Goal: Answer question/provide support: Share knowledge or assist other users

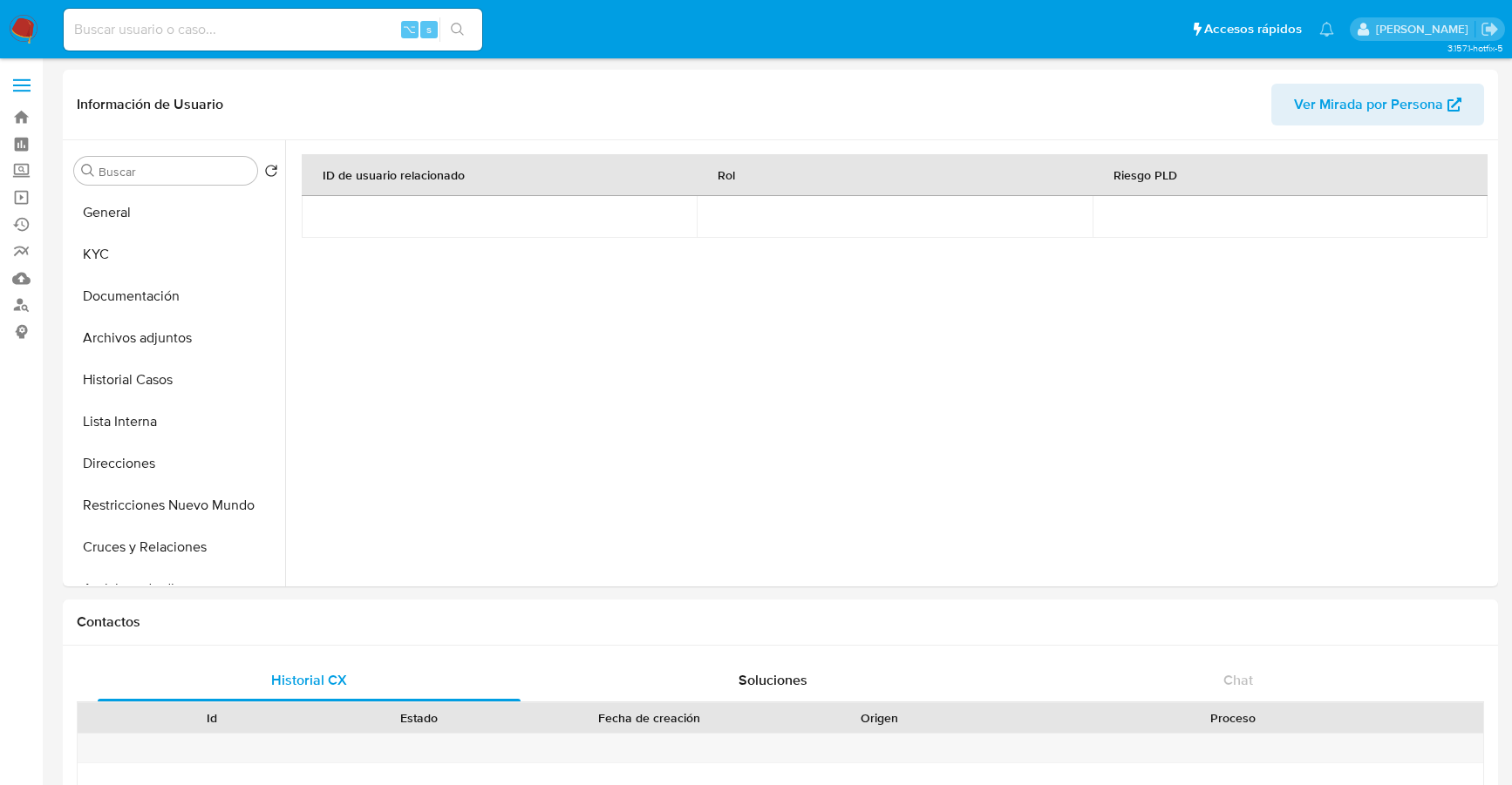
select select "10"
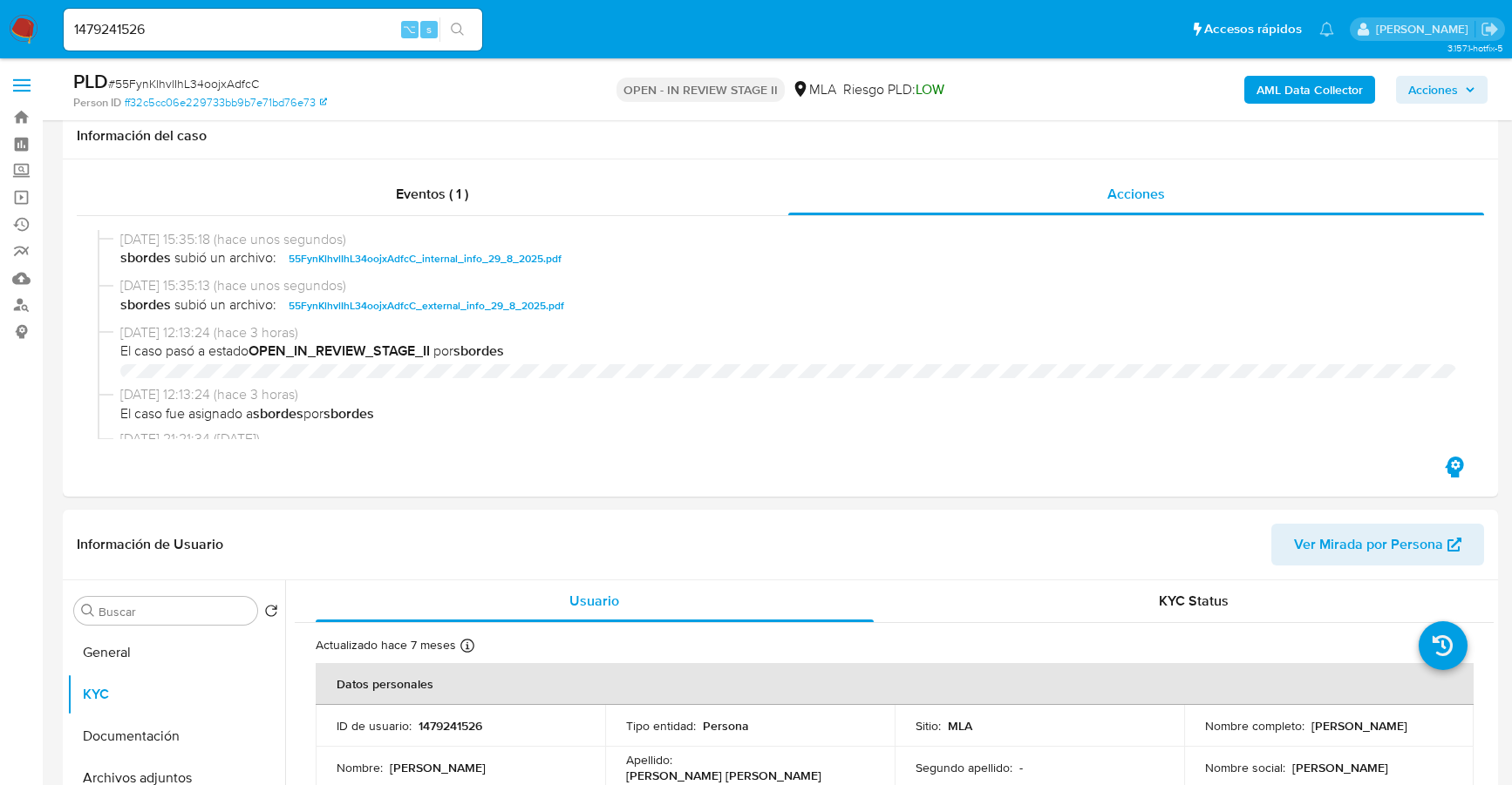
select select "10"
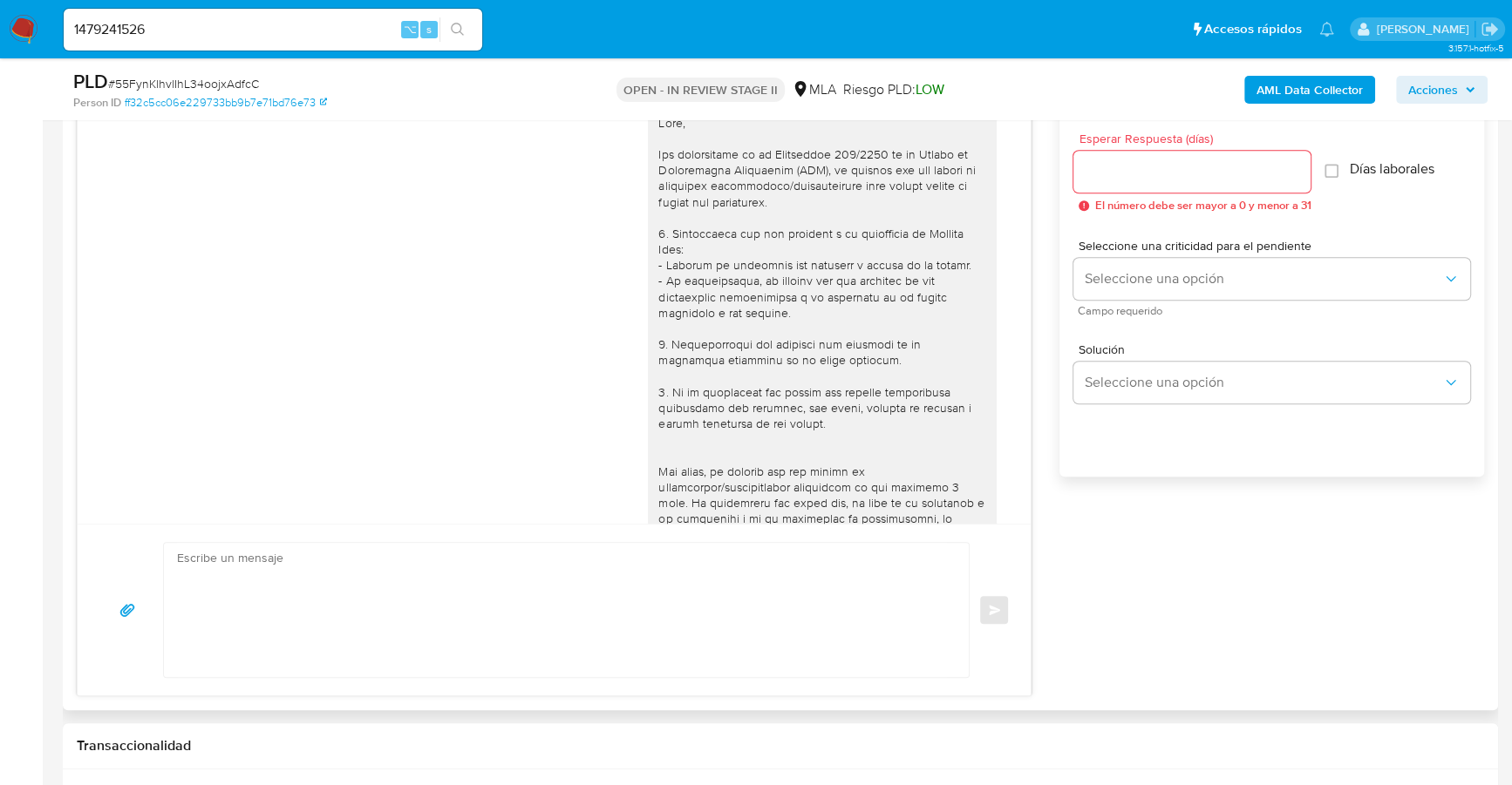
scroll to position [1232, 0]
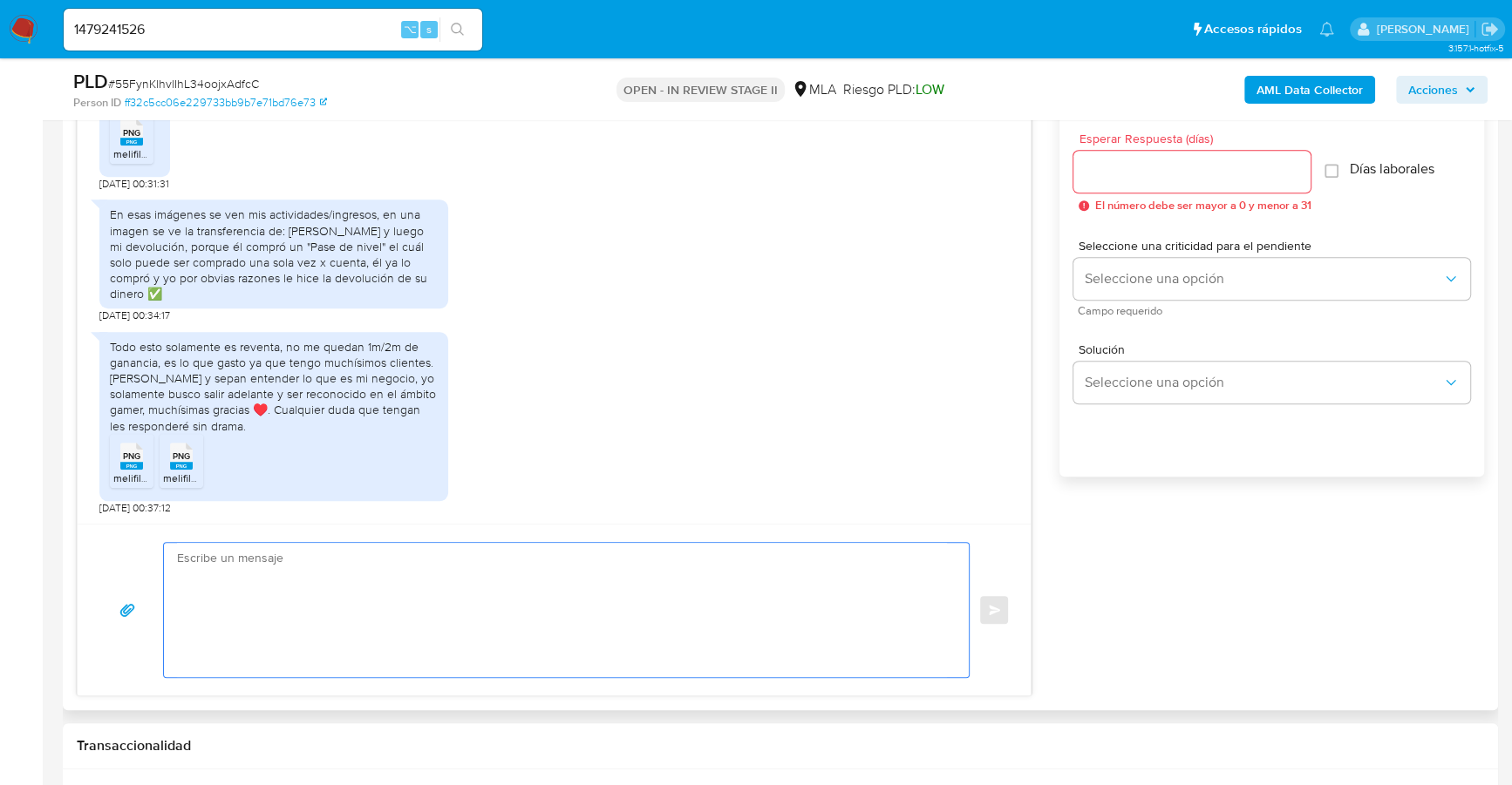
click at [236, 577] on textarea at bounding box center [562, 610] width 770 height 134
paste textarea "Hola XXX, Muchas gracias por tu respuesta. Analizamos tu caso y verificamos que…"
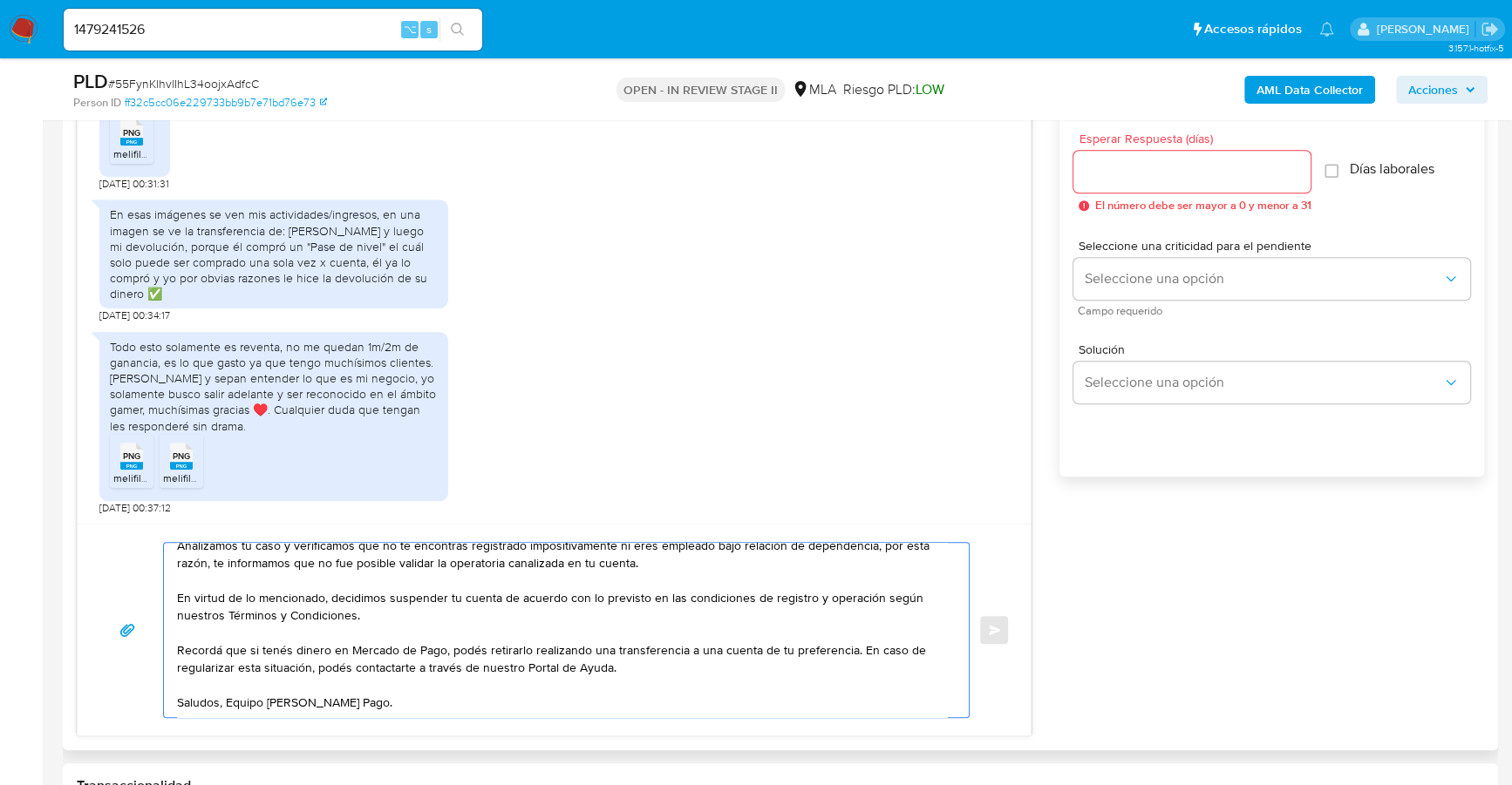
scroll to position [0, 0]
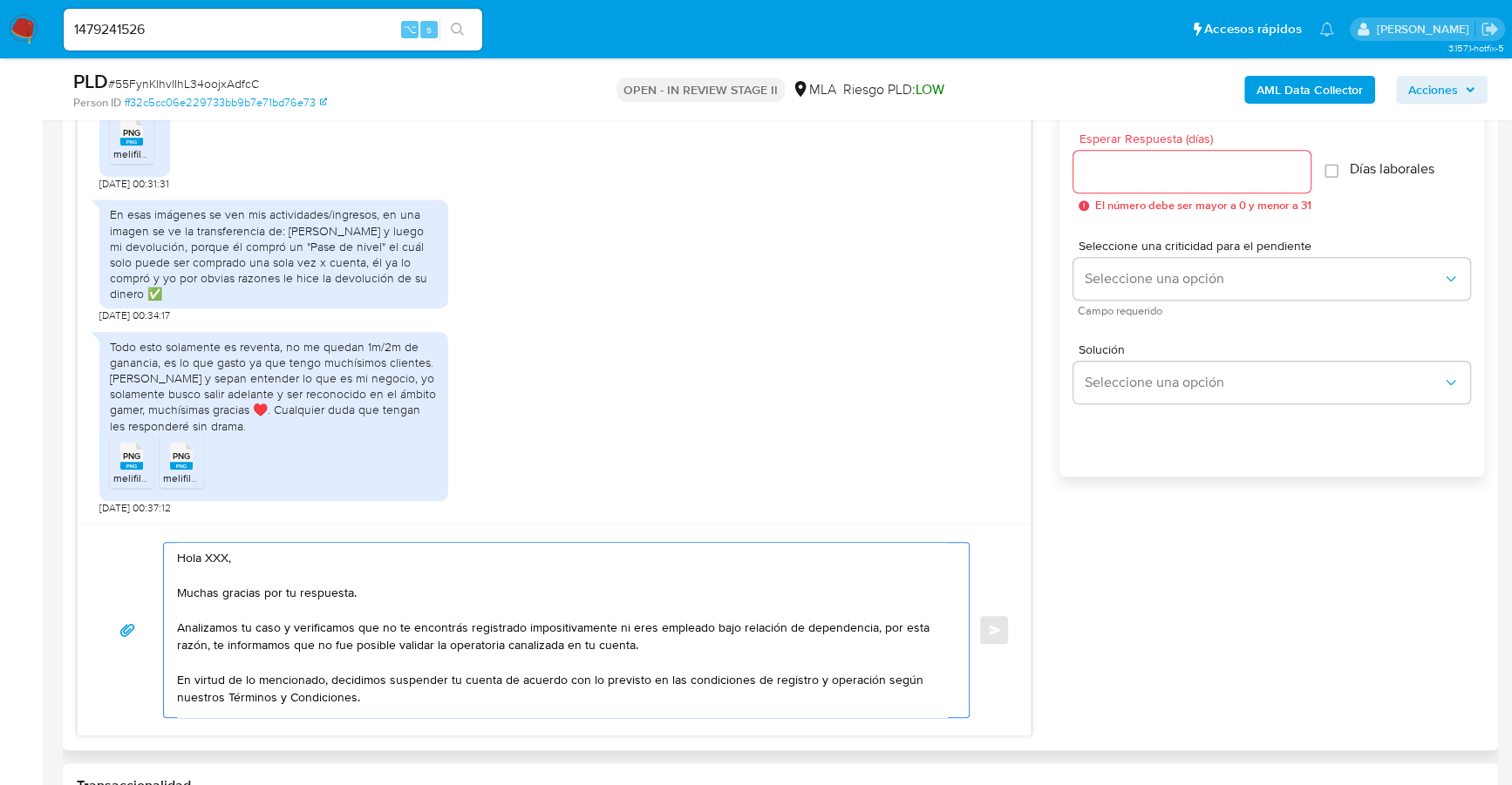
drag, startPoint x: 261, startPoint y: 550, endPoint x: 182, endPoint y: 549, distance: 79.0
click at [182, 549] on textarea "Hola XXX, Muchas gracias por tu respuesta. Analizamos tu caso y verificamos que…" at bounding box center [562, 630] width 770 height 175
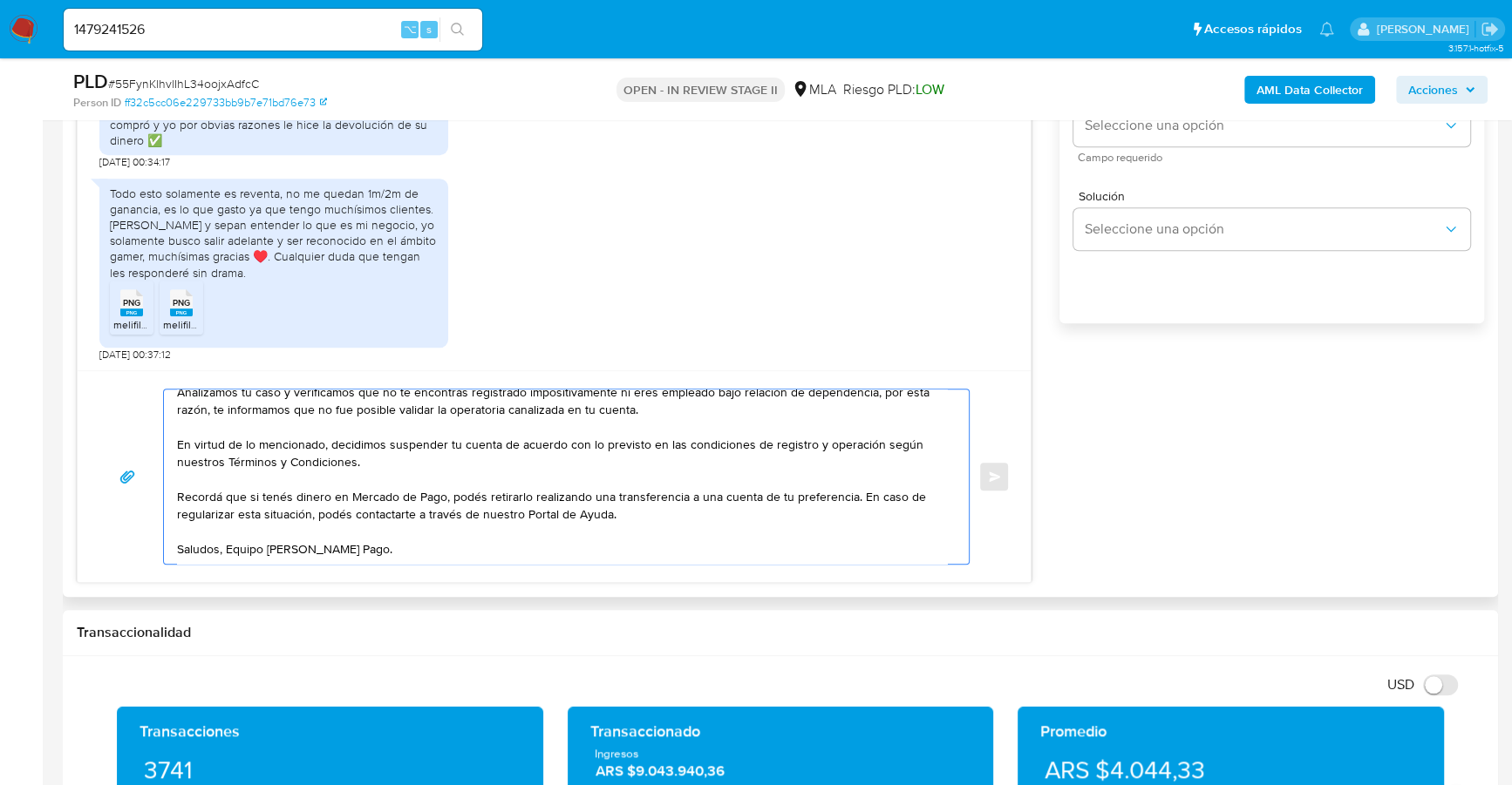
scroll to position [98, 0]
drag, startPoint x: 178, startPoint y: 583, endPoint x: 375, endPoint y: 531, distance: 203.7
click at [375, 531] on textarea "Estimado, Muchas gracias por tu respuesta. Analizamos tu caso y verificamos que…" at bounding box center [562, 477] width 770 height 175
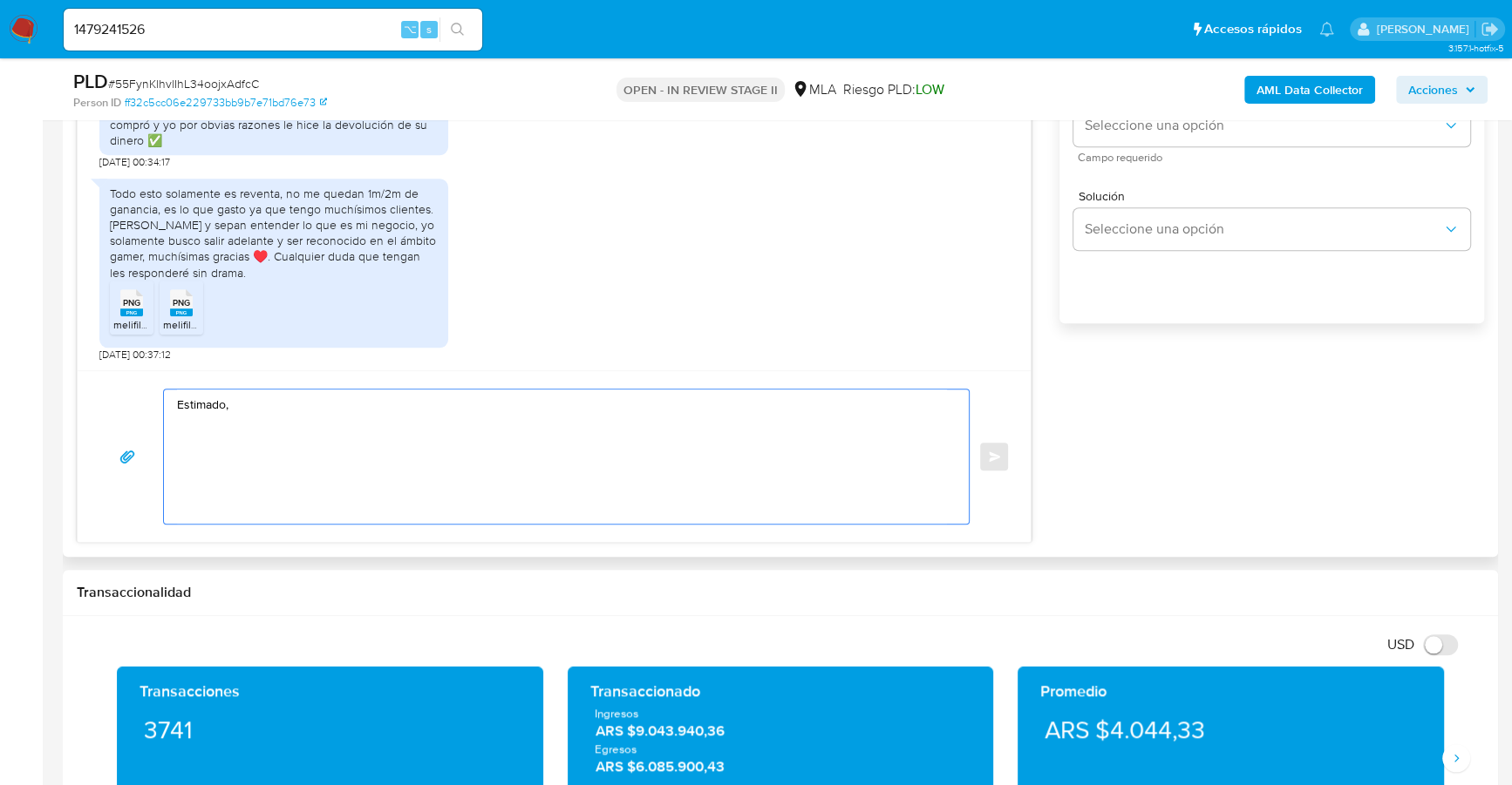
scroll to position [0, 0]
click at [181, 434] on textarea "Estimado," at bounding box center [562, 456] width 770 height 134
paste textarea "Muchas gracias por la respuesta. Analizamos tu caso y notamos que la informació…"
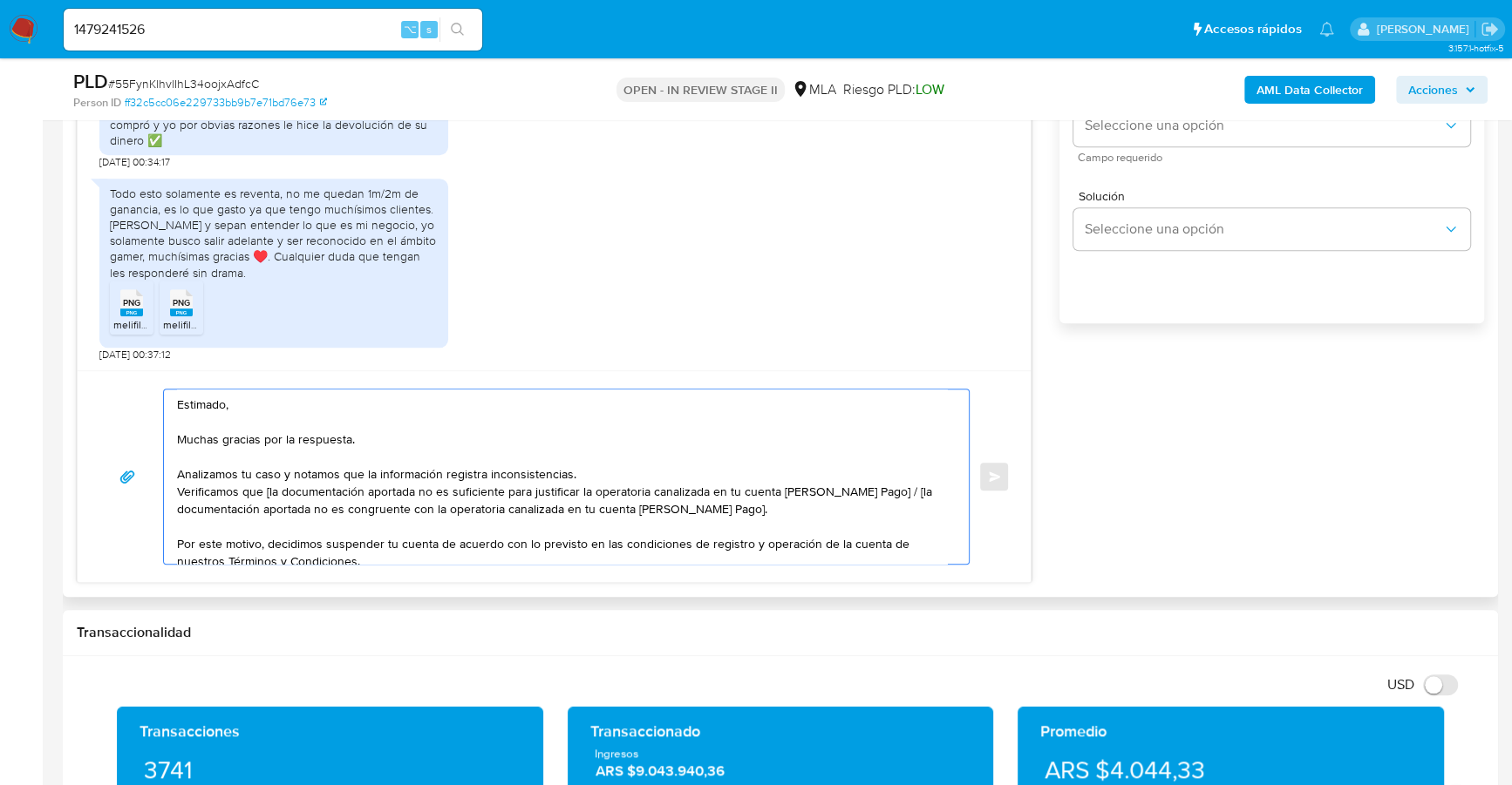
drag, startPoint x: 854, startPoint y: 516, endPoint x: 877, endPoint y: 487, distance: 37.0
click at [877, 487] on textarea "Estimado, Muchas gracias por la respuesta. Analizamos tu caso y notamos que la …" at bounding box center [562, 477] width 770 height 175
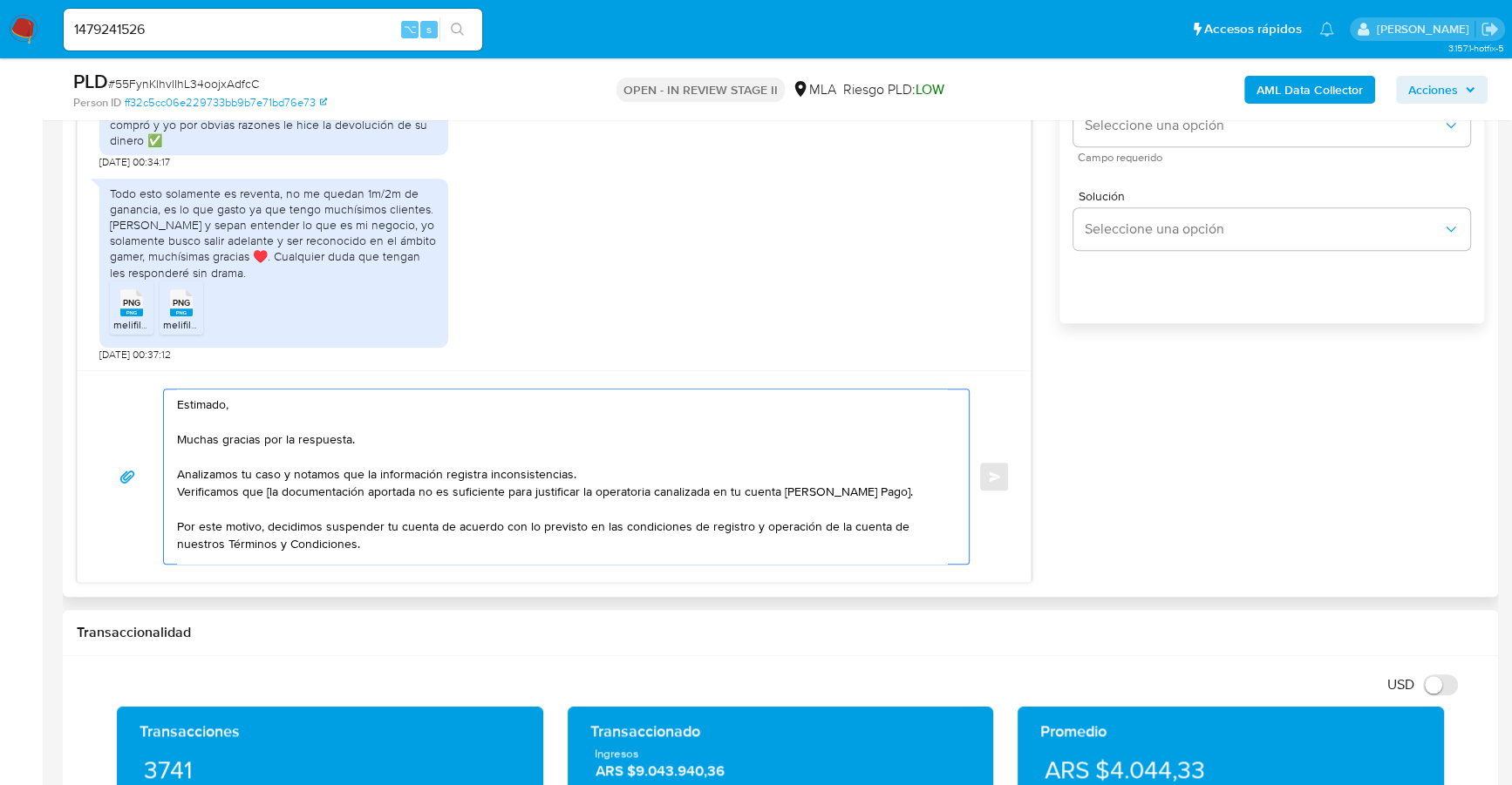
click at [268, 486] on textarea "Estimado, Muchas gracias por la respuesta. Analizamos tu caso y notamos que la …" at bounding box center [562, 477] width 770 height 175
drag, startPoint x: 360, startPoint y: 487, endPoint x: 281, endPoint y: 487, distance: 79.0
click at [281, 487] on textarea "Estimado, Muchas gracias por la respuesta. Analizamos tu caso y notamos que la …" at bounding box center [562, 477] width 770 height 175
click at [853, 489] on textarea "Estimado, Muchas gracias por la respuesta. Analizamos tu caso y notamos que la …" at bounding box center [562, 477] width 770 height 175
click at [589, 467] on textarea "Estimado, Muchas gracias por la respuesta. Analizamos tu caso y notamos que la …" at bounding box center [562, 477] width 770 height 175
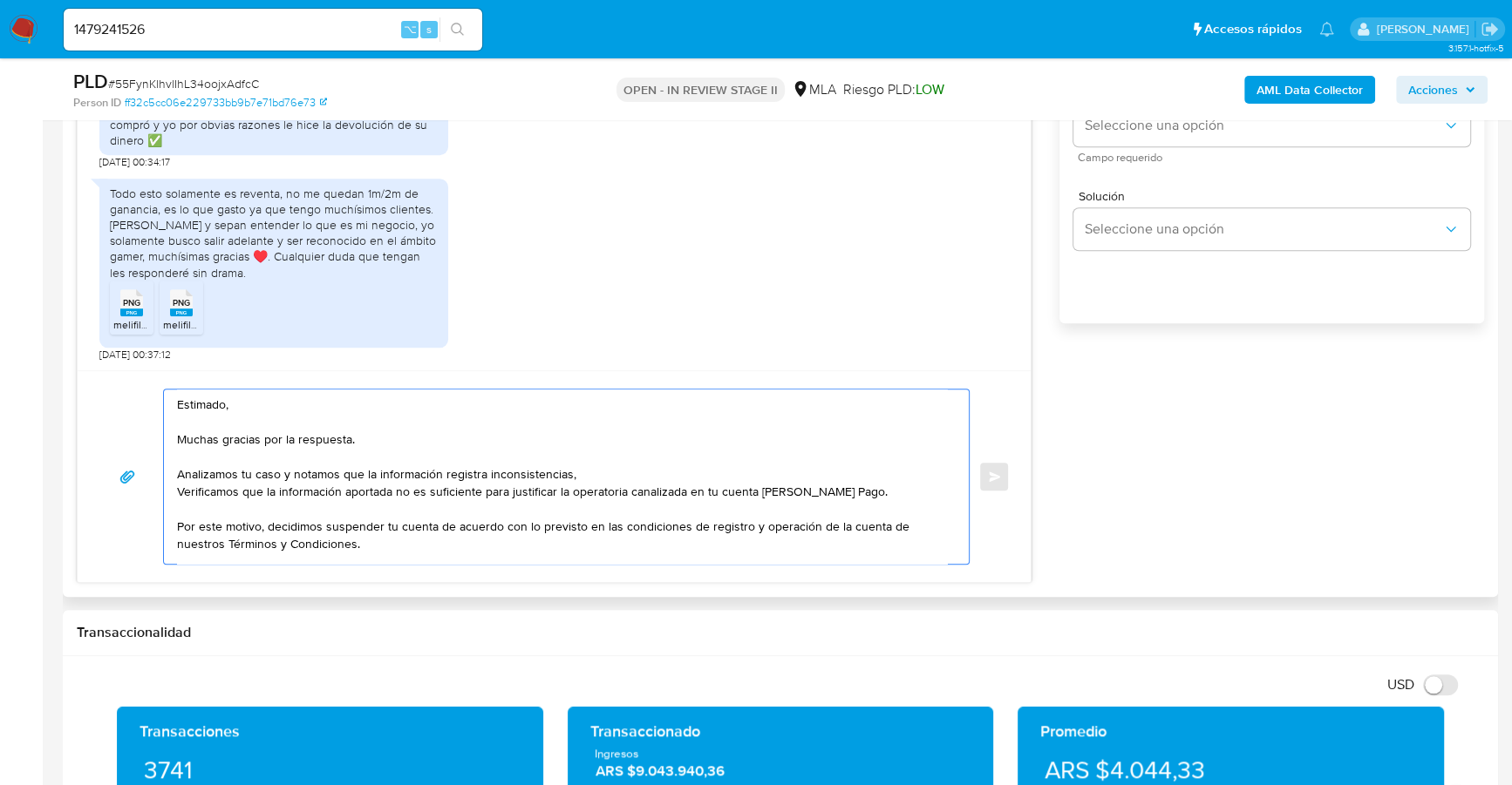
paste textarea "que el uso de la cuenta es personal y no se deben canalizar fondos de terceros."
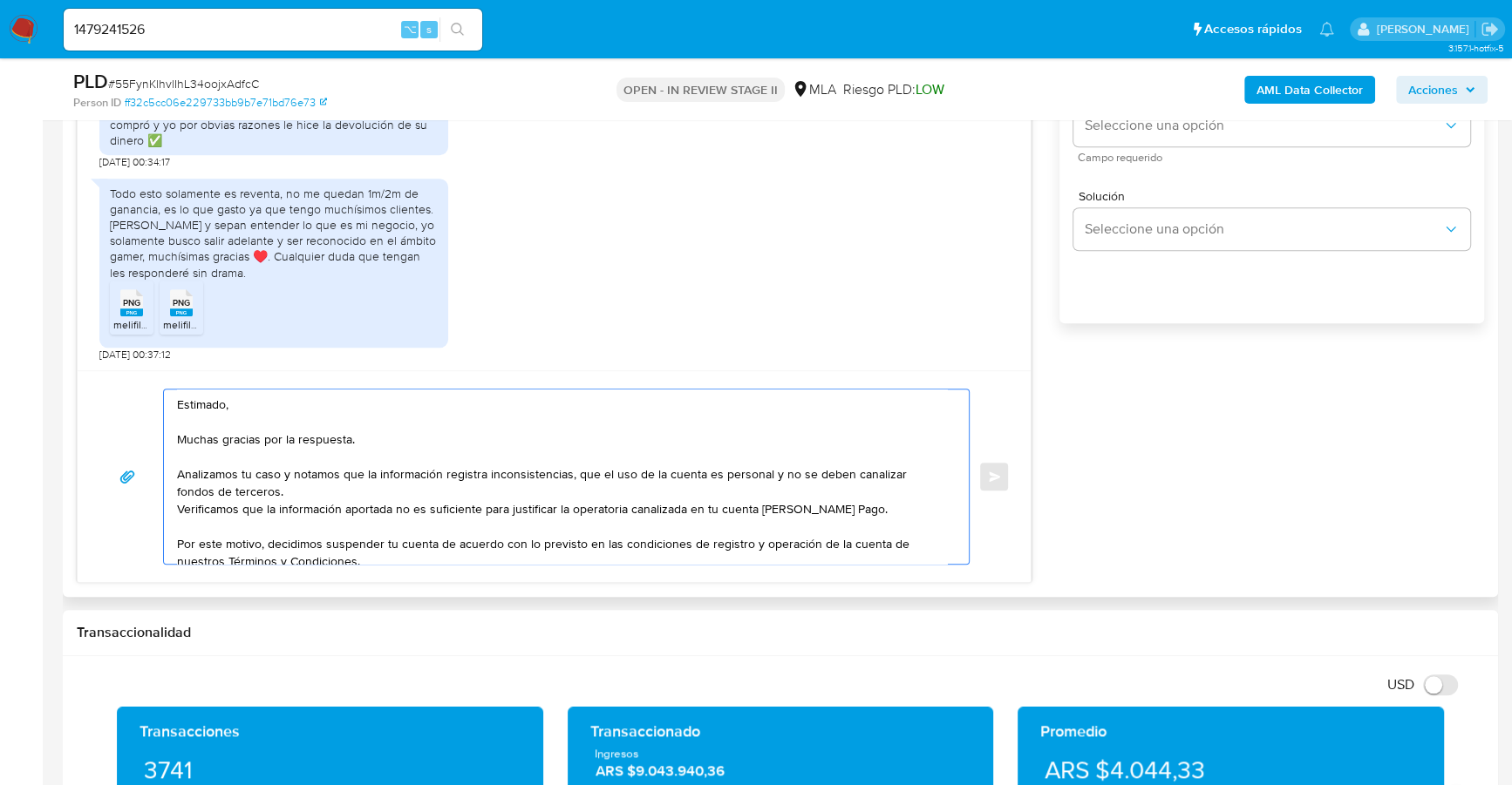
click at [573, 469] on textarea "Estimado, Muchas gracias por la respuesta. Analizamos tu caso y notamos que la …" at bounding box center [562, 477] width 770 height 175
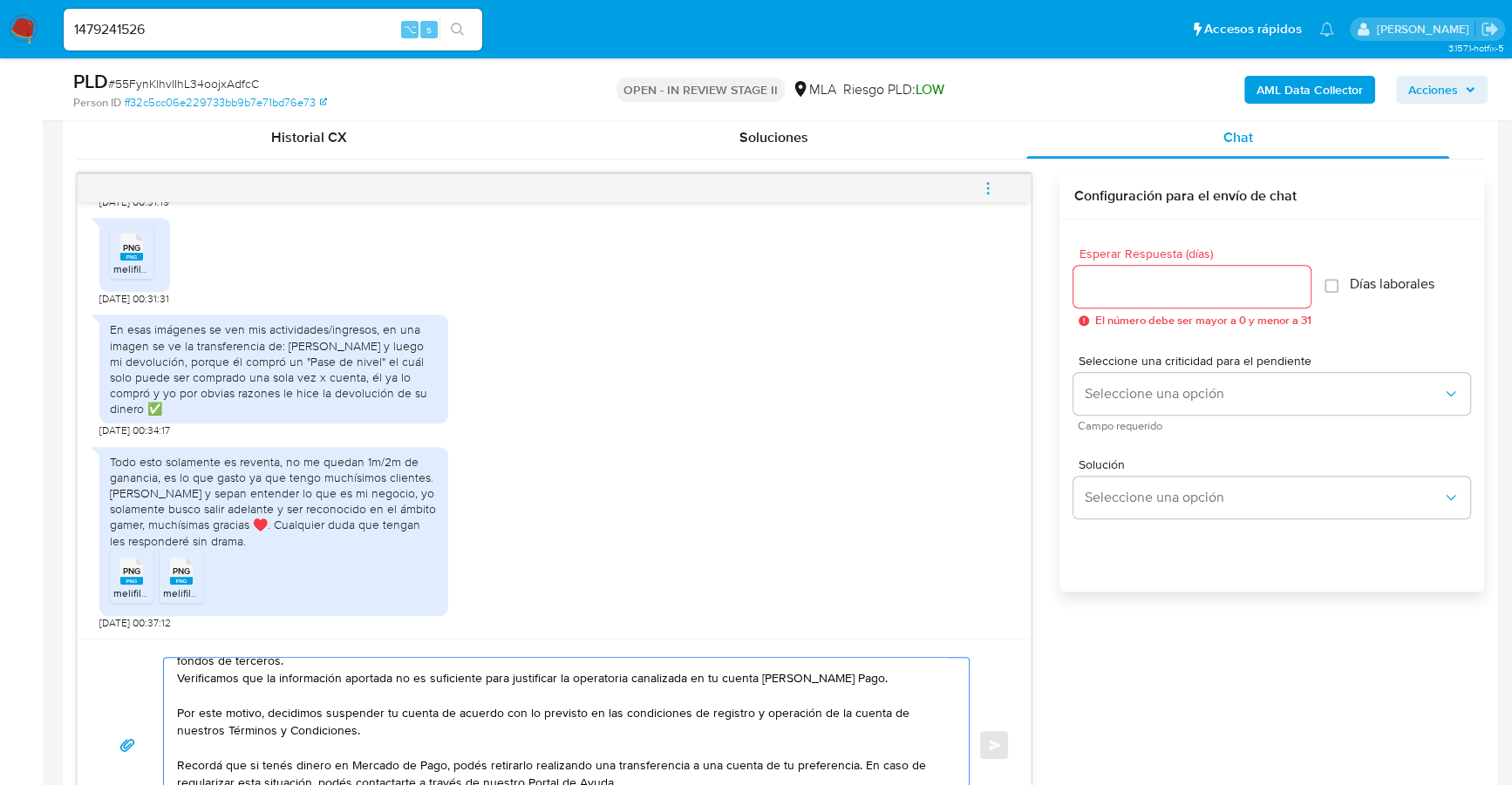
scroll to position [557, 0]
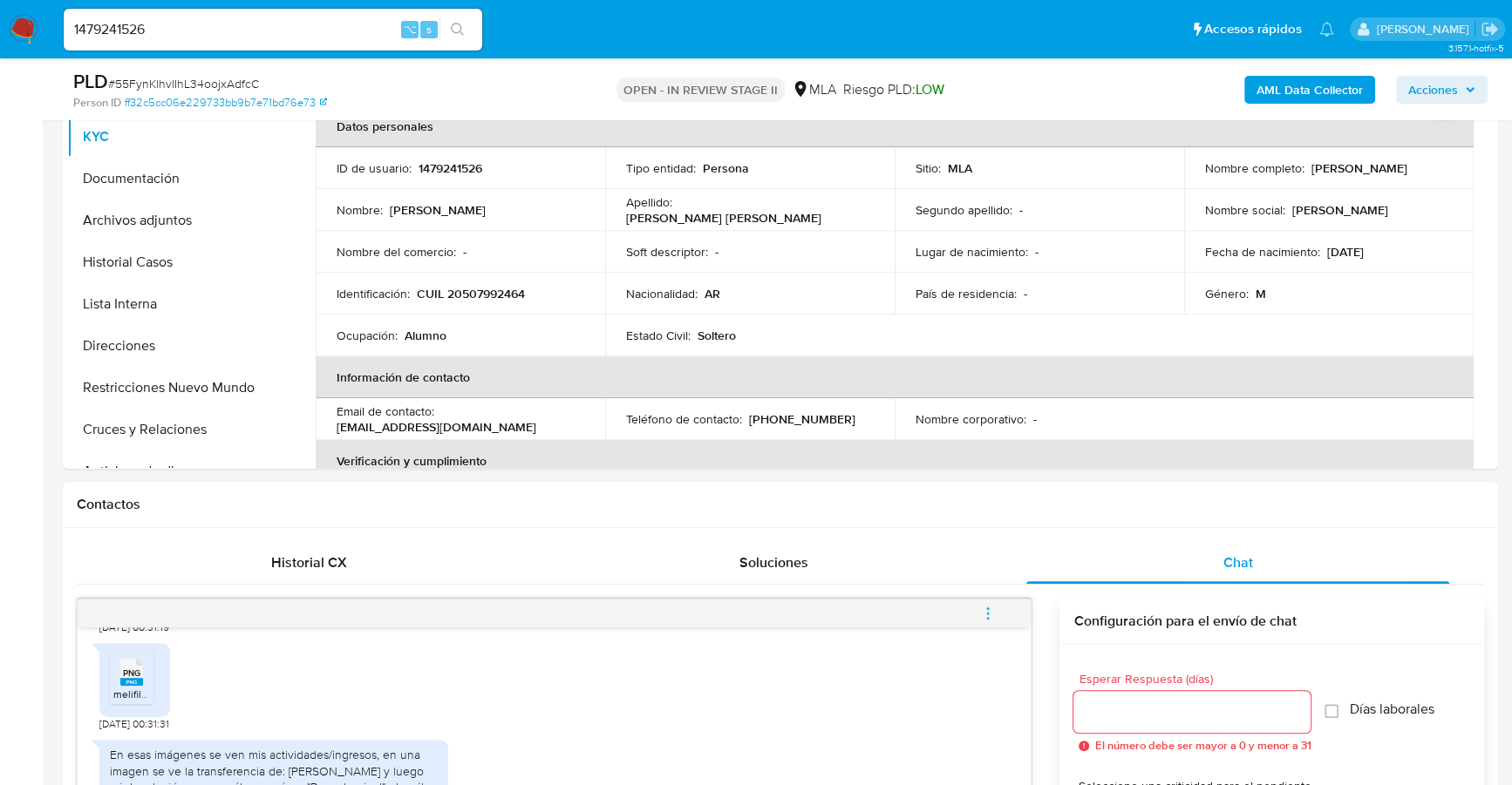
type textarea "Estimado, Muchas gracias por la respuesta. Analizamos tu caso y notamos que la …"
click at [1126, 717] on input "Esperar Respuesta (días)" at bounding box center [1192, 712] width 238 height 23
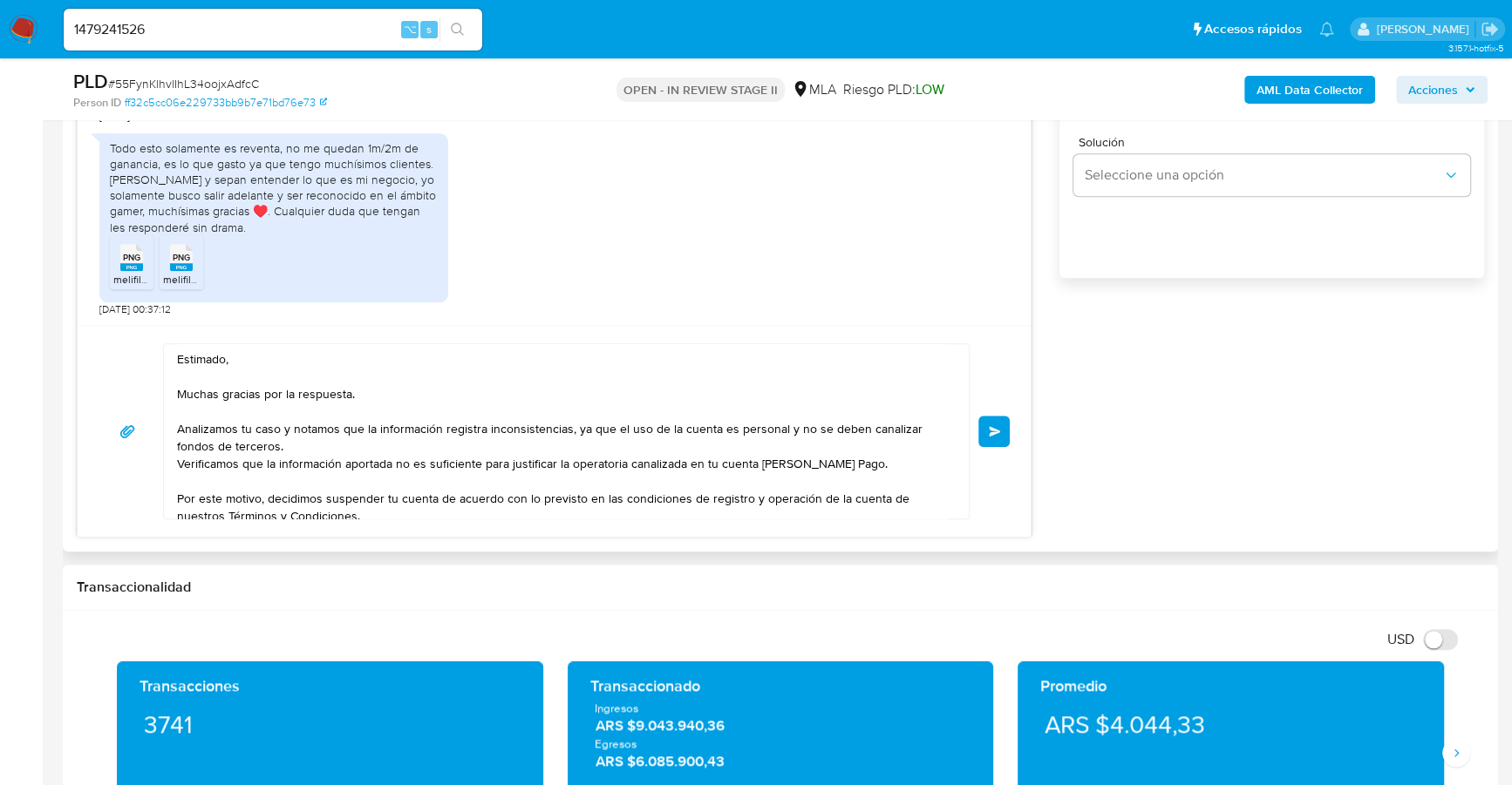
scroll to position [0, 0]
type input "0"
click at [998, 431] on span "Enviar" at bounding box center [994, 431] width 12 height 11
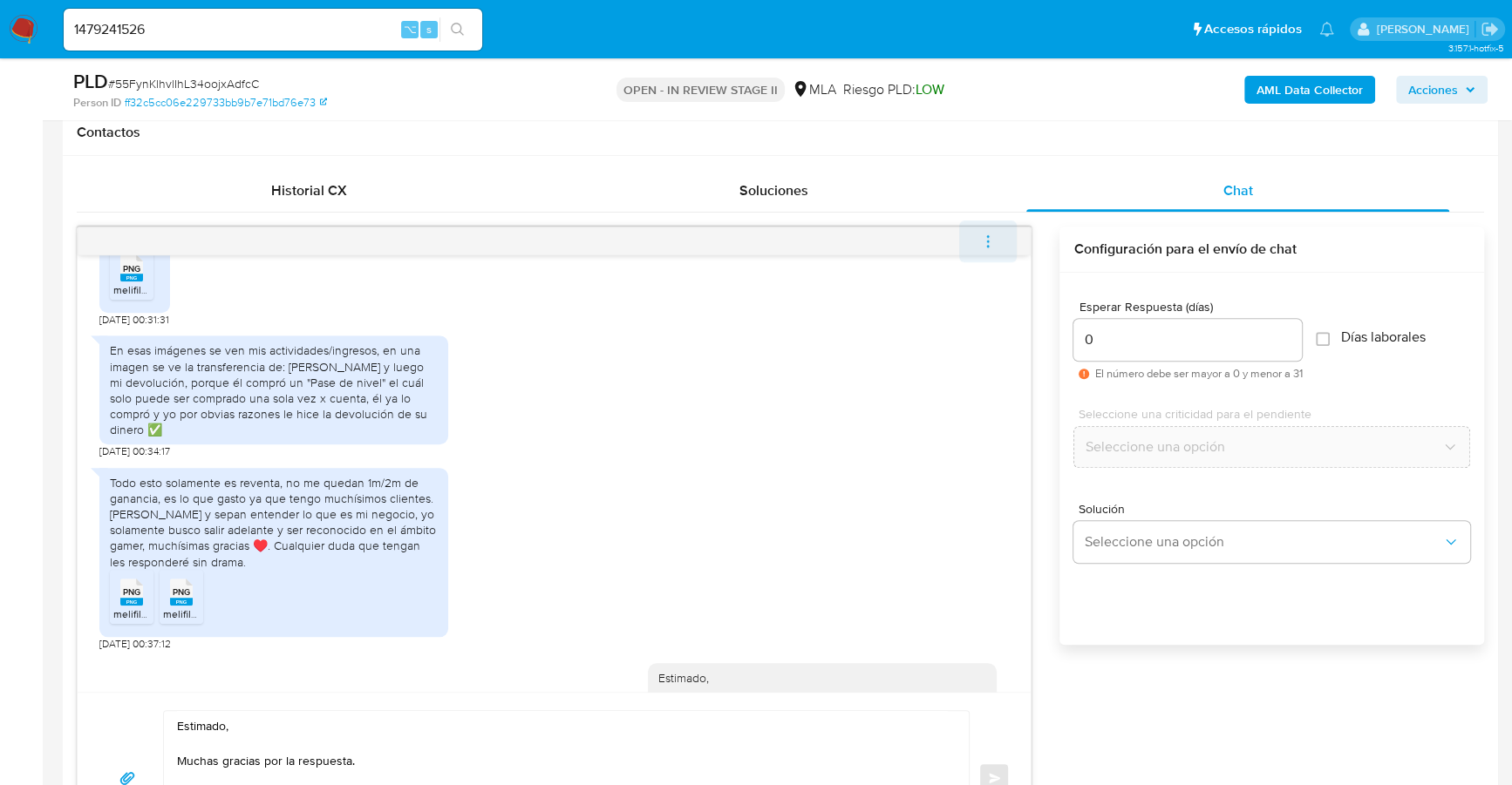
scroll to position [1617, 0]
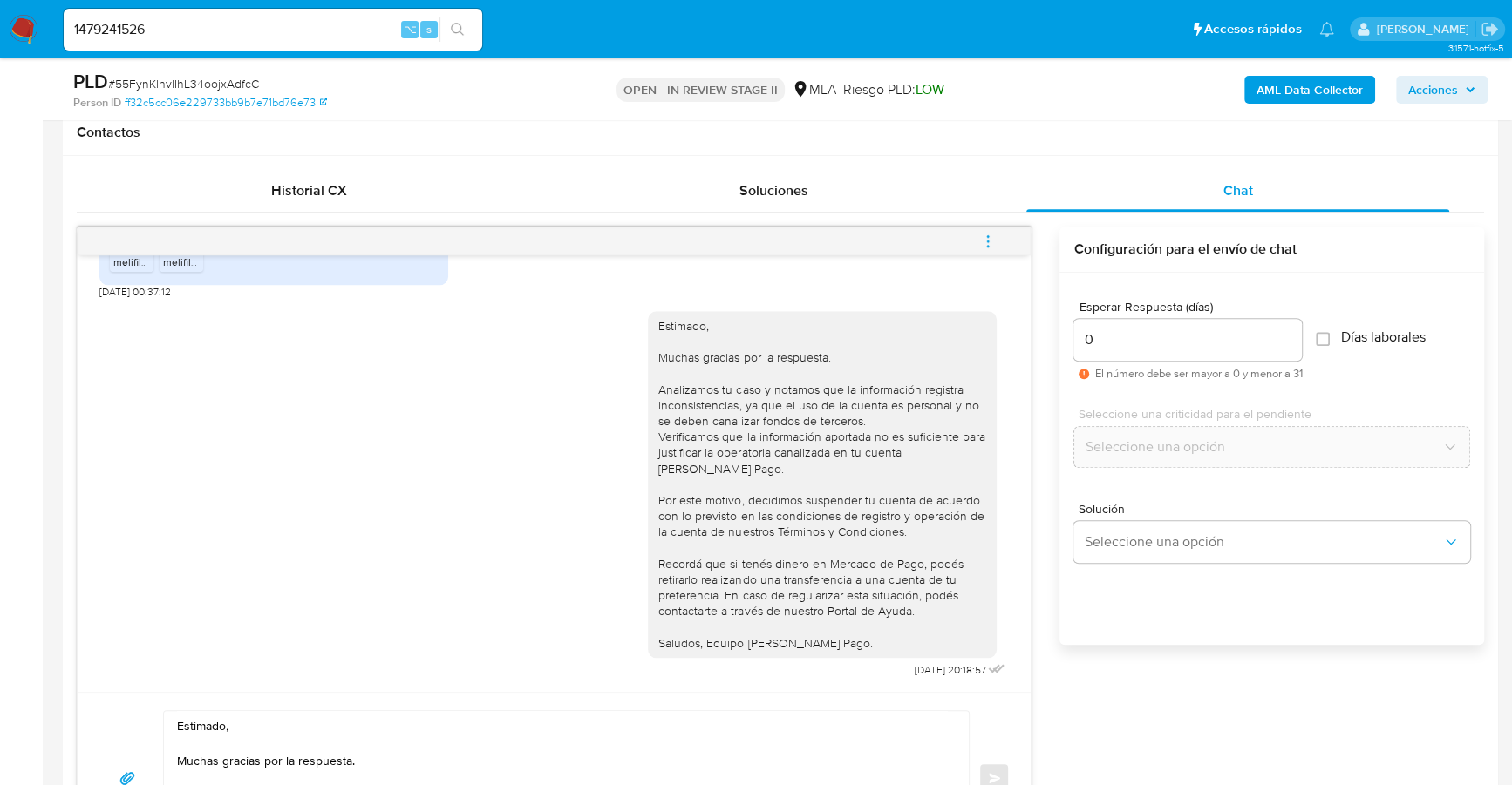
click at [989, 241] on icon "menu-action" at bounding box center [988, 242] width 16 height 16
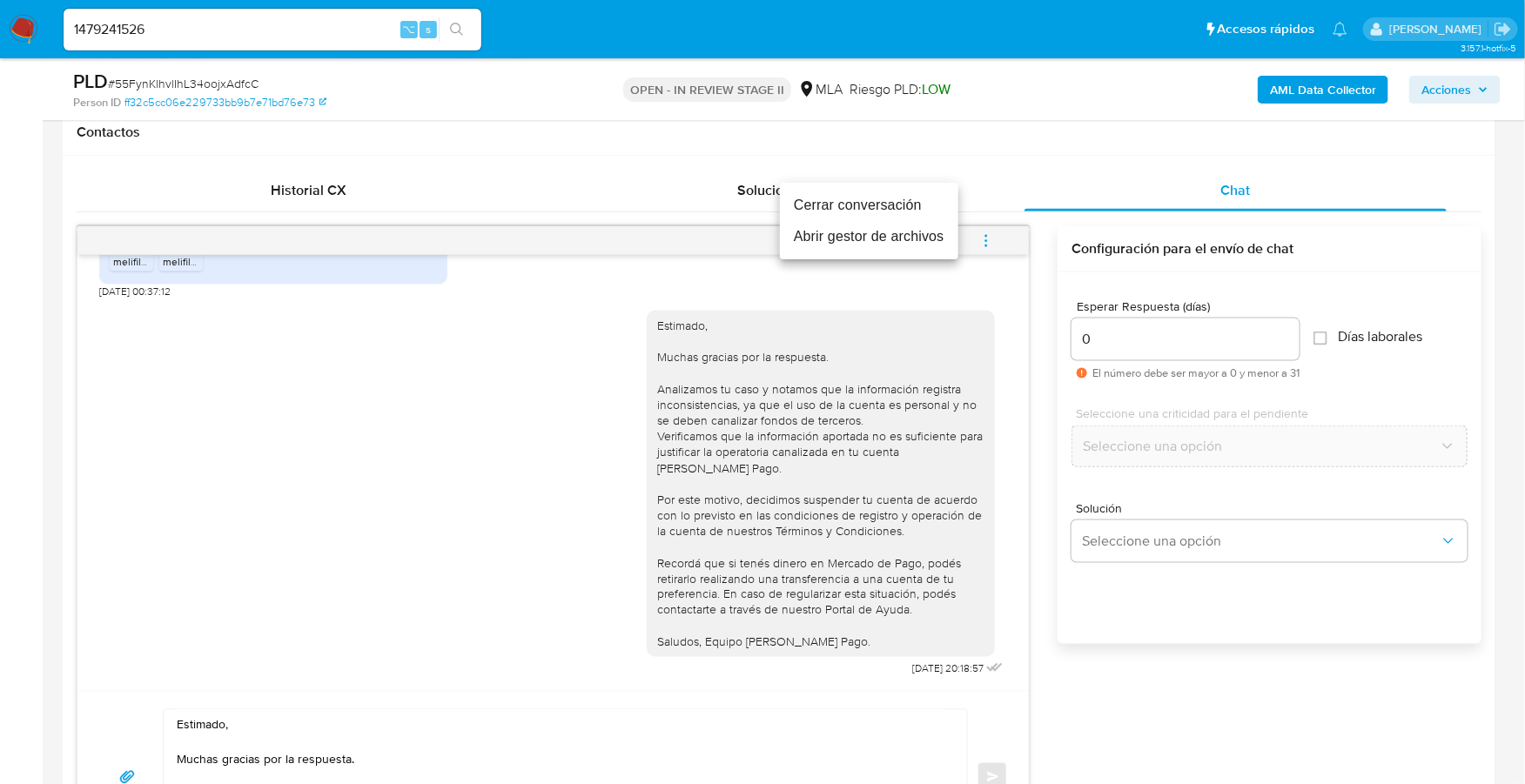
click at [890, 197] on li "Cerrar conversación" at bounding box center [869, 204] width 179 height 31
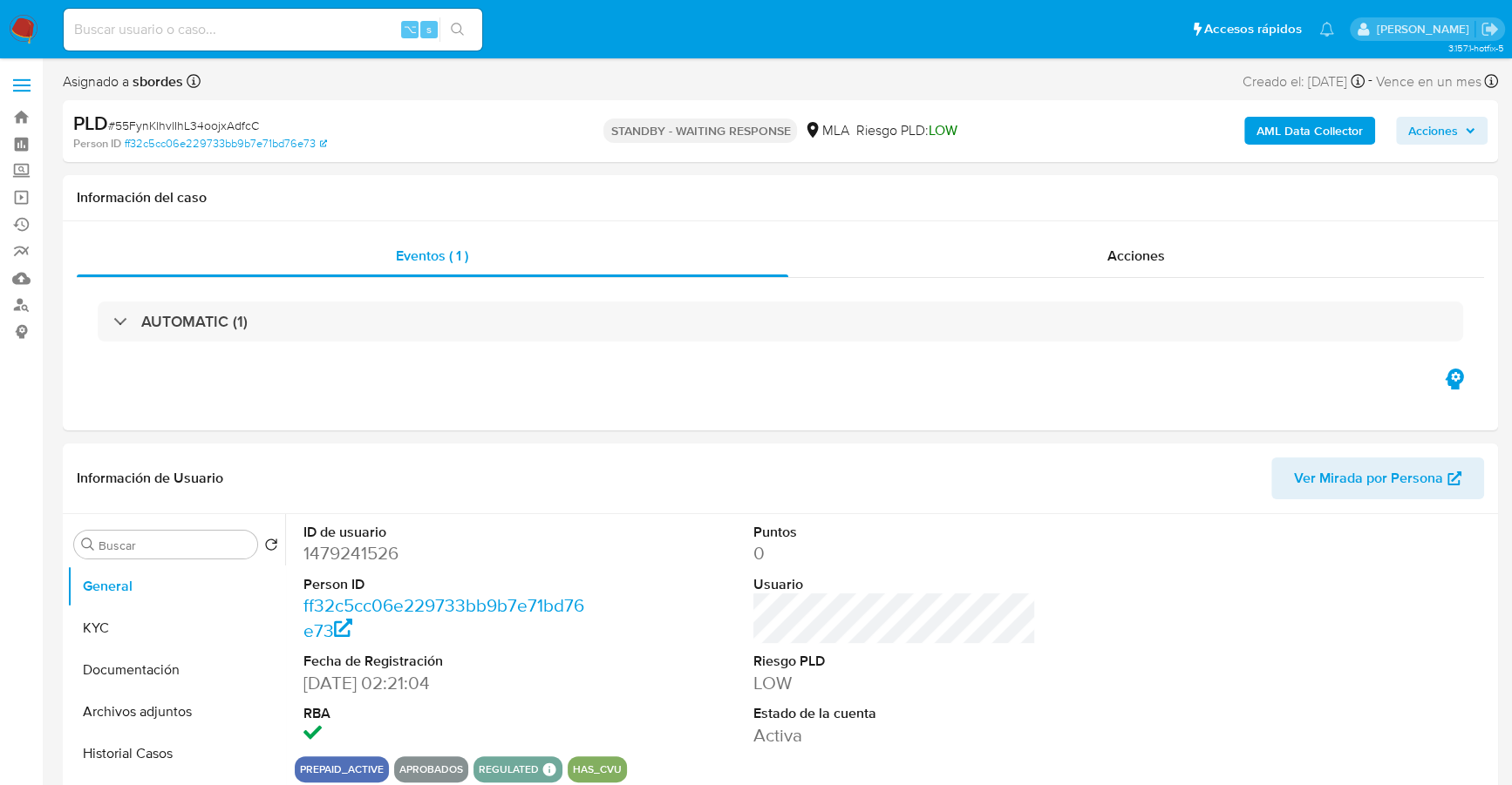
select select "10"
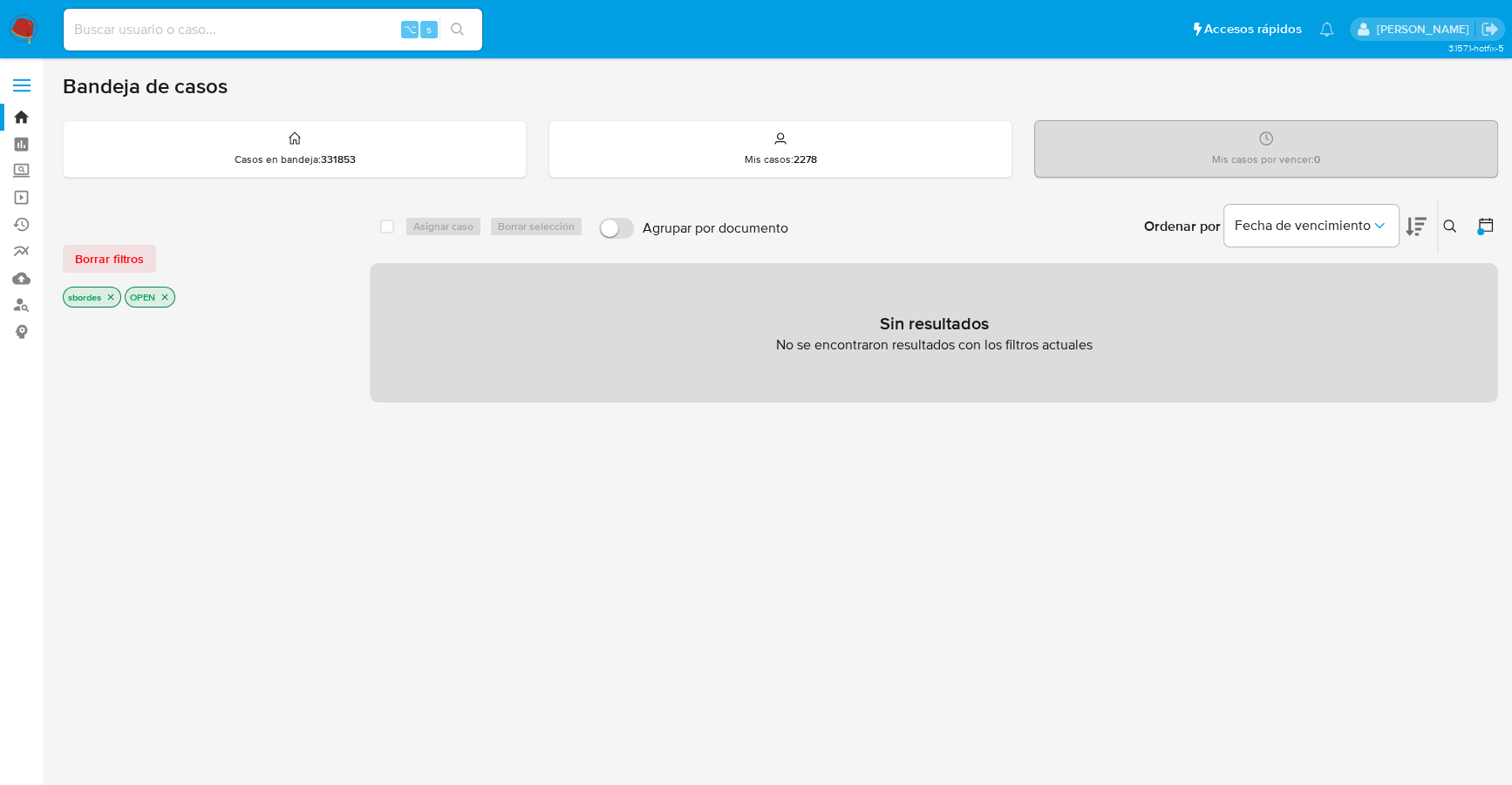
drag, startPoint x: 437, startPoint y: 527, endPoint x: 100, endPoint y: 301, distance: 405.8
click at [436, 527] on div "select-all-cases-checkbox Asignar caso Borrar selección Agrupar por documento O…" at bounding box center [933, 593] width 1128 height 789
click at [113, 251] on span "Borrar filtros" at bounding box center [110, 259] width 69 height 25
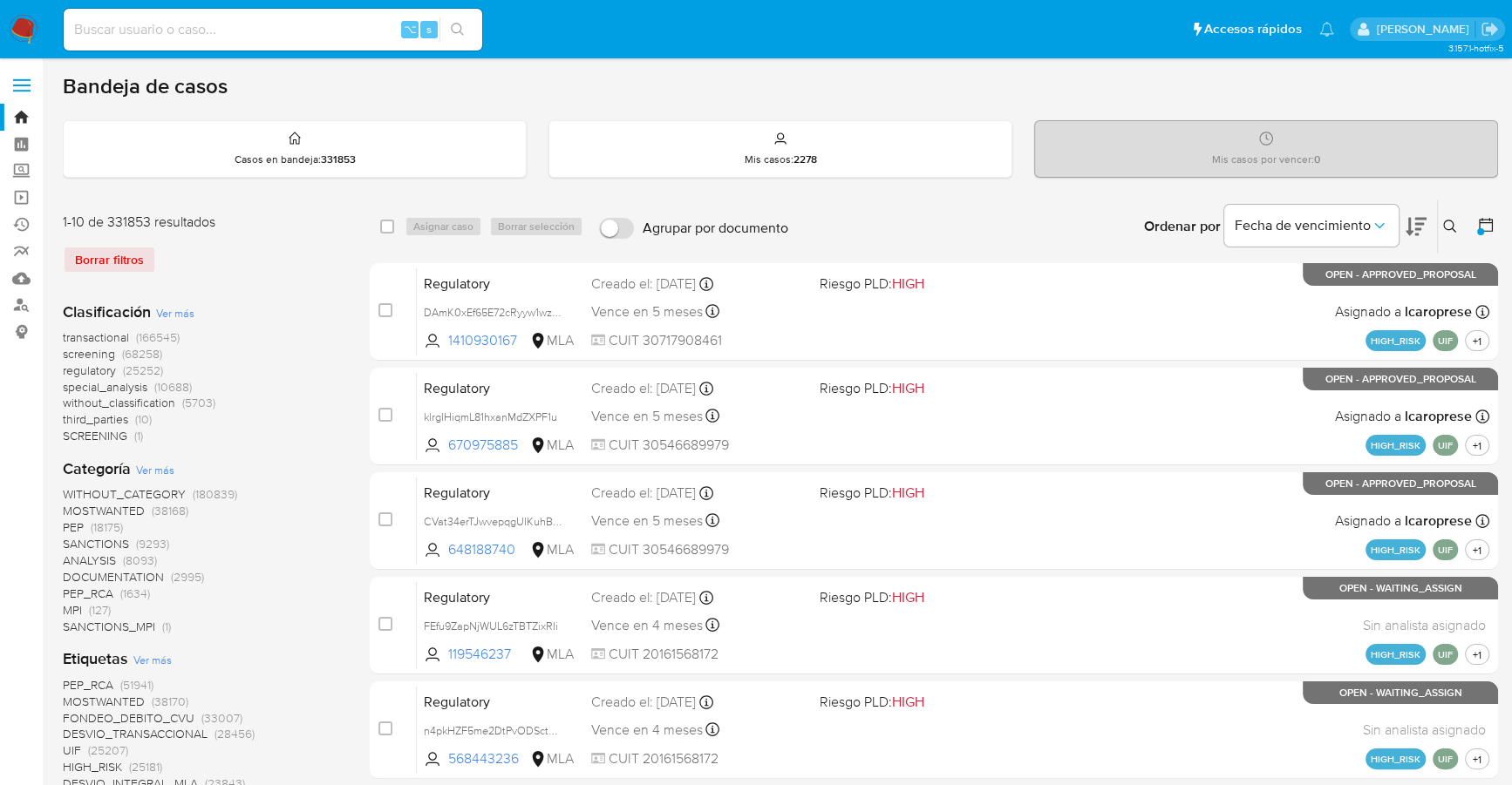
click at [26, 22] on img at bounding box center [23, 29] width 29 height 29
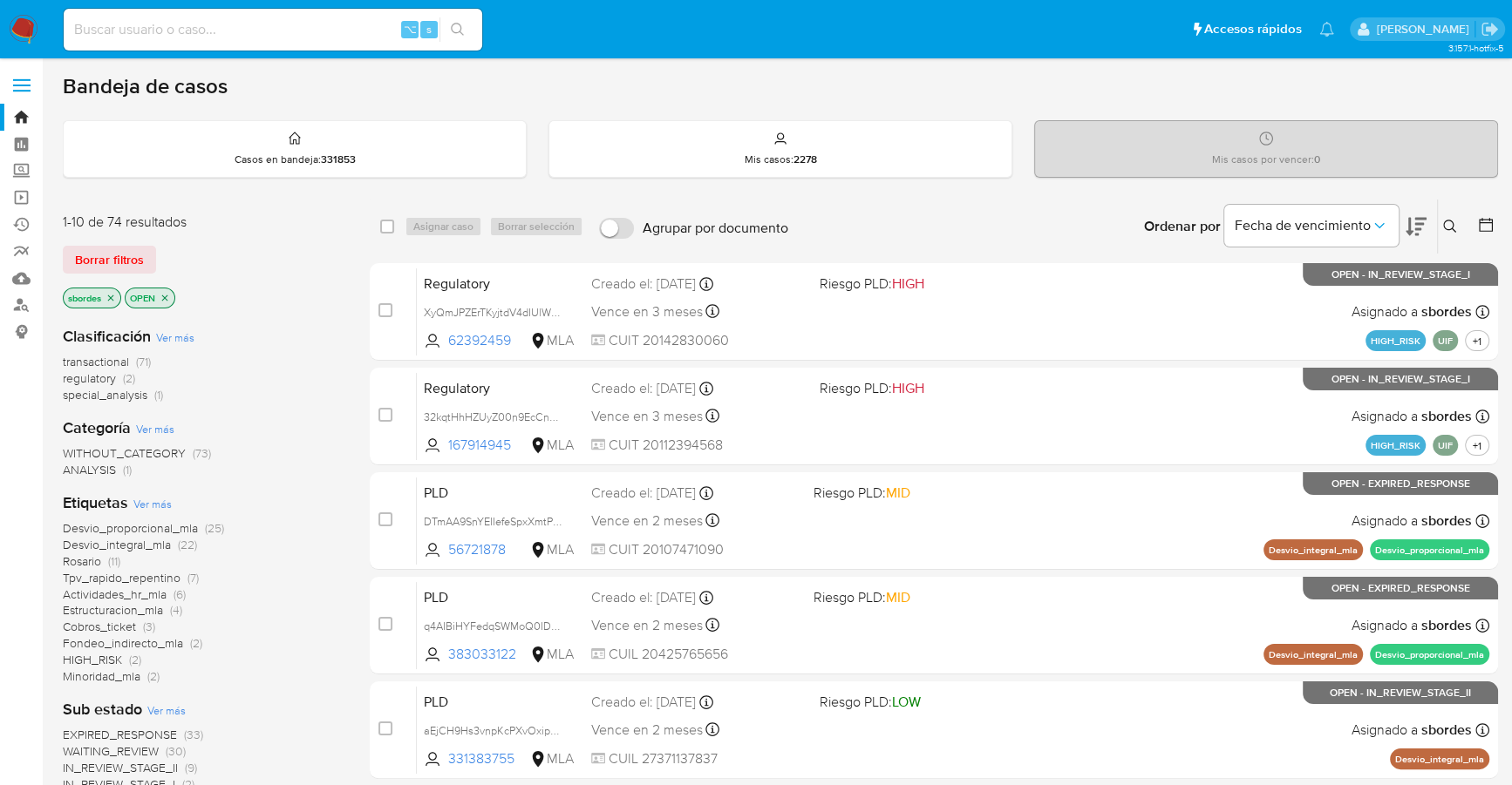
click at [112, 293] on icon "close-filter" at bounding box center [111, 298] width 11 height 11
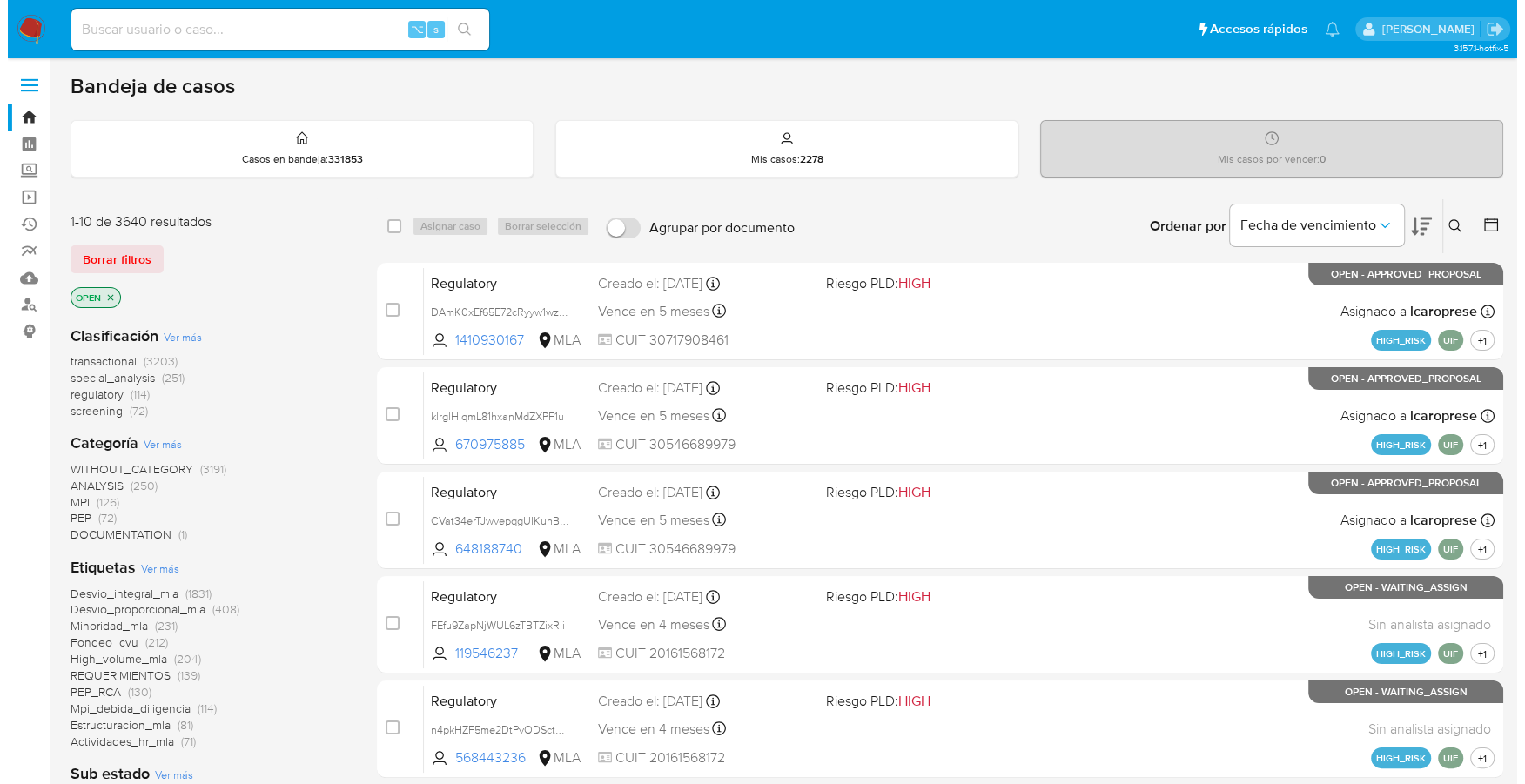
scroll to position [605, 0]
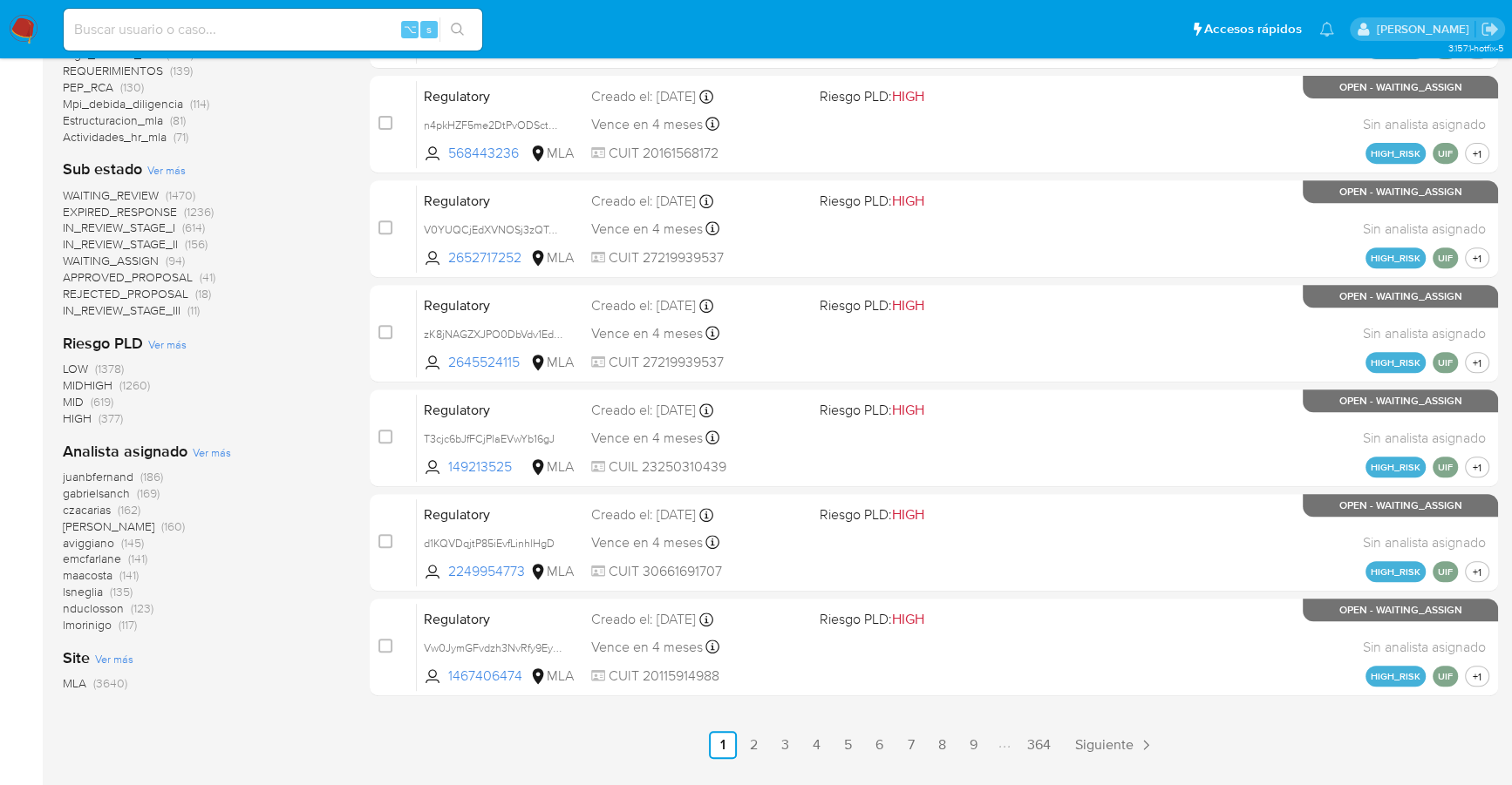
click at [214, 454] on span "Ver más" at bounding box center [211, 453] width 38 height 16
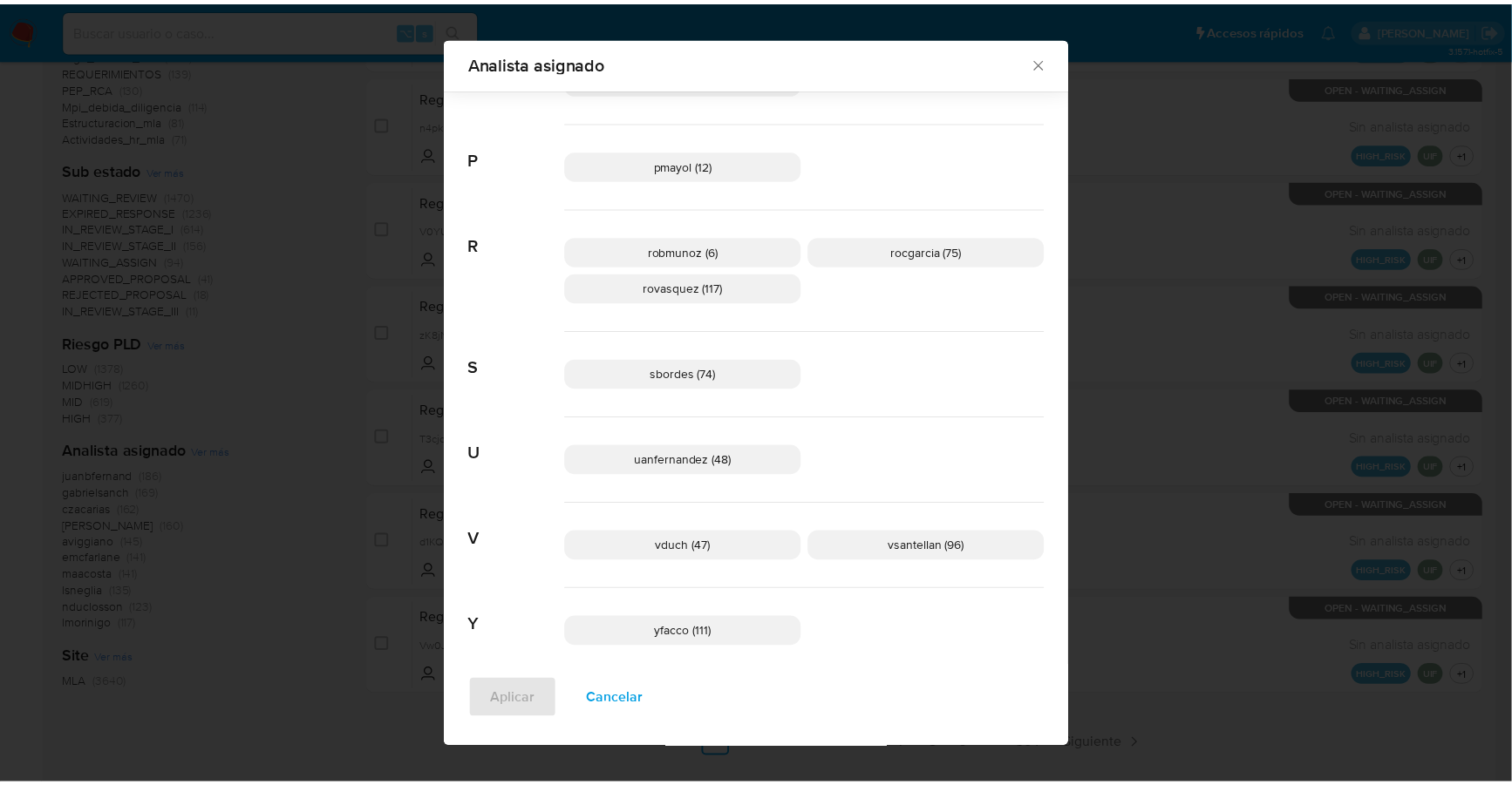
scroll to position [1202, 0]
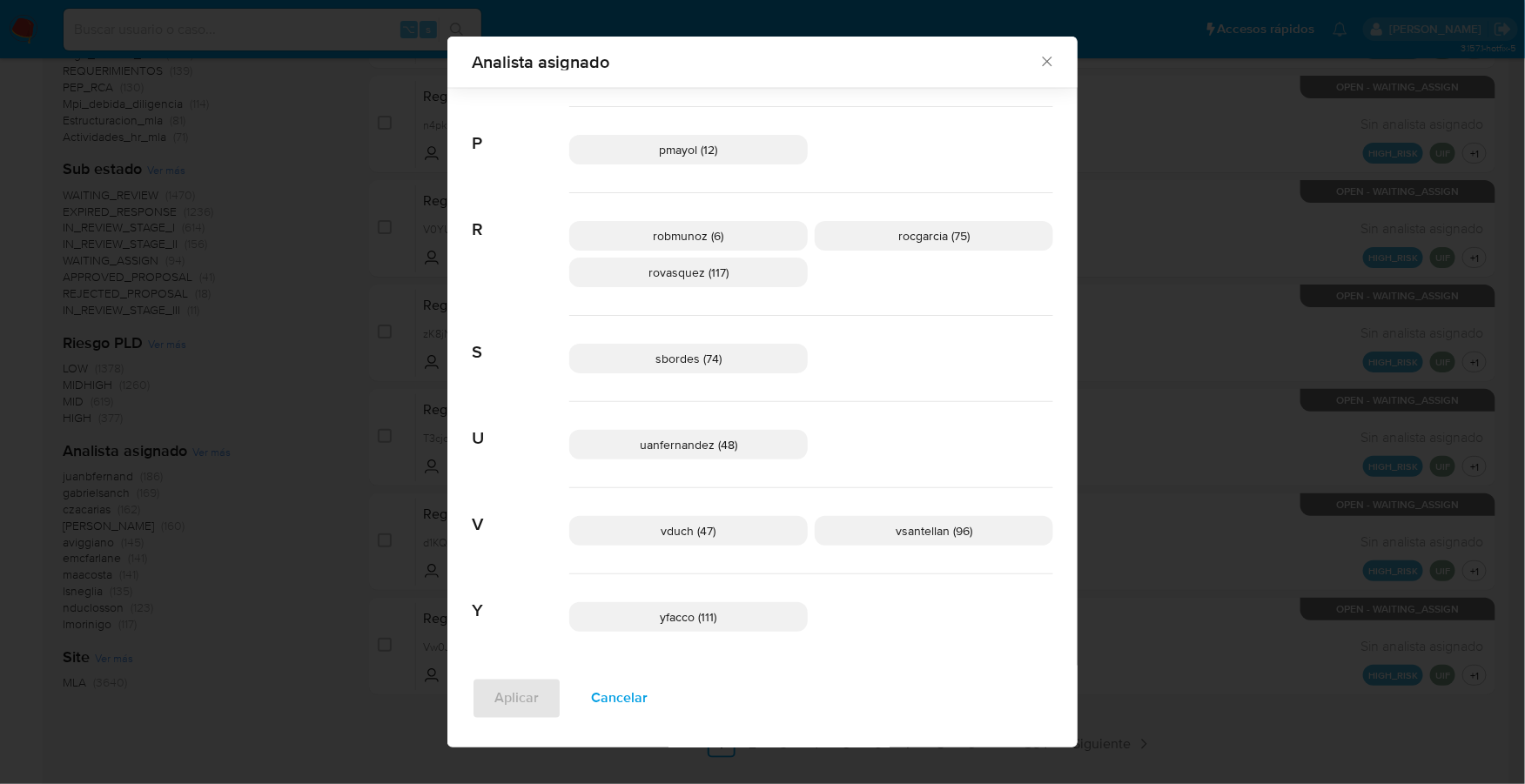
click at [1042, 61] on icon "Cerrar" at bounding box center [1046, 62] width 10 height 10
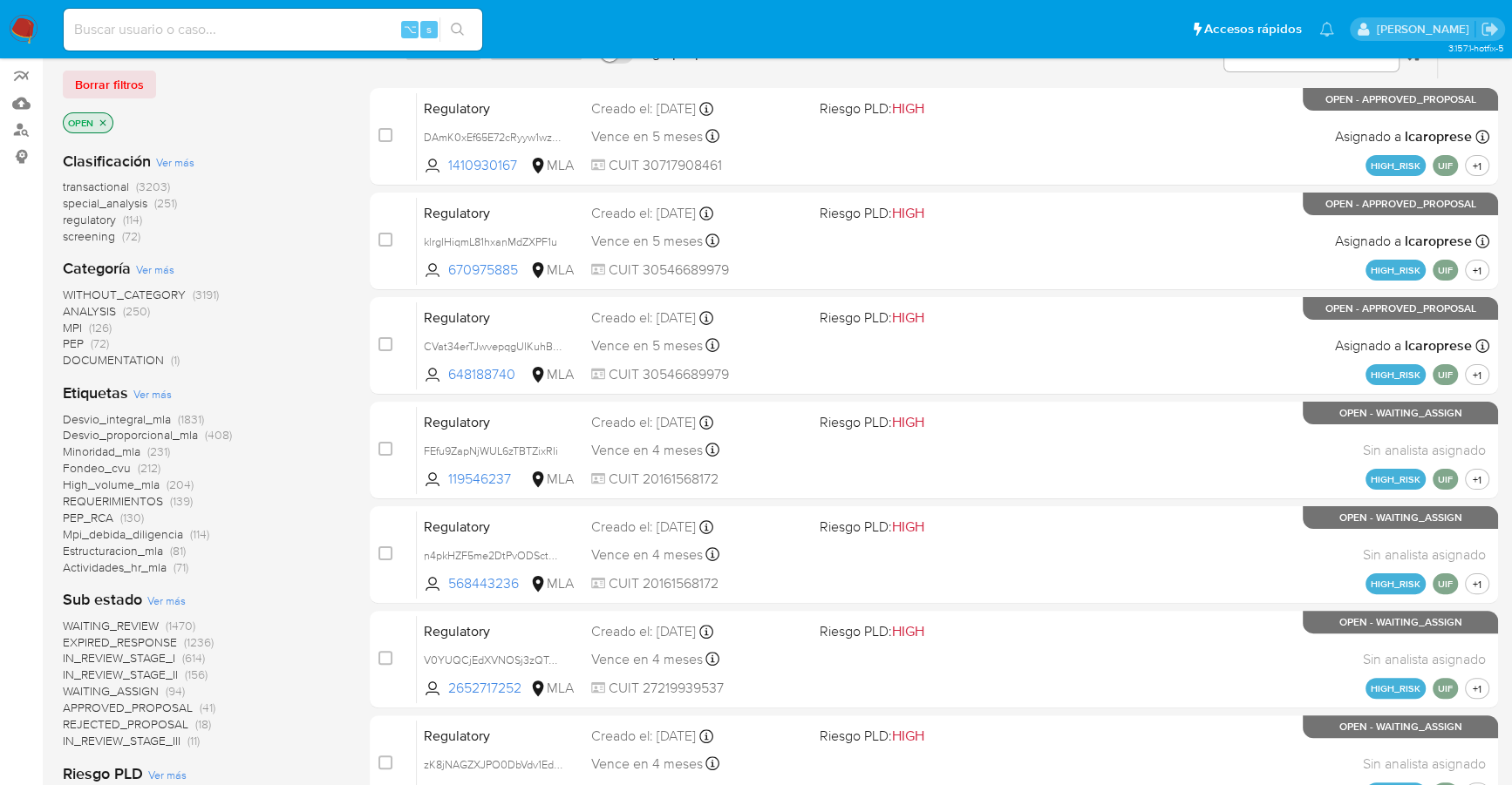
scroll to position [0, 0]
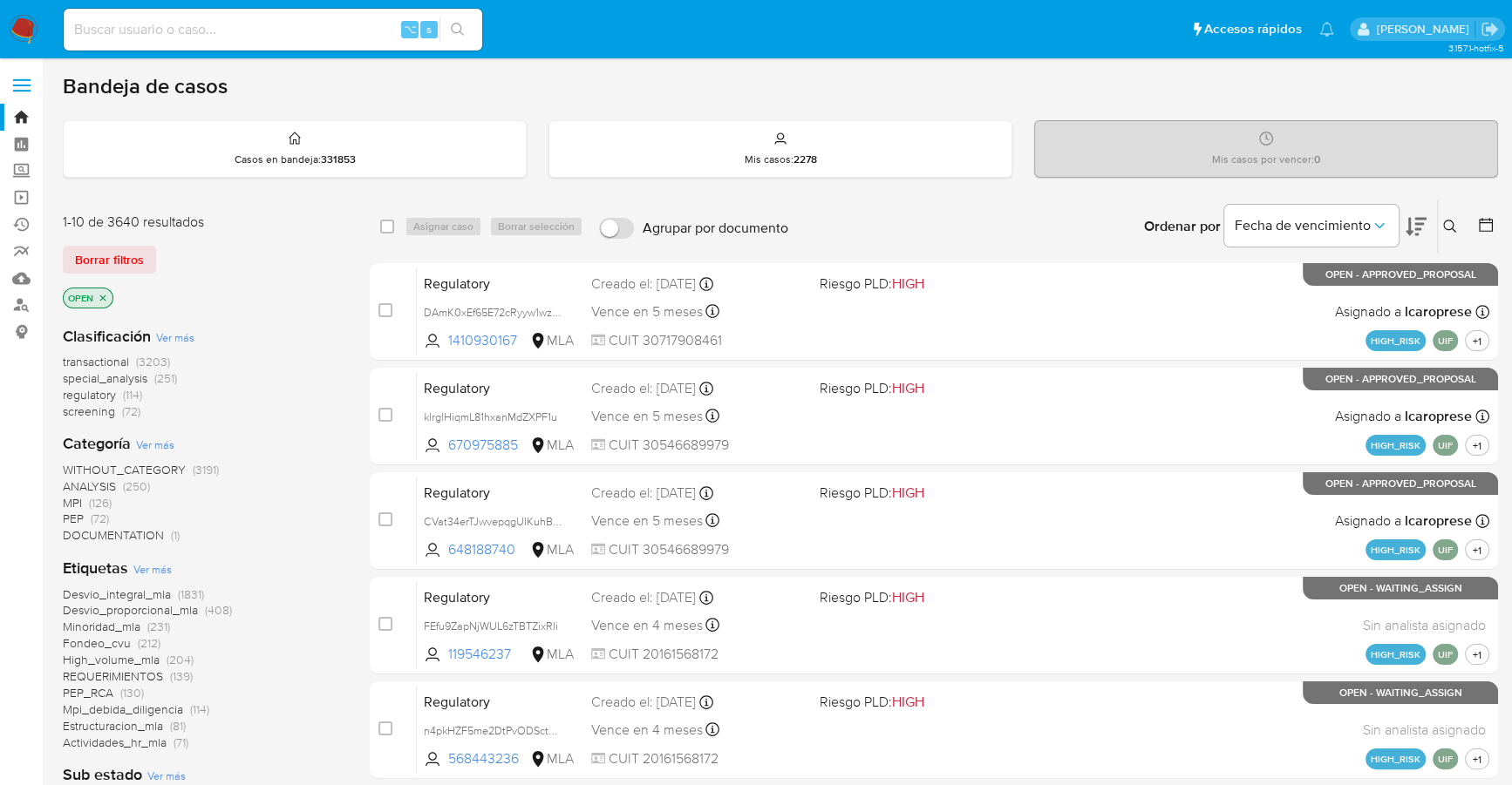
click at [1449, 226] on icon at bounding box center [1450, 227] width 14 height 14
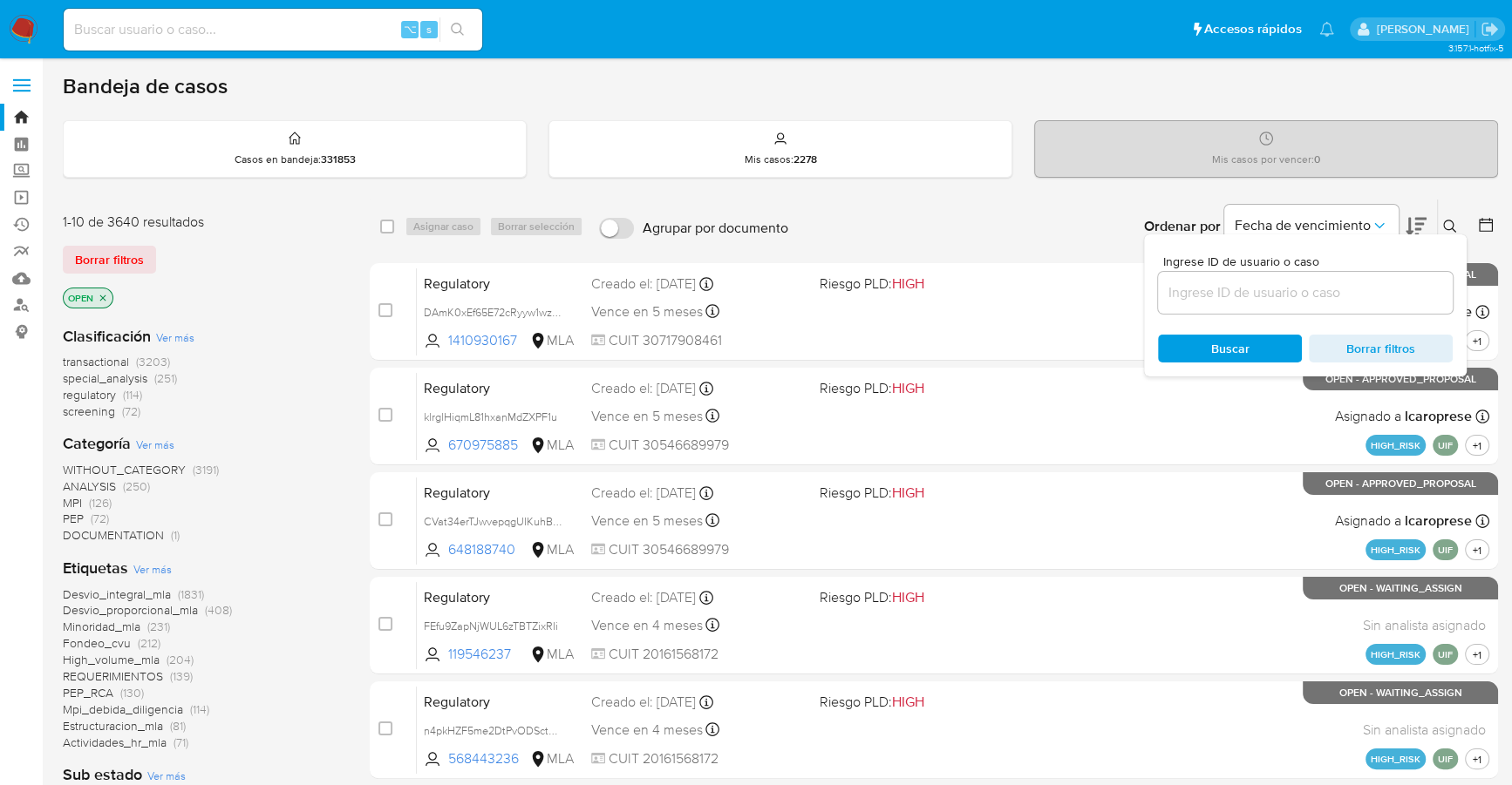
click at [1237, 272] on div at bounding box center [1305, 292] width 294 height 42
click at [1236, 289] on input at bounding box center [1305, 293] width 294 height 23
paste input "55FynKlhvlIhL34oojxAdfcC"
type input "55FynKlhvlIhL34oojxAdfcC"
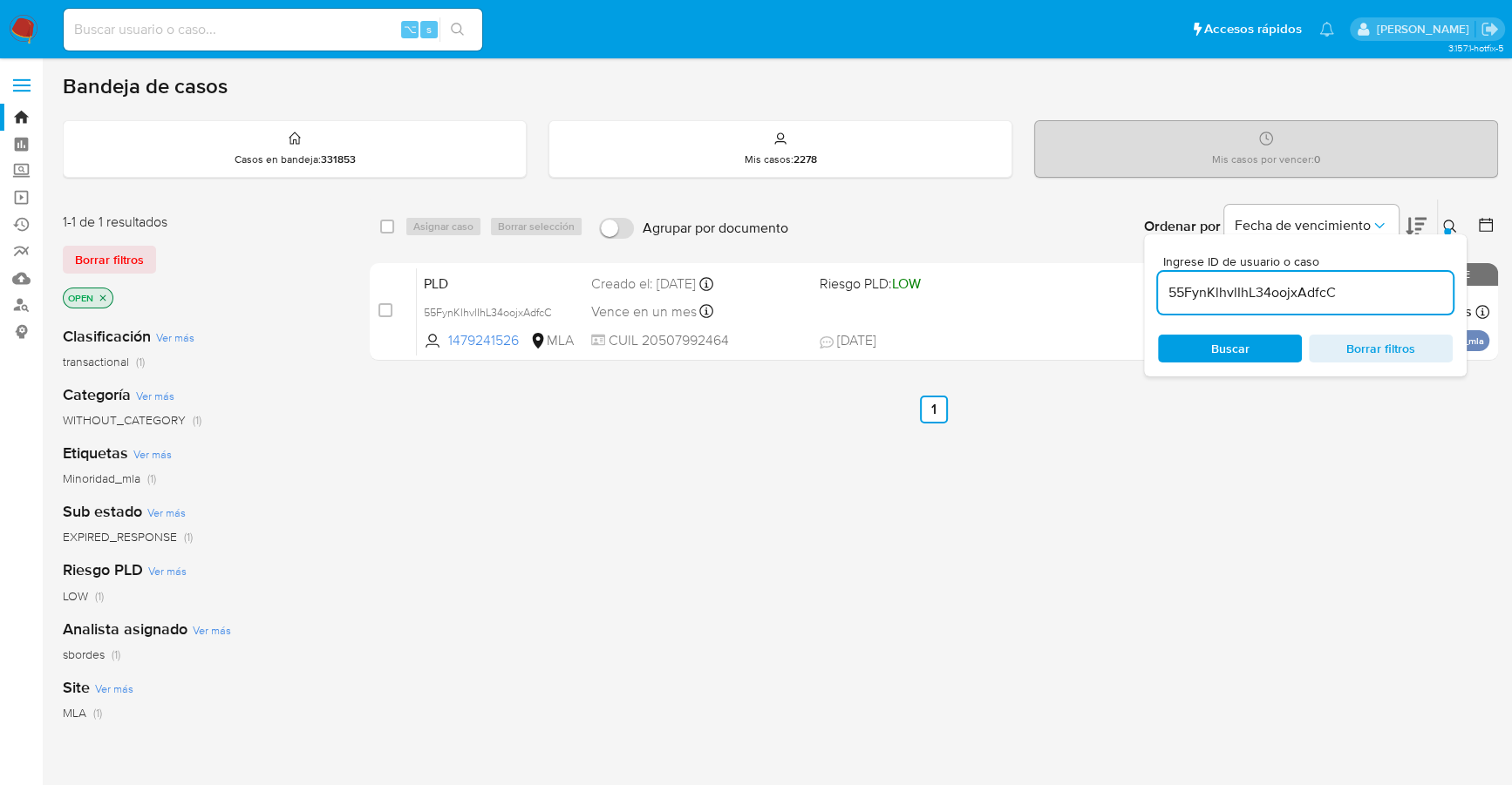
click at [1450, 223] on icon at bounding box center [1450, 227] width 14 height 14
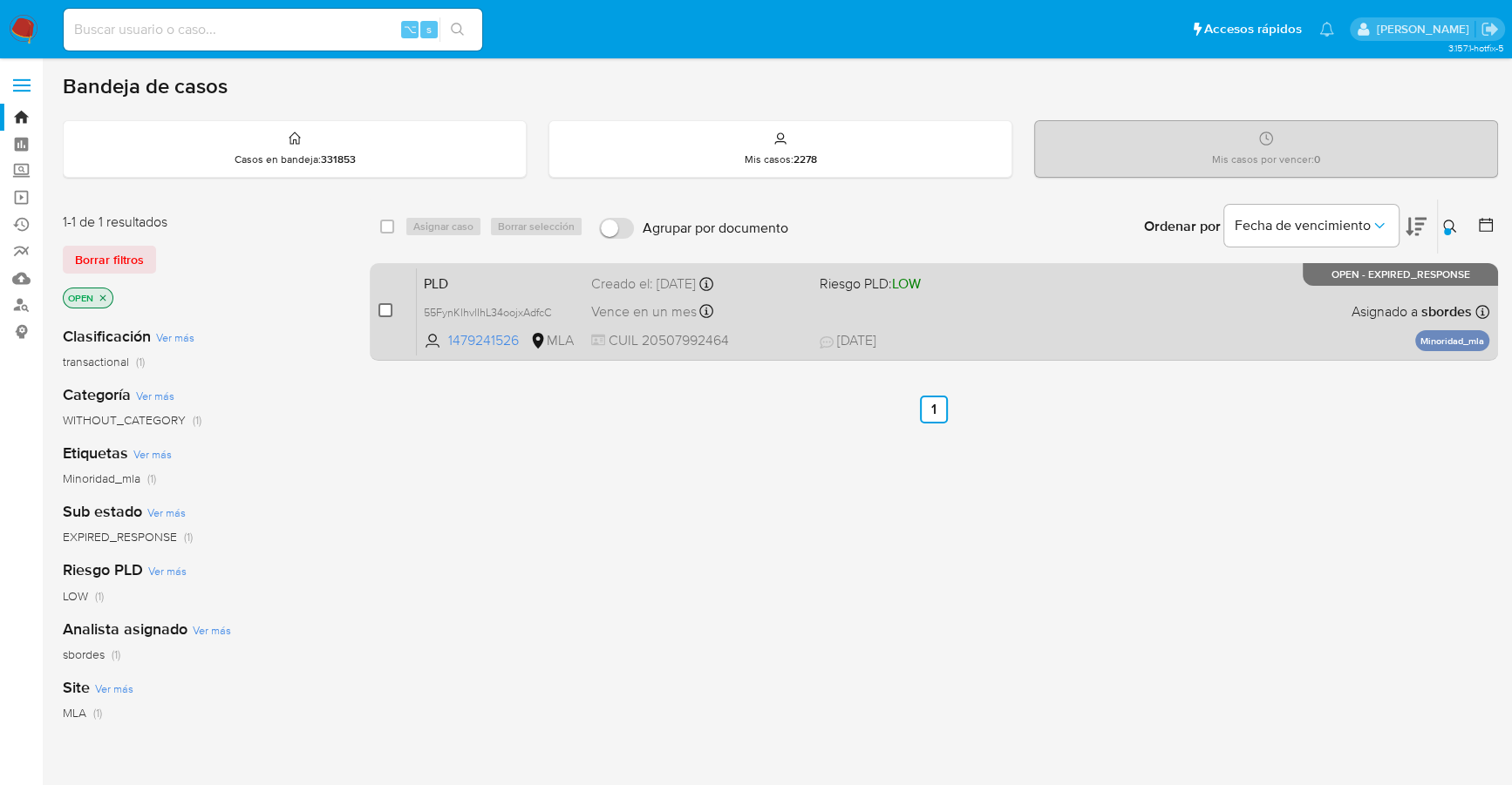
click at [384, 306] on input "checkbox" at bounding box center [386, 310] width 14 height 14
checkbox input "true"
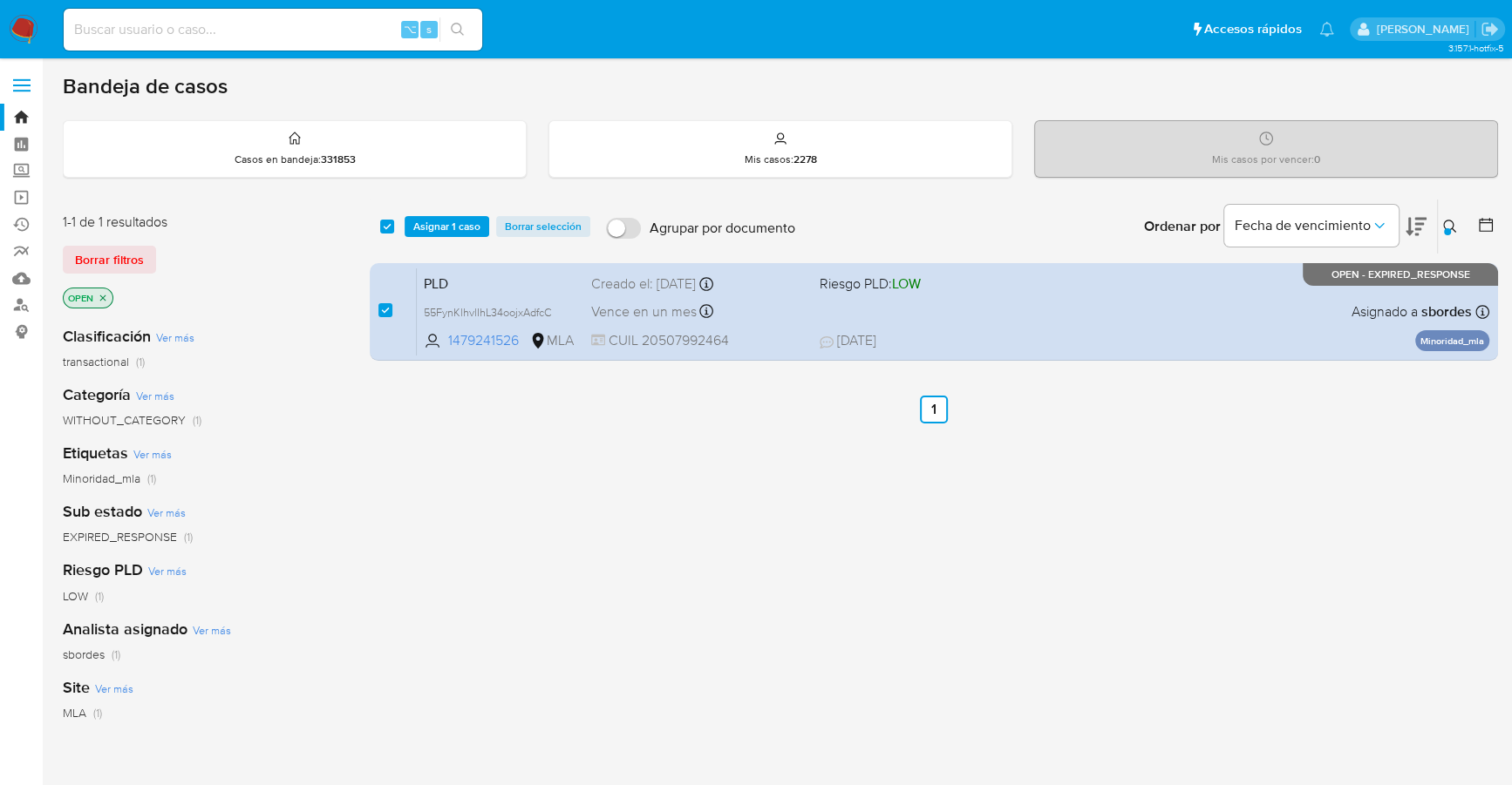
click at [436, 212] on div "select-all-cases-checkbox Asignar 1 caso Borrar selección Agrupar por documento…" at bounding box center [933, 226] width 1128 height 54
click at [440, 231] on span "Asignar 1 caso" at bounding box center [447, 227] width 67 height 18
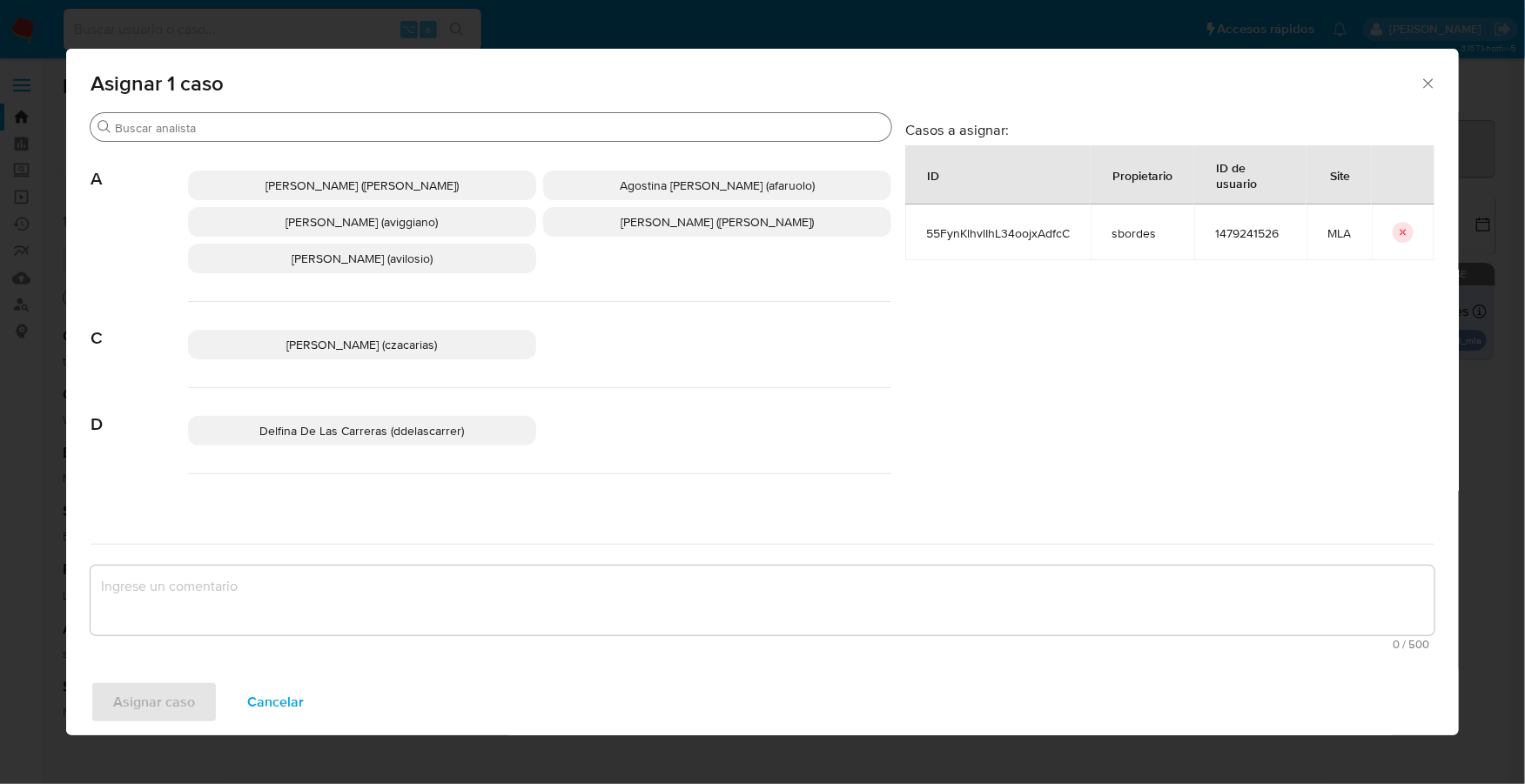
click at [266, 124] on input "Buscar" at bounding box center [499, 128] width 769 height 16
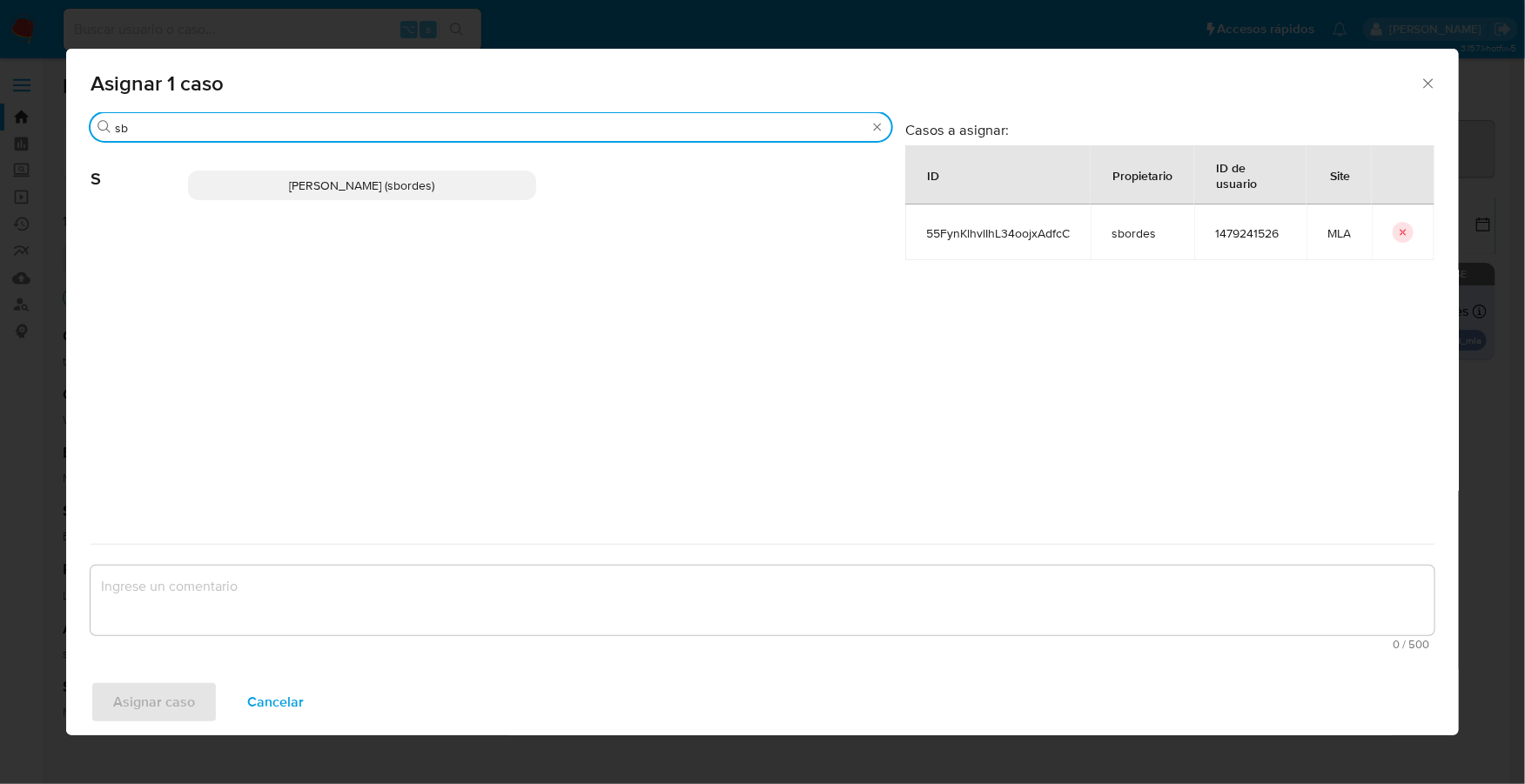
type input "sb"
click at [294, 202] on div "Stefania Bordes (sbordes)" at bounding box center [539, 185] width 704 height 85
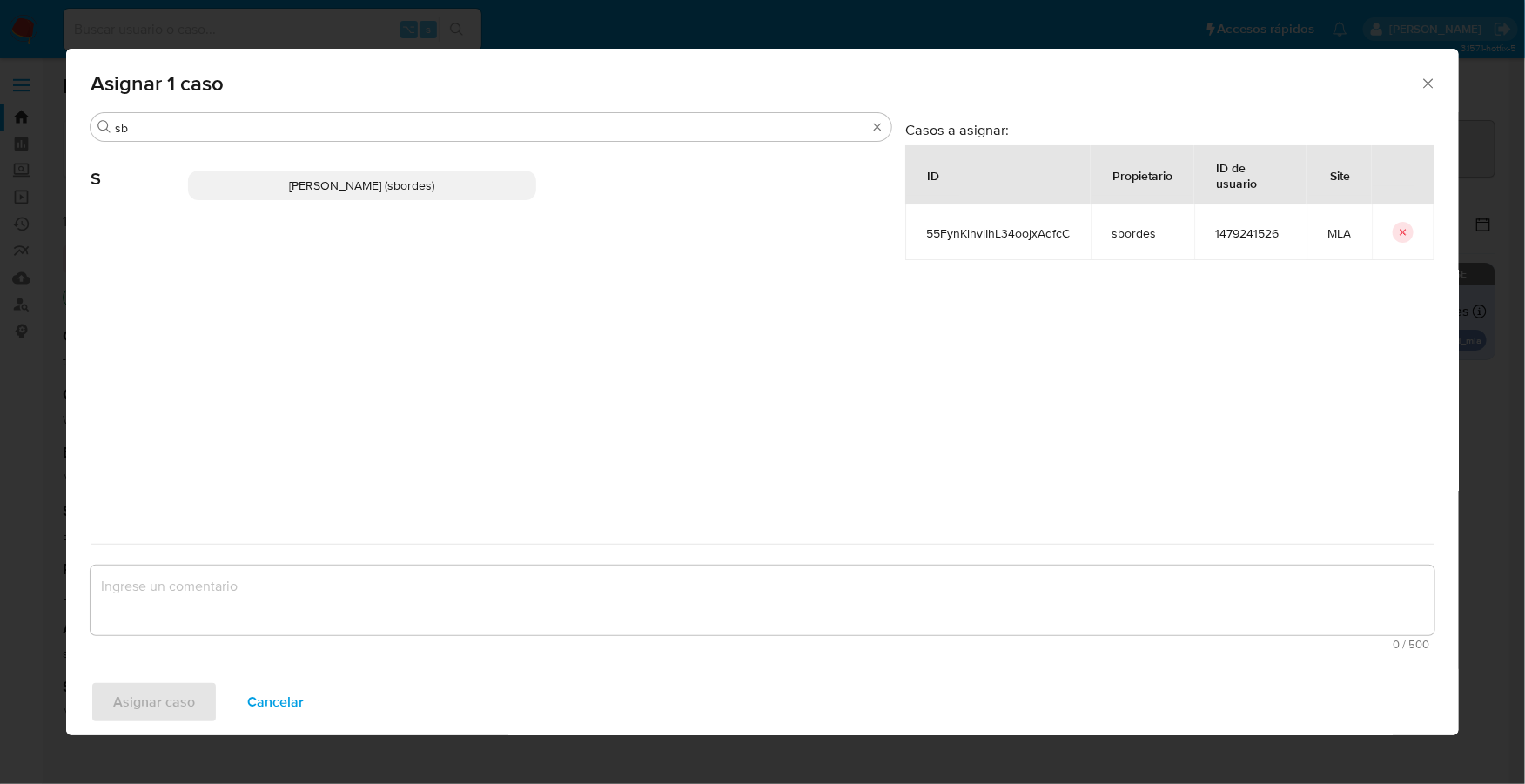
click at [300, 186] on span "Stefania Bordes (sbordes)" at bounding box center [363, 186] width 145 height 18
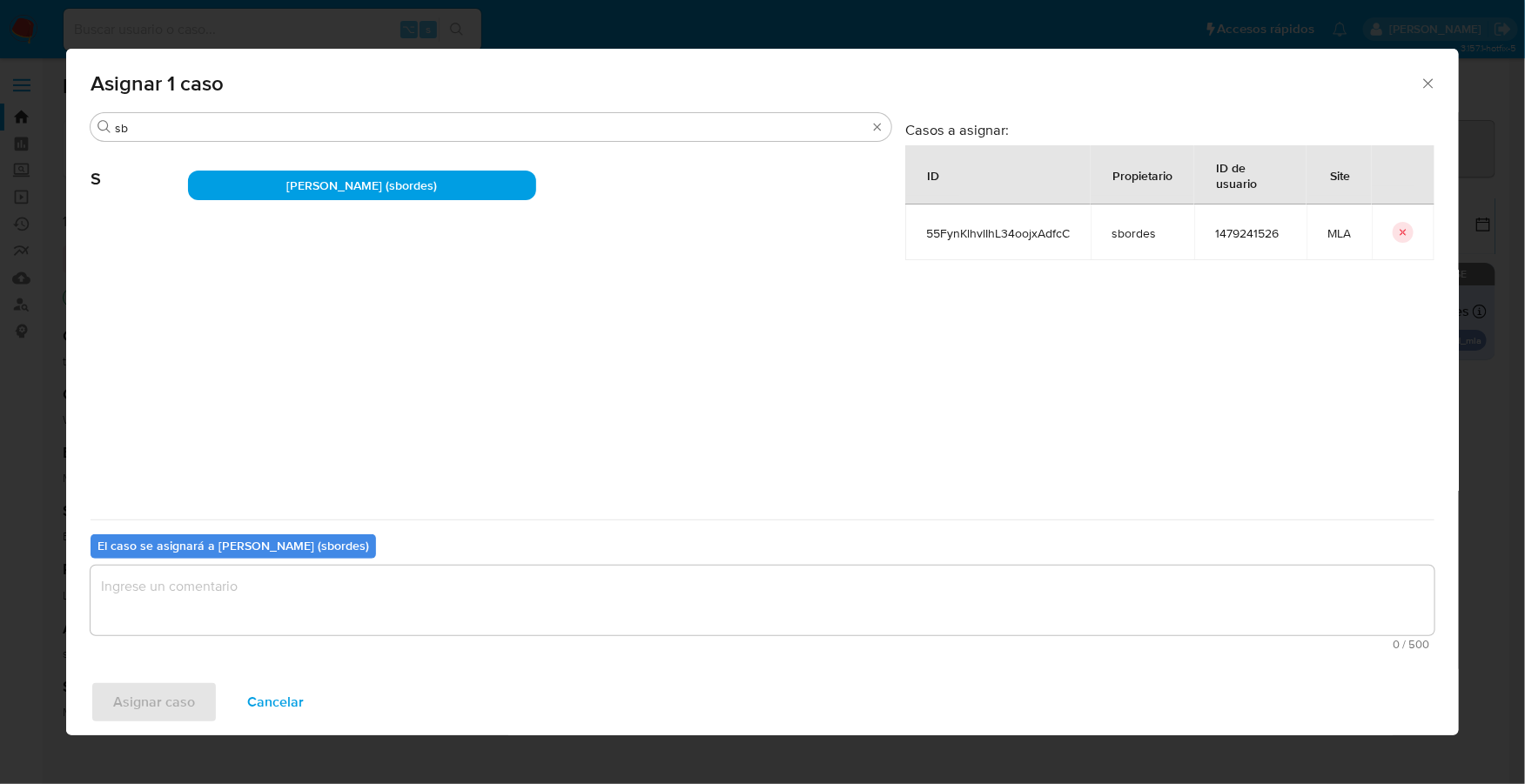
click at [357, 630] on textarea "assign-modal" at bounding box center [762, 600] width 1344 height 70
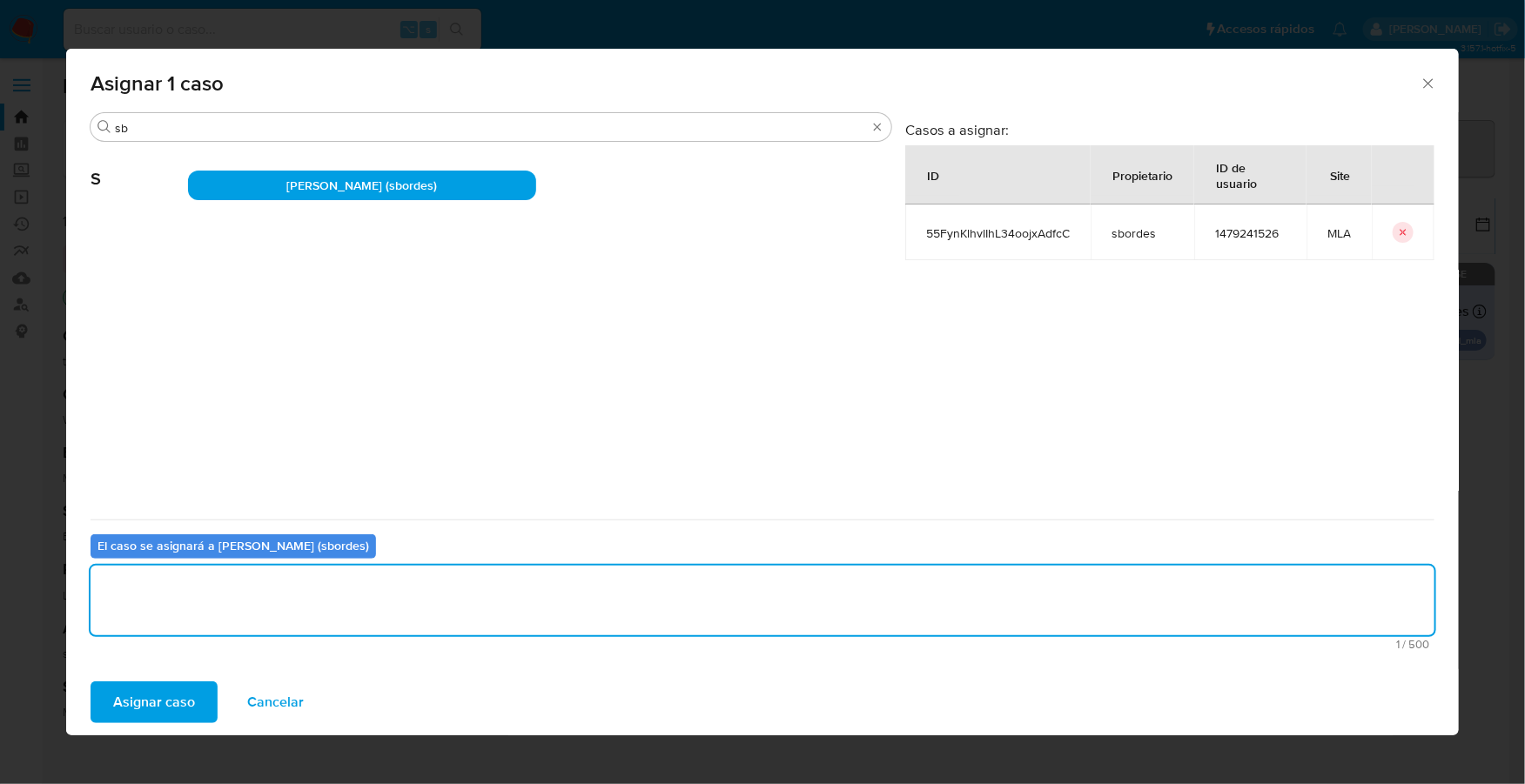
click at [141, 687] on span "Asignar caso" at bounding box center [154, 702] width 81 height 38
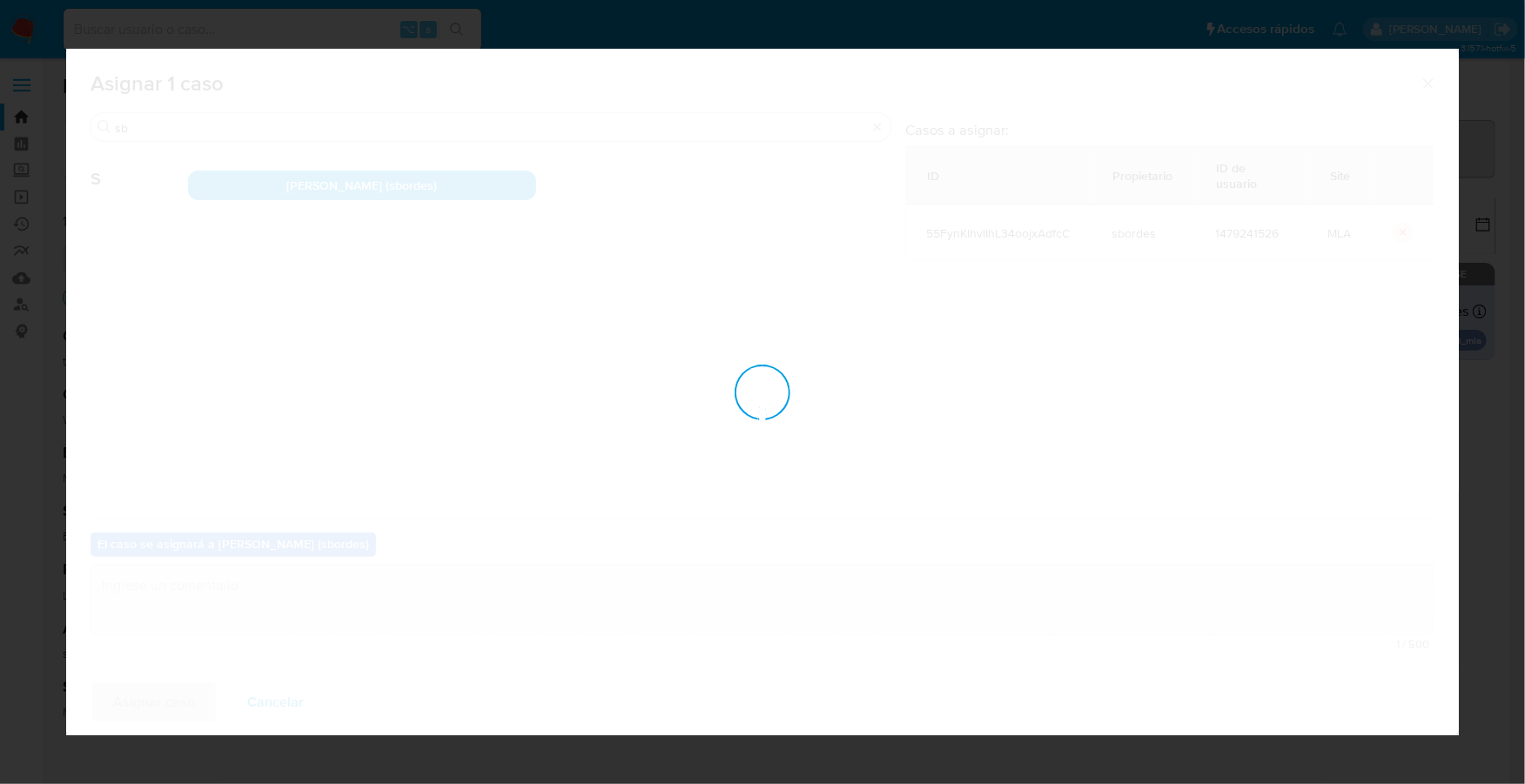
checkbox input "false"
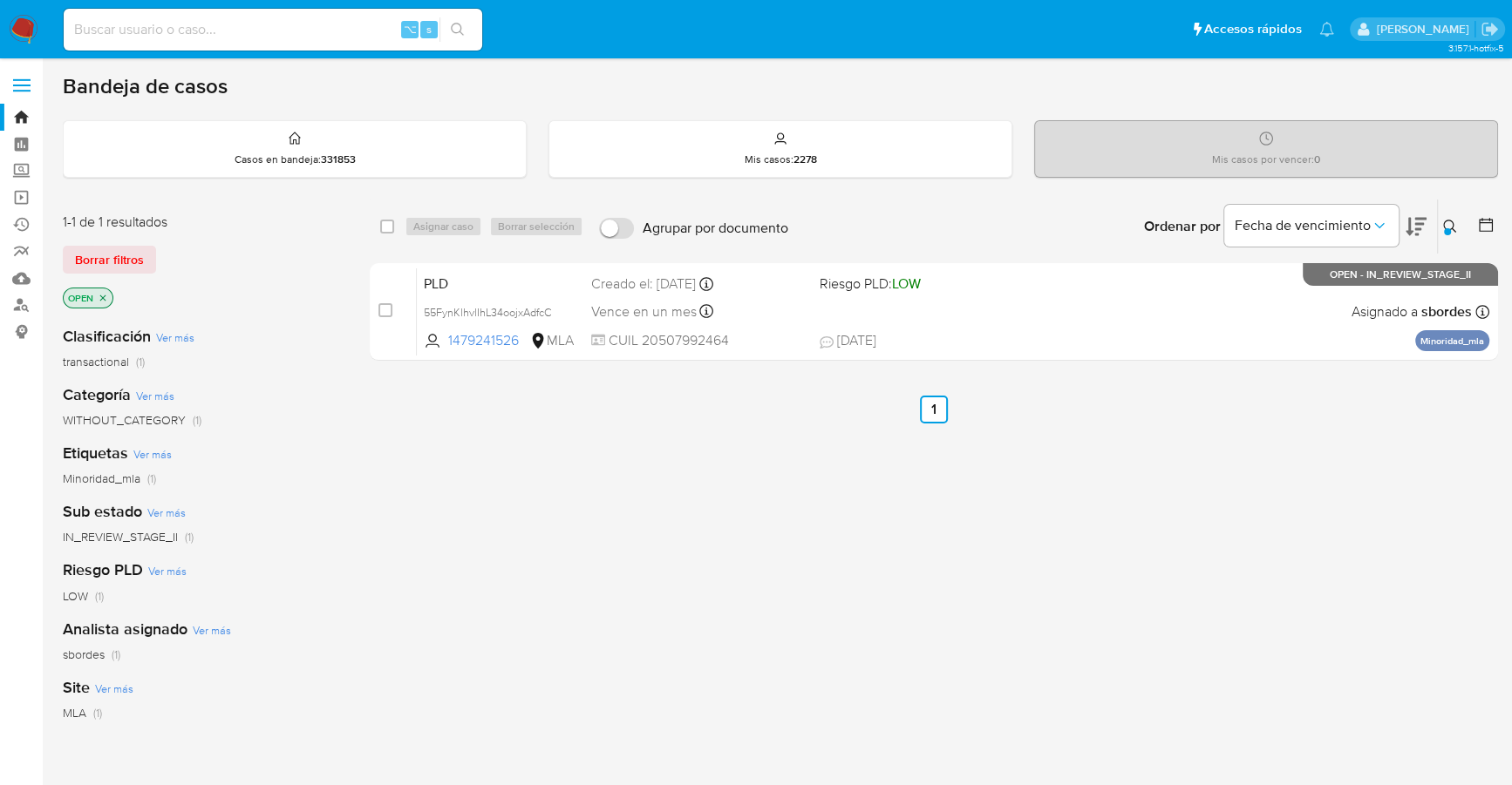
click at [17, 28] on img at bounding box center [23, 29] width 29 height 29
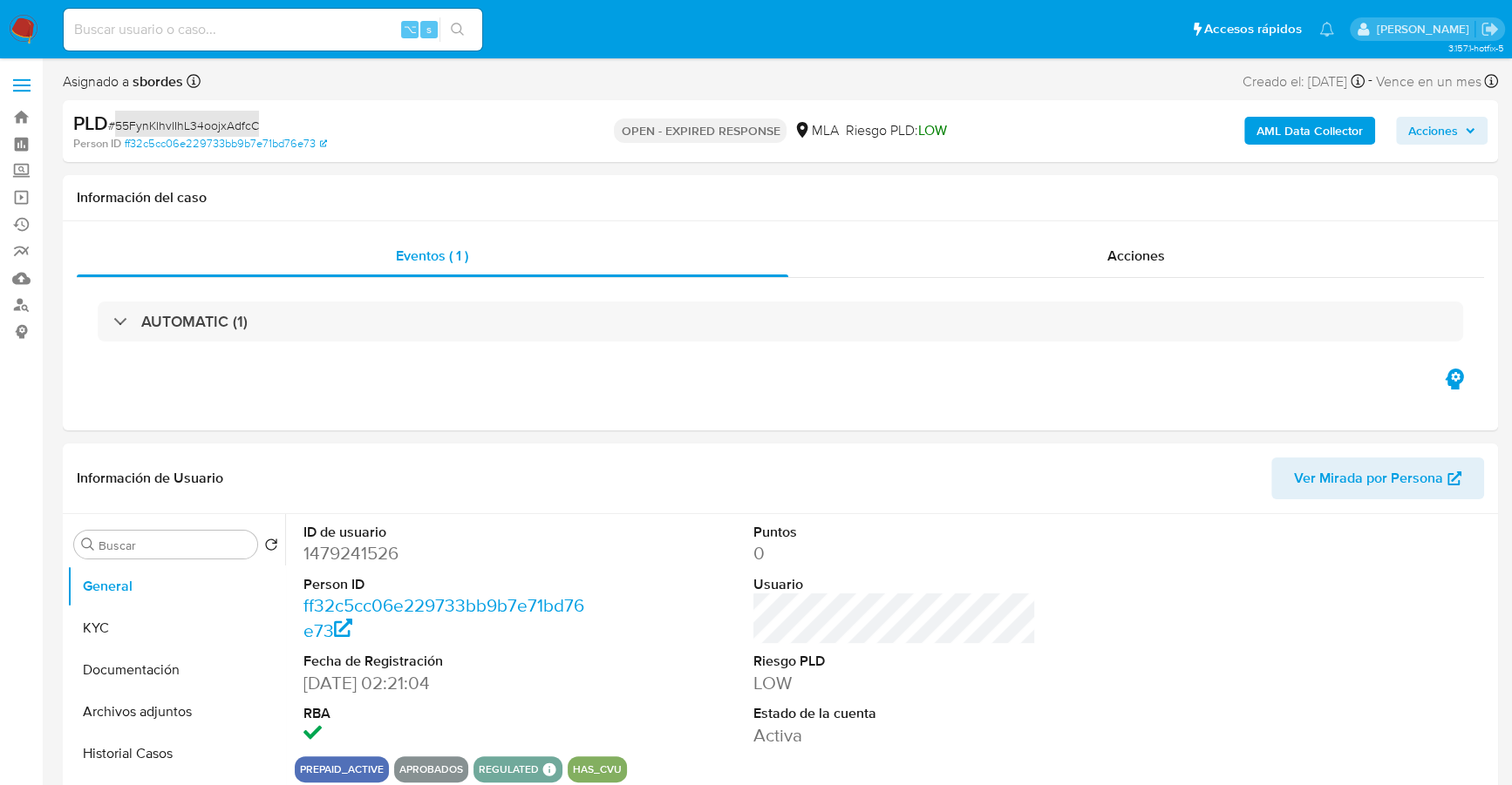
select select "10"
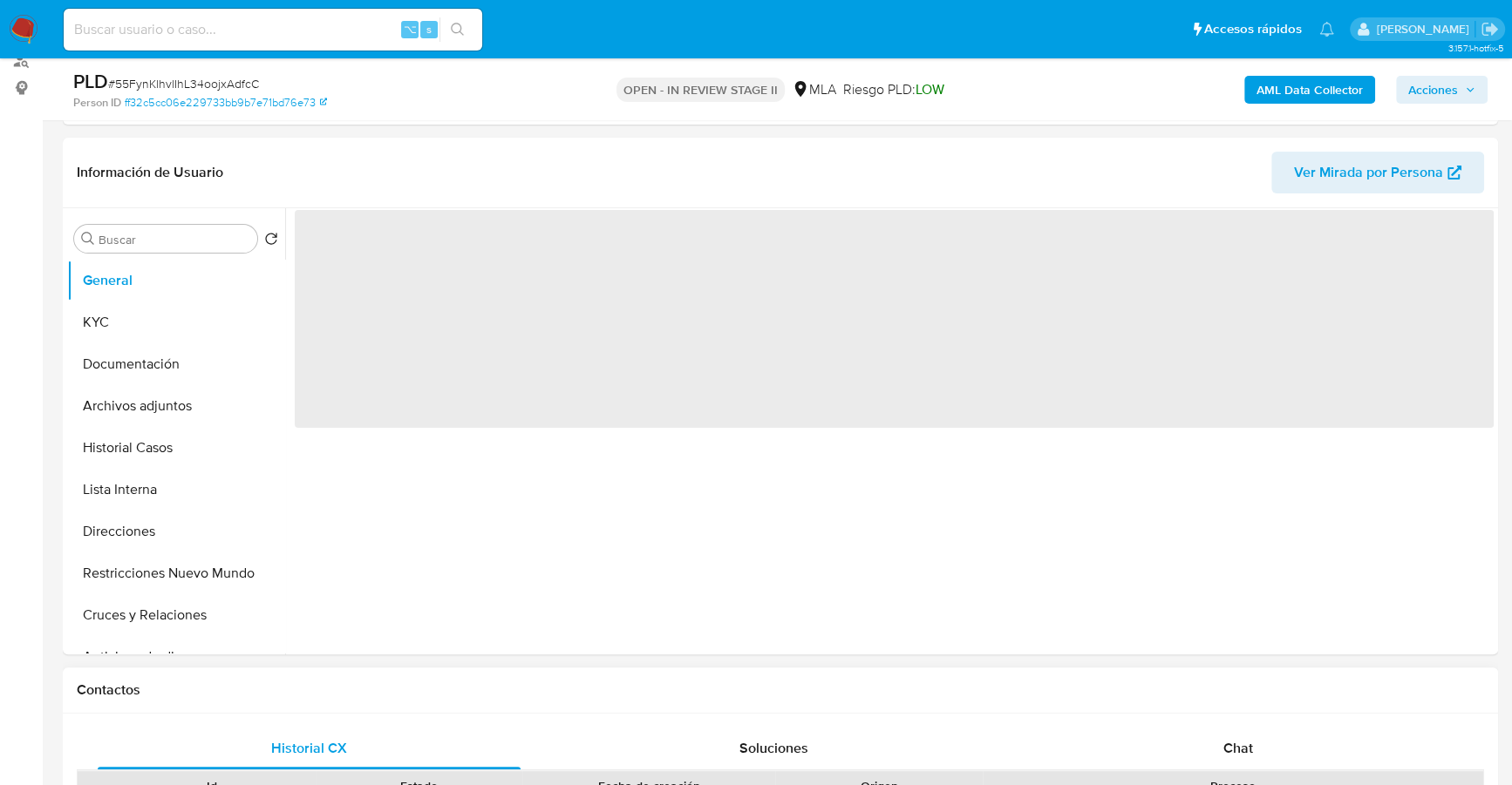
scroll to position [687, 0]
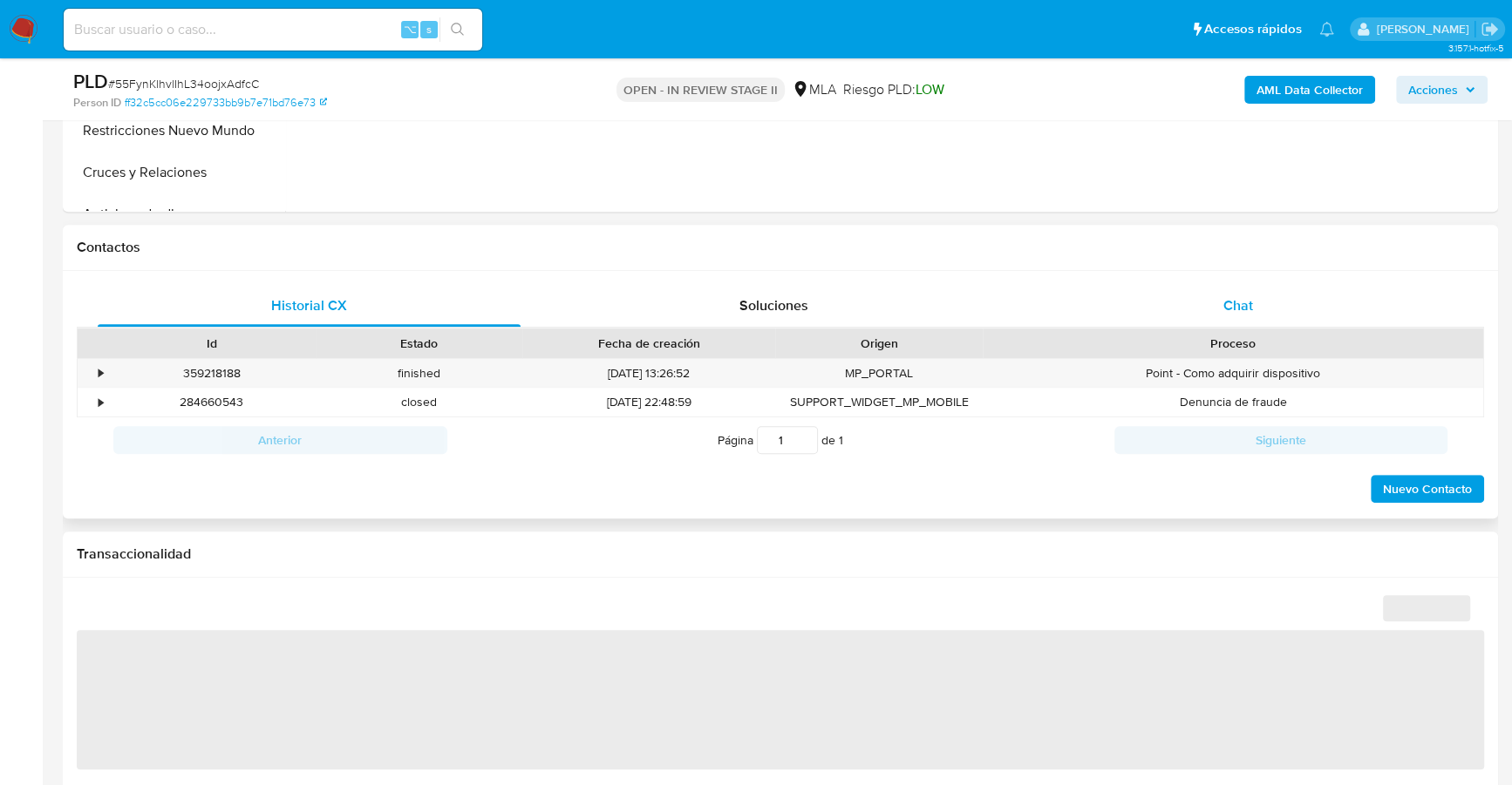
select select "10"
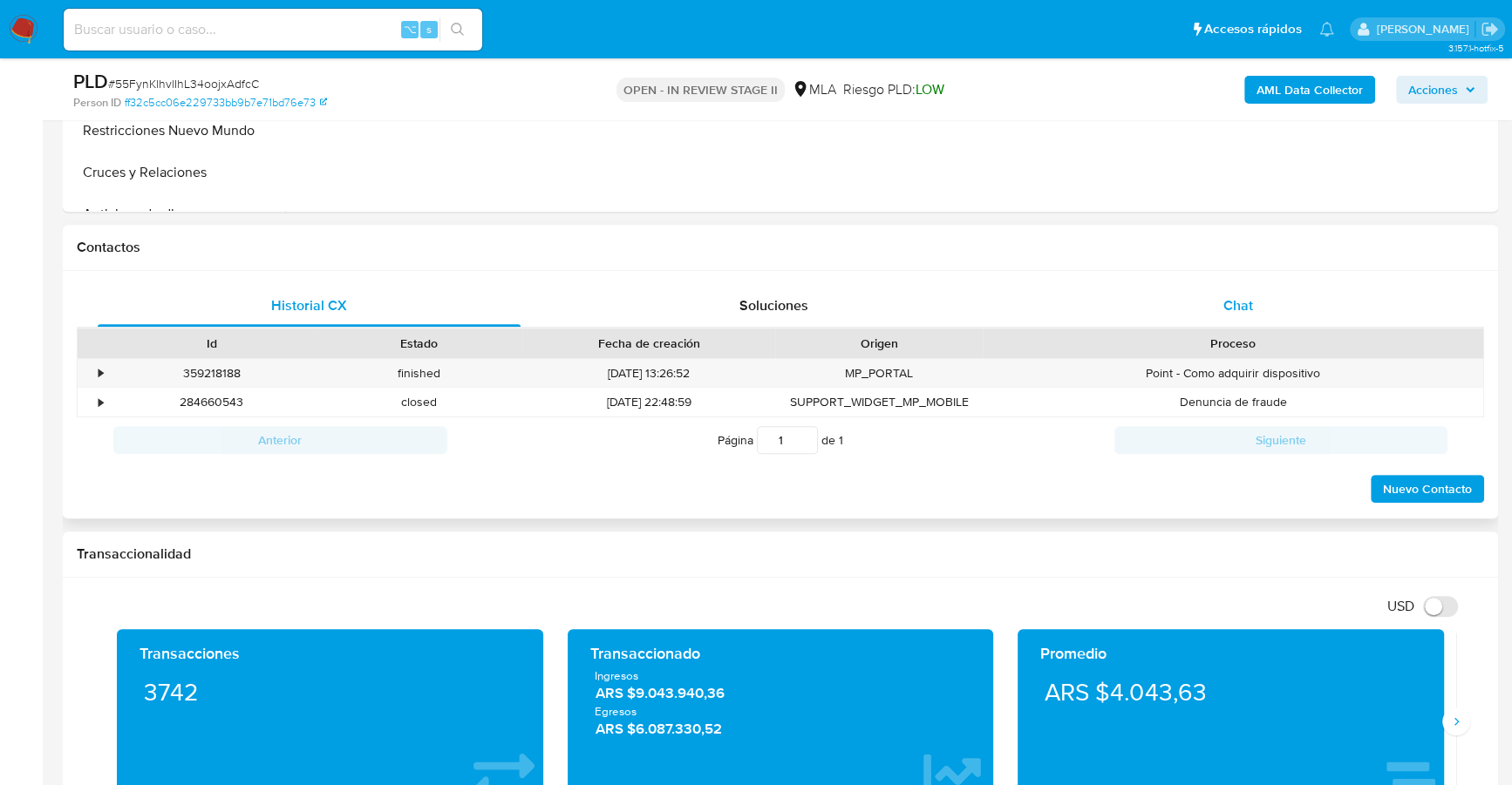
click at [1259, 310] on div "Chat" at bounding box center [1237, 306] width 423 height 42
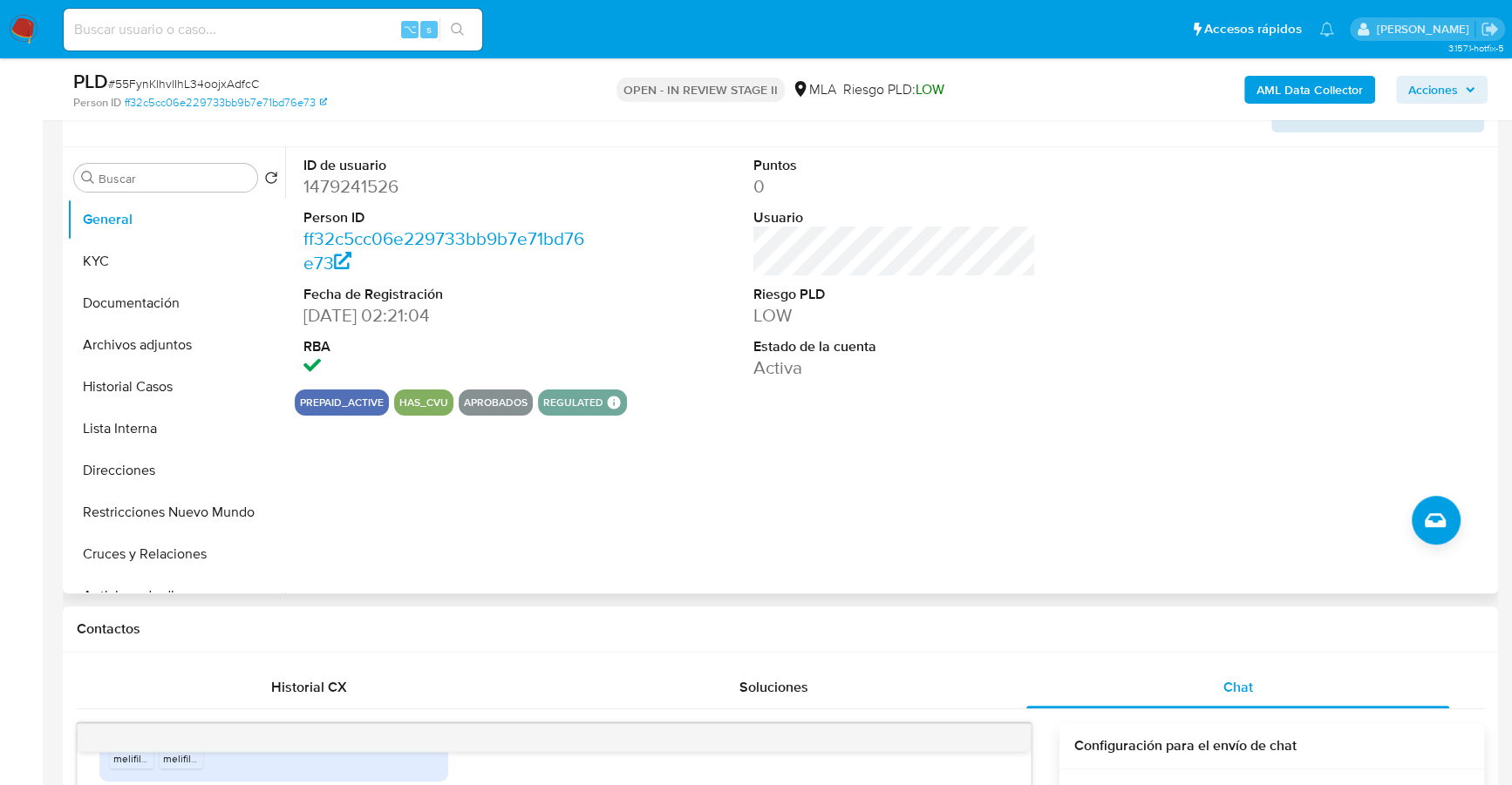
scroll to position [220, 0]
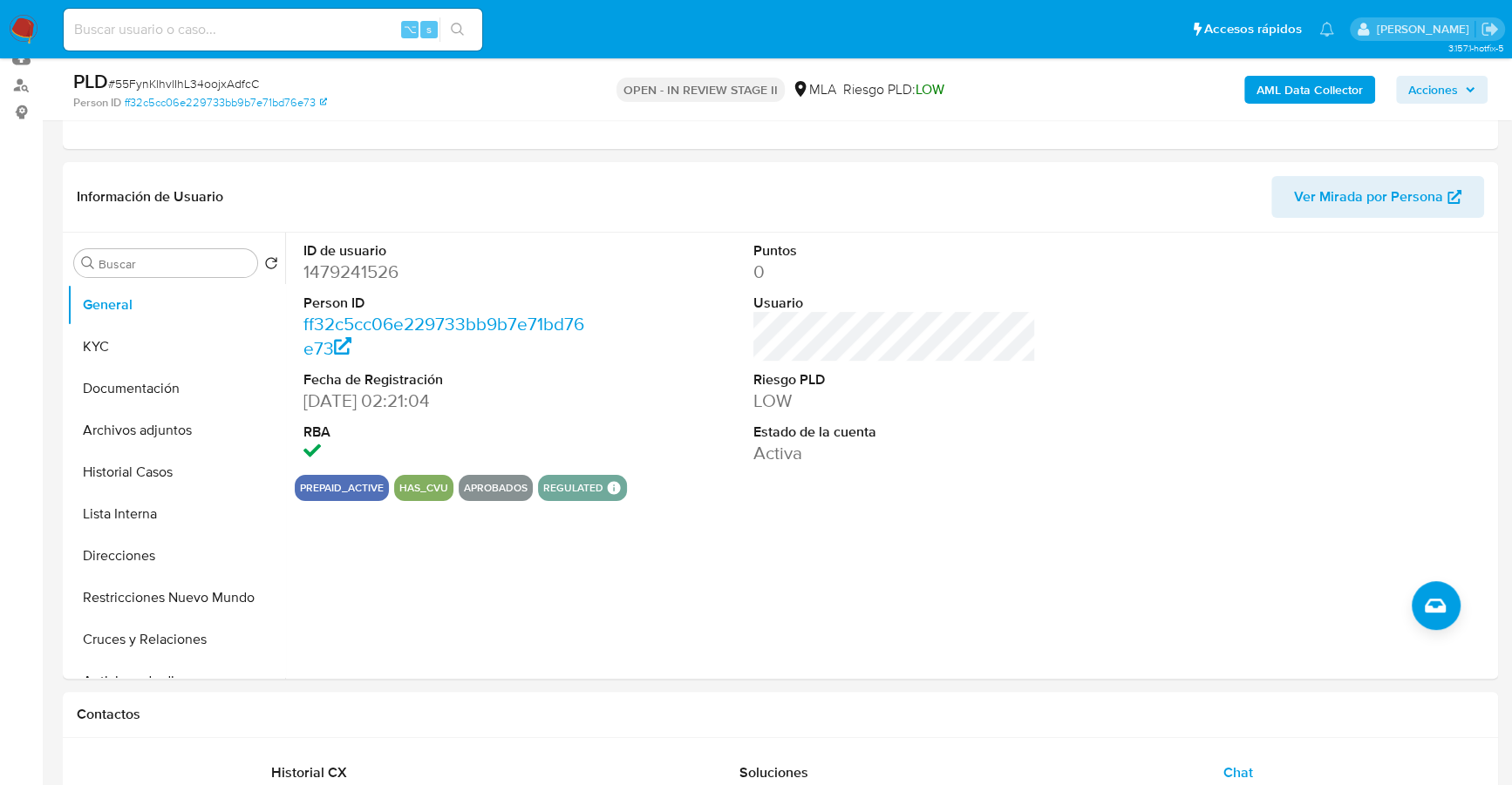
click at [1436, 87] on span "Acciones" at bounding box center [1432, 89] width 50 height 27
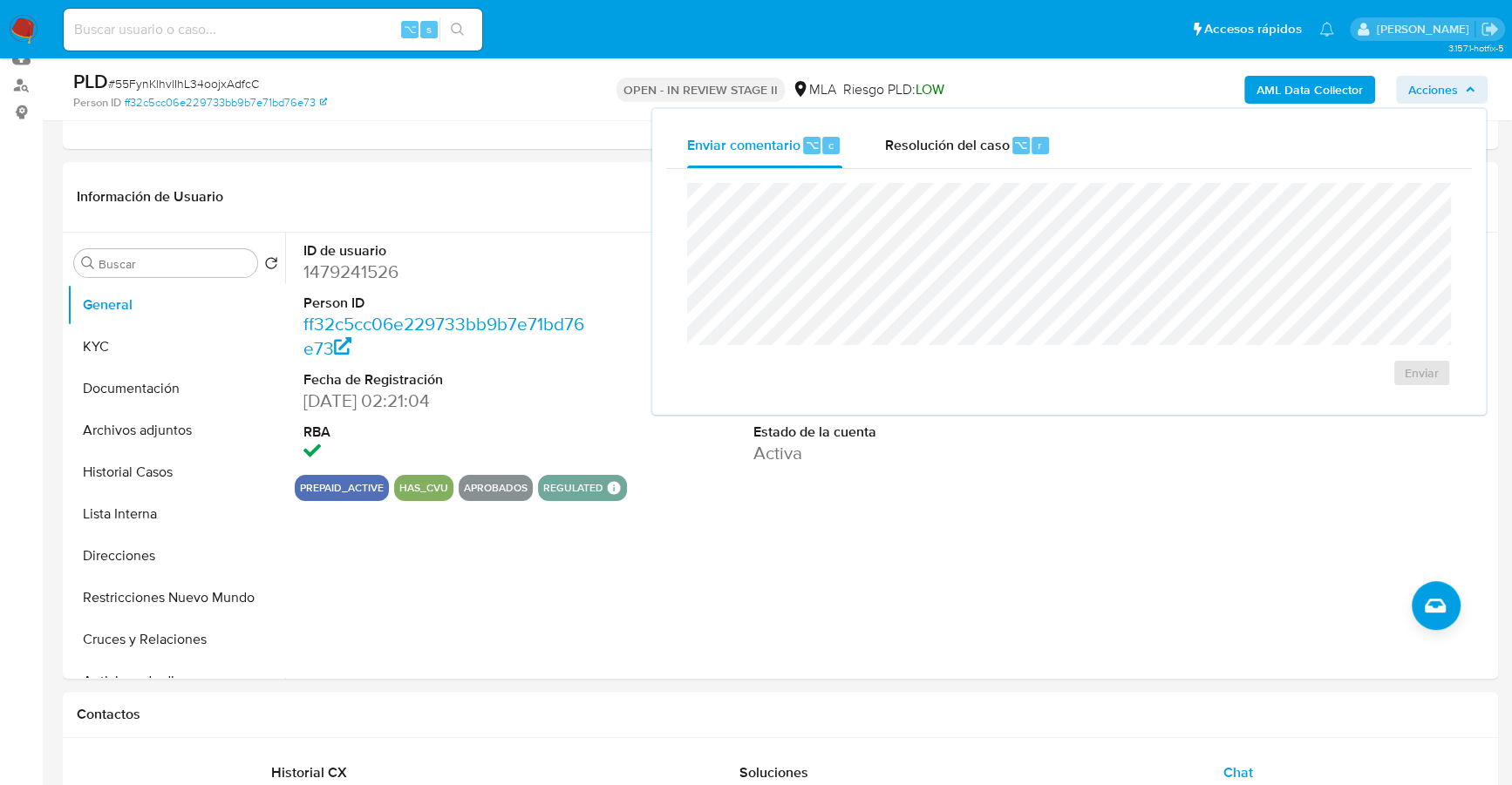
drag, startPoint x: 925, startPoint y: 153, endPoint x: 924, endPoint y: 169, distance: 16.0
click at [925, 153] on span "Resolución del caso" at bounding box center [946, 144] width 125 height 20
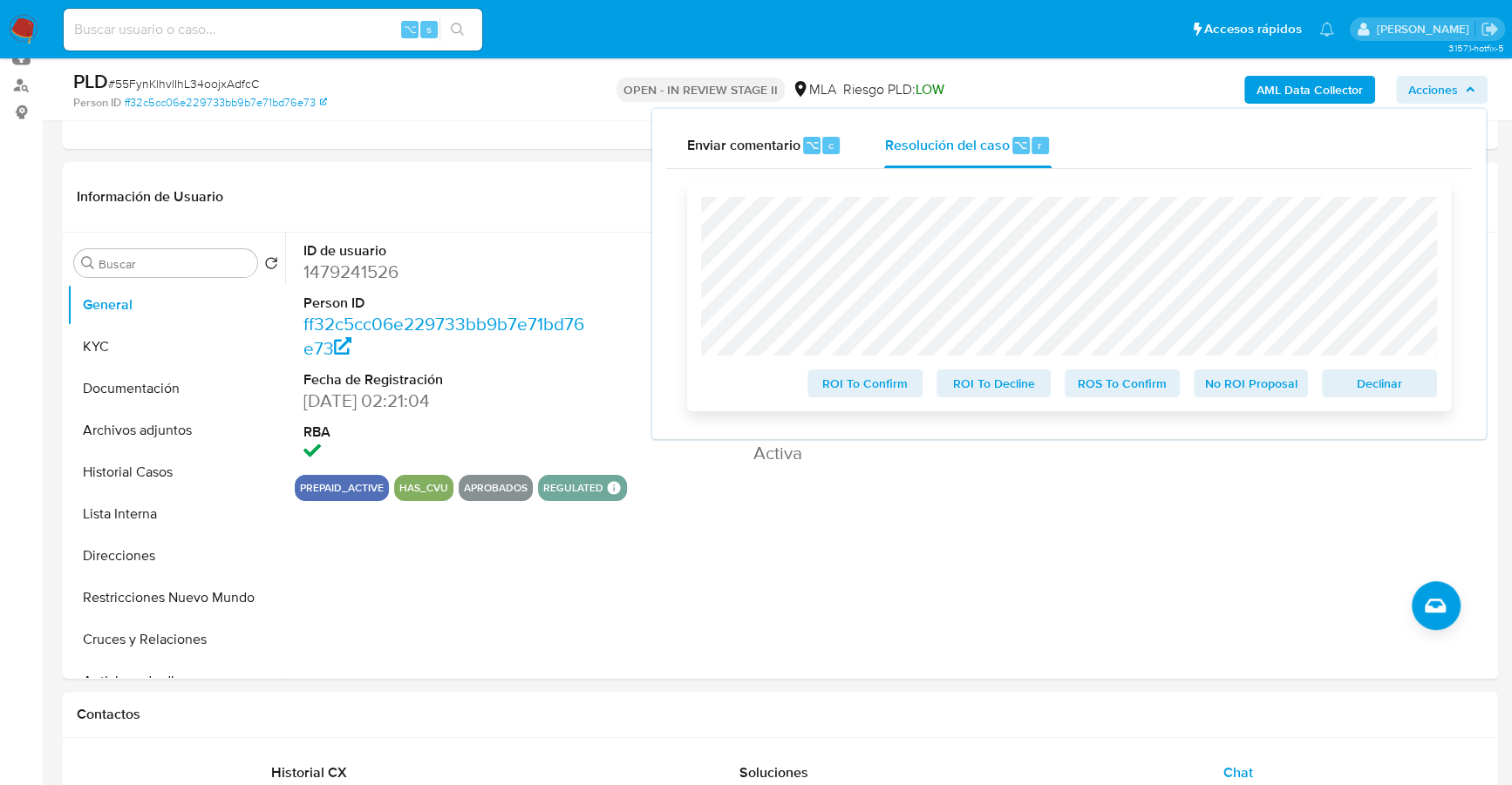
click at [1387, 381] on span "Declinar" at bounding box center [1379, 384] width 90 height 25
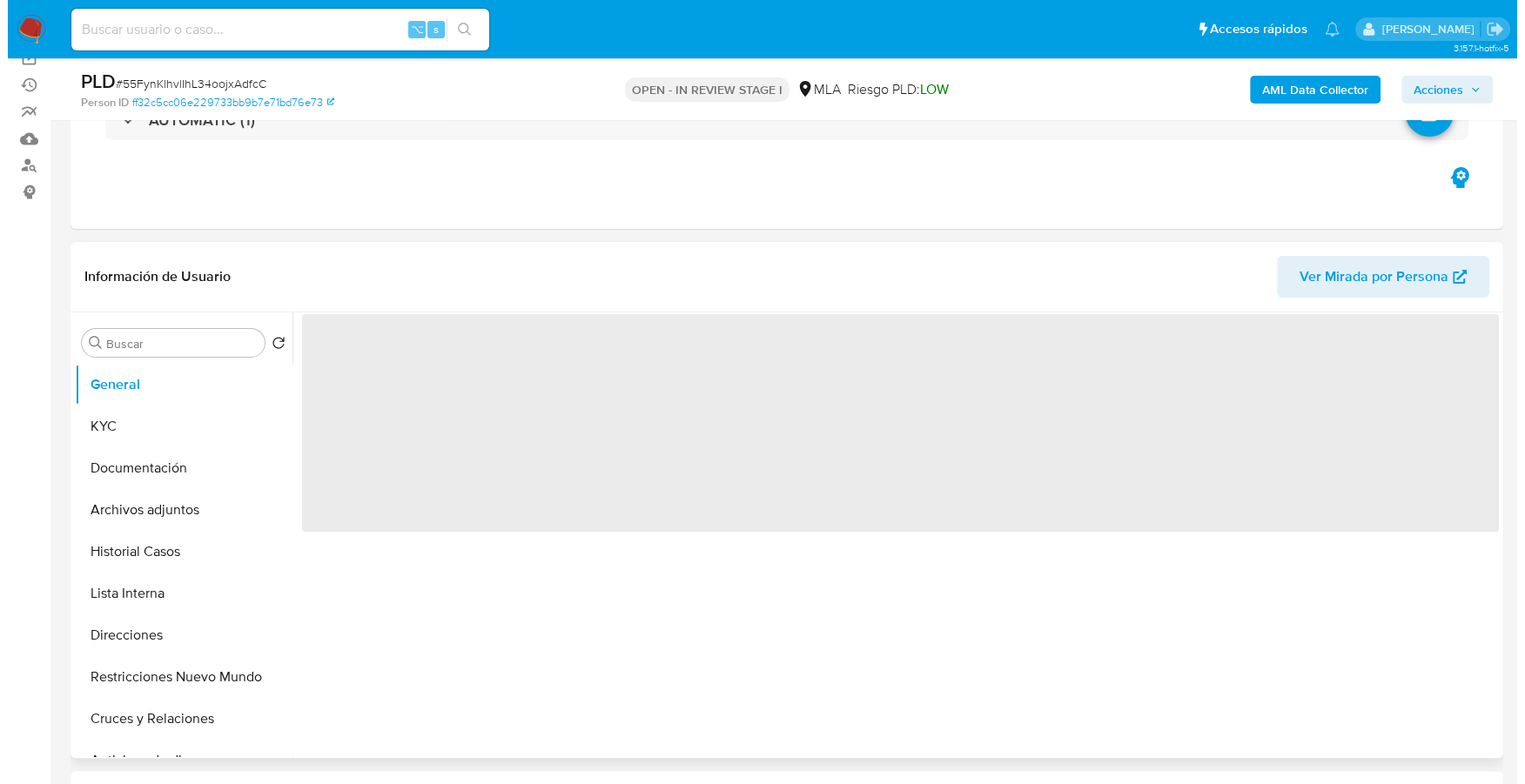
scroll to position [140, 0]
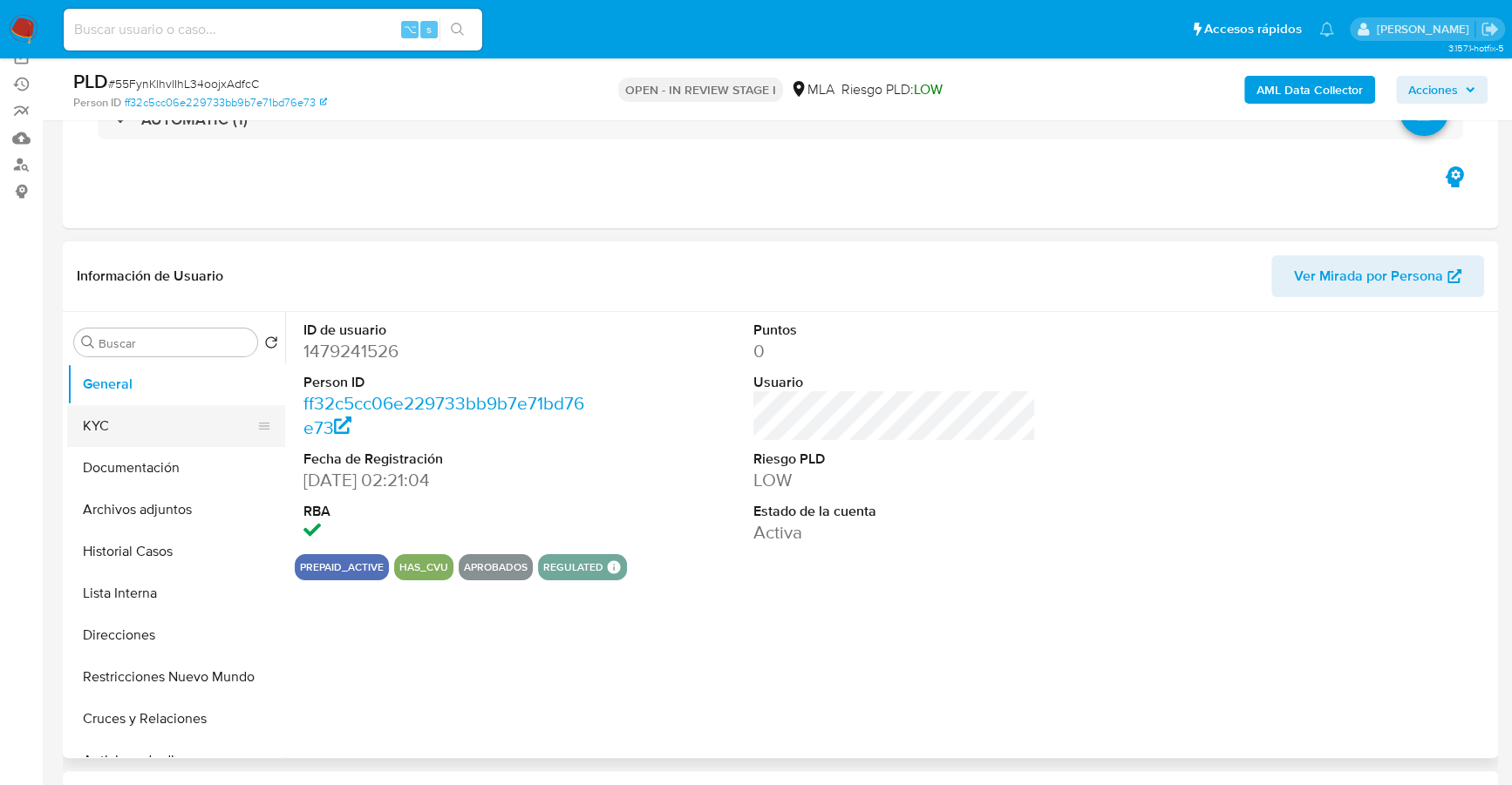
select select "10"
click at [160, 508] on button "Archivos adjuntos" at bounding box center [169, 509] width 204 height 42
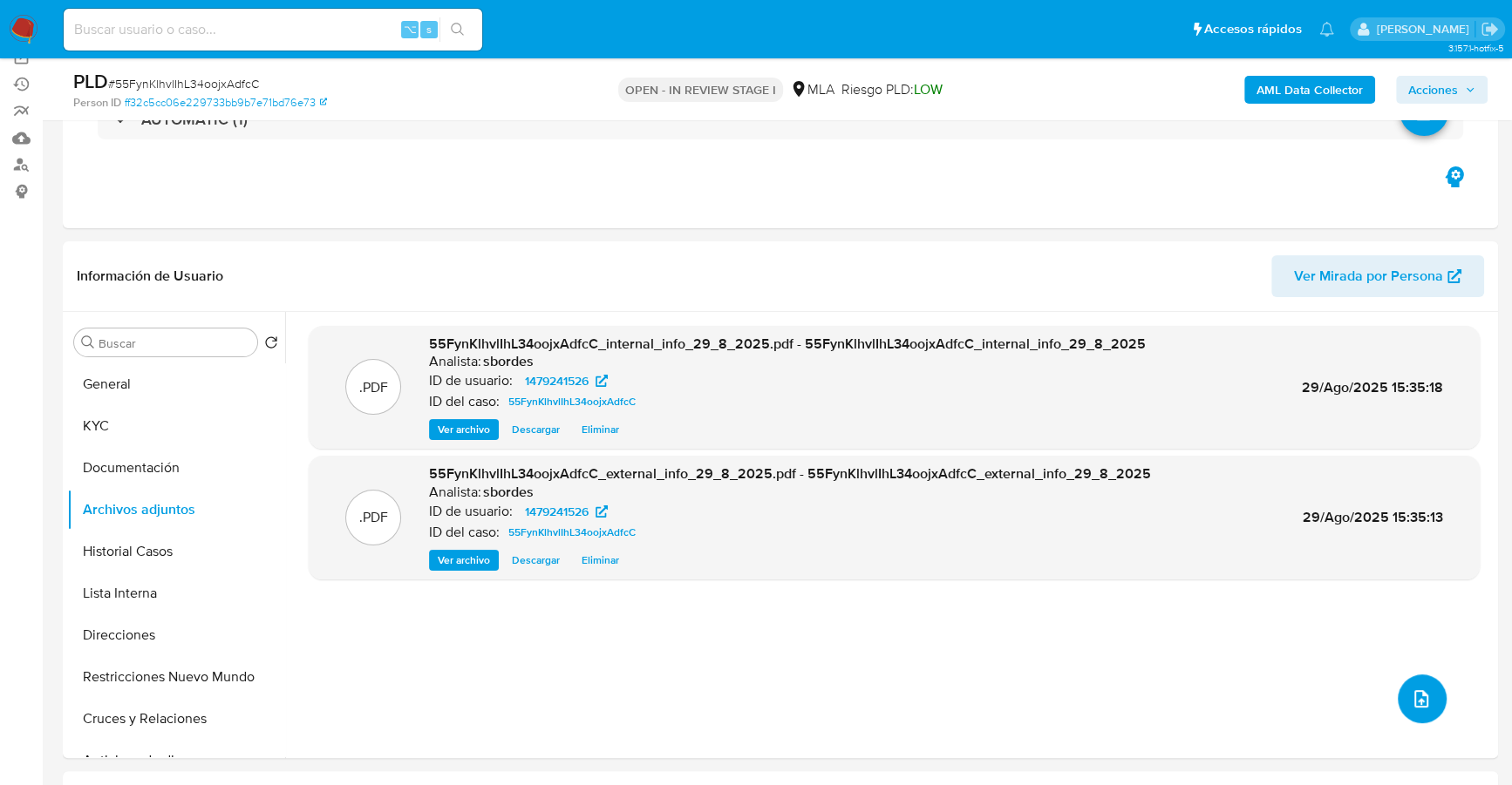
click at [1404, 694] on button "upload-file" at bounding box center [1422, 698] width 49 height 49
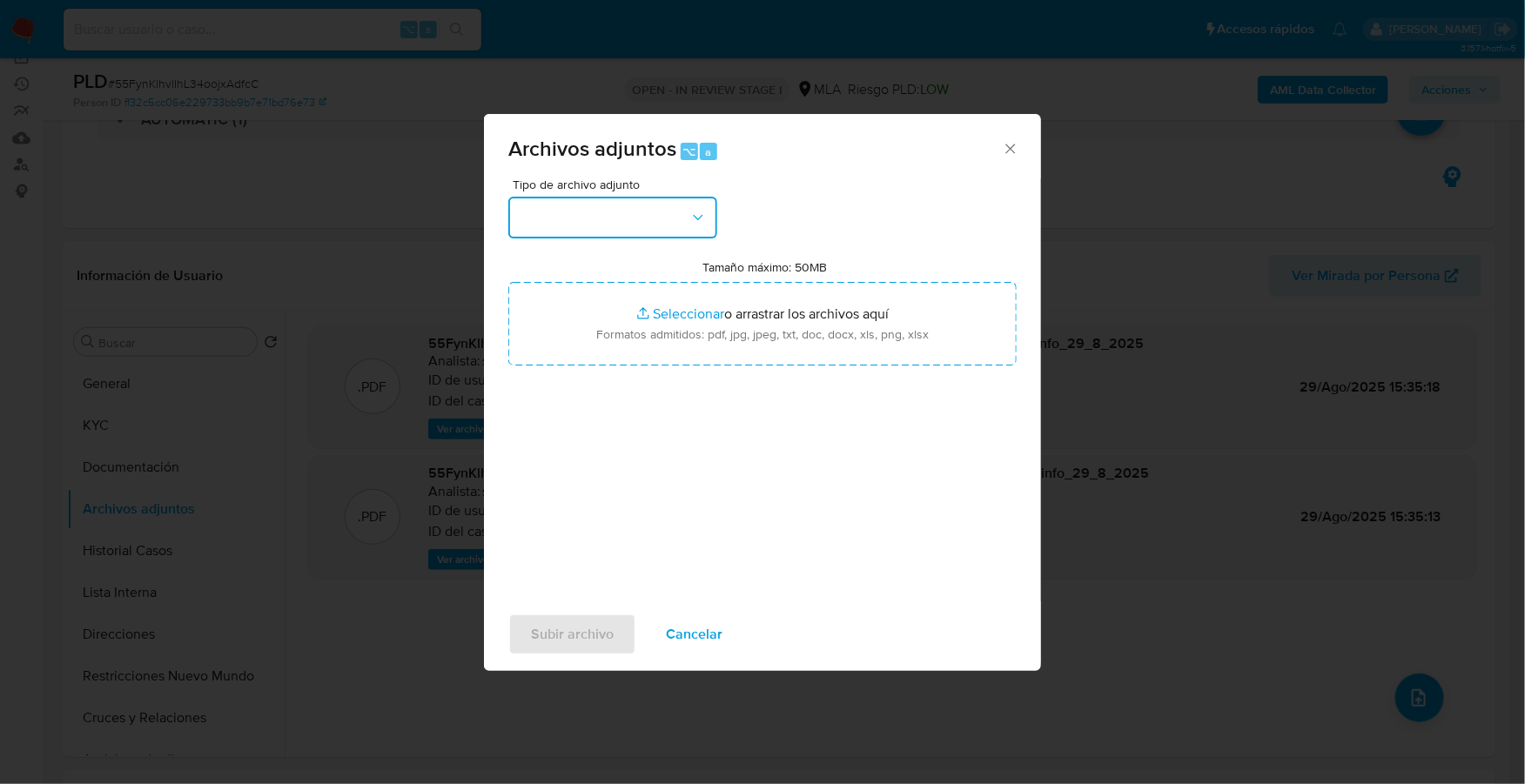
click at [654, 206] on button "button" at bounding box center [612, 217] width 209 height 42
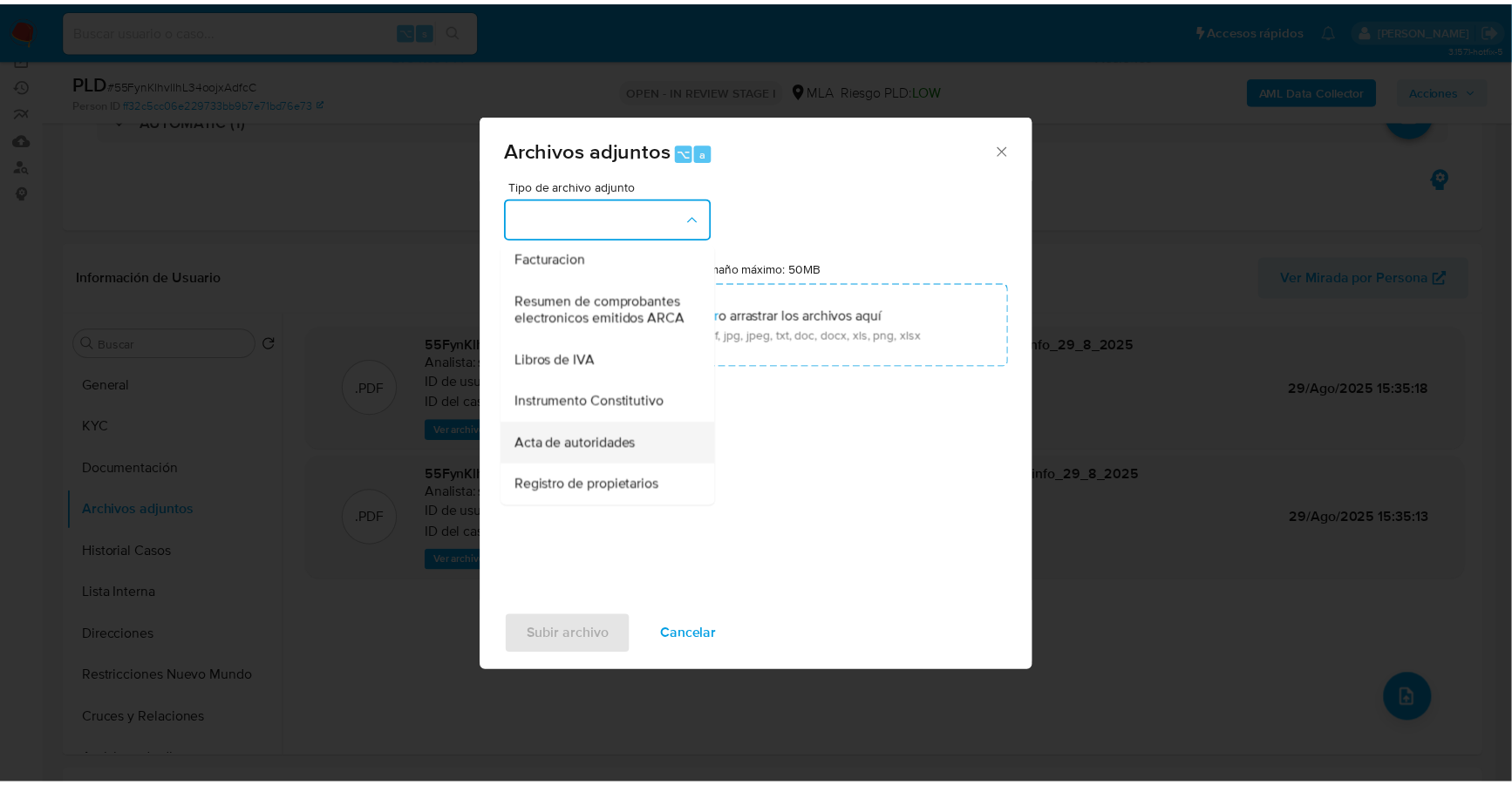
scroll to position [310, 0]
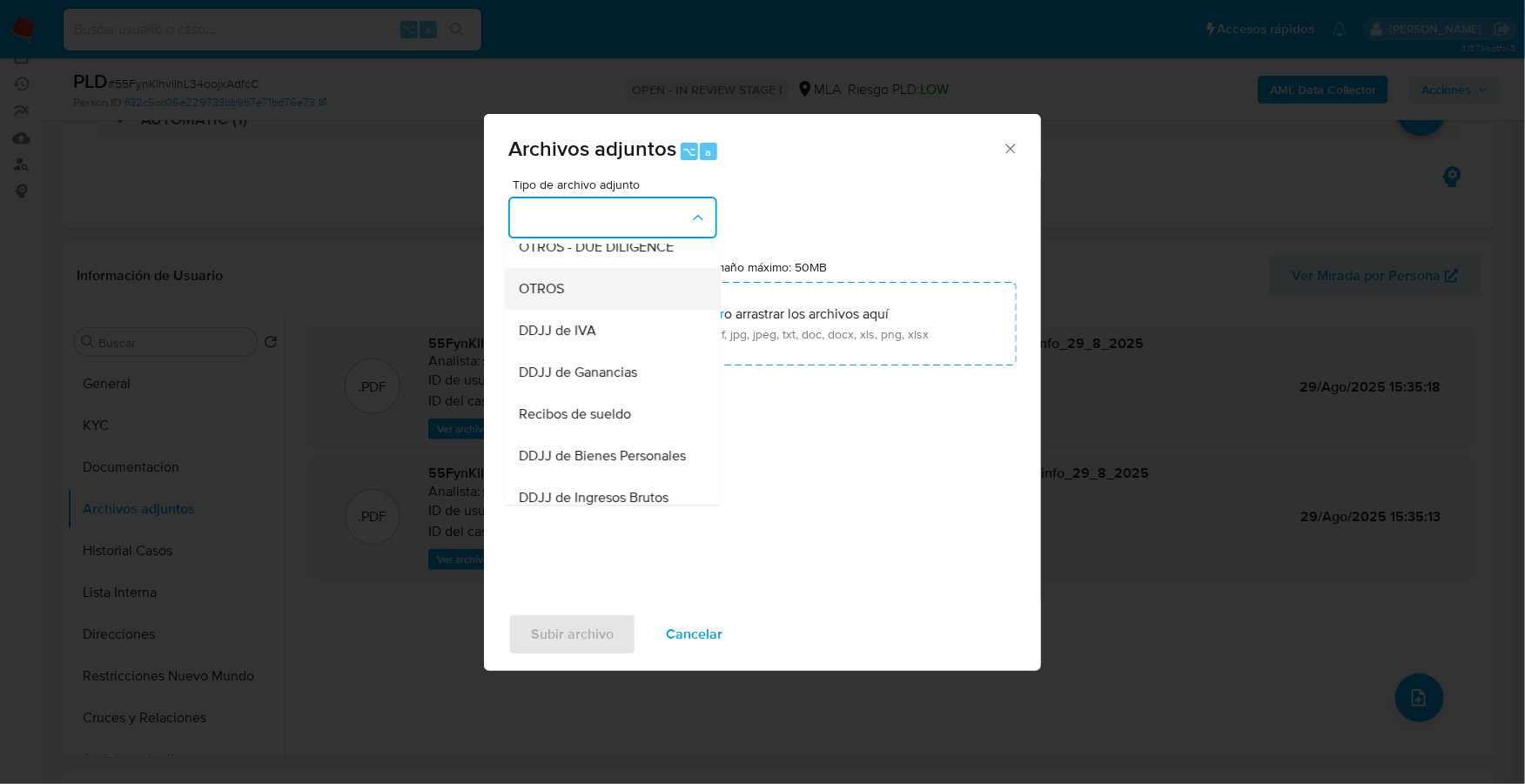
click at [579, 292] on div "OTROS" at bounding box center [607, 288] width 178 height 42
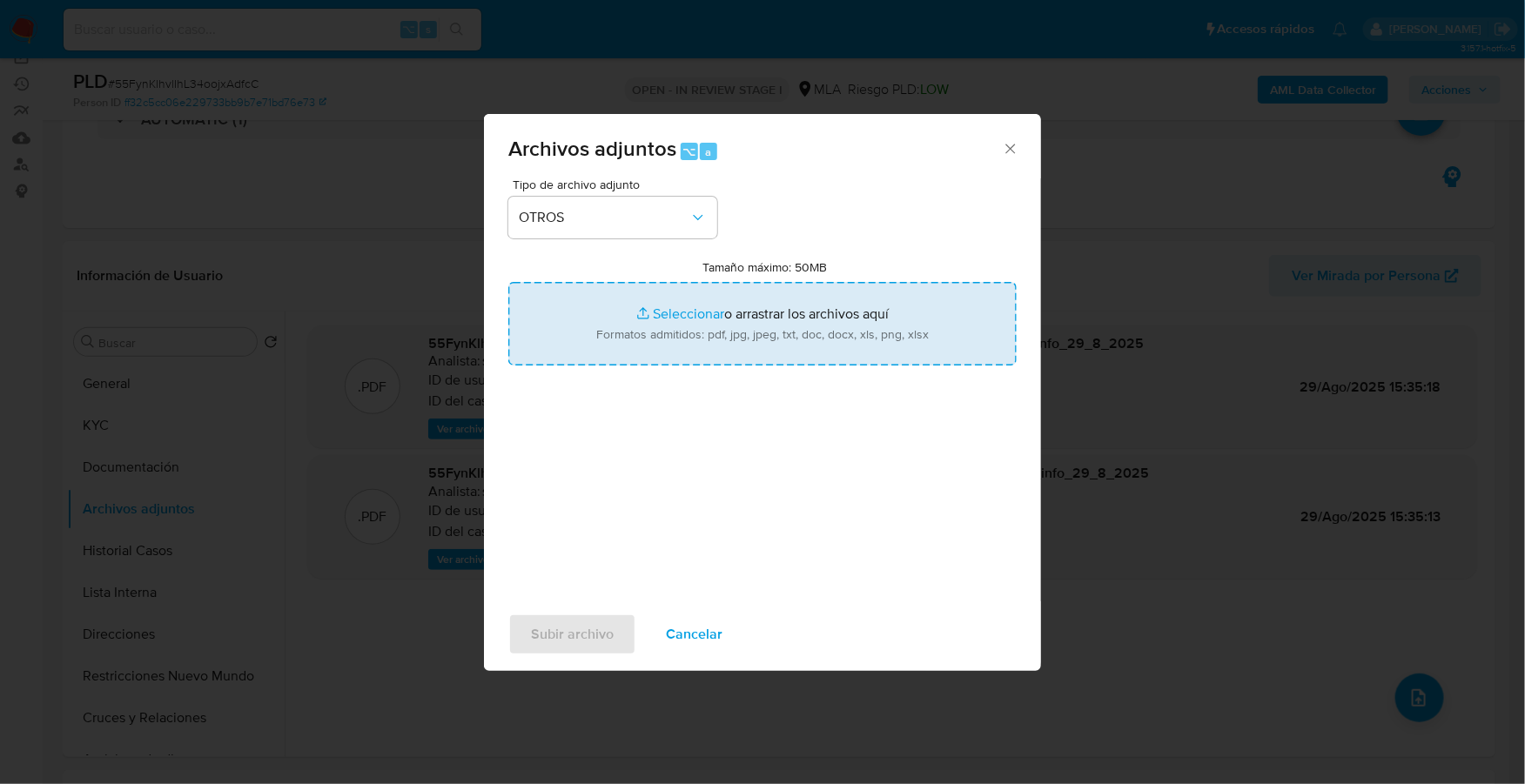
click at [680, 312] on input "Tamaño máximo: 50MB Seleccionar archivos" at bounding box center [762, 324] width 508 height 83
type input "C:\fakepath\Caselog ZJokOtoGldAk0vSGi8efSdMU_2025_08_29_11_23_45.docx"
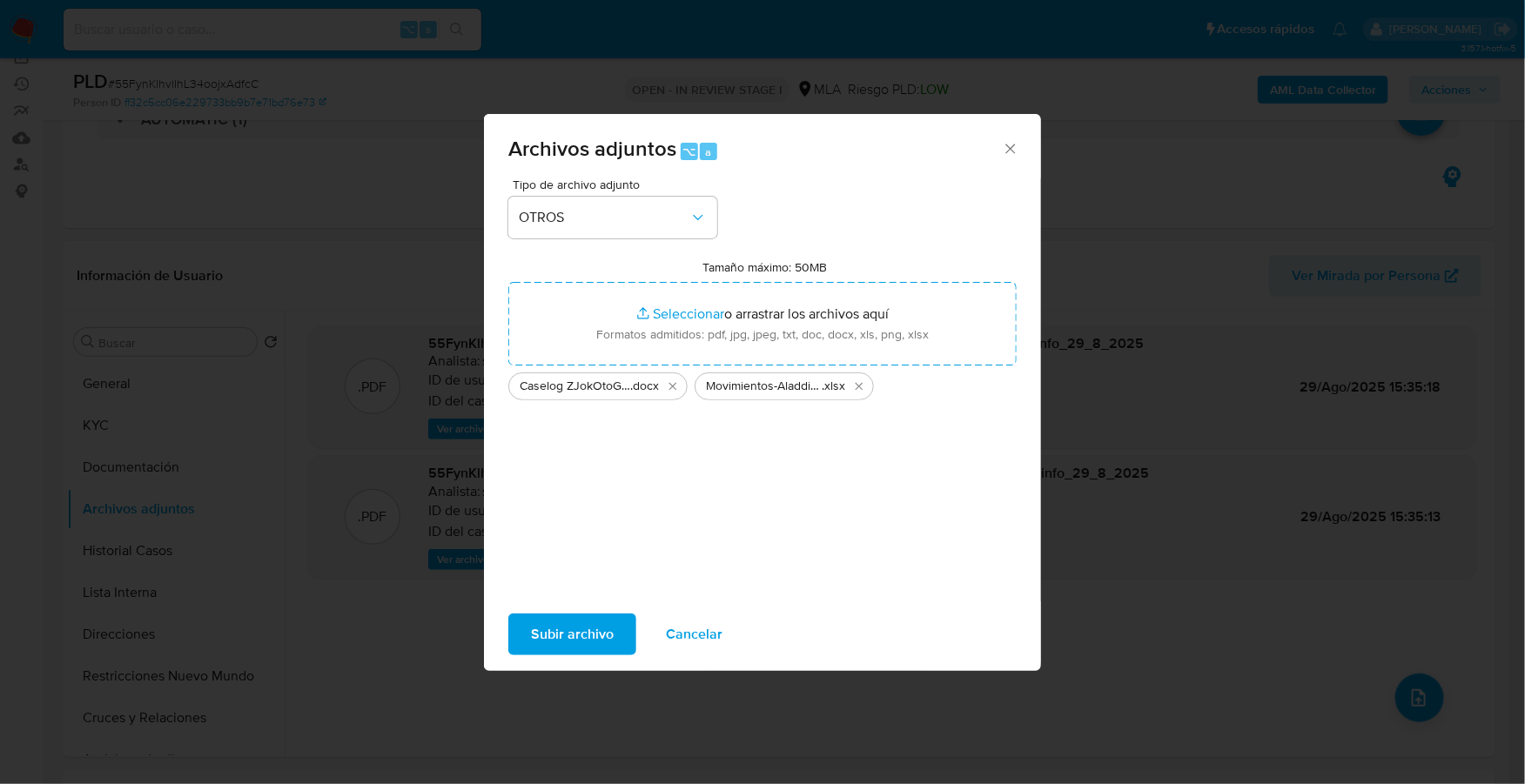
click at [561, 626] on span "Subir archivo" at bounding box center [572, 634] width 82 height 38
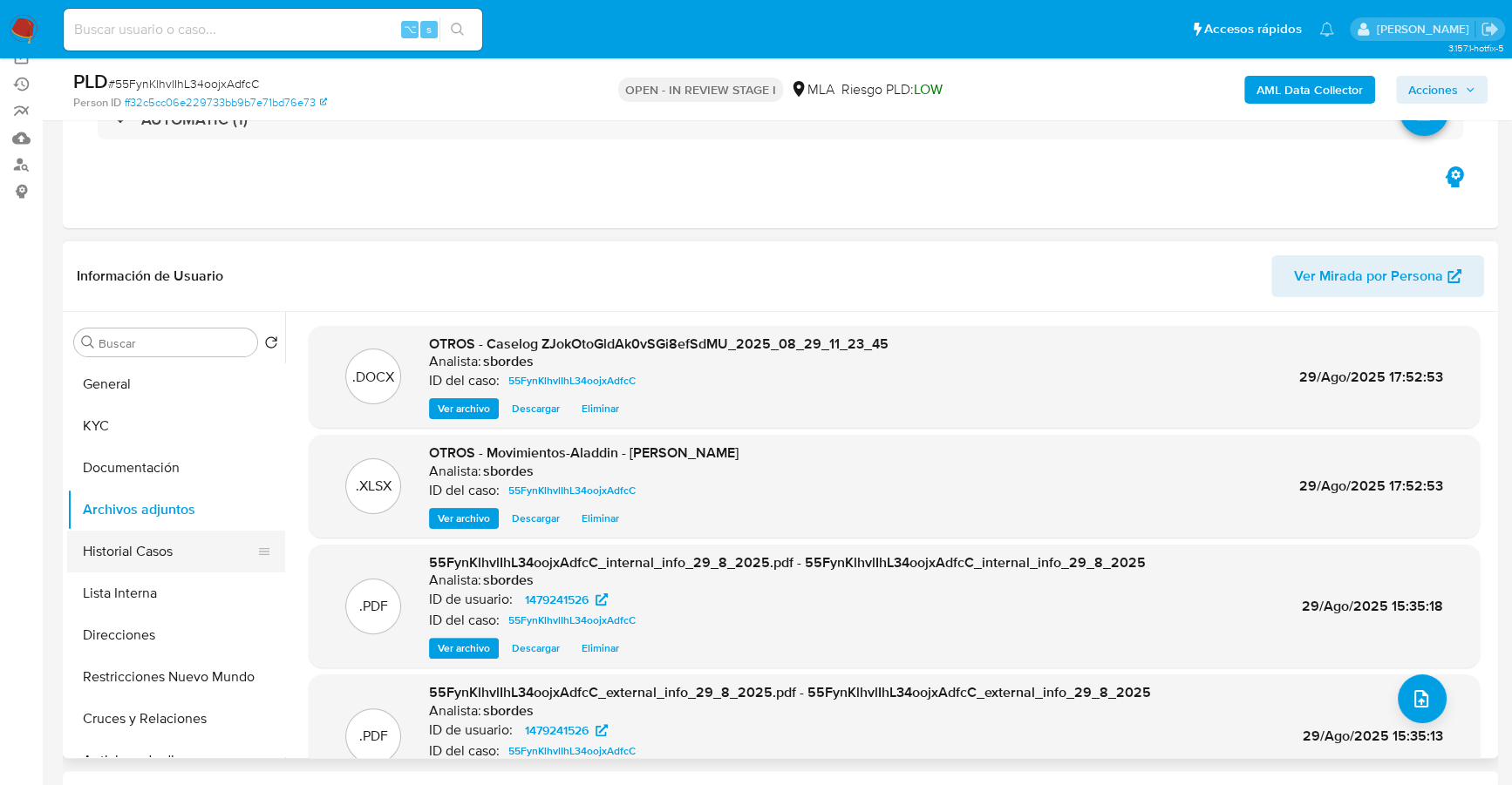
click at [164, 560] on button "Historial Casos" at bounding box center [169, 551] width 204 height 42
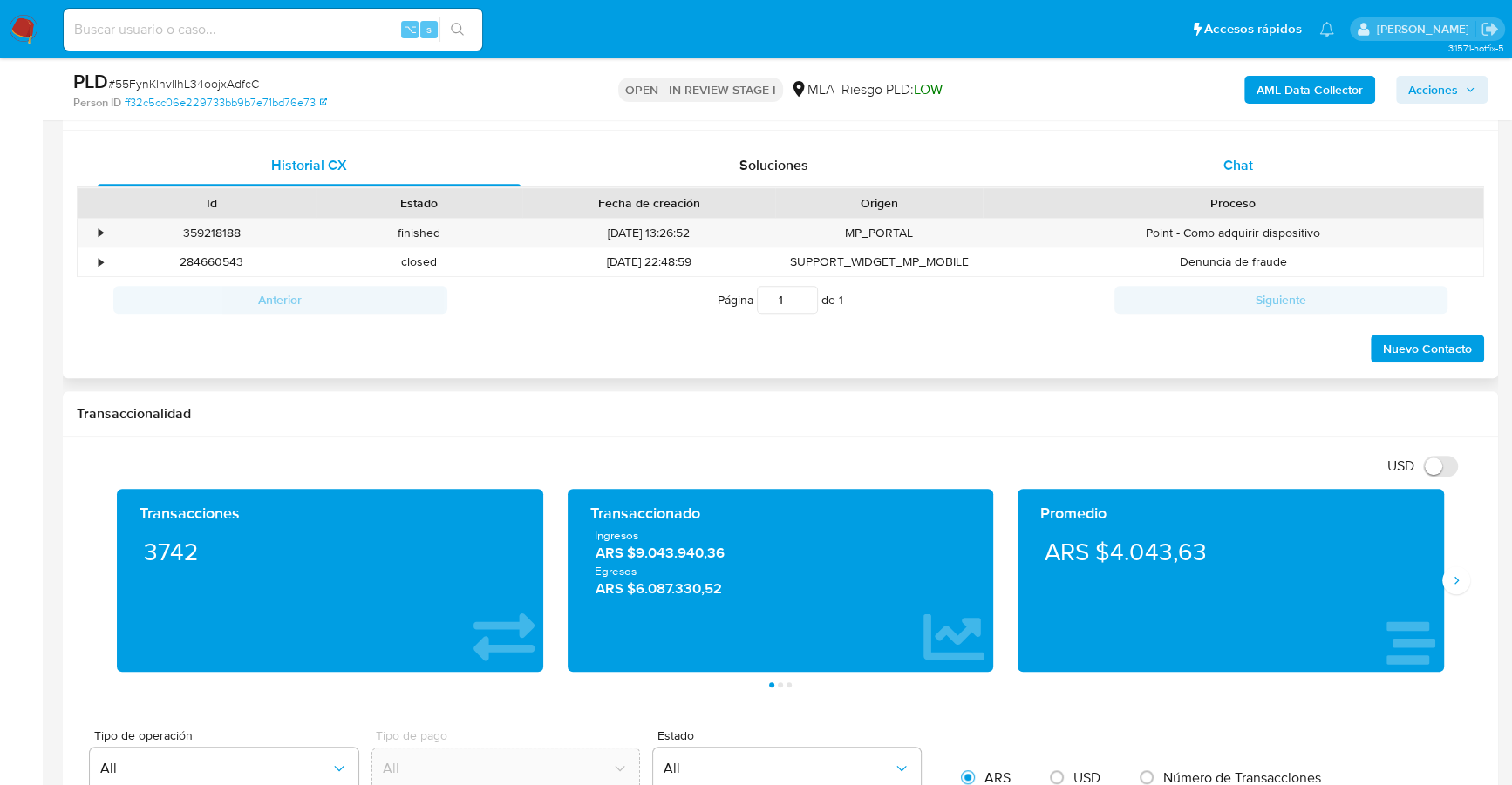
scroll to position [732, 0]
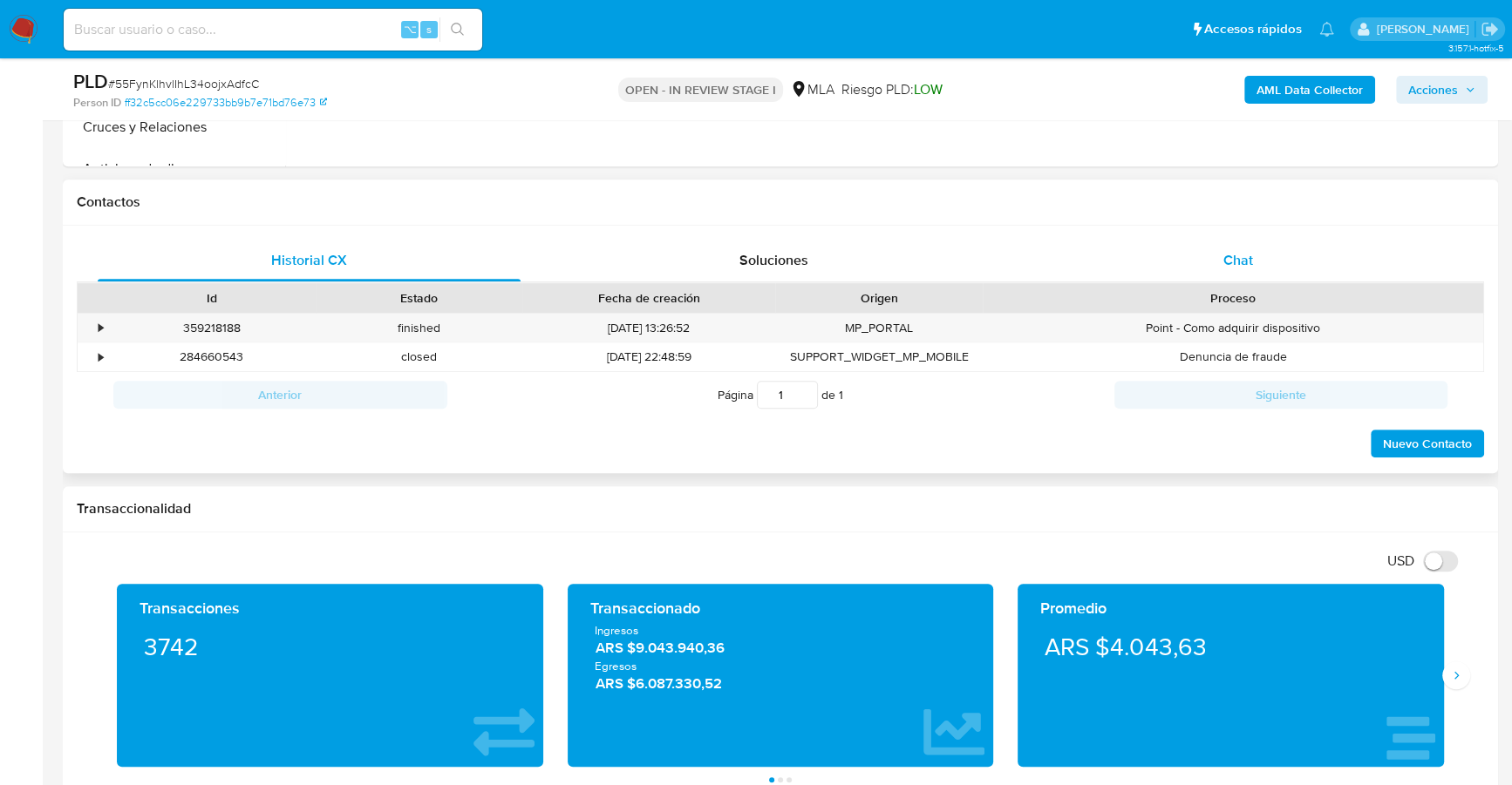
click at [1296, 257] on div "Chat" at bounding box center [1237, 260] width 423 height 42
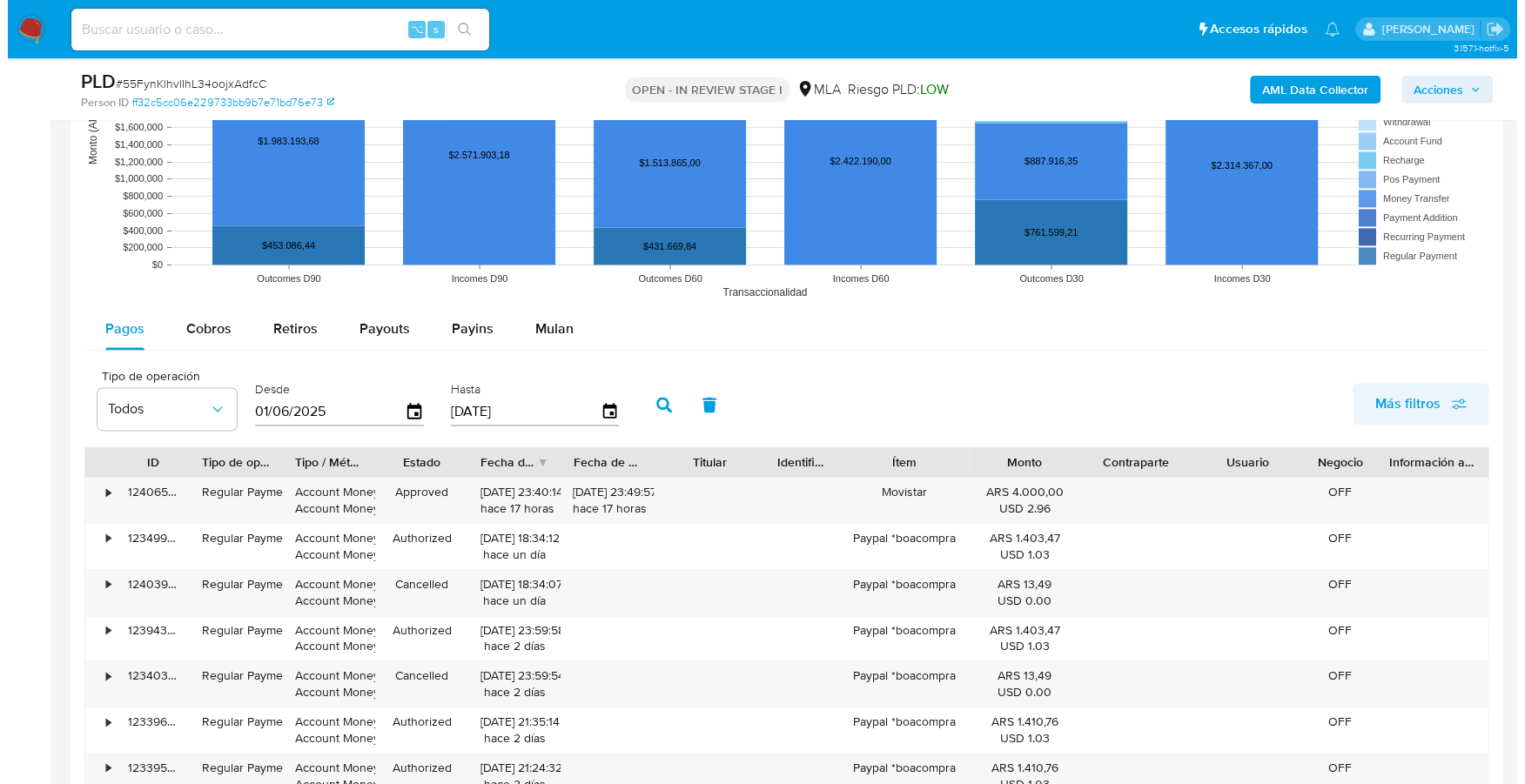
scroll to position [3107, 0]
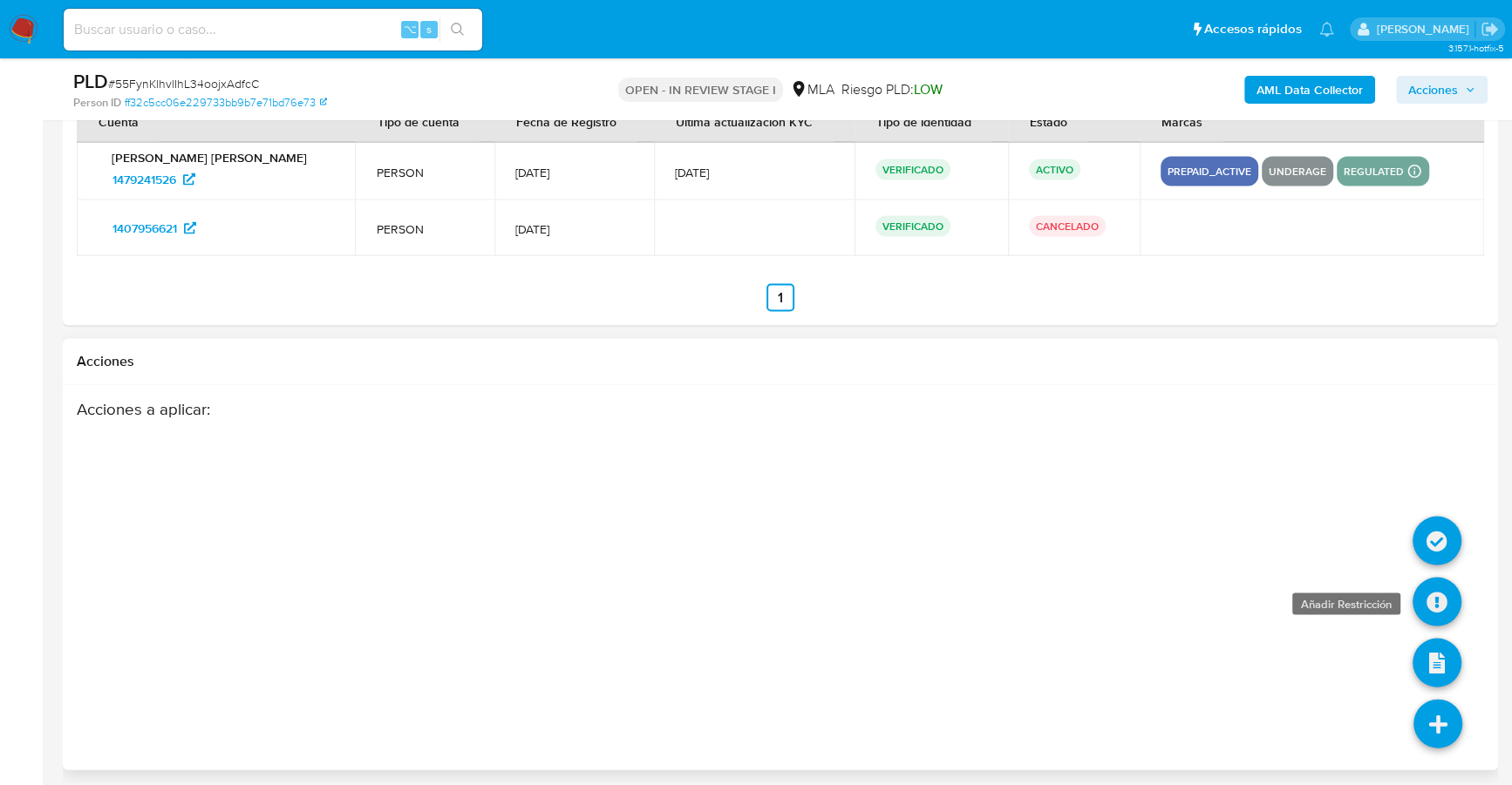
click at [1435, 605] on icon at bounding box center [1436, 602] width 49 height 49
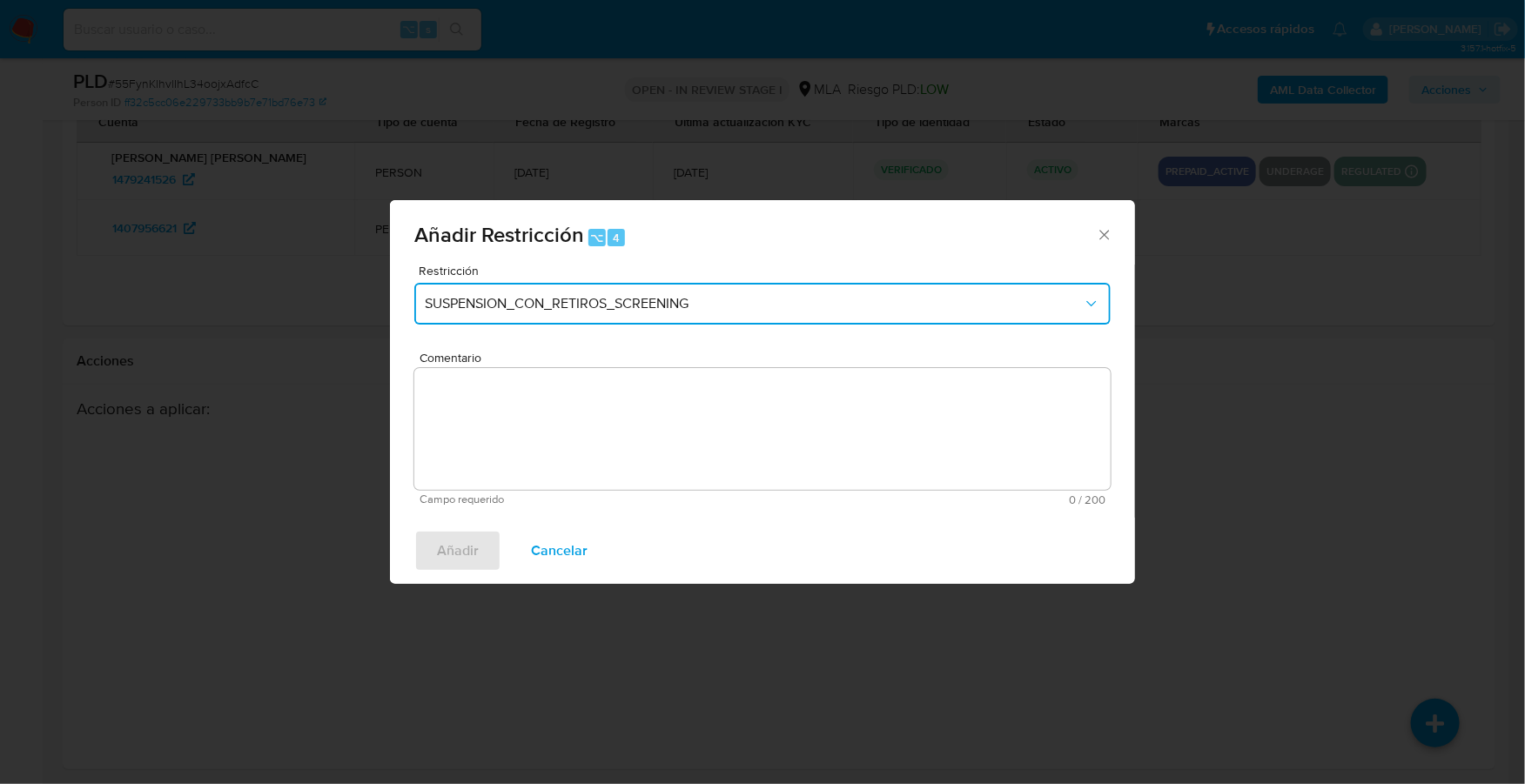
click at [614, 285] on button "SUSPENSION_CON_RETIROS_SCREENING" at bounding box center [762, 304] width 697 height 42
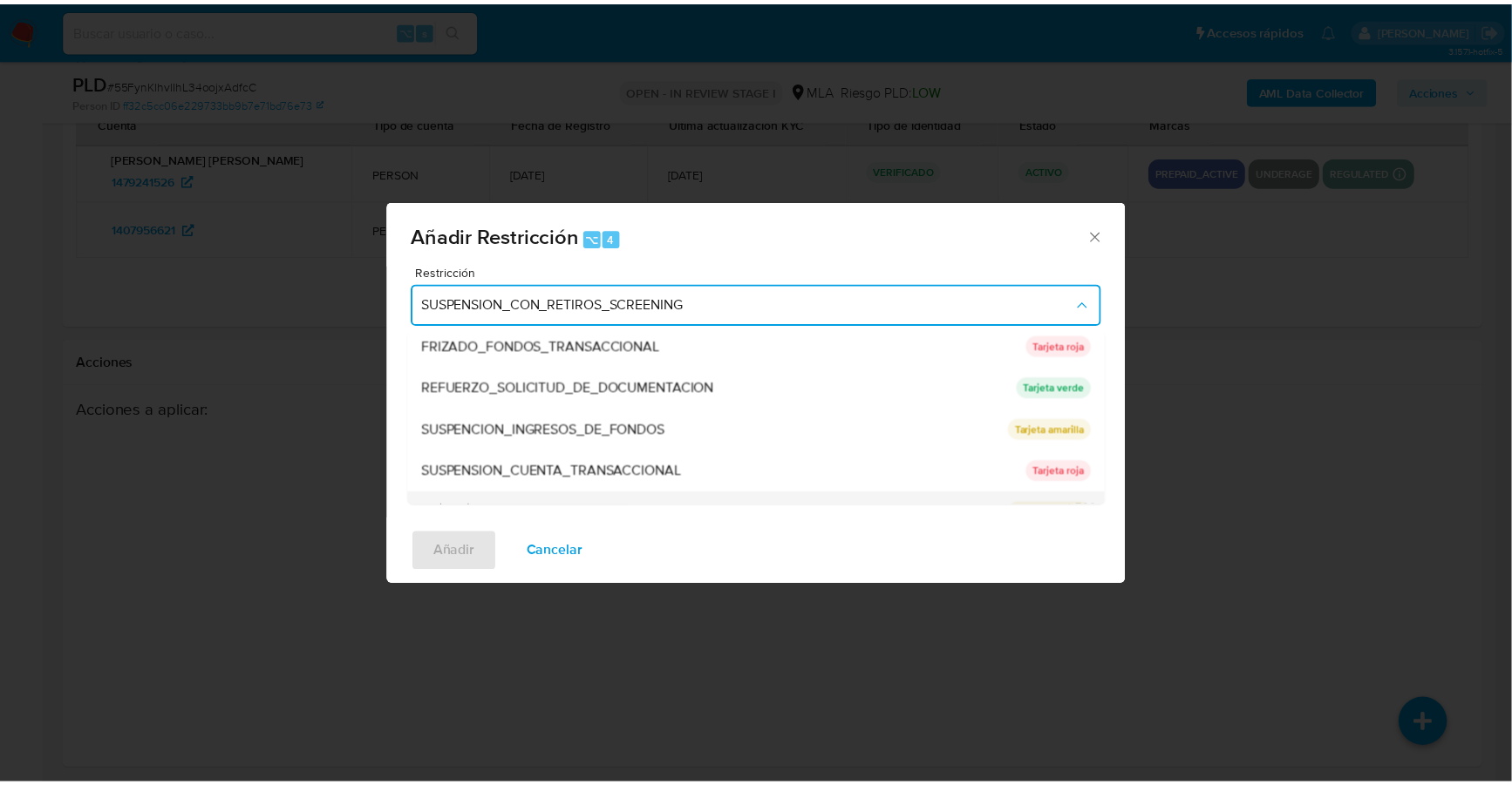
scroll to position [369, 0]
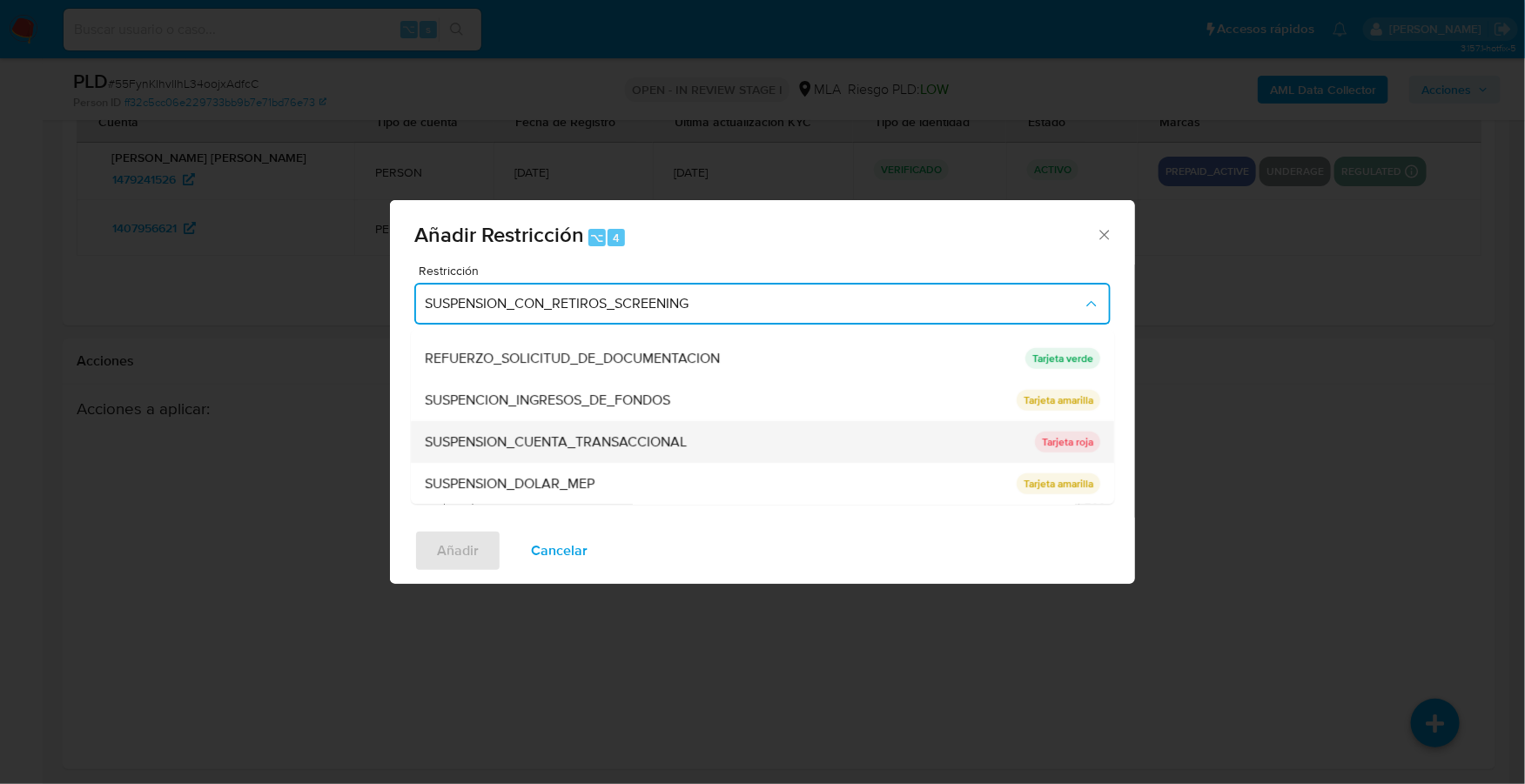
click at [579, 434] on span "SUSPENSION_CUENTA_TRANSACCIONAL" at bounding box center [556, 442] width 262 height 18
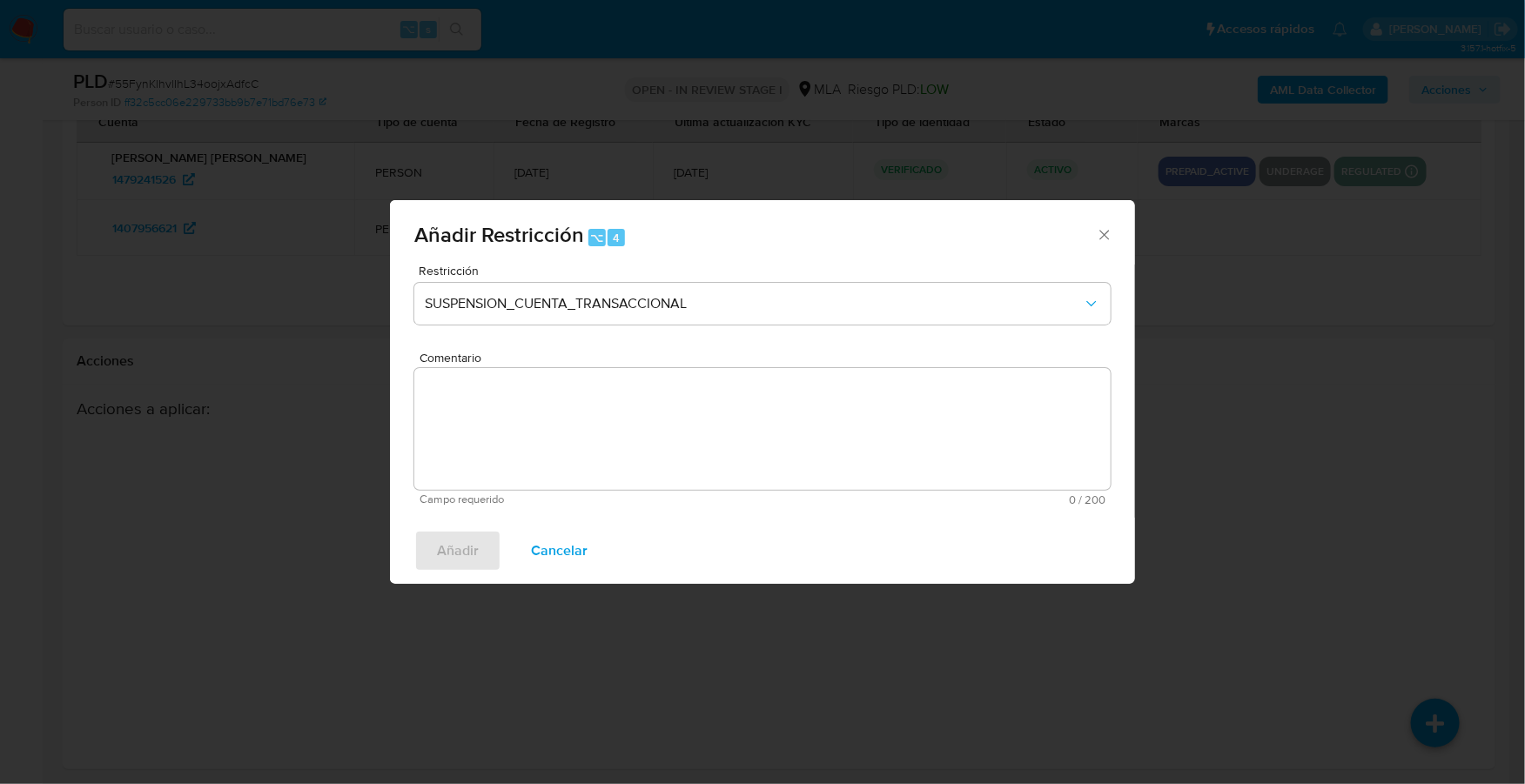
click at [681, 438] on textarea "Comentario" at bounding box center [762, 429] width 697 height 122
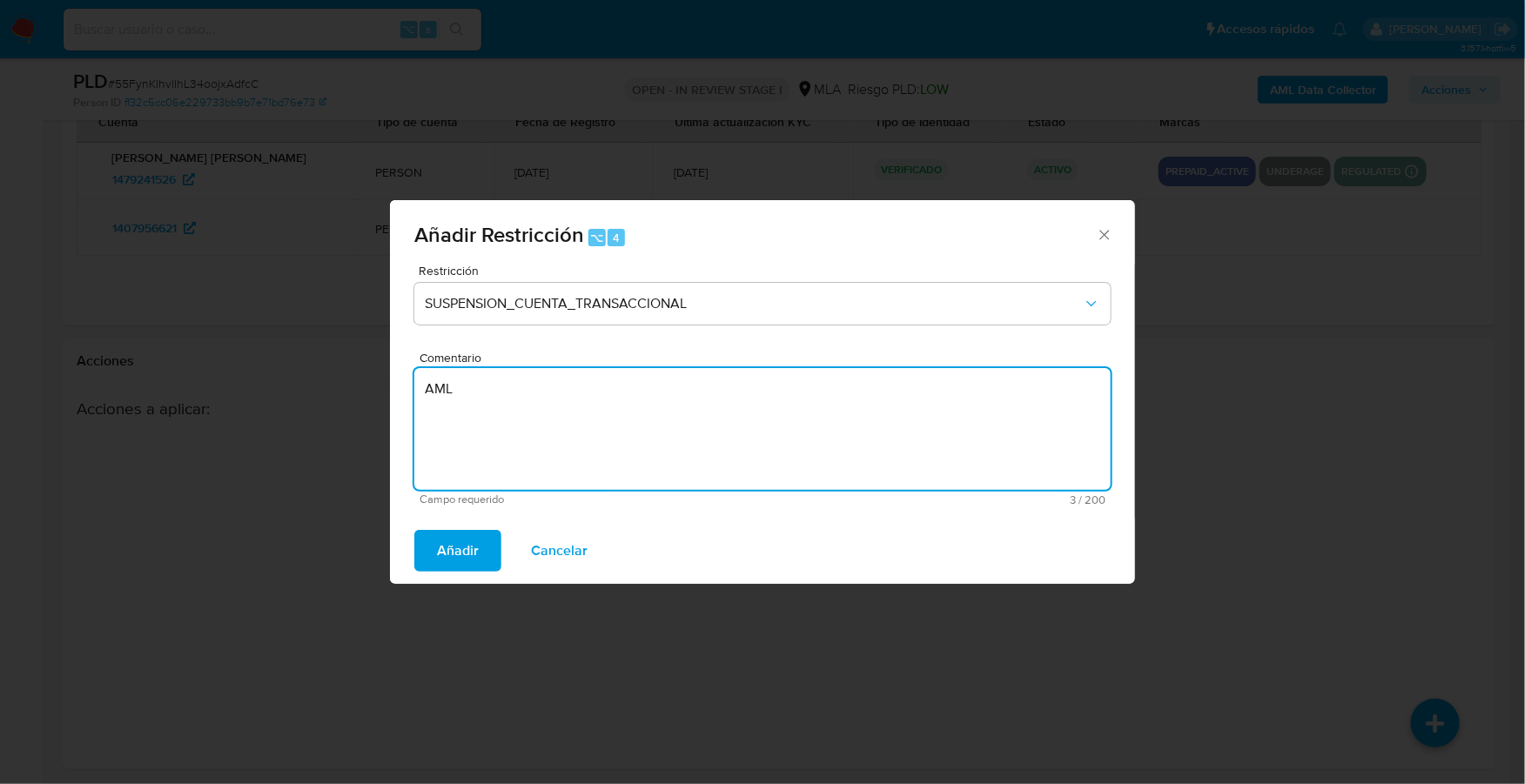
type textarea "AML"
click at [407, 566] on div "Añadir Cancelar" at bounding box center [763, 550] width 745 height 66
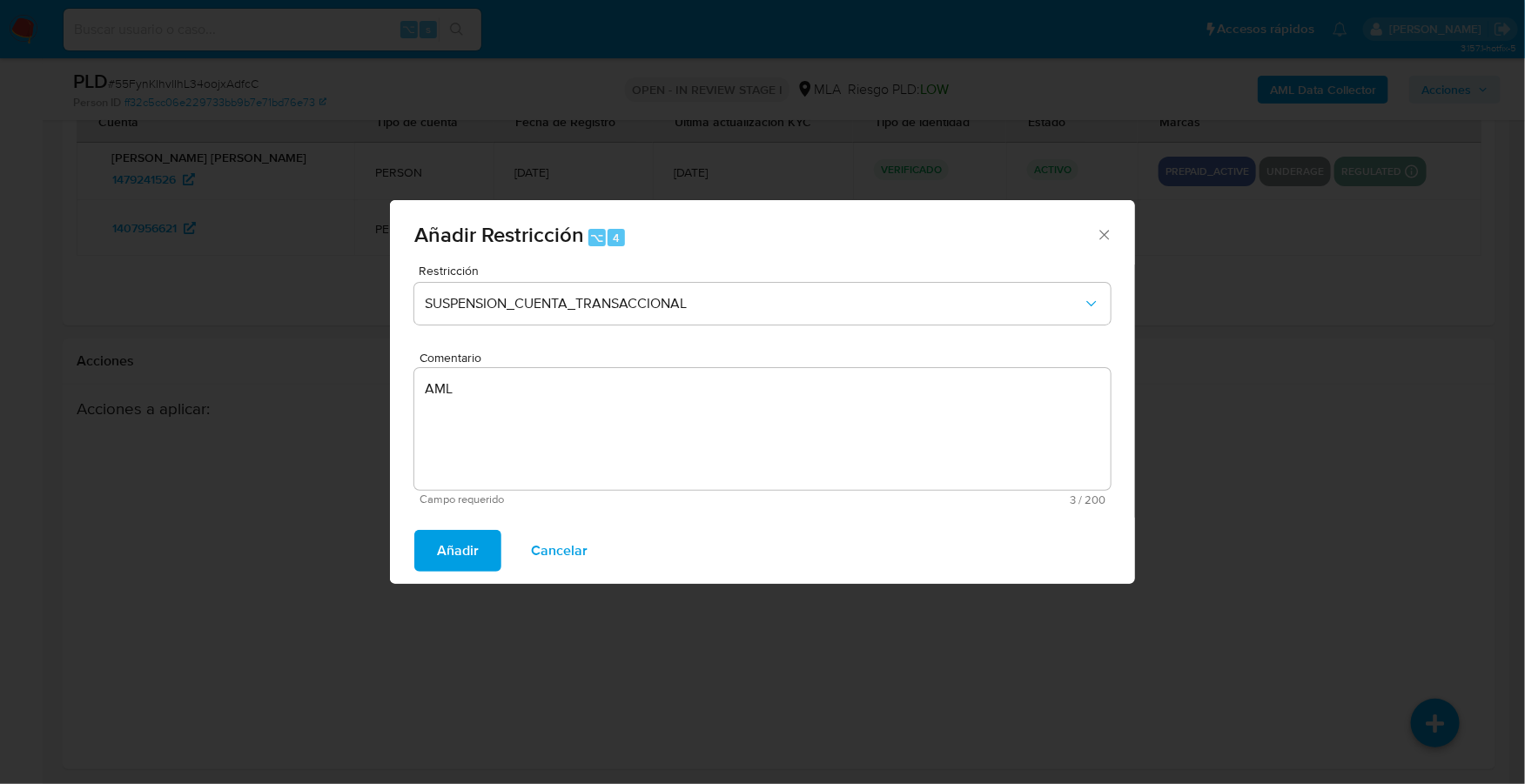
click at [427, 563] on button "Añadir" at bounding box center [458, 550] width 87 height 42
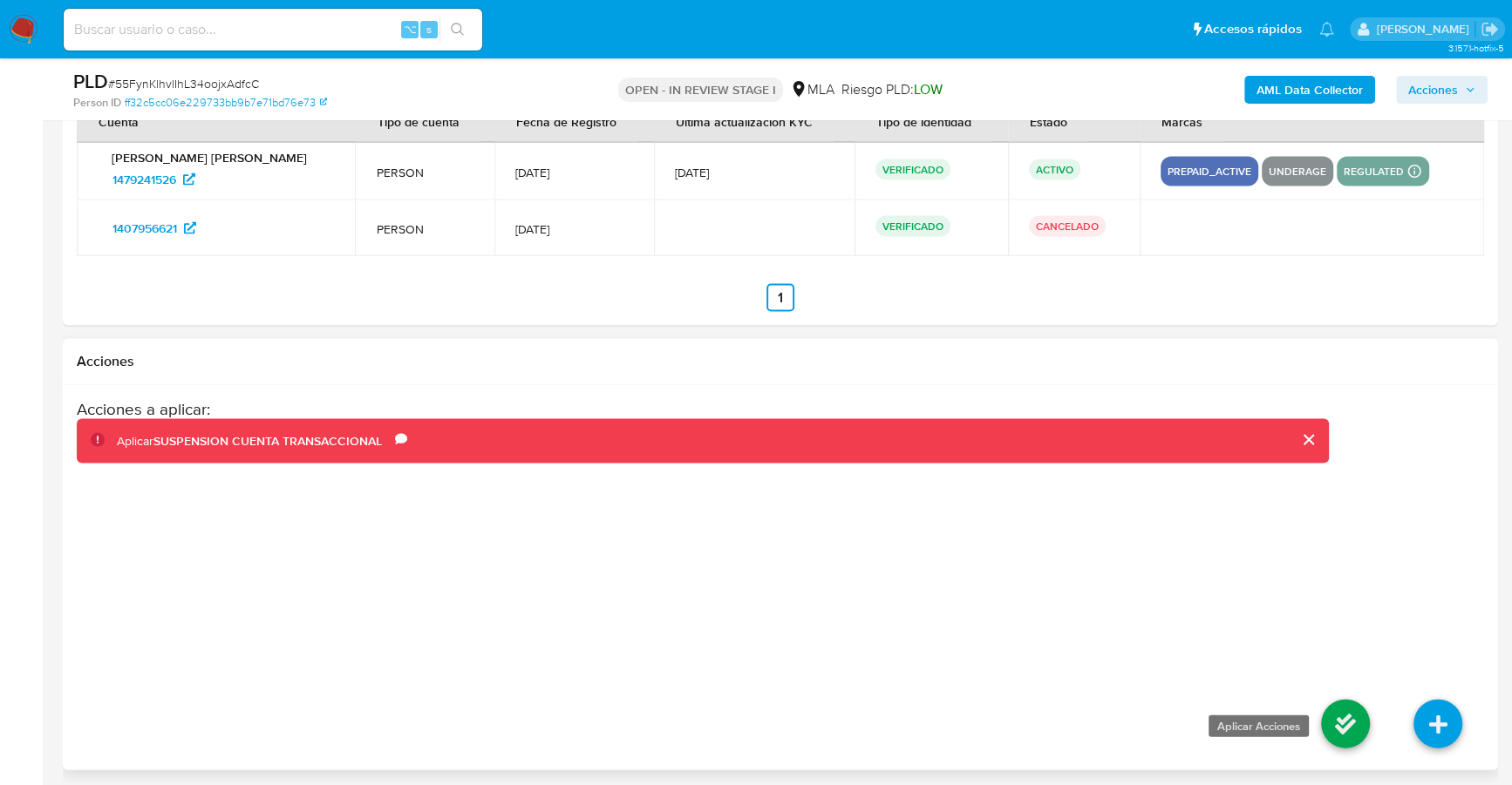
click at [1346, 726] on icon at bounding box center [1344, 724] width 49 height 49
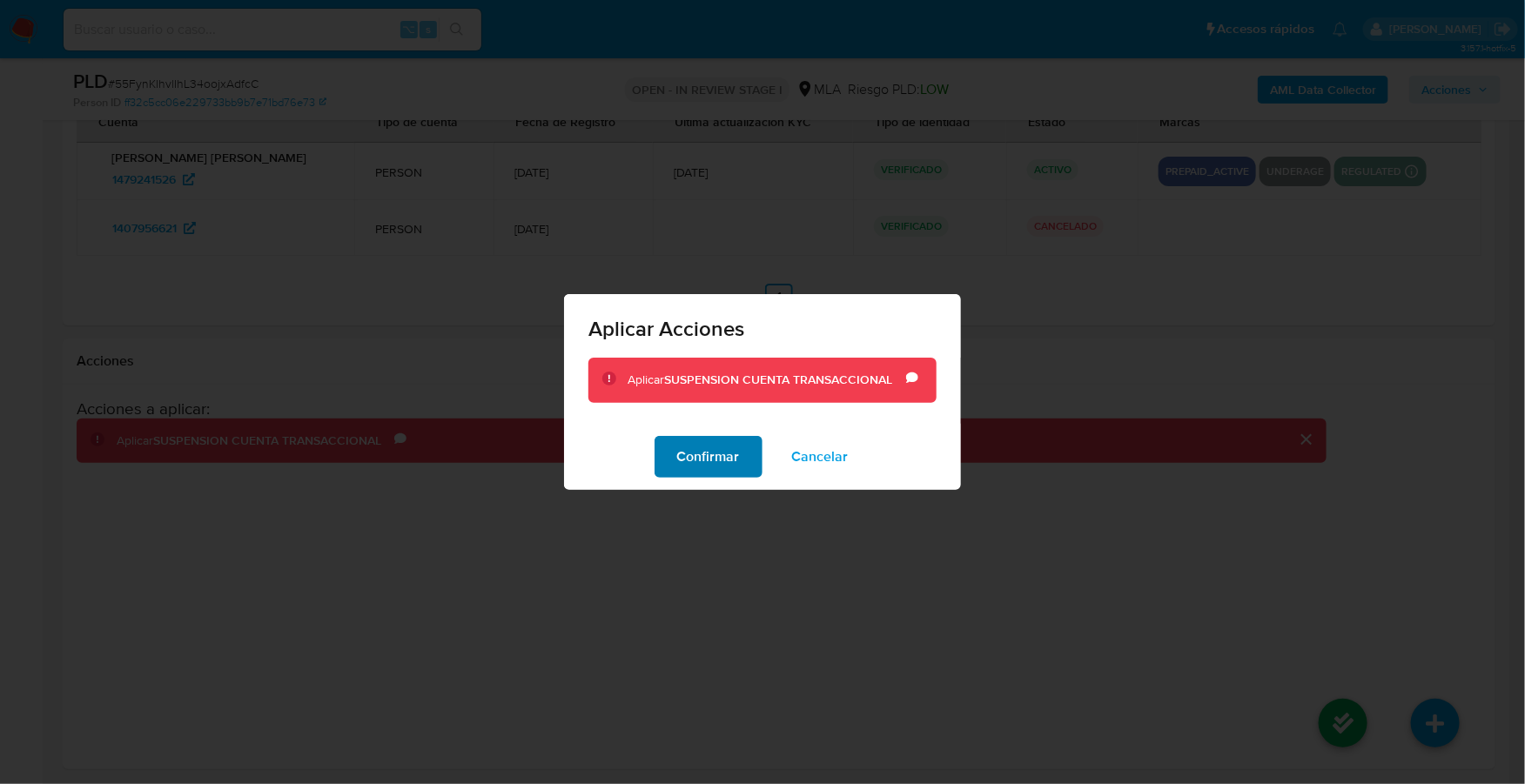
click at [704, 462] on span "Confirmar" at bounding box center [708, 457] width 63 height 38
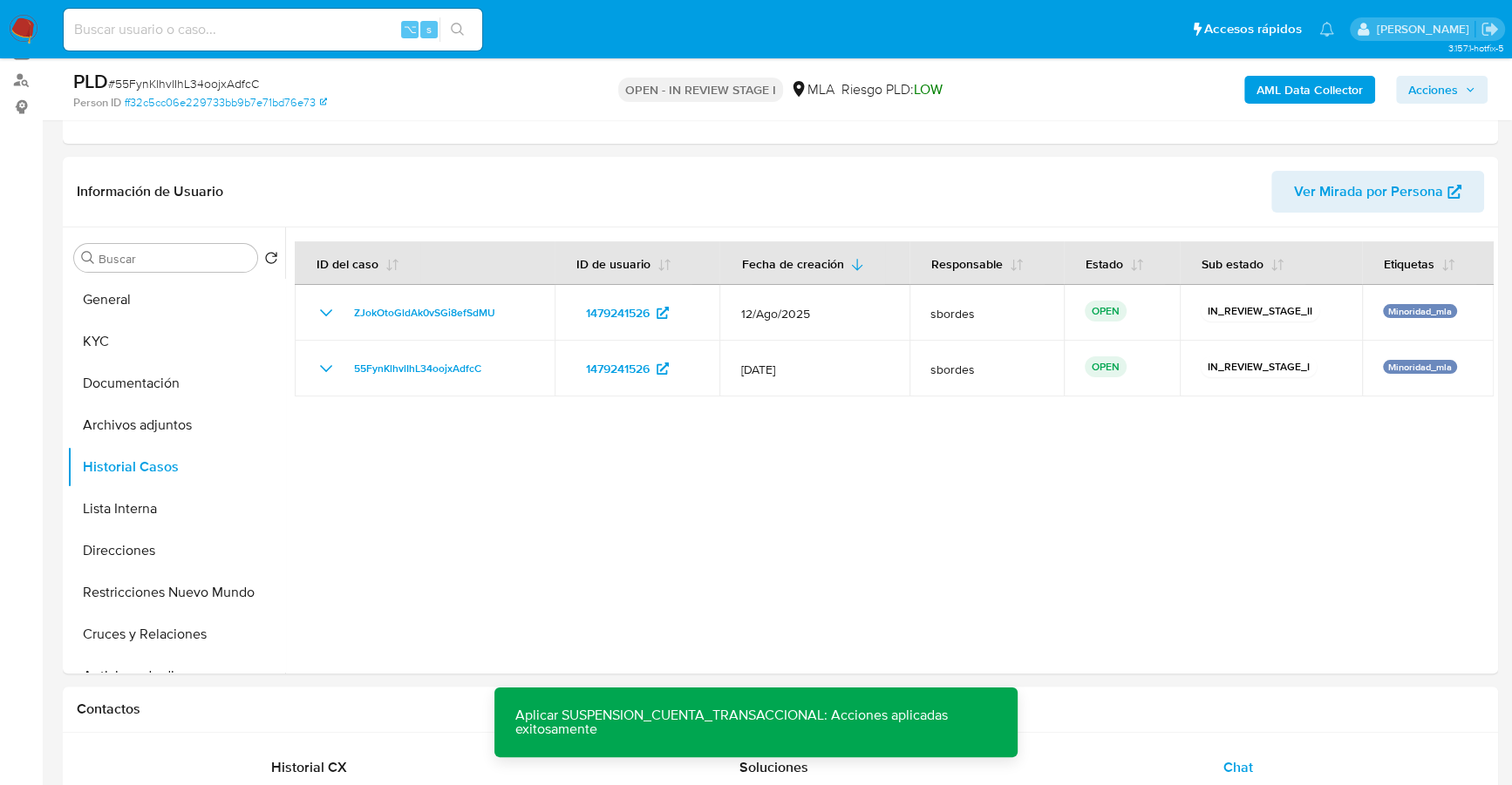
scroll to position [0, 0]
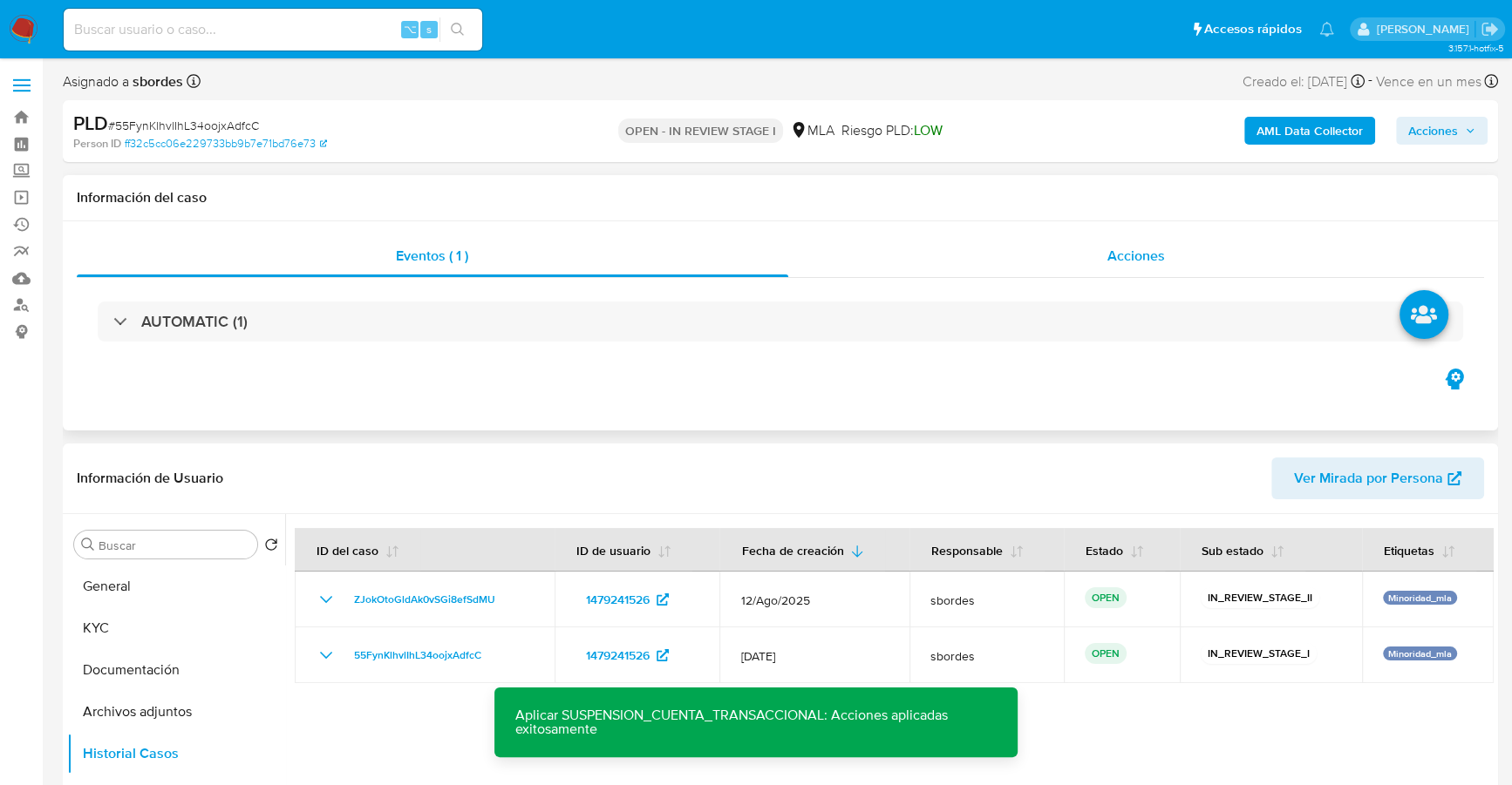
click at [1063, 256] on div "Acciones" at bounding box center [1136, 256] width 697 height 42
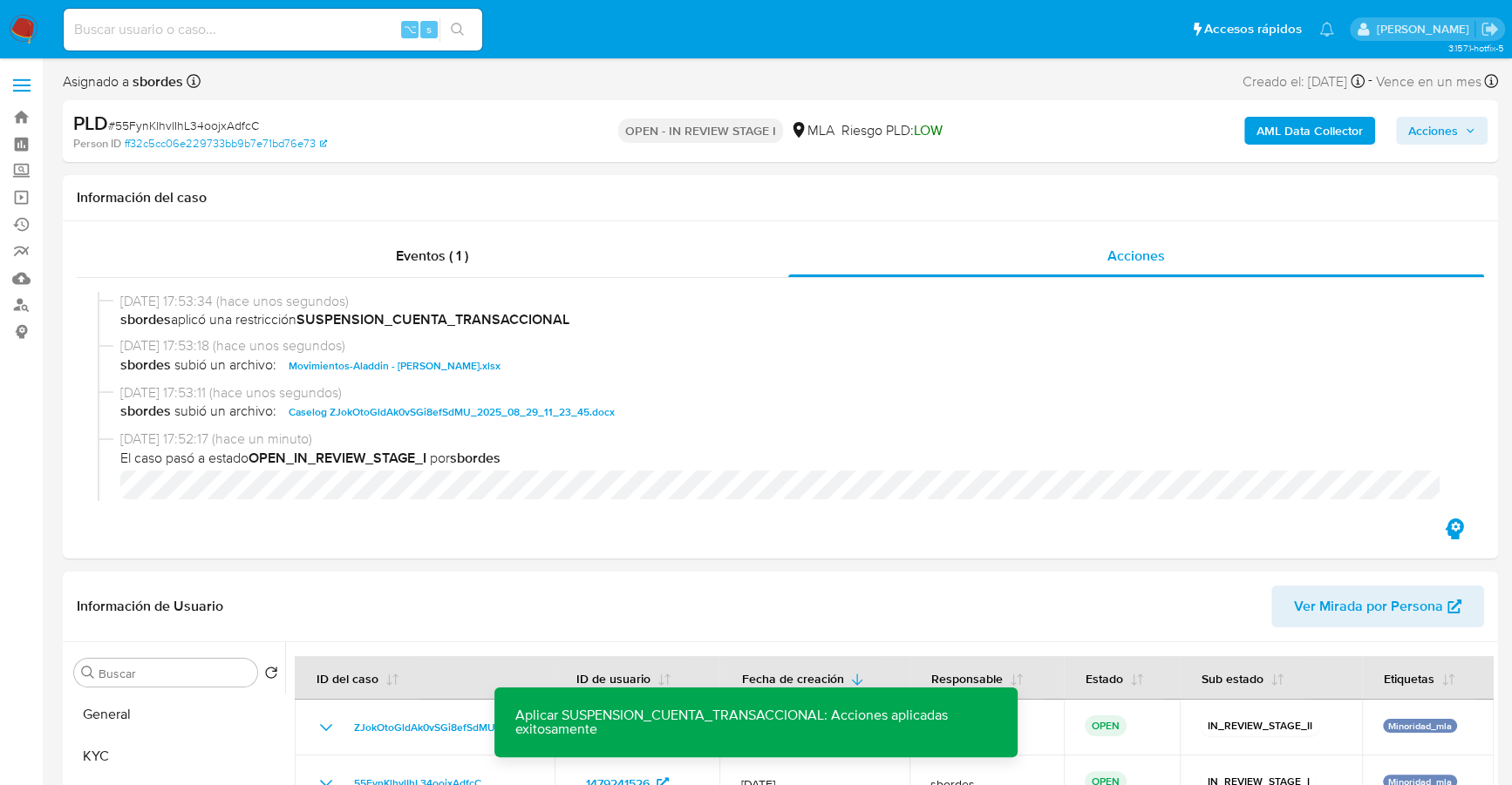
click at [1424, 130] on span "Acciones" at bounding box center [1432, 130] width 50 height 27
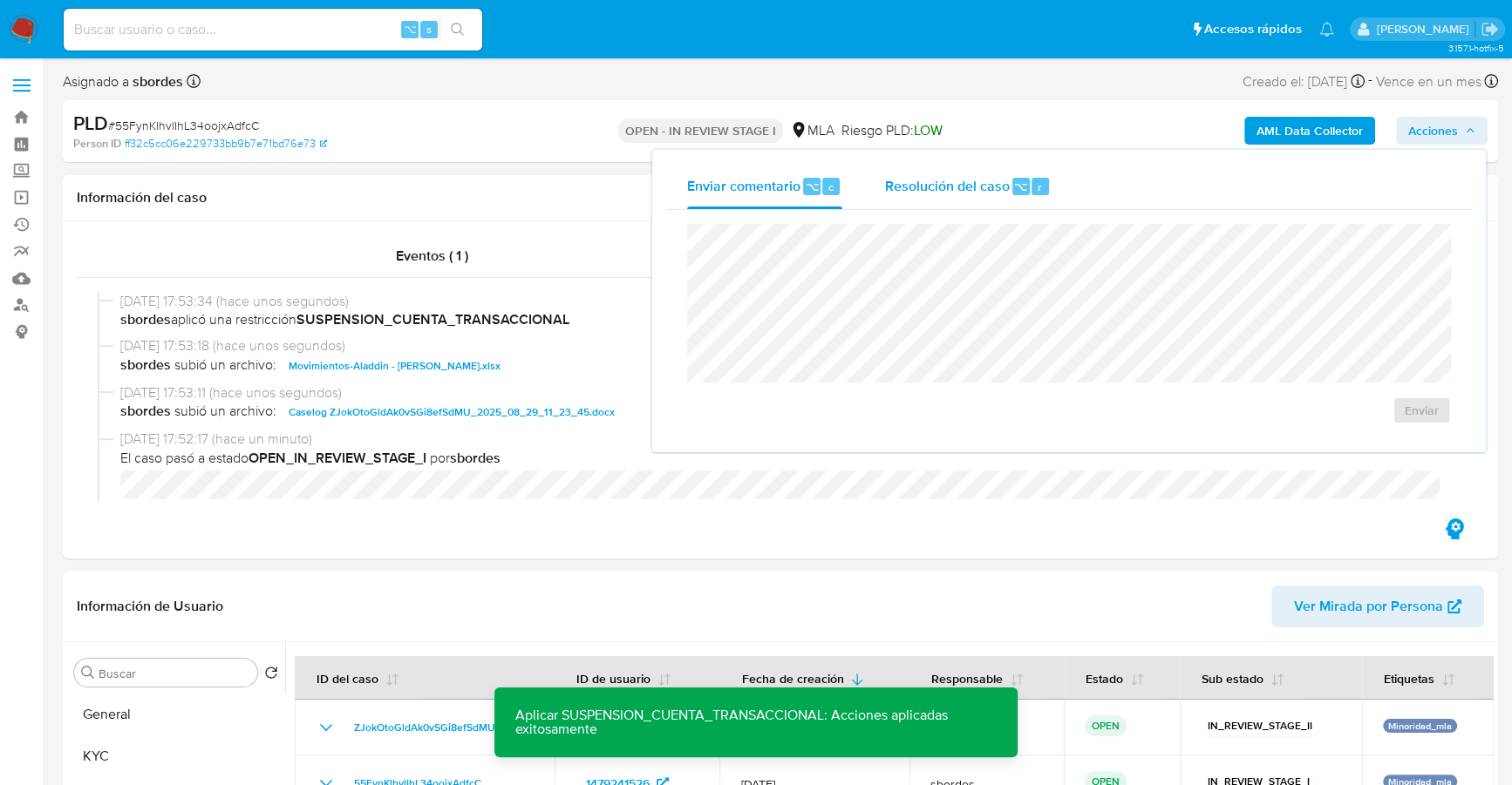
click at [930, 185] on span "Resolución del caso" at bounding box center [946, 186] width 125 height 20
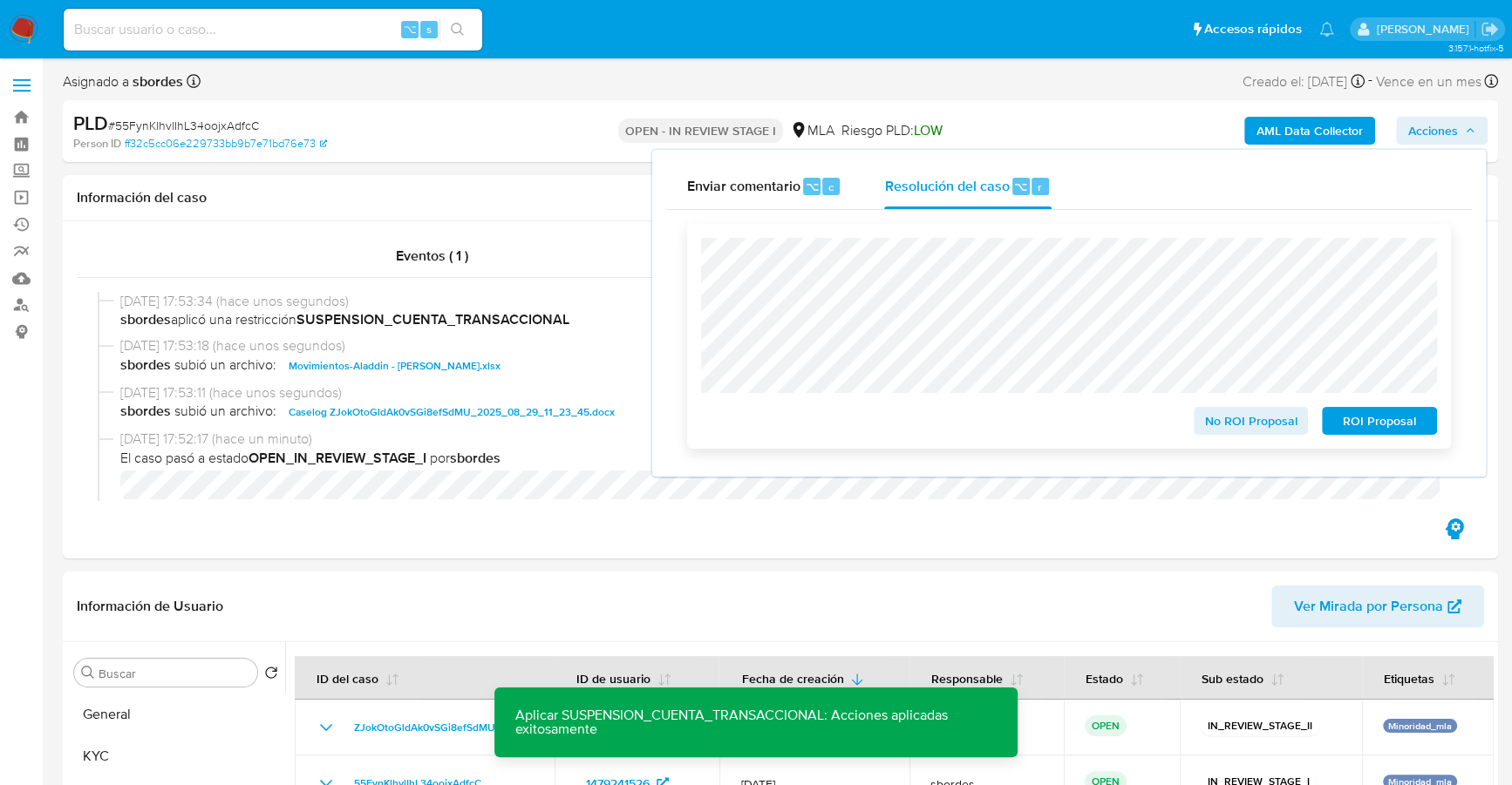
click at [1399, 424] on span "ROI Proposal" at bounding box center [1379, 421] width 90 height 25
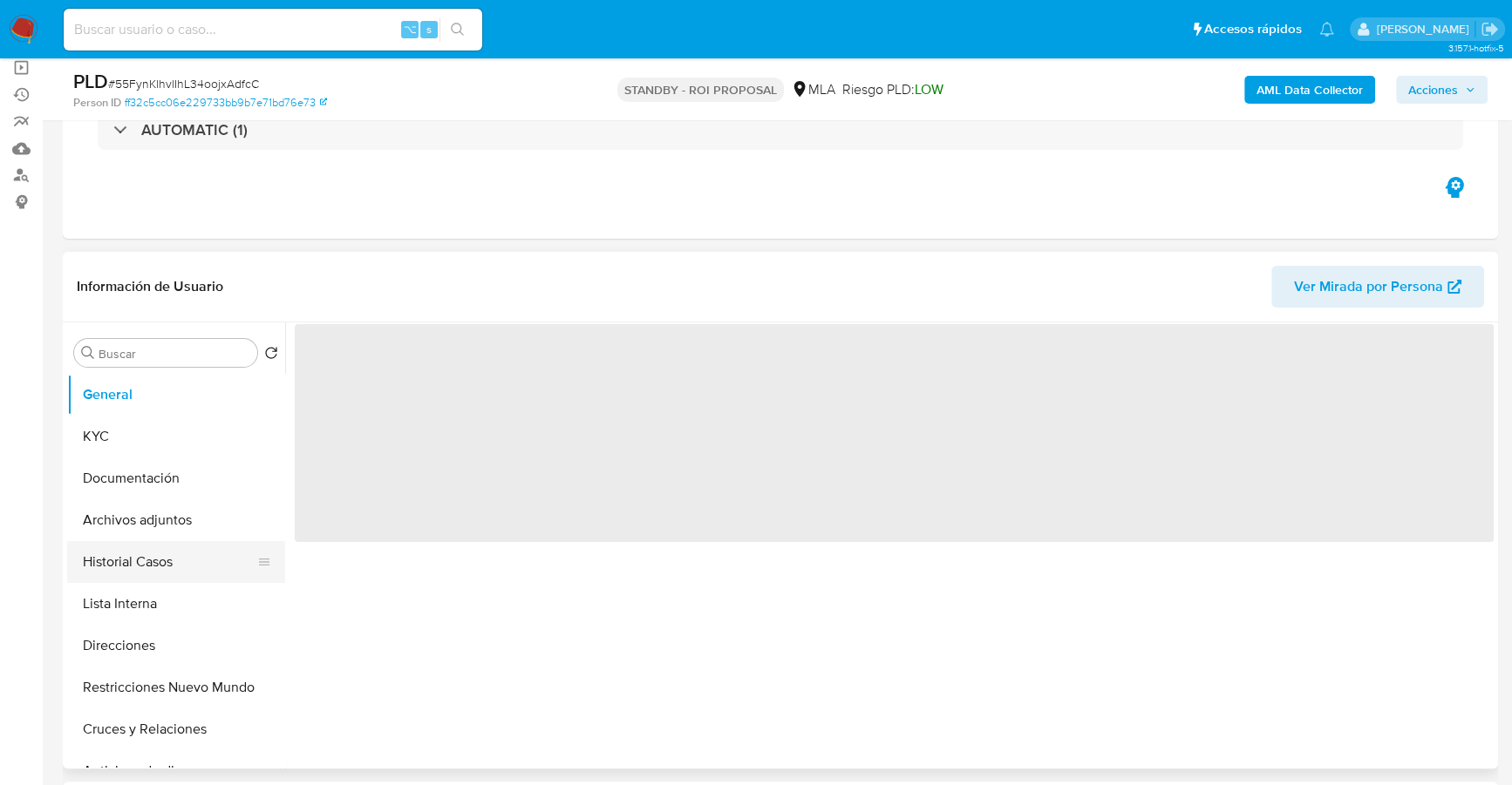
scroll to position [131, 0]
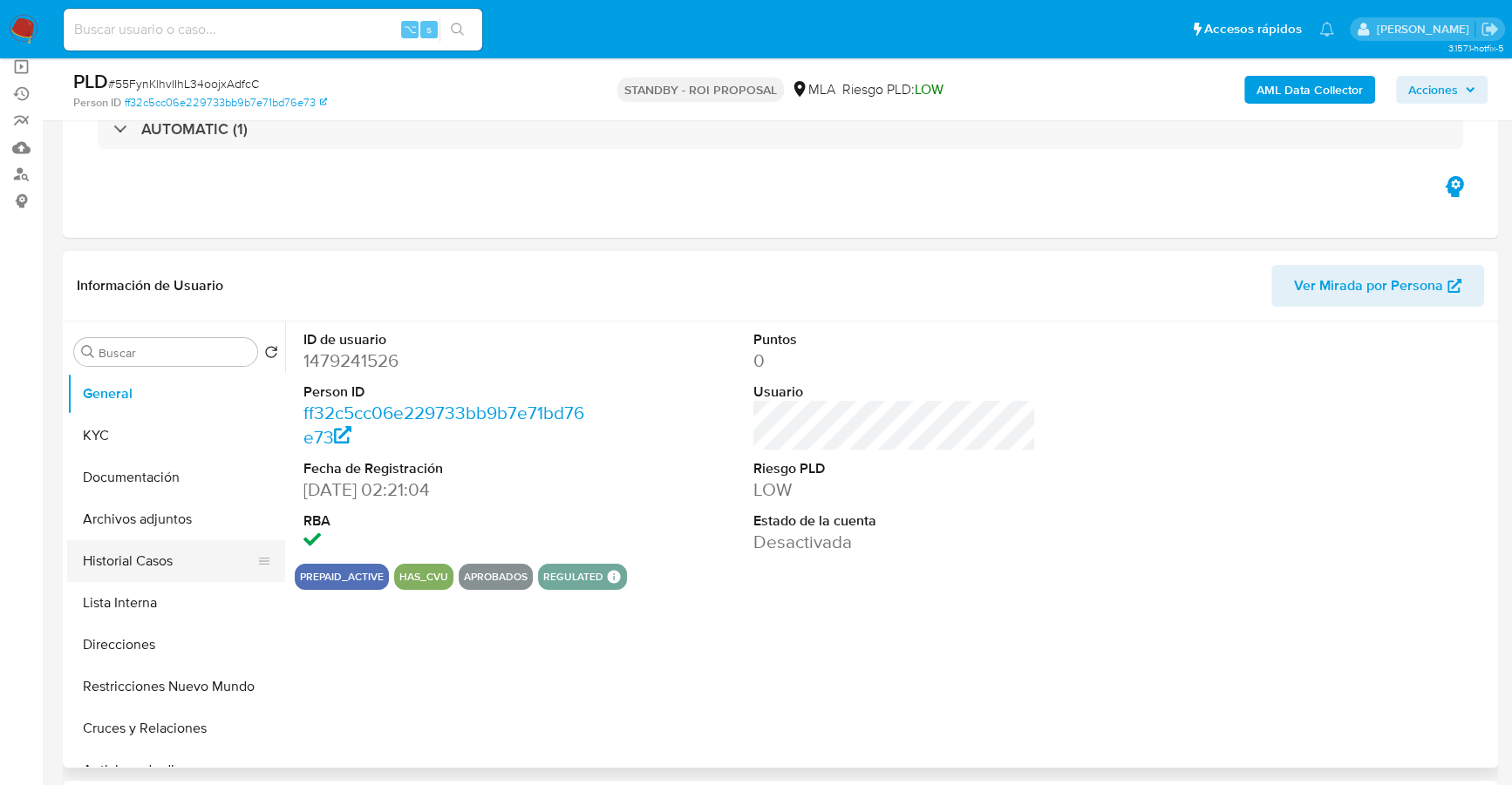
click at [138, 578] on button "Historial Casos" at bounding box center [169, 561] width 204 height 42
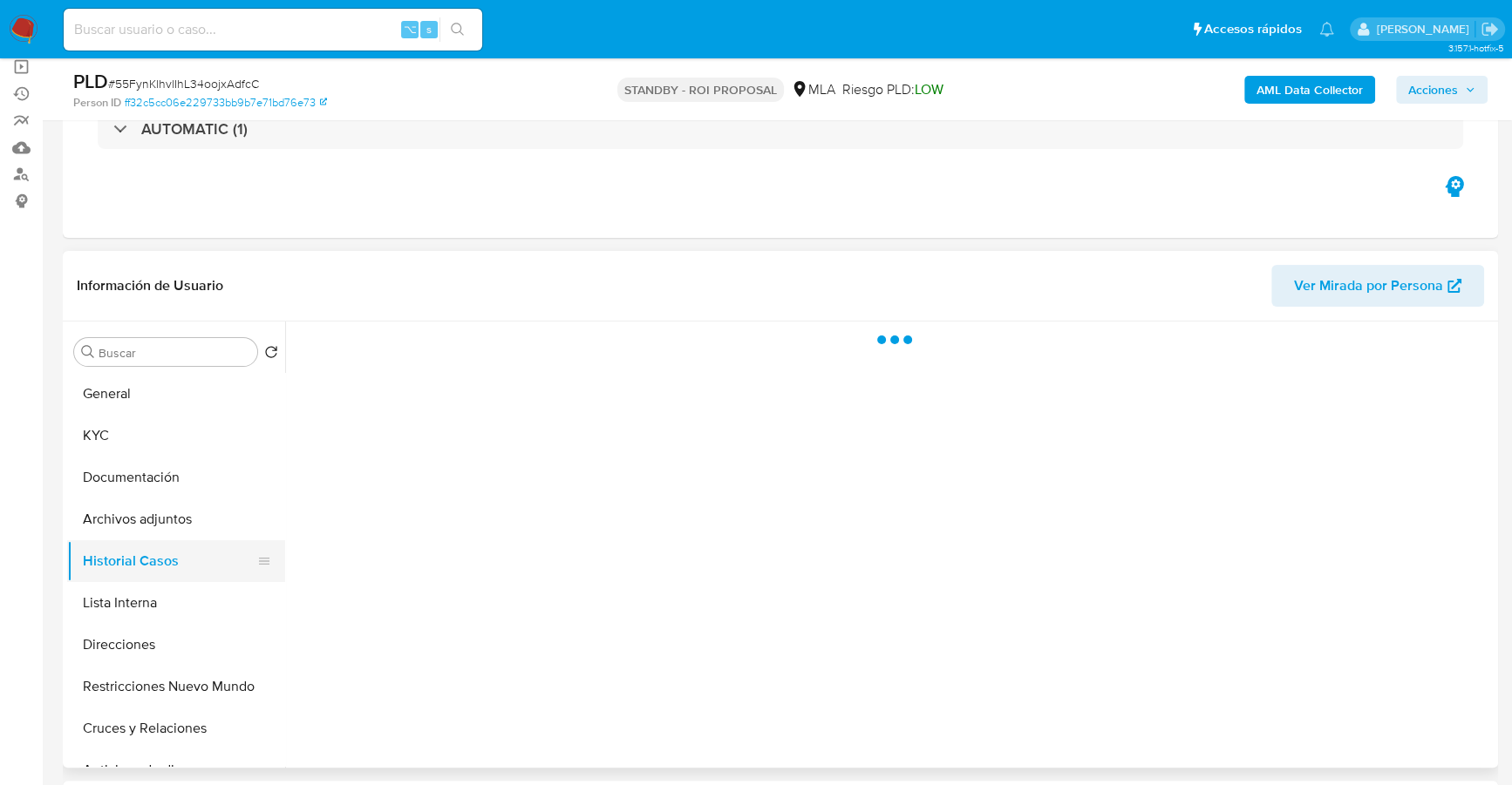
select select "10"
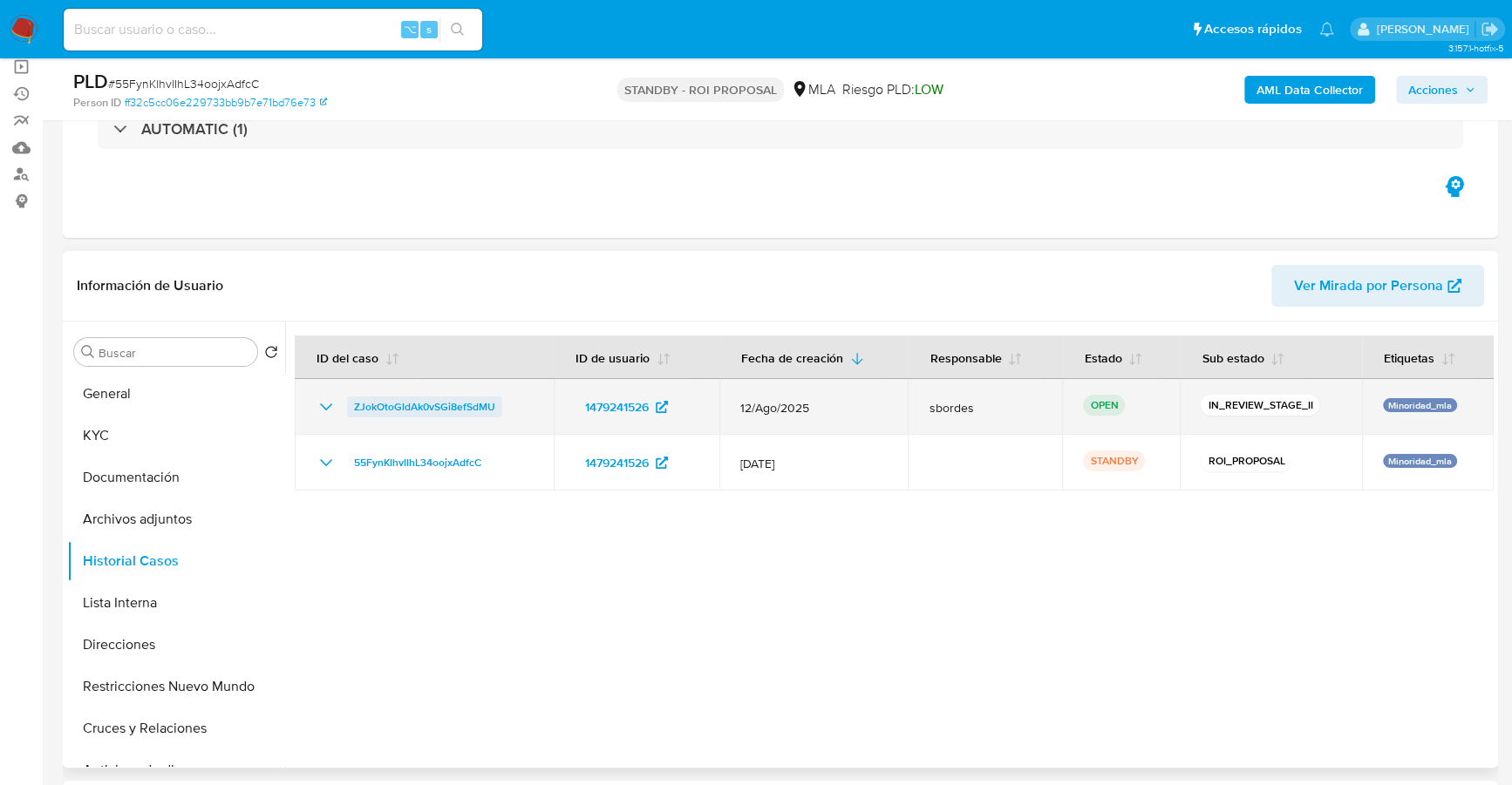
click at [446, 400] on span "ZJokOtoGldAk0vSGi8efSdMU" at bounding box center [424, 408] width 141 height 21
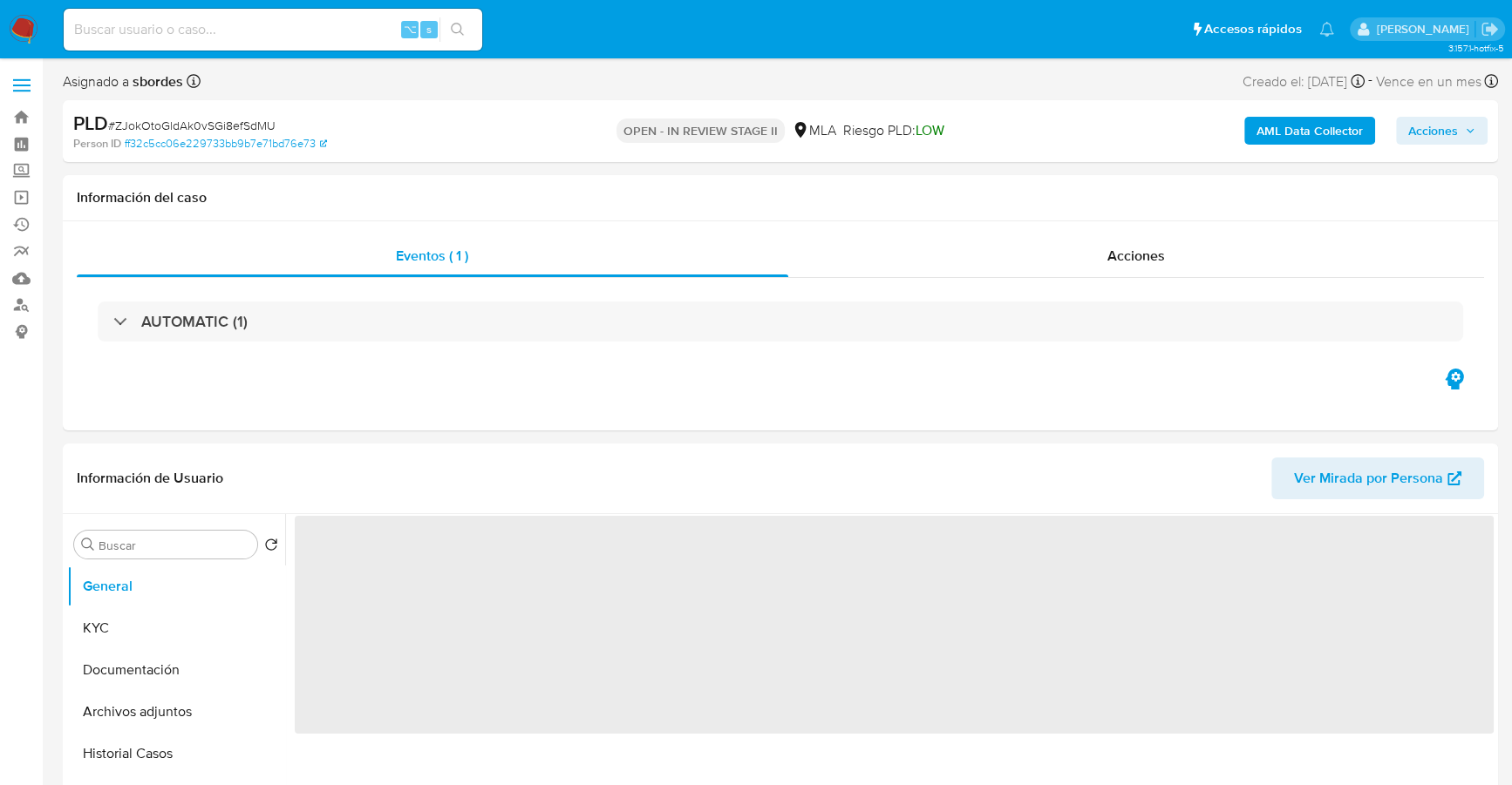
select select "10"
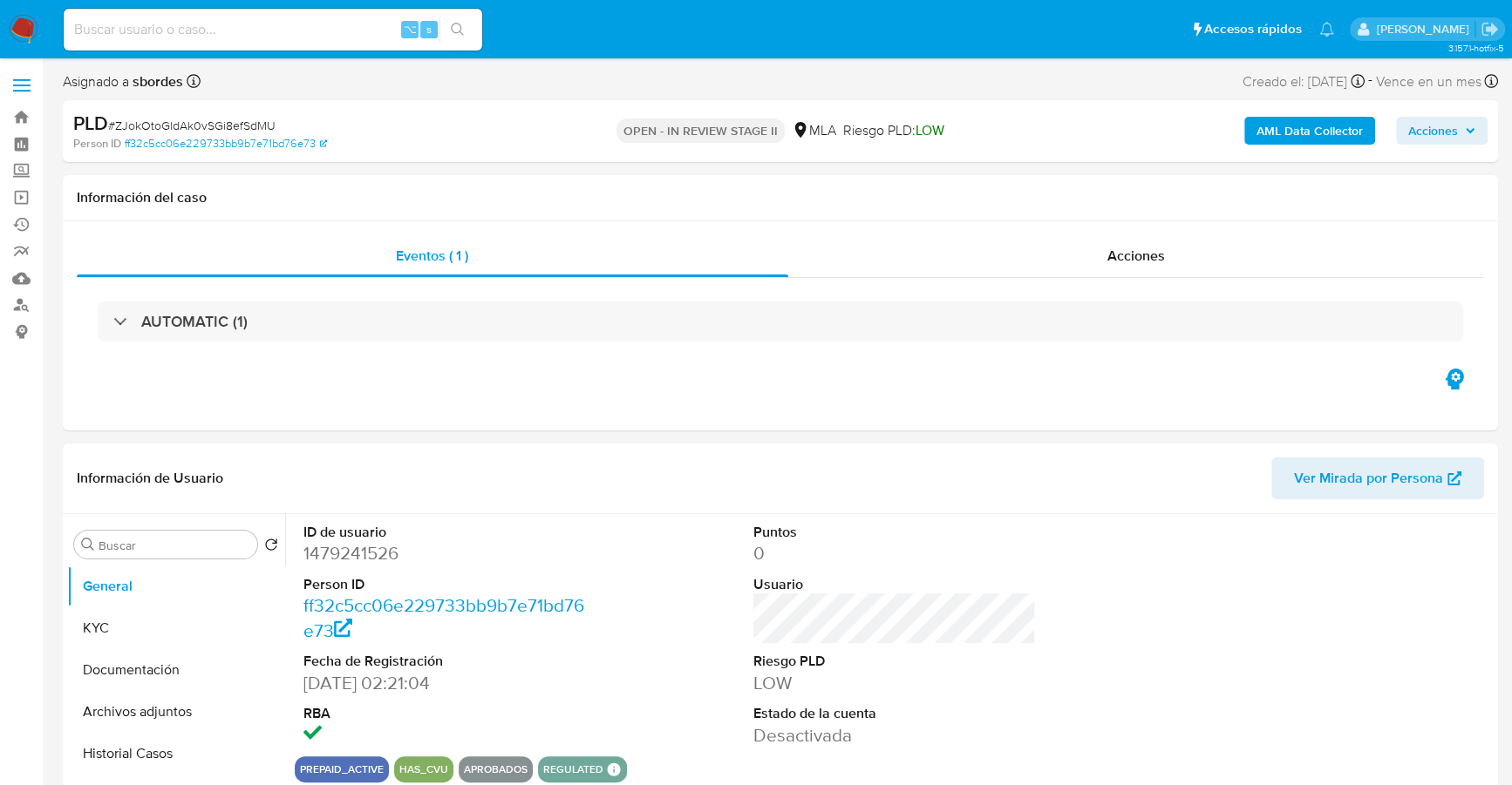
click at [1442, 134] on span "Acciones" at bounding box center [1432, 130] width 50 height 27
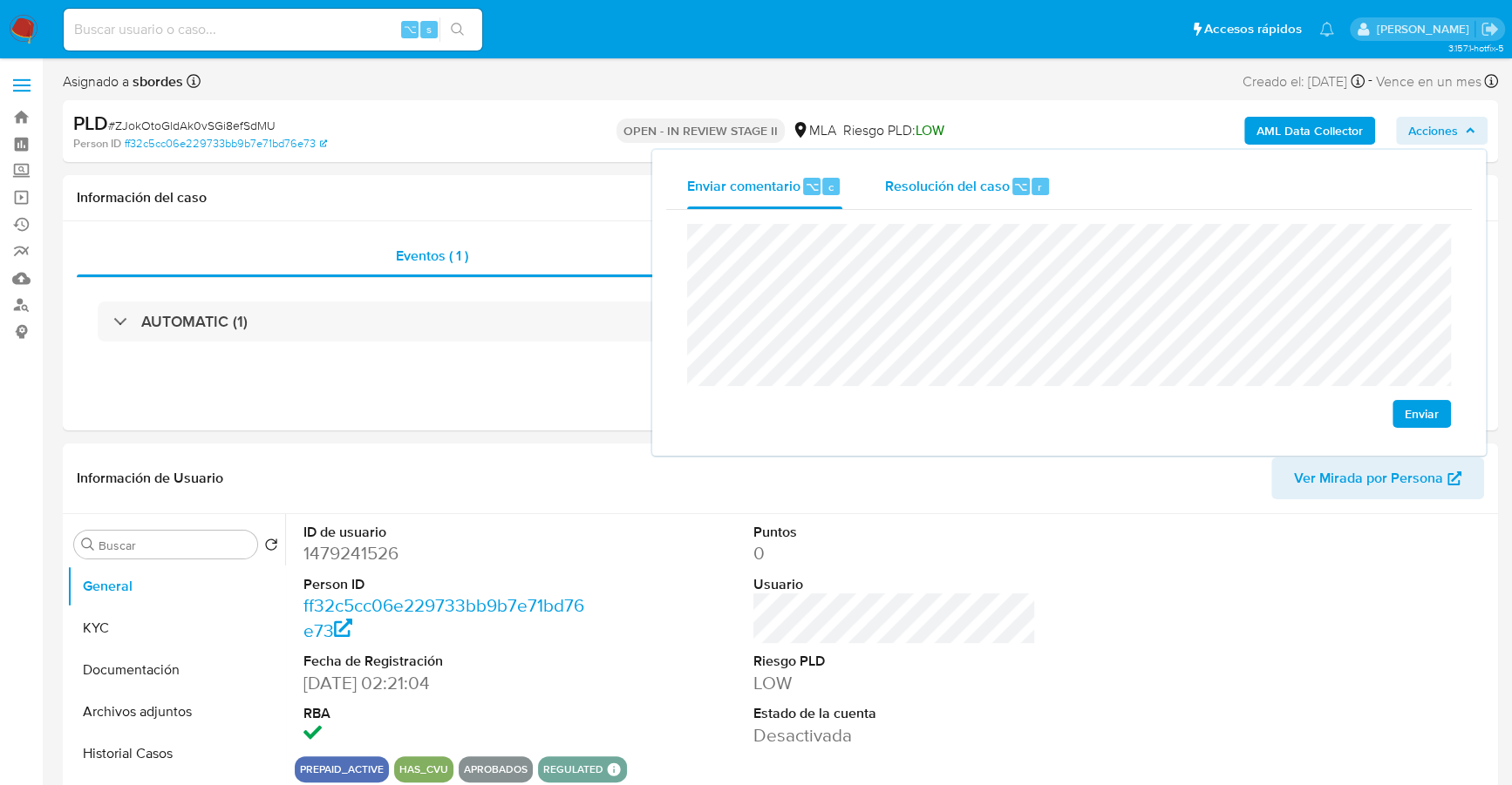
click at [979, 178] on span "Resolución del caso" at bounding box center [946, 186] width 125 height 20
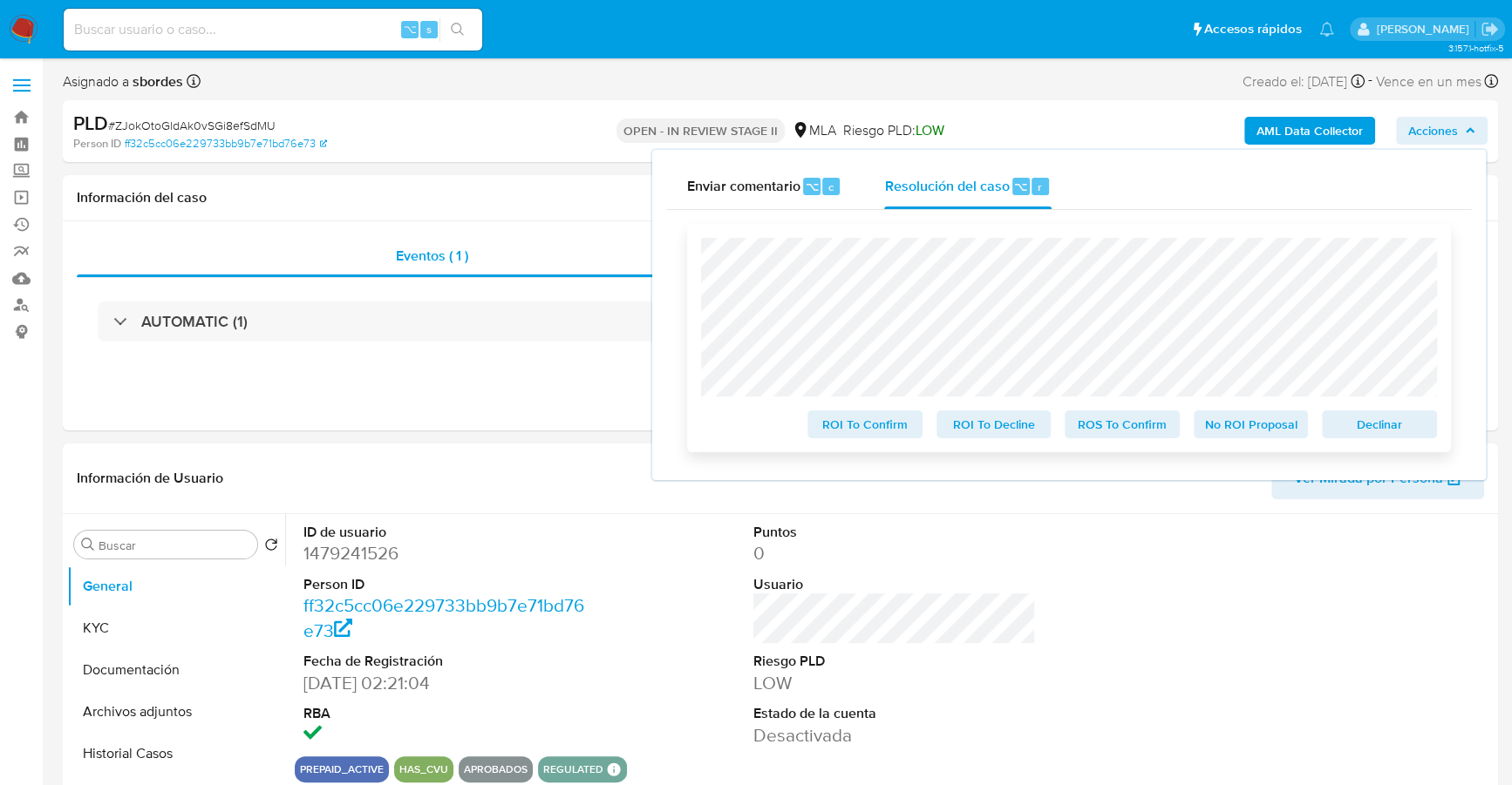
click at [1395, 419] on span "Declinar" at bounding box center [1379, 424] width 90 height 25
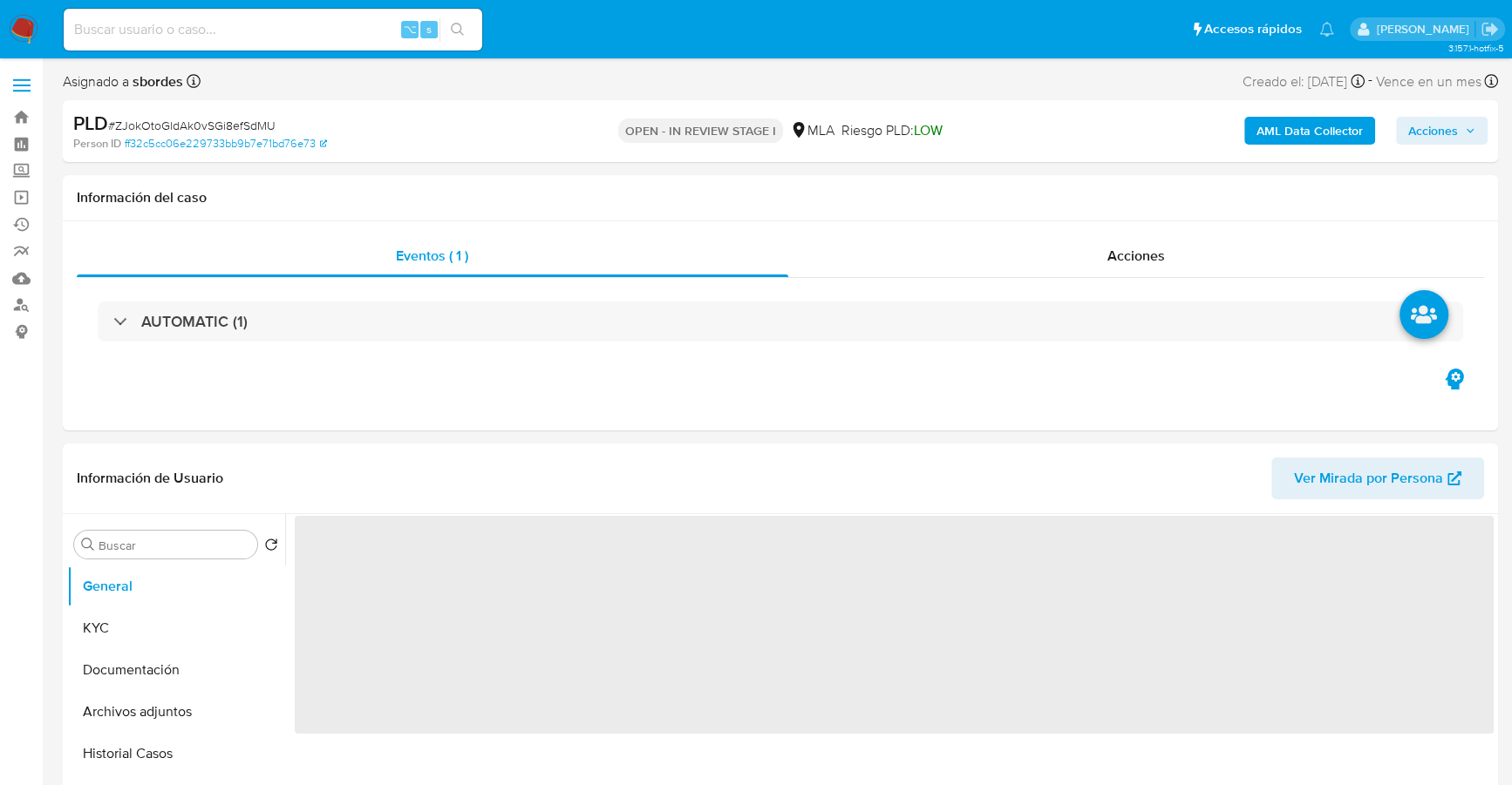
click at [1436, 117] on span "Acciones" at bounding box center [1432, 130] width 50 height 27
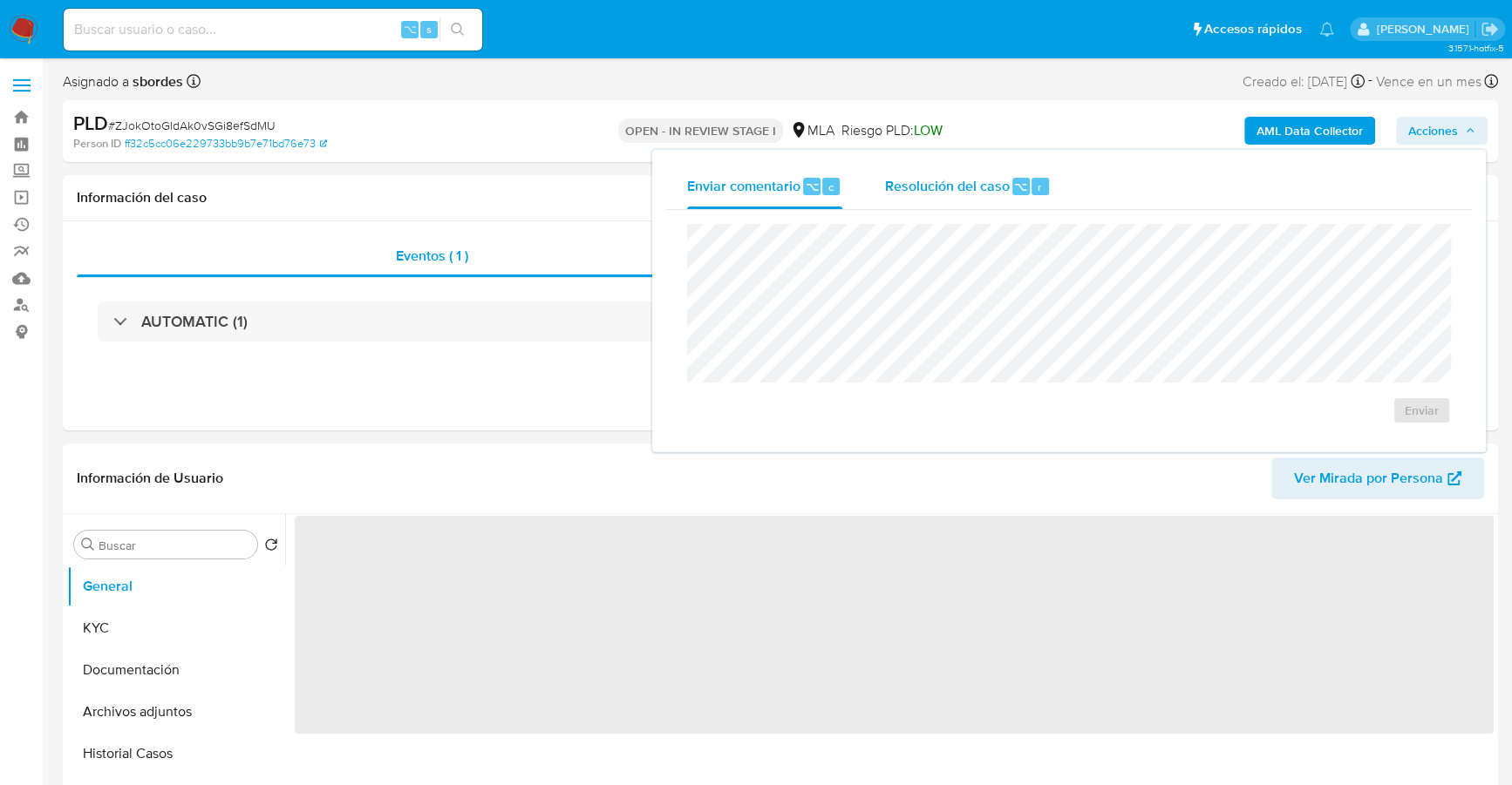
click at [952, 164] on div "Resolución del caso ⌥ r" at bounding box center [967, 186] width 167 height 45
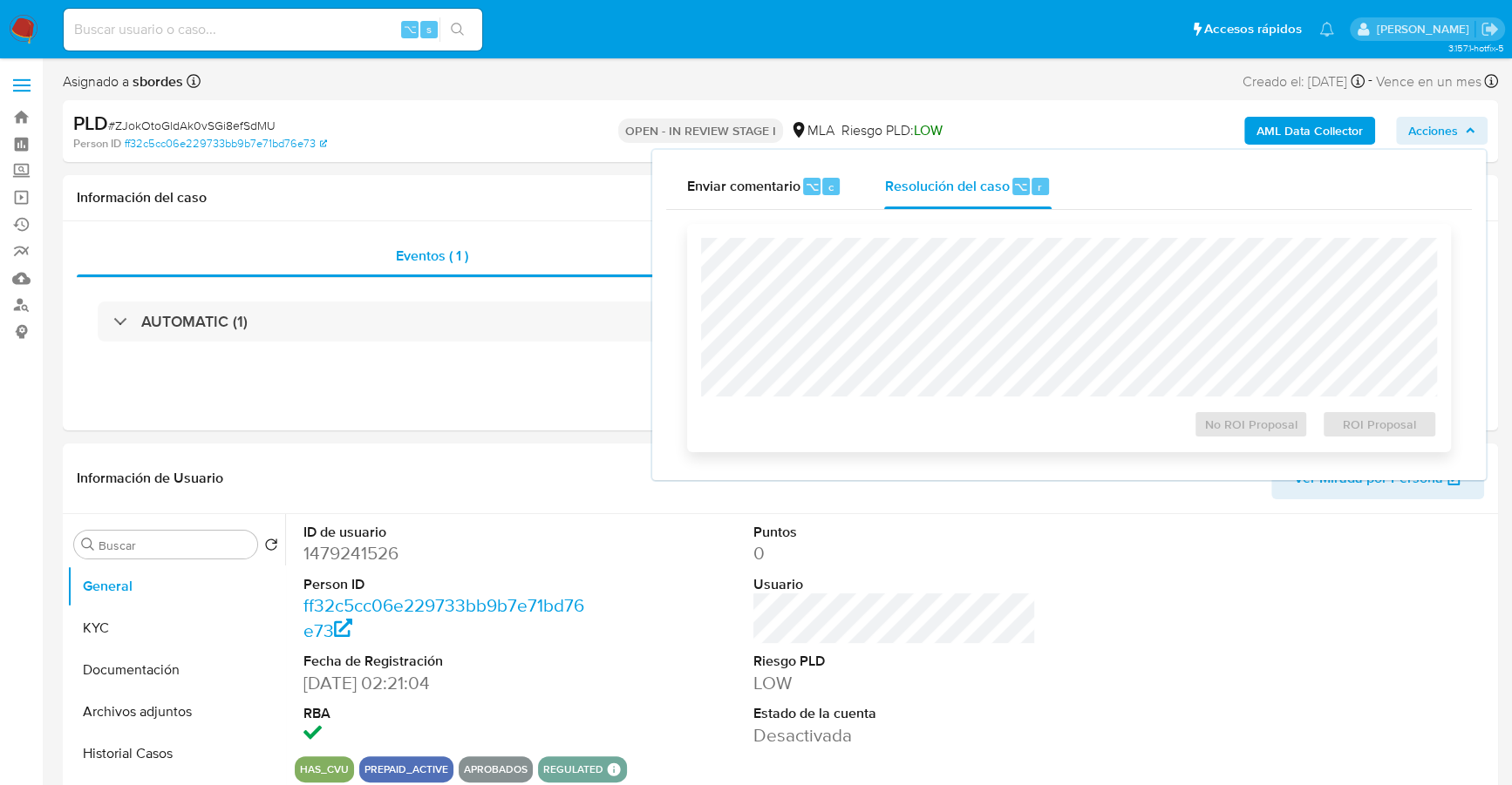
select select "10"
click at [1361, 431] on span "ROI Proposal" at bounding box center [1379, 424] width 90 height 25
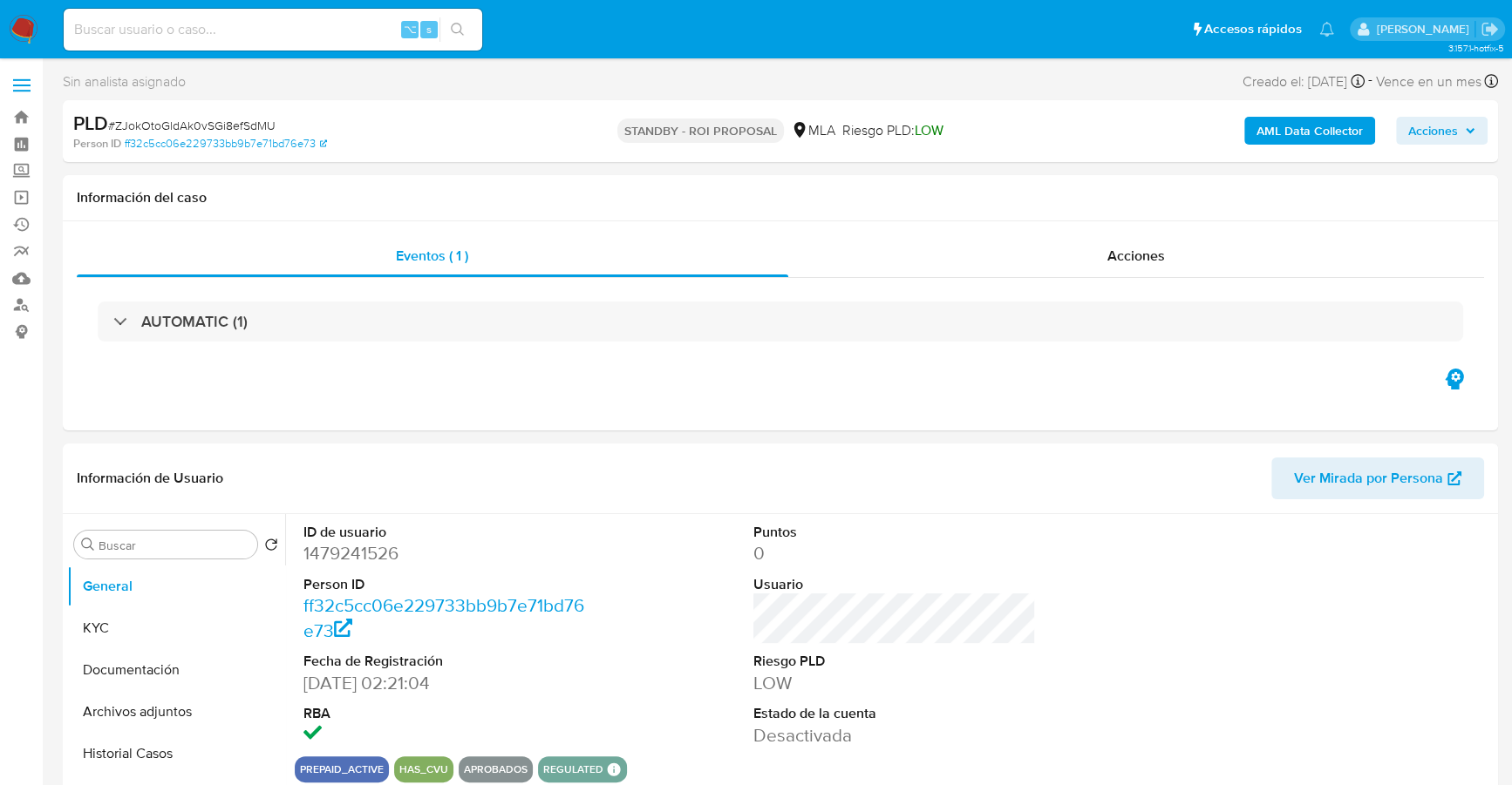
select select "10"
click at [172, 31] on input at bounding box center [273, 30] width 418 height 23
paste input "1446297394"
type input "1446297394"
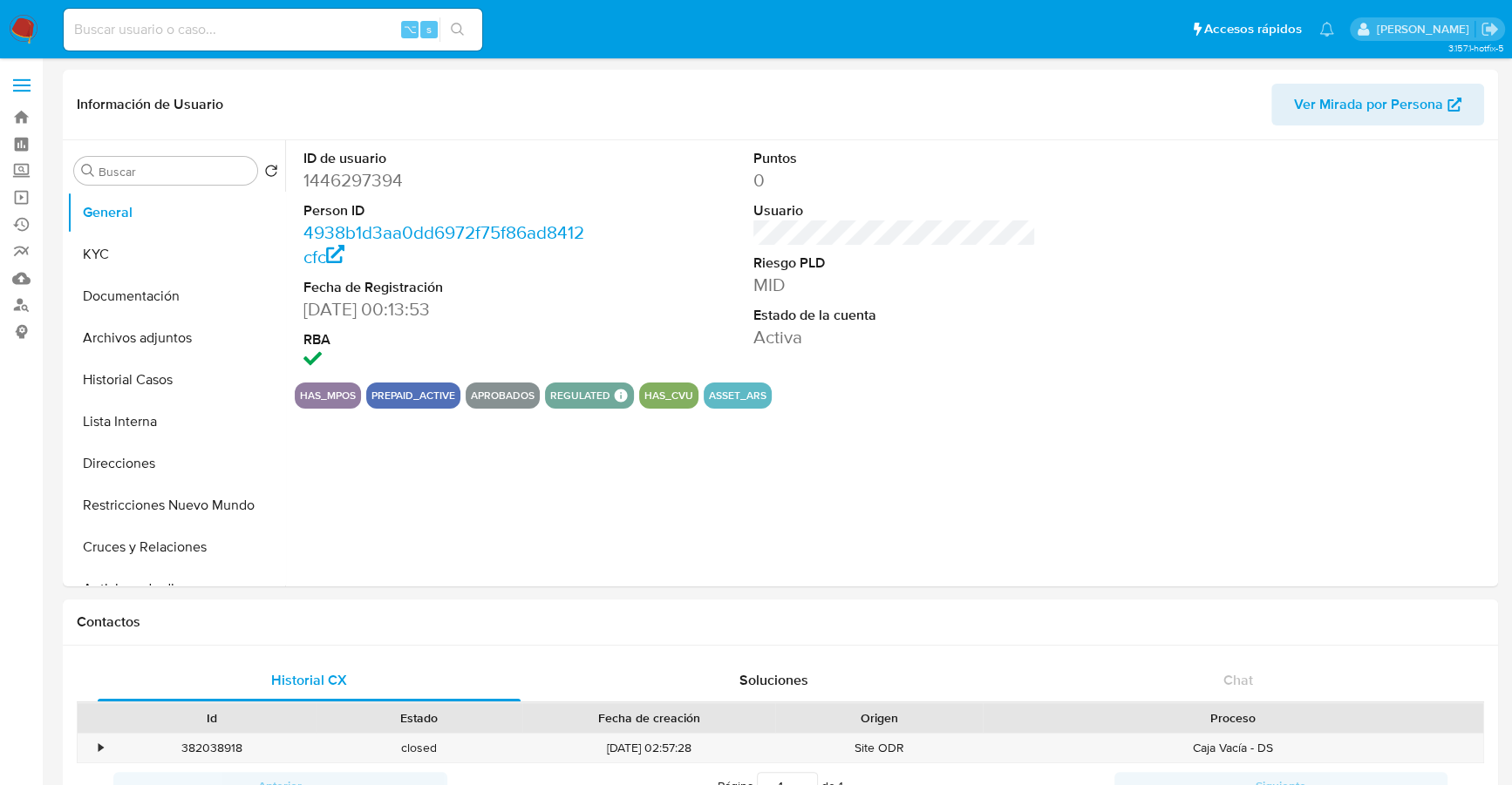
select select "10"
click at [154, 382] on button "Historial Casos" at bounding box center [169, 379] width 204 height 42
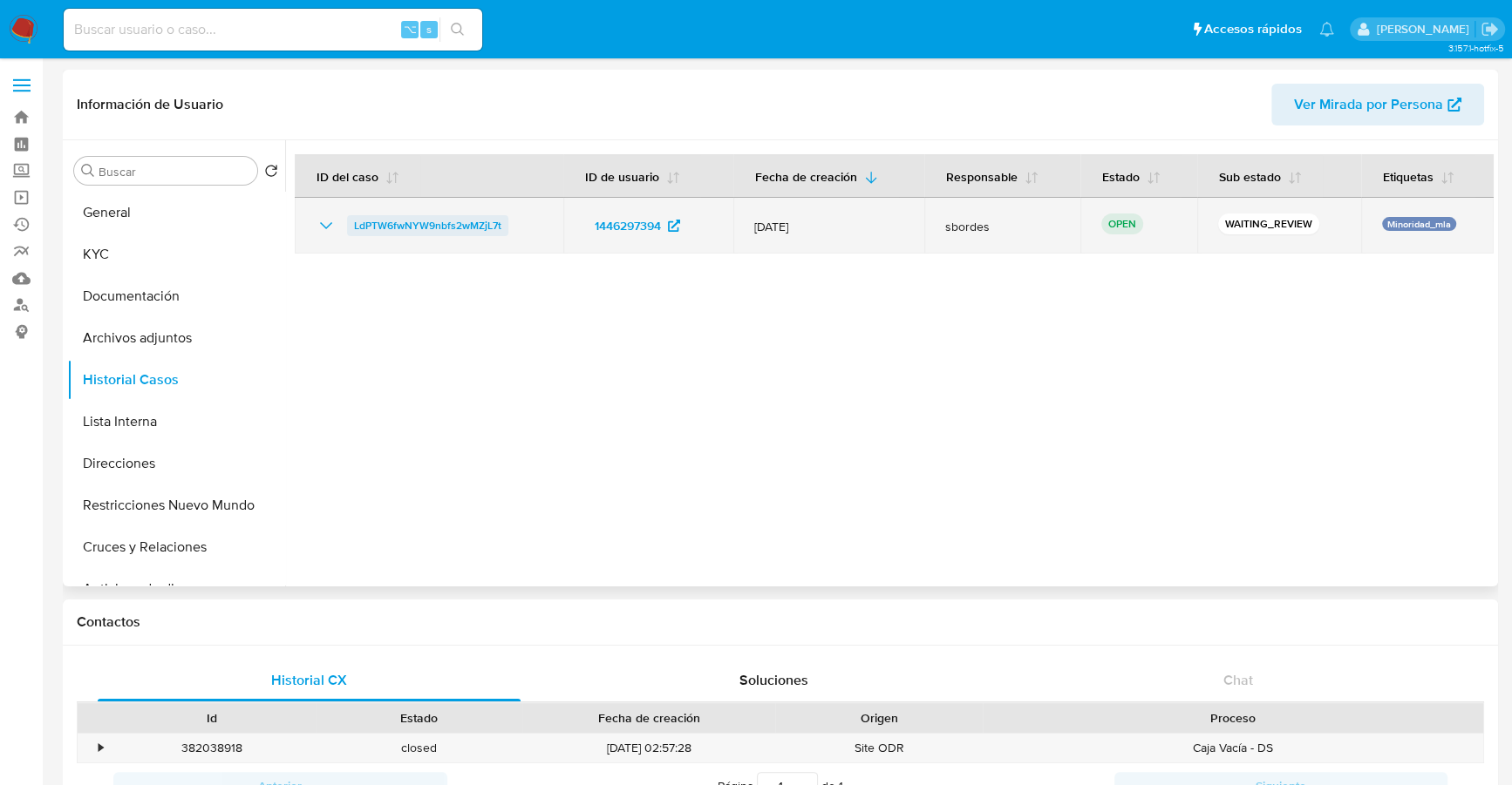
click at [408, 220] on span "LdPTW6fwNYW9nbfs2wMZjL7t" at bounding box center [427, 226] width 147 height 21
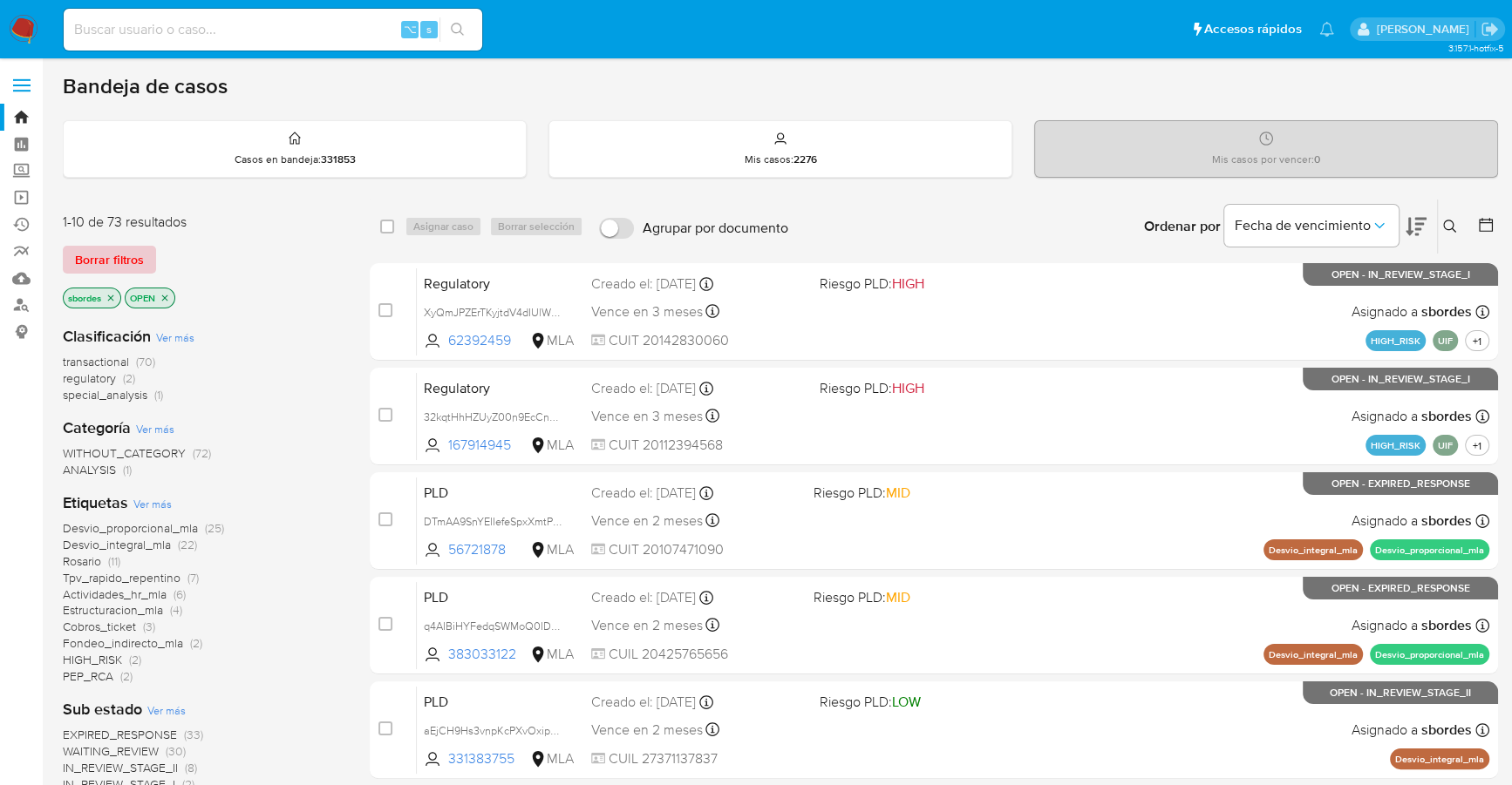
click at [105, 258] on span "Borrar filtros" at bounding box center [110, 260] width 69 height 25
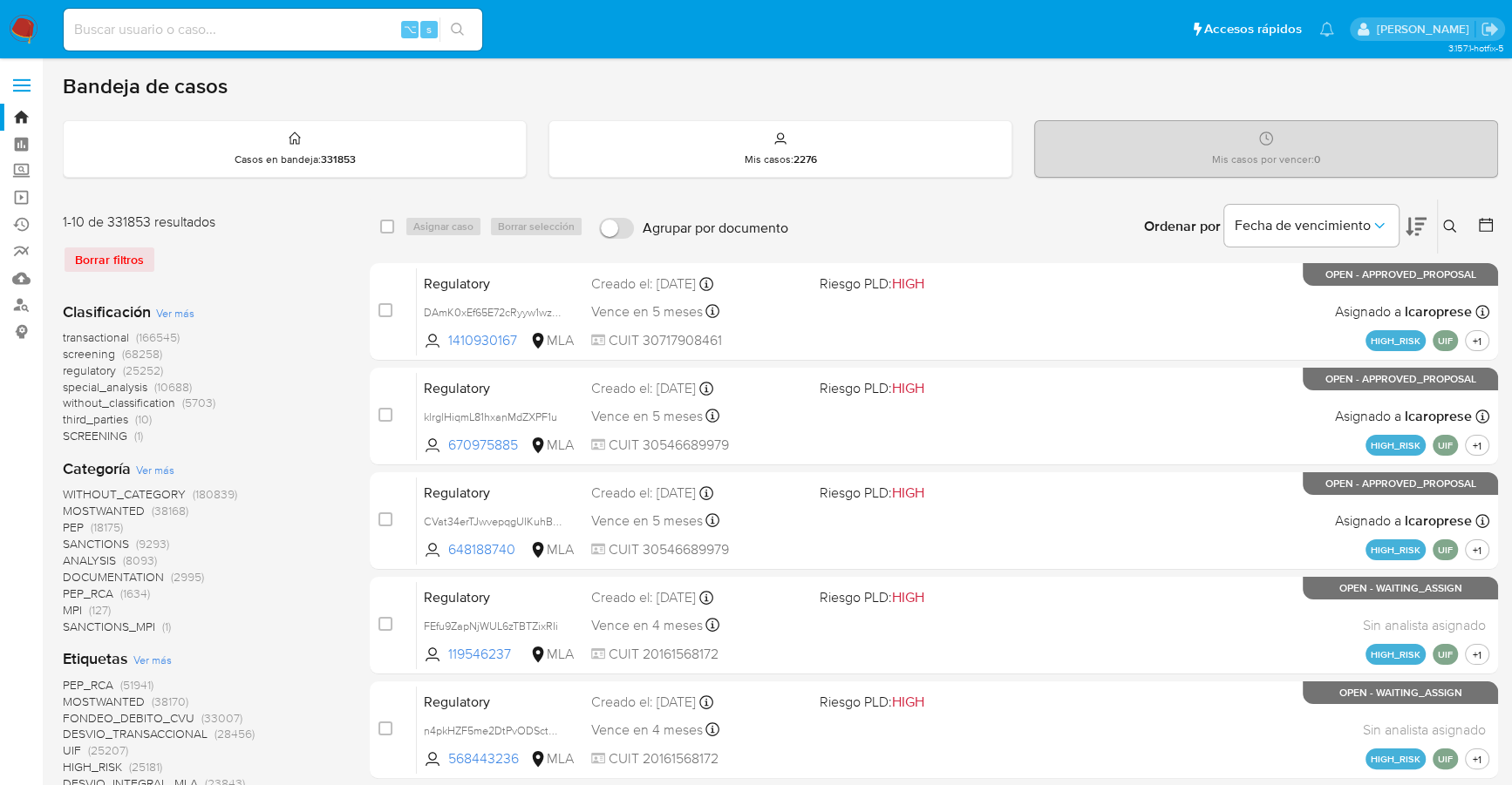
click at [32, 33] on img at bounding box center [23, 29] width 29 height 29
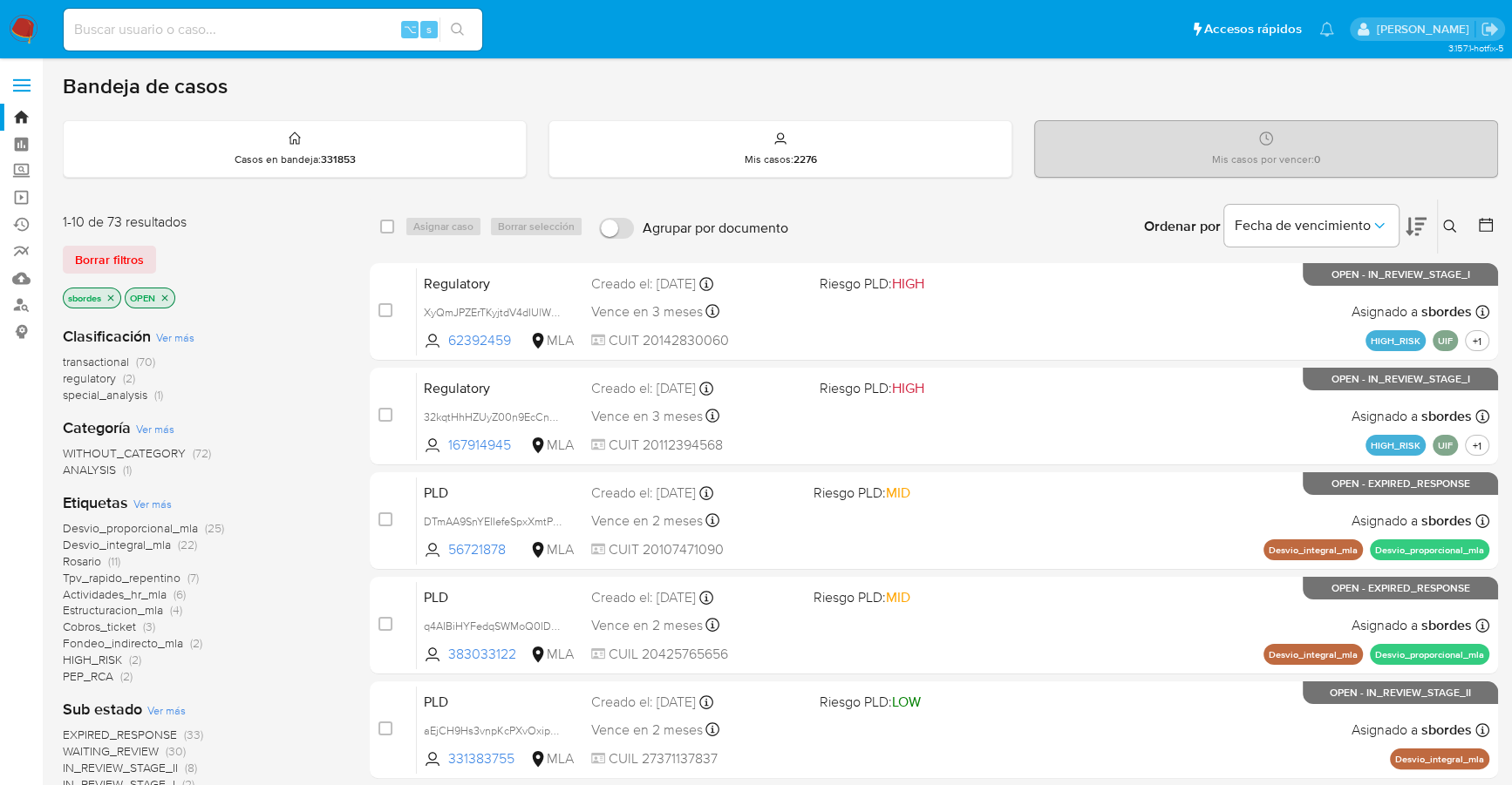
click at [108, 298] on icon "close-filter" at bounding box center [111, 297] width 6 height 6
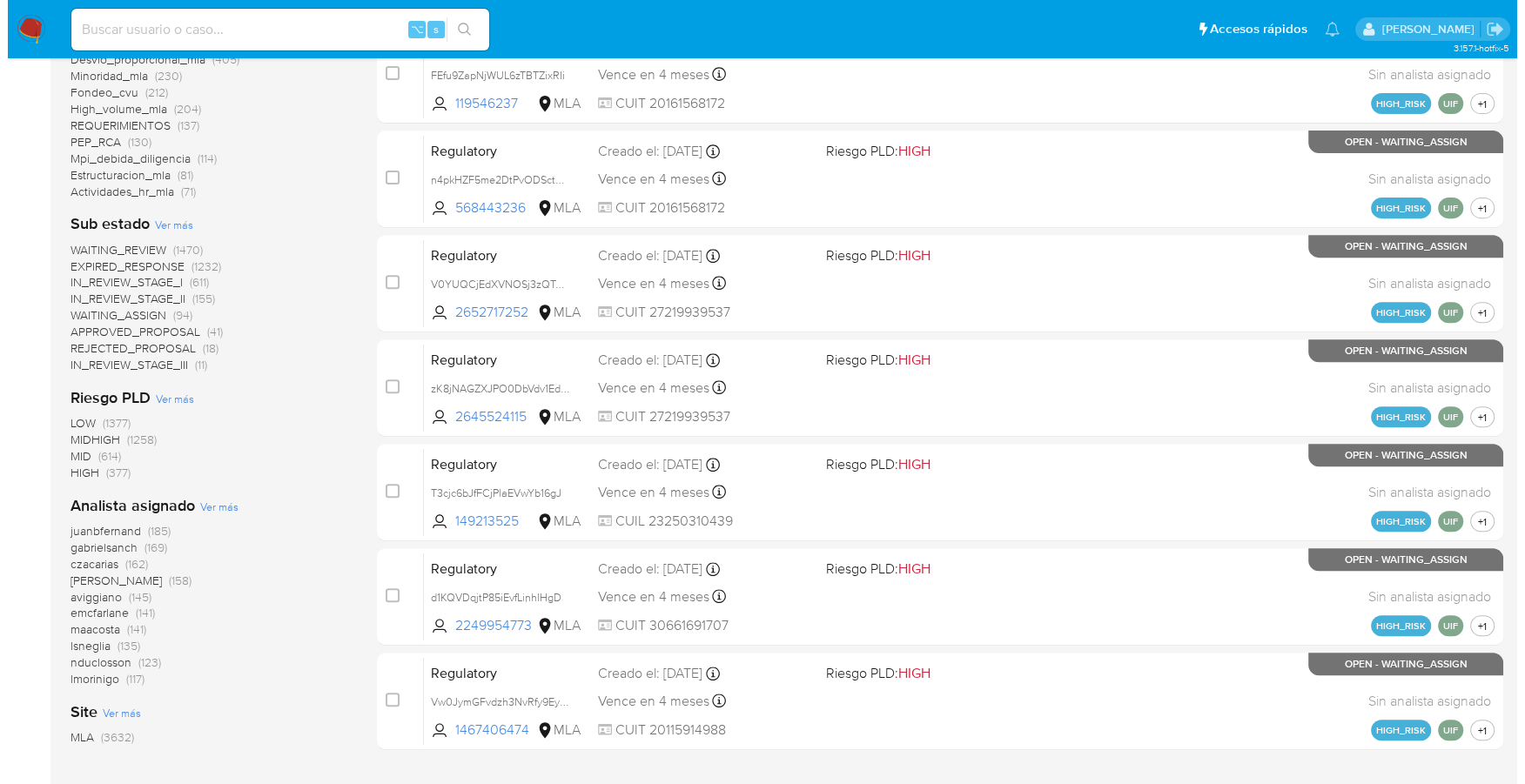
scroll to position [605, 0]
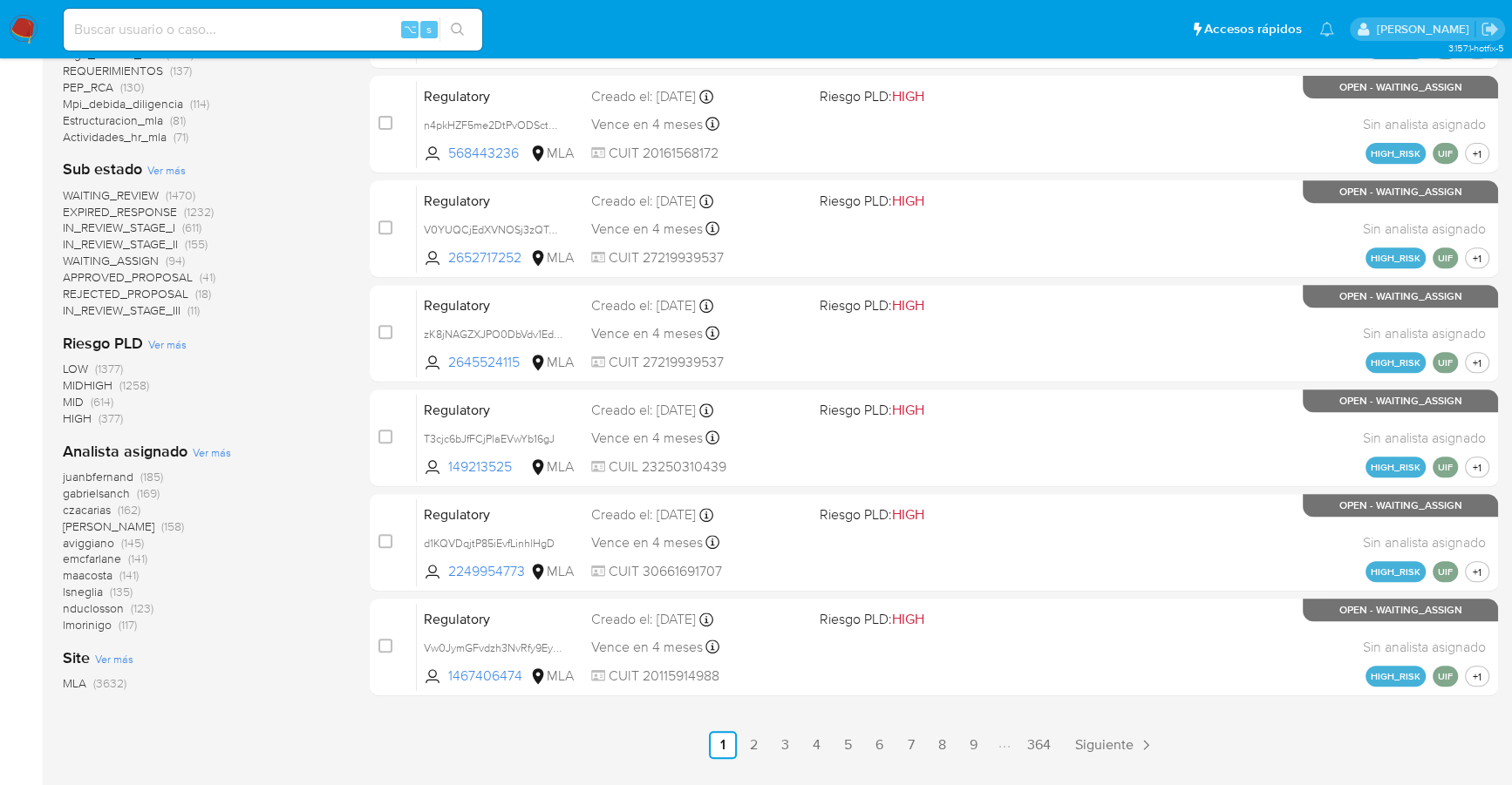
click at [210, 446] on span "Ver más" at bounding box center [211, 453] width 38 height 16
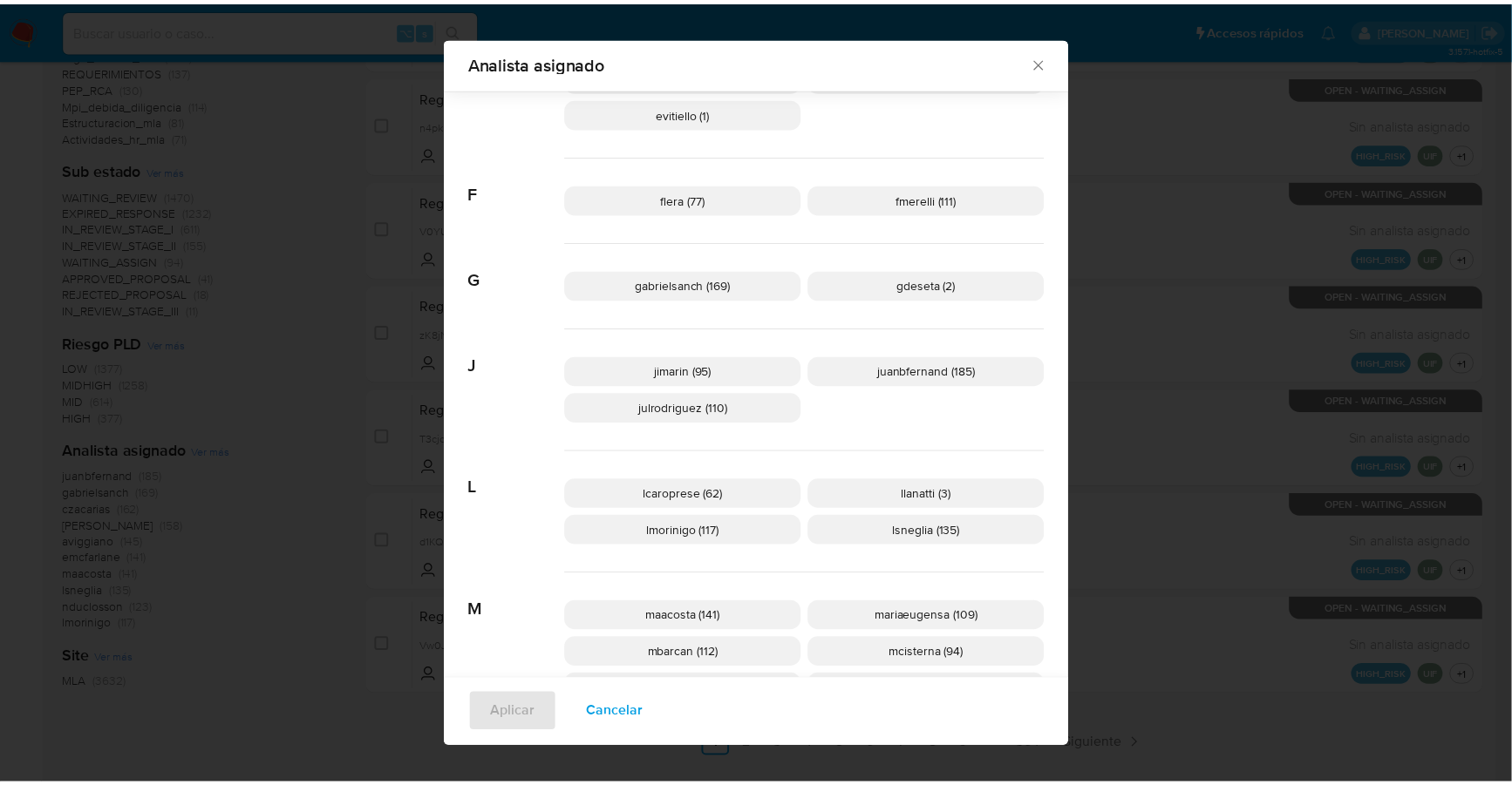
scroll to position [709, 0]
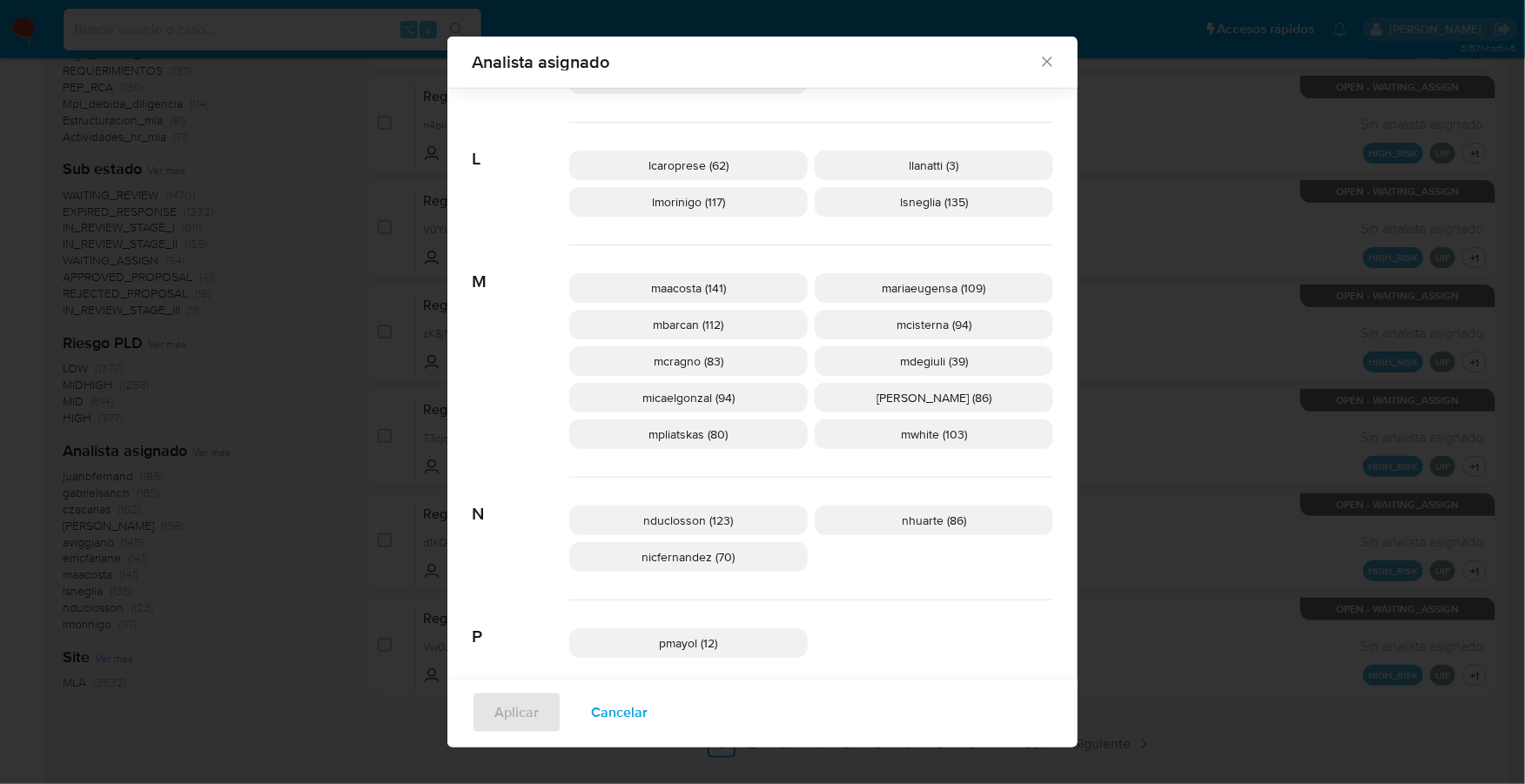
click at [1049, 58] on div "Analista asignado" at bounding box center [763, 62] width 630 height 51
click at [1042, 60] on icon "Cerrar" at bounding box center [1047, 62] width 18 height 18
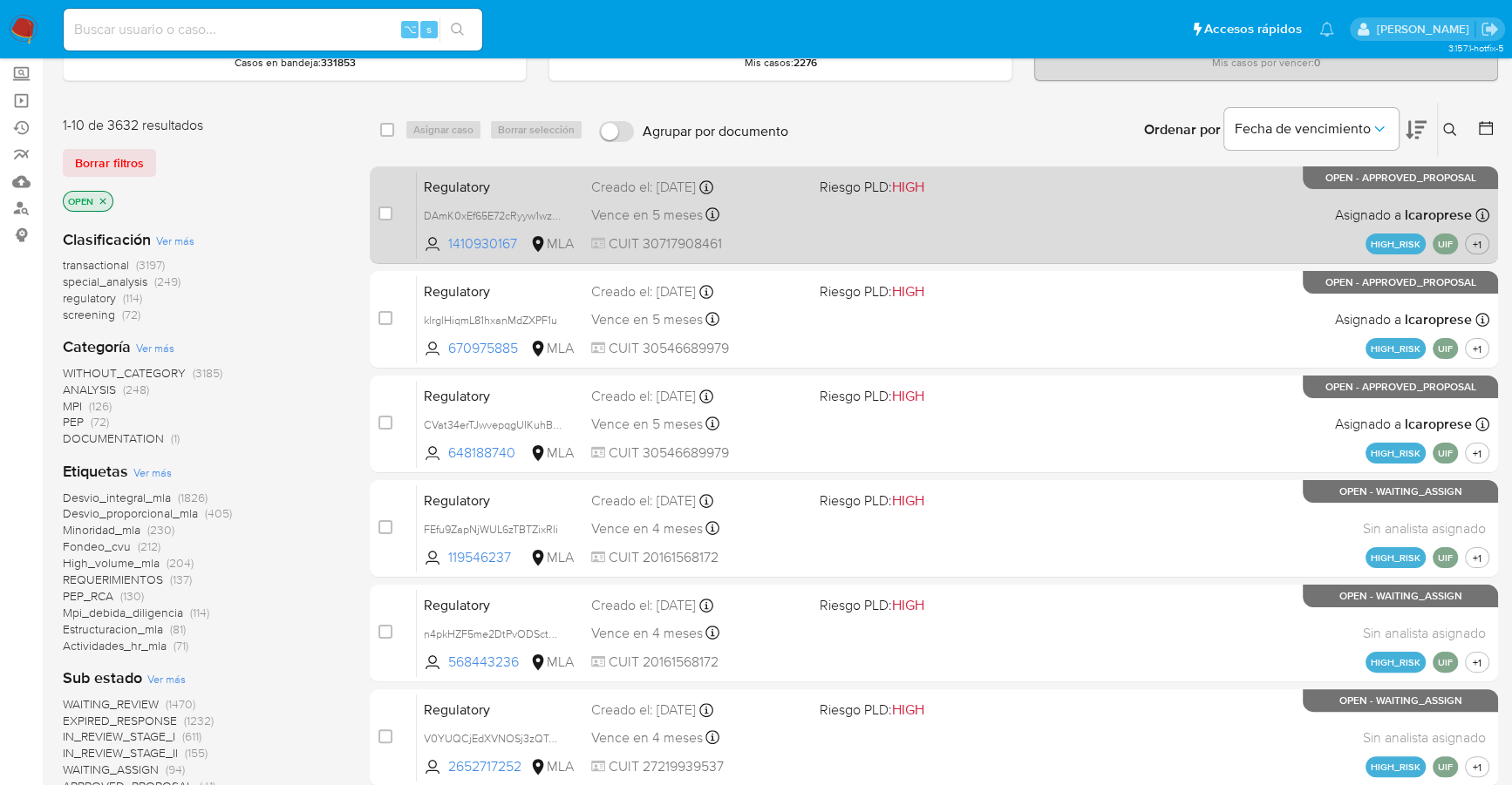
scroll to position [0, 0]
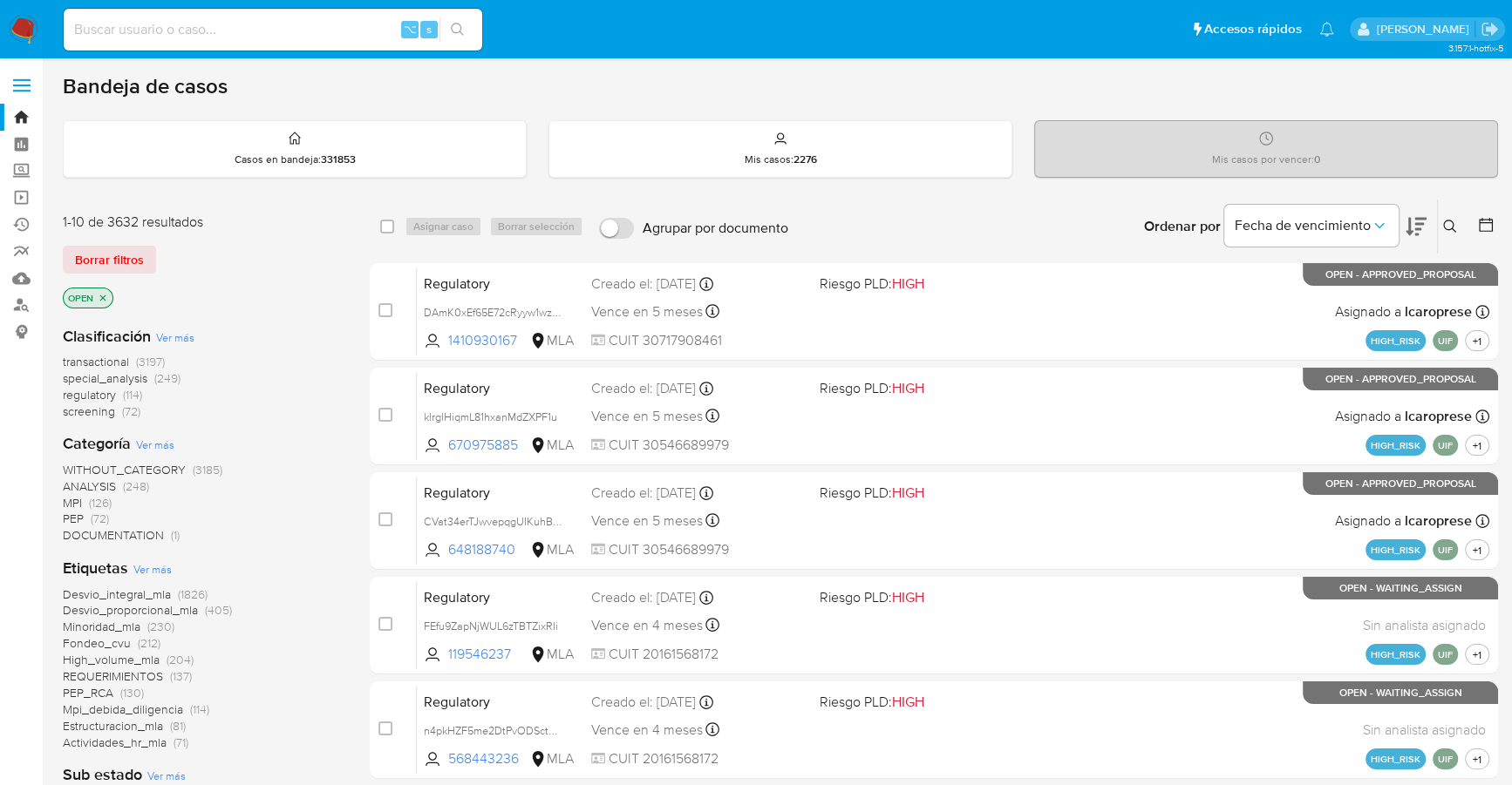
click at [1450, 217] on button at bounding box center [1452, 227] width 28 height 21
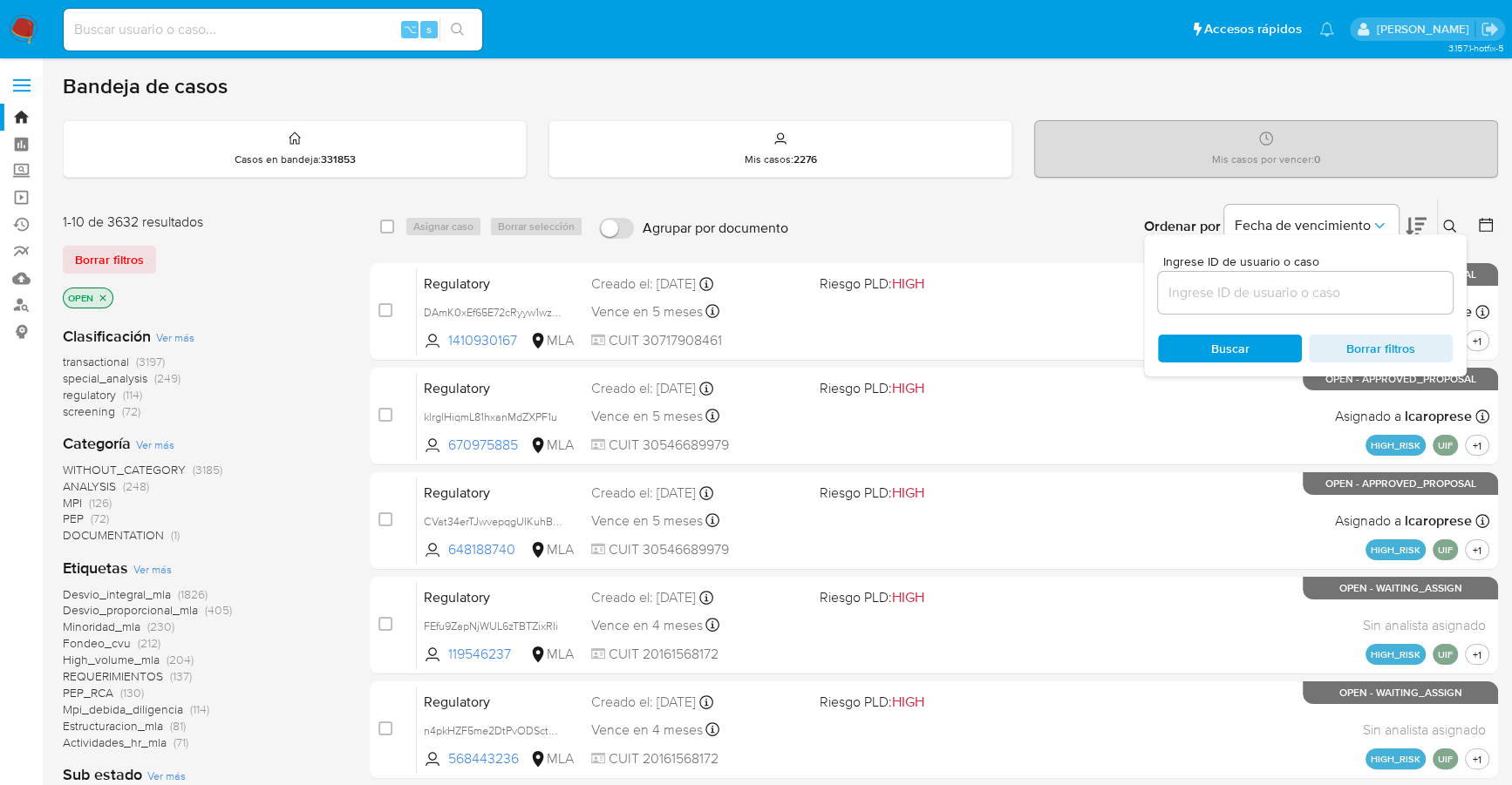
click at [1327, 290] on input at bounding box center [1305, 293] width 294 height 23
type input "LdPTW6fwNYW9nbfs2wMZjL7t"
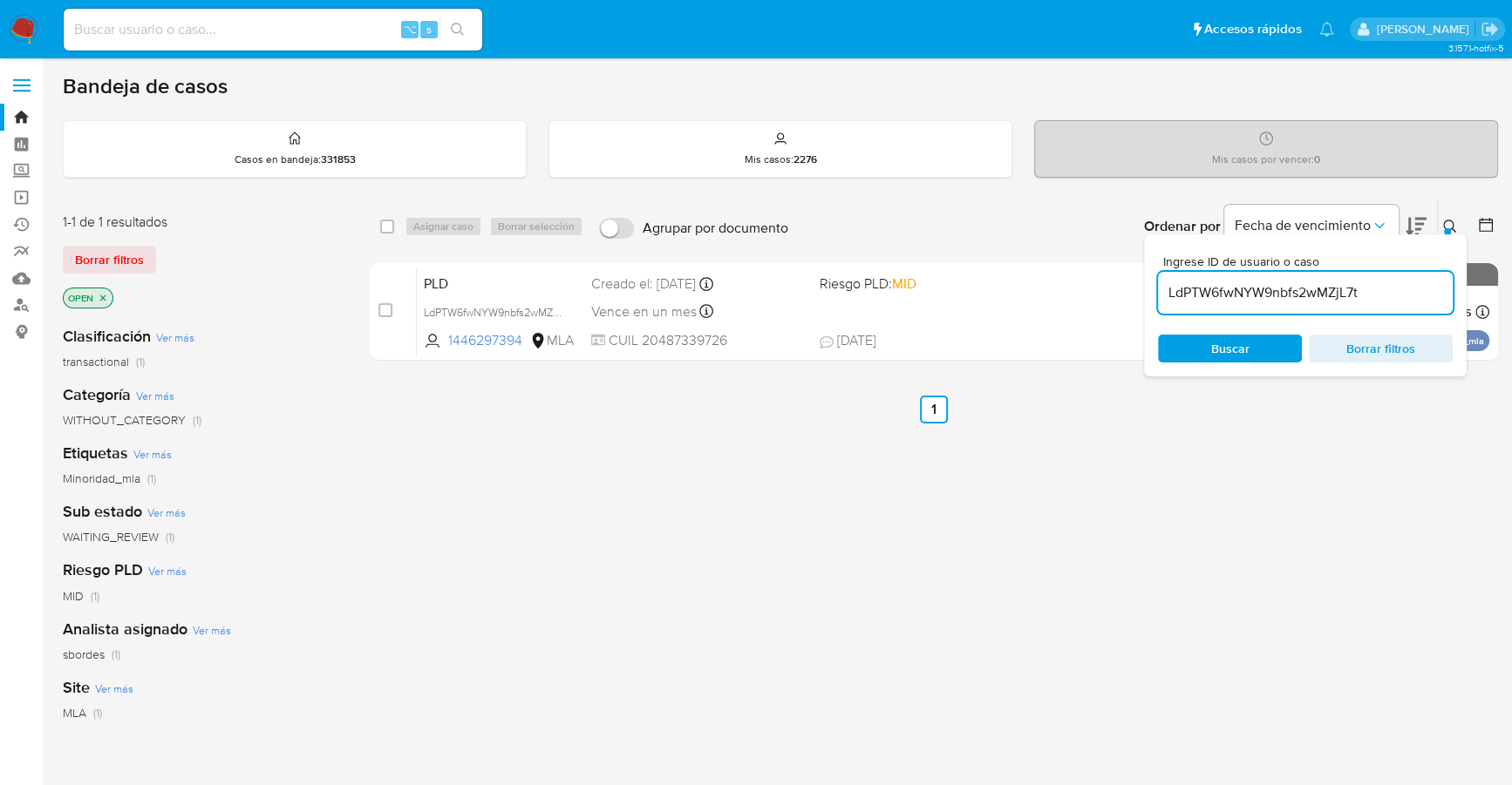
click at [1452, 226] on icon at bounding box center [1449, 226] width 13 height 13
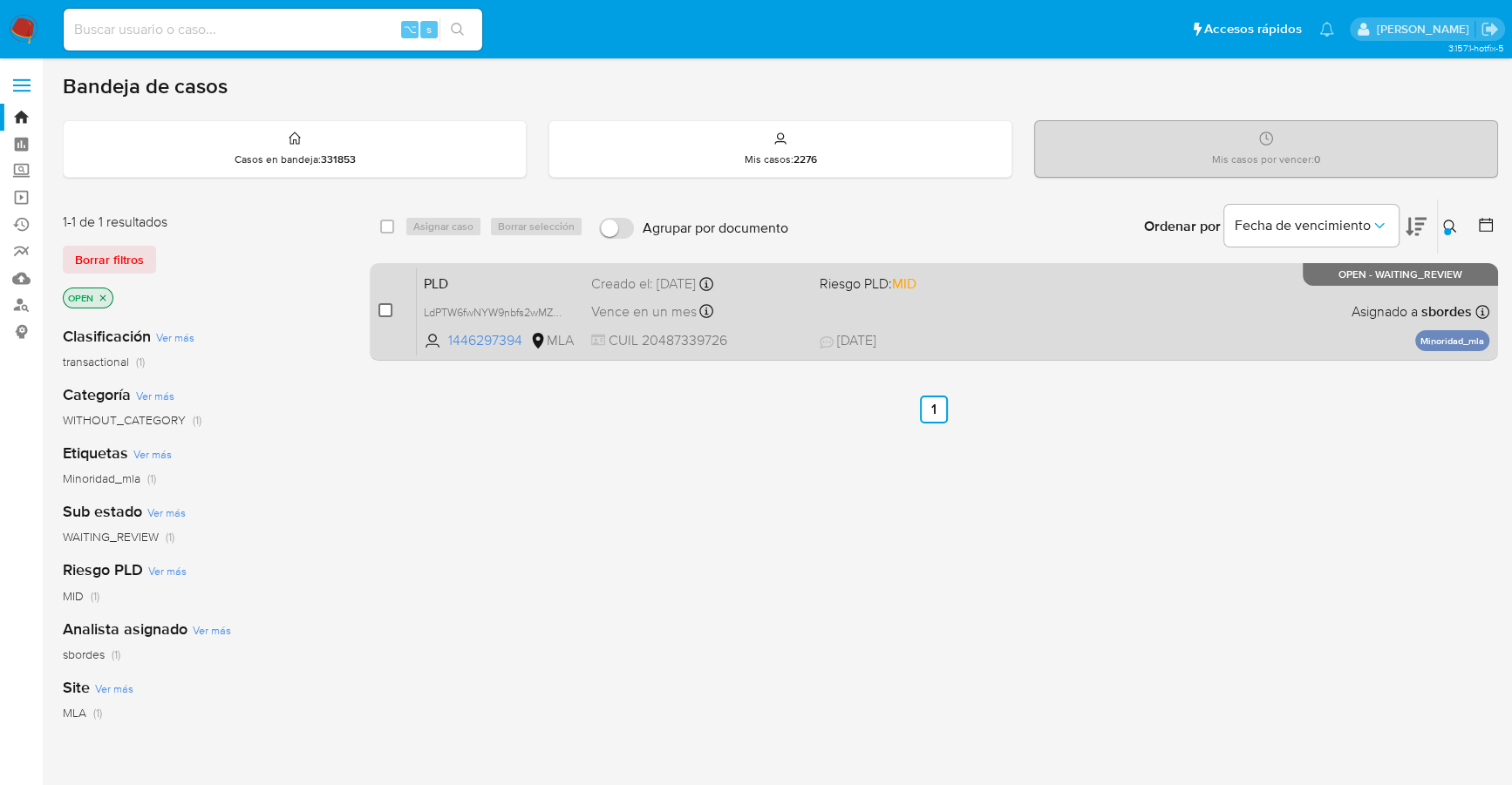
click at [390, 311] on input "checkbox" at bounding box center [386, 310] width 14 height 14
checkbox input "true"
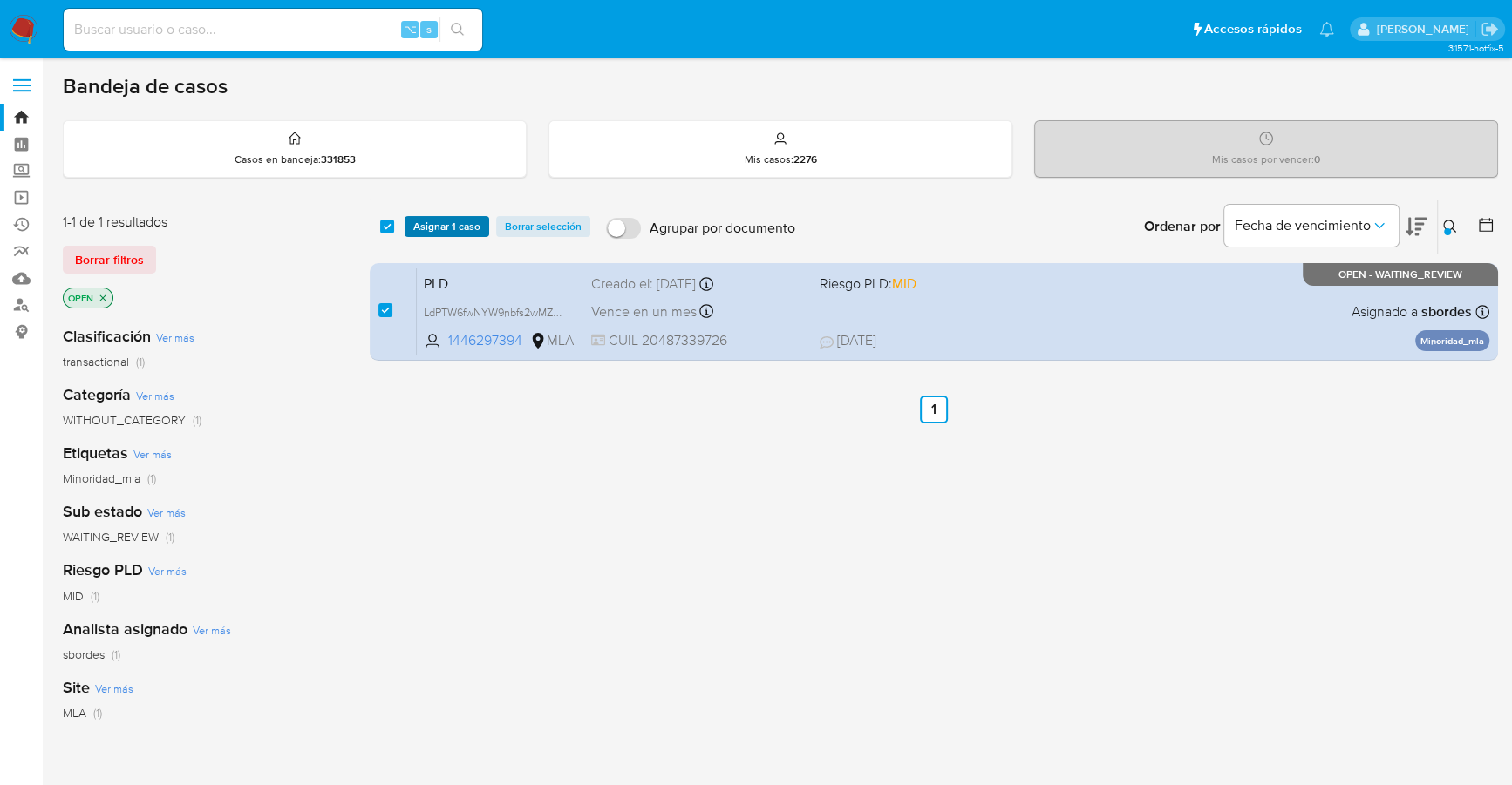
click at [425, 231] on span "Asignar 1 caso" at bounding box center [447, 227] width 67 height 18
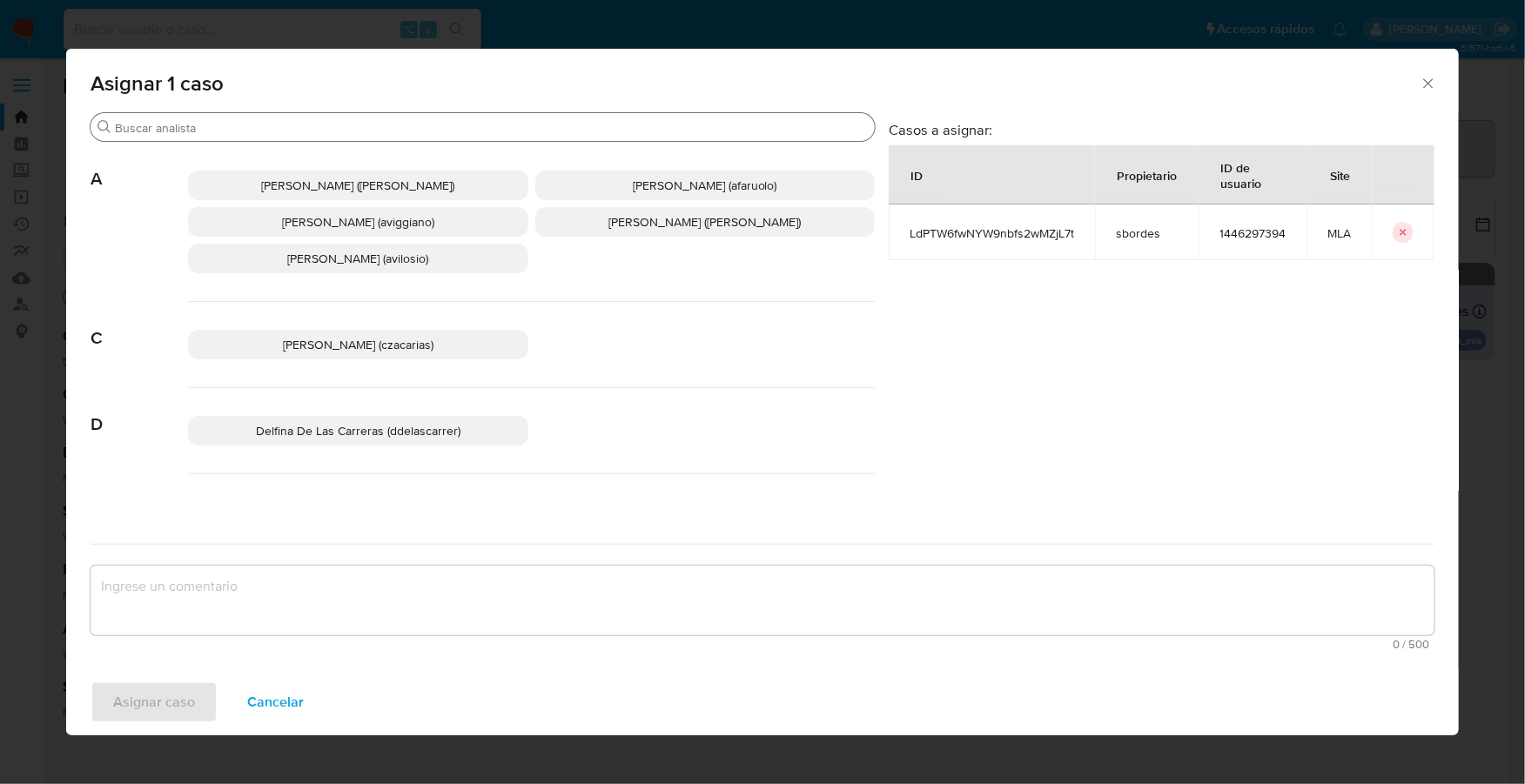
click at [342, 114] on div "Buscar" at bounding box center [482, 127] width 784 height 27
click at [350, 127] on input "Buscar" at bounding box center [491, 128] width 753 height 16
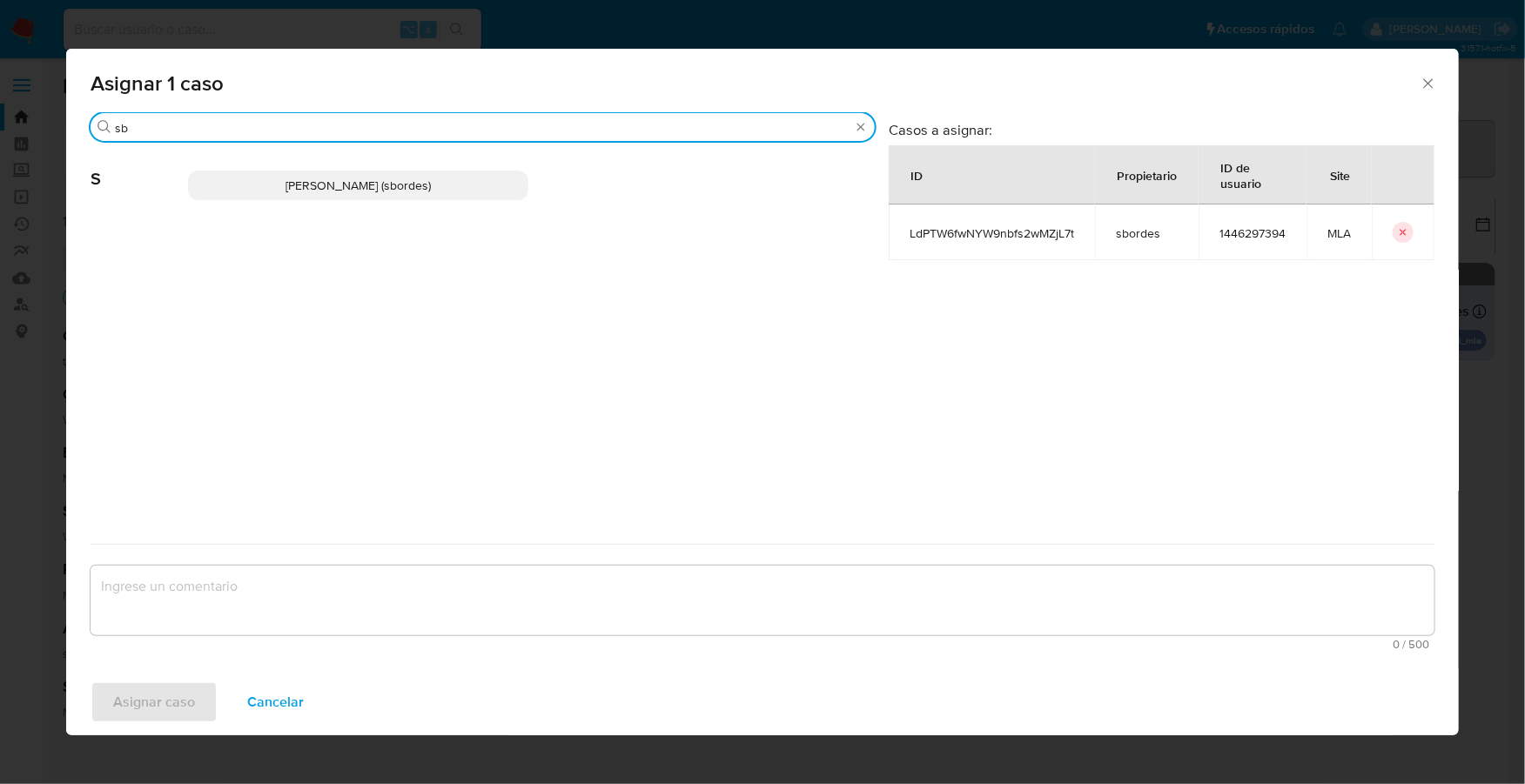
type input "sb"
click at [357, 186] on span "Stefania Bordes (sbordes)" at bounding box center [358, 186] width 145 height 18
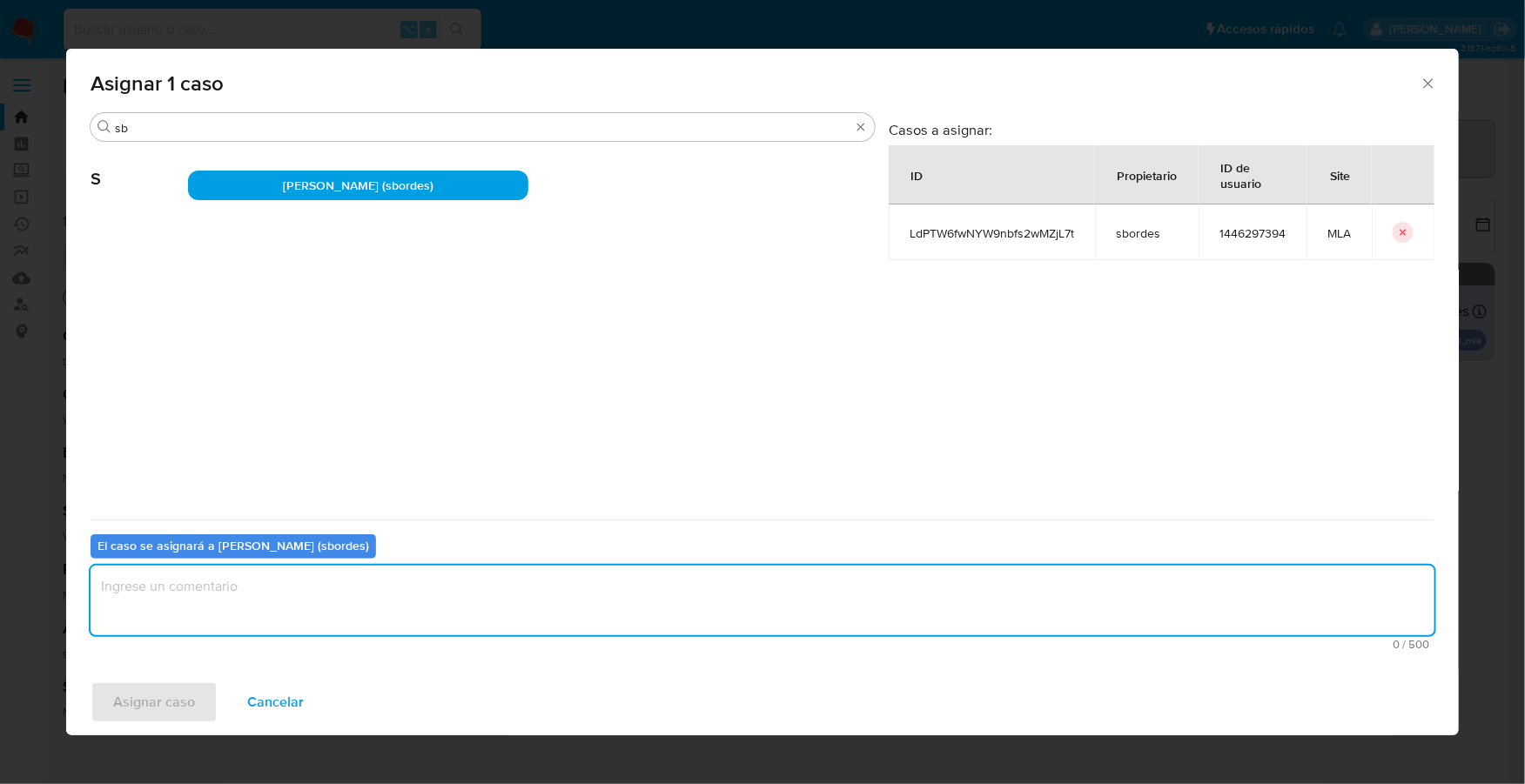
click at [276, 581] on textarea "assign-modal" at bounding box center [762, 600] width 1344 height 70
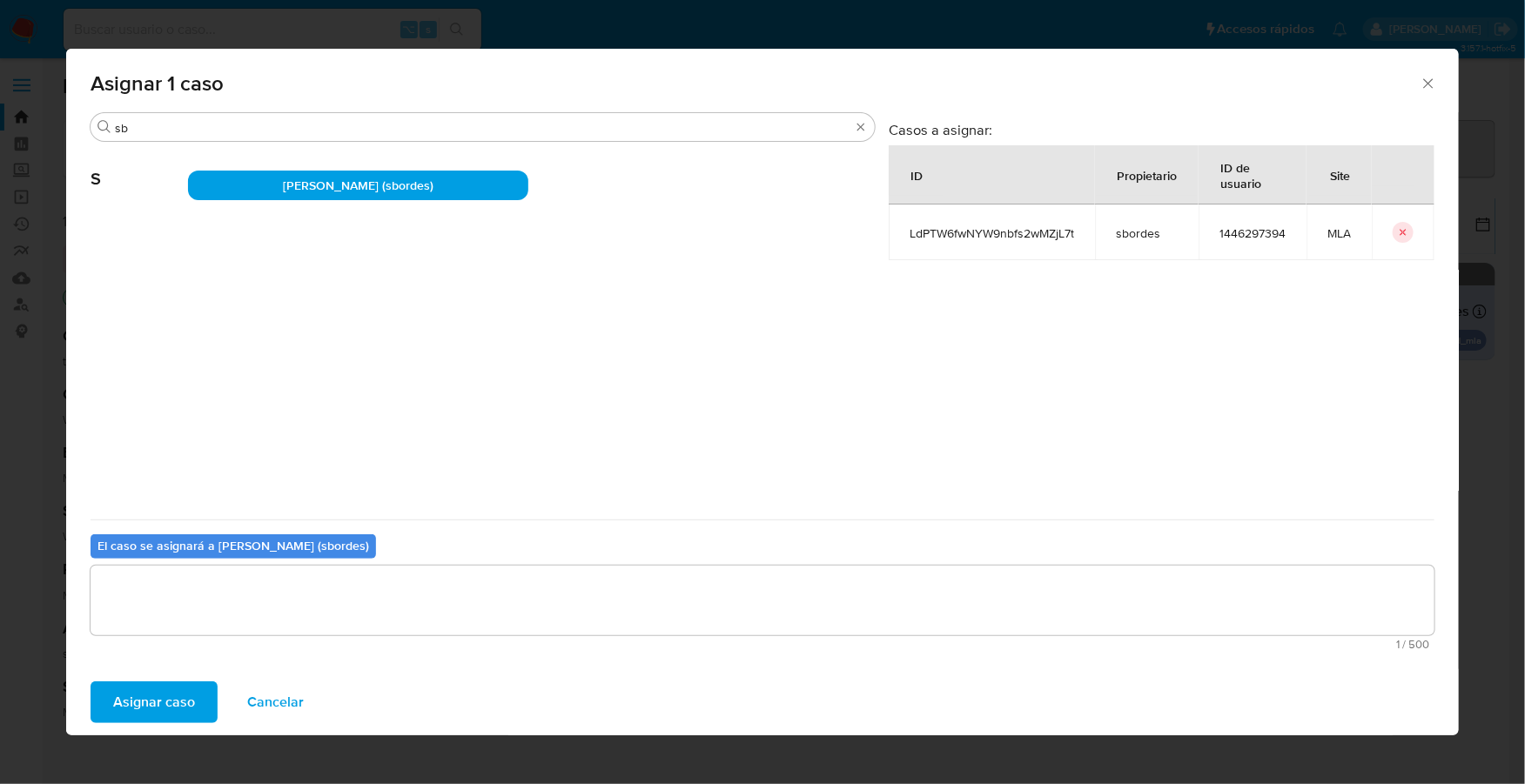
click at [151, 702] on span "Asignar caso" at bounding box center [154, 702] width 81 height 38
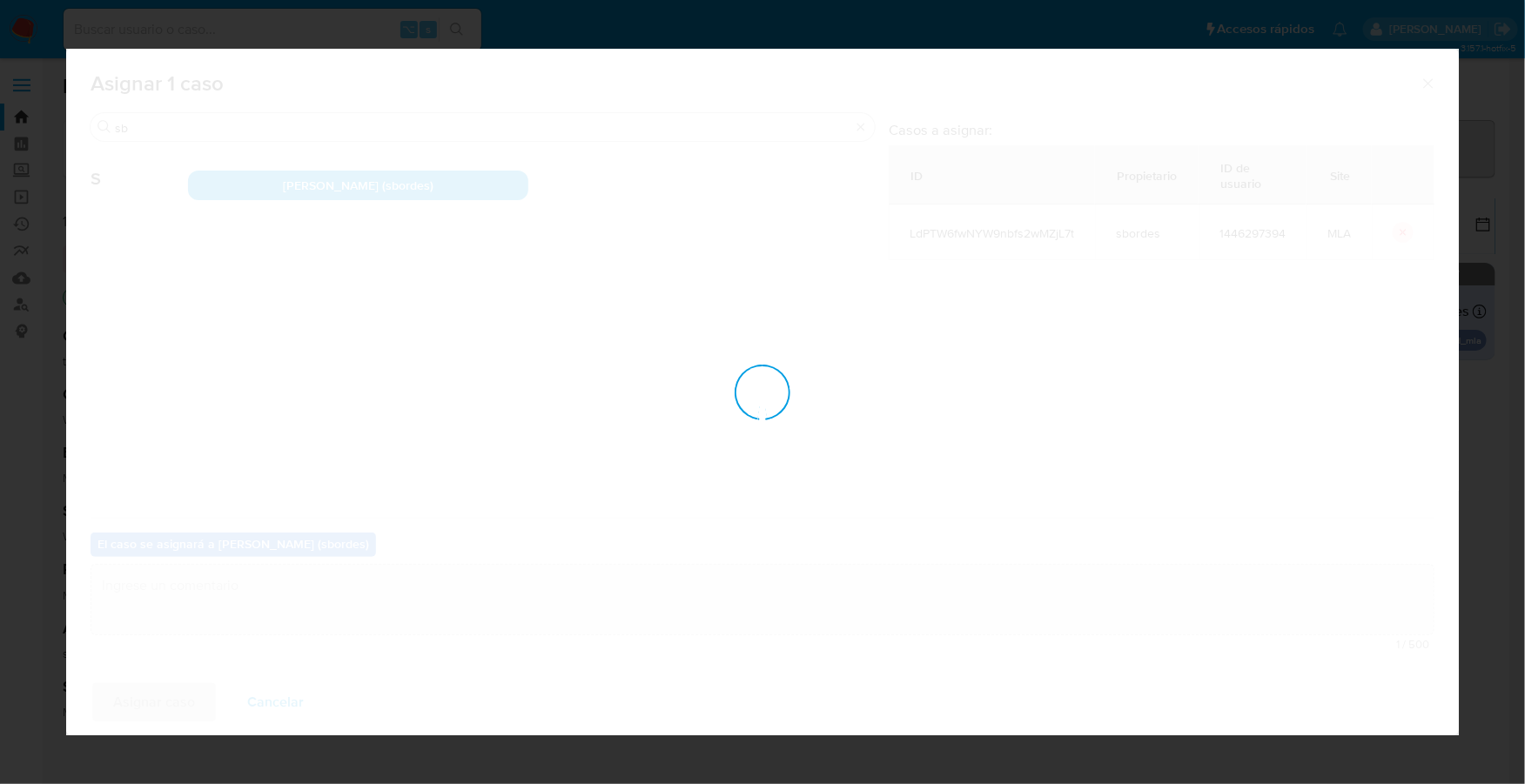
checkbox input "false"
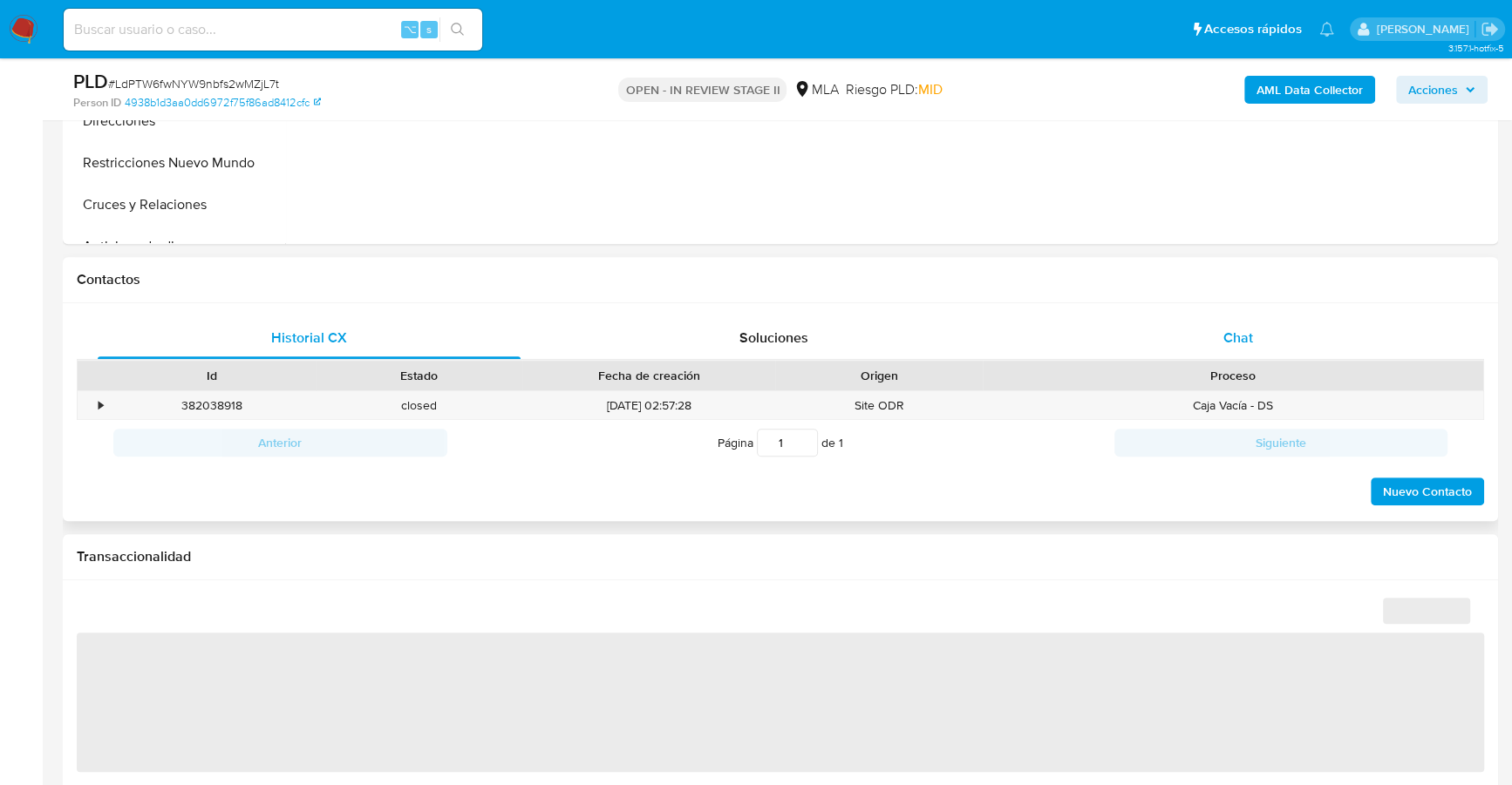
click at [1249, 332] on span "Chat" at bounding box center [1237, 338] width 29 height 20
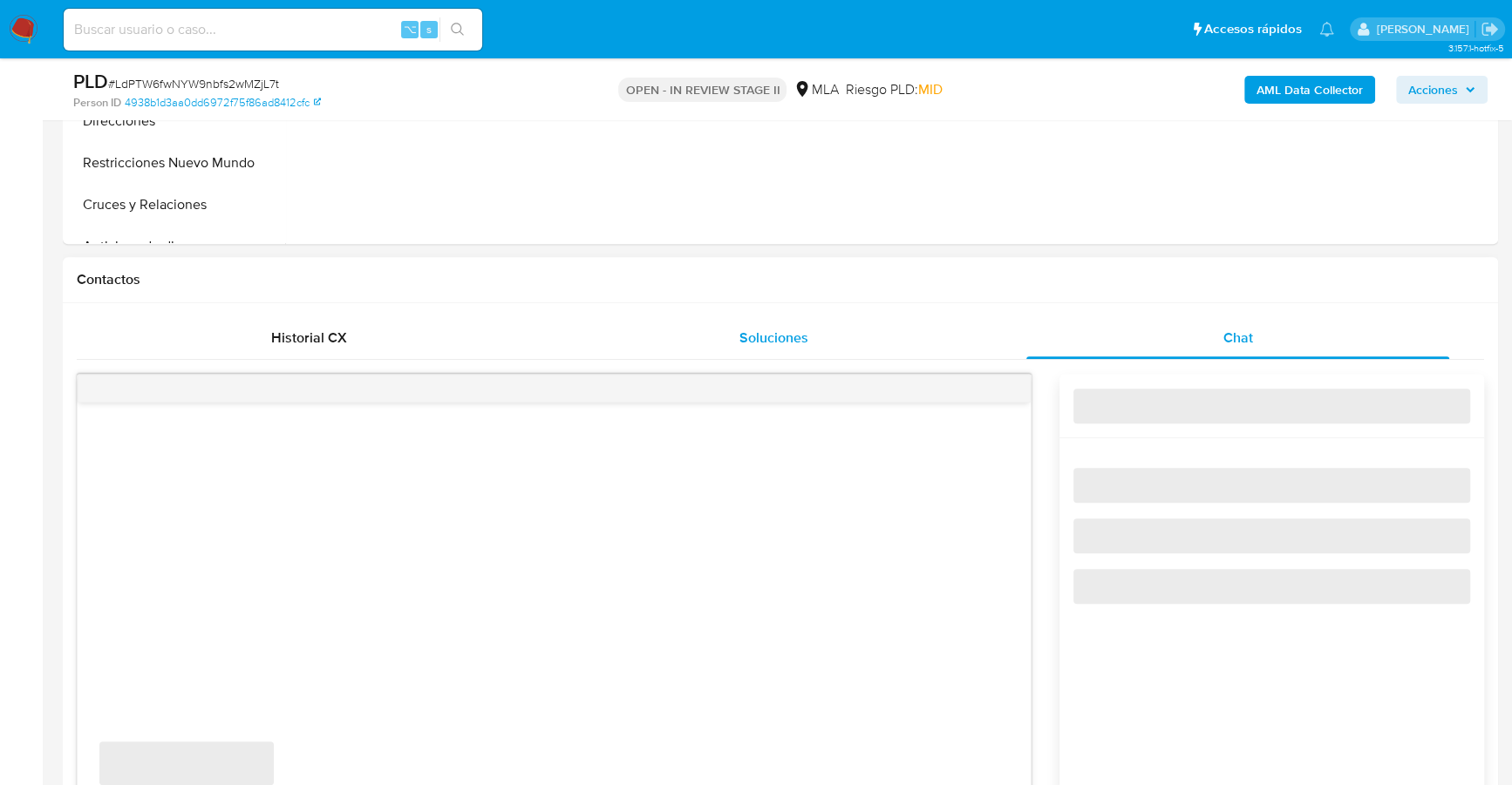
select select "10"
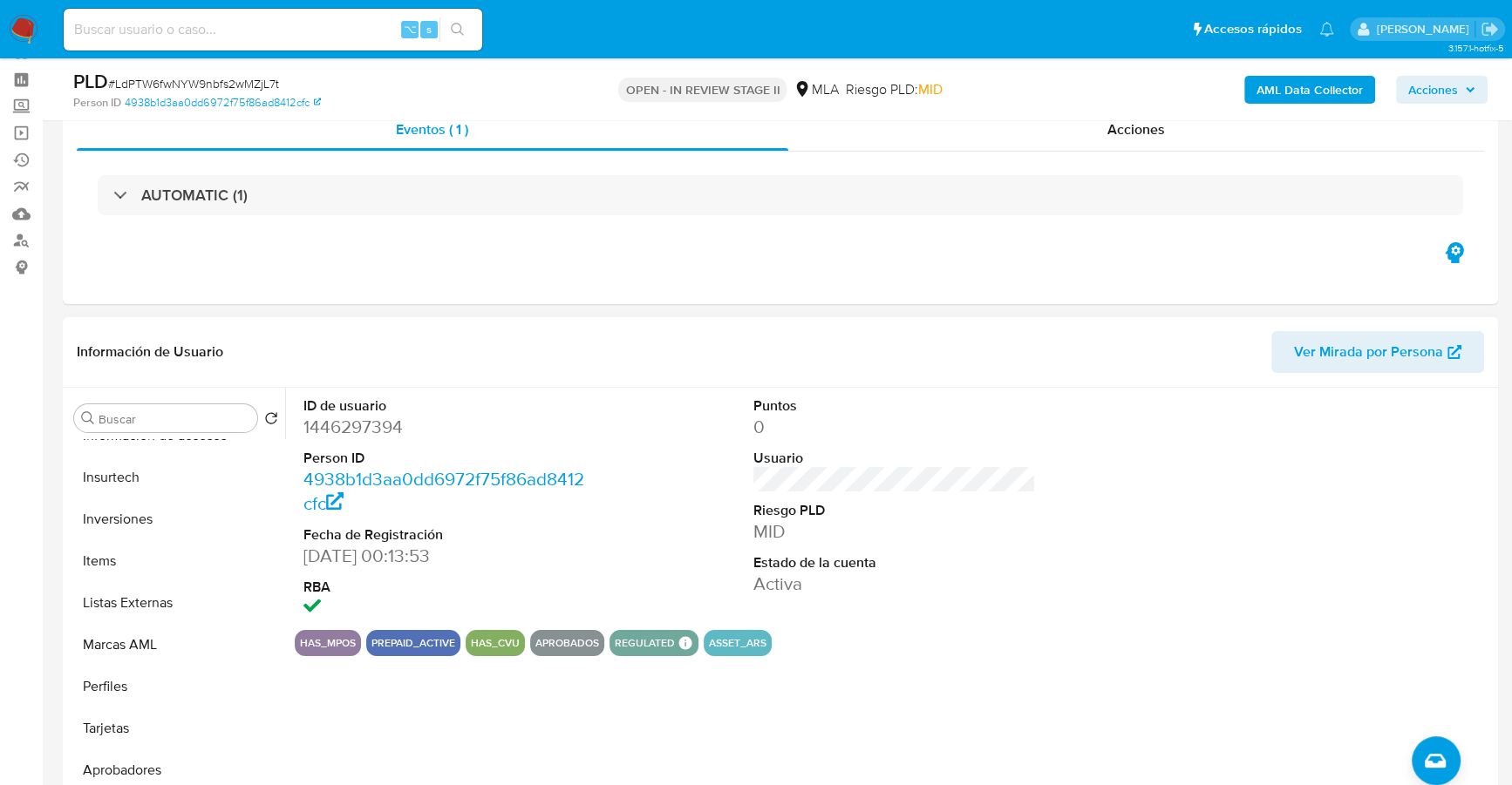
scroll to position [260, 0]
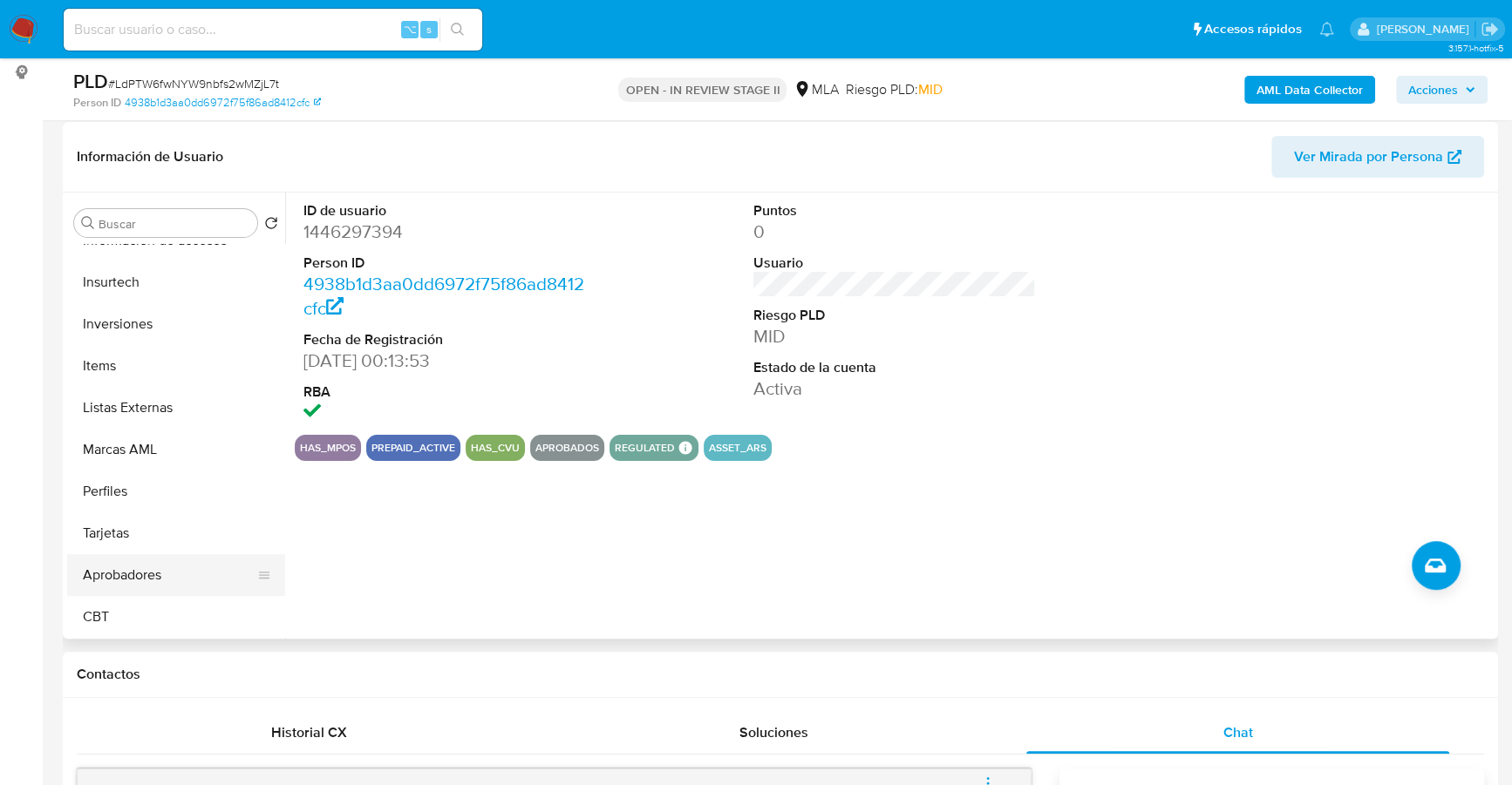
click at [118, 568] on button "Aprobadores" at bounding box center [169, 575] width 204 height 42
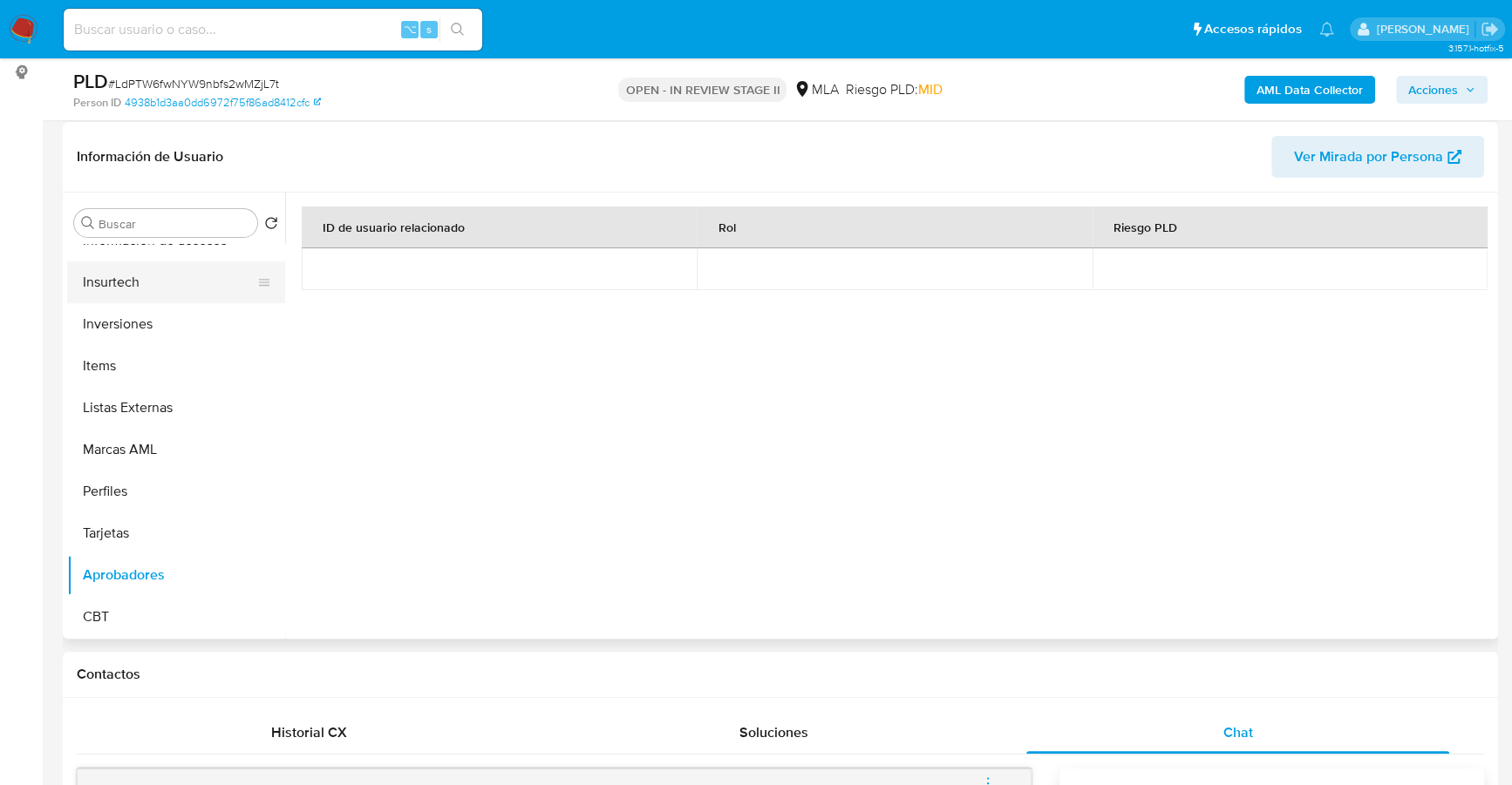
click at [139, 263] on button "Insurtech" at bounding box center [169, 282] width 204 height 42
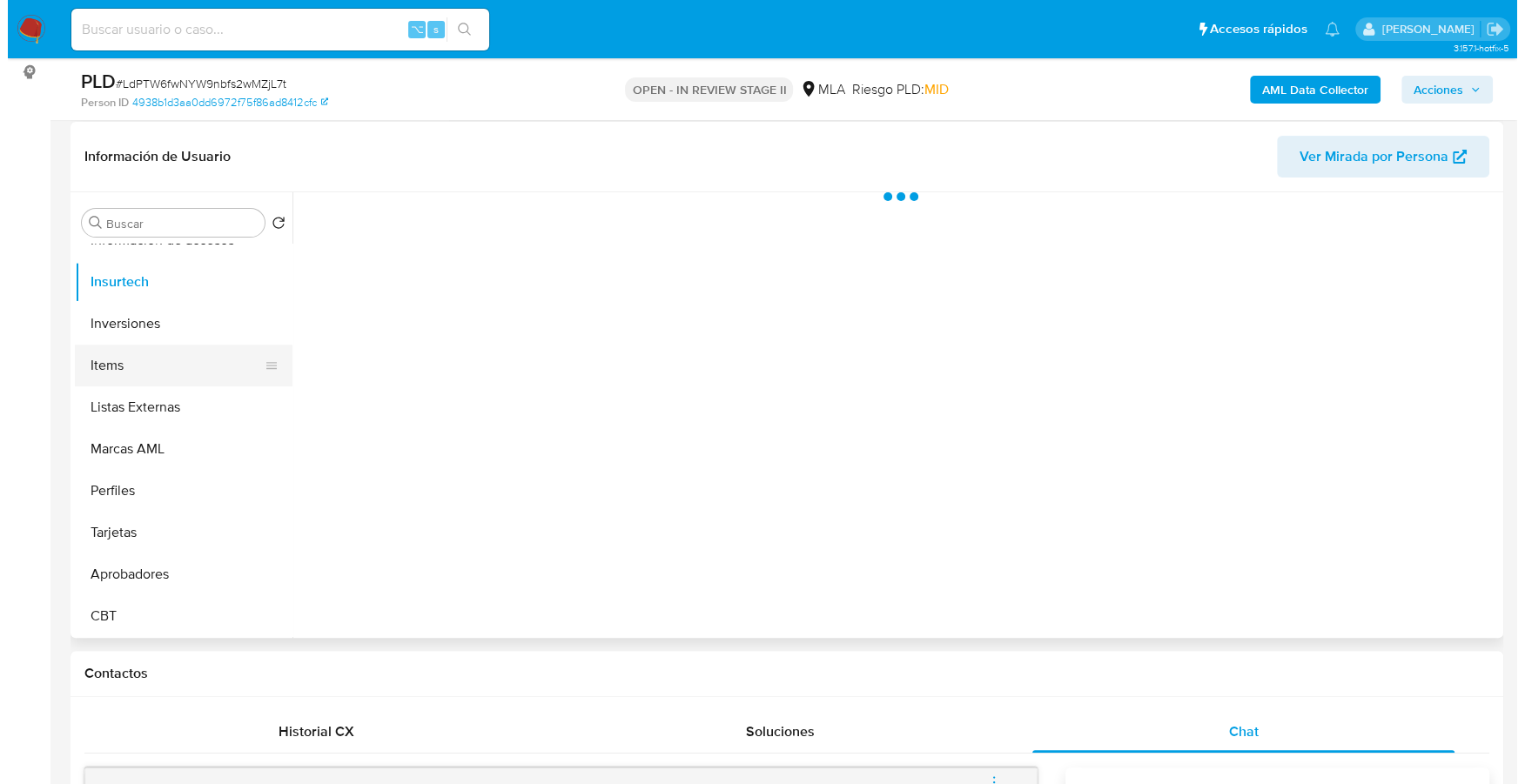
scroll to position [0, 0]
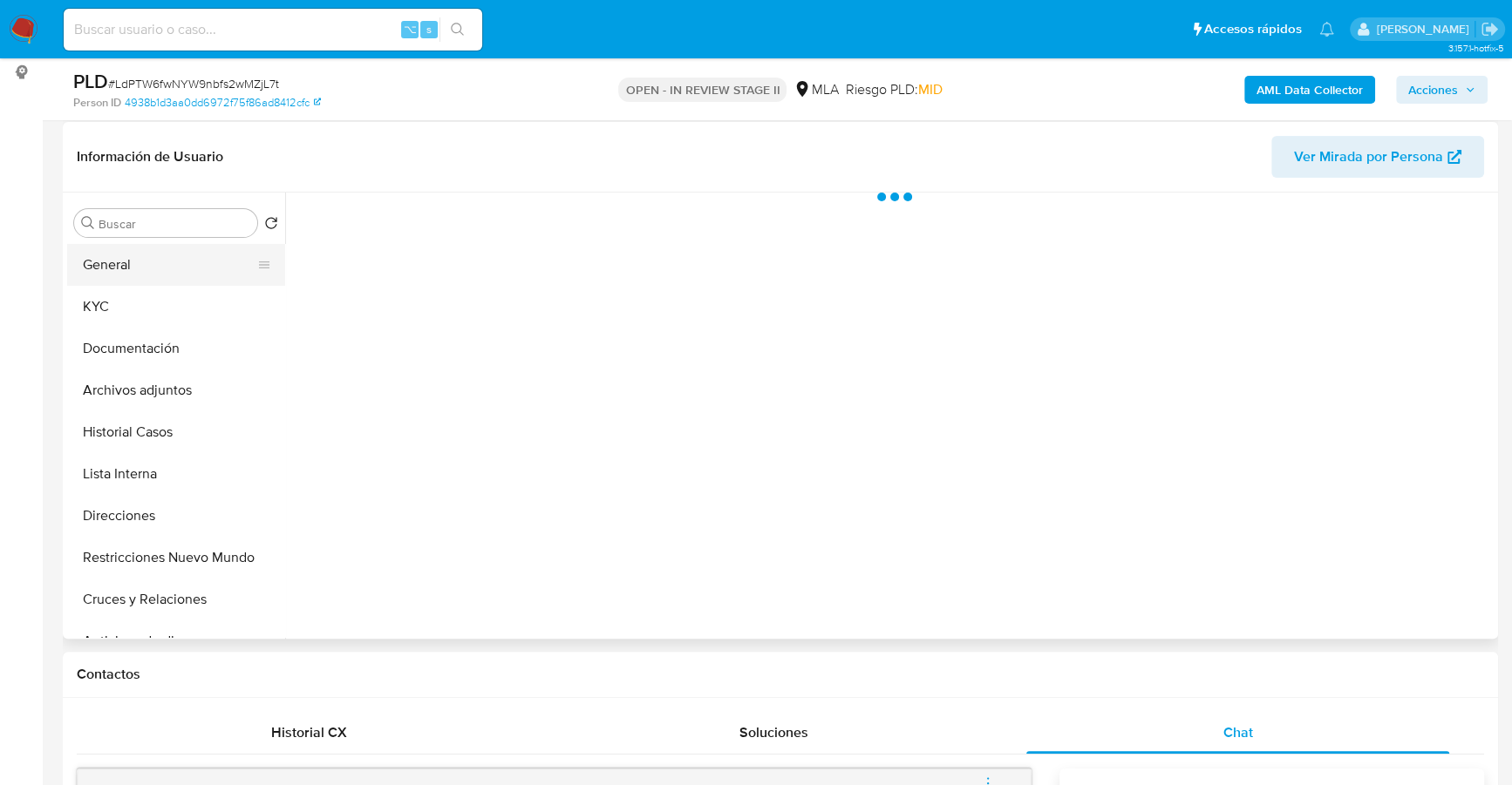
click at [146, 268] on button "General" at bounding box center [169, 264] width 204 height 42
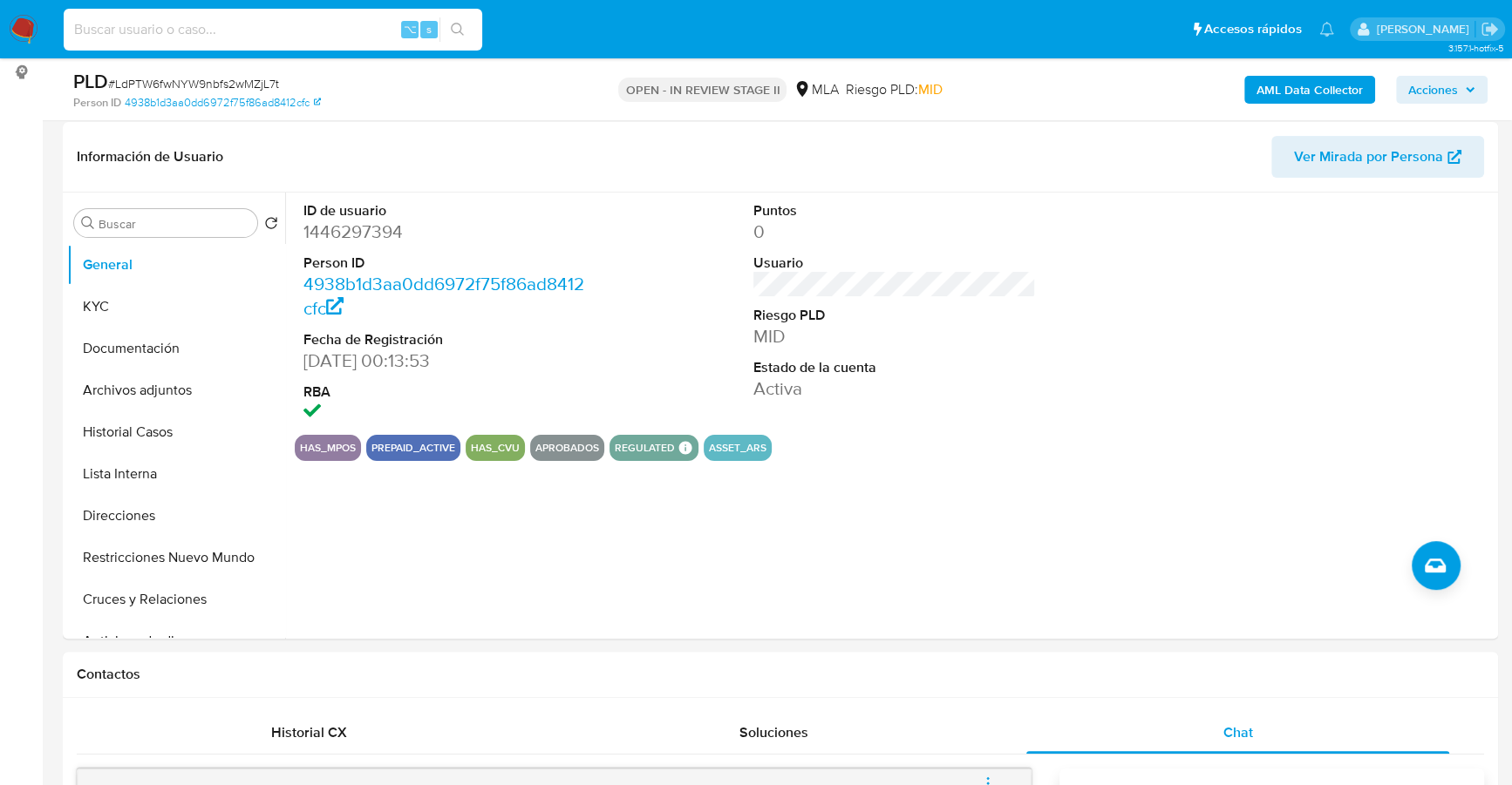
click at [341, 30] on input at bounding box center [273, 30] width 418 height 23
paste input "1446297394"
click at [117, 302] on button "KYC" at bounding box center [169, 307] width 204 height 42
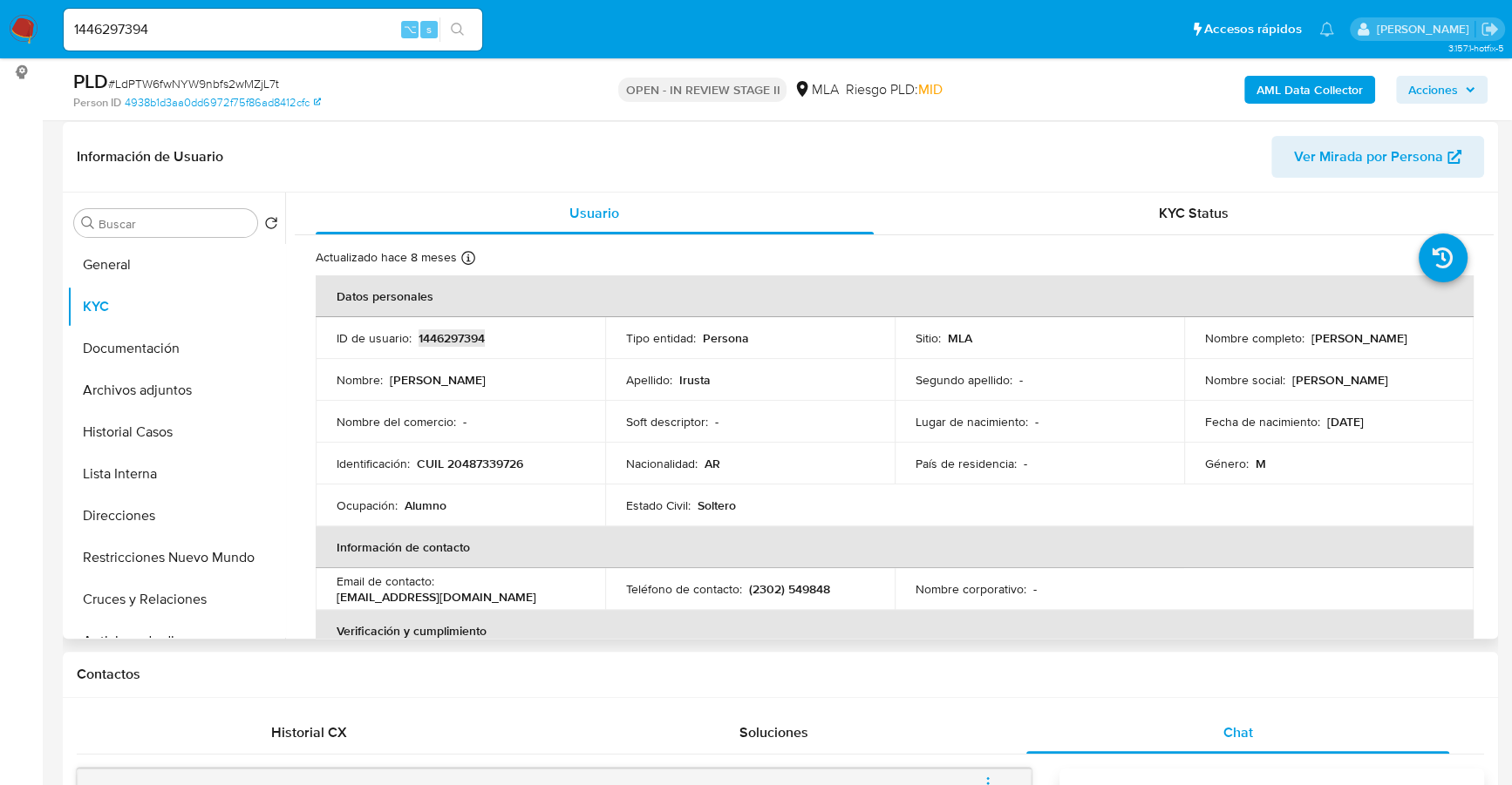
copy p "1446297394"
click at [1342, 92] on b "AML Data Collector" at bounding box center [1309, 89] width 106 height 27
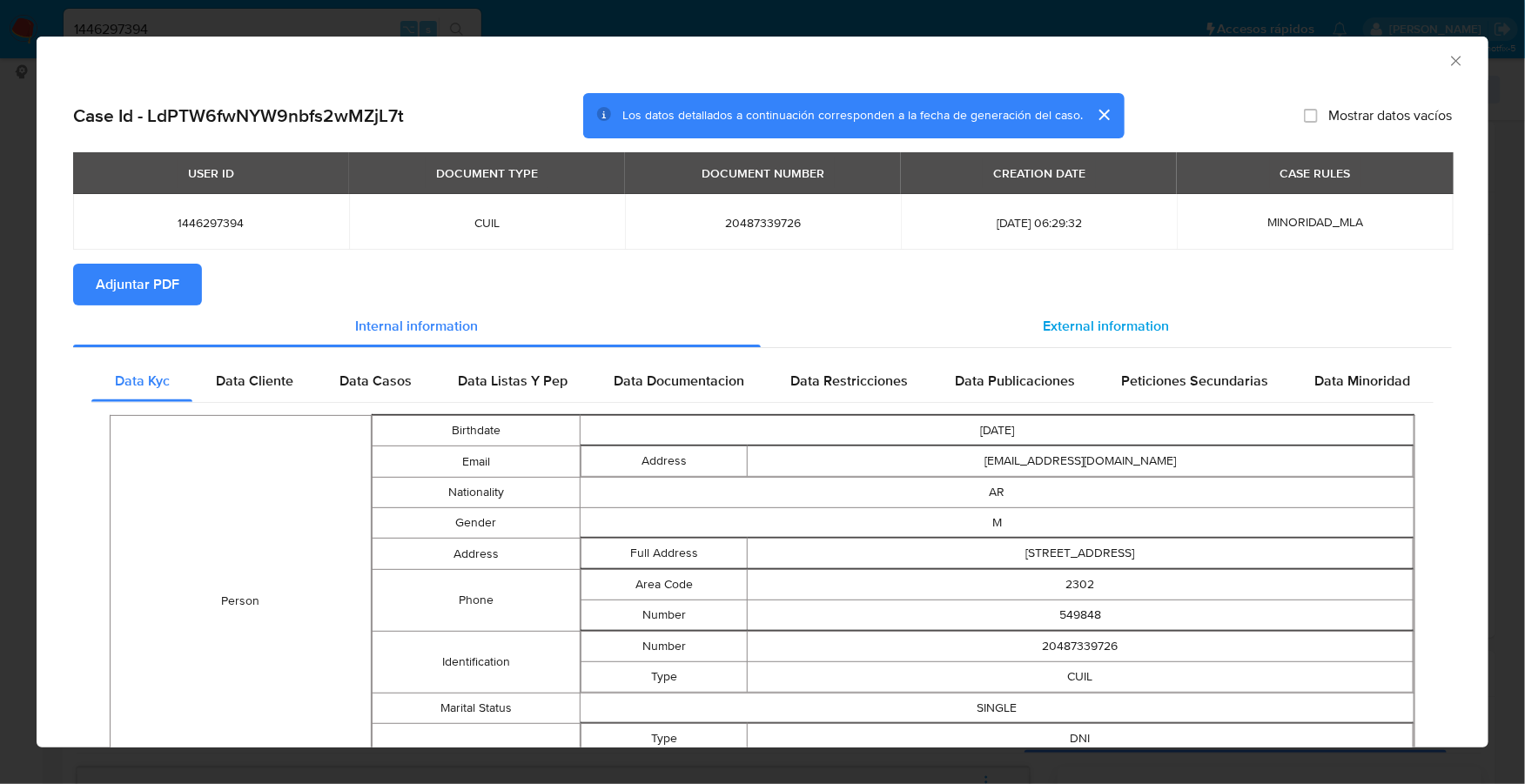
click at [1030, 312] on div "External information" at bounding box center [1106, 326] width 691 height 42
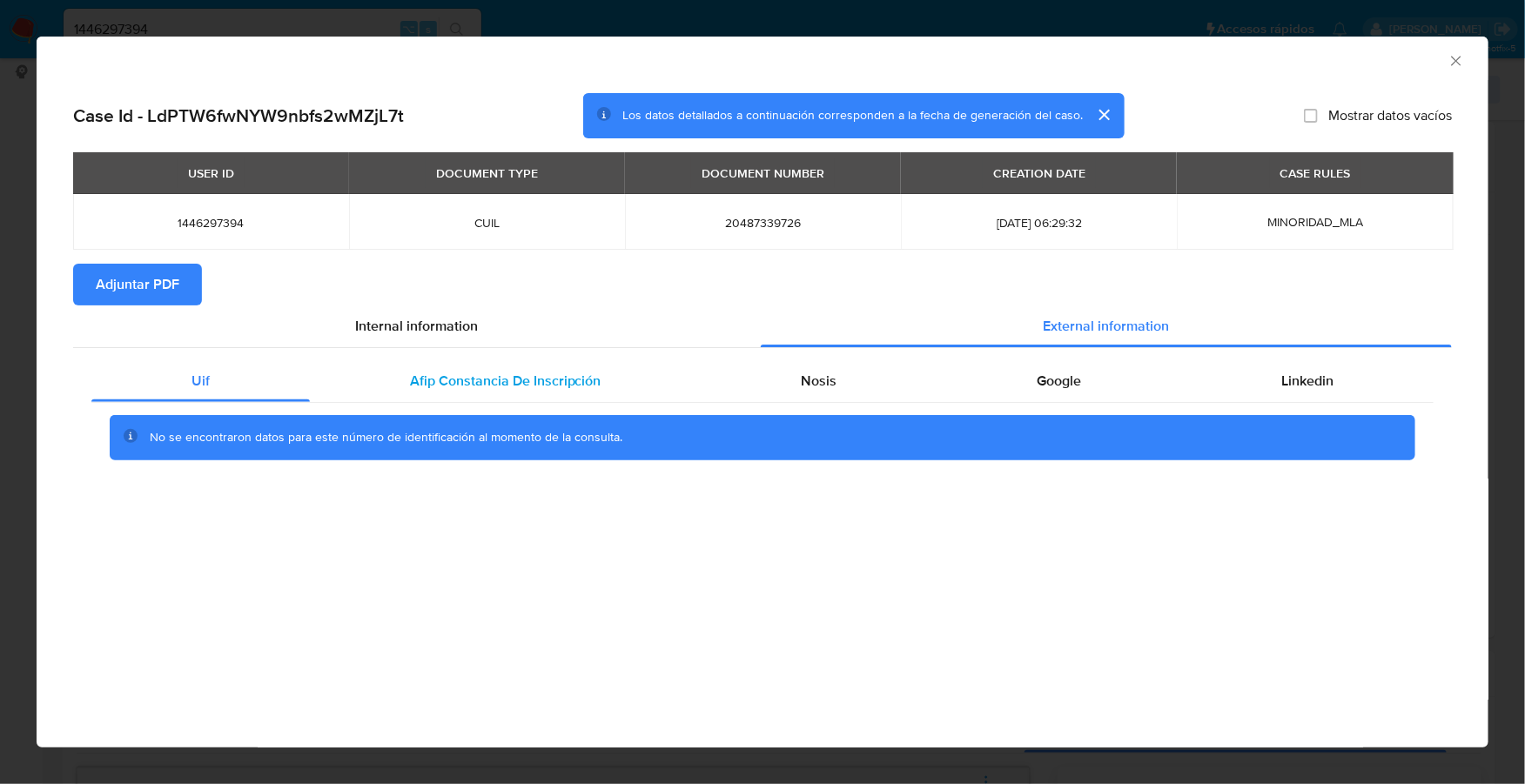
click at [426, 385] on span "Afip Constancia De Inscripción" at bounding box center [505, 380] width 191 height 20
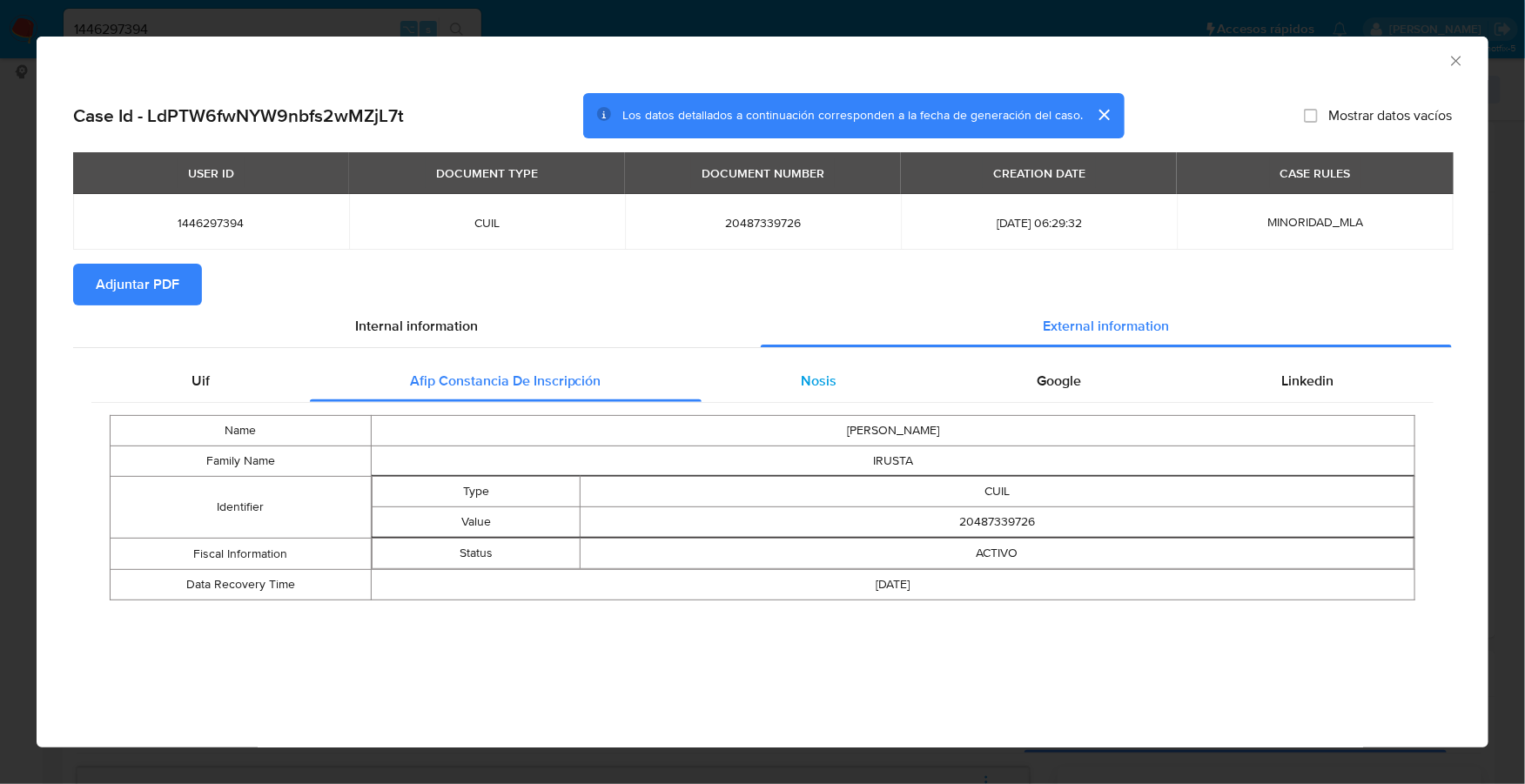
click at [753, 375] on div "Nosis" at bounding box center [820, 380] width 236 height 42
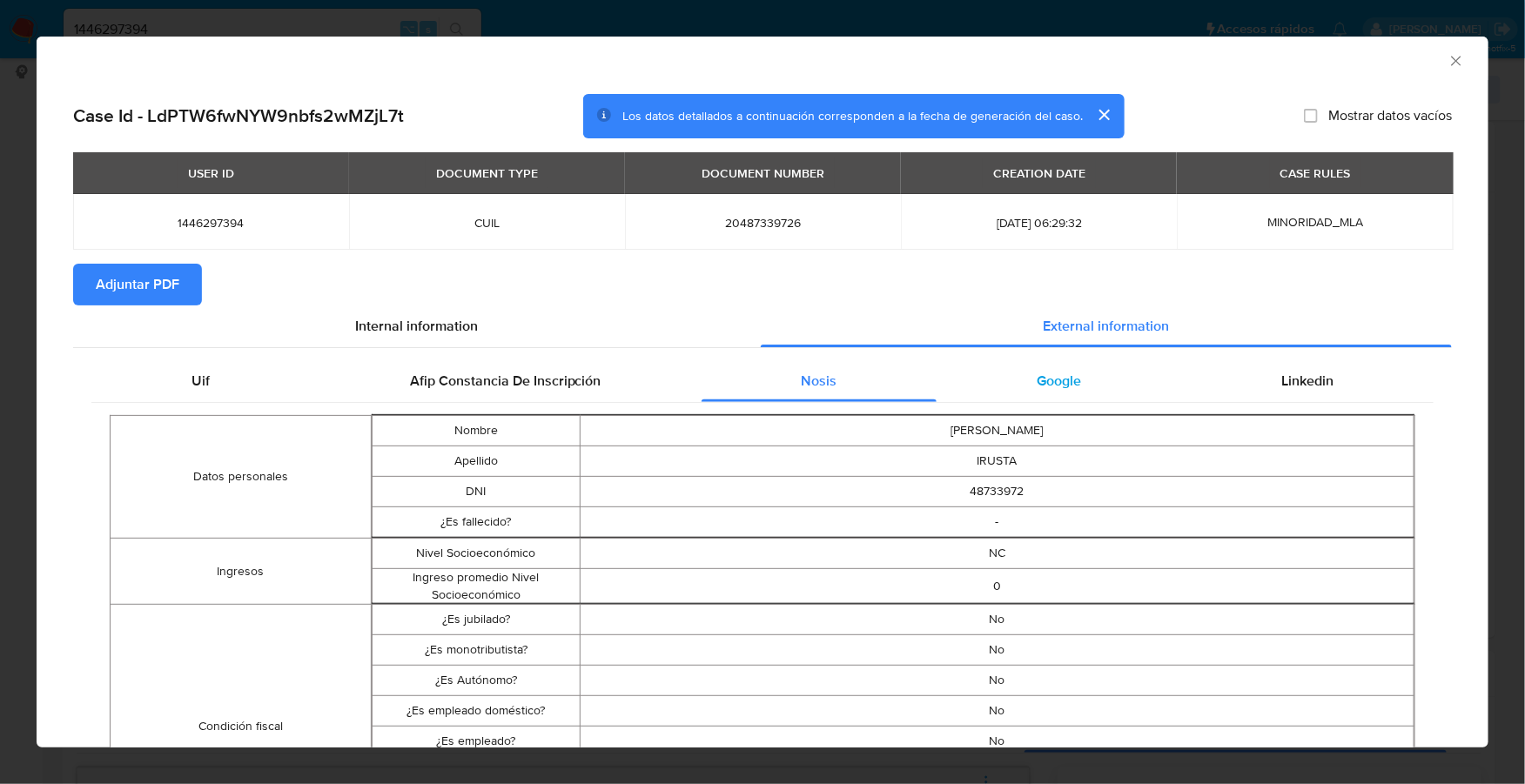
click at [1047, 363] on div "Google" at bounding box center [1059, 380] width 244 height 42
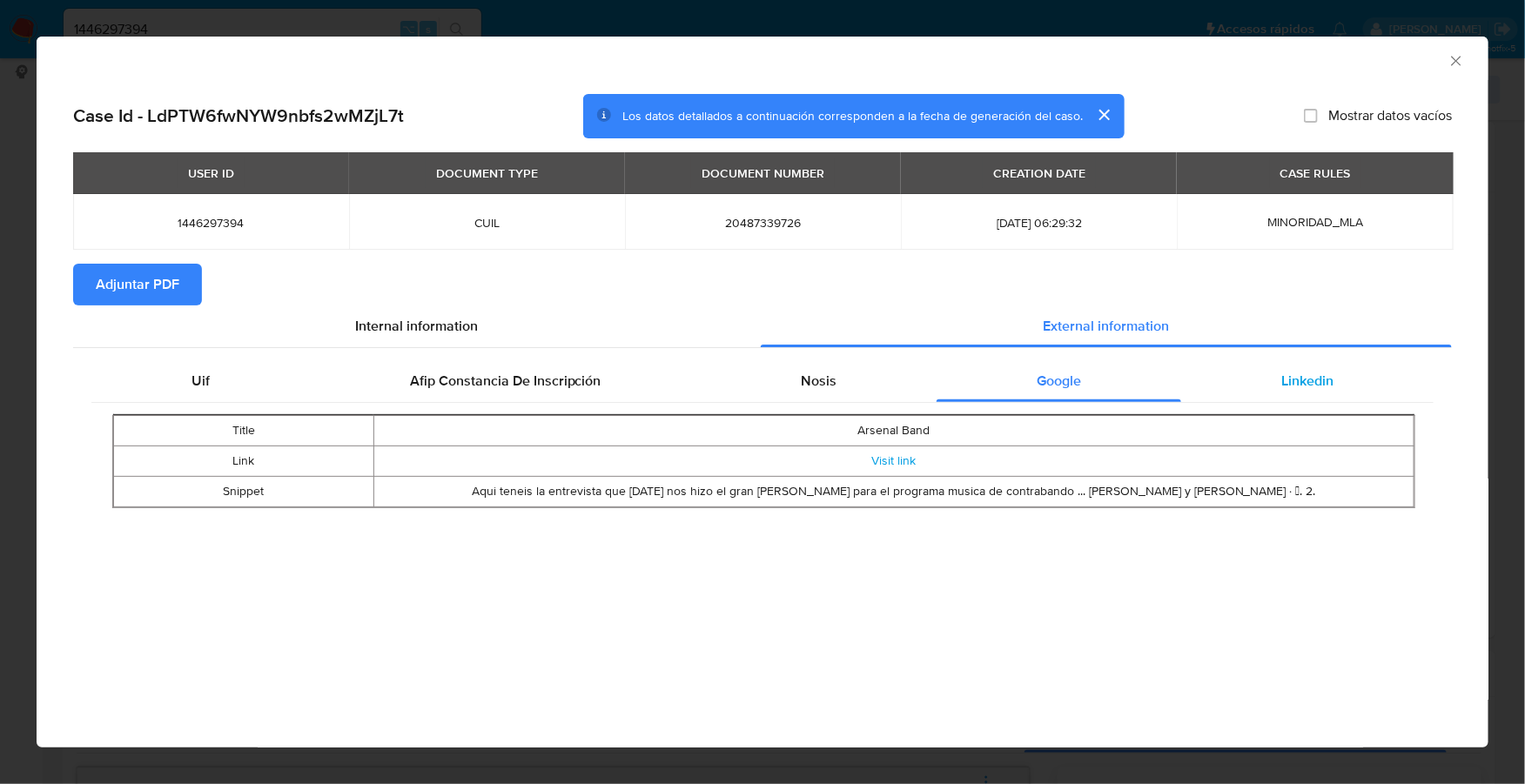
click at [1292, 383] on span "Linkedin" at bounding box center [1307, 380] width 52 height 20
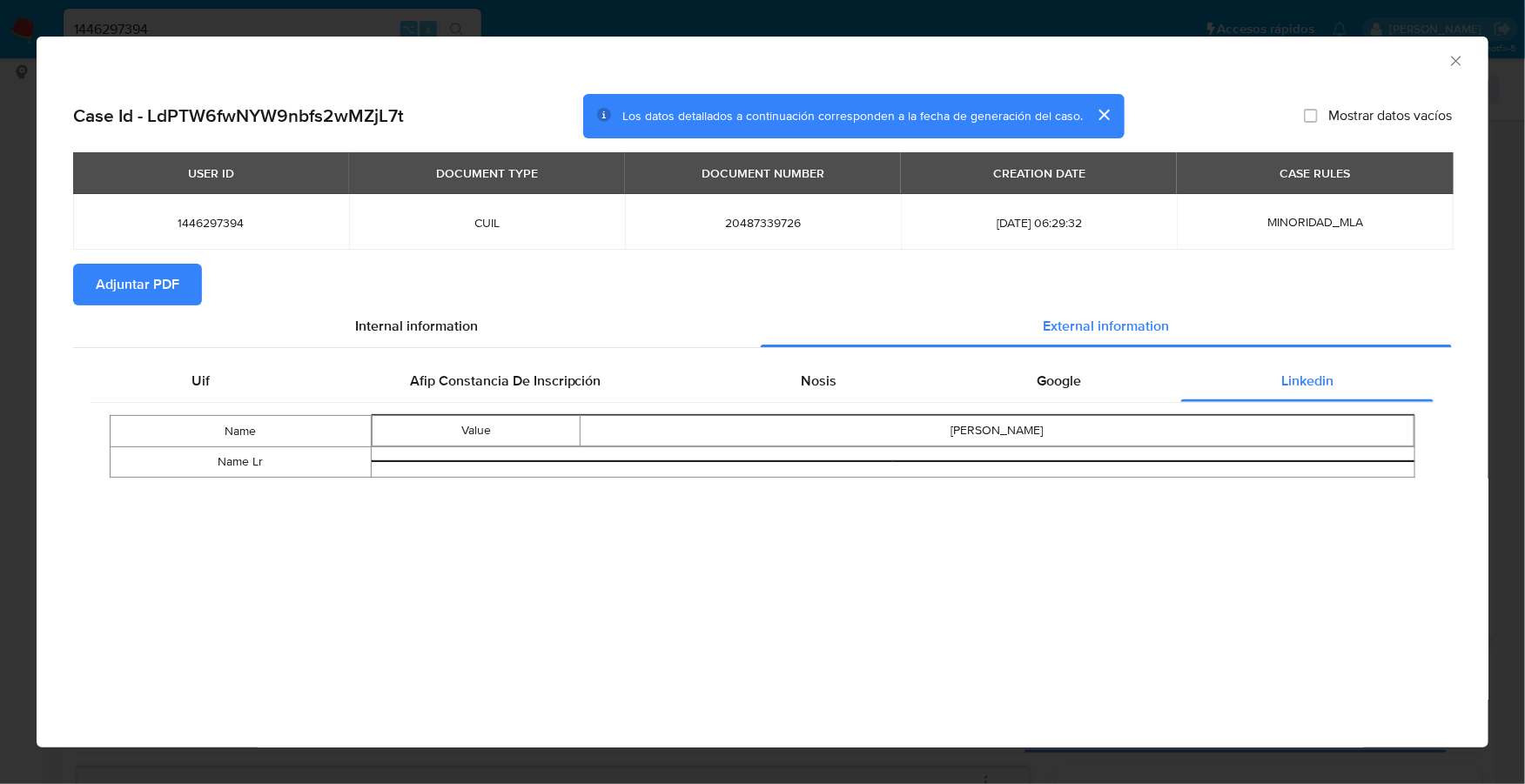
click at [150, 292] on span "Adjuntar PDF" at bounding box center [137, 284] width 83 height 38
click at [1451, 67] on icon "Cerrar ventana" at bounding box center [1457, 61] width 18 height 18
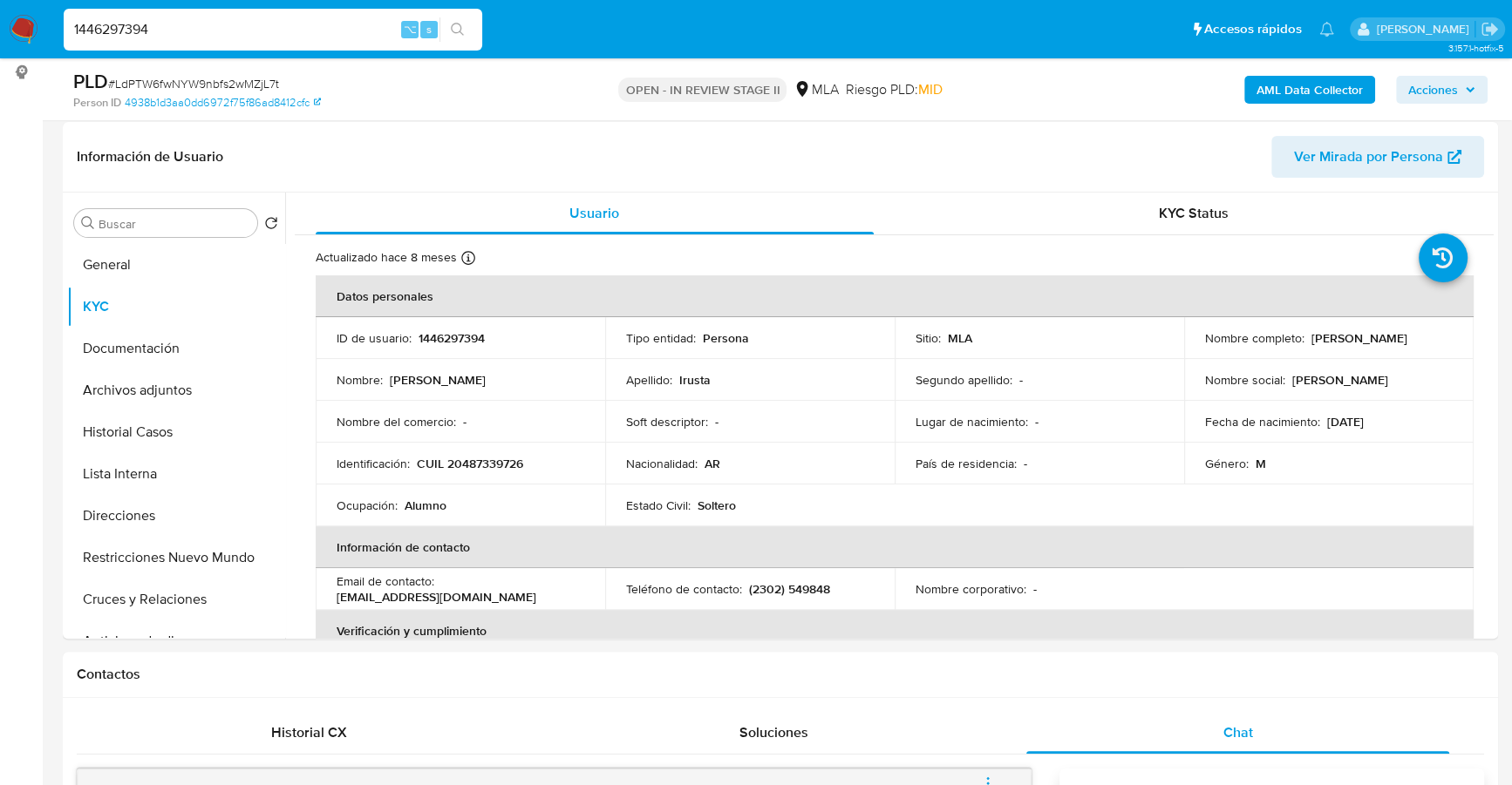
drag, startPoint x: 193, startPoint y: 34, endPoint x: 27, endPoint y: 30, distance: 166.0
click at [27, 30] on nav "Pausado Ver notificaciones 1446297394 ⌥ s Accesos rápidos Presiona las siguient…" at bounding box center [756, 29] width 1512 height 58
paste input "744233802"
type input "744233802"
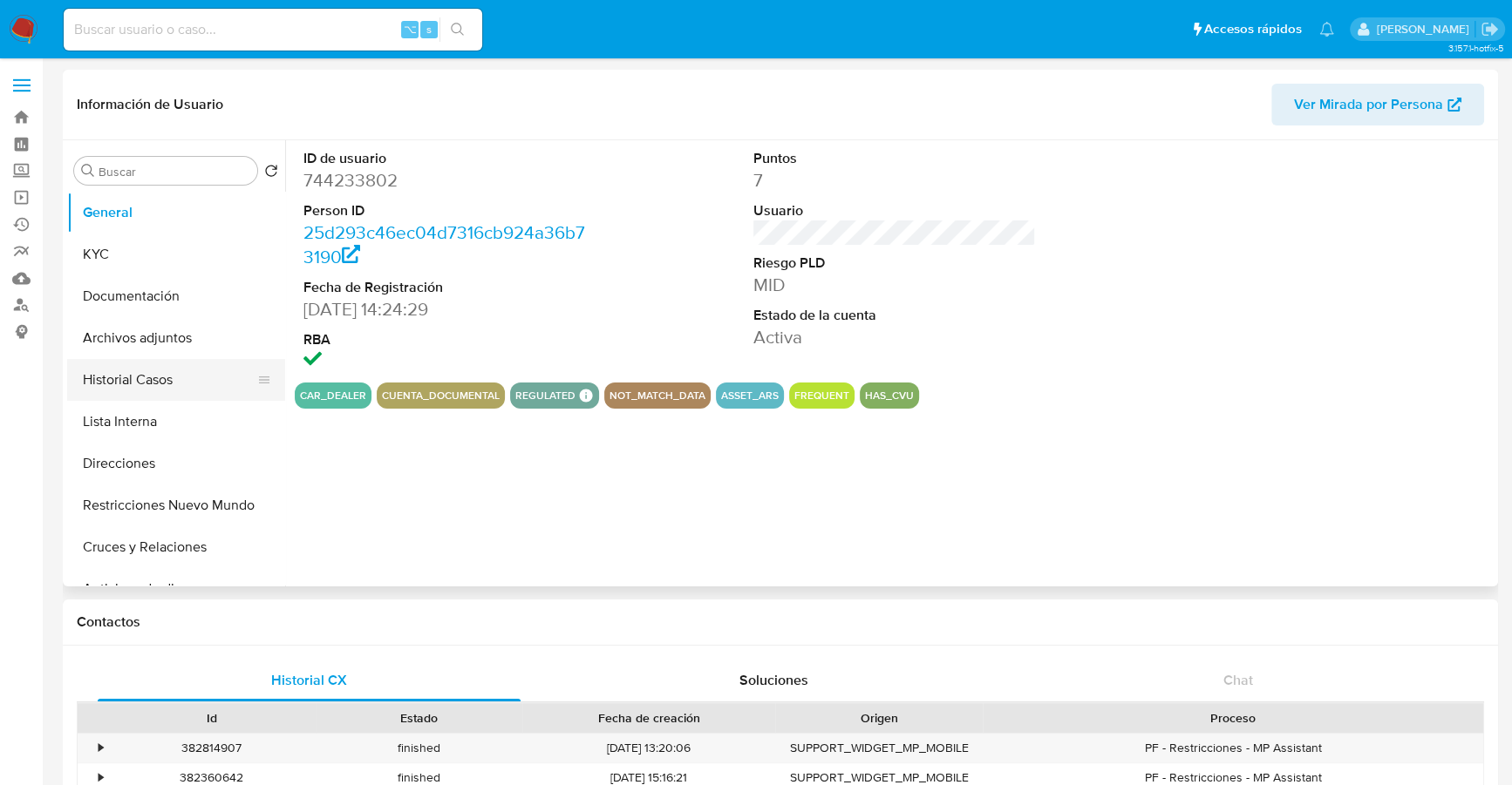
click at [111, 369] on button "Historial Casos" at bounding box center [169, 379] width 204 height 42
select select "10"
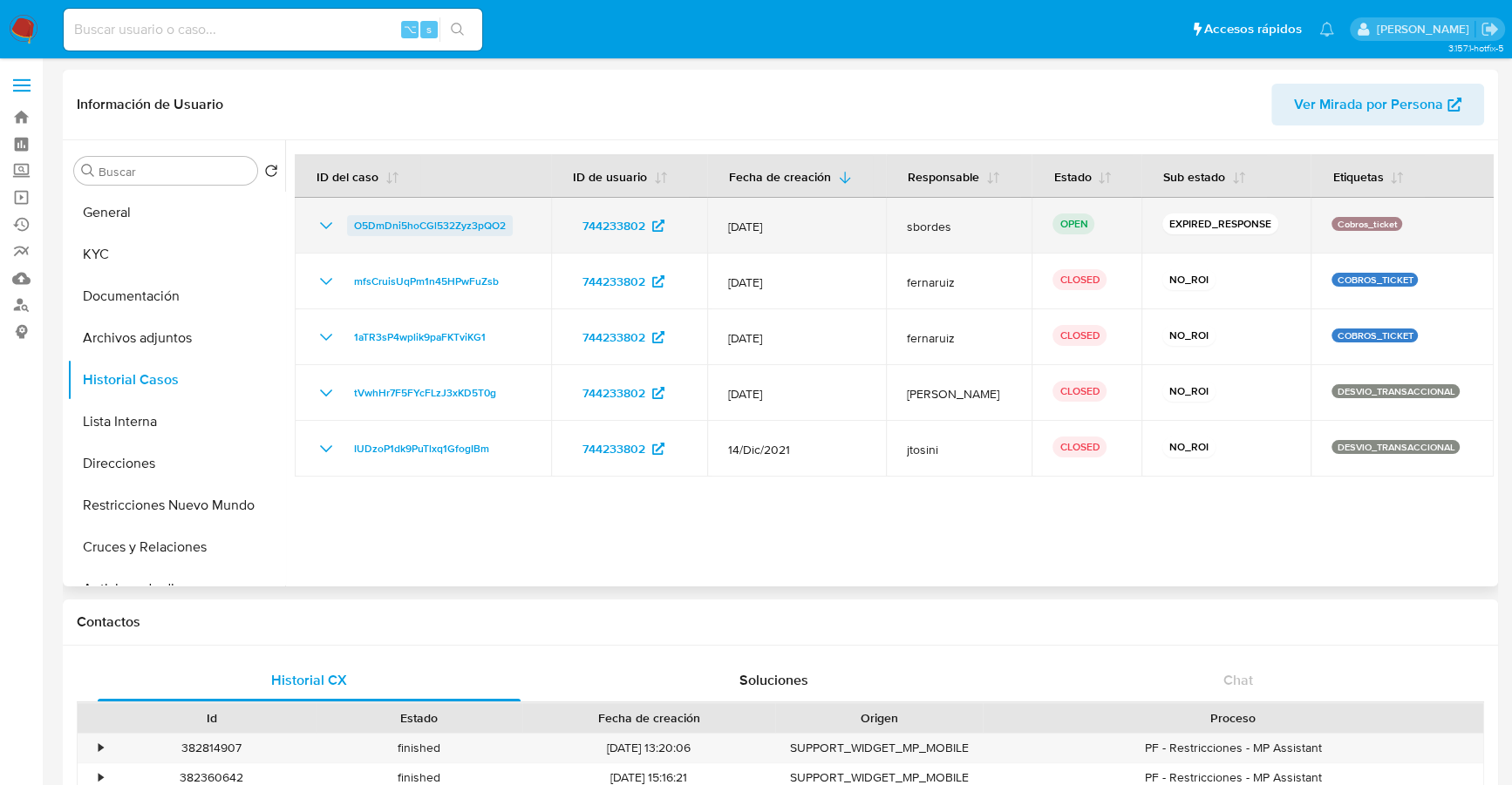
click at [415, 231] on span "O5DmDni5hoCGl532Zyz3pQO2" at bounding box center [429, 226] width 152 height 21
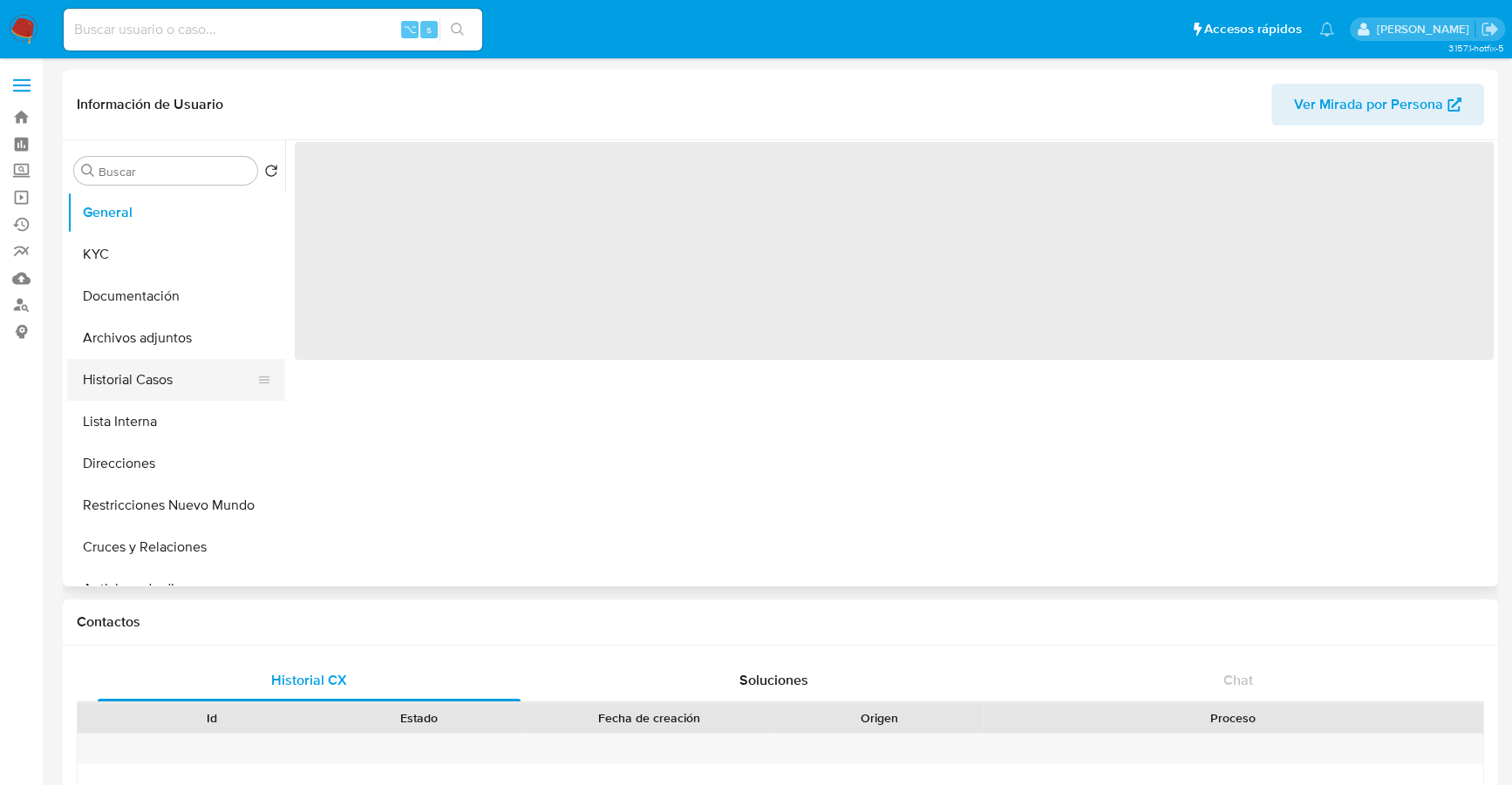
click at [134, 368] on button "Historial Casos" at bounding box center [169, 379] width 204 height 42
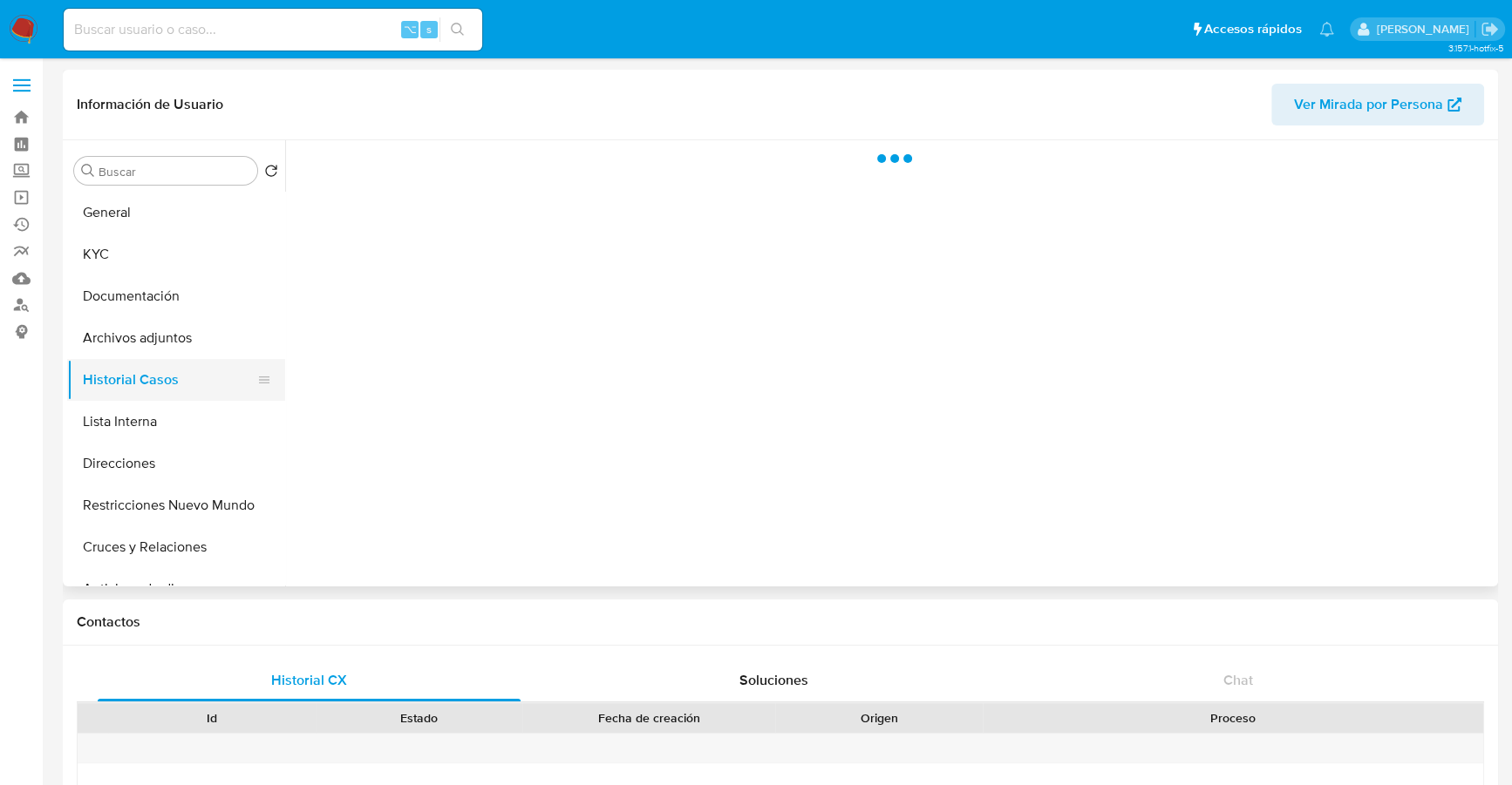
select select "10"
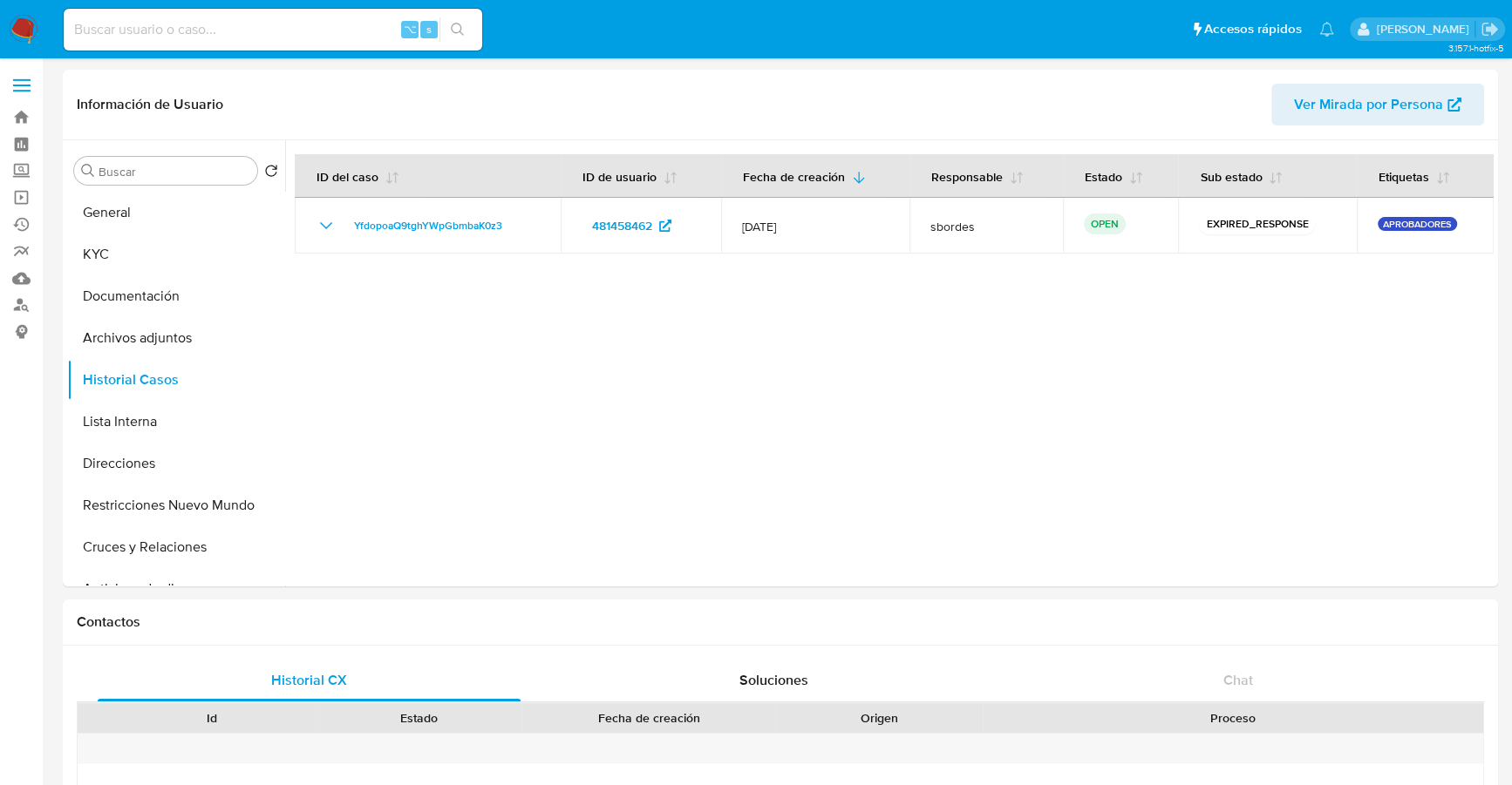
click at [401, 220] on span "YfdopoaQ9tghYWpGbmbaK0z3" at bounding box center [427, 226] width 148 height 21
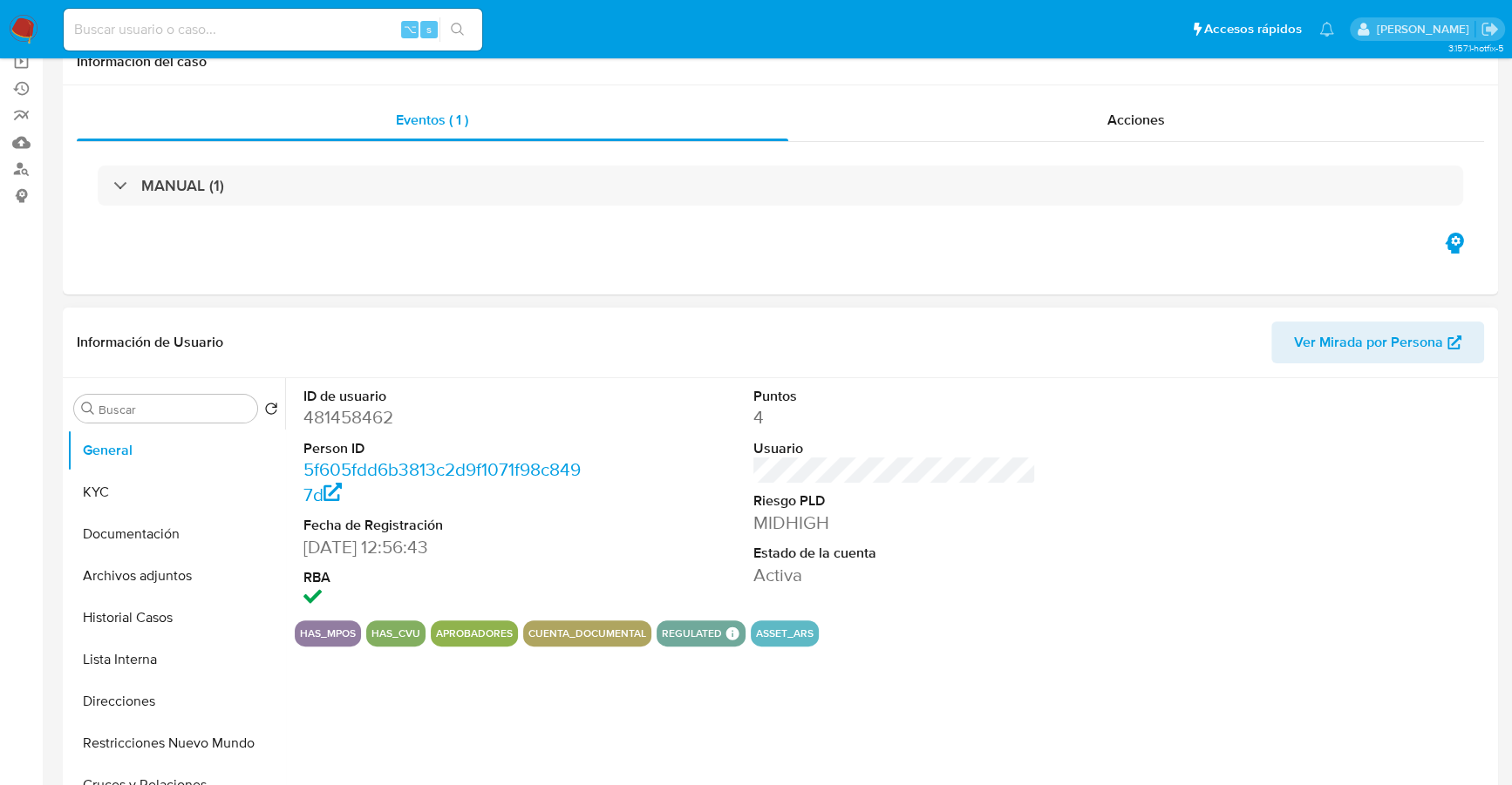
select select "10"
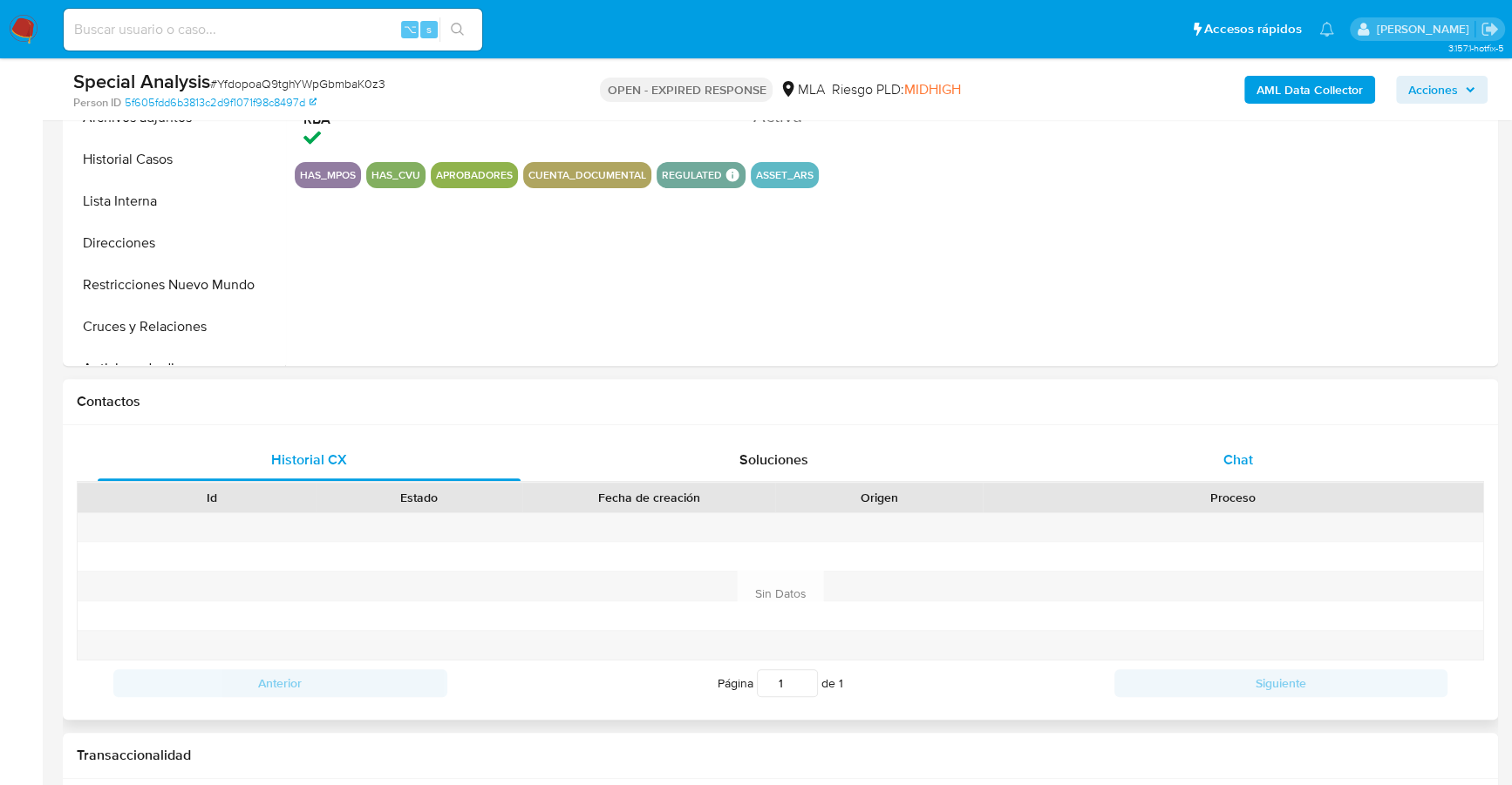
click at [1254, 465] on div "Chat" at bounding box center [1237, 460] width 423 height 42
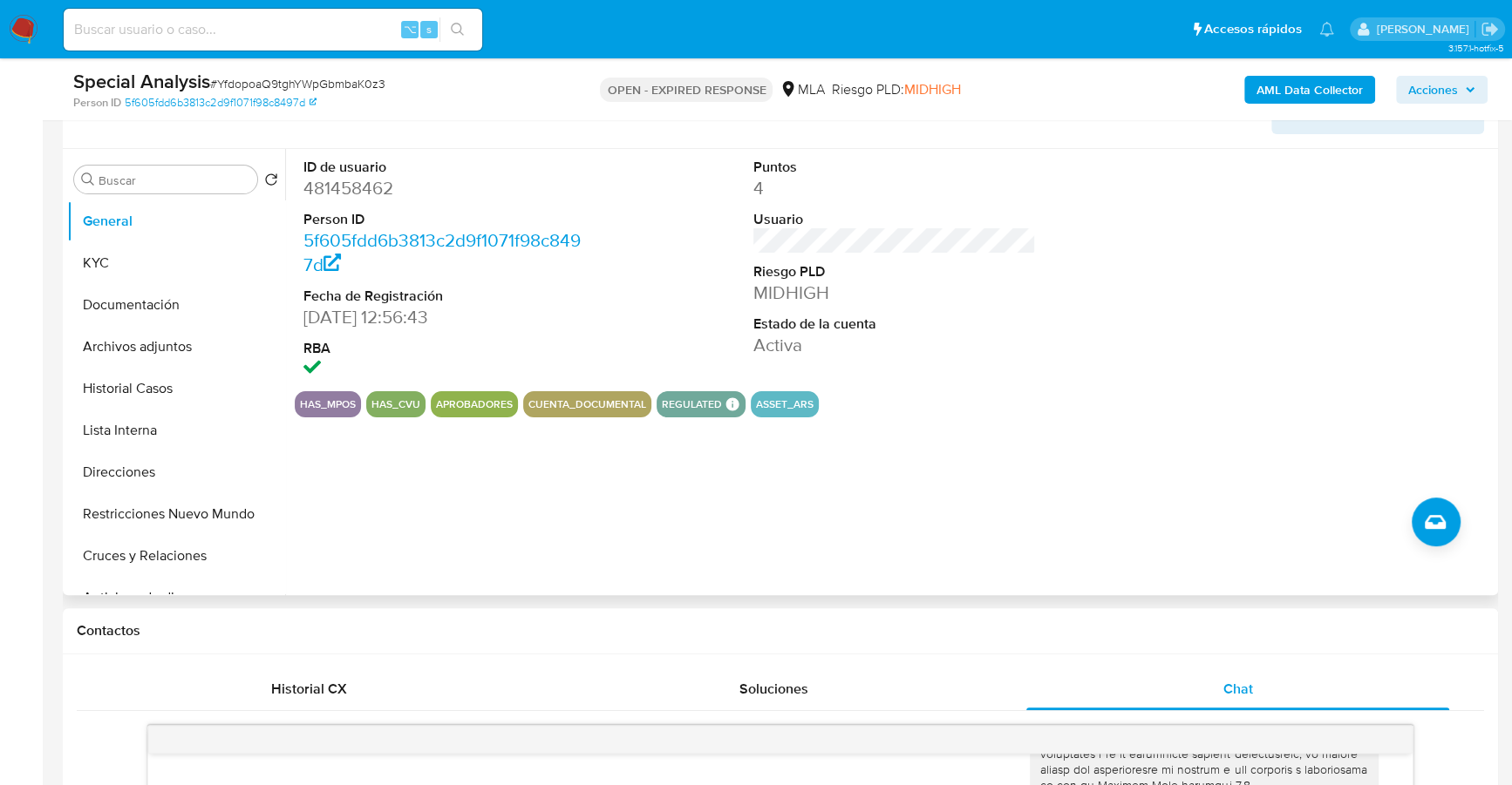
scroll to position [302, 0]
click at [97, 266] on button "KYC" at bounding box center [169, 263] width 204 height 42
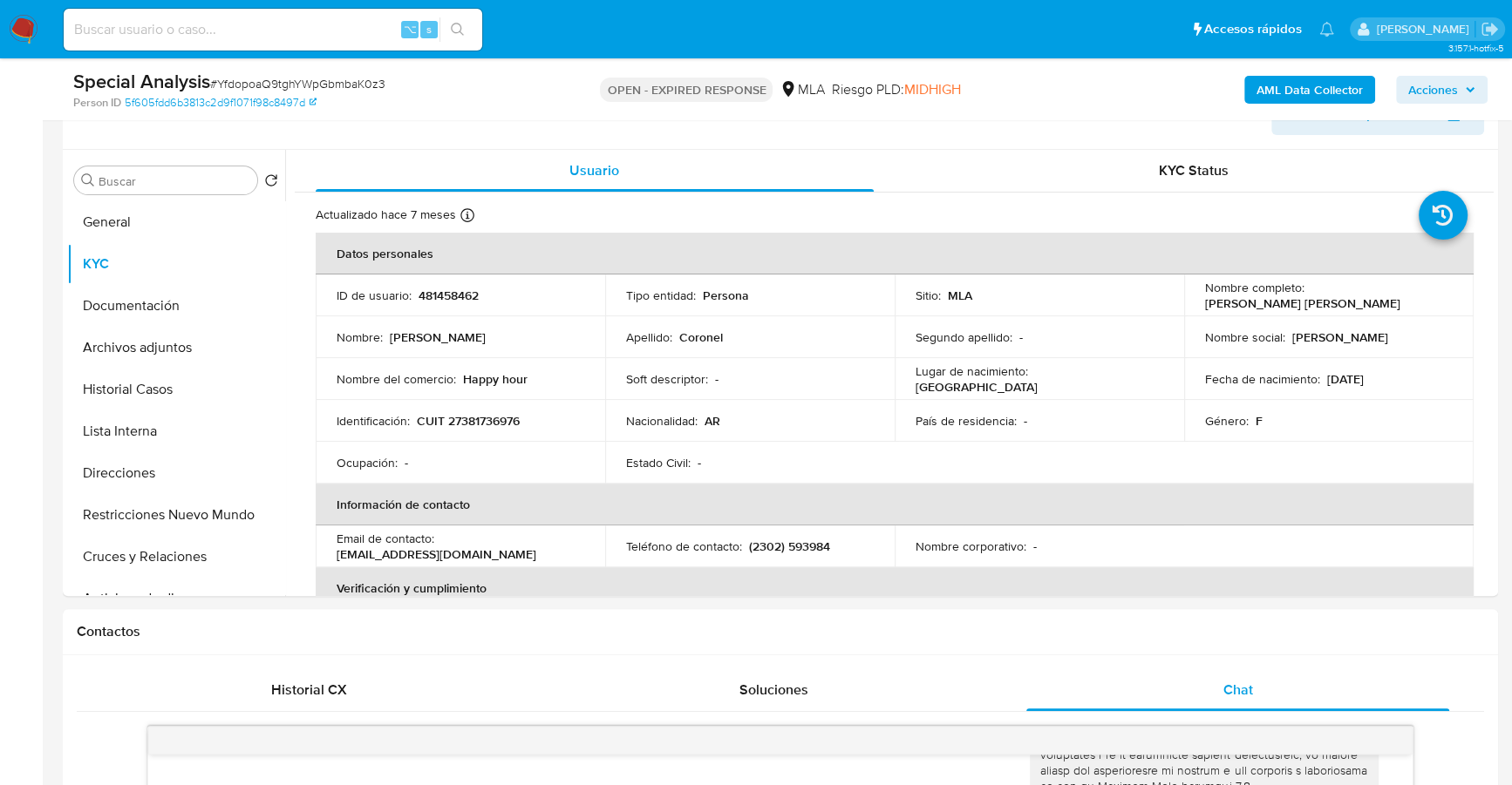
click at [160, 43] on div "⌥ s" at bounding box center [273, 29] width 418 height 42
click at [161, 38] on input at bounding box center [273, 30] width 418 height 23
paste input "481458462"
type input "481458462"
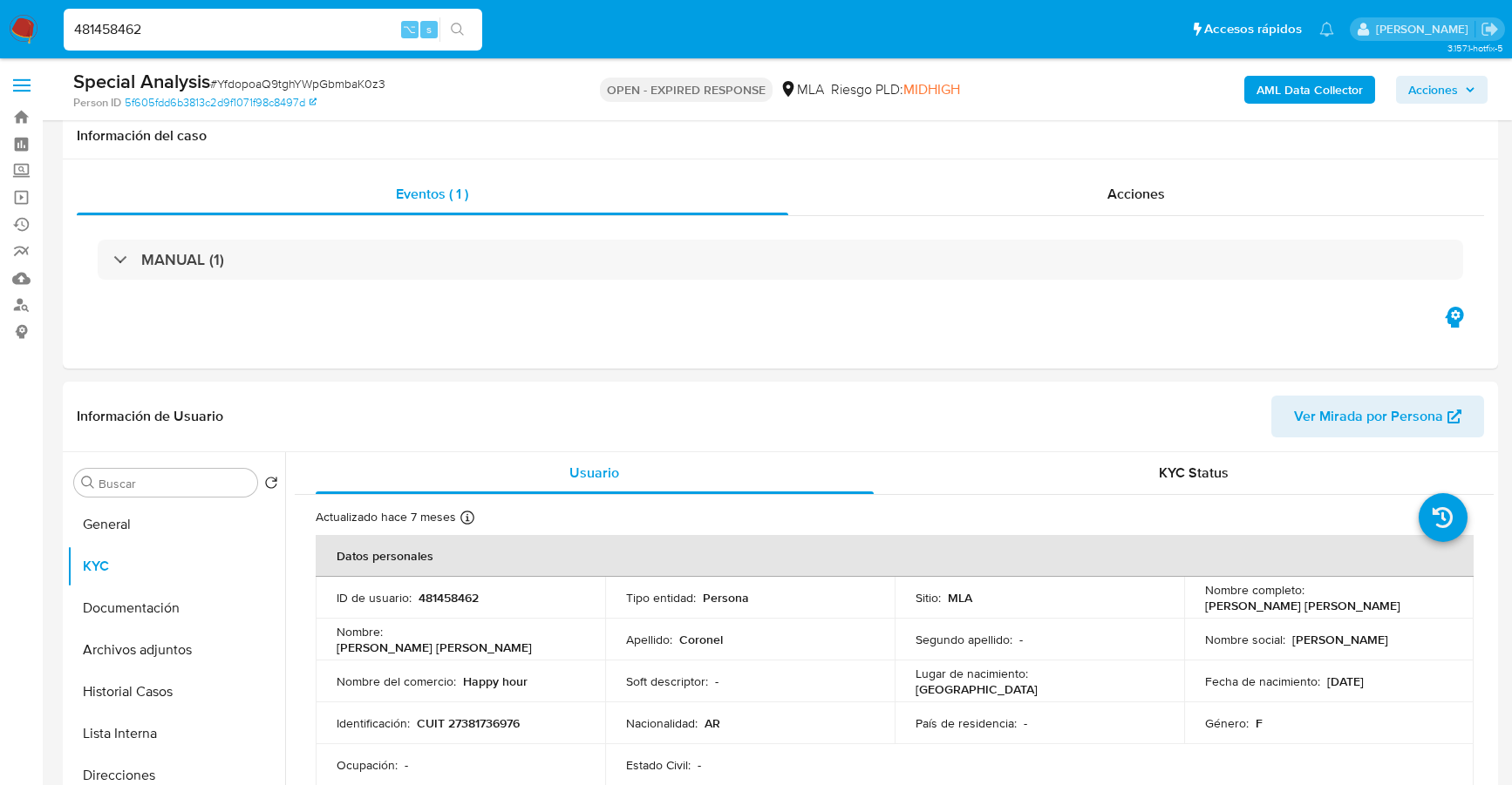
select select "10"
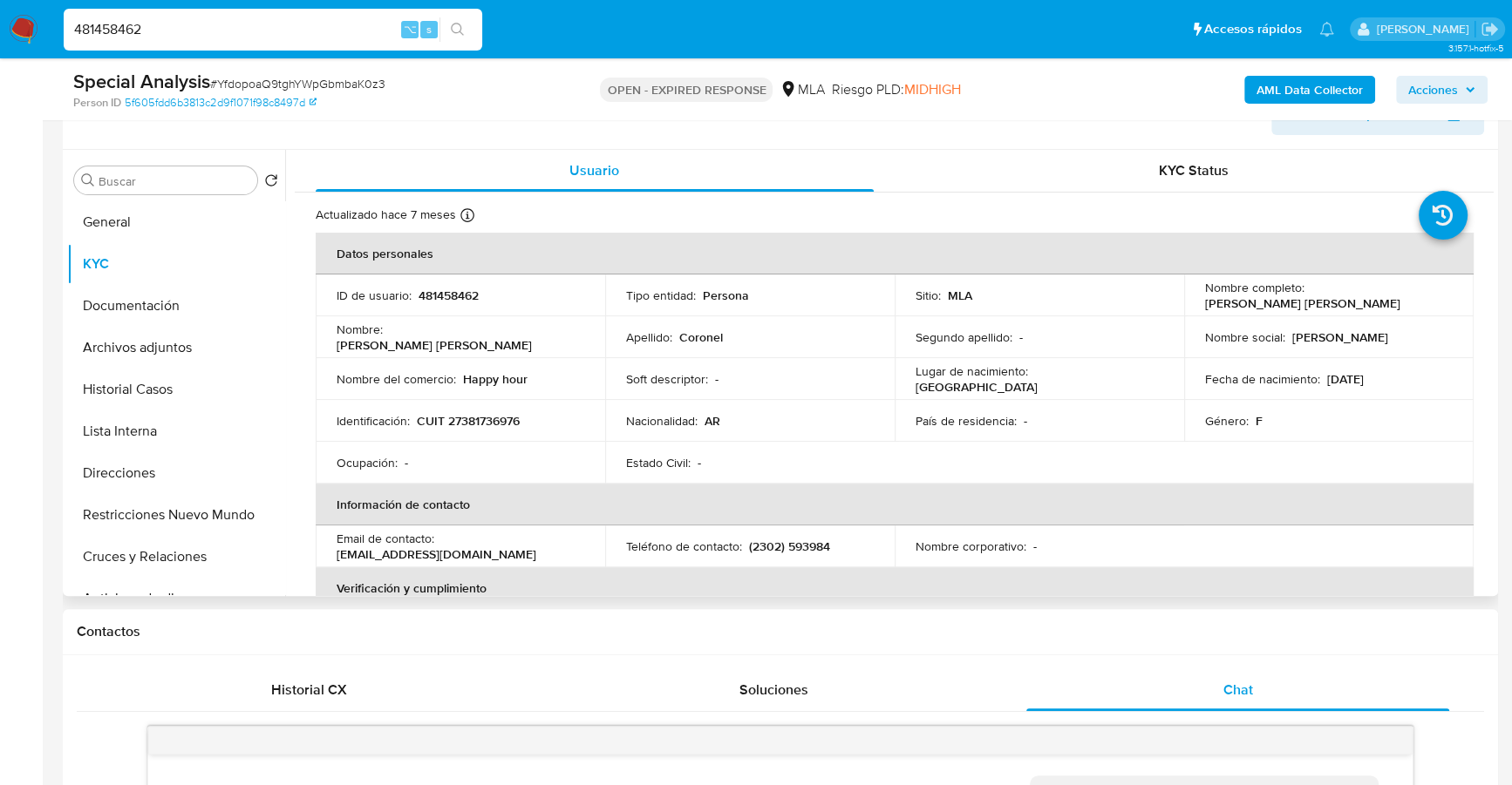
scroll to position [717, 0]
click at [143, 290] on button "Documentación" at bounding box center [169, 306] width 204 height 42
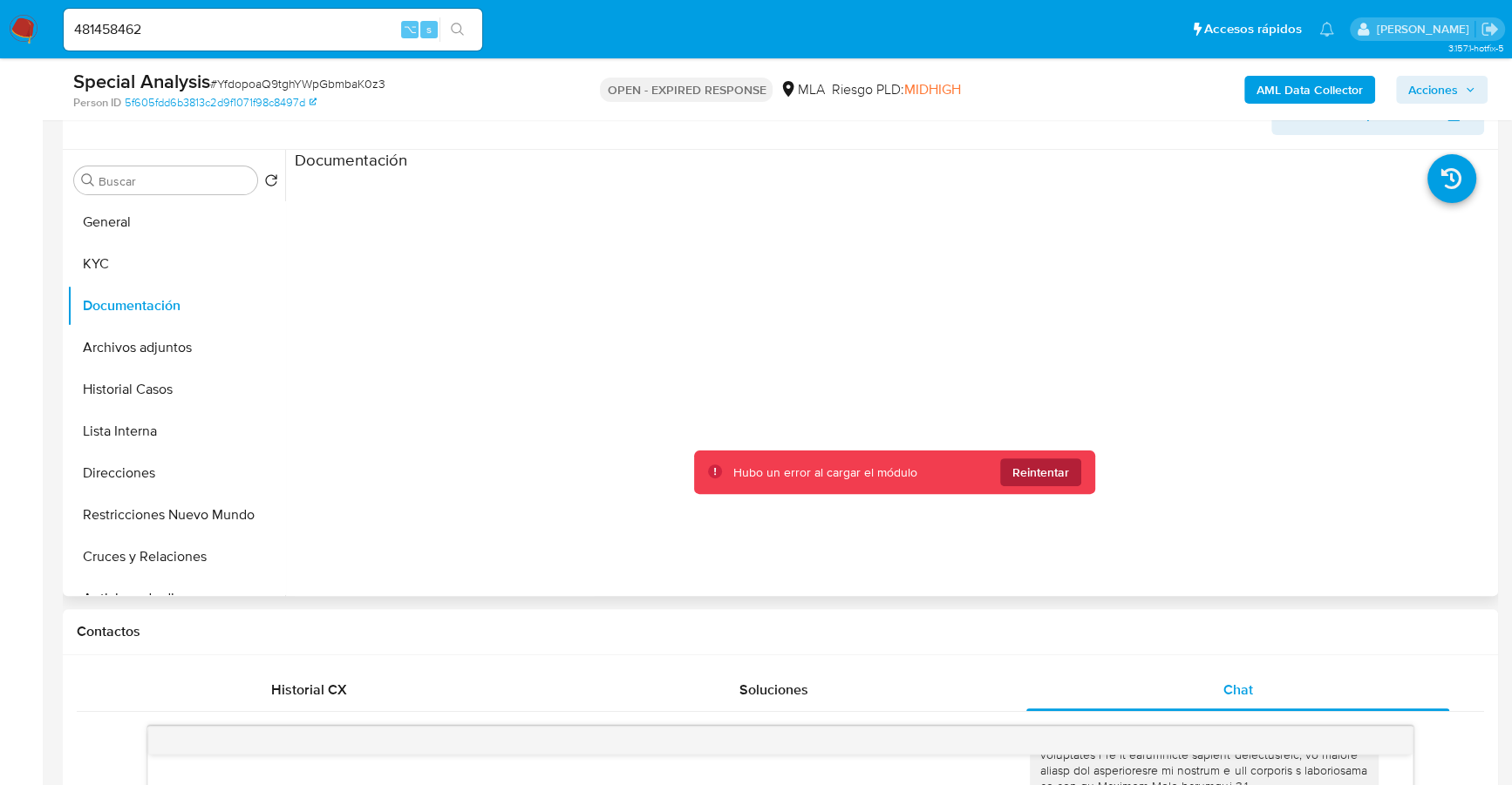
click at [1037, 467] on span "Reintentar" at bounding box center [1040, 471] width 57 height 27
click at [1034, 472] on span "Reintentar" at bounding box center [1040, 471] width 57 height 27
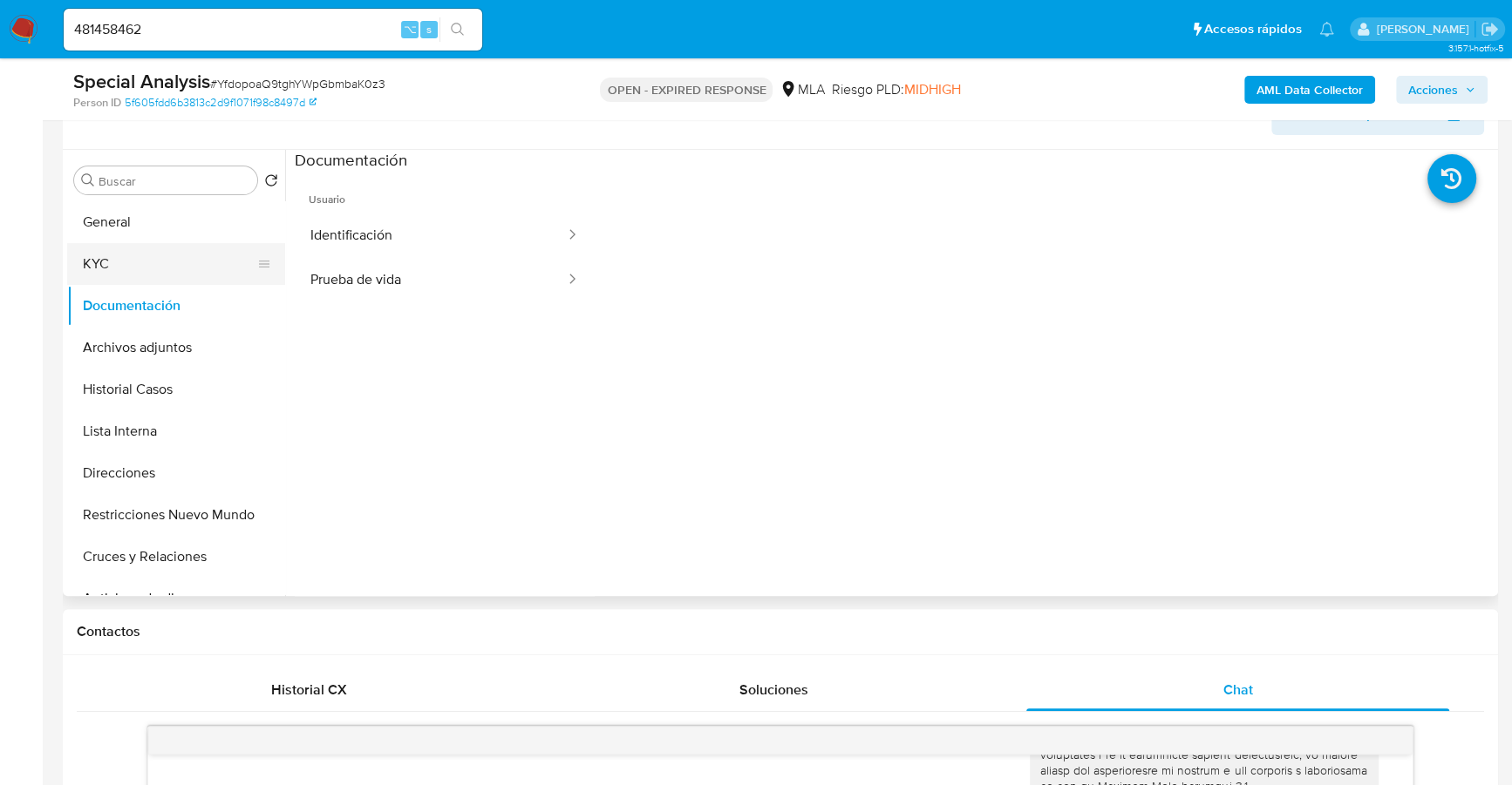
click at [148, 267] on button "KYC" at bounding box center [169, 263] width 204 height 42
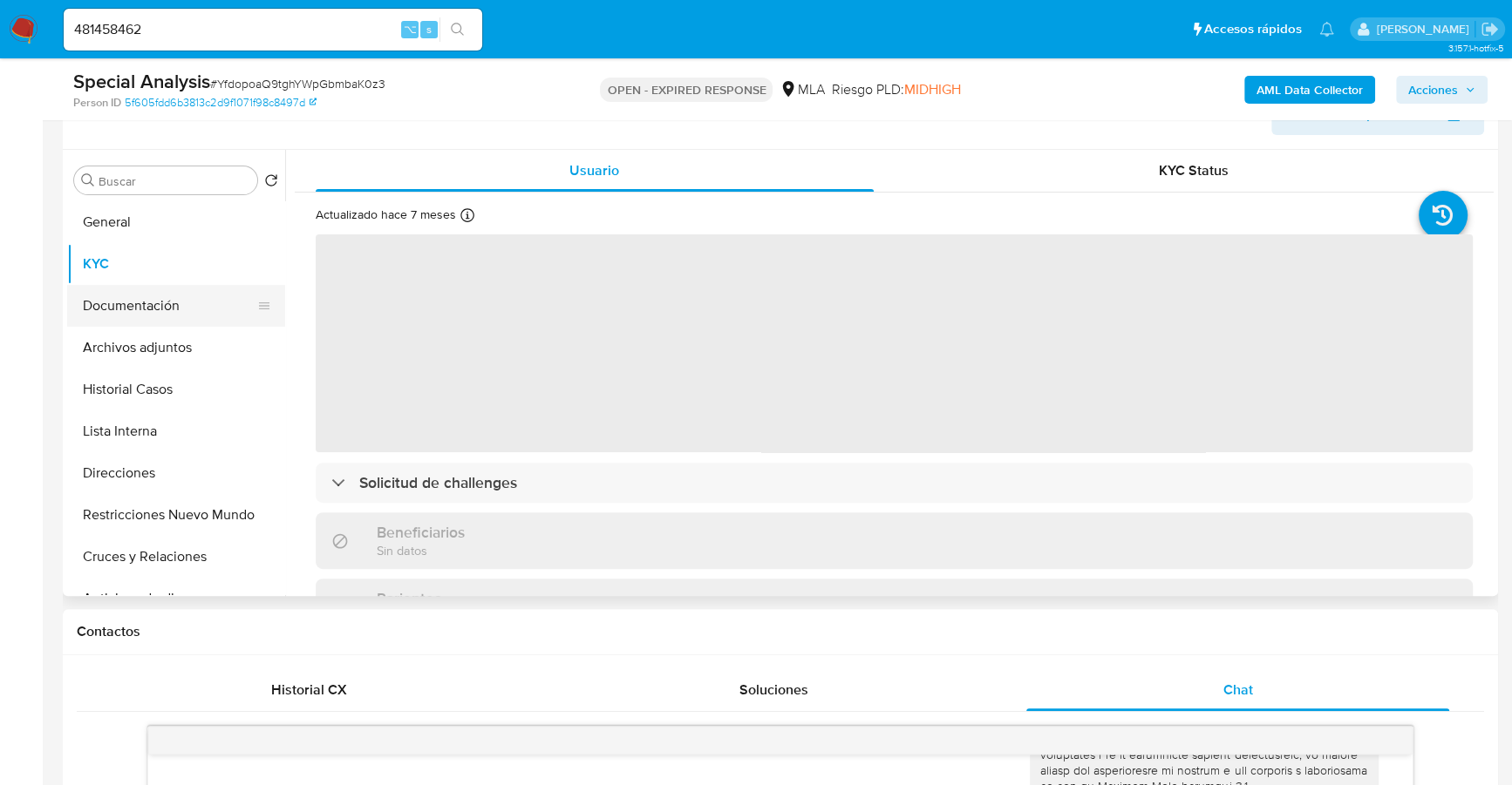
click at [139, 317] on button "Documentación" at bounding box center [169, 306] width 204 height 42
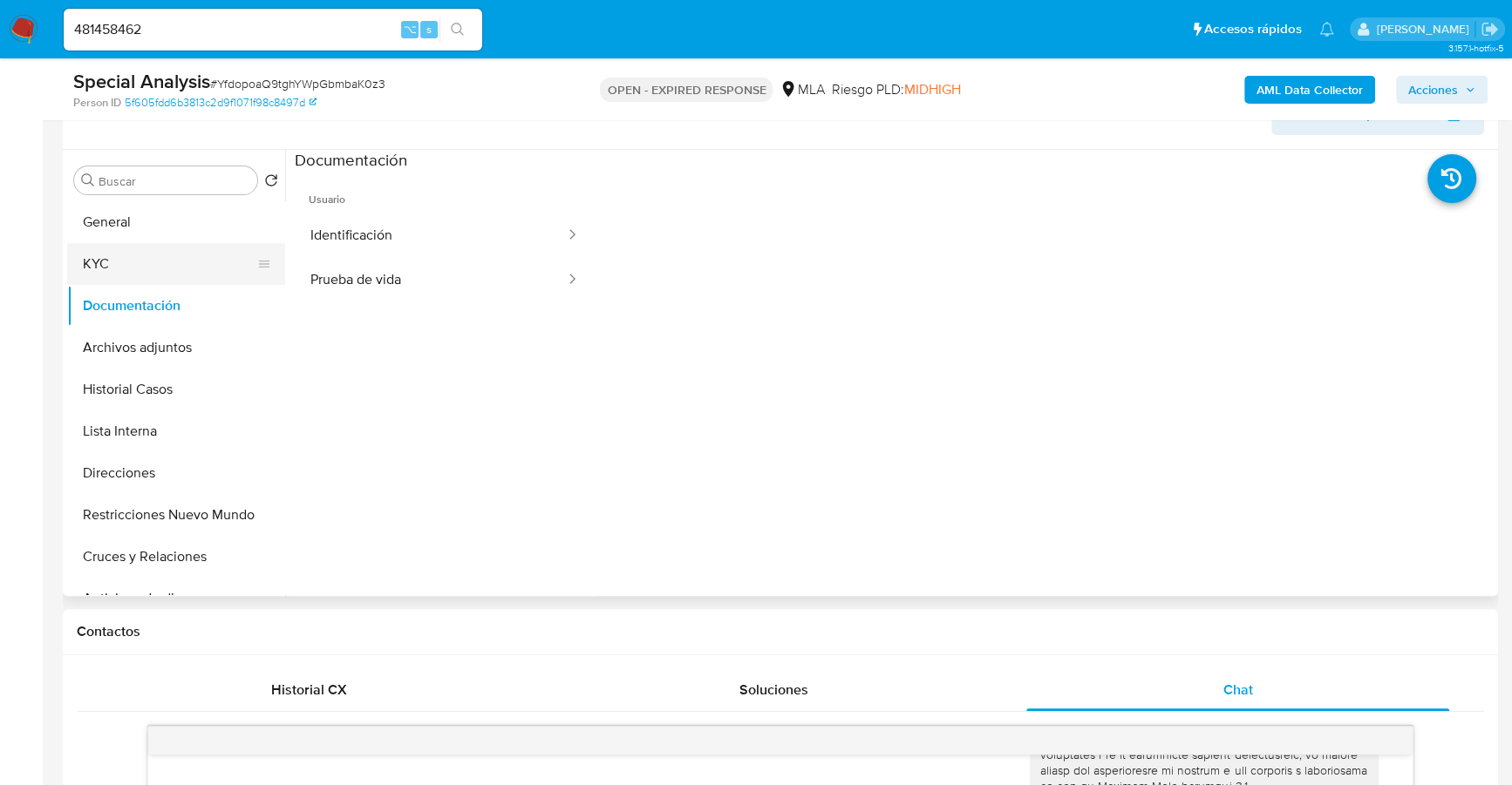
click at [140, 267] on button "KYC" at bounding box center [169, 263] width 204 height 42
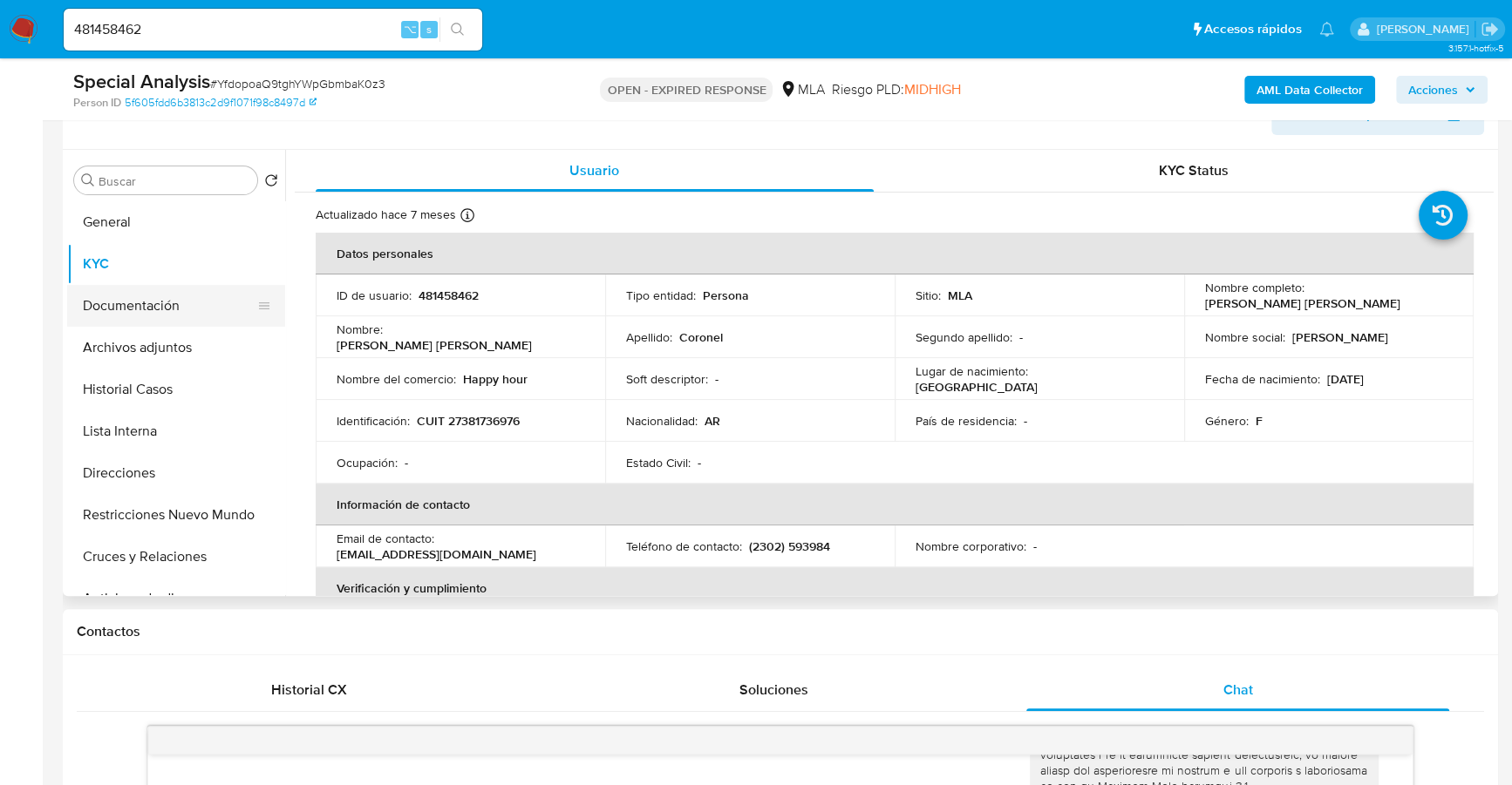
click at [136, 304] on button "Documentación" at bounding box center [169, 306] width 204 height 42
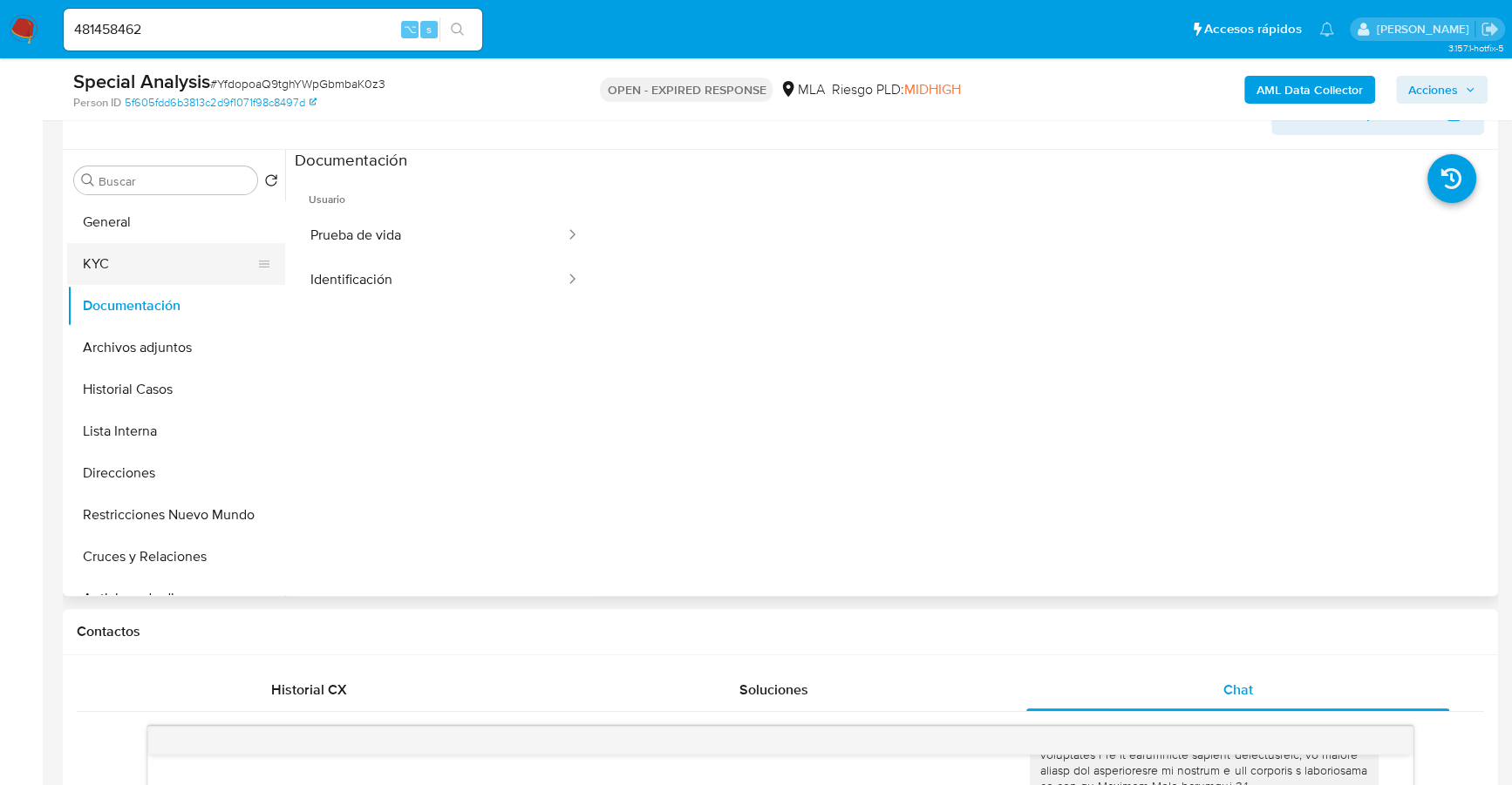
click at [144, 271] on button "KYC" at bounding box center [169, 263] width 204 height 42
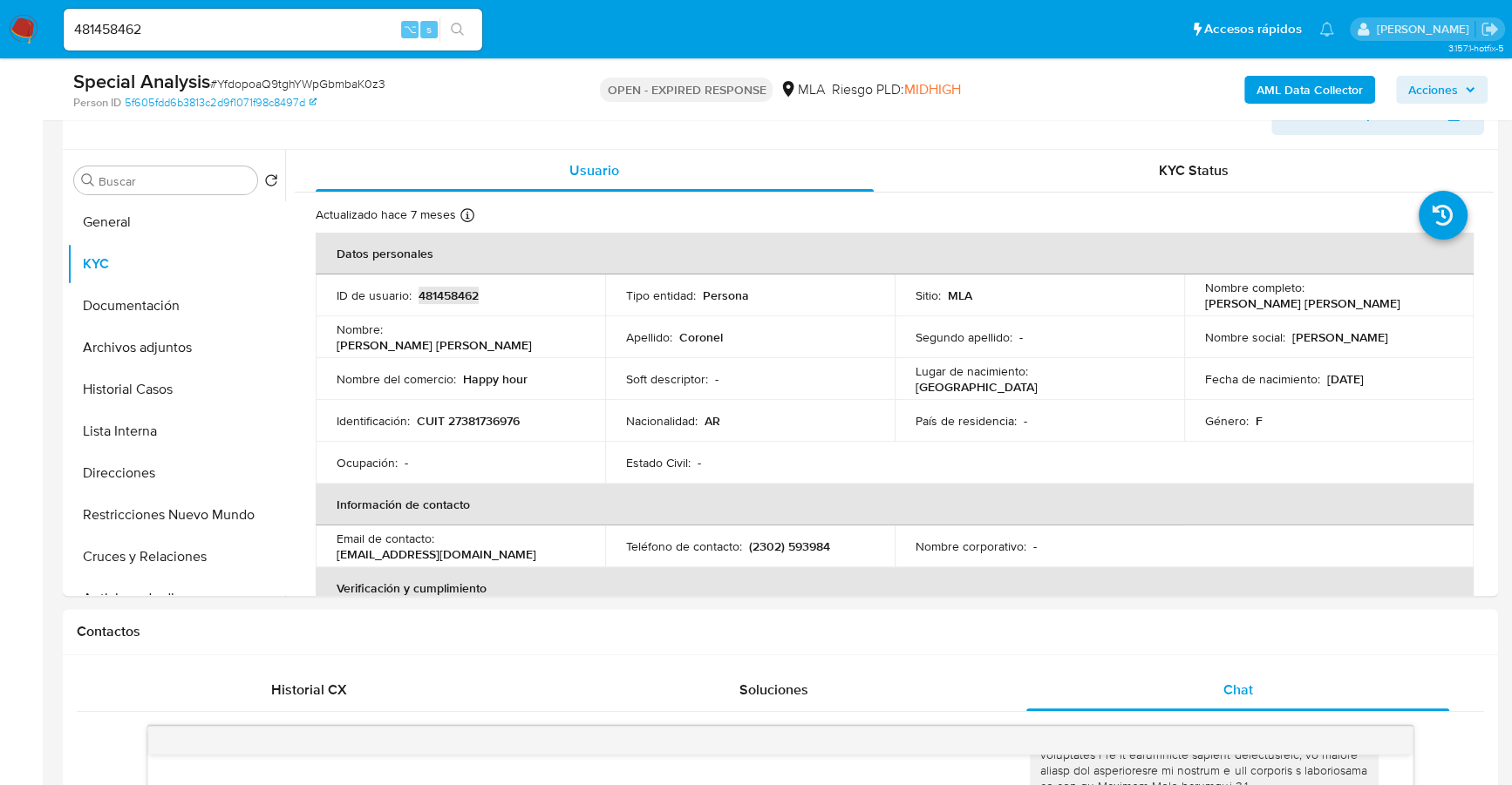
copy p "481458462"
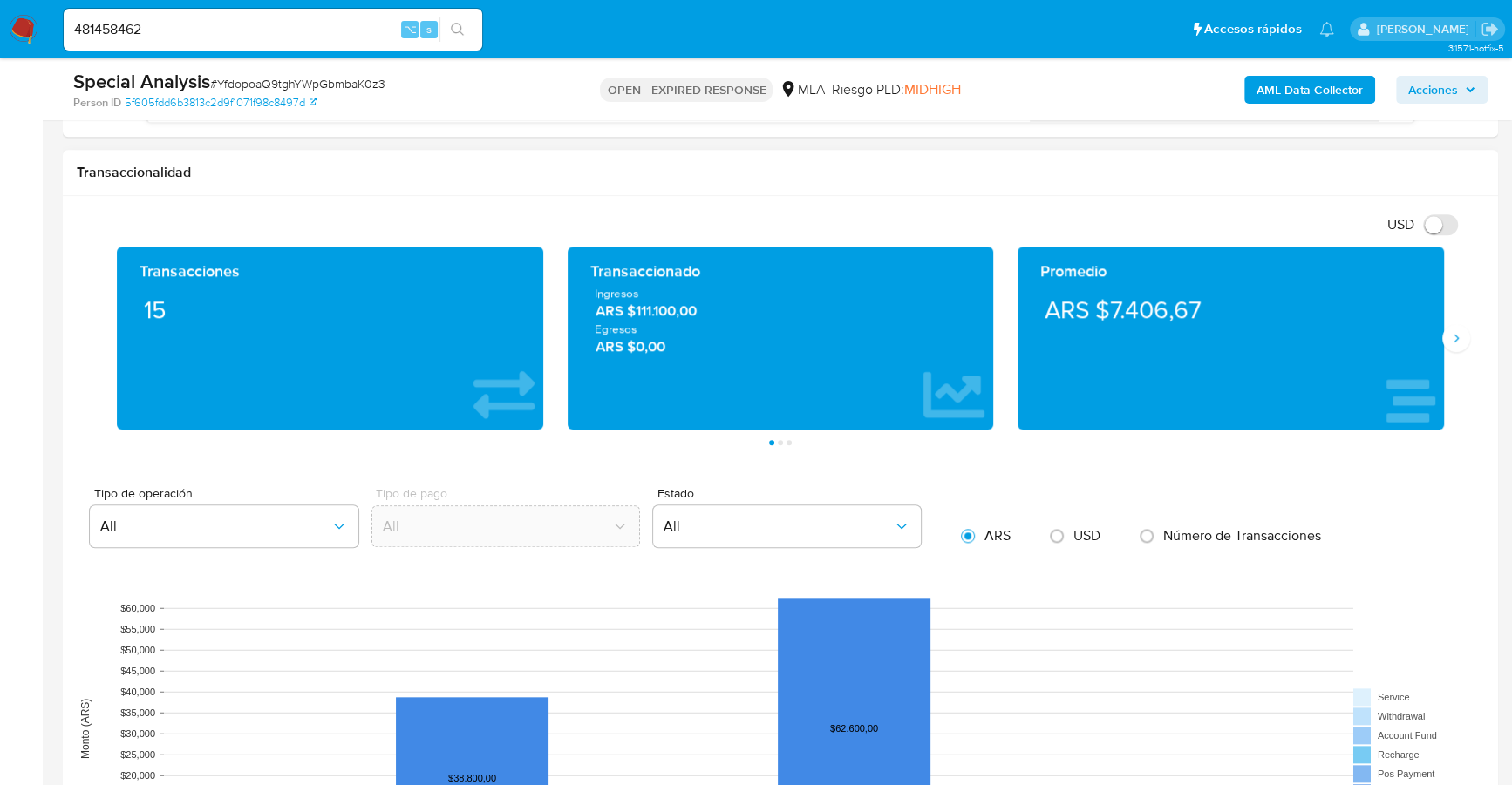
scroll to position [1774, 0]
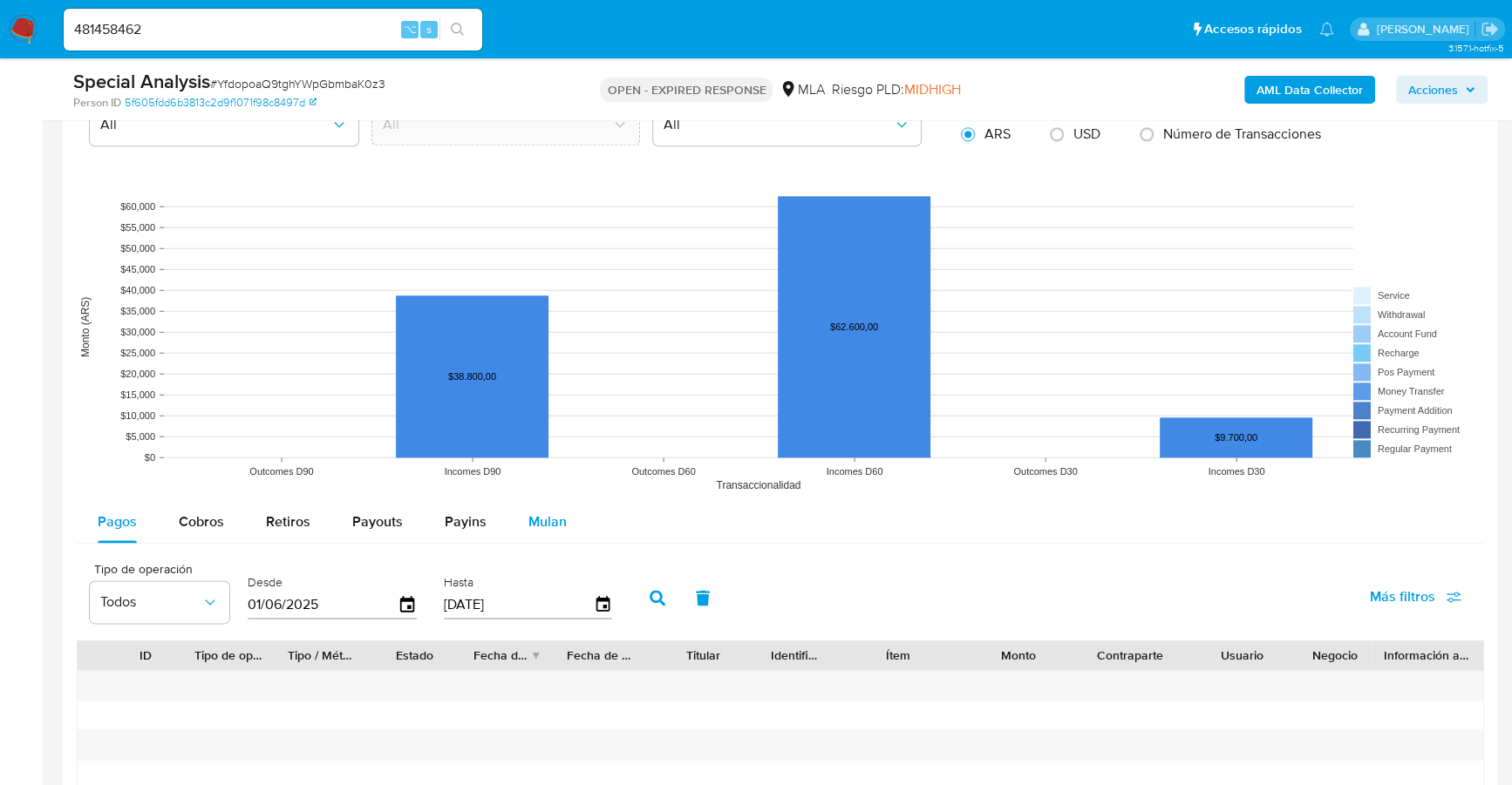
click at [538, 530] on div "Mulan" at bounding box center [547, 522] width 38 height 42
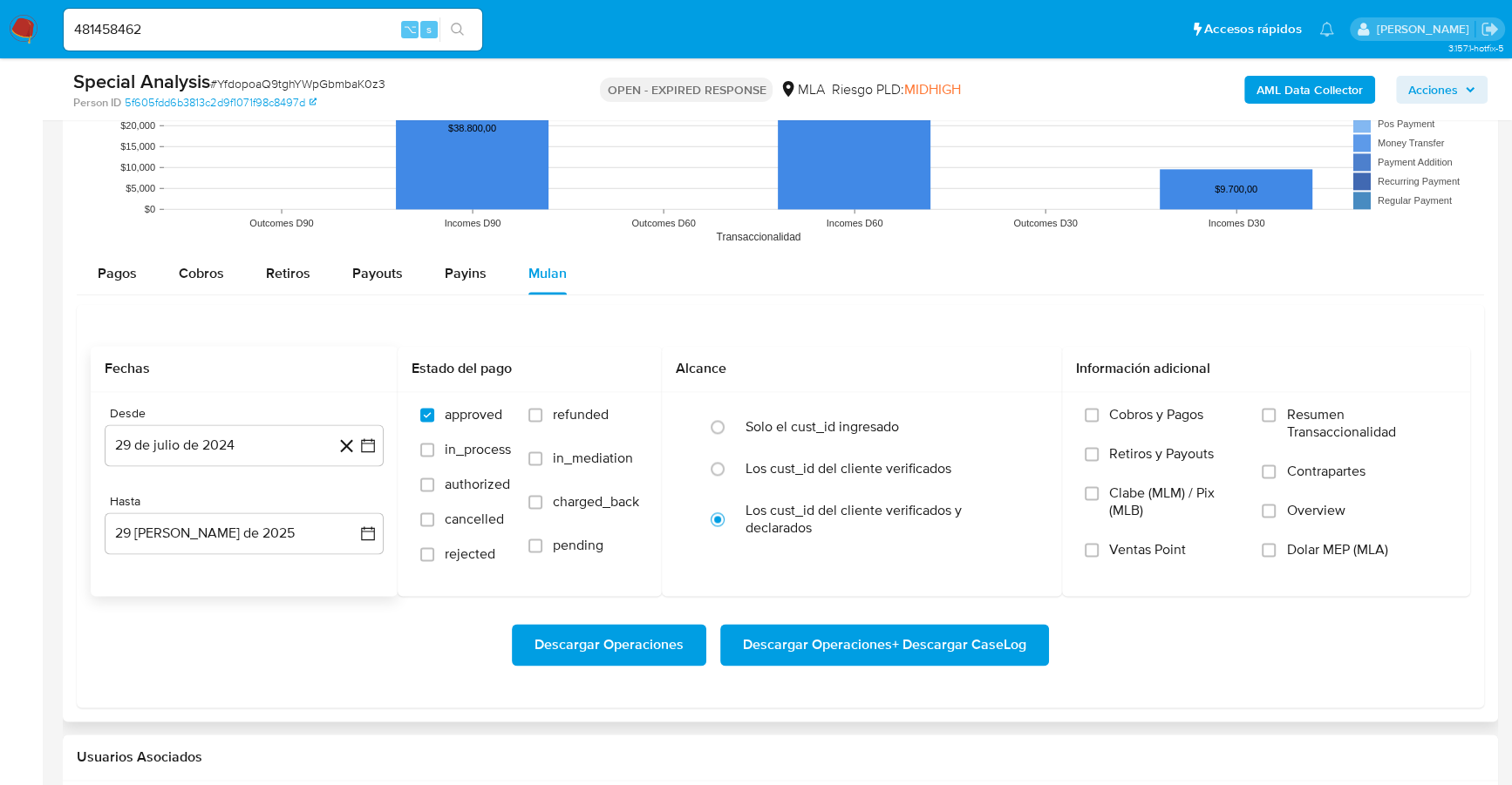
scroll to position [2078, 0]
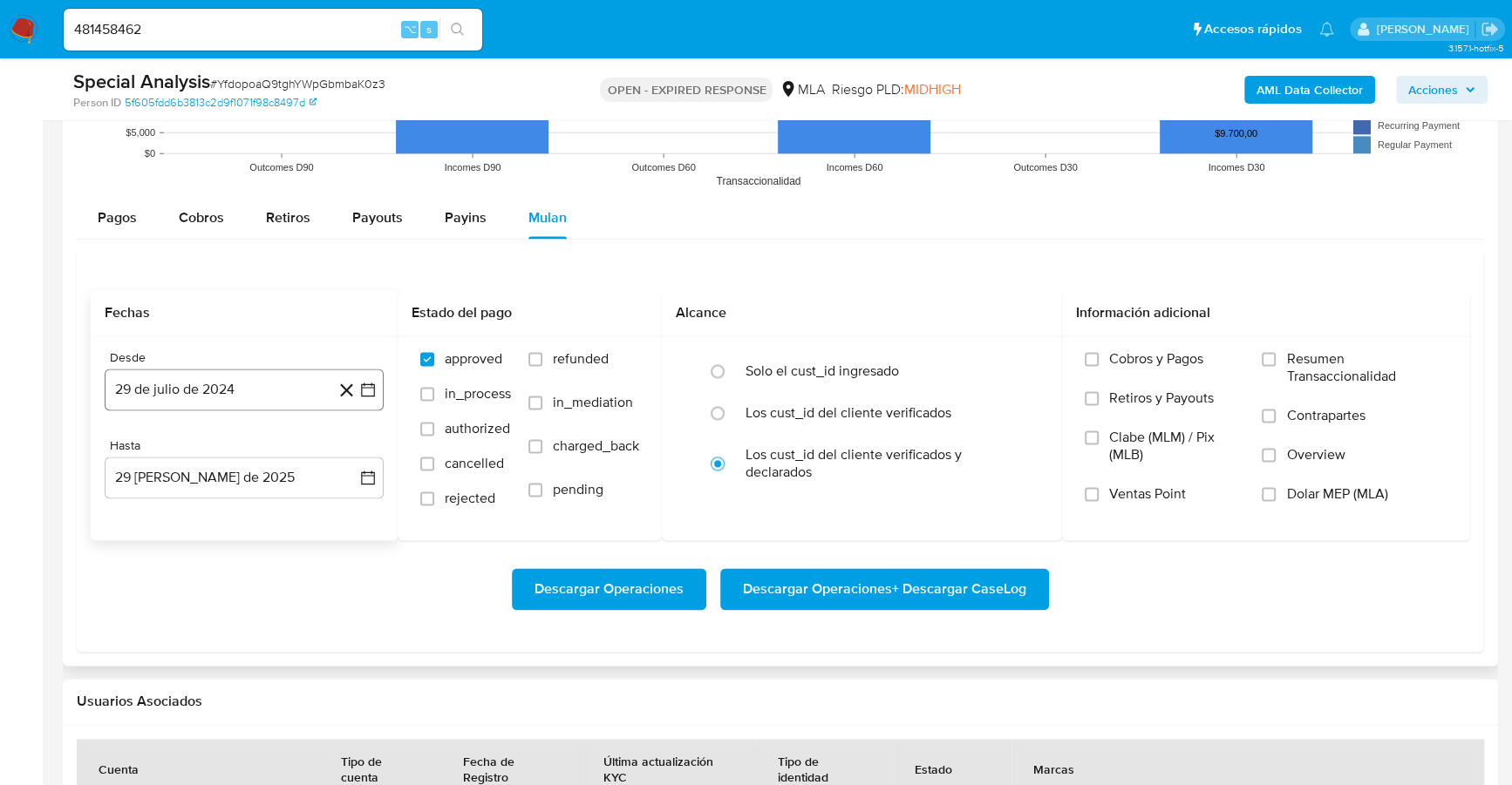
click at [148, 370] on button "29 de julio de 2024" at bounding box center [244, 389] width 279 height 42
click at [261, 452] on span "julio 2024" at bounding box center [236, 453] width 66 height 18
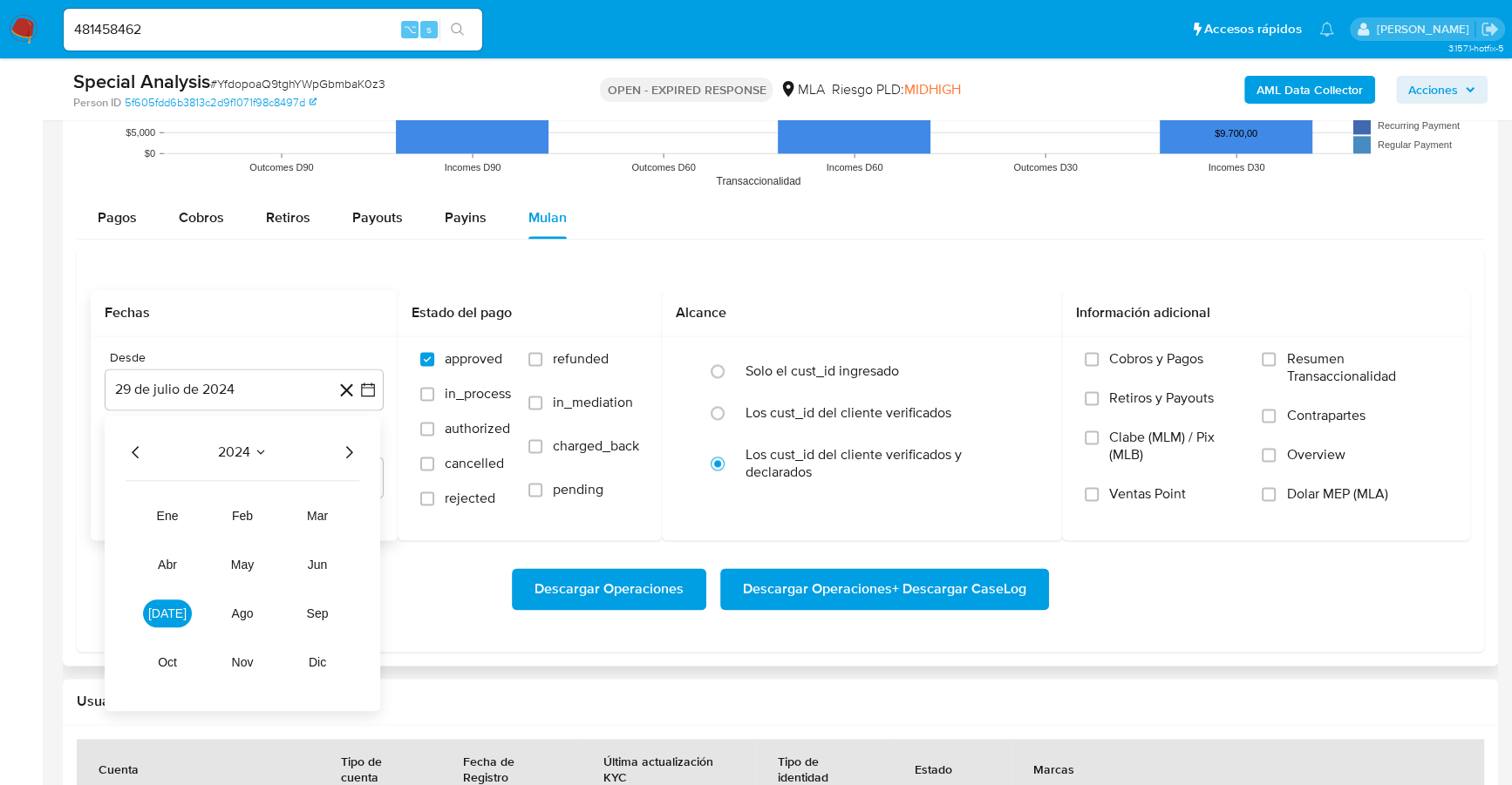
click at [339, 451] on icon "Año siguiente" at bounding box center [349, 453] width 21 height 21
click at [312, 510] on span "mar" at bounding box center [317, 516] width 21 height 14
click at [314, 512] on button "1" at bounding box center [313, 517] width 27 height 27
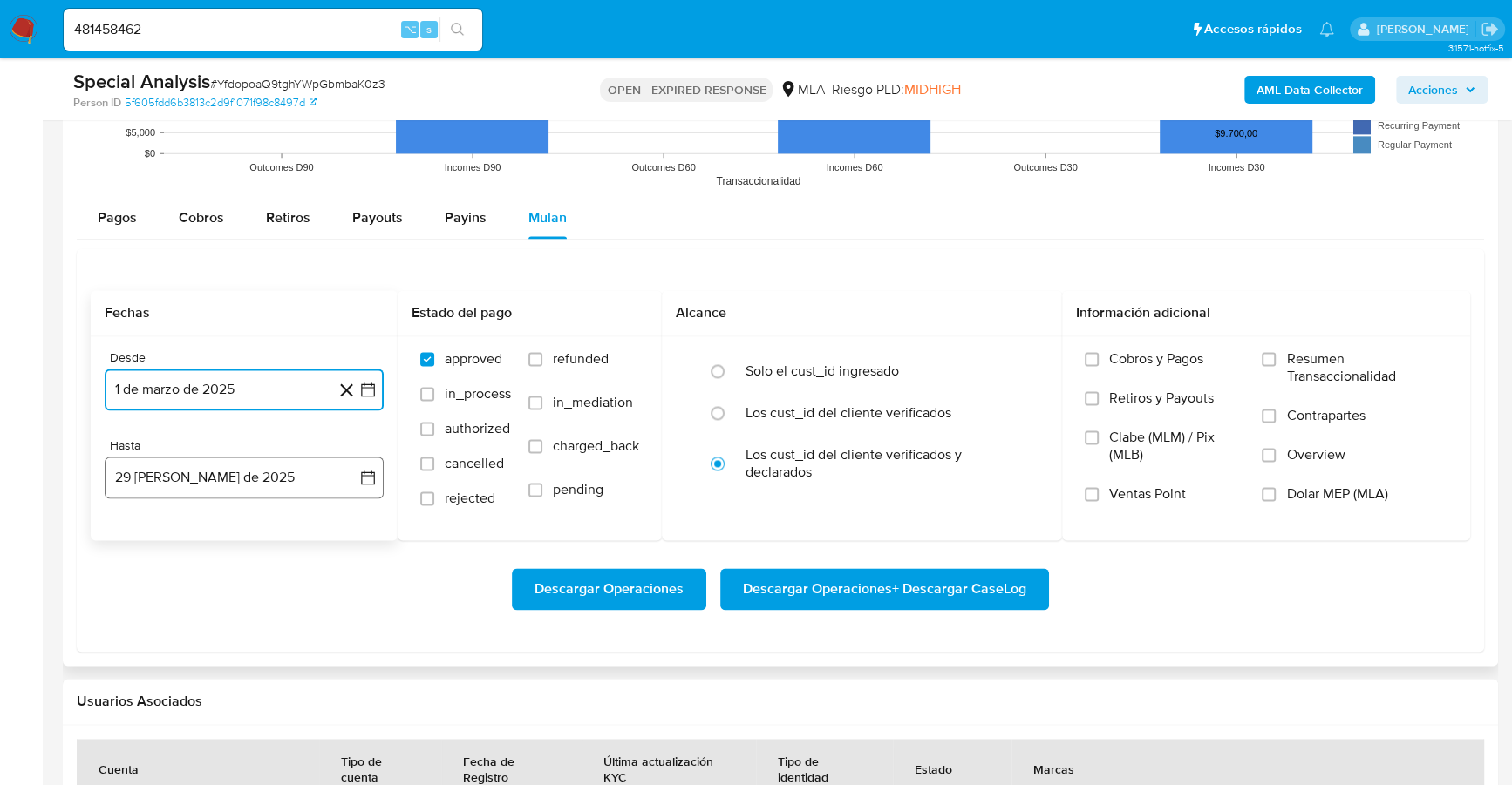
click at [153, 471] on button "29 de agosto de 2025" at bounding box center [244, 477] width 279 height 42
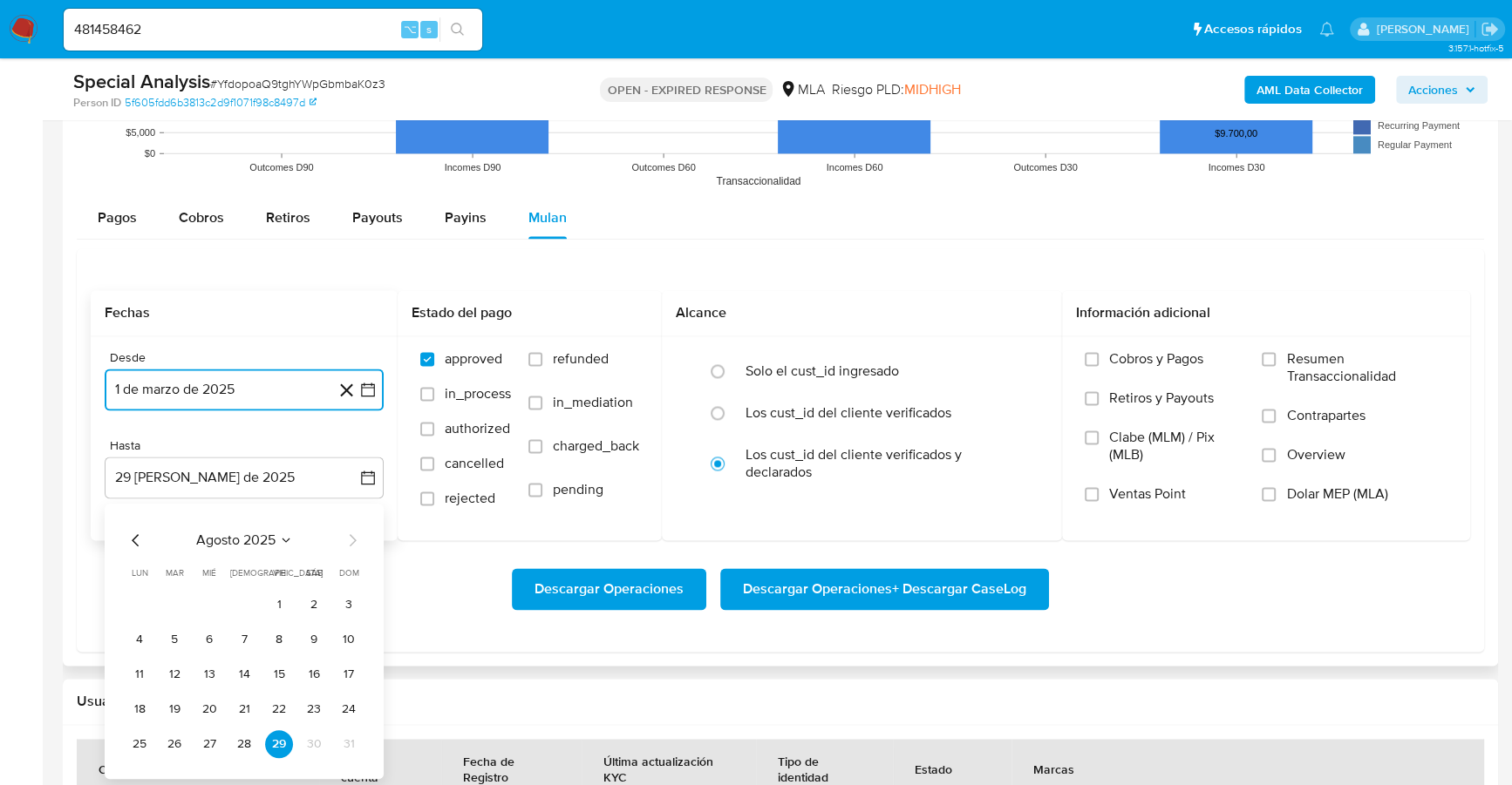
click at [136, 546] on icon "Mes anterior" at bounding box center [136, 540] width 21 height 21
click at [137, 540] on icon "Mes anterior" at bounding box center [136, 540] width 21 height 21
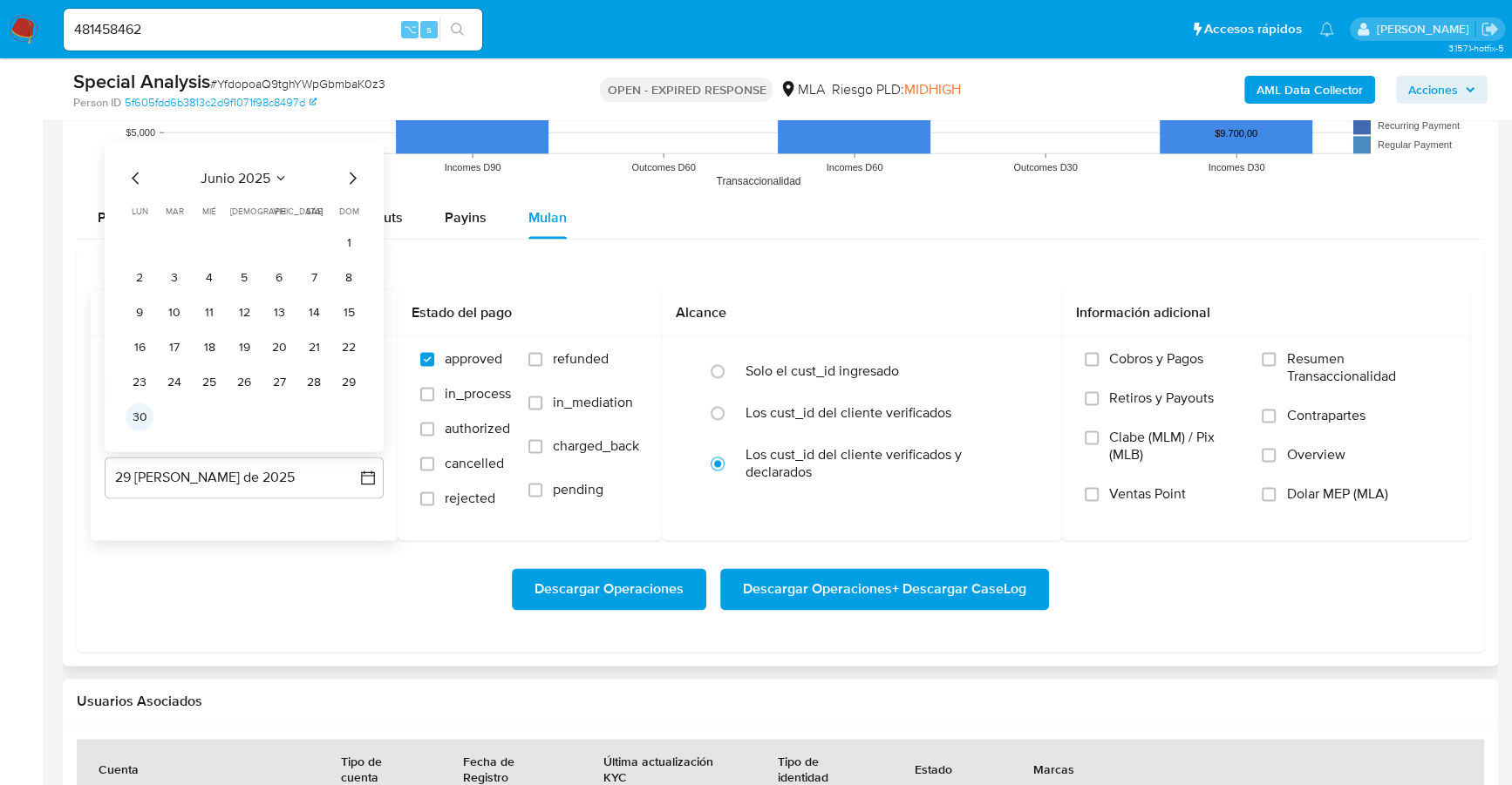
click at [133, 416] on button "30" at bounding box center [139, 416] width 27 height 27
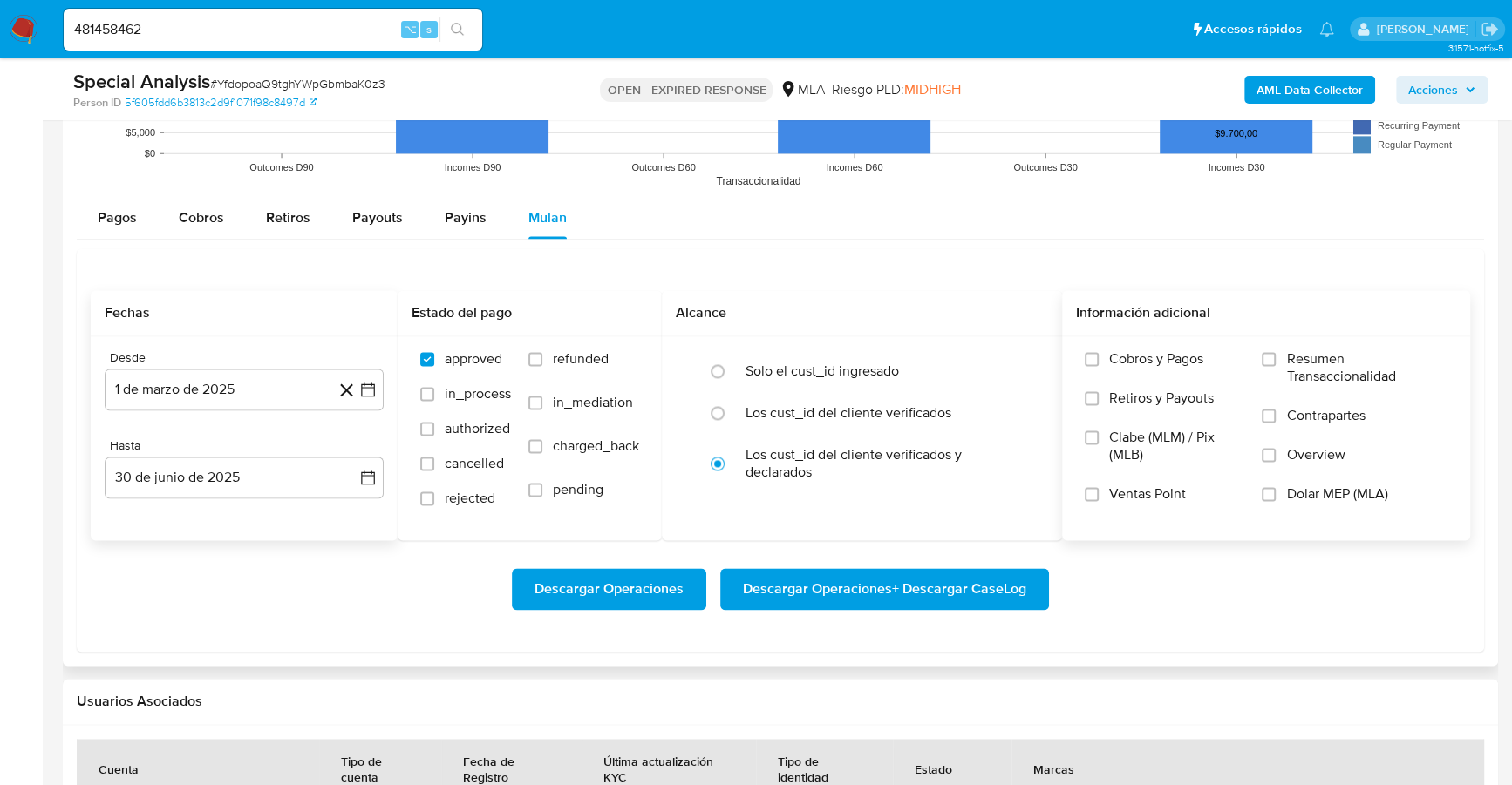
click at [1352, 494] on span "Dolar MEP (MLA)" at bounding box center [1337, 494] width 101 height 18
click at [1275, 494] on input "Dolar MEP (MLA)" at bounding box center [1268, 494] width 14 height 14
click at [916, 578] on span "Descargar Operaciones + Descargar CaseLog" at bounding box center [885, 588] width 284 height 38
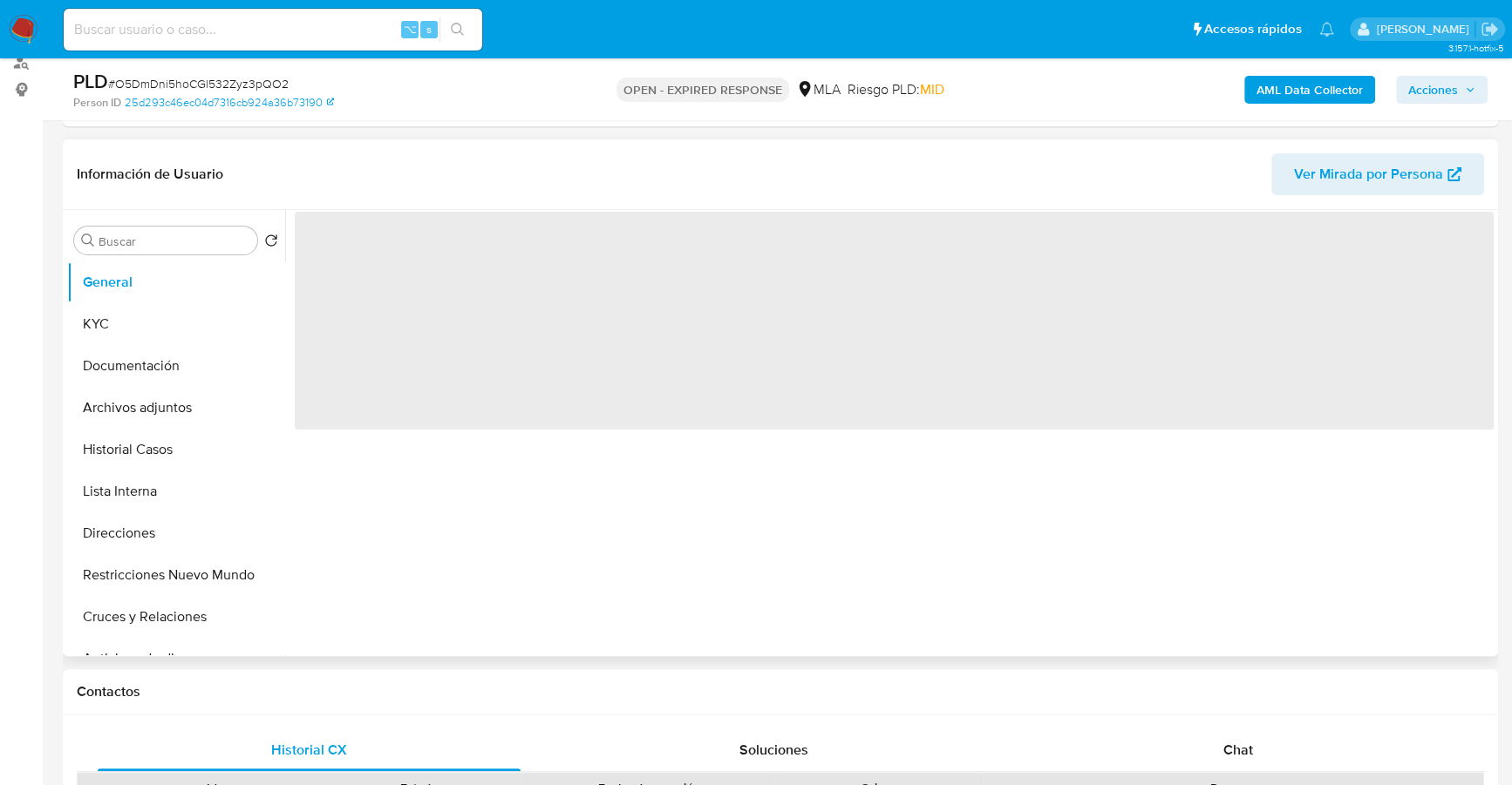
scroll to position [390, 0]
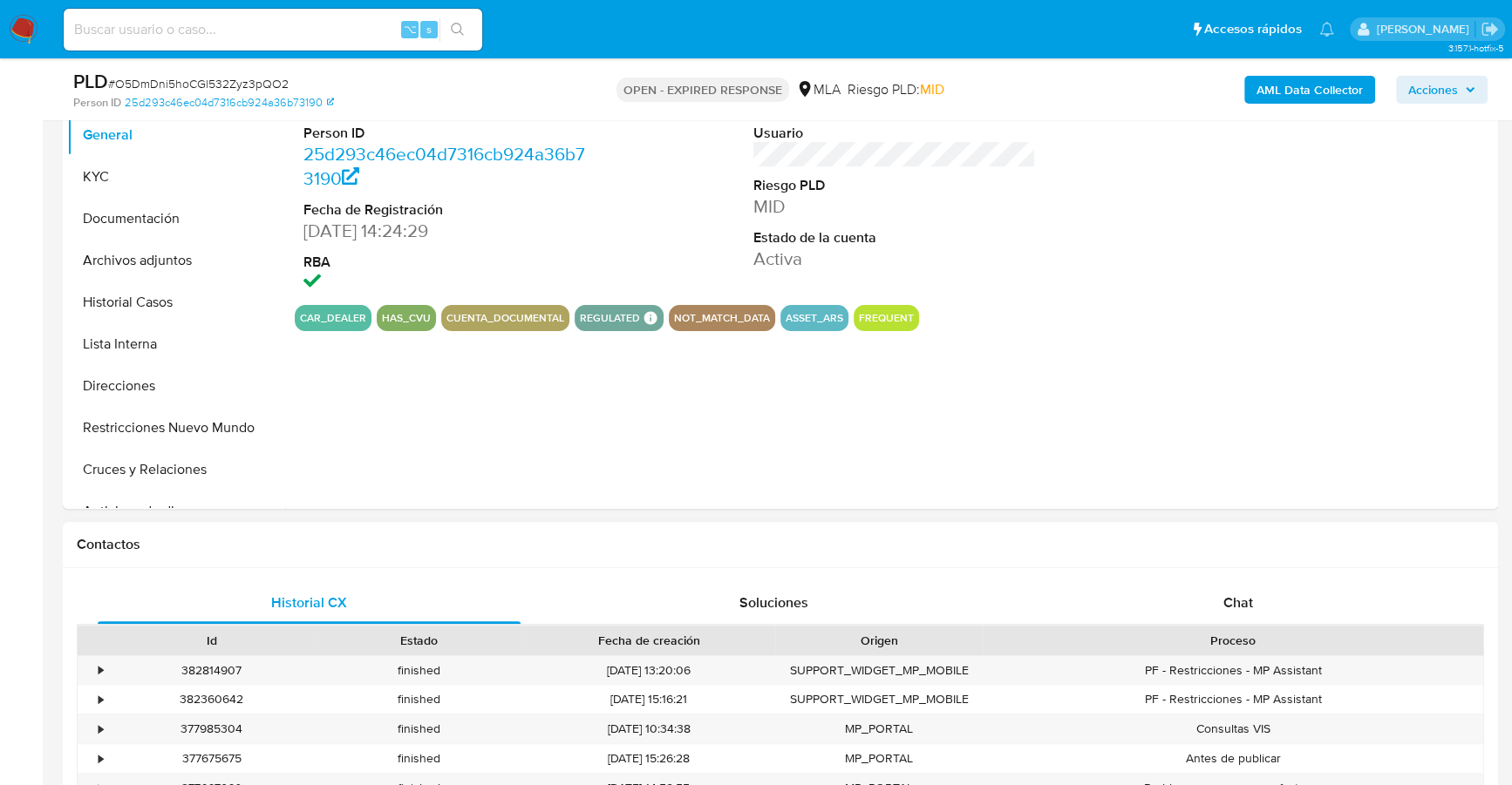
select select "10"
click at [1221, 579] on div "Historial CX Soluciones Chat Id Estado Fecha de creación Origen Proceso • 38281…" at bounding box center [780, 715] width 1435 height 294
click at [1232, 595] on span "Chat" at bounding box center [1237, 602] width 29 height 20
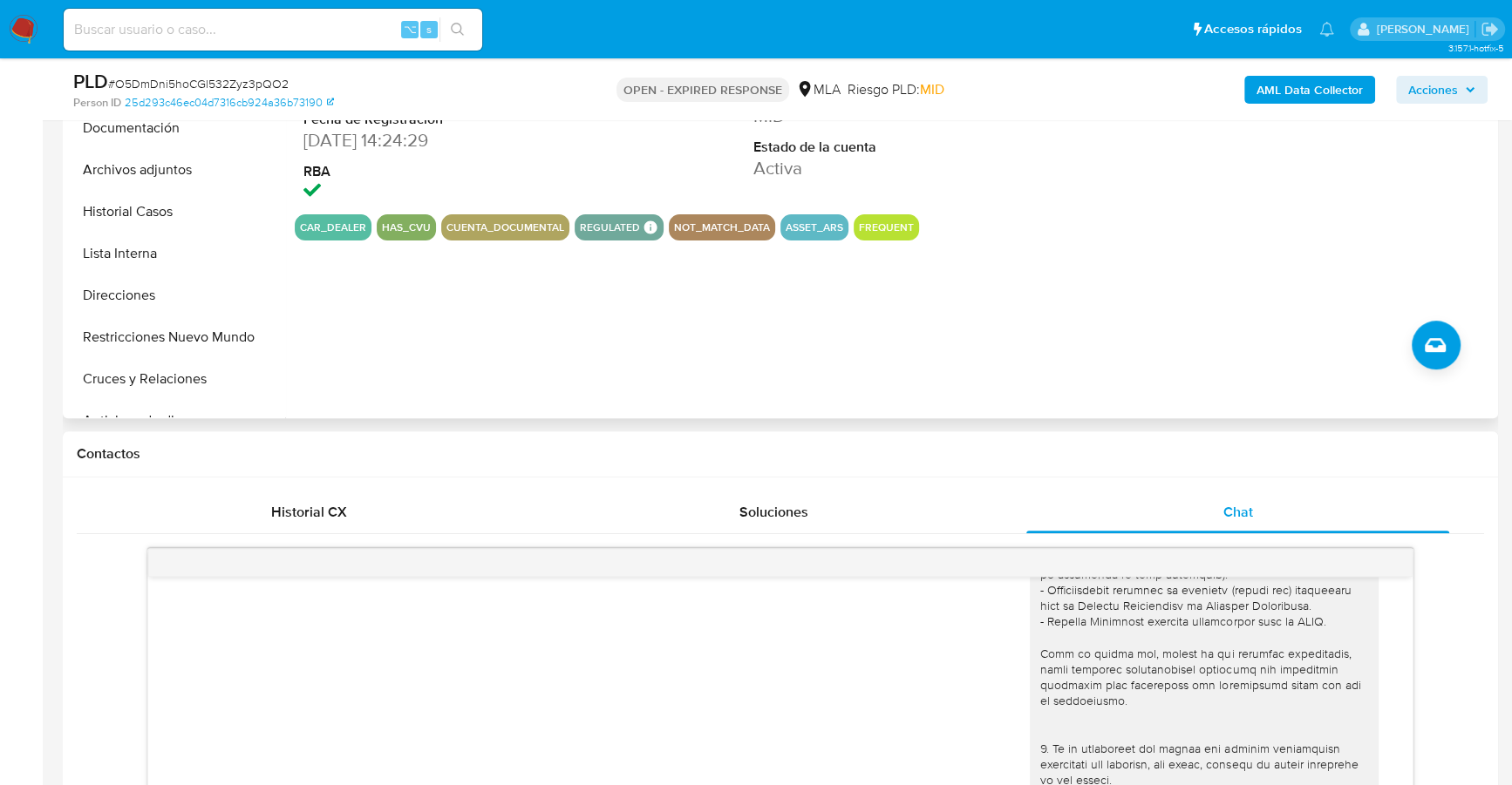
scroll to position [201, 0]
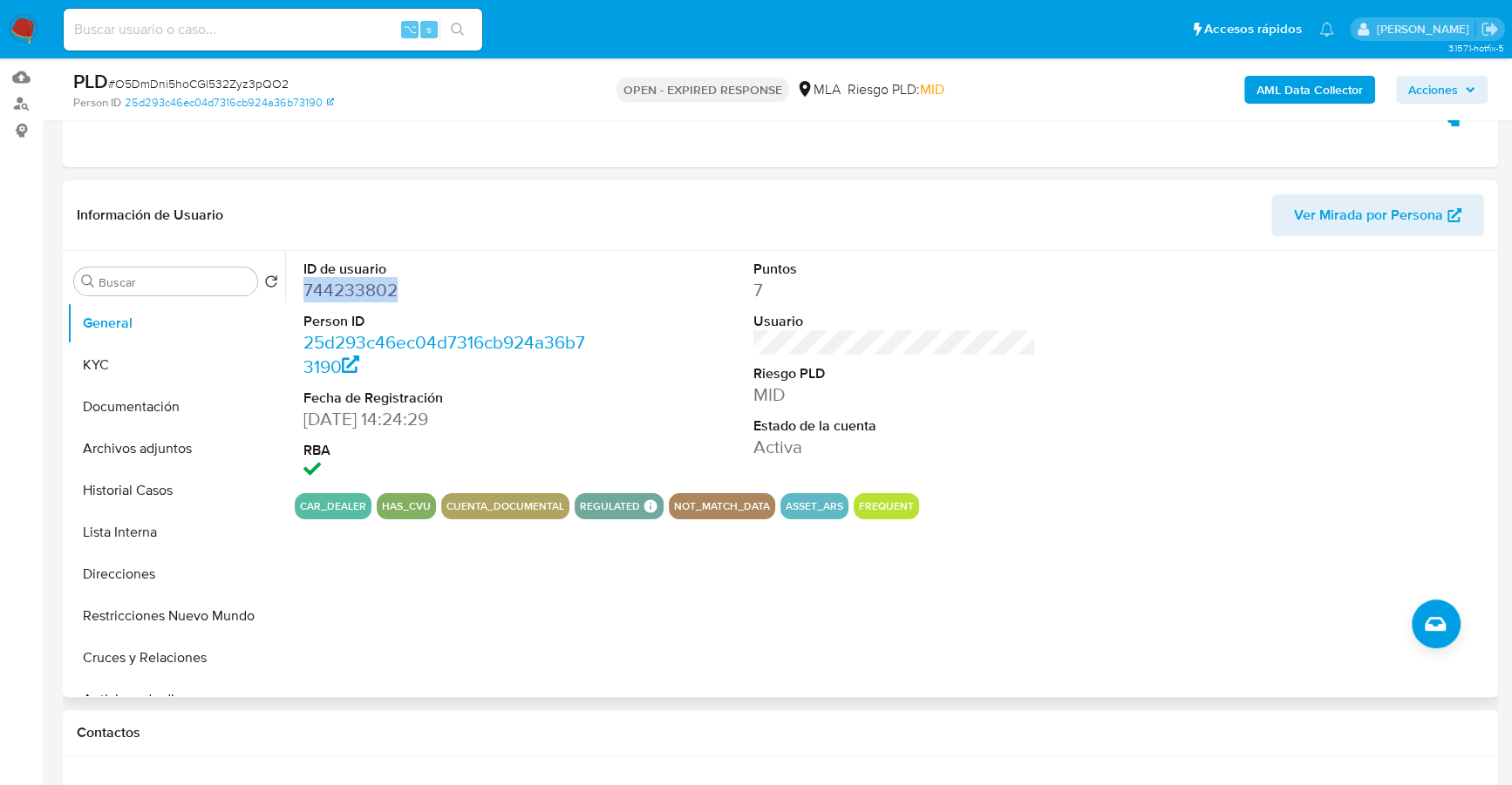
copy dd "744233802"
click at [269, 30] on input at bounding box center [273, 30] width 418 height 23
paste input "744233802"
type input "744233802"
click at [136, 368] on button "KYC" at bounding box center [169, 365] width 204 height 42
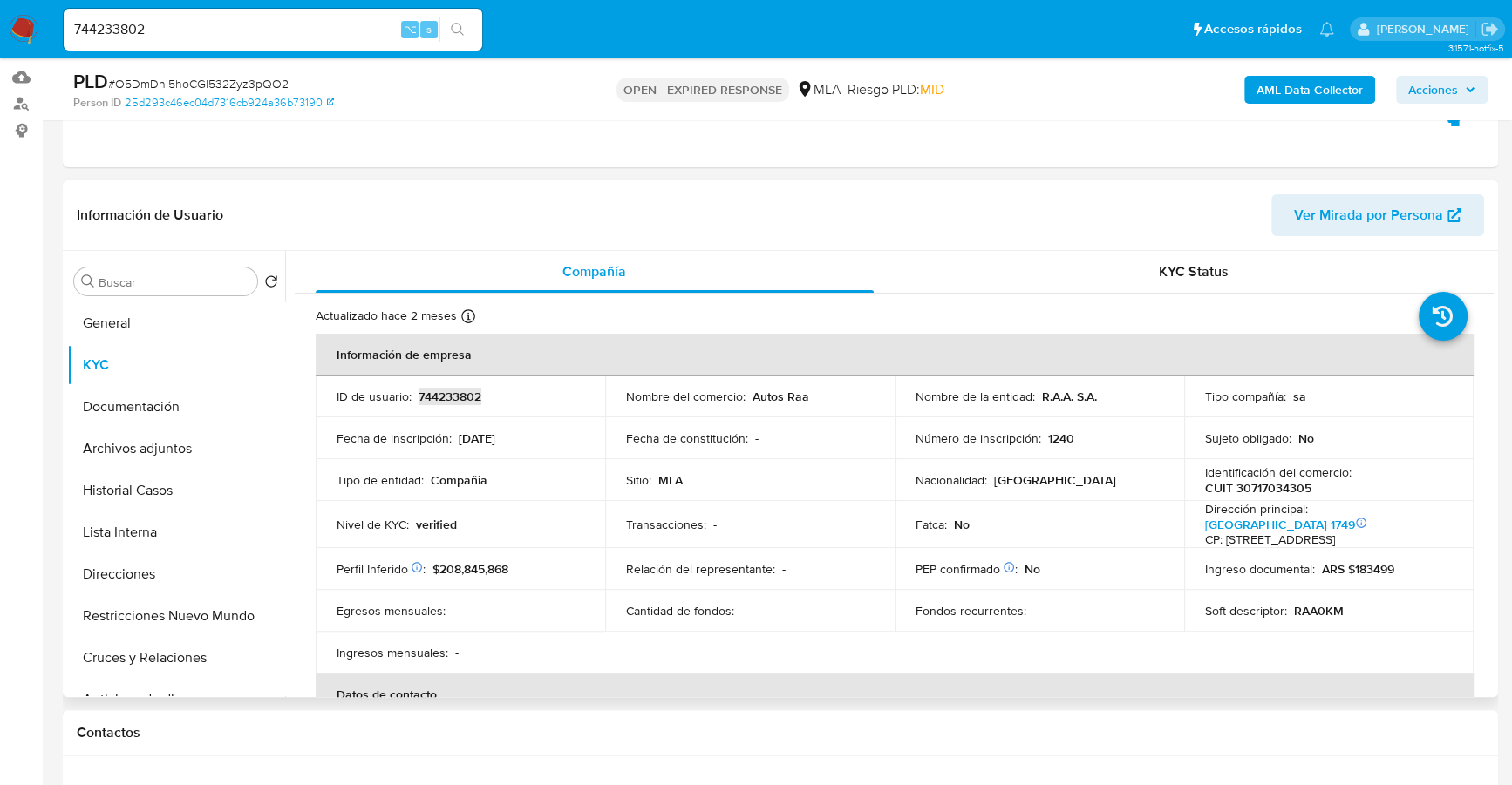
copy p "744233802"
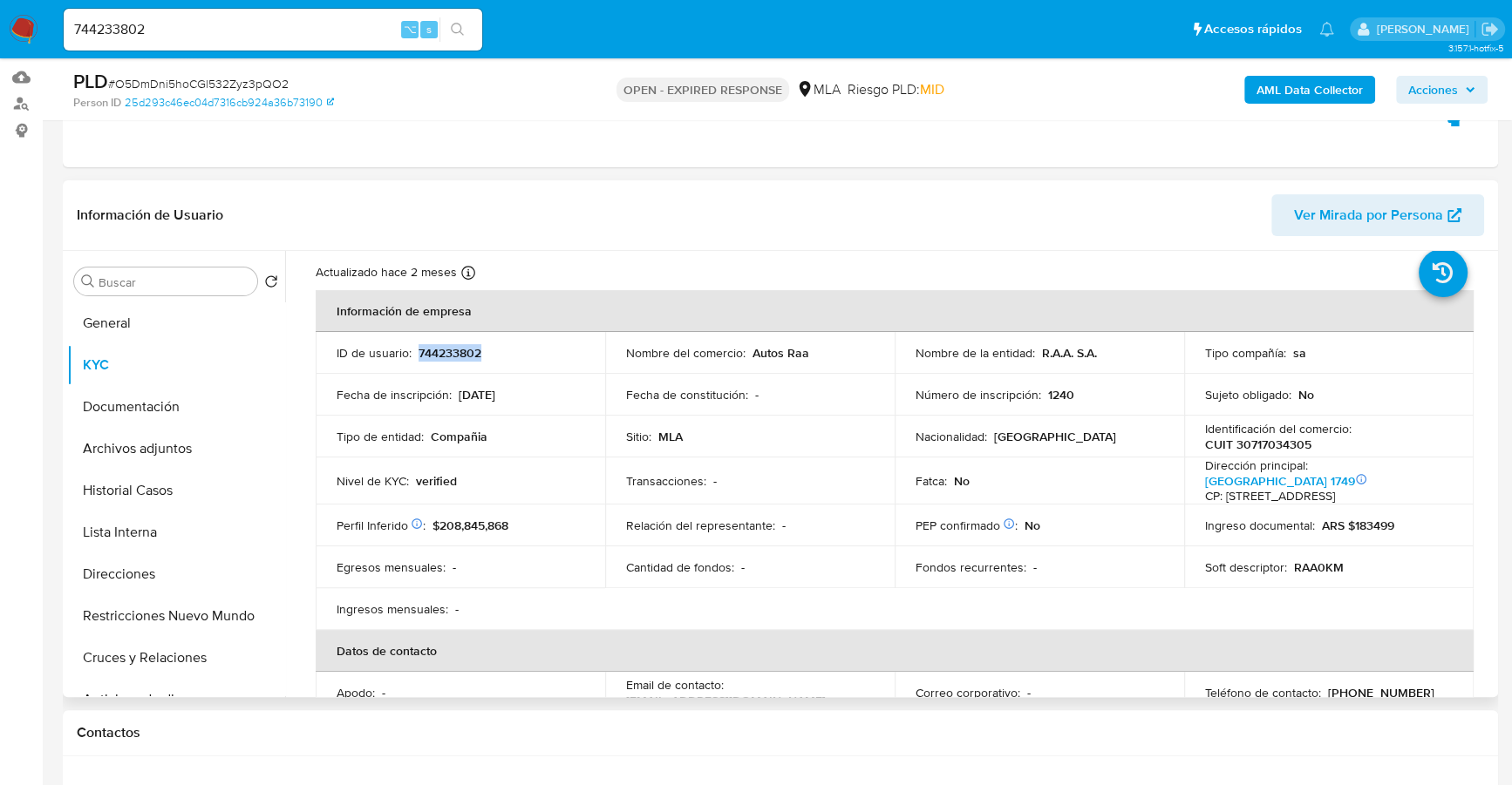
scroll to position [159, 0]
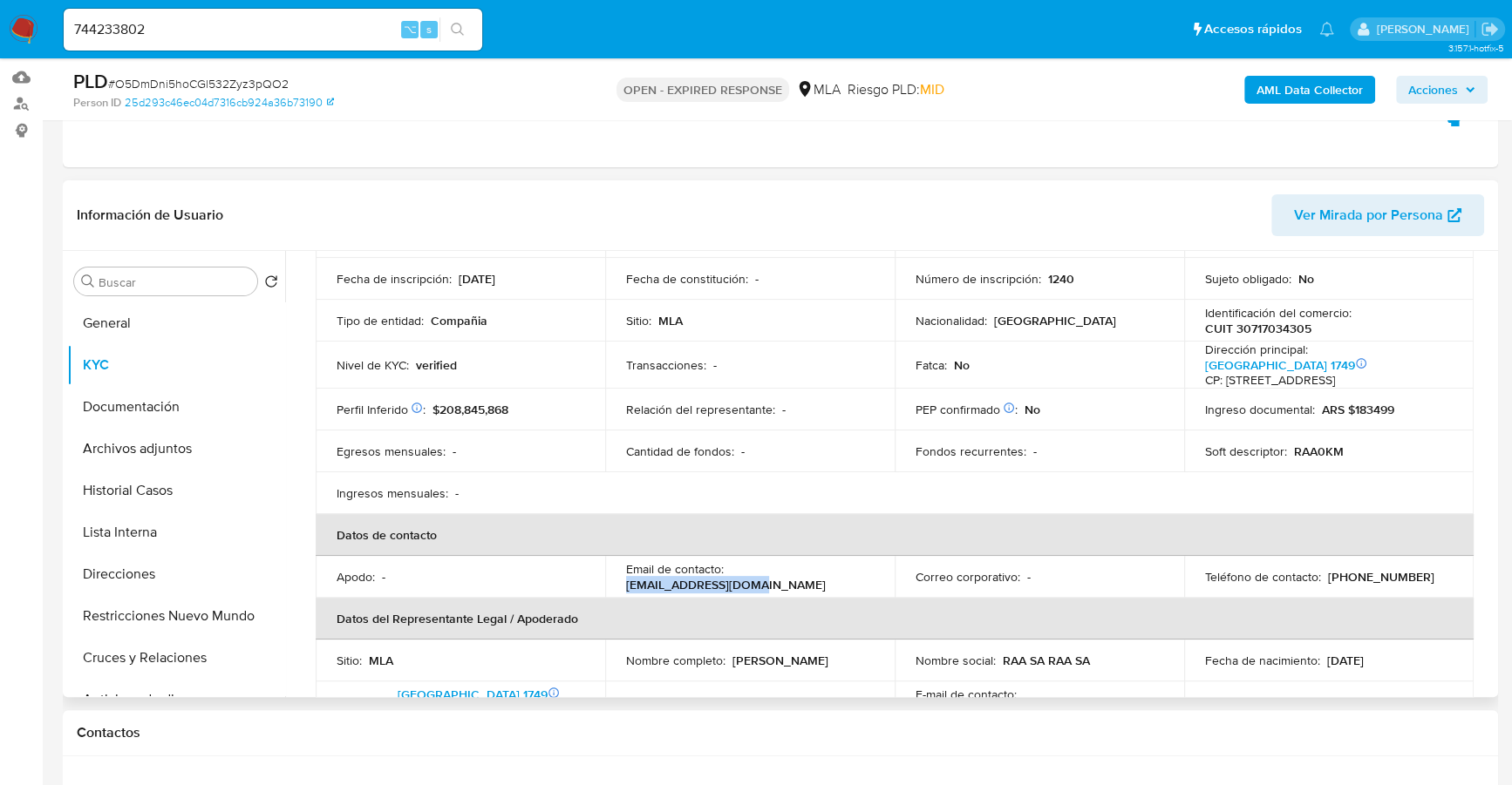
drag, startPoint x: 729, startPoint y: 593, endPoint x: 861, endPoint y: 591, distance: 132.0
click at [861, 591] on div "Email de contacto : autosraasa@gmail.com" at bounding box center [749, 576] width 247 height 31
copy p "autosraasa@gmail.com"
click at [131, 308] on button "General" at bounding box center [169, 323] width 204 height 42
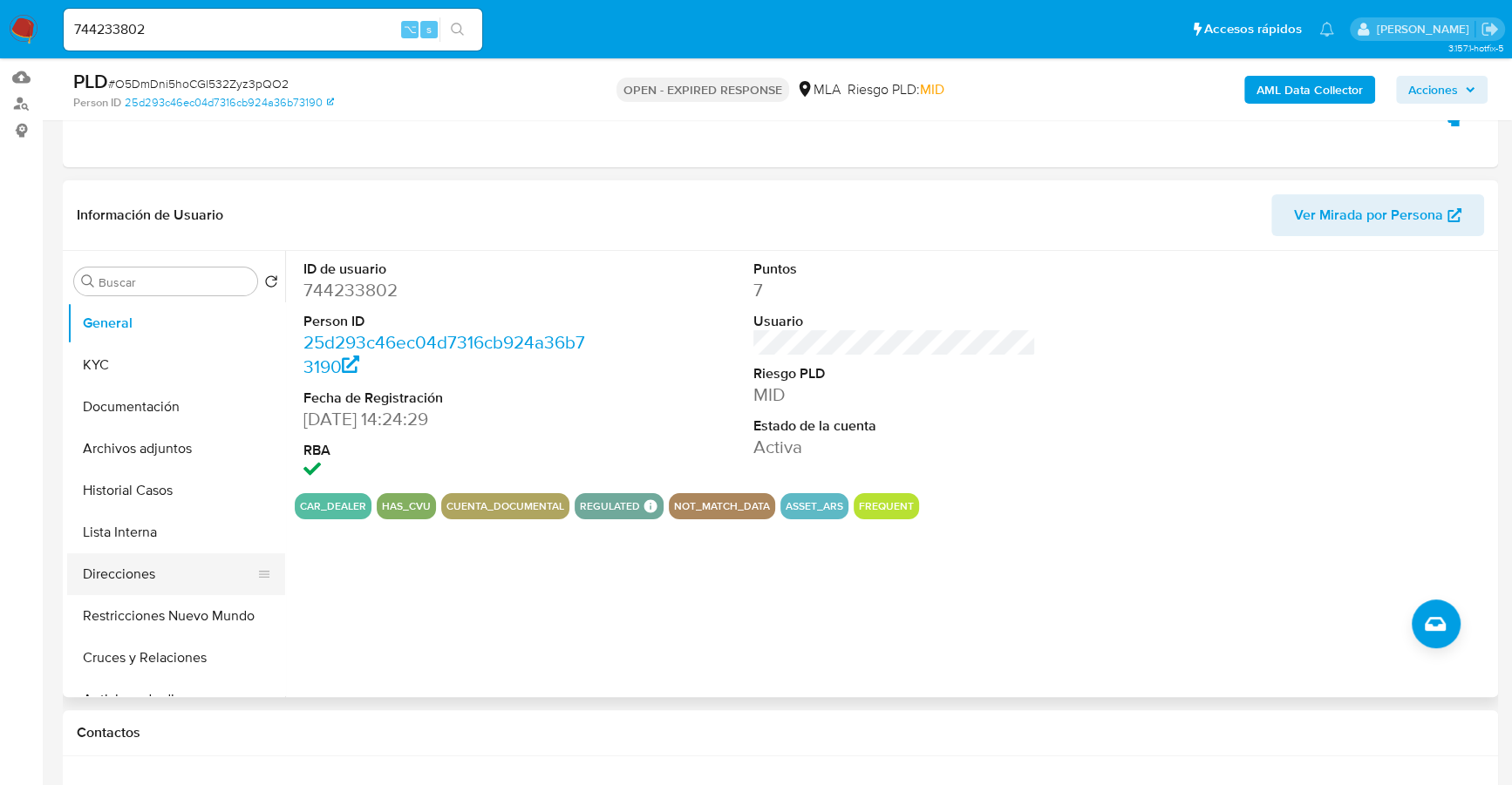
click at [133, 563] on button "Direcciones" at bounding box center [169, 574] width 204 height 42
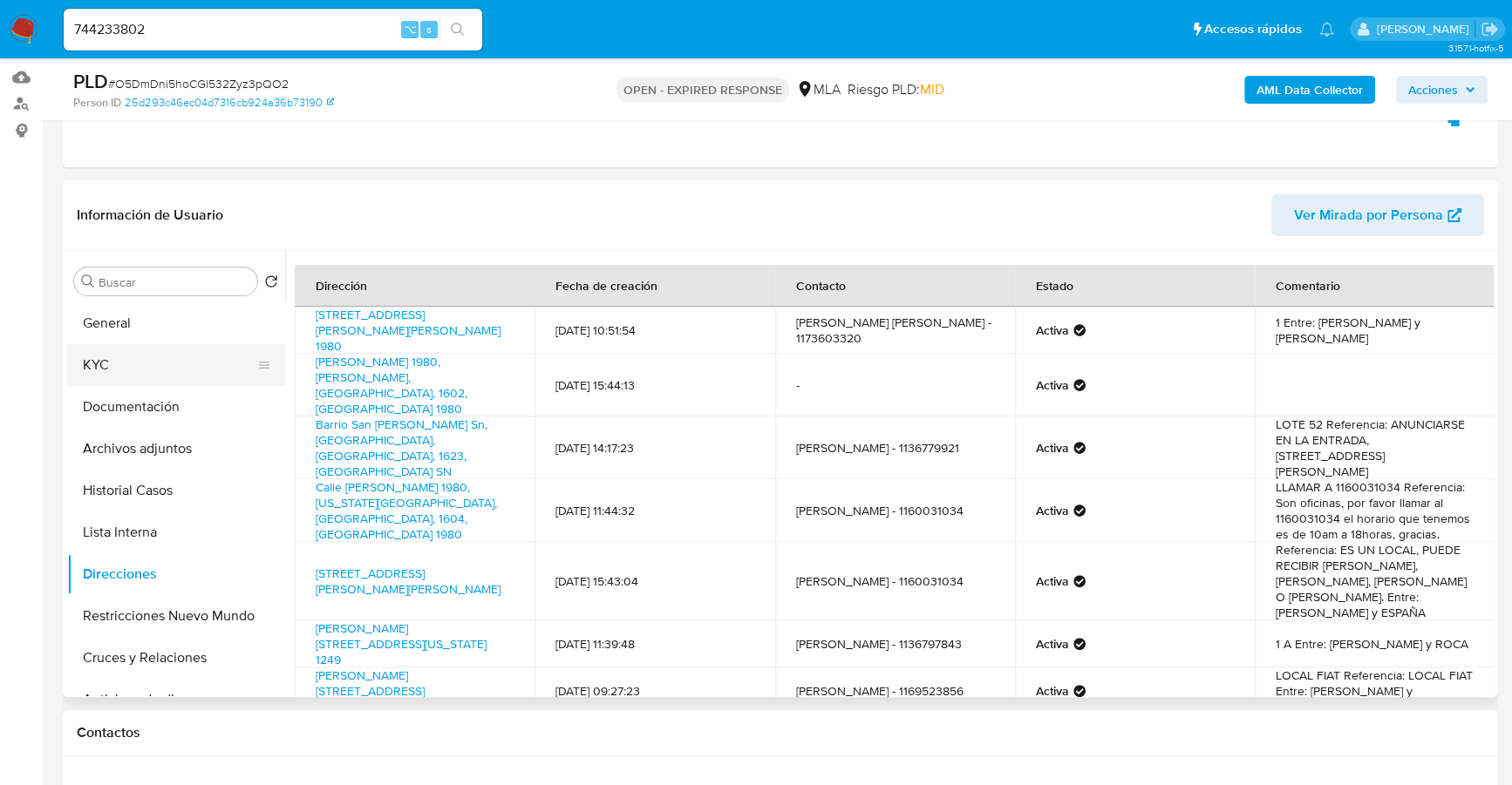
click at [98, 370] on button "KYC" at bounding box center [169, 365] width 204 height 42
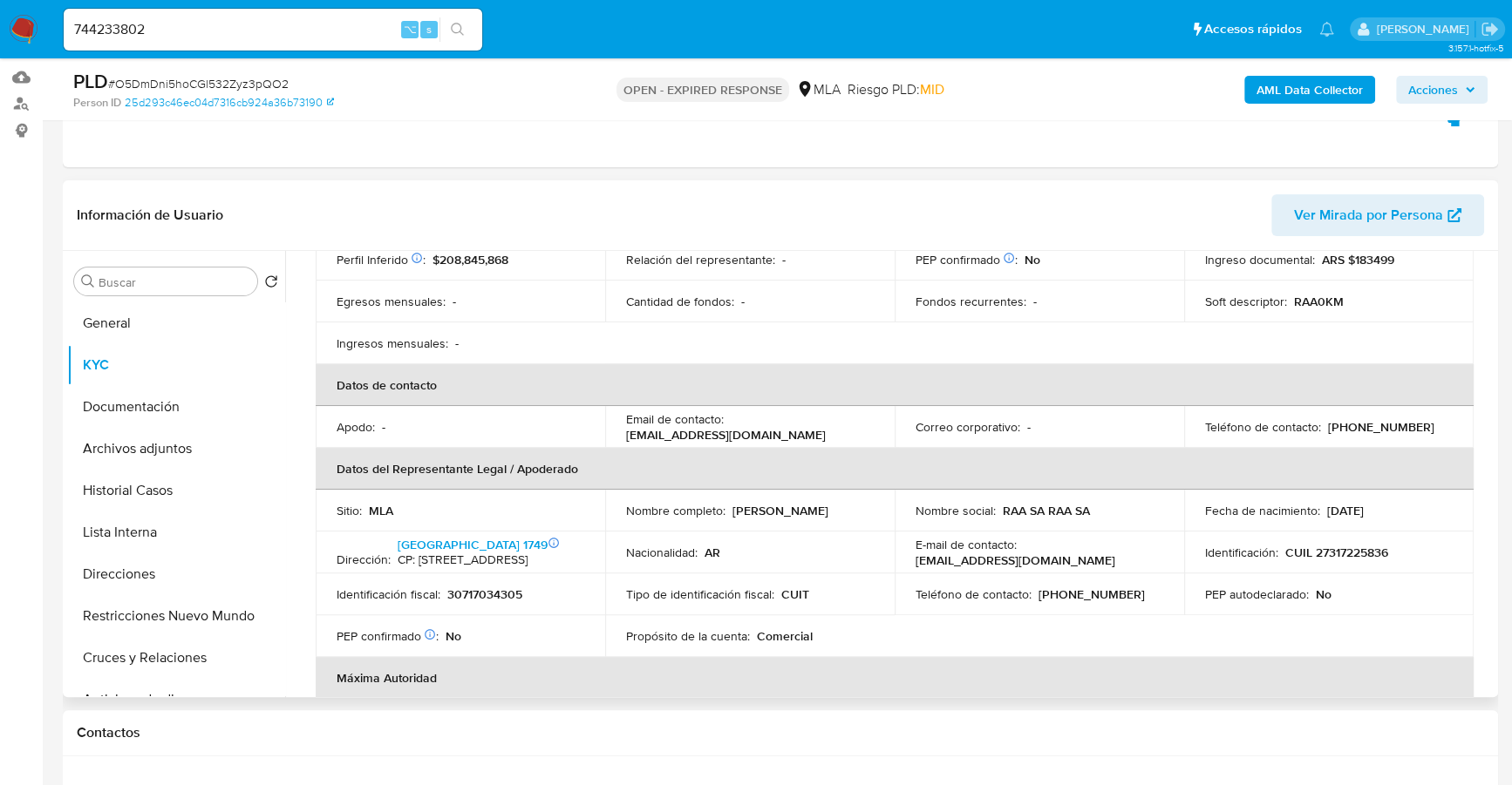
scroll to position [312, 0]
drag, startPoint x: 729, startPoint y: 523, endPoint x: 860, endPoint y: 525, distance: 131.0
click at [860, 516] on div "Nombre completo : Paula Belen Rodriguez" at bounding box center [749, 509] width 247 height 16
copy p "Paula Belen Rodriguez"
copy p "27317225836"
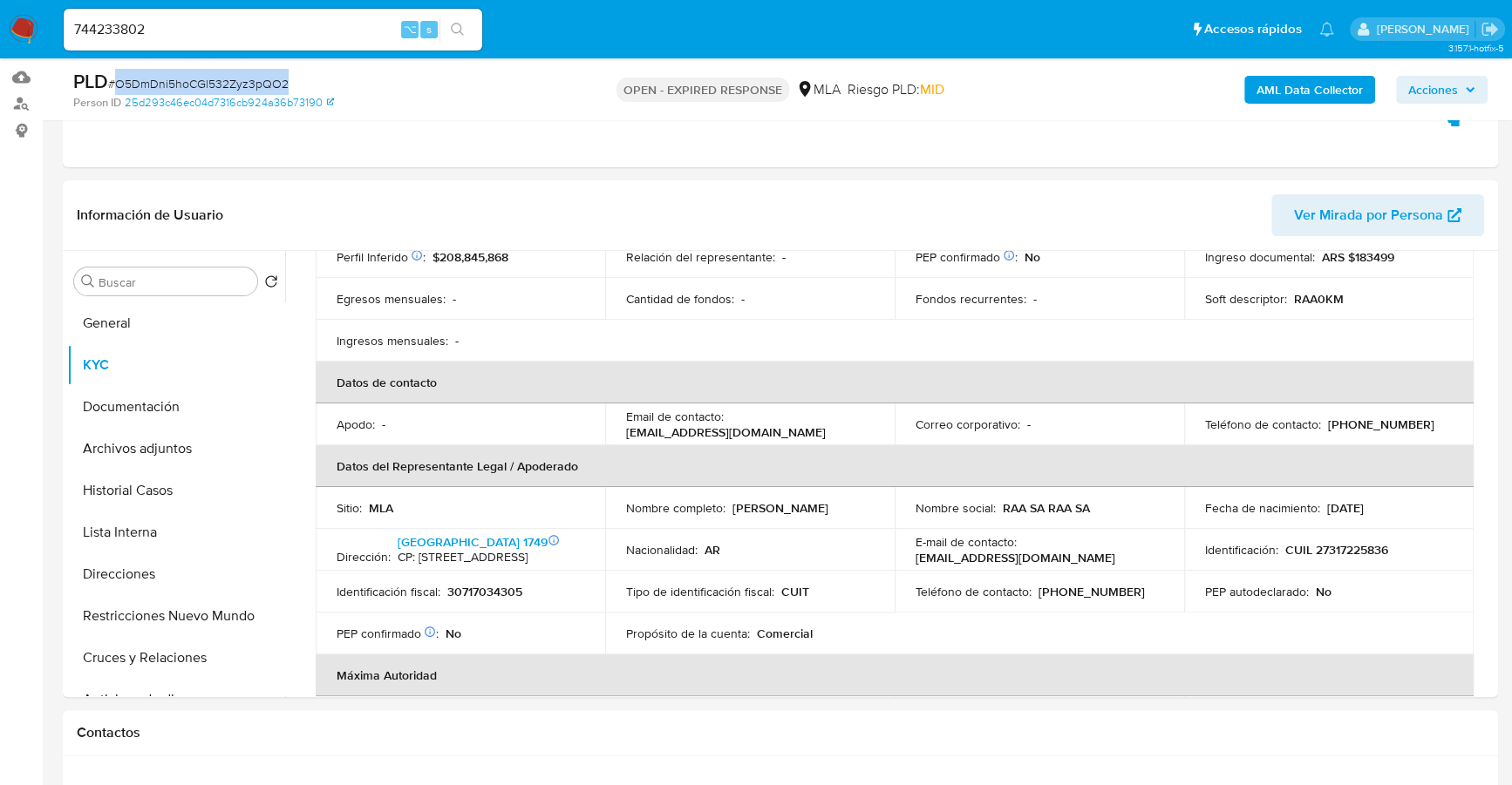
copy span "O5DmDni5hoCGl532Zyz3pQO2"
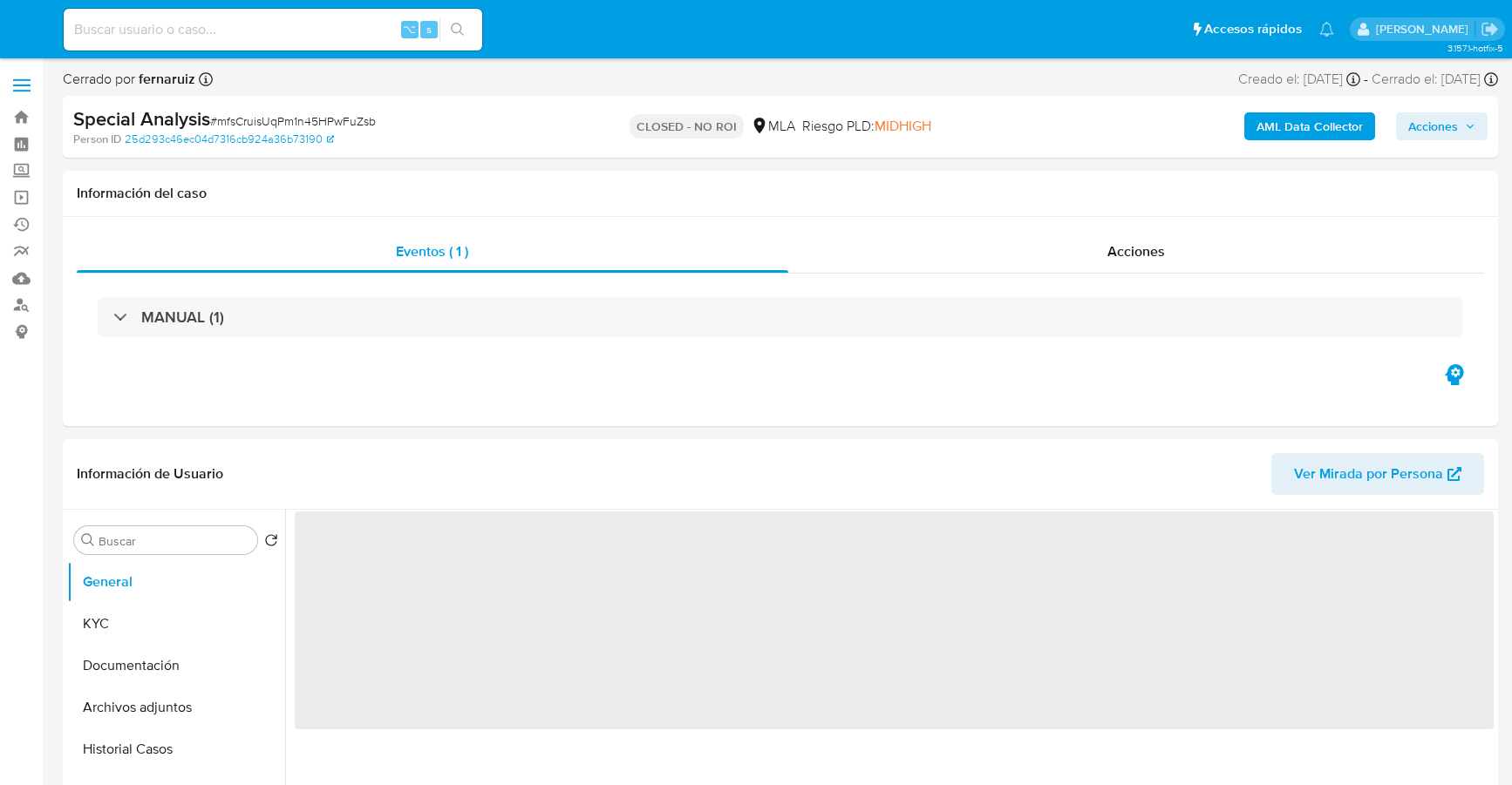
select select "10"
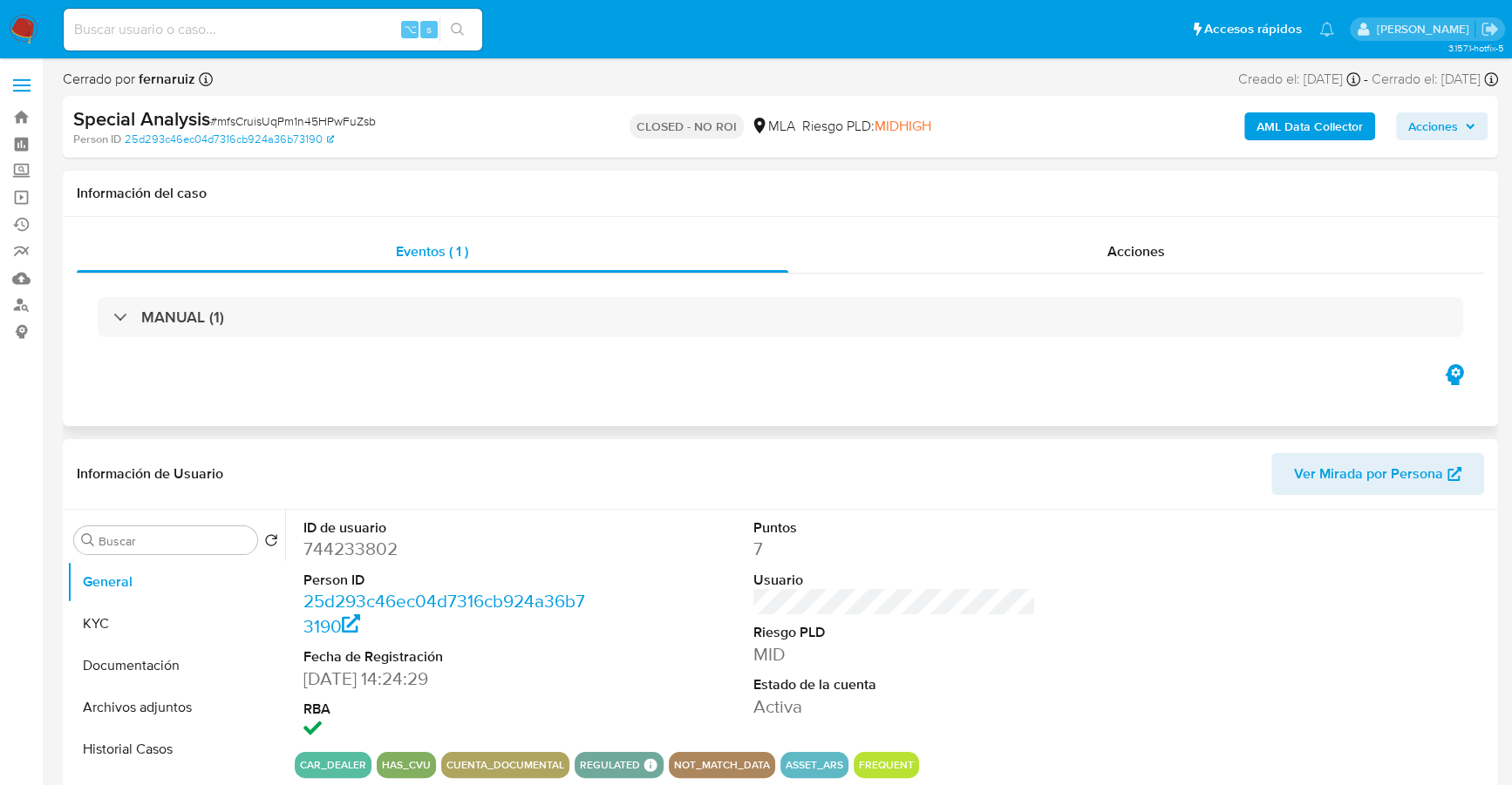
click at [1100, 223] on div "Eventos ( 1 ) Acciones MANUAL (1)" at bounding box center [780, 322] width 1435 height 209
click at [1100, 225] on div "Eventos ( 1 ) Acciones MANUAL (1)" at bounding box center [780, 322] width 1435 height 209
click at [1107, 245] on span "Acciones" at bounding box center [1135, 251] width 58 height 20
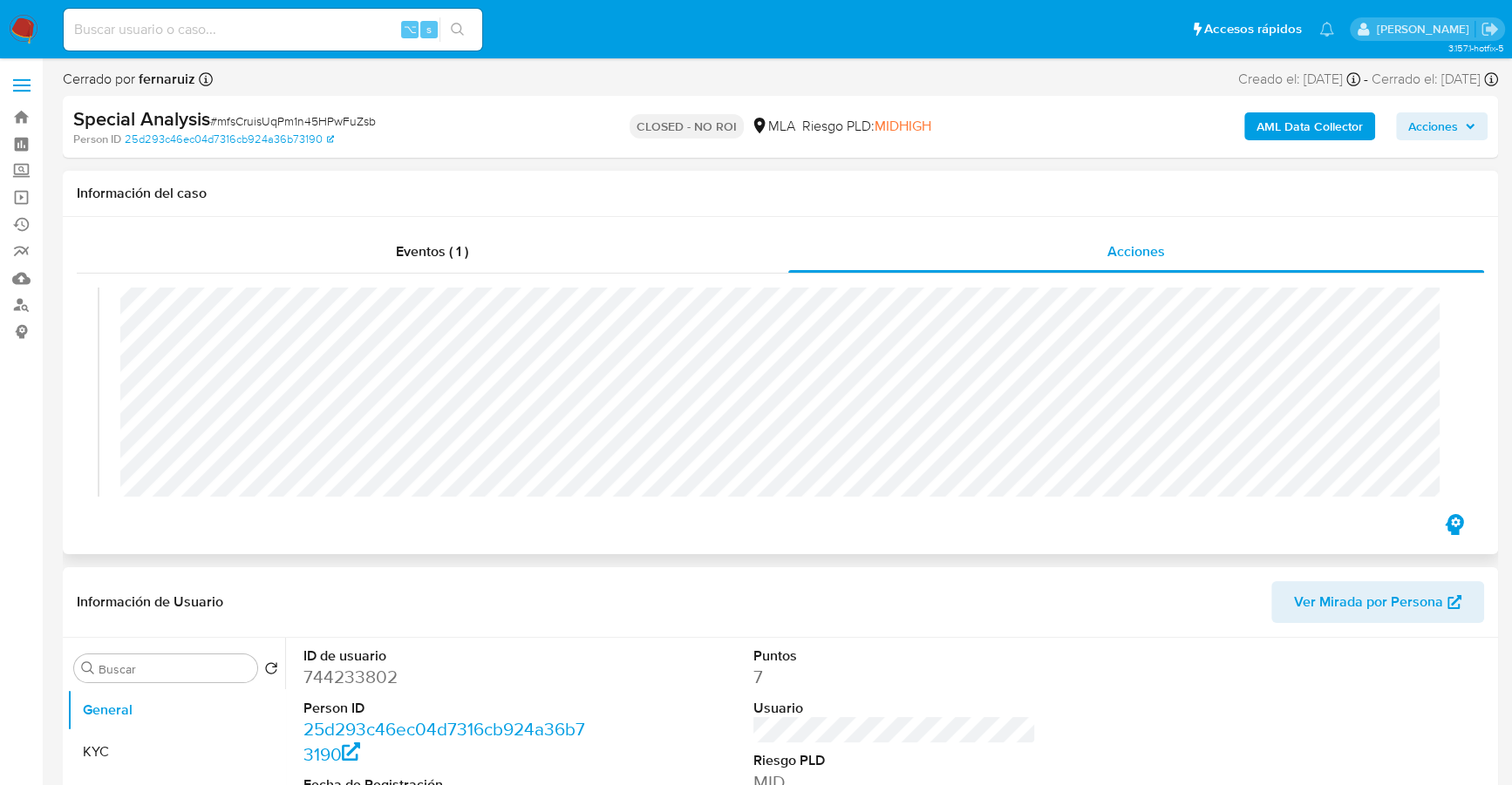
scroll to position [371, 0]
click at [864, 567] on div "Información de Usuario Ver Mirada por Persona" at bounding box center [780, 602] width 1435 height 71
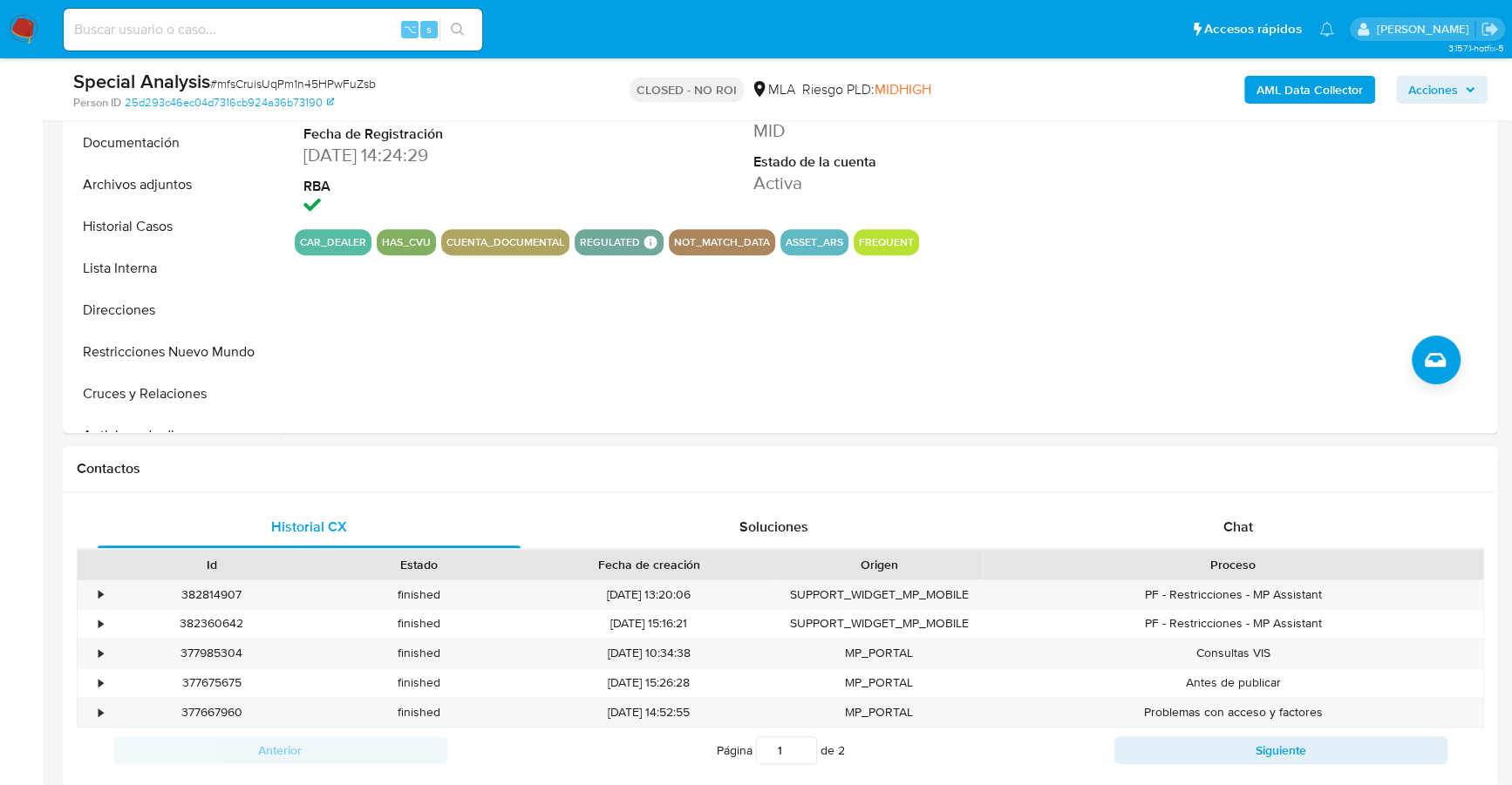
scroll to position [592, 0]
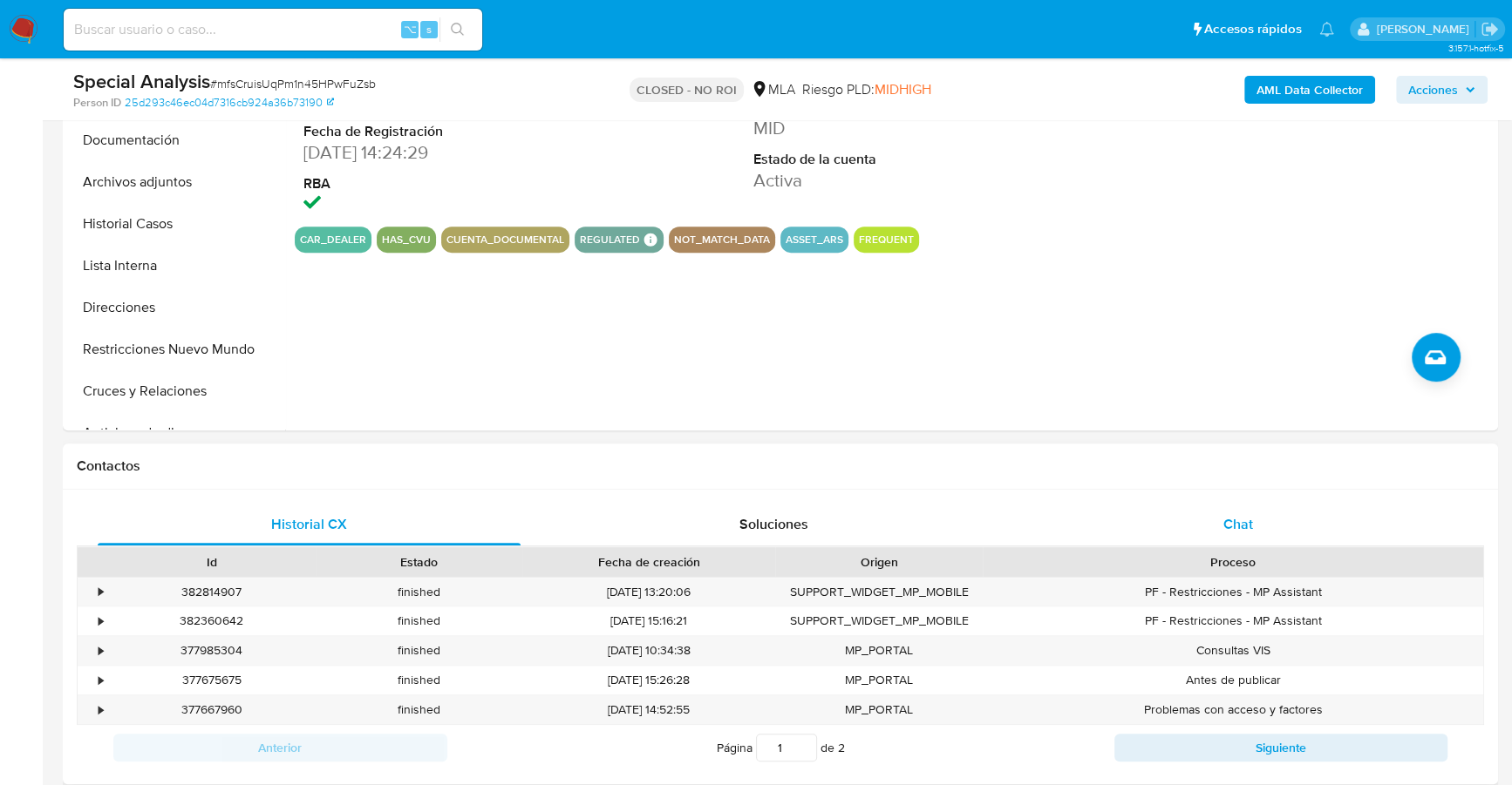
click at [1251, 536] on div "Chat" at bounding box center [1237, 525] width 423 height 42
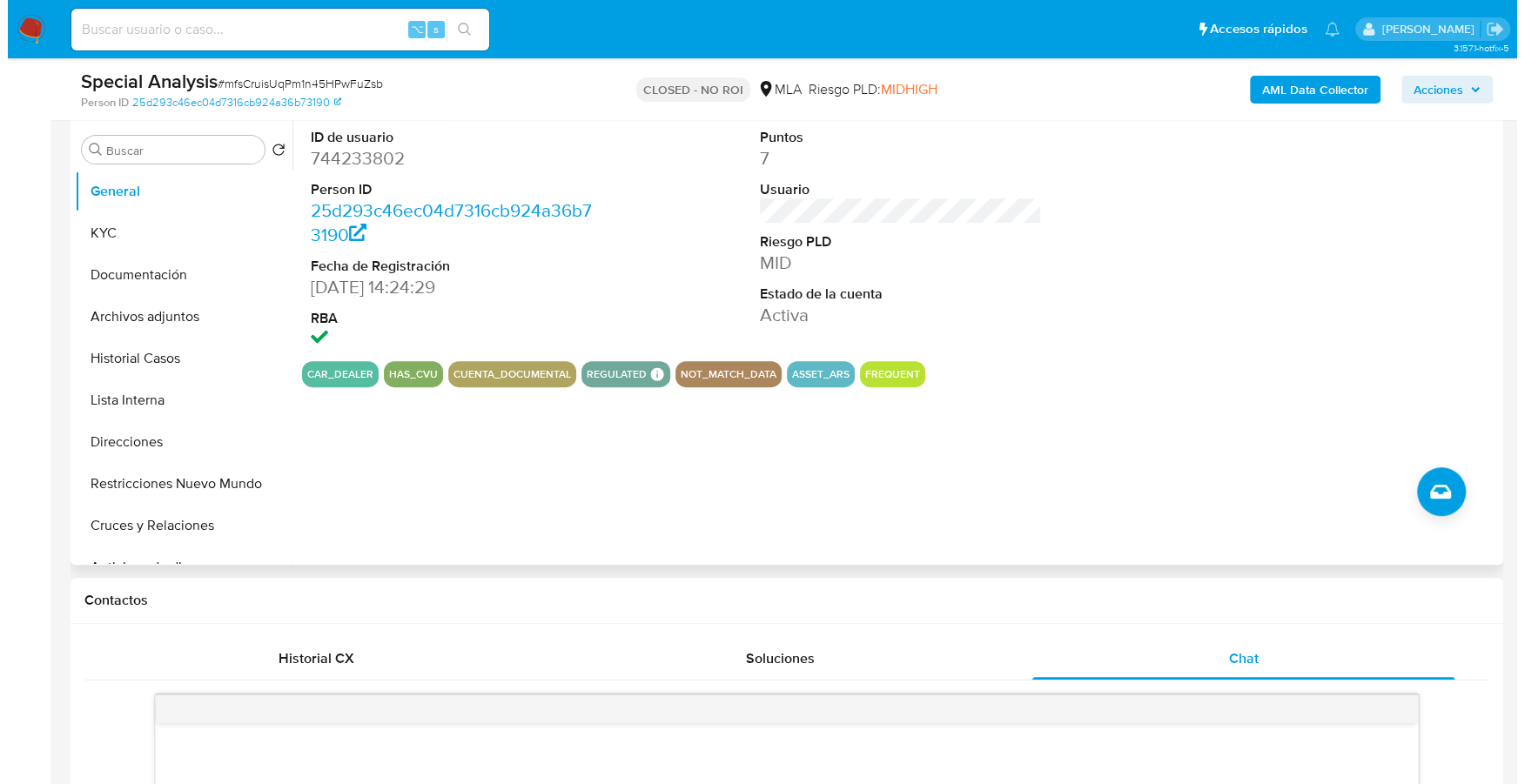
scroll to position [349, 0]
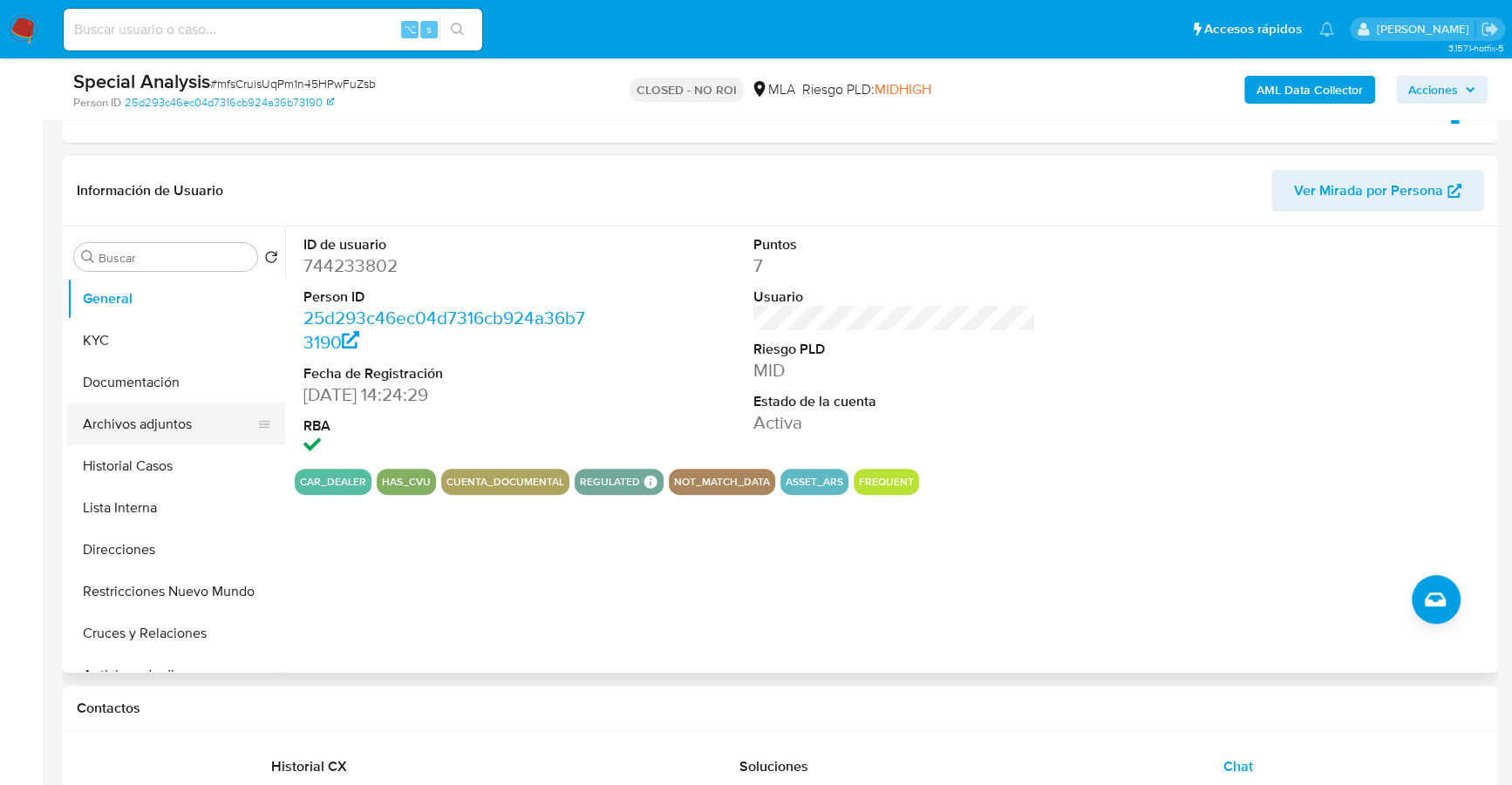
click at [148, 434] on button "Archivos adjuntos" at bounding box center [169, 424] width 204 height 42
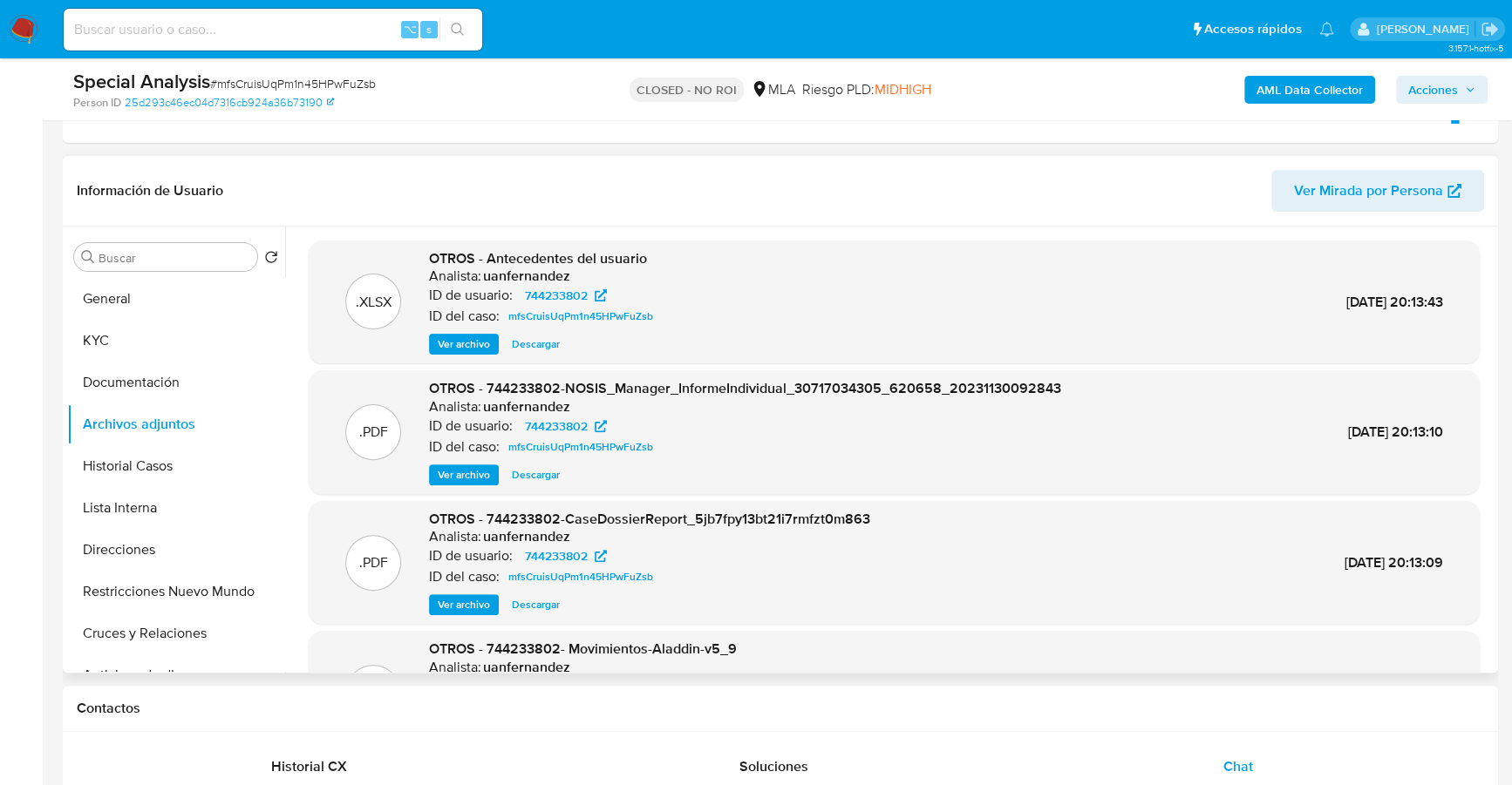
click at [444, 347] on span "Ver archivo" at bounding box center [464, 345] width 52 height 18
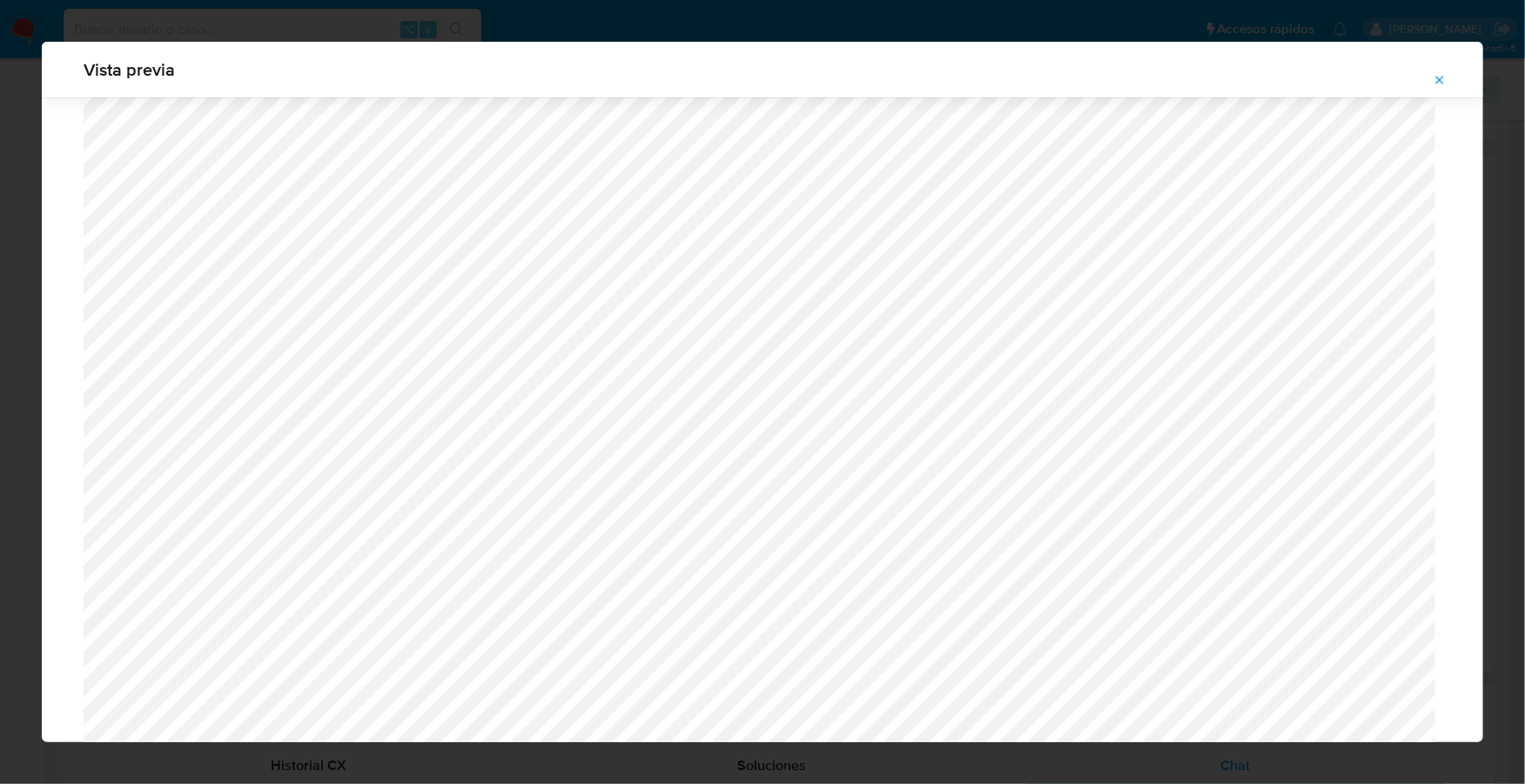
scroll to position [1053, 0]
click at [1439, 80] on icon "Attachment preview" at bounding box center [1440, 80] width 8 height 8
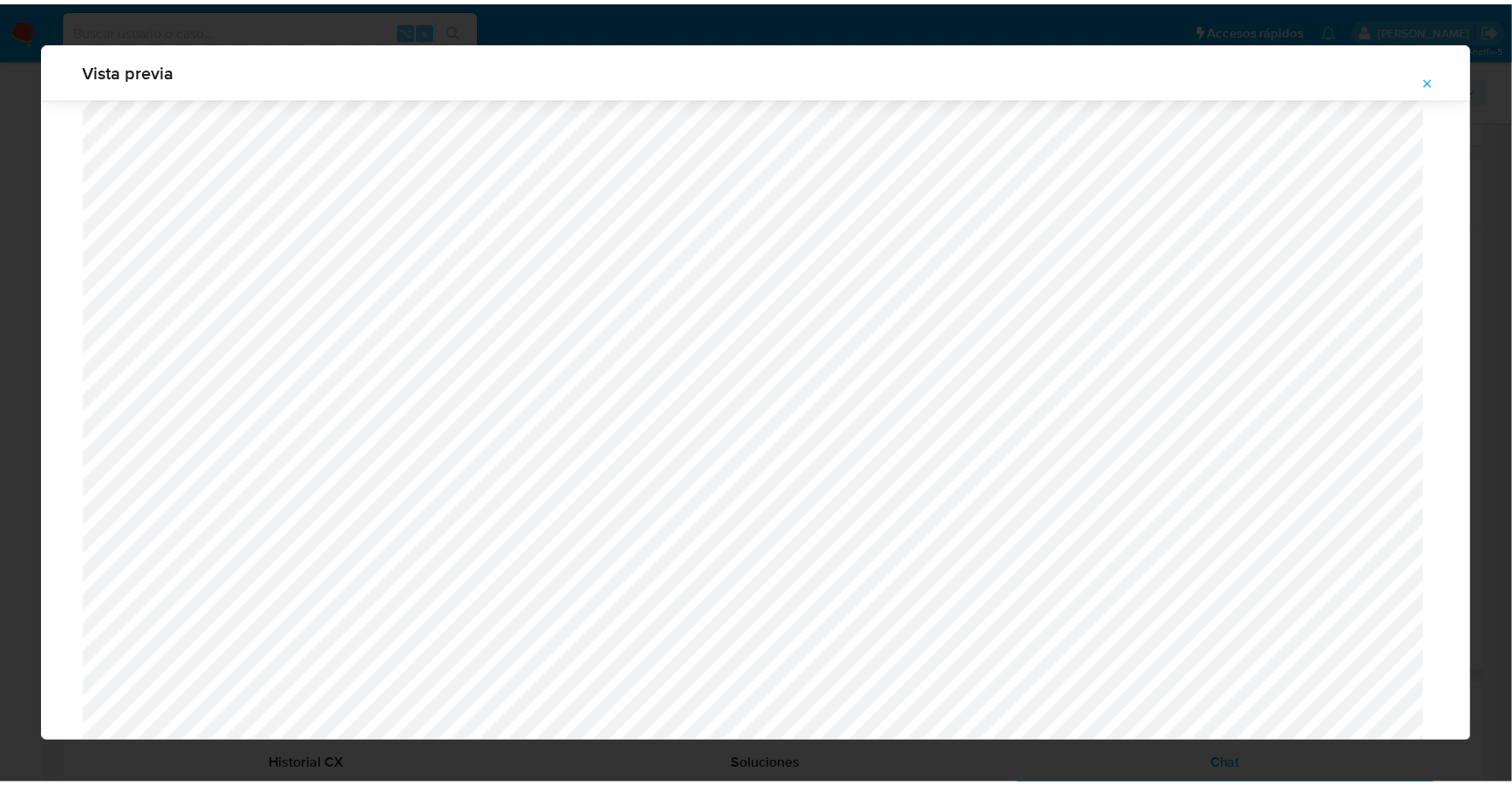
scroll to position [0, 0]
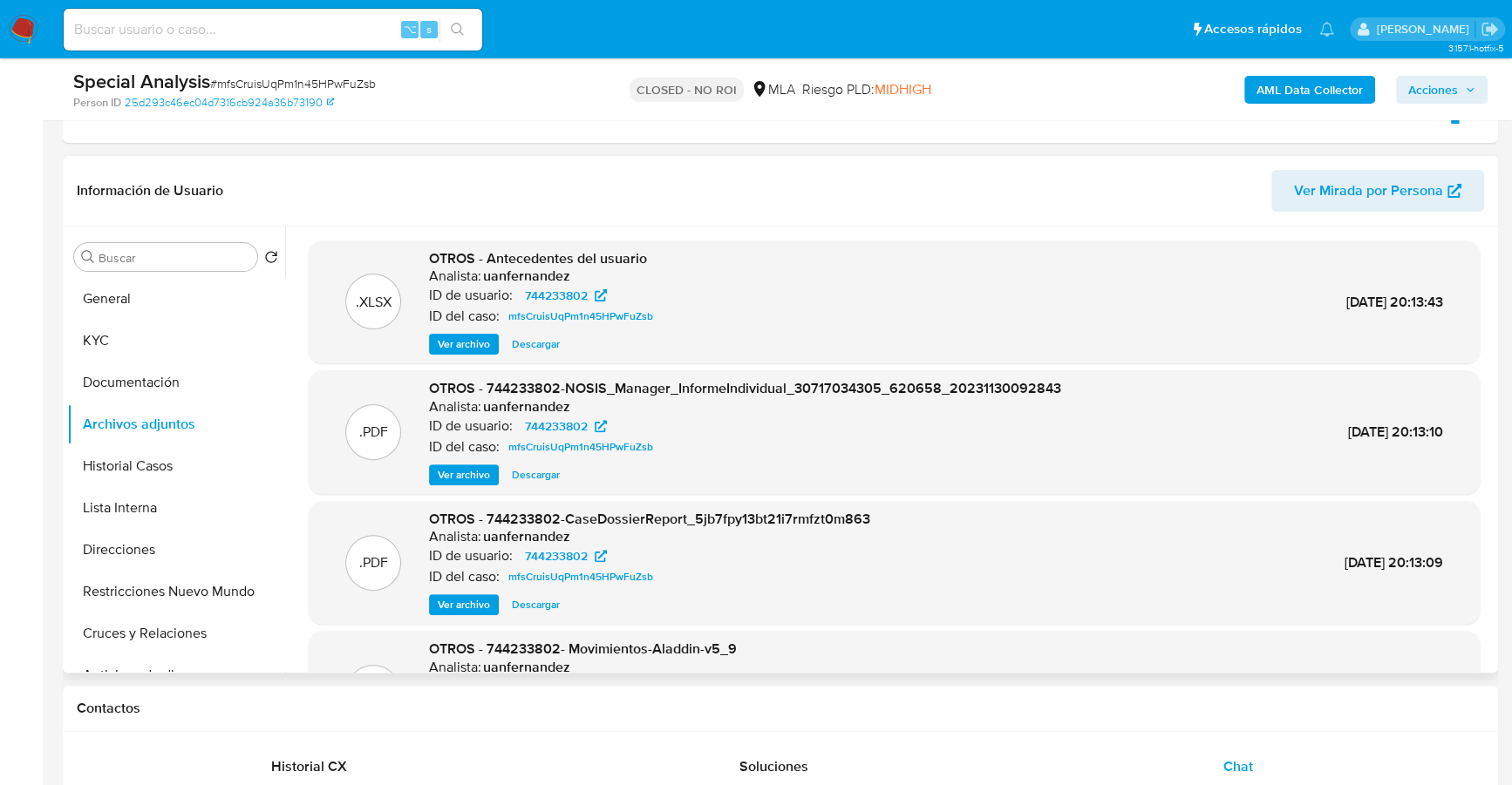
click at [540, 346] on span "Descargar" at bounding box center [535, 345] width 48 height 18
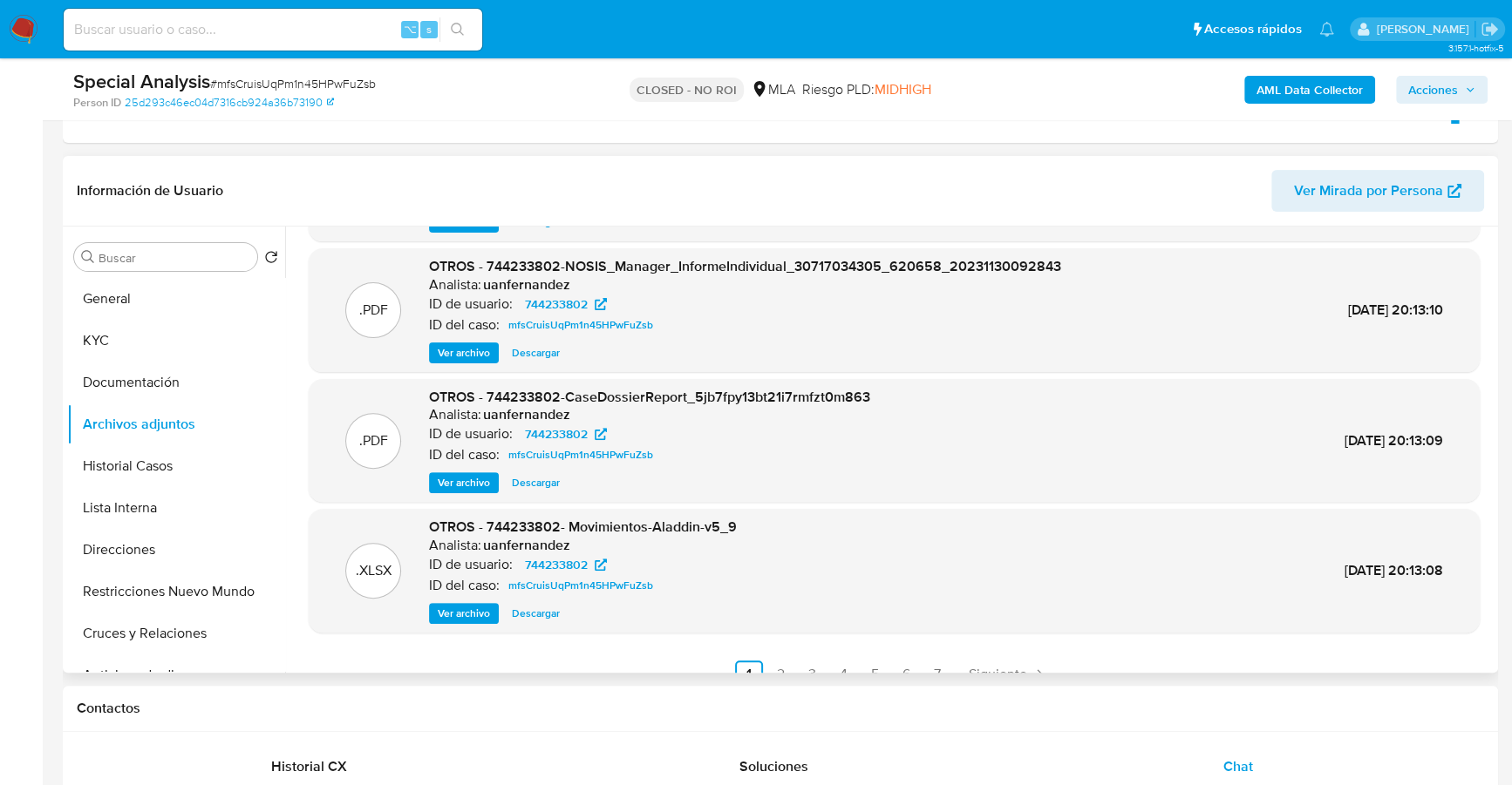
scroll to position [146, 0]
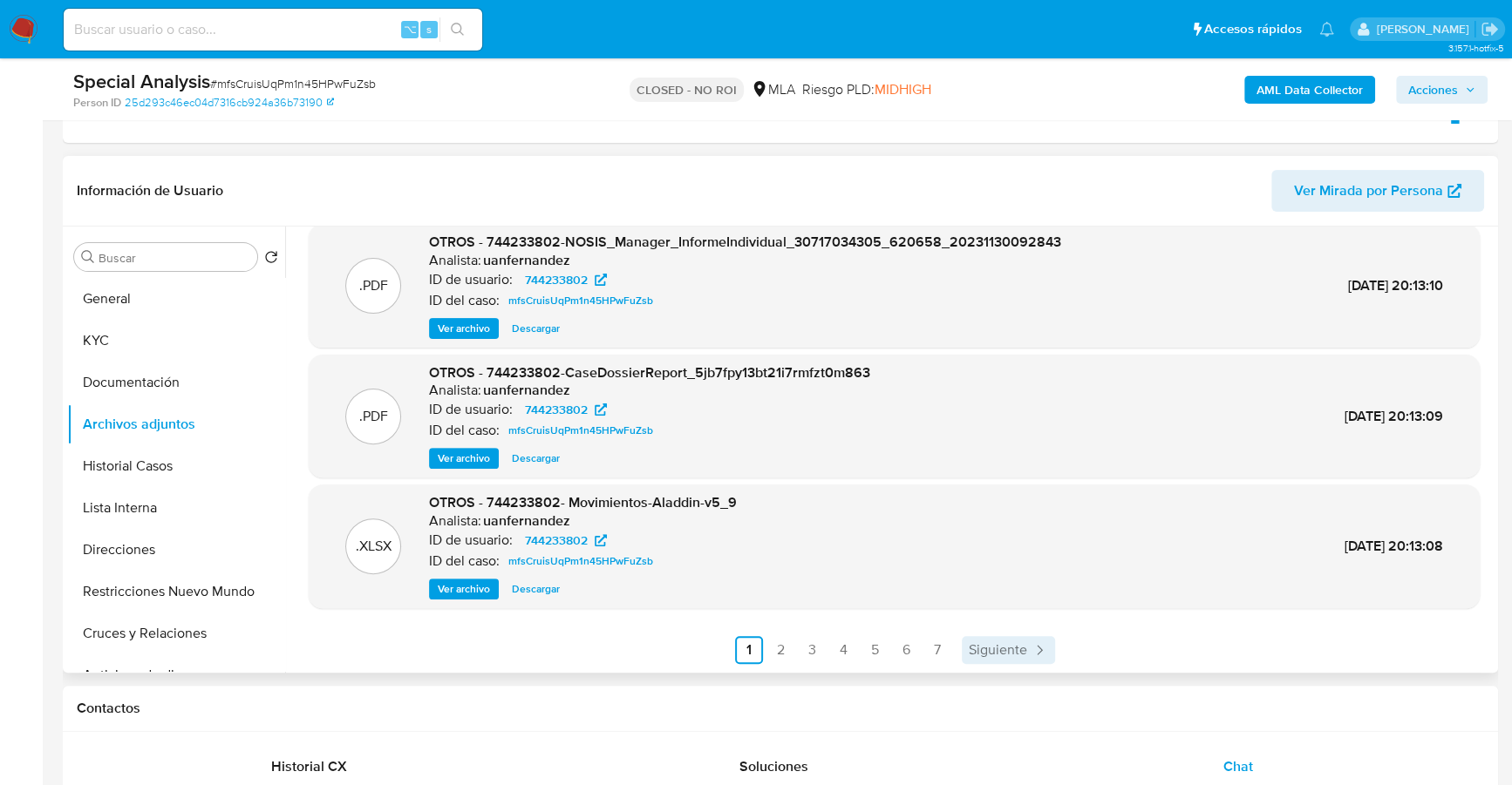
click at [993, 650] on span "Siguiente" at bounding box center [998, 650] width 58 height 14
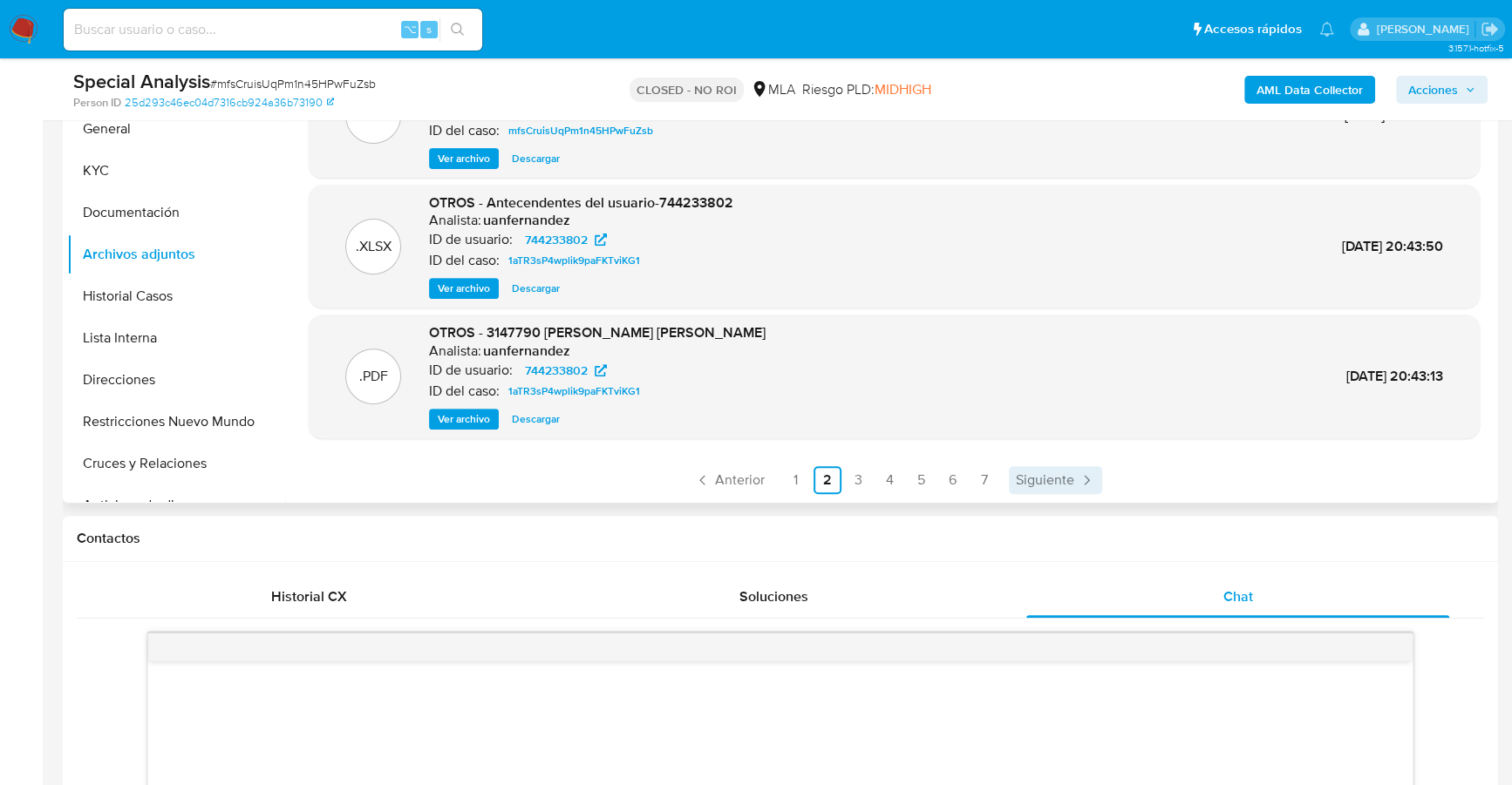
click at [1079, 475] on icon "Paginación" at bounding box center [1087, 480] width 18 height 18
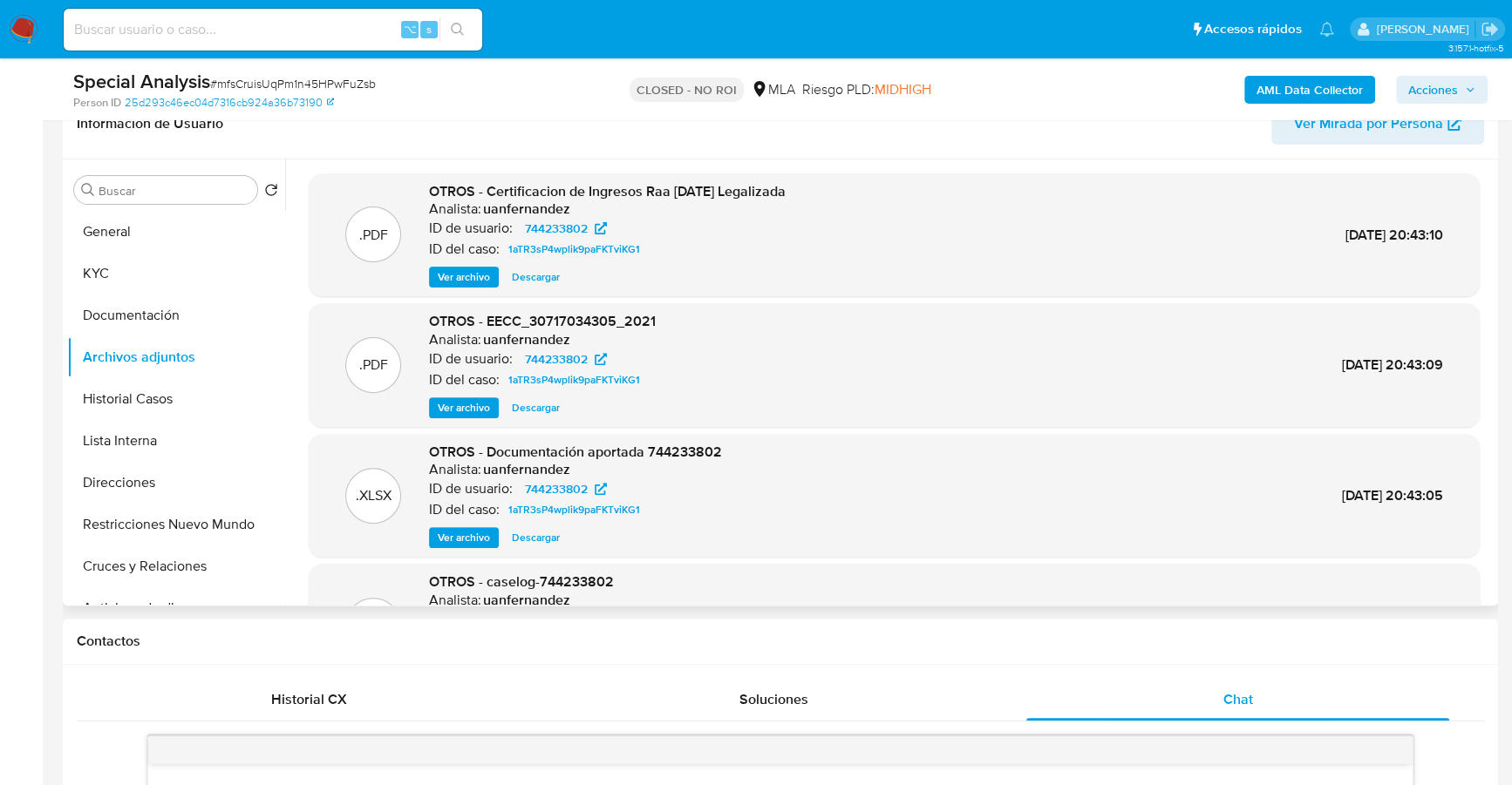
scroll to position [397, 0]
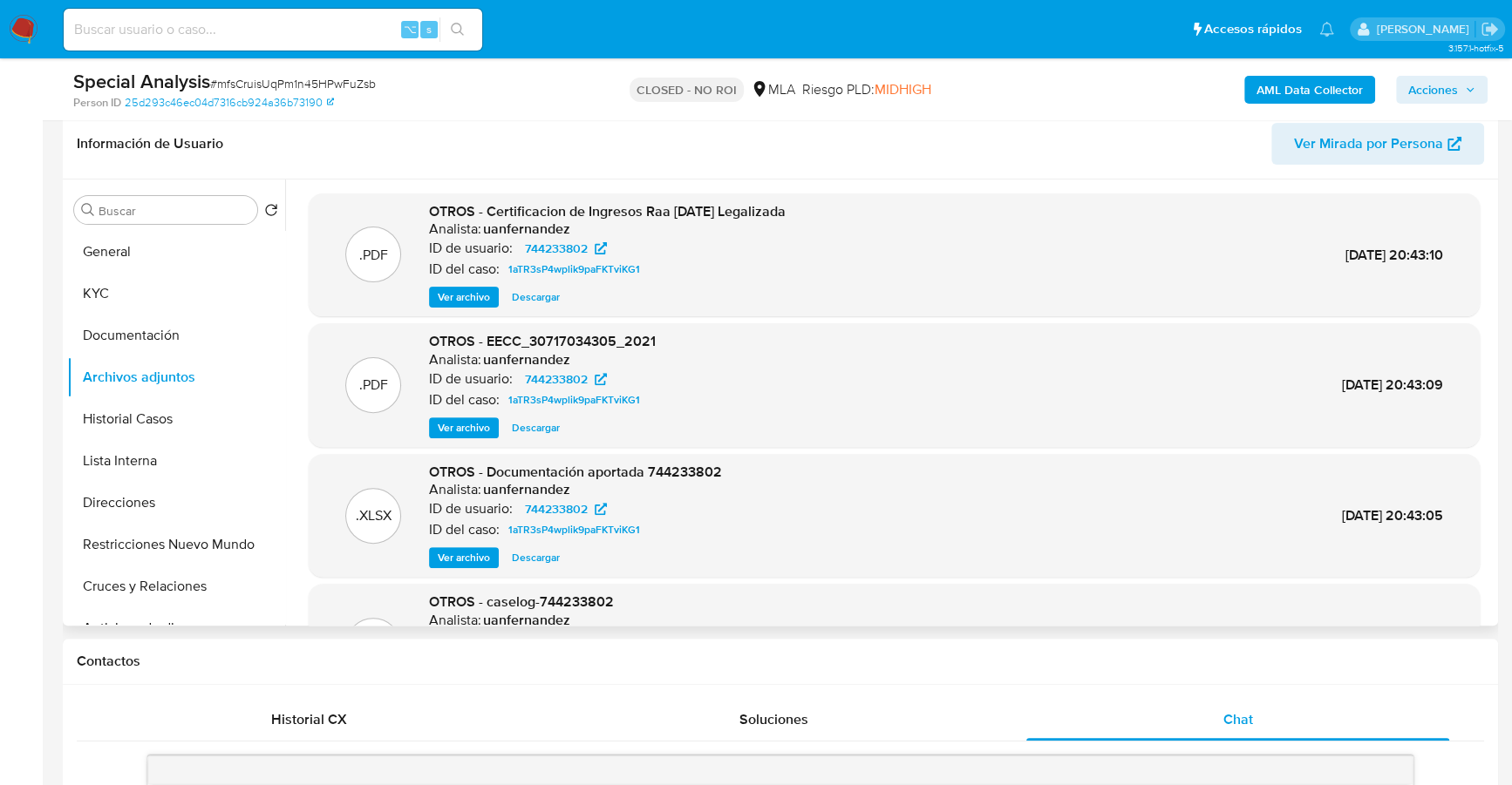
click at [451, 291] on span "Ver archivo" at bounding box center [464, 298] width 52 height 18
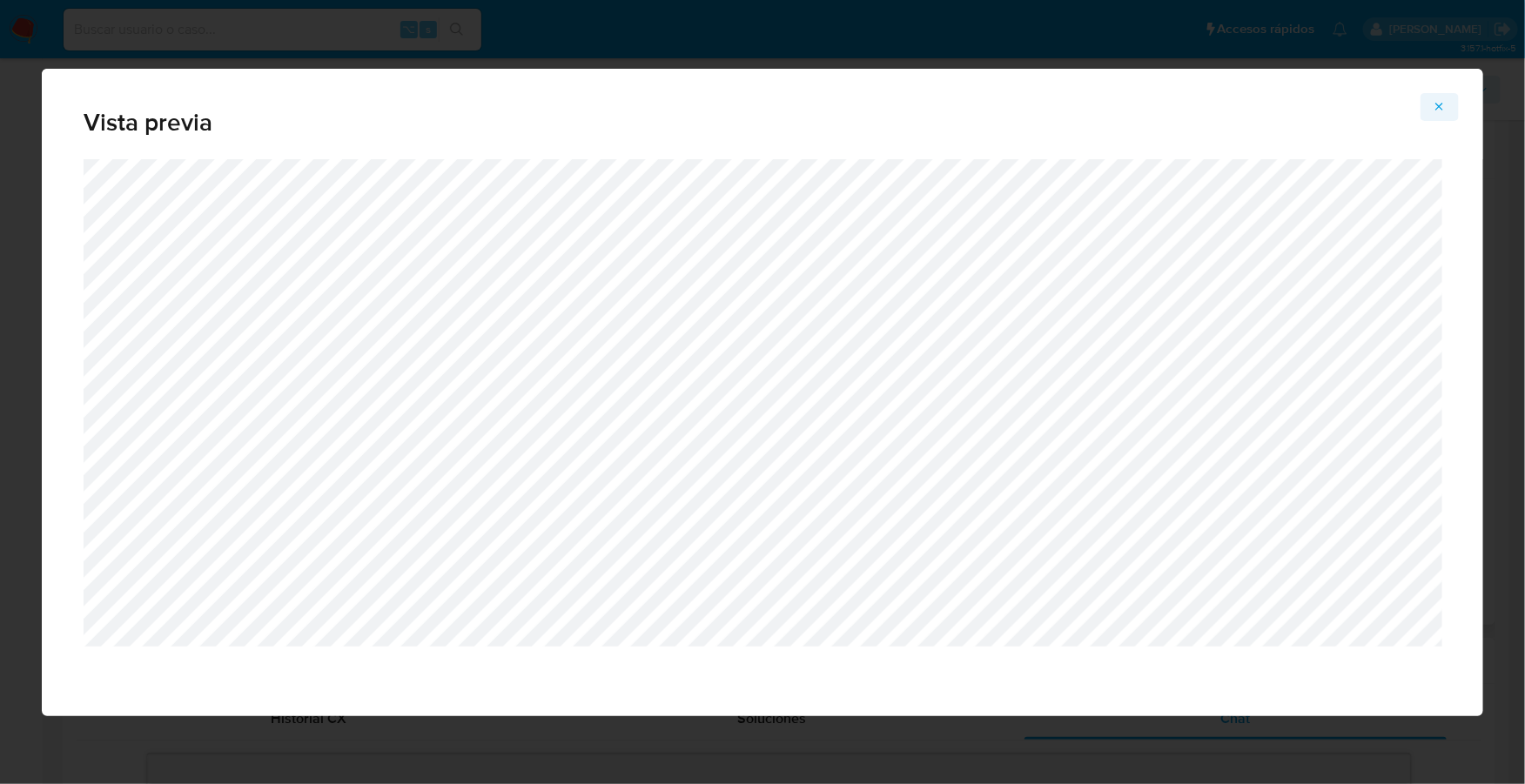
click at [1444, 105] on icon "Attachment preview" at bounding box center [1440, 107] width 14 height 14
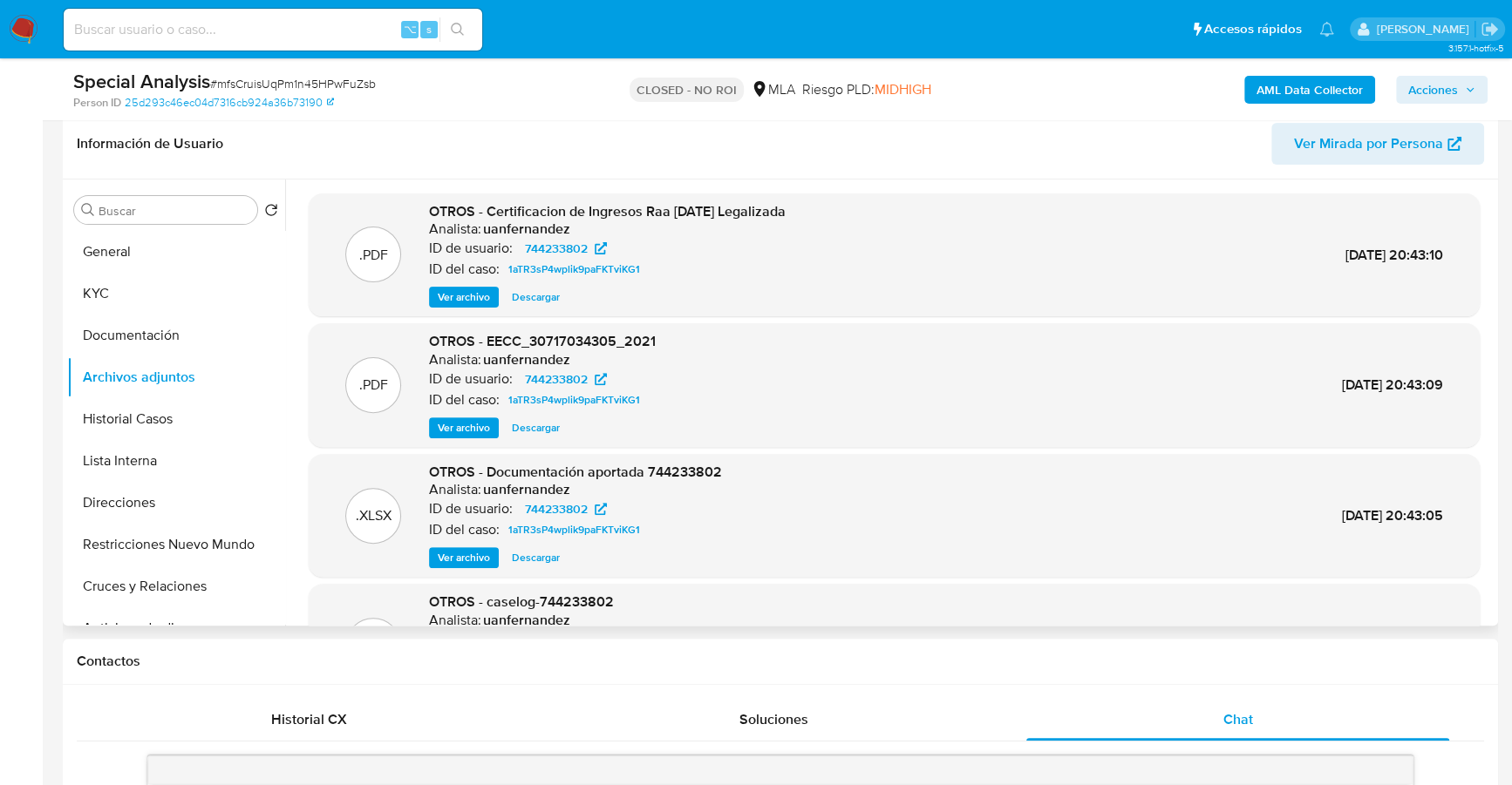
click at [472, 434] on span "Ver archivo" at bounding box center [464, 428] width 52 height 18
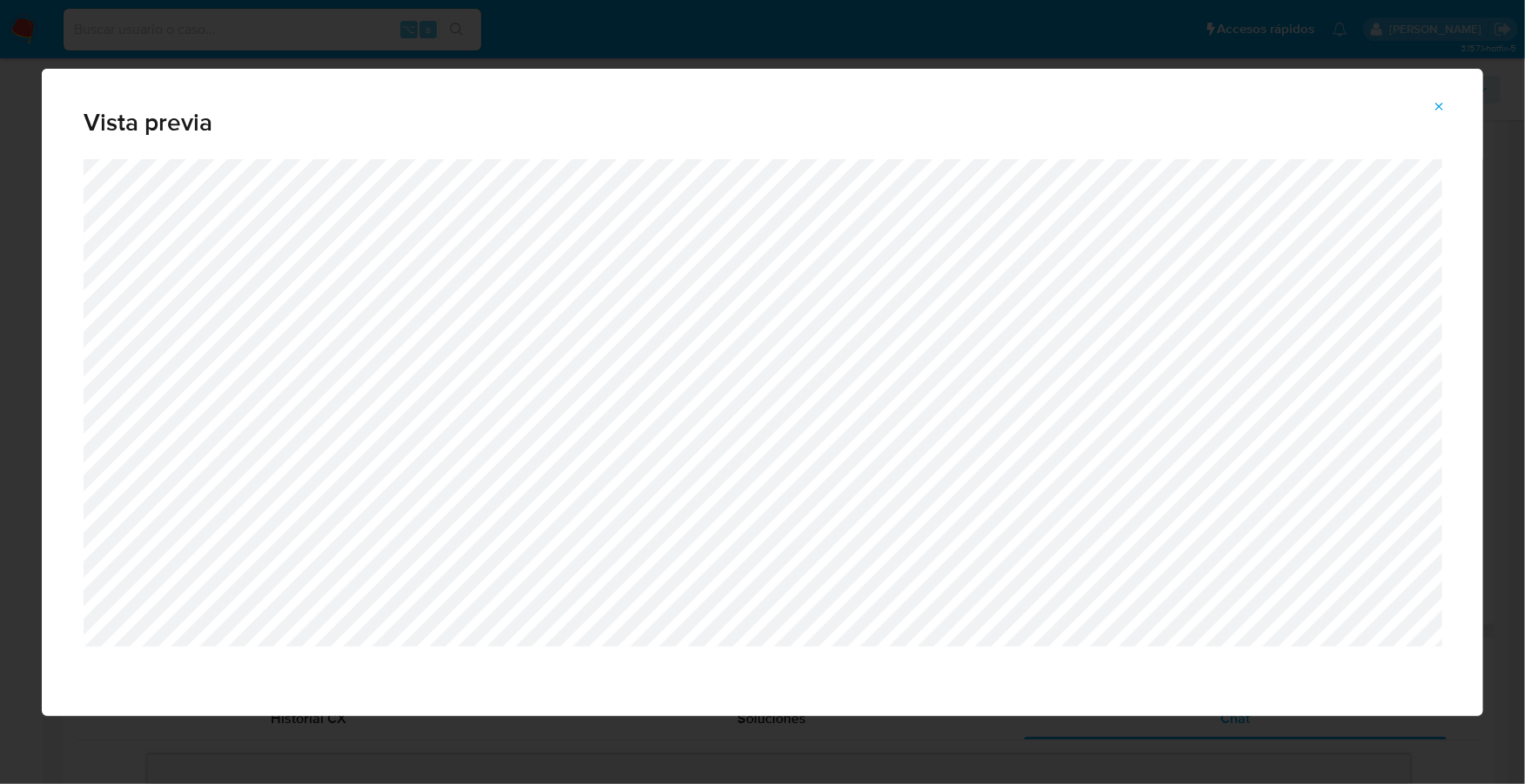
click at [1439, 104] on icon "Attachment preview" at bounding box center [1440, 106] width 8 height 8
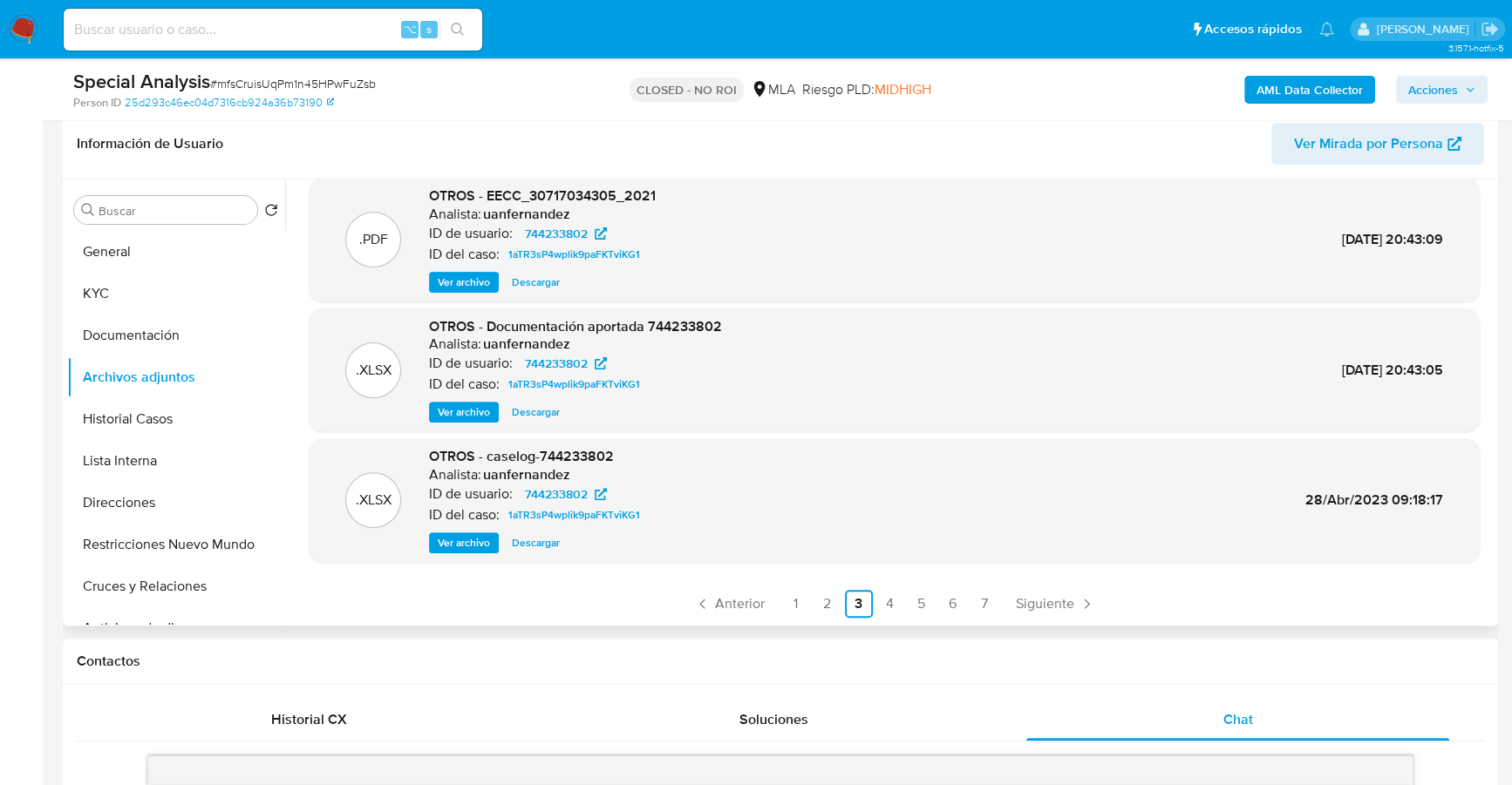
scroll to position [146, 0]
click at [451, 420] on span "Ver archivo" at bounding box center [464, 411] width 52 height 18
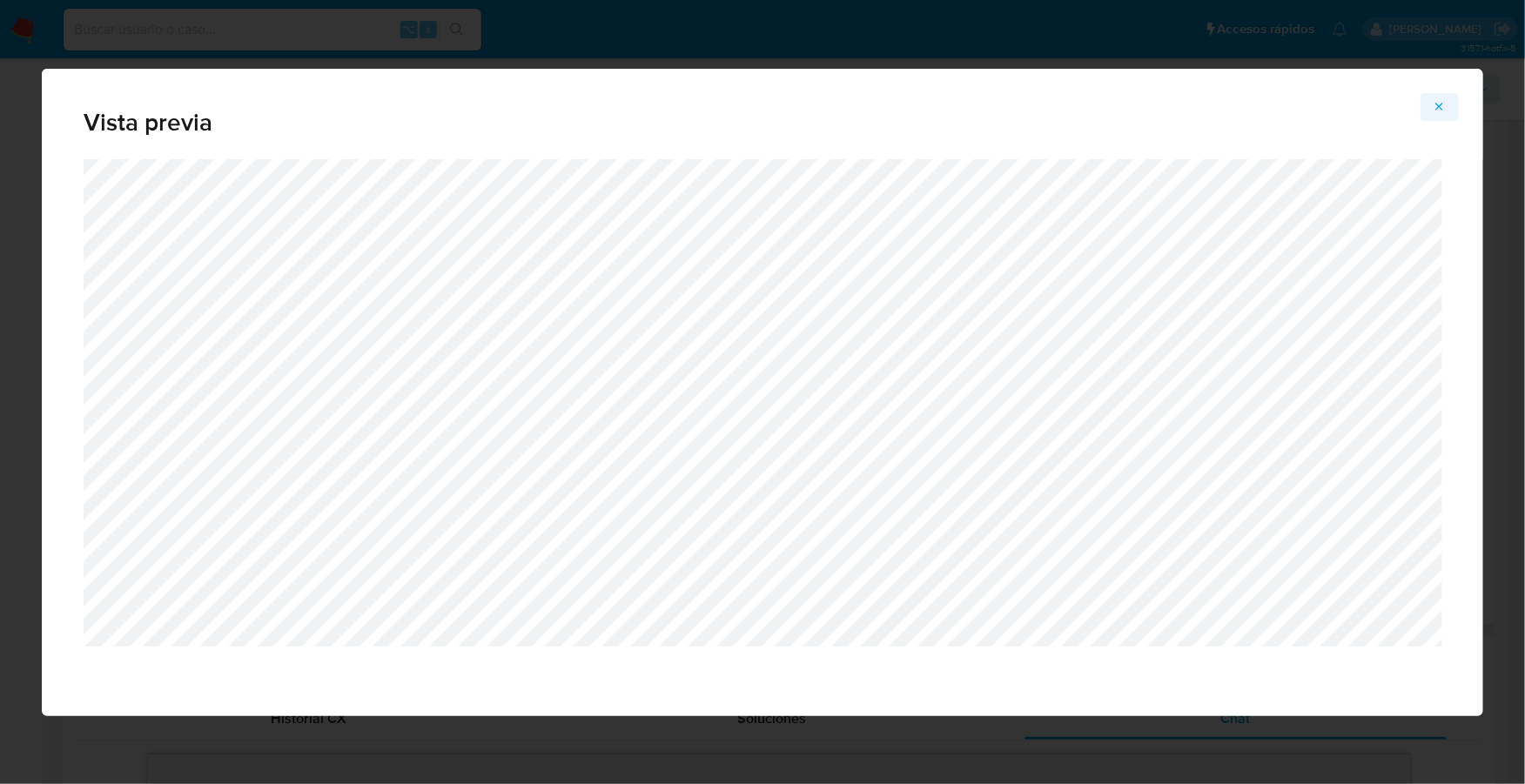
click at [1439, 108] on icon "Attachment preview" at bounding box center [1440, 107] width 14 height 14
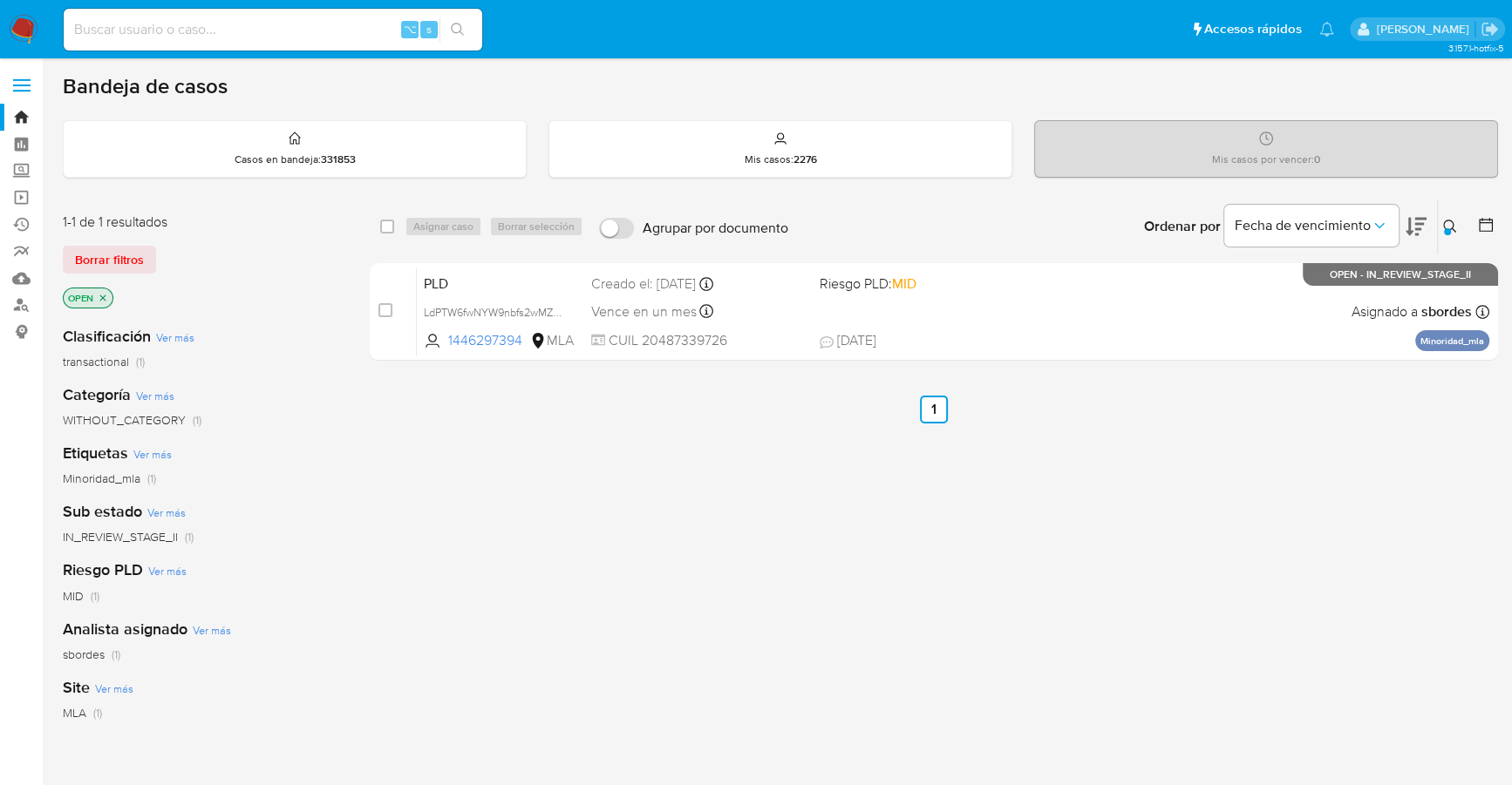
click at [1457, 222] on button at bounding box center [1452, 227] width 28 height 21
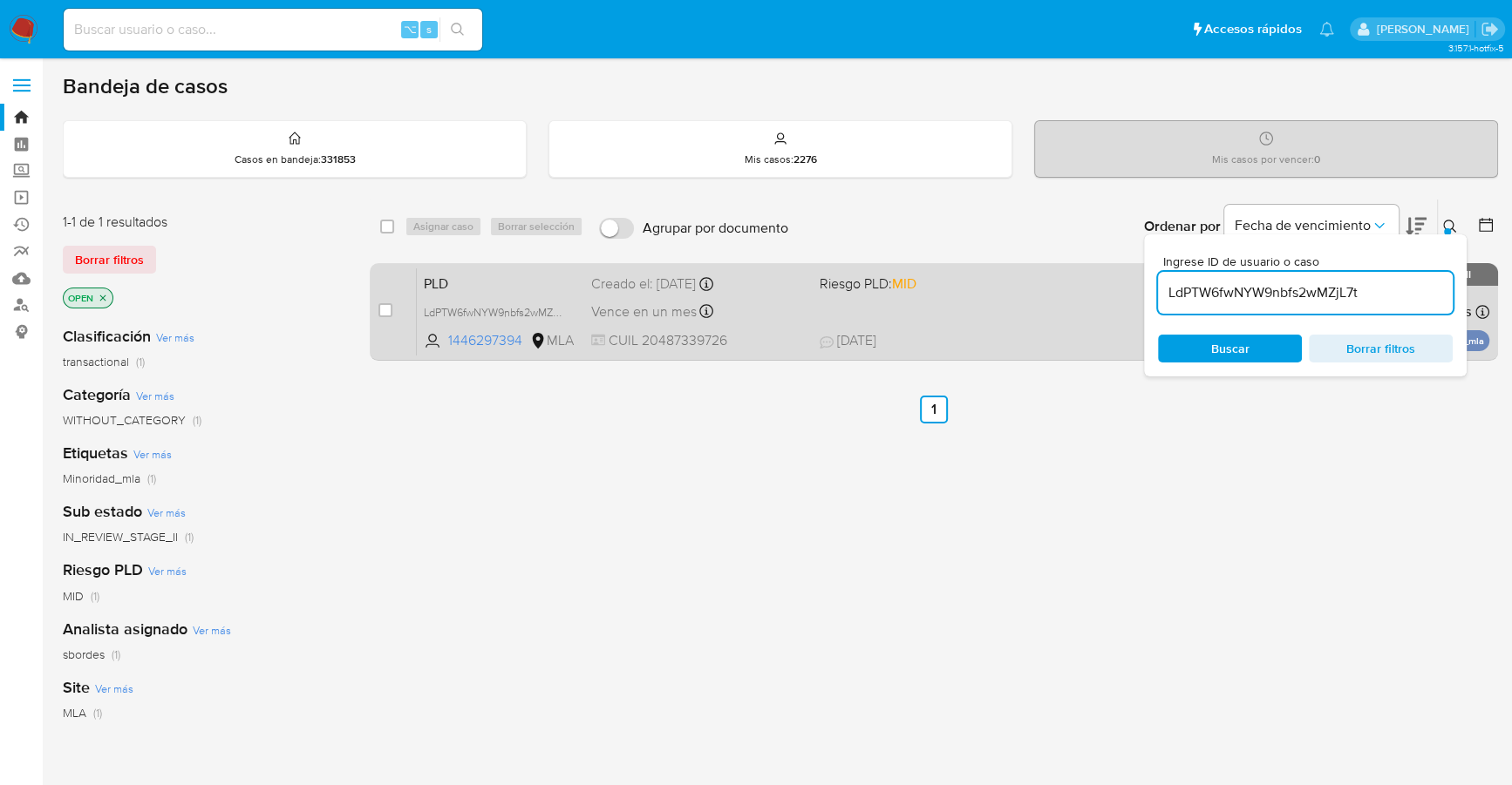
drag, startPoint x: 1365, startPoint y: 289, endPoint x: 1142, endPoint y: 287, distance: 223.0
click at [1142, 287] on div "select-all-cases-checkbox Asignar caso Borrar selección Agrupar por documento O…" at bounding box center [933, 283] width 1128 height 169
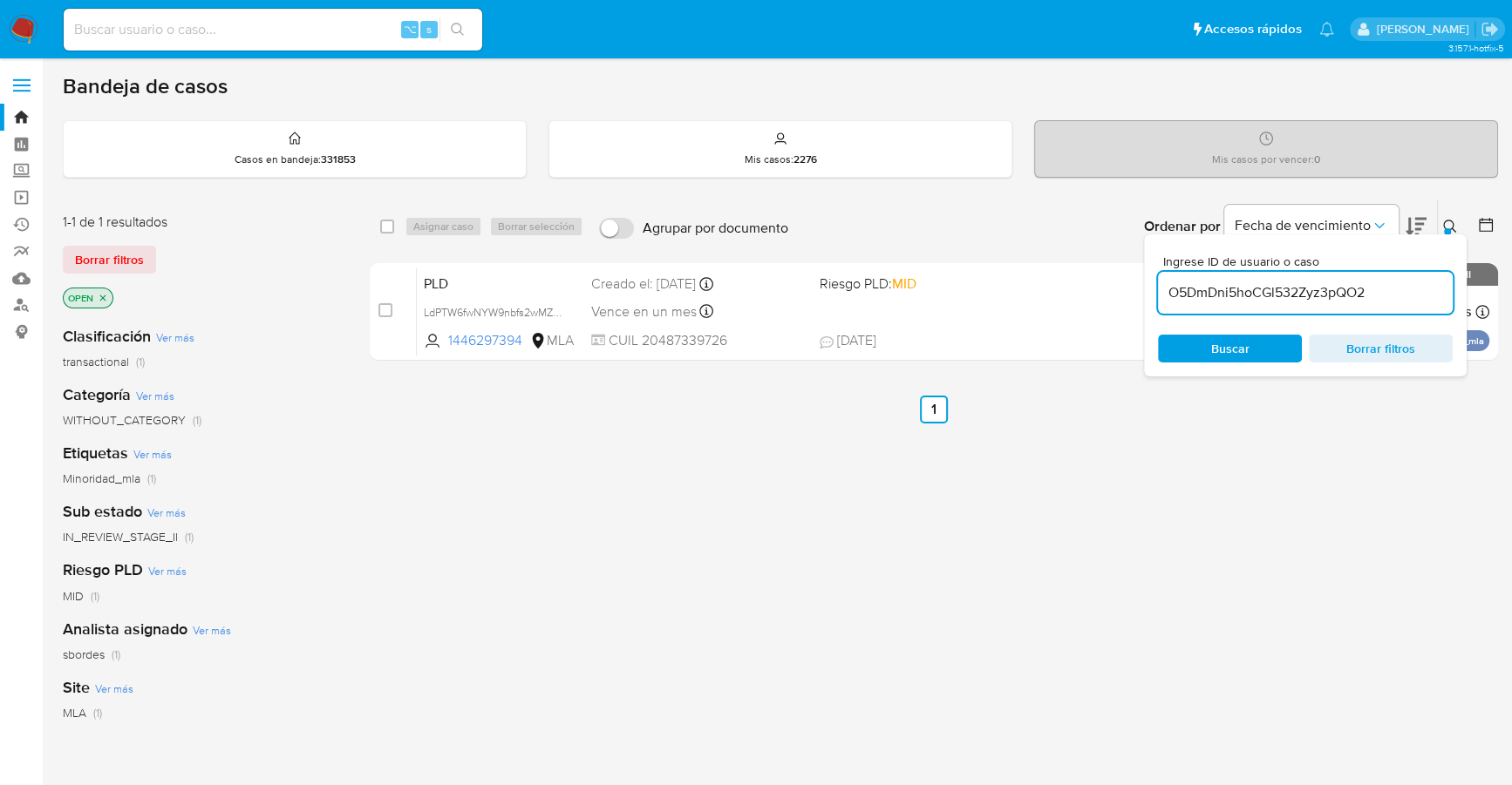
type input "O5DmDni5hoCGl532Zyz3pQO2"
click at [1439, 225] on button at bounding box center [1452, 227] width 28 height 21
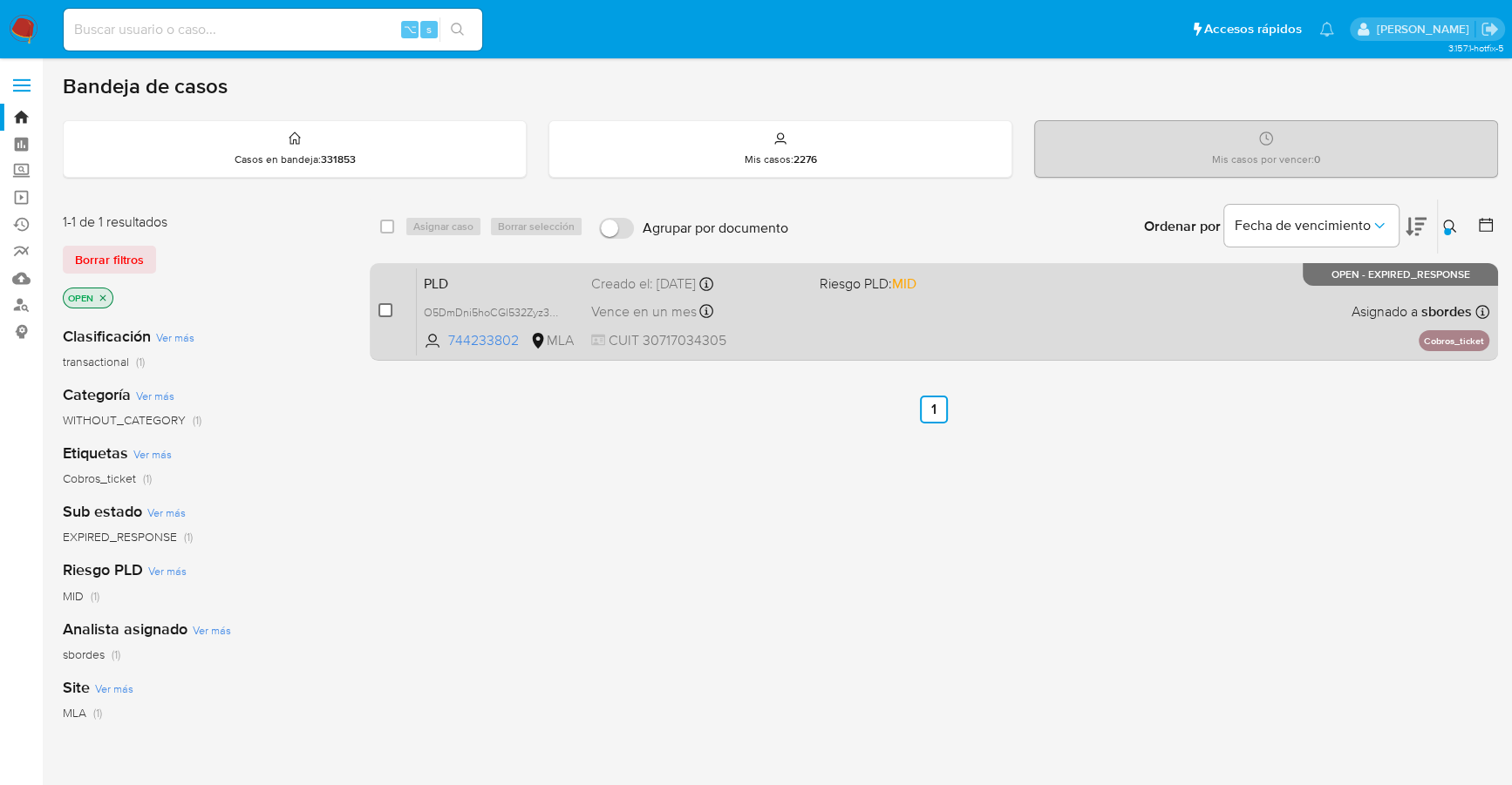
click at [380, 304] on input "checkbox" at bounding box center [386, 310] width 14 height 14
checkbox input "true"
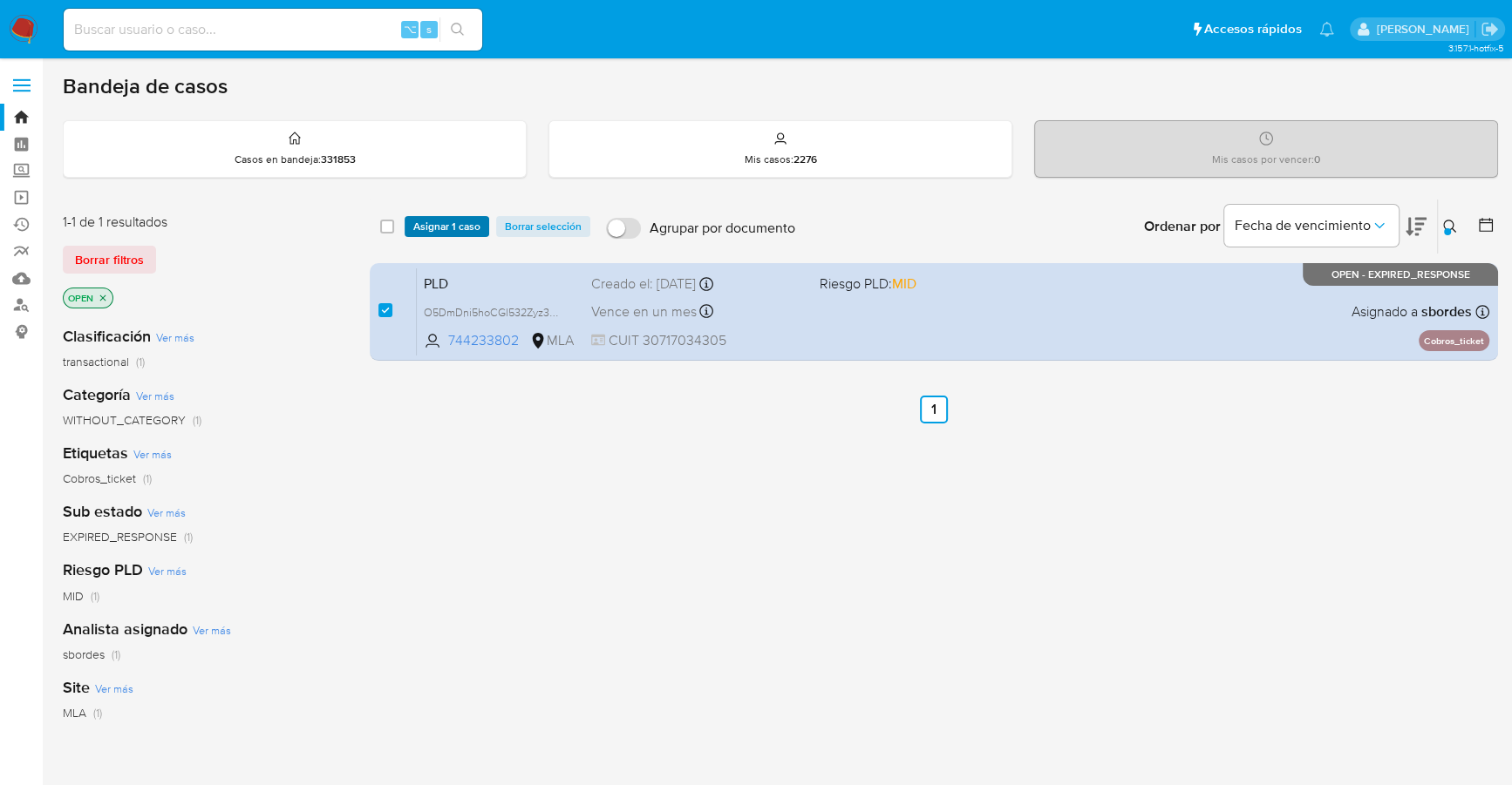
click at [437, 224] on span "Asignar 1 caso" at bounding box center [447, 227] width 67 height 18
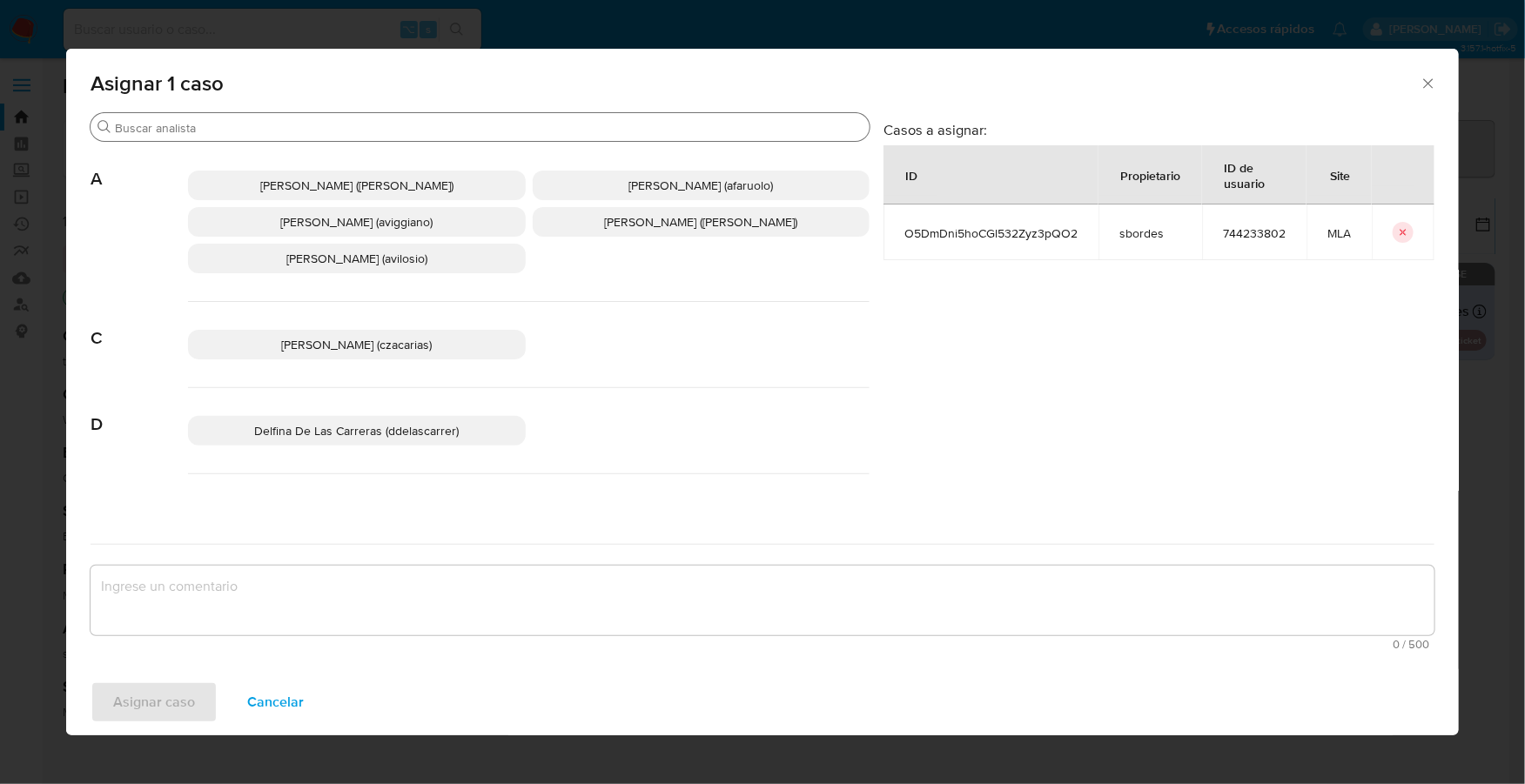
click at [318, 128] on input "Buscar" at bounding box center [489, 128] width 748 height 16
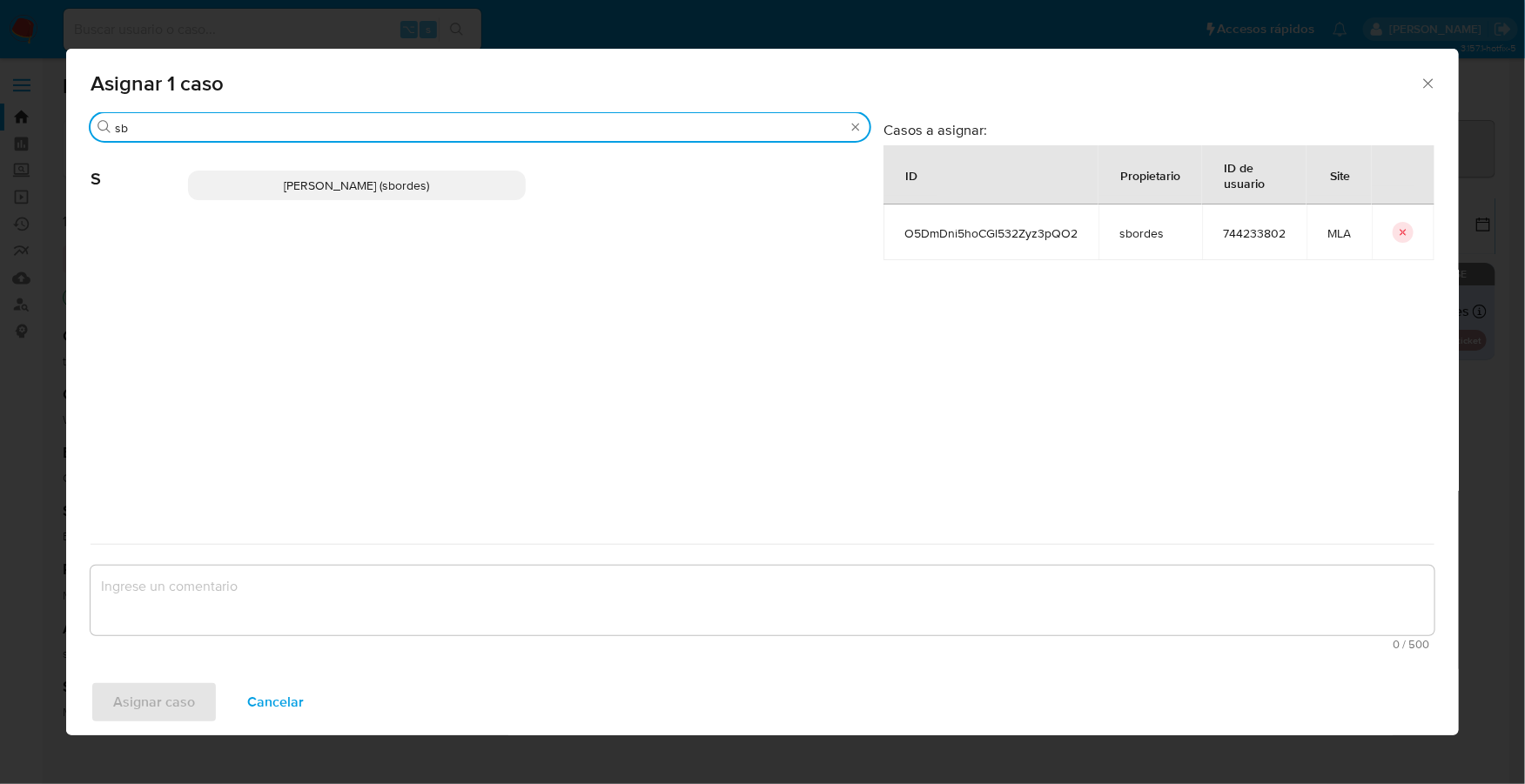
type input "sb"
click at [367, 189] on span "Stefania Bordes (sbordes)" at bounding box center [357, 186] width 145 height 18
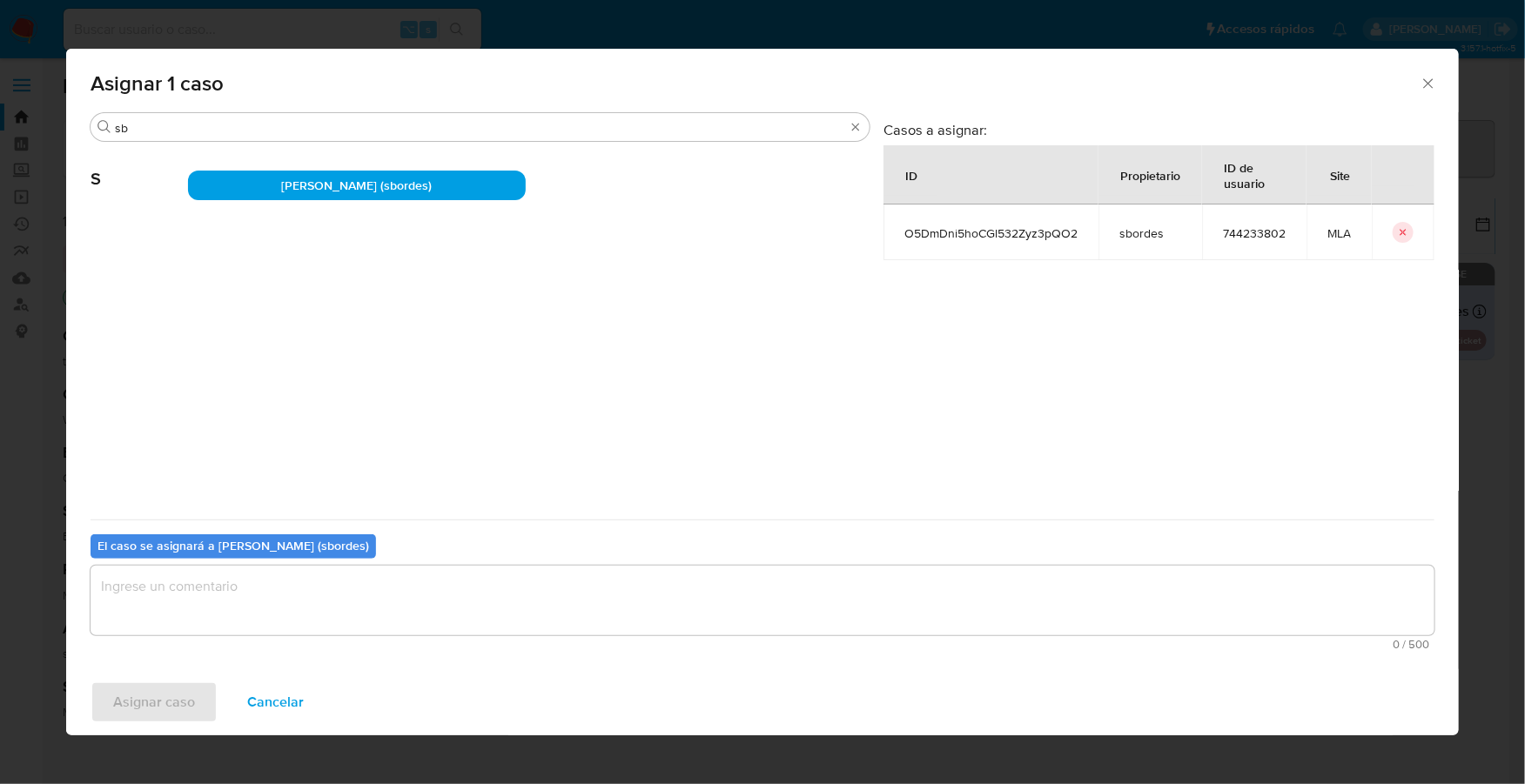
click at [342, 626] on textarea "assign-modal" at bounding box center [762, 600] width 1344 height 70
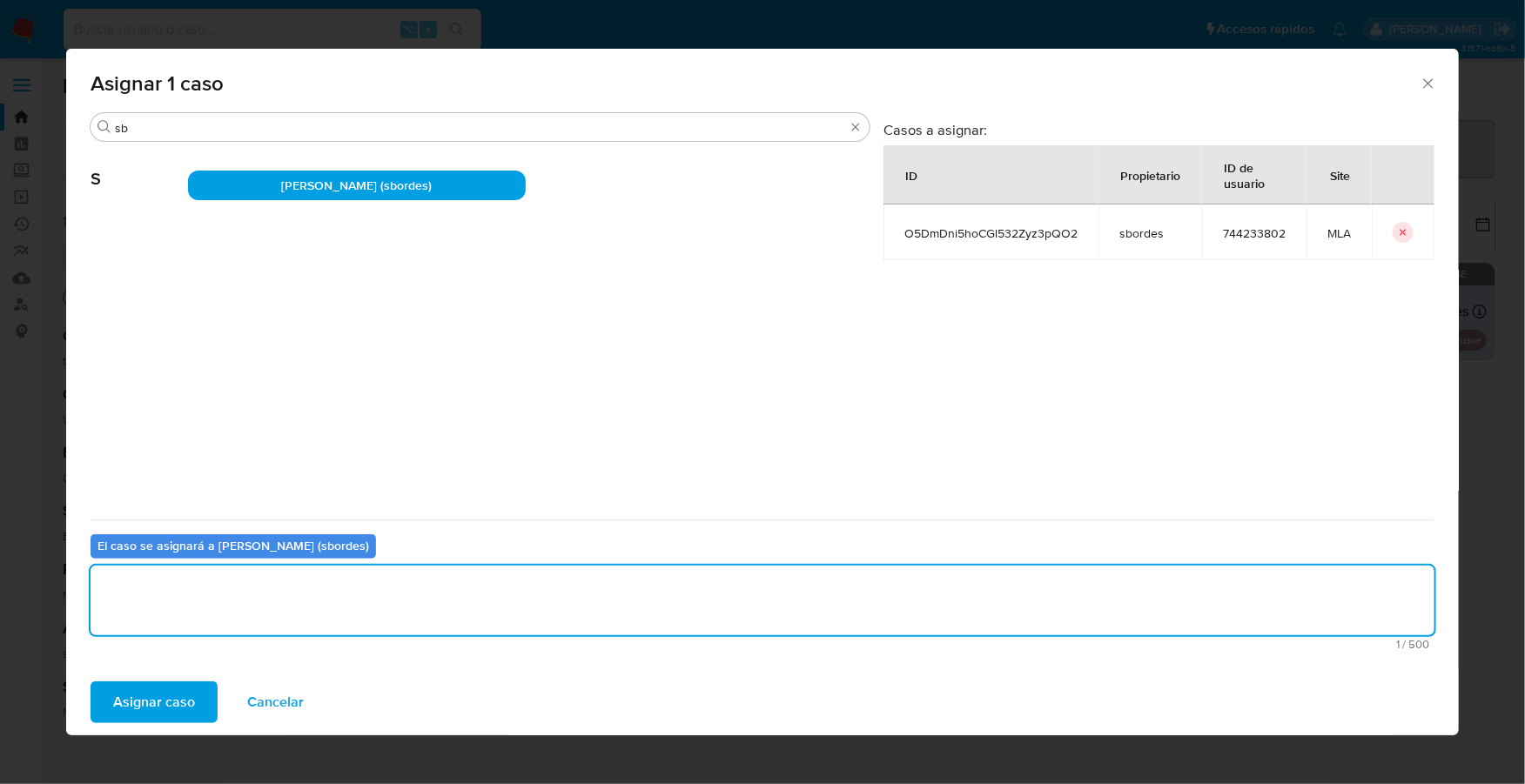
click at [194, 688] on button "Asignar caso" at bounding box center [154, 702] width 127 height 42
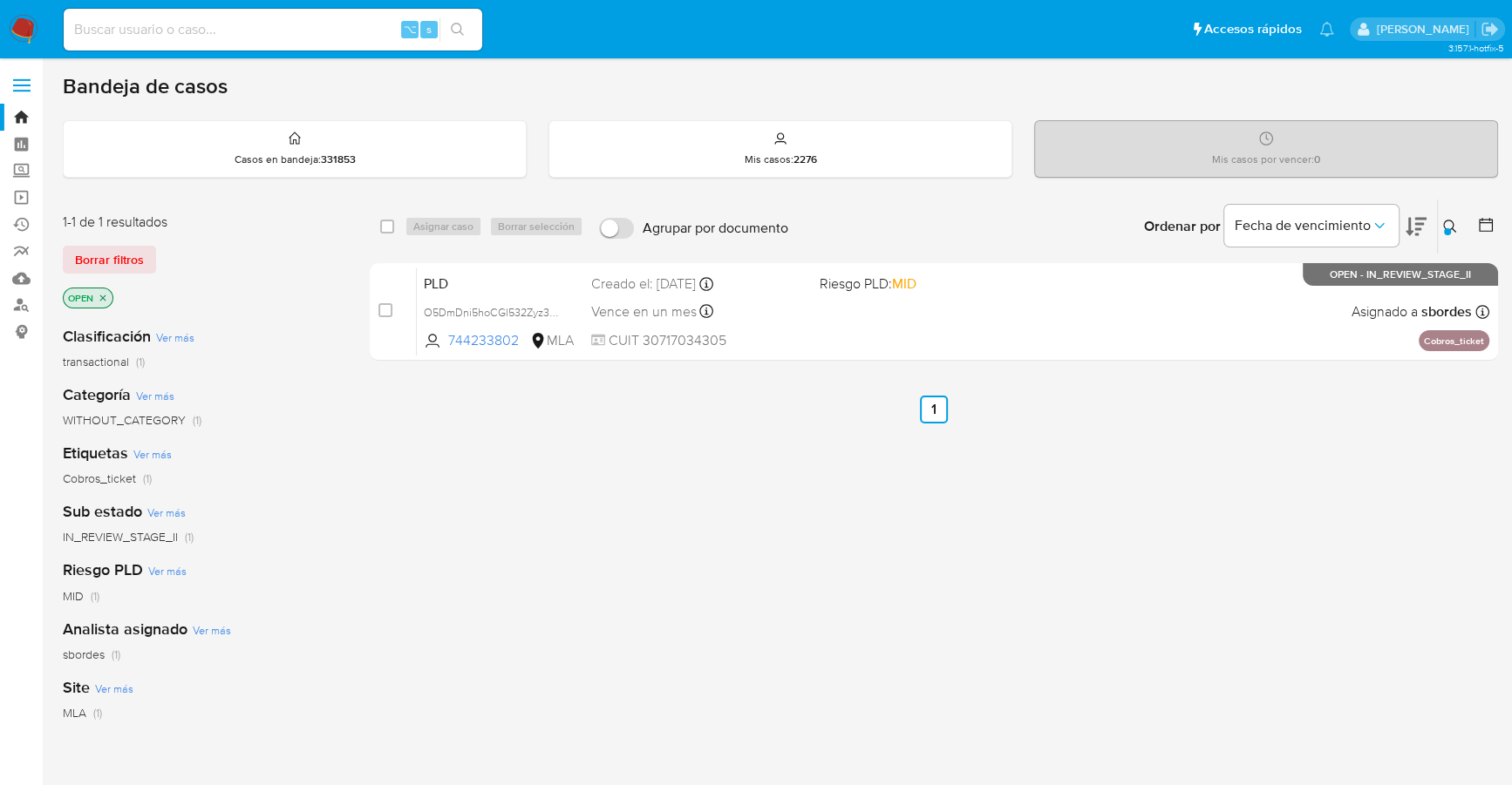
click at [27, 27] on img at bounding box center [23, 29] width 29 height 29
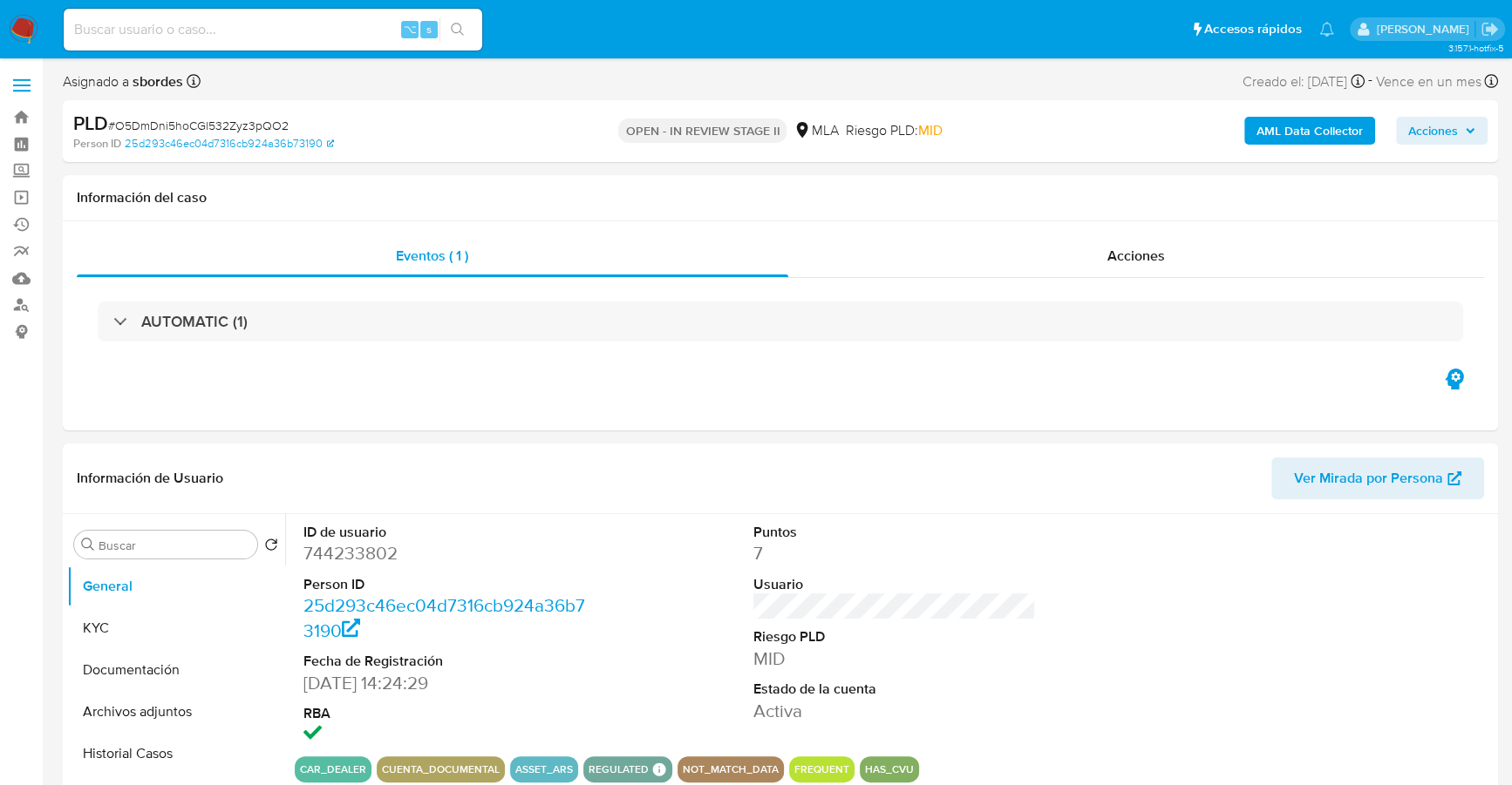
select select "10"
click at [1446, 126] on span "Acciones" at bounding box center [1432, 130] width 50 height 27
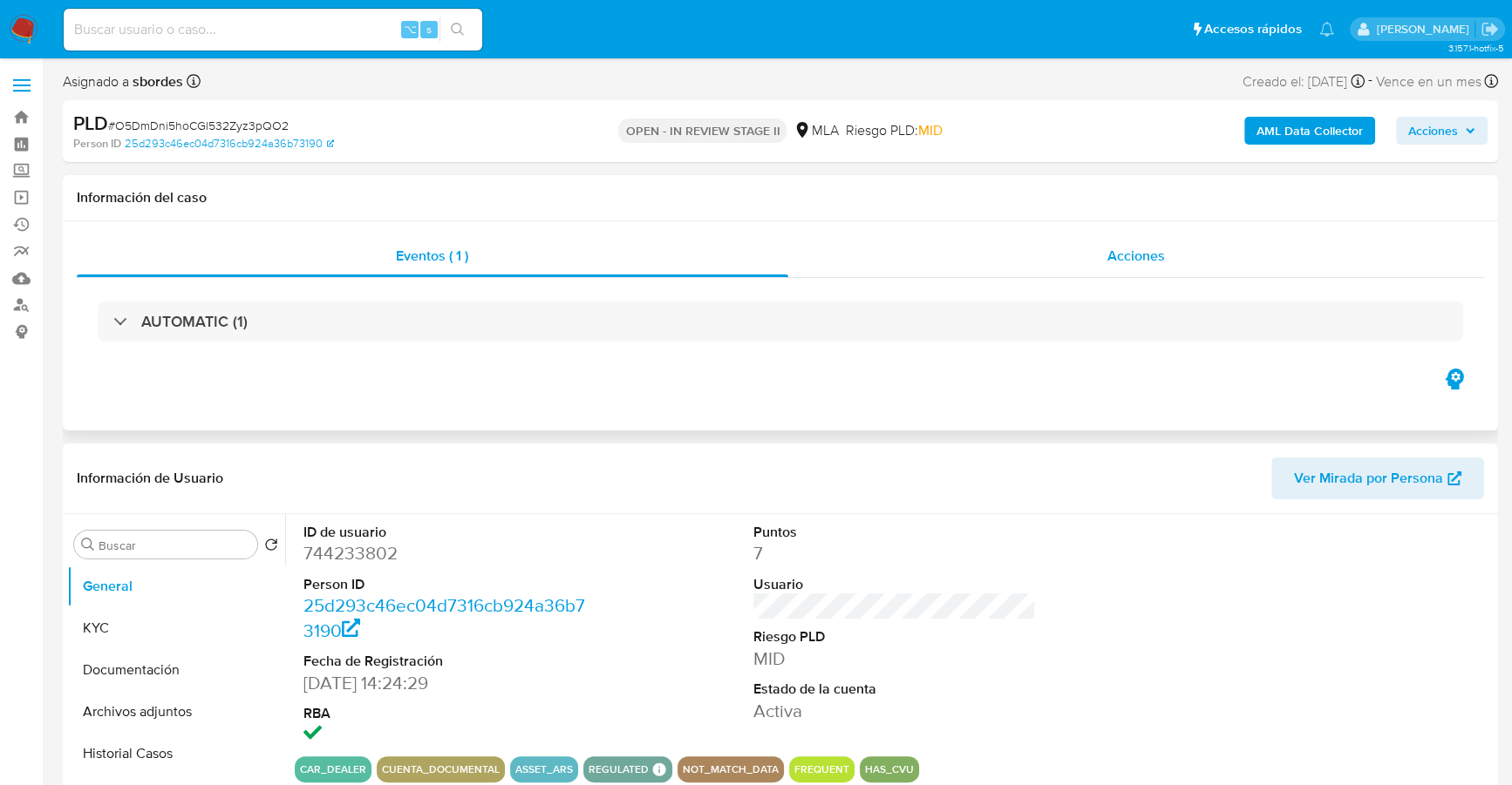
click at [1110, 260] on span "Acciones" at bounding box center [1135, 255] width 58 height 20
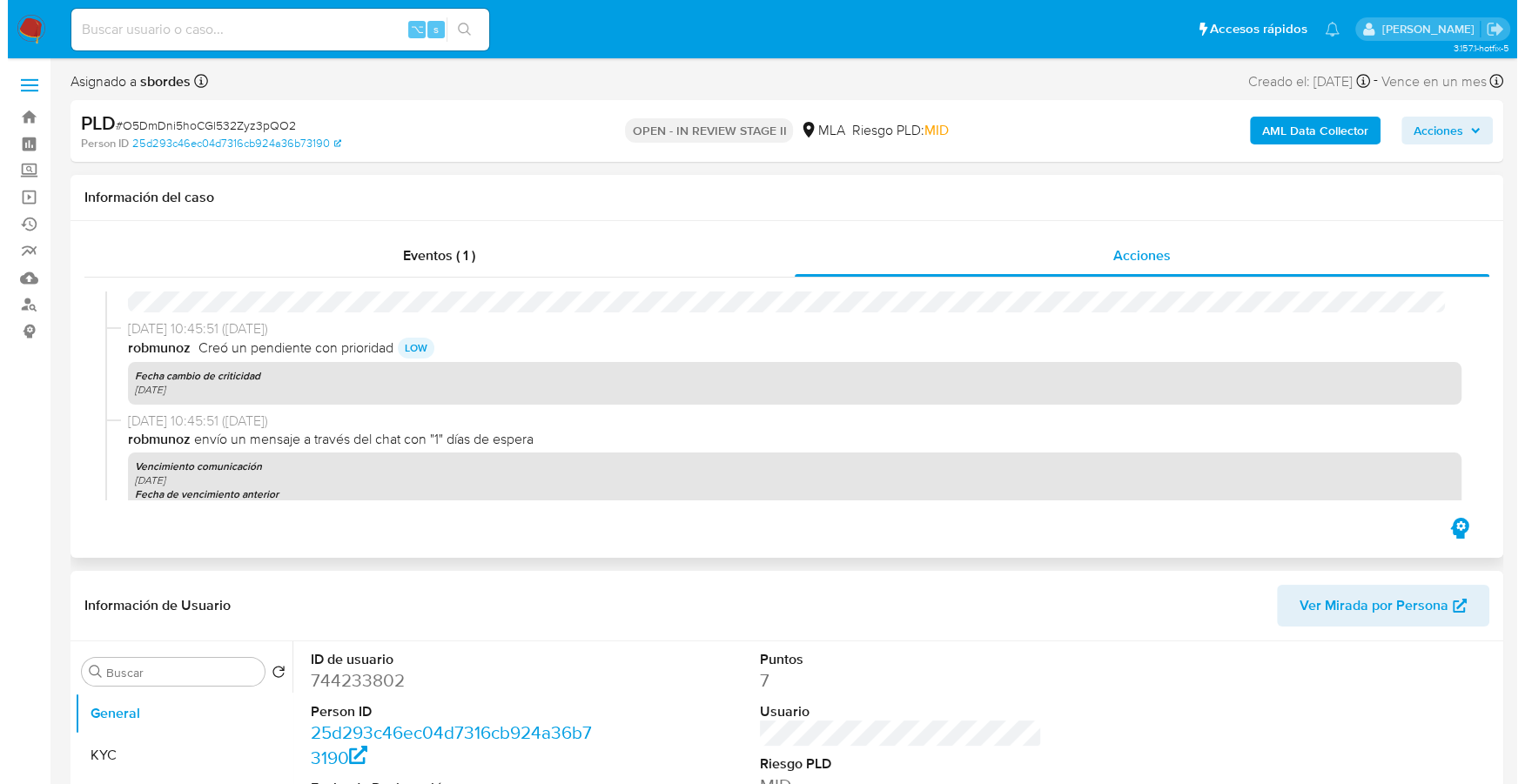
scroll to position [619, 0]
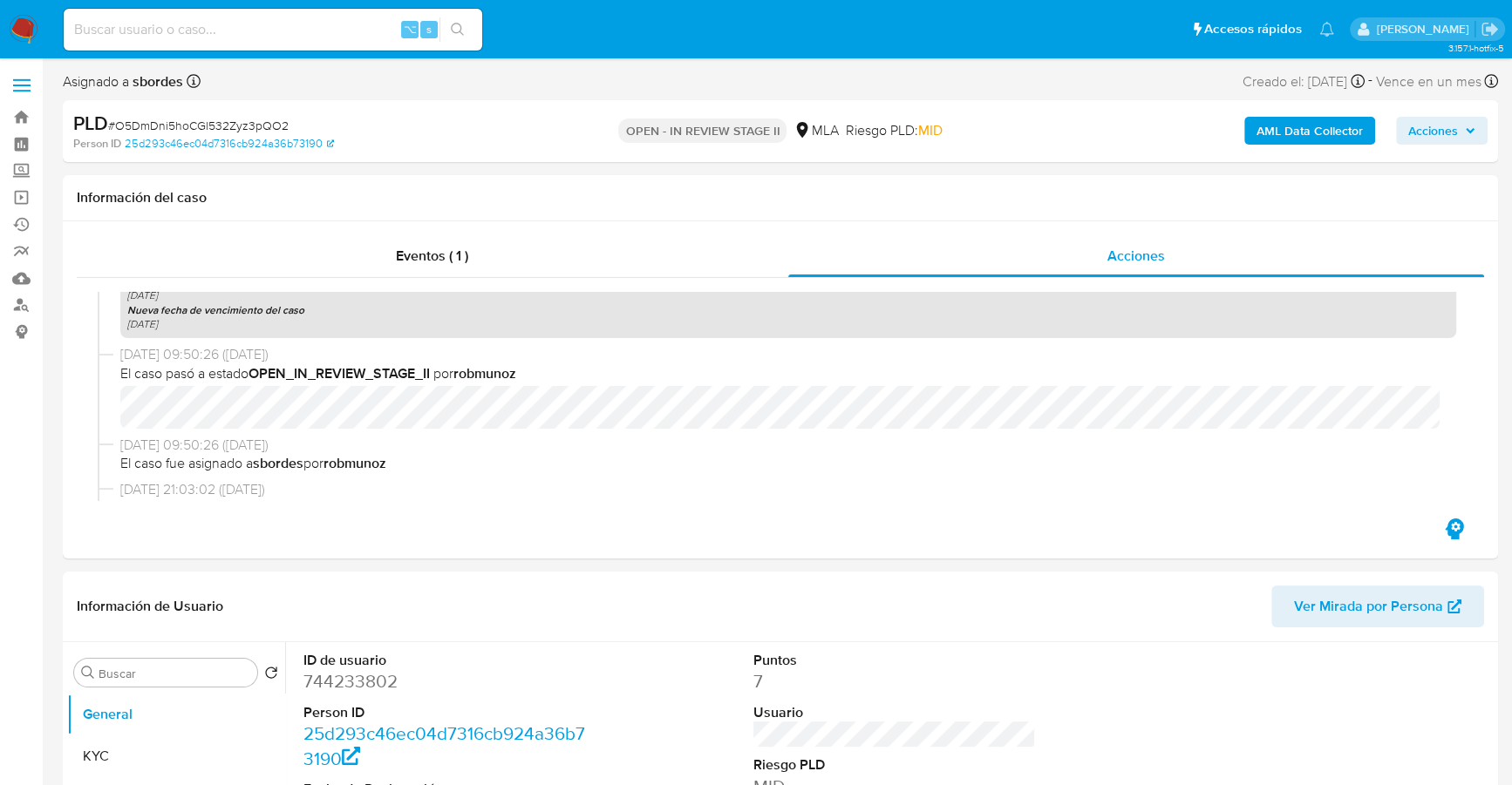
click at [1300, 127] on b "AML Data Collector" at bounding box center [1309, 130] width 106 height 27
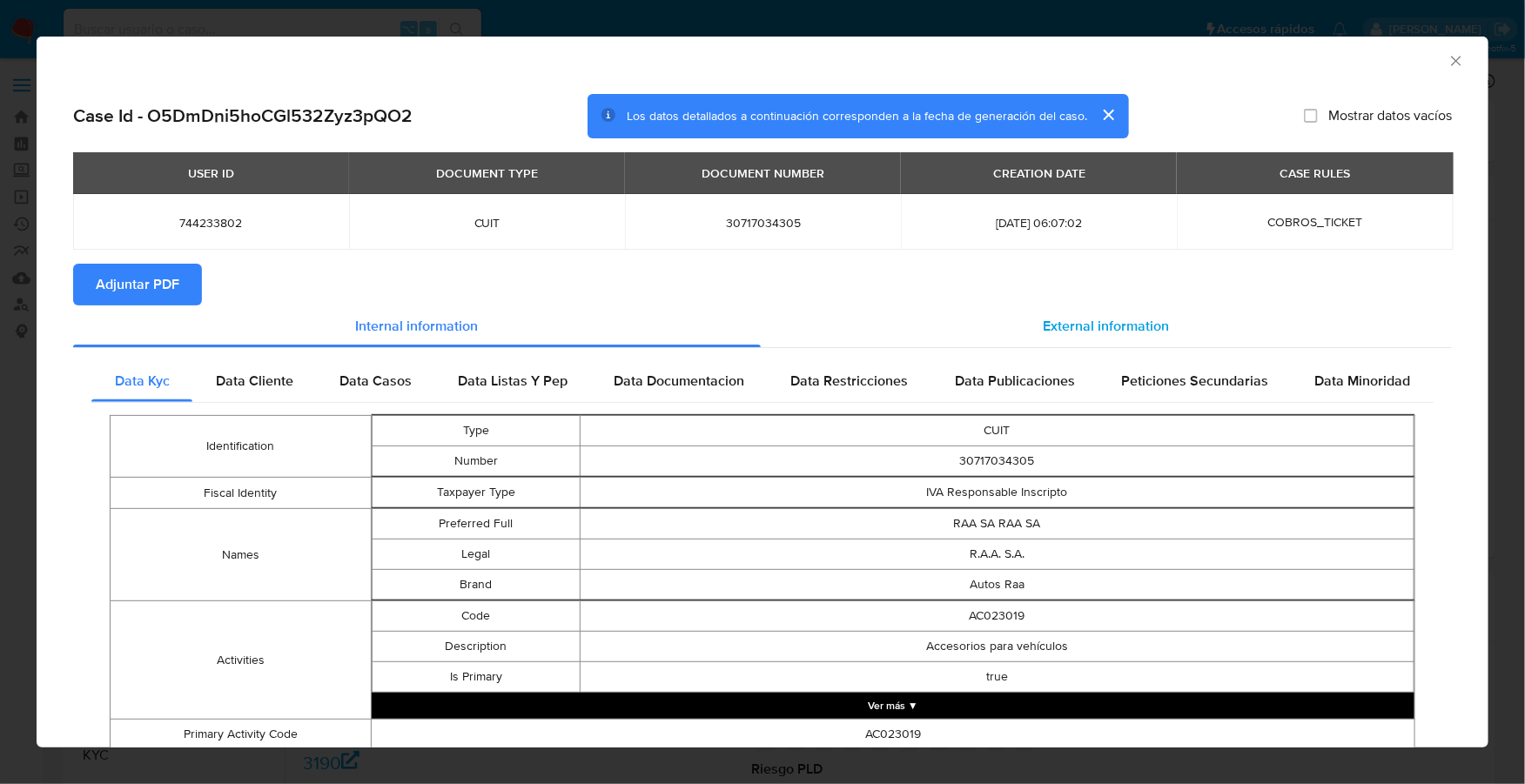
click at [1074, 331] on span "External information" at bounding box center [1106, 326] width 127 height 20
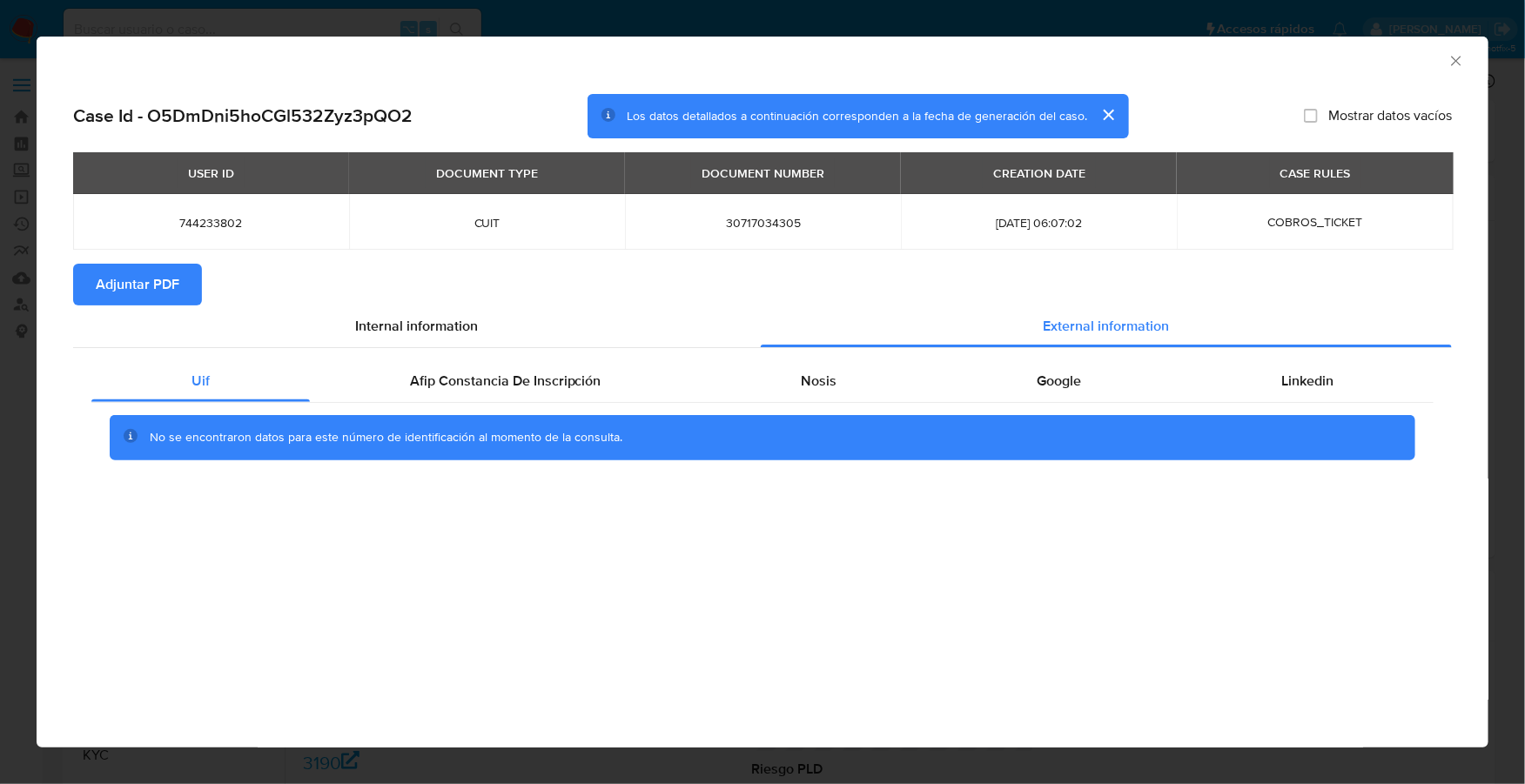
click at [101, 273] on span "Adjuntar PDF" at bounding box center [137, 284] width 83 height 38
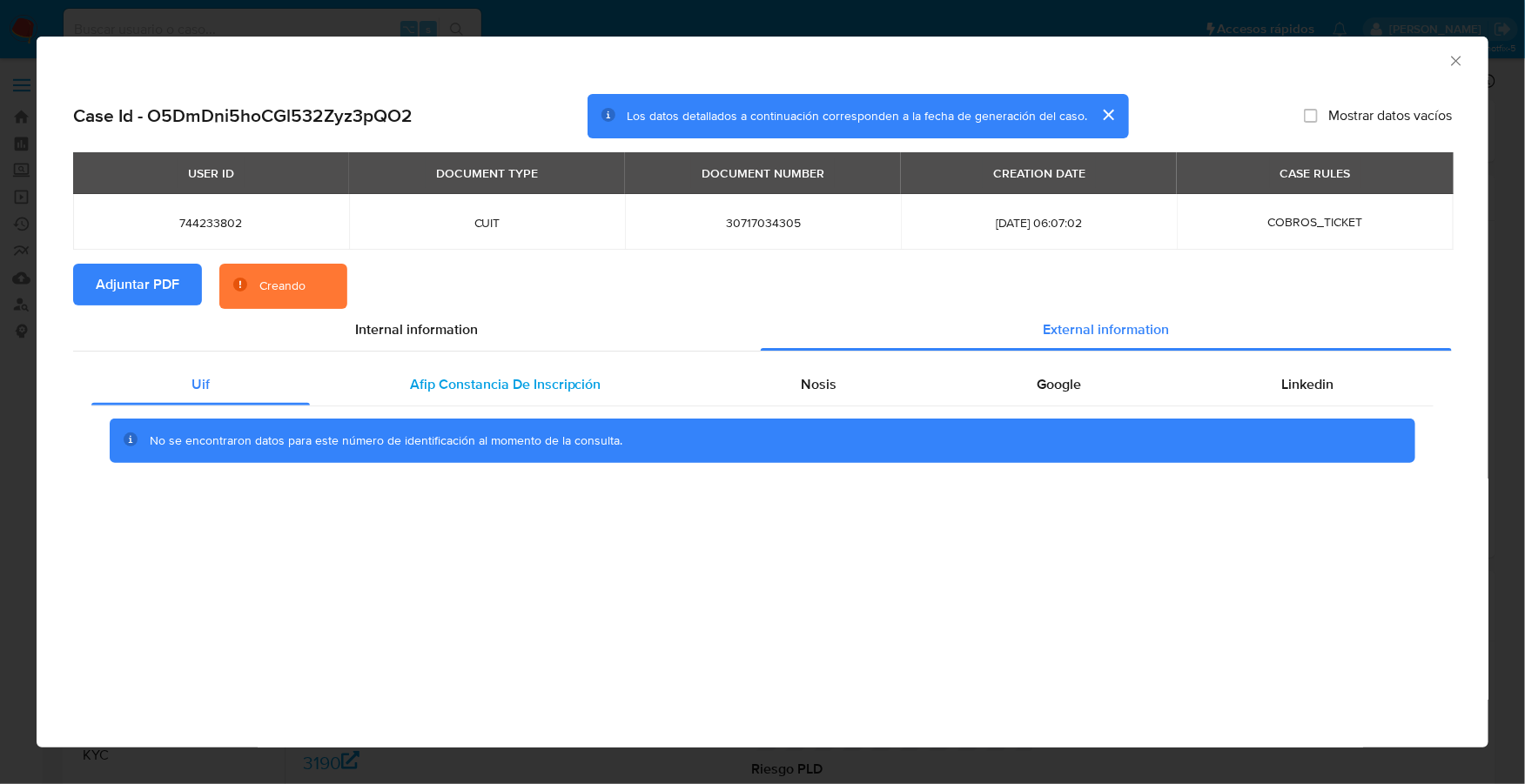
click at [530, 400] on div "Afip Constancia De Inscripción" at bounding box center [505, 384] width 392 height 42
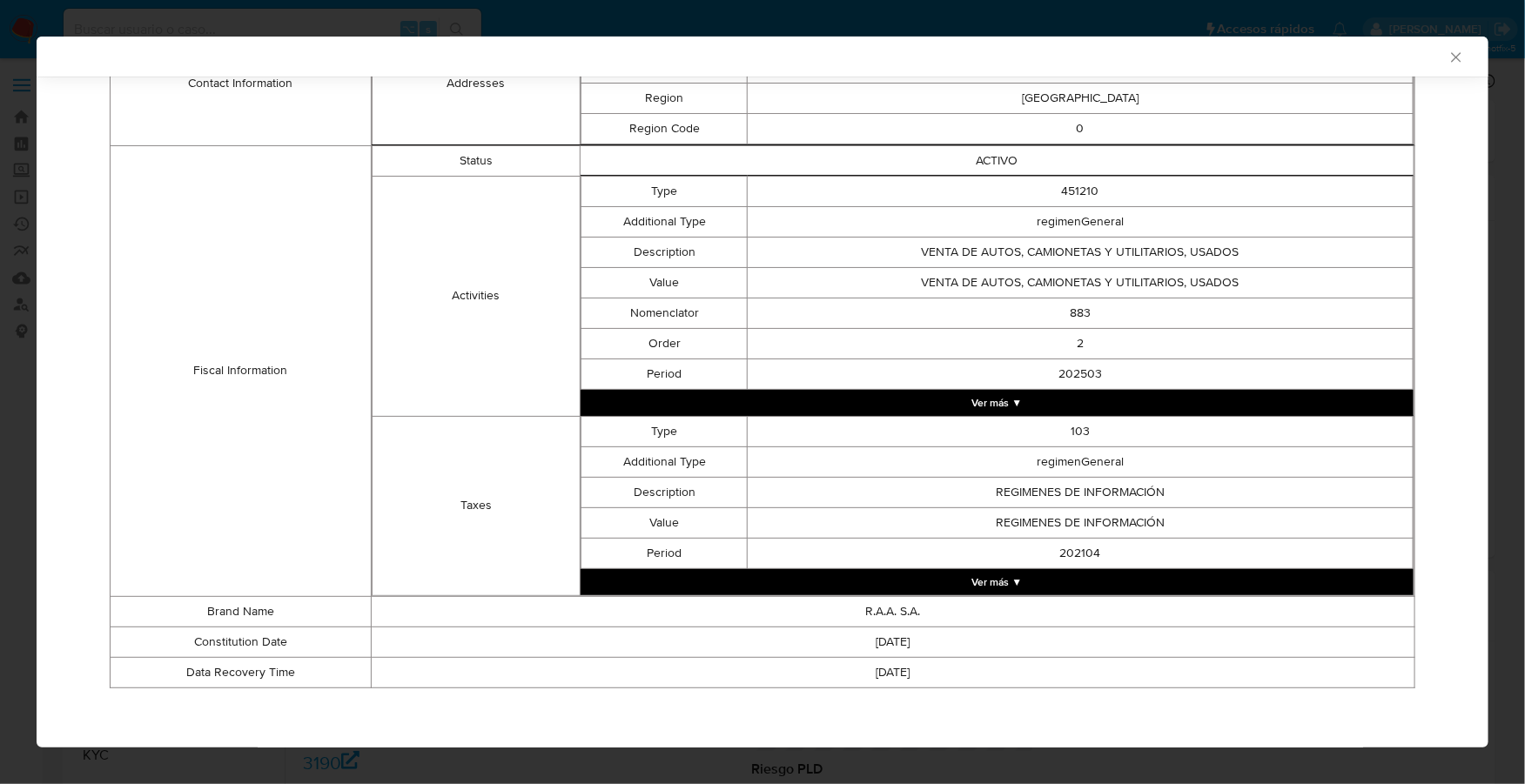
scroll to position [0, 0]
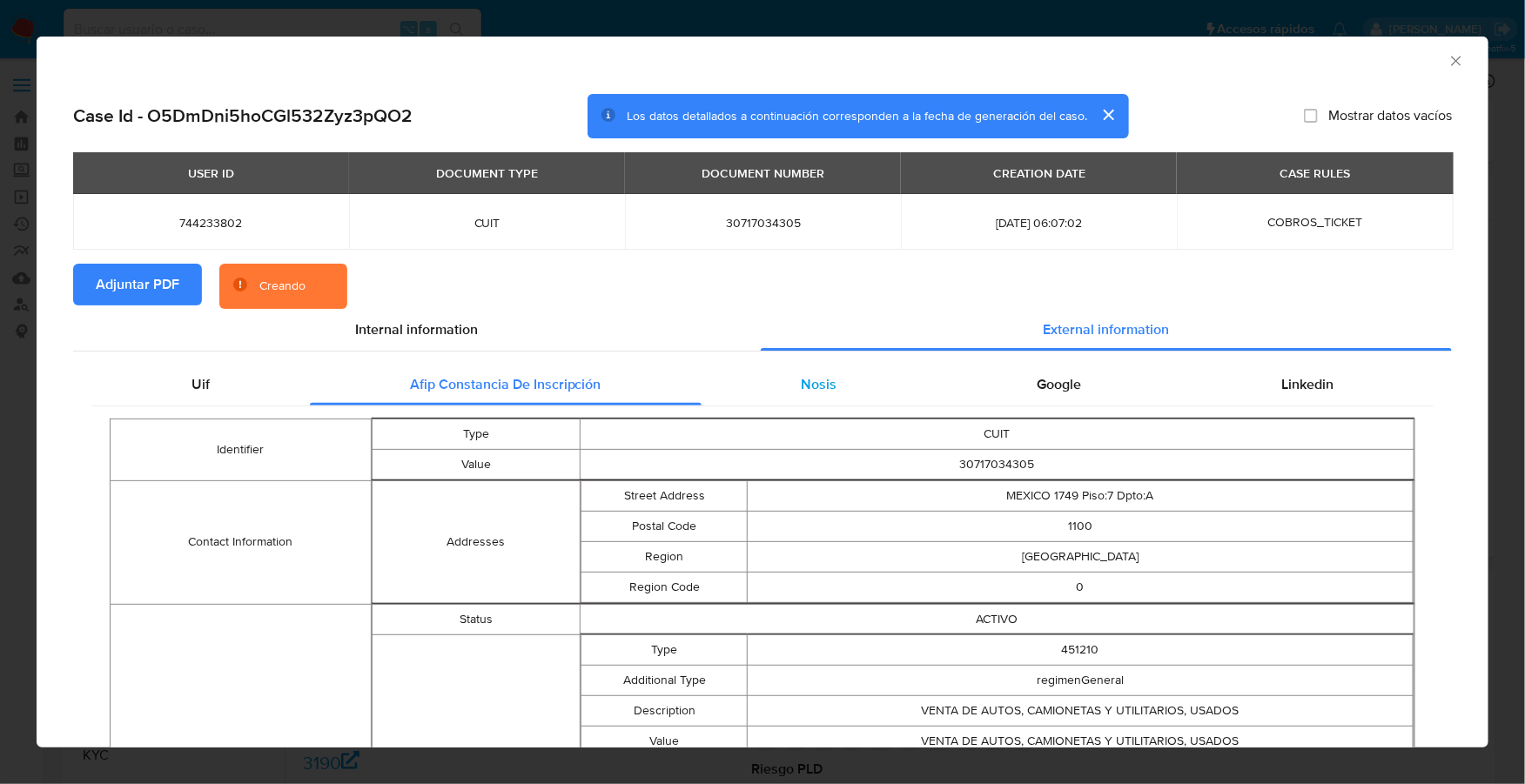
click at [813, 384] on span "Nosis" at bounding box center [819, 384] width 35 height 20
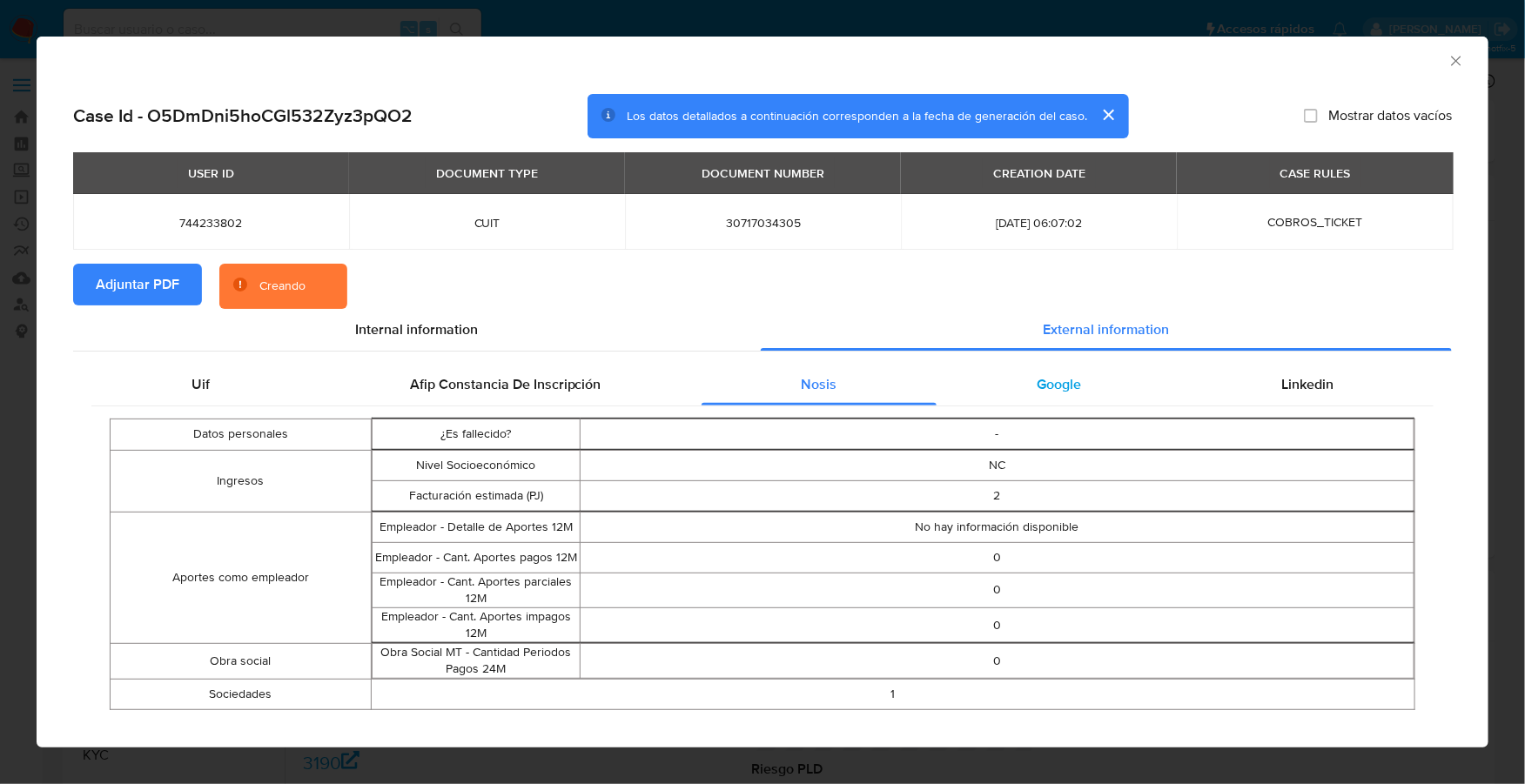
click at [1059, 380] on span "Google" at bounding box center [1059, 384] width 44 height 20
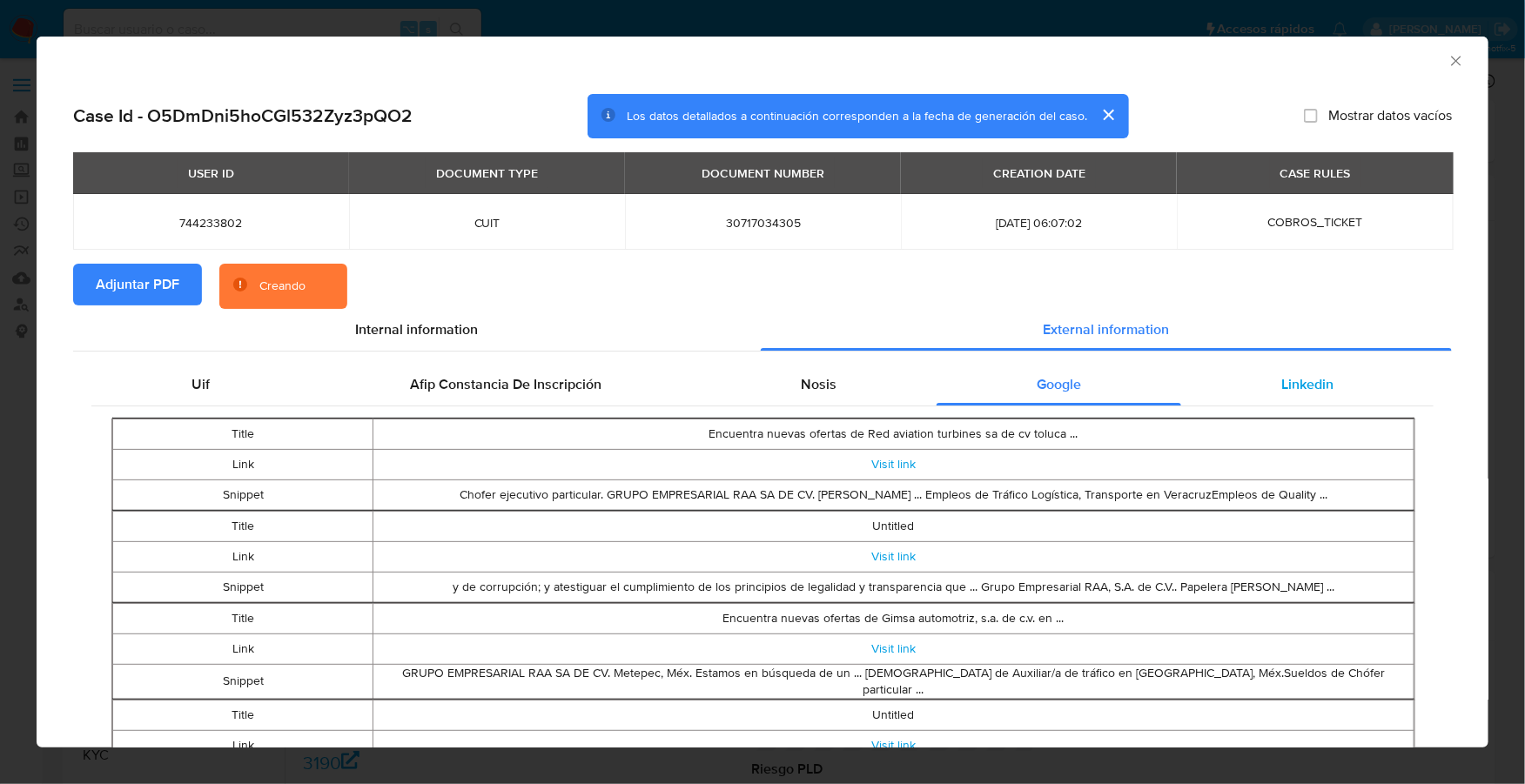
click at [1279, 367] on div "Linkedin" at bounding box center [1307, 384] width 252 height 42
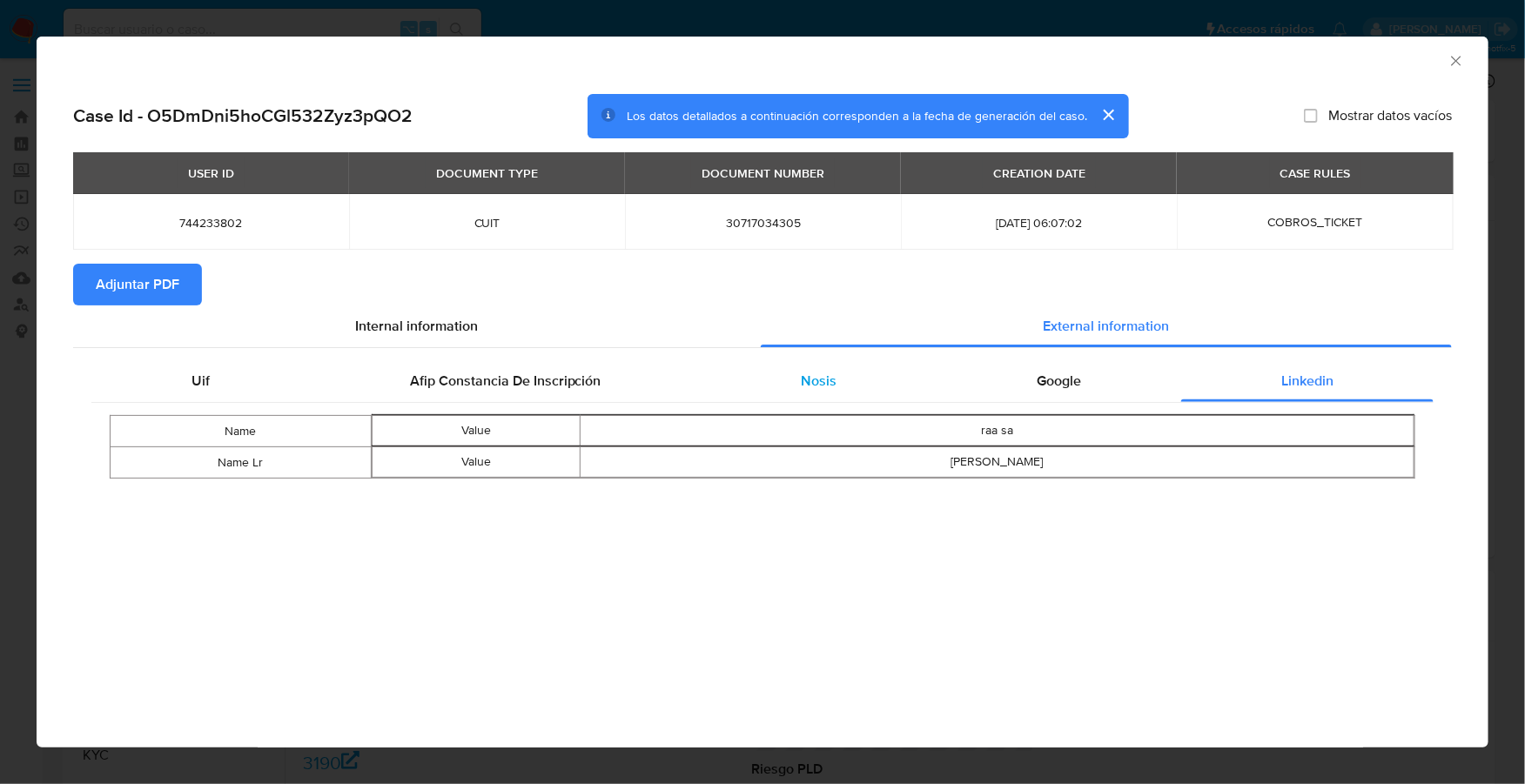
click at [789, 386] on div "Nosis" at bounding box center [820, 380] width 236 height 42
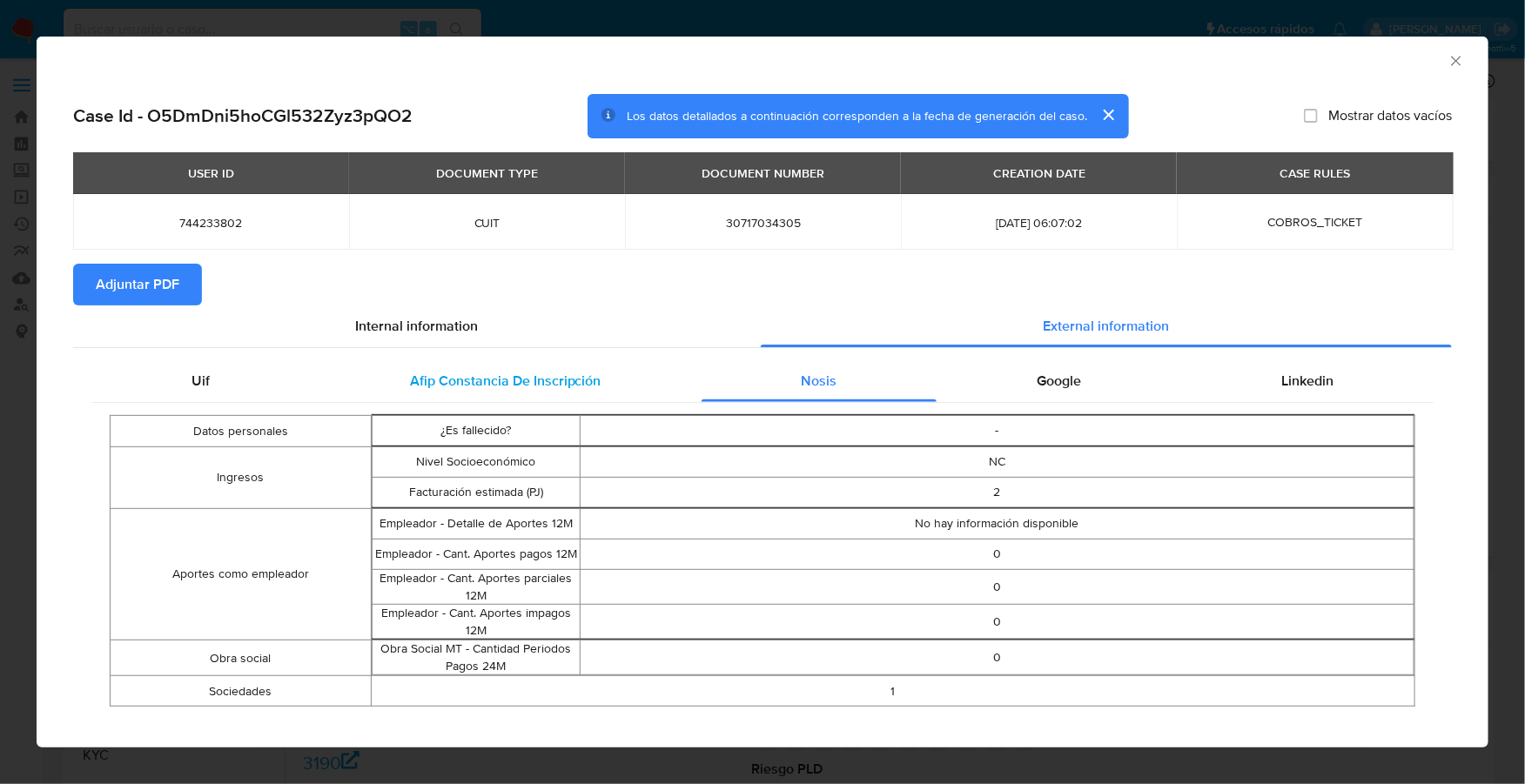
click at [524, 381] on span "Afip Constancia De Inscripción" at bounding box center [505, 380] width 191 height 20
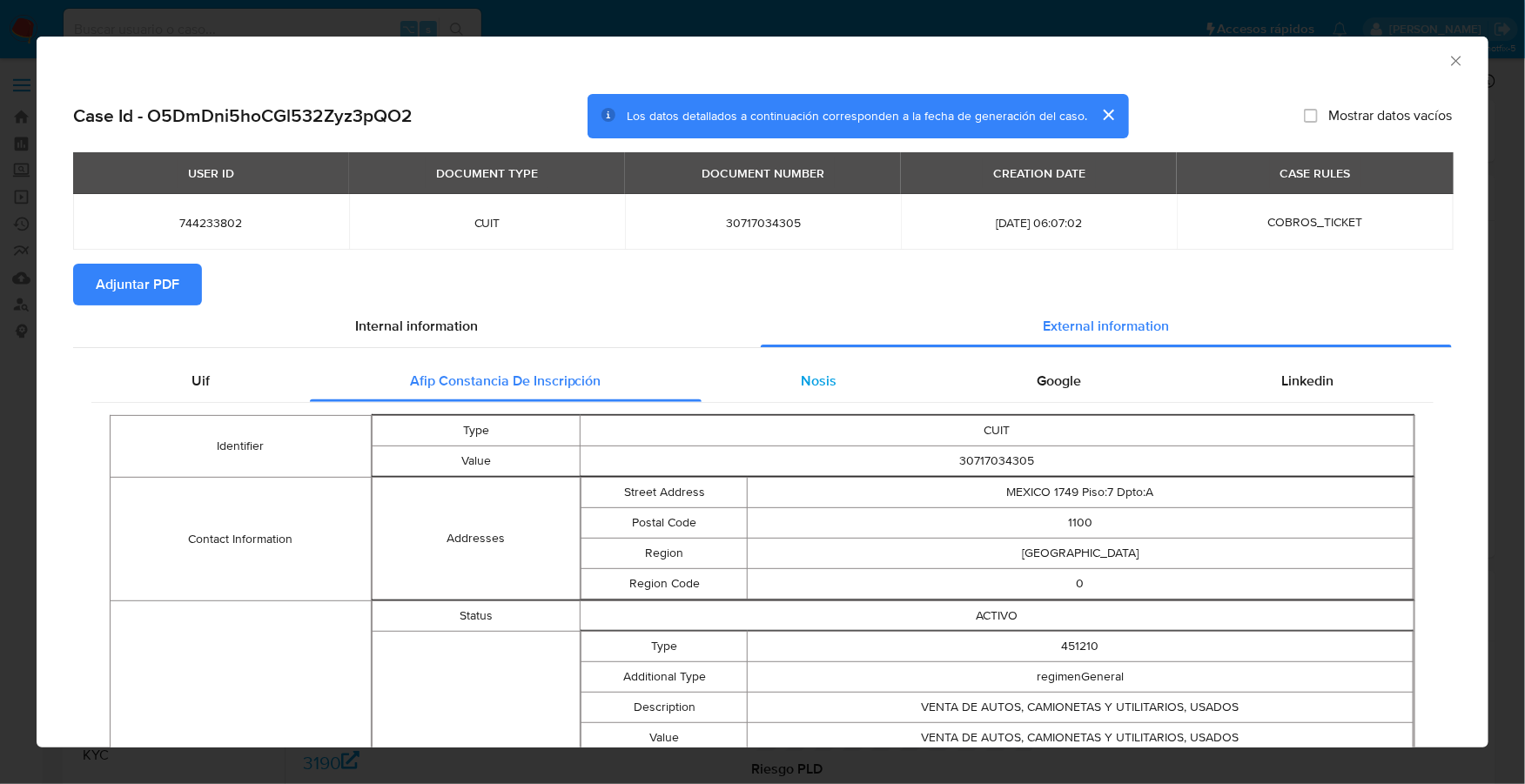
click at [801, 373] on span "Nosis" at bounding box center [819, 380] width 35 height 20
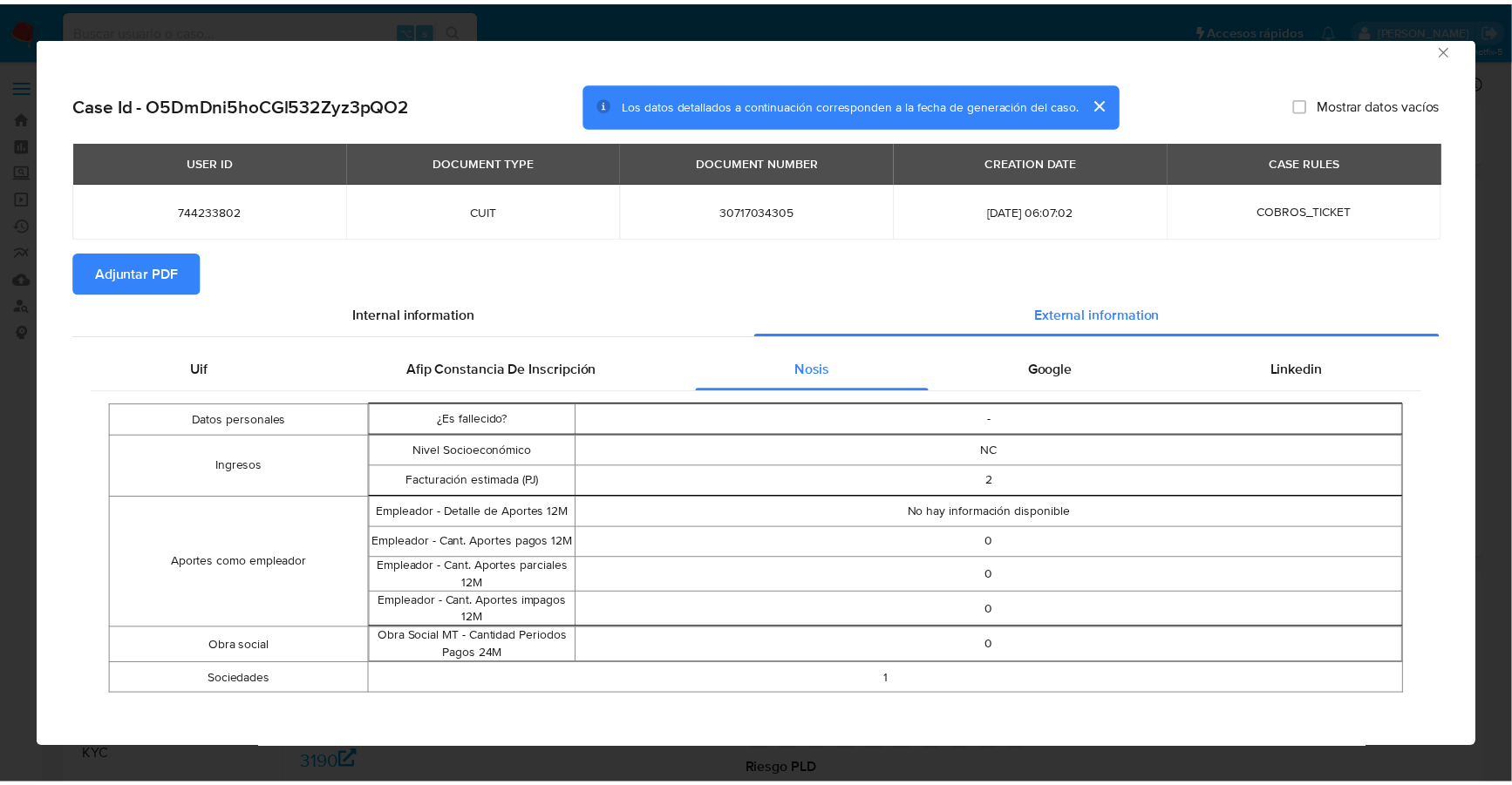
scroll to position [19, 0]
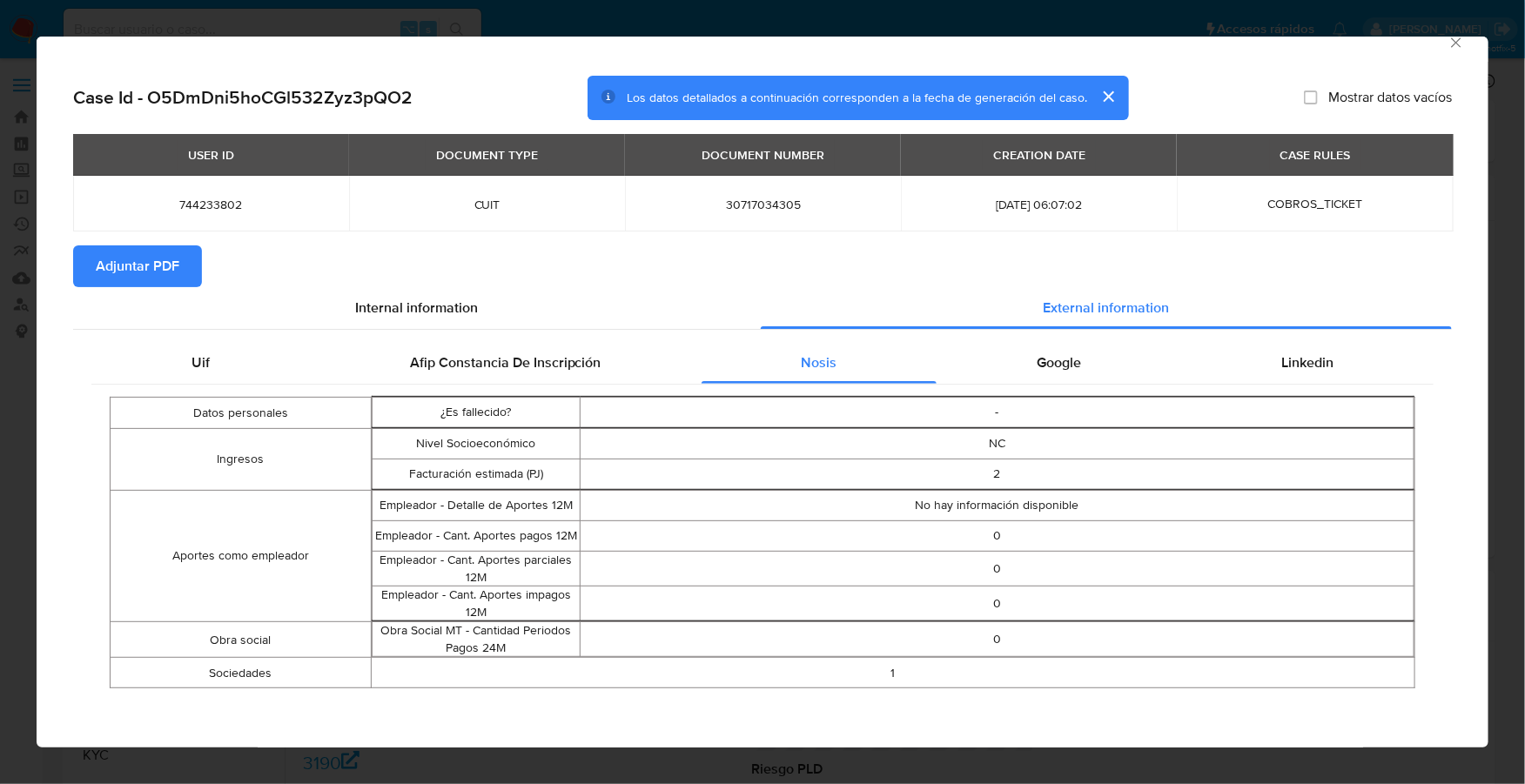
click at [1452, 44] on icon "Cerrar ventana" at bounding box center [1456, 42] width 10 height 10
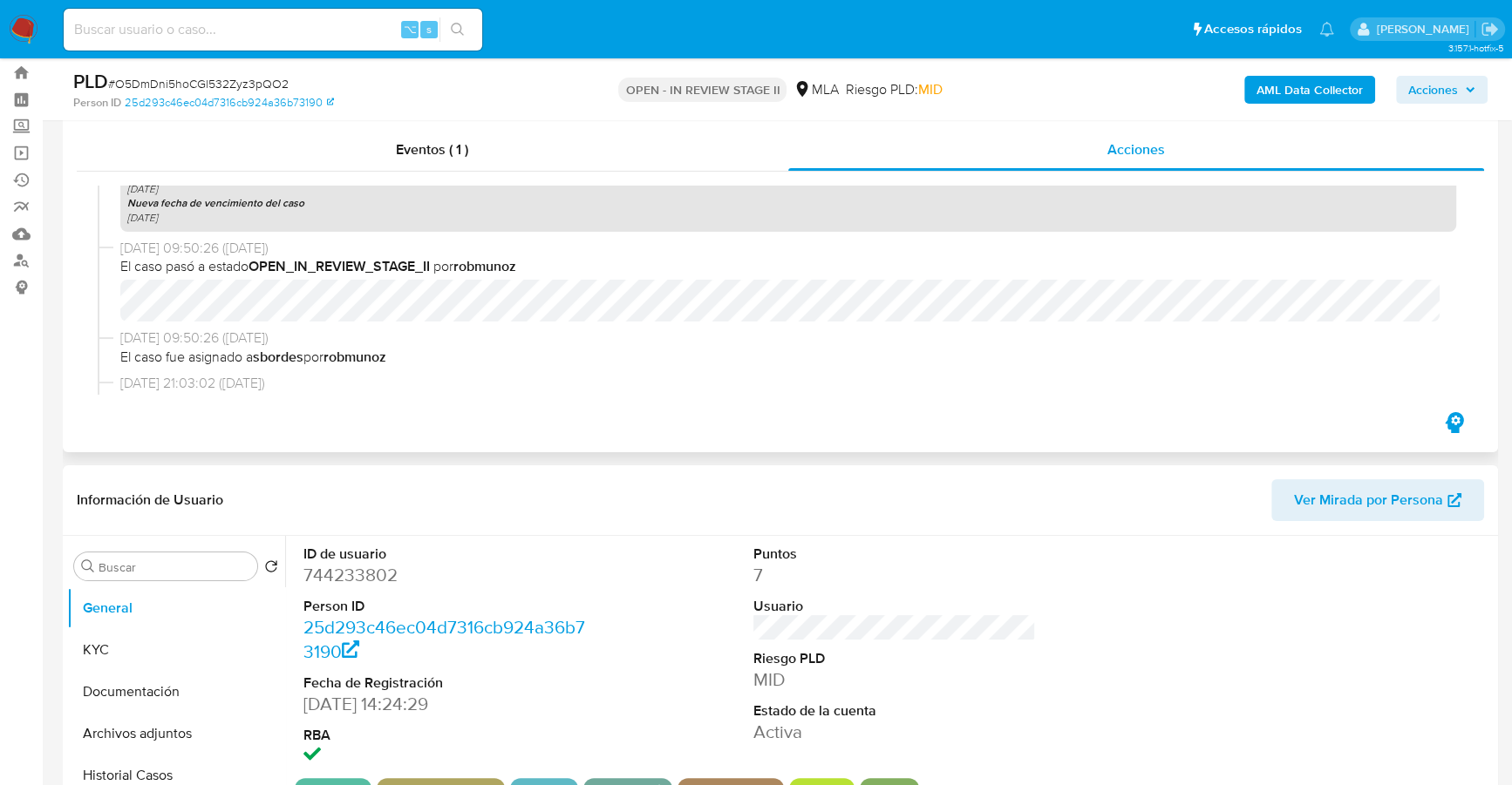
scroll to position [0, 0]
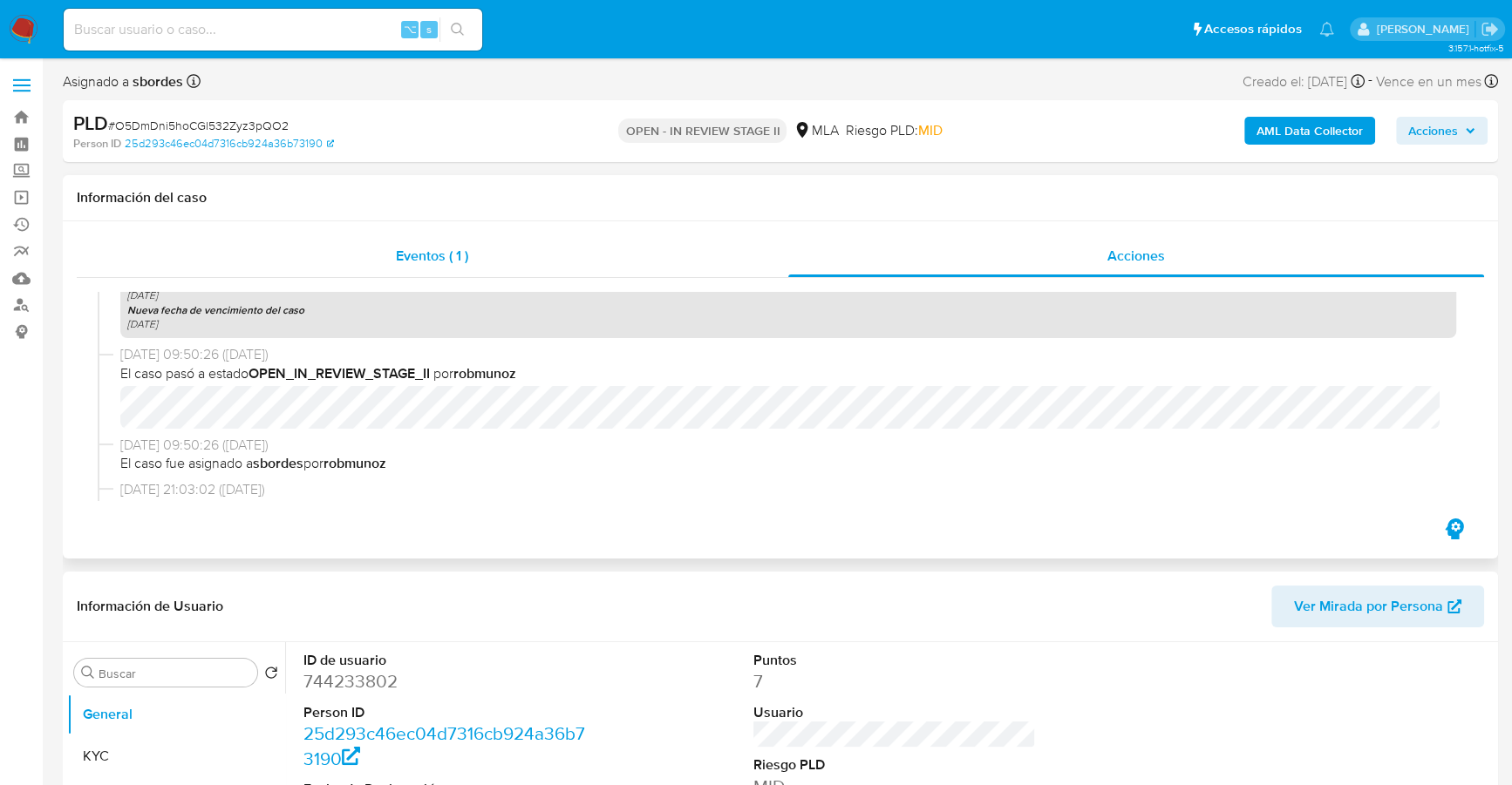
click at [595, 253] on div "Eventos ( 1 )" at bounding box center [433, 256] width 712 height 42
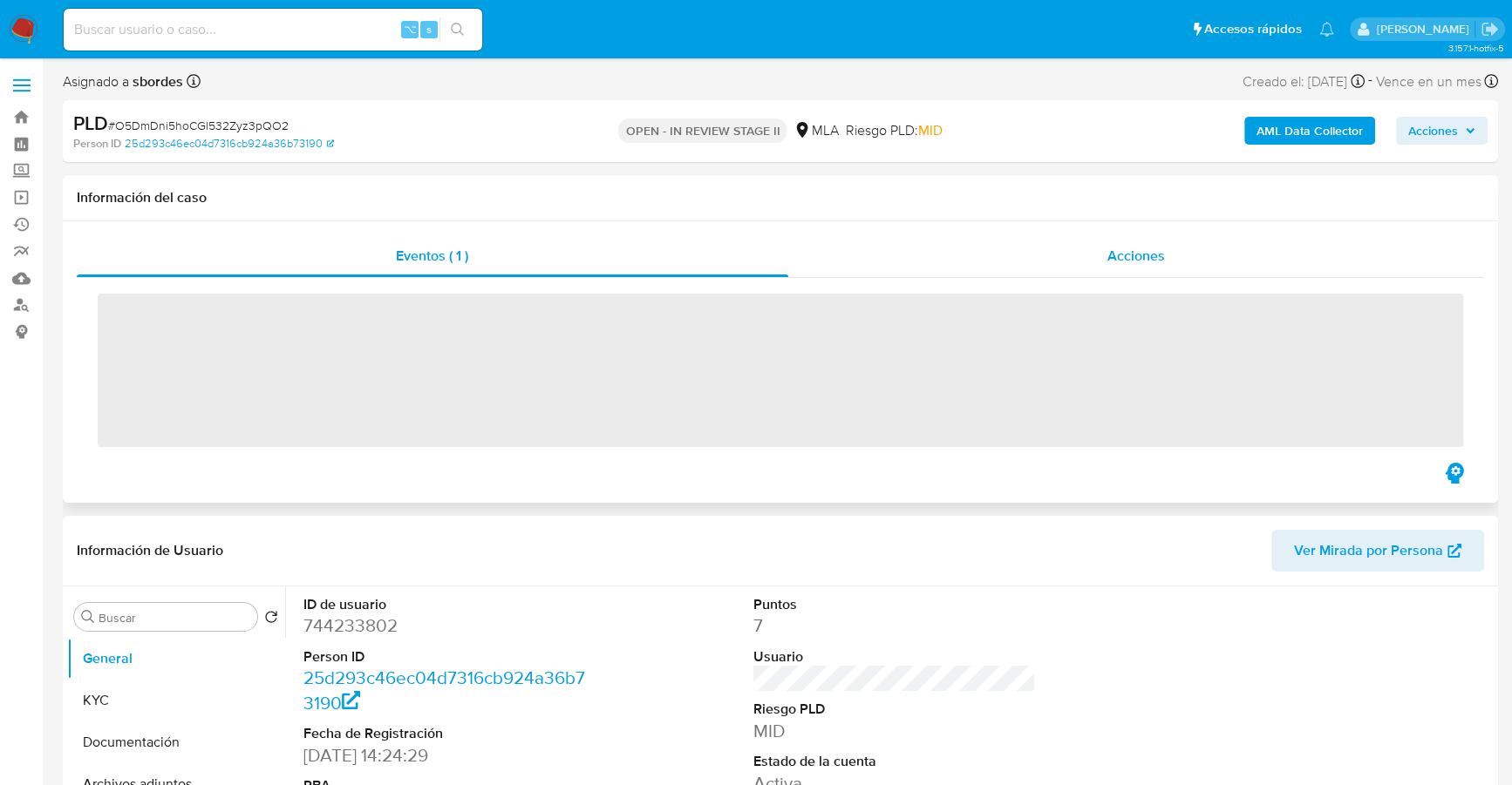
click at [878, 251] on div "Acciones" at bounding box center [1136, 256] width 697 height 42
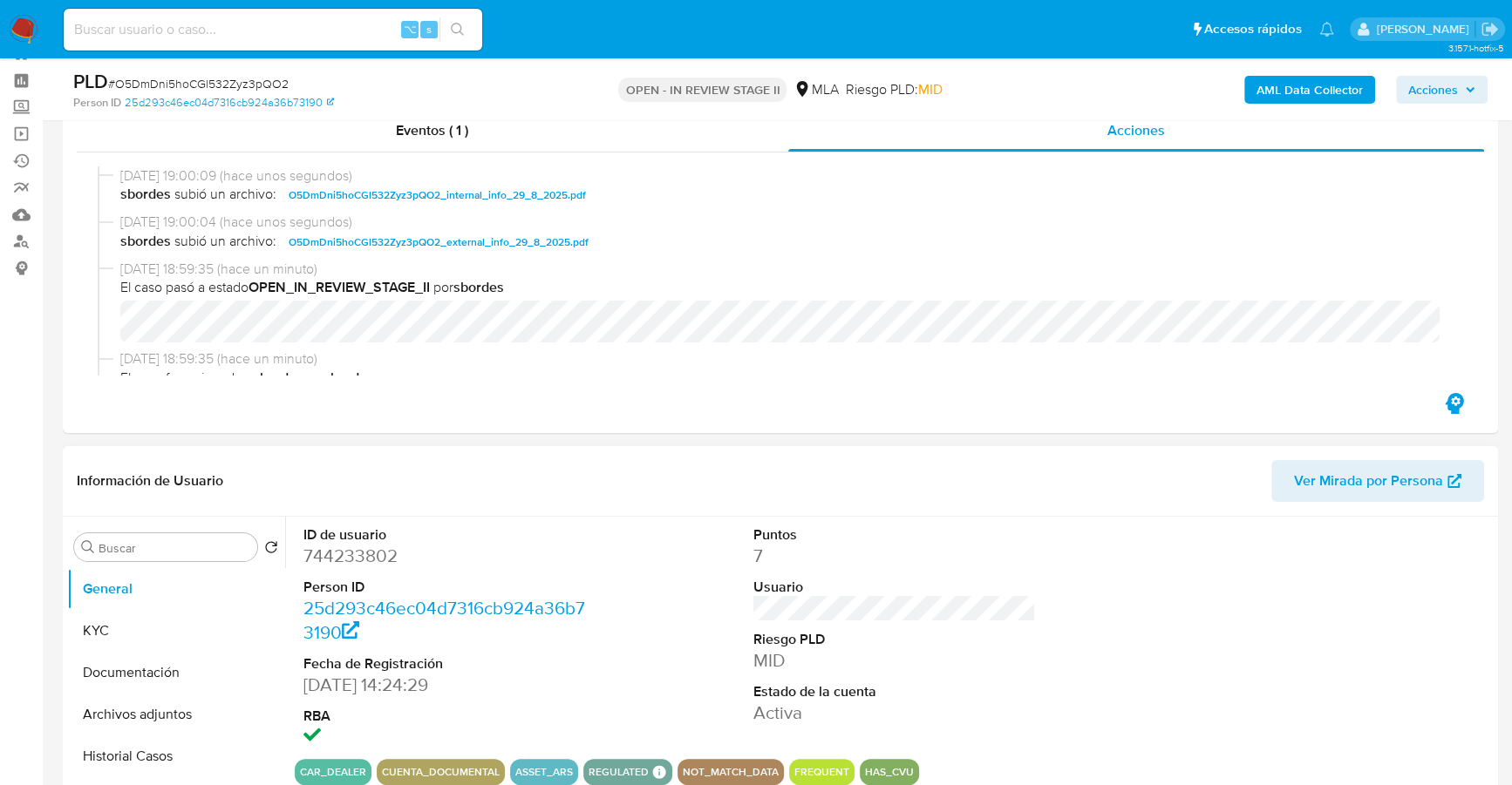
scroll to position [183, 0]
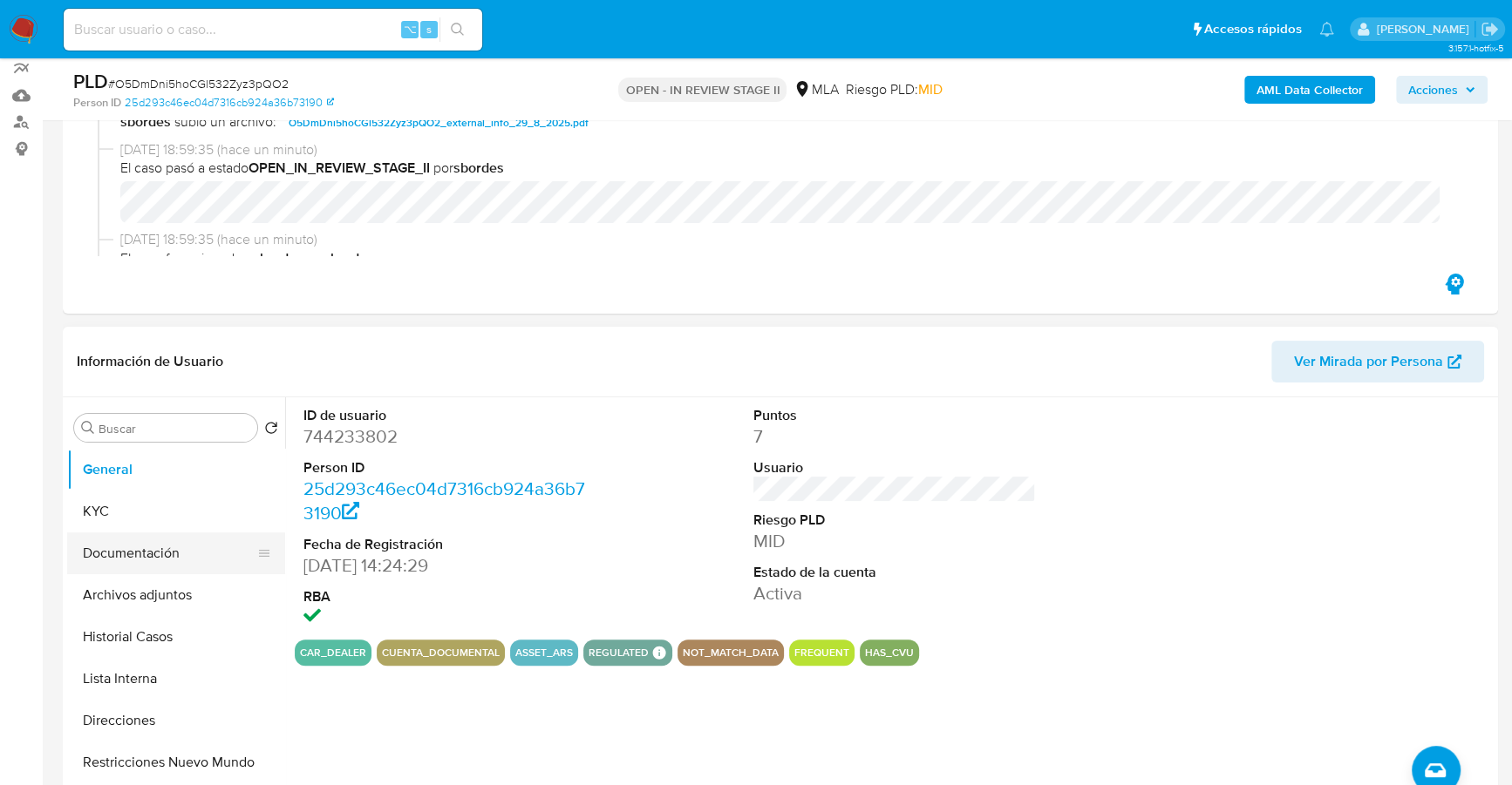
click at [128, 554] on button "Documentación" at bounding box center [169, 553] width 204 height 42
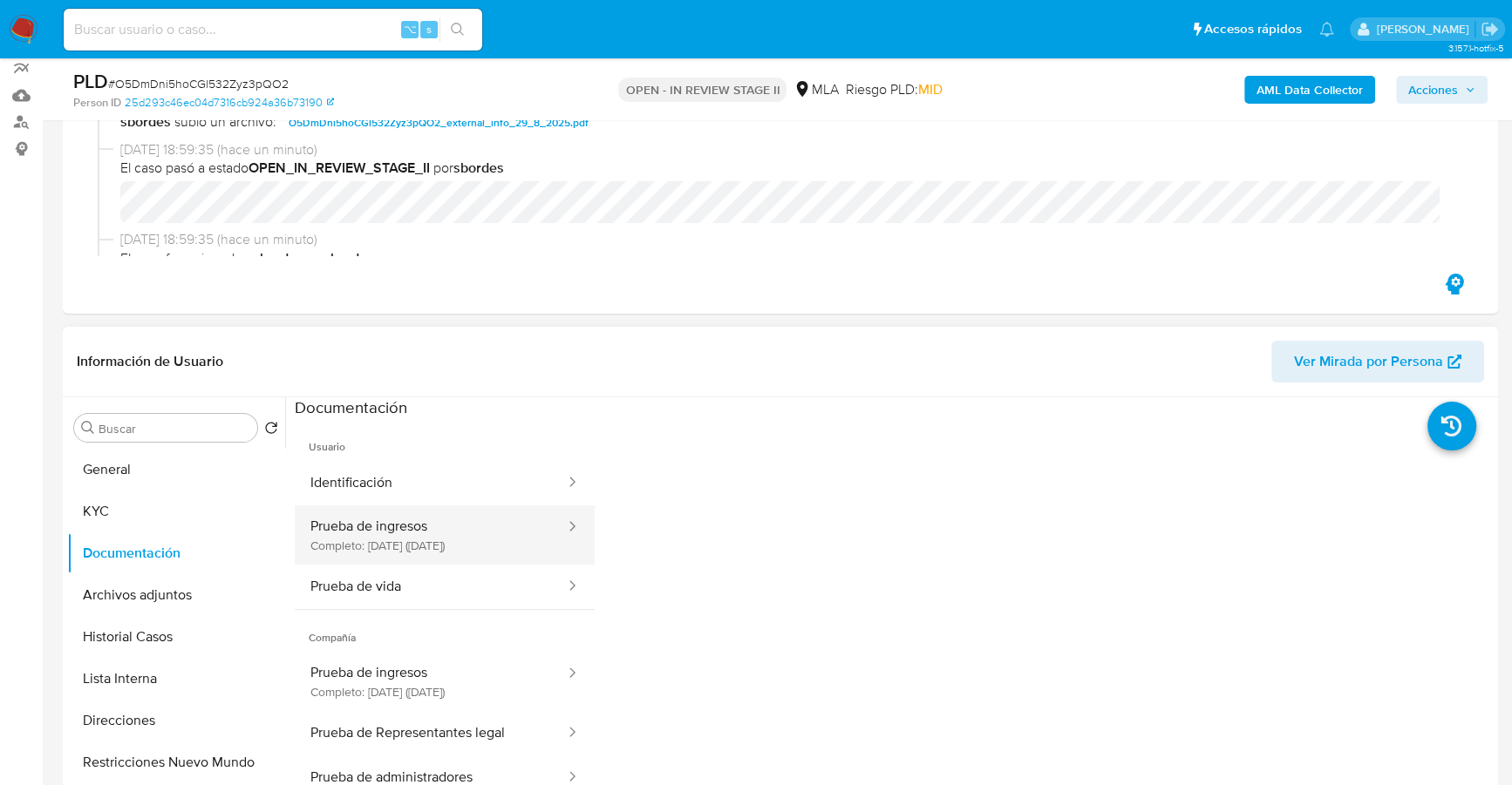
click at [403, 534] on button "Prueba de ingresos Completo: 24/11/2022 (hace 3 años)" at bounding box center [430, 534] width 272 height 59
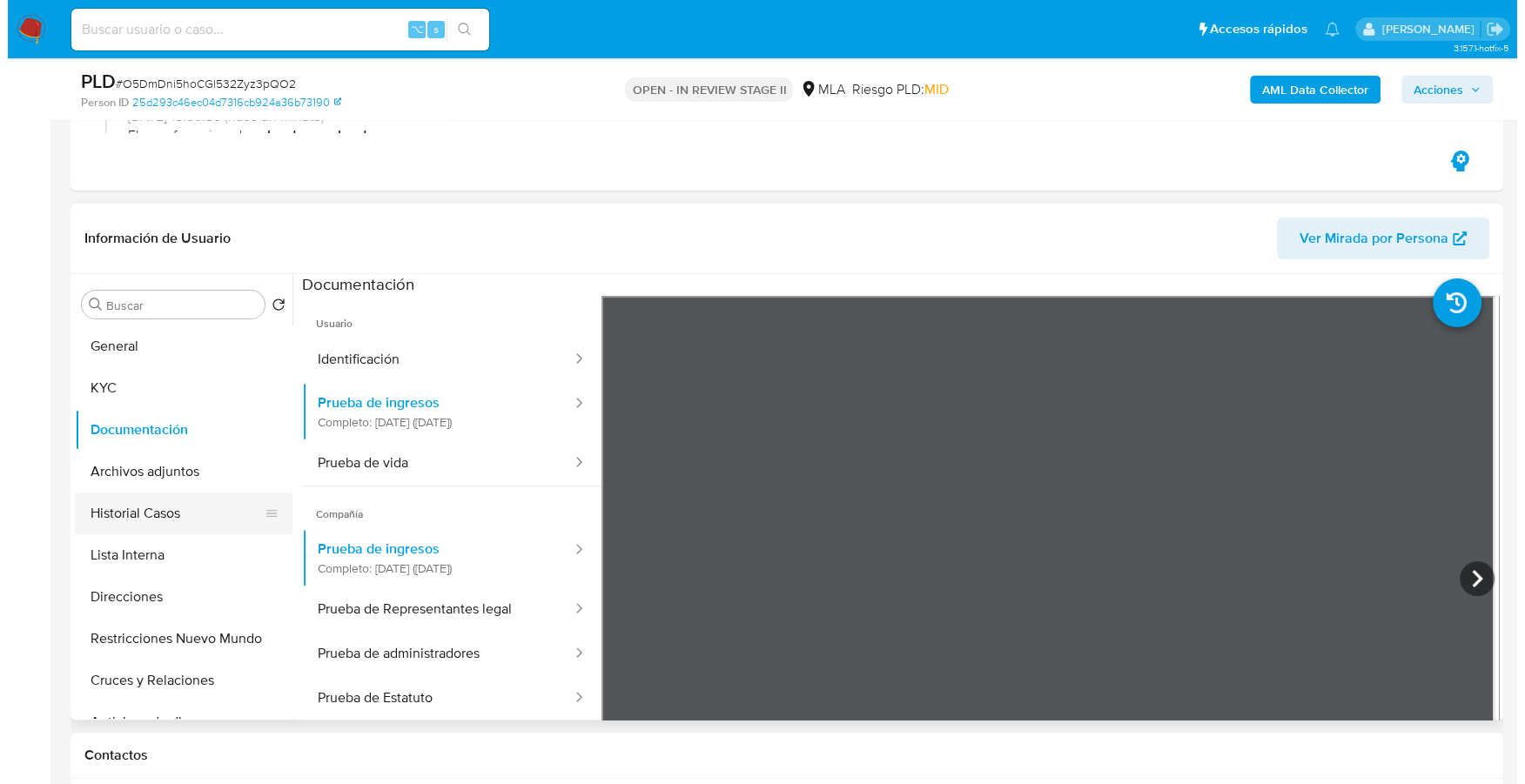
scroll to position [388, 0]
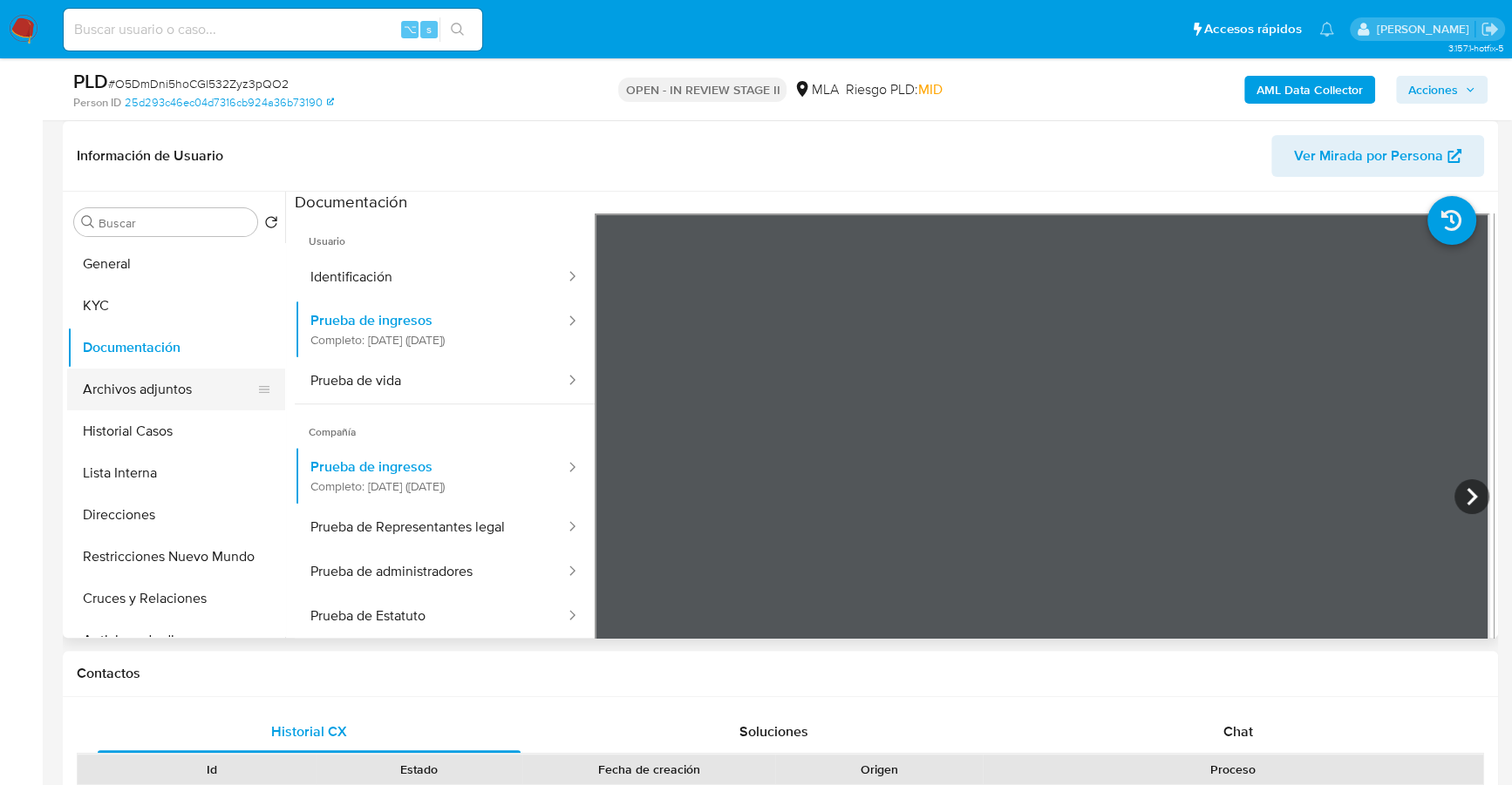
click at [193, 372] on button "Archivos adjuntos" at bounding box center [169, 389] width 204 height 42
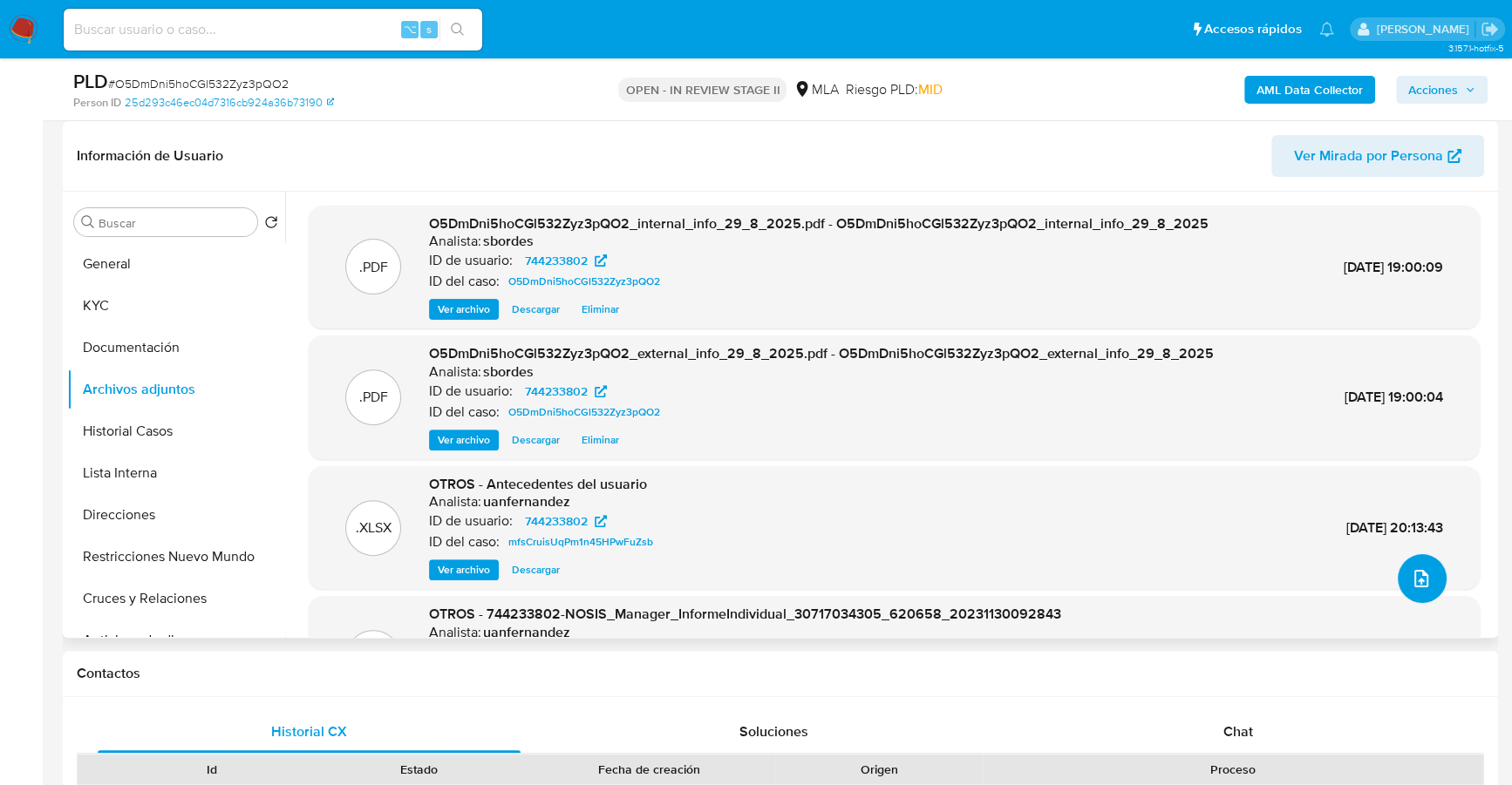
click at [1410, 580] on icon "upload-file" at bounding box center [1421, 579] width 21 height 21
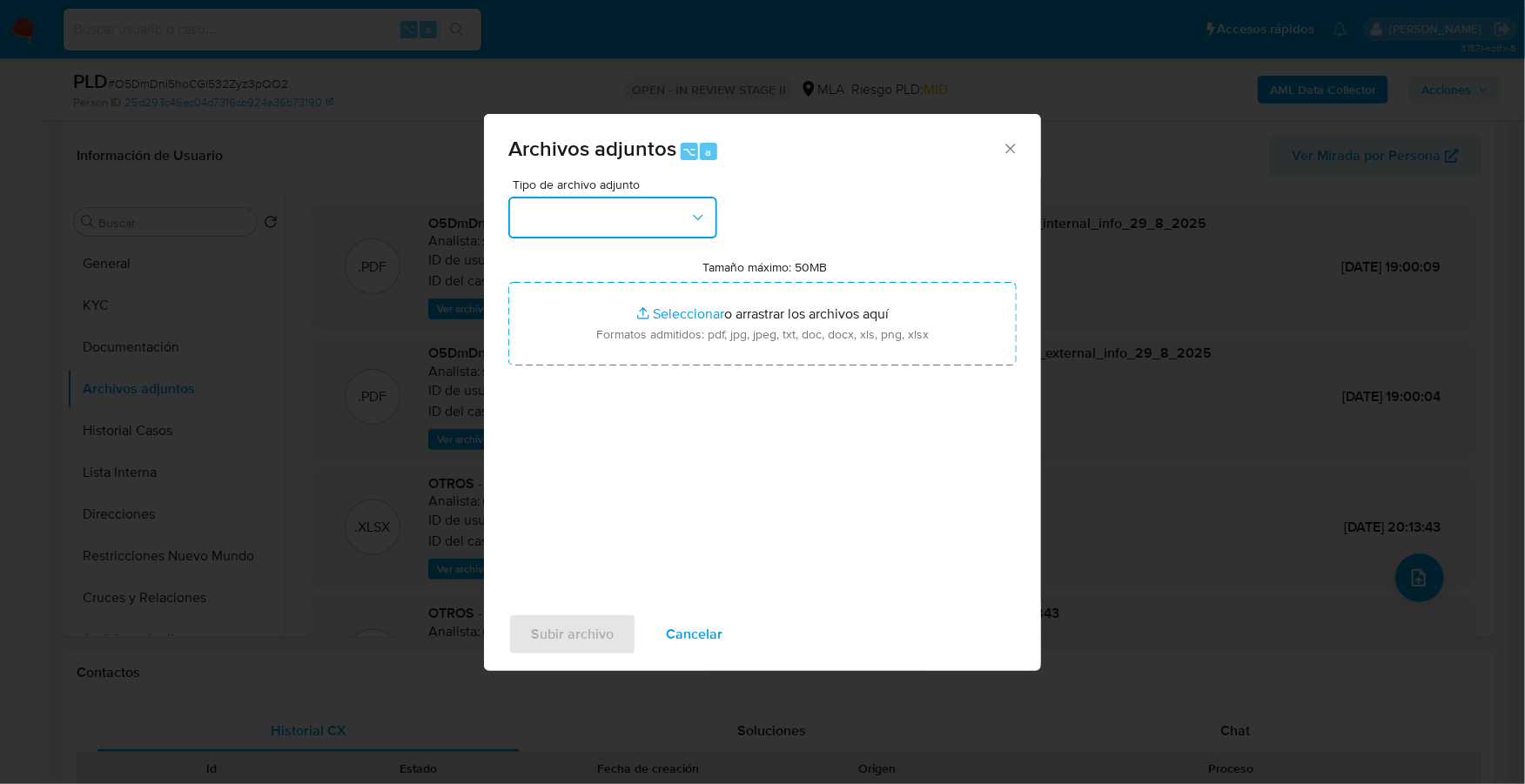
click at [646, 217] on button "button" at bounding box center [612, 217] width 209 height 42
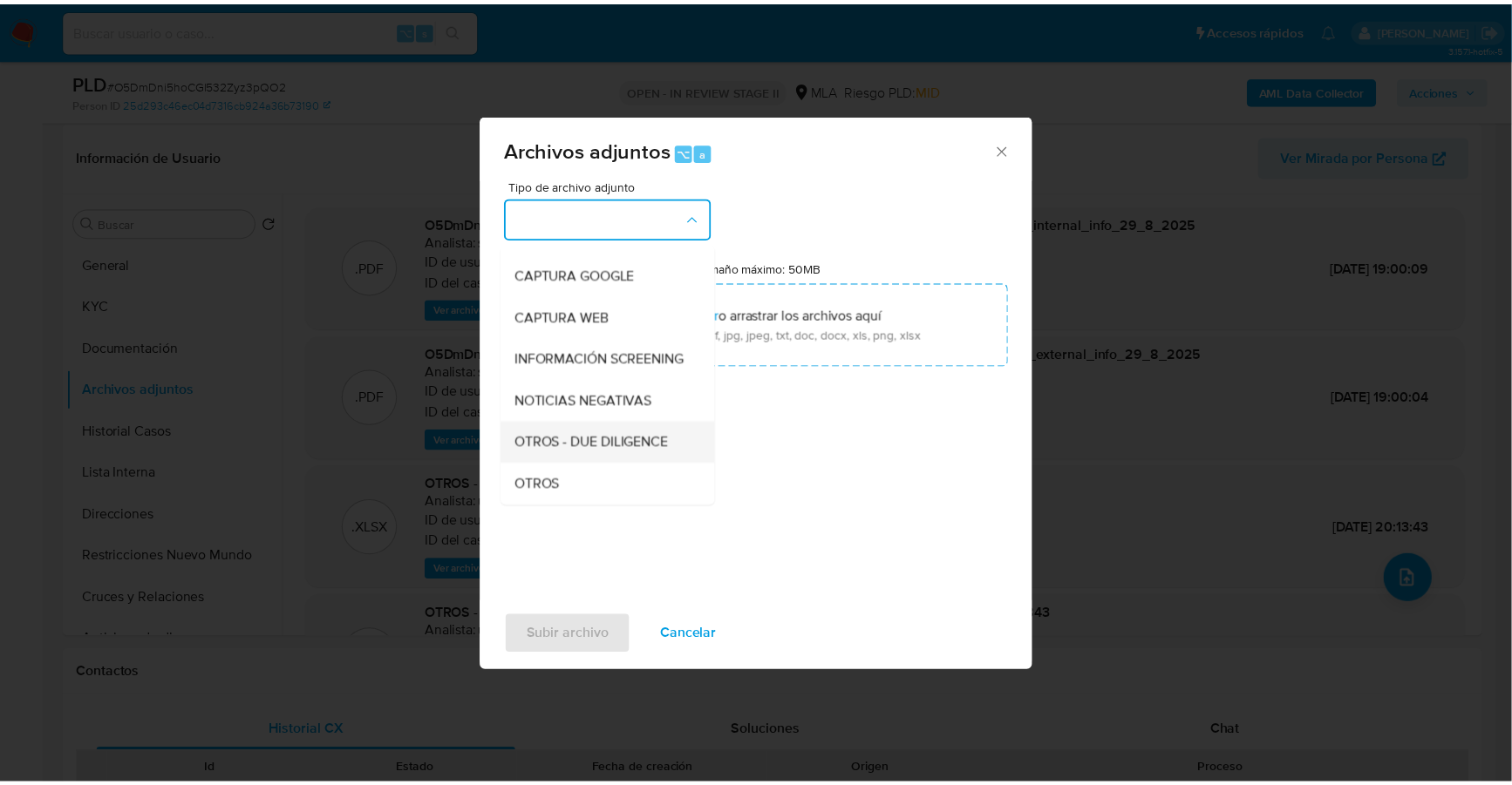
scroll to position [129, 0]
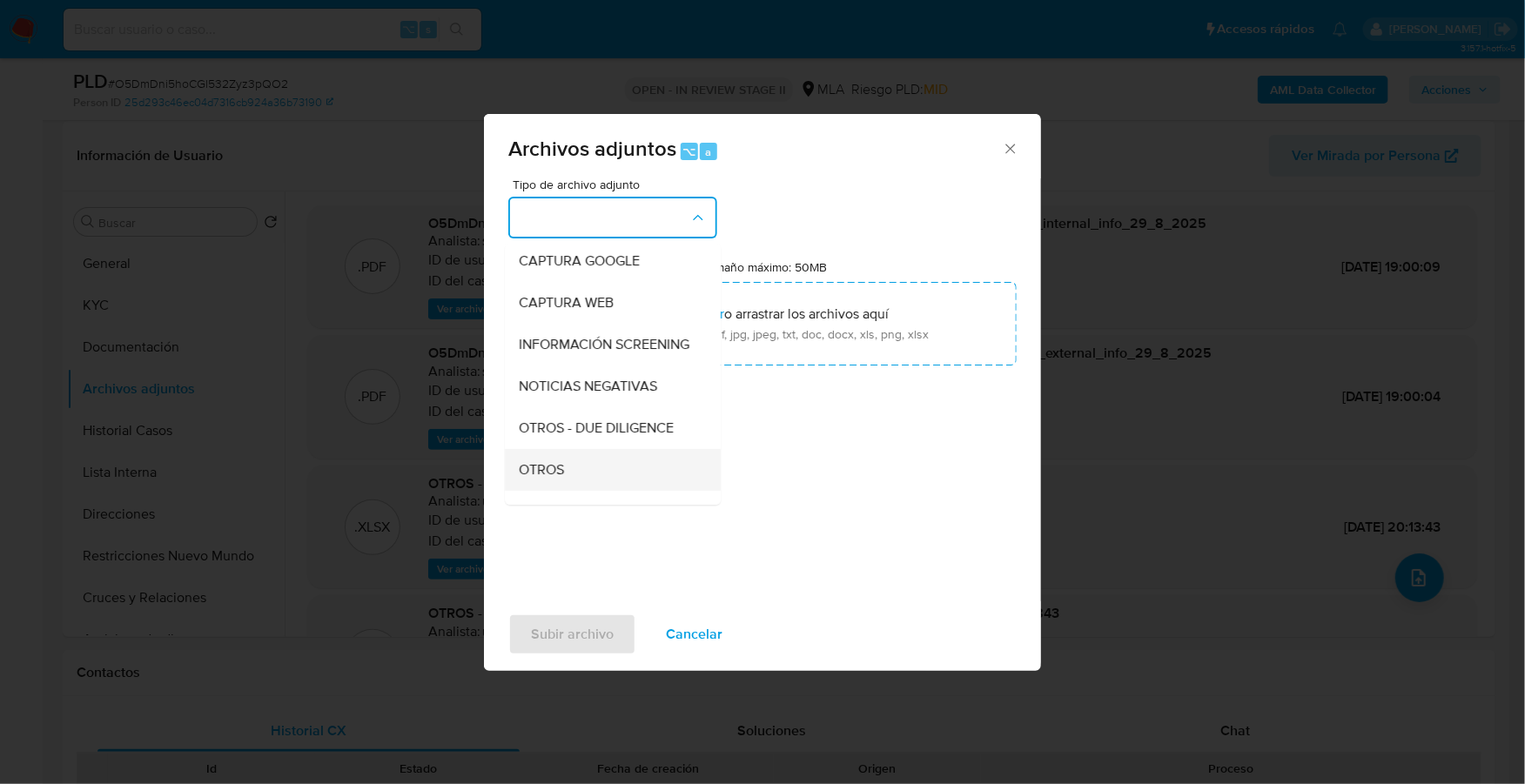
click at [572, 491] on div "OTROS" at bounding box center [607, 470] width 178 height 42
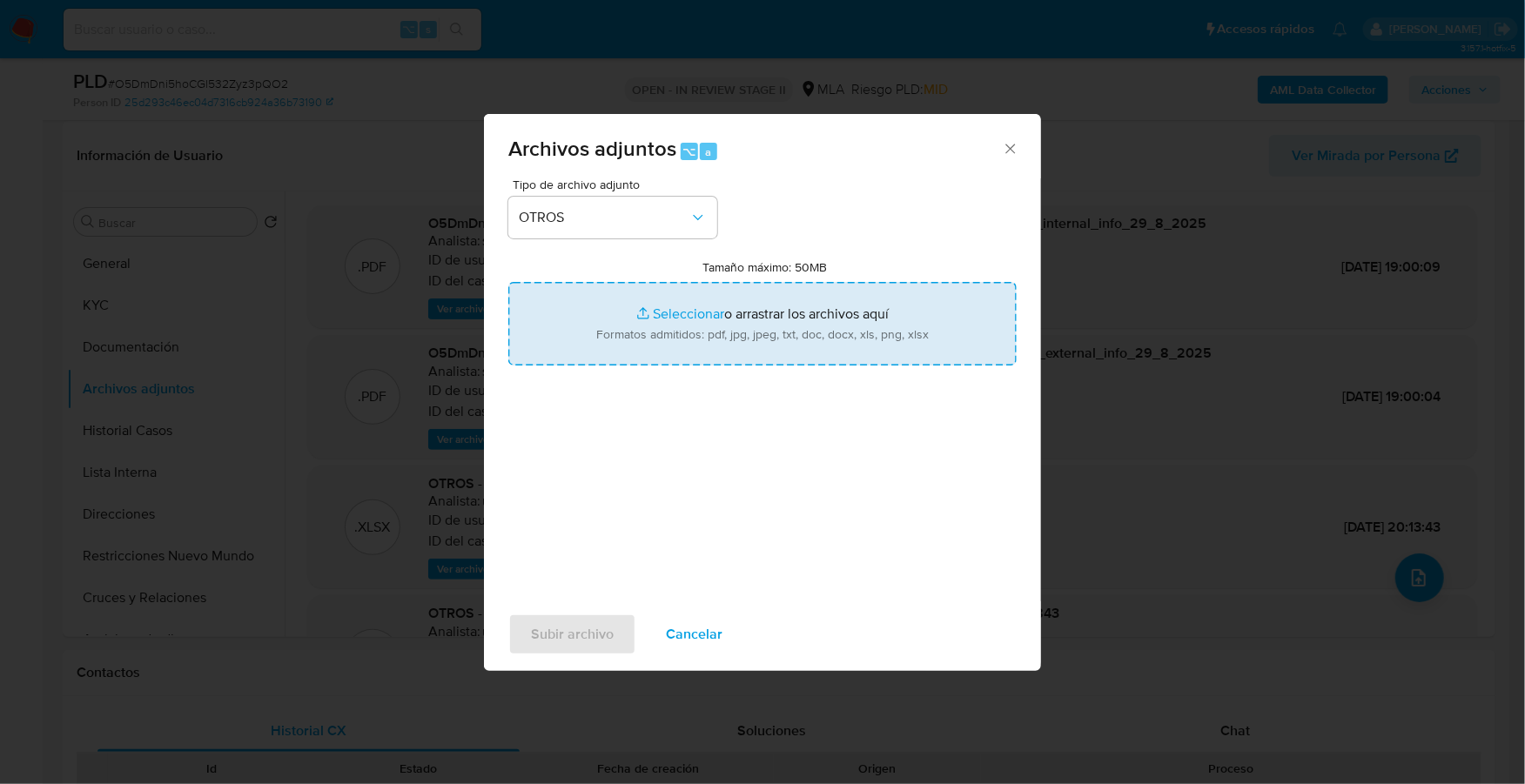
click at [687, 316] on input "Tamaño máximo: 50MB Seleccionar archivos" at bounding box center [762, 324] width 508 height 83
type input "C:\fakepath\Caselog O5DmDni5hoCGl532Zyz3pQO2_2025_07_17_16_21_48.docx"
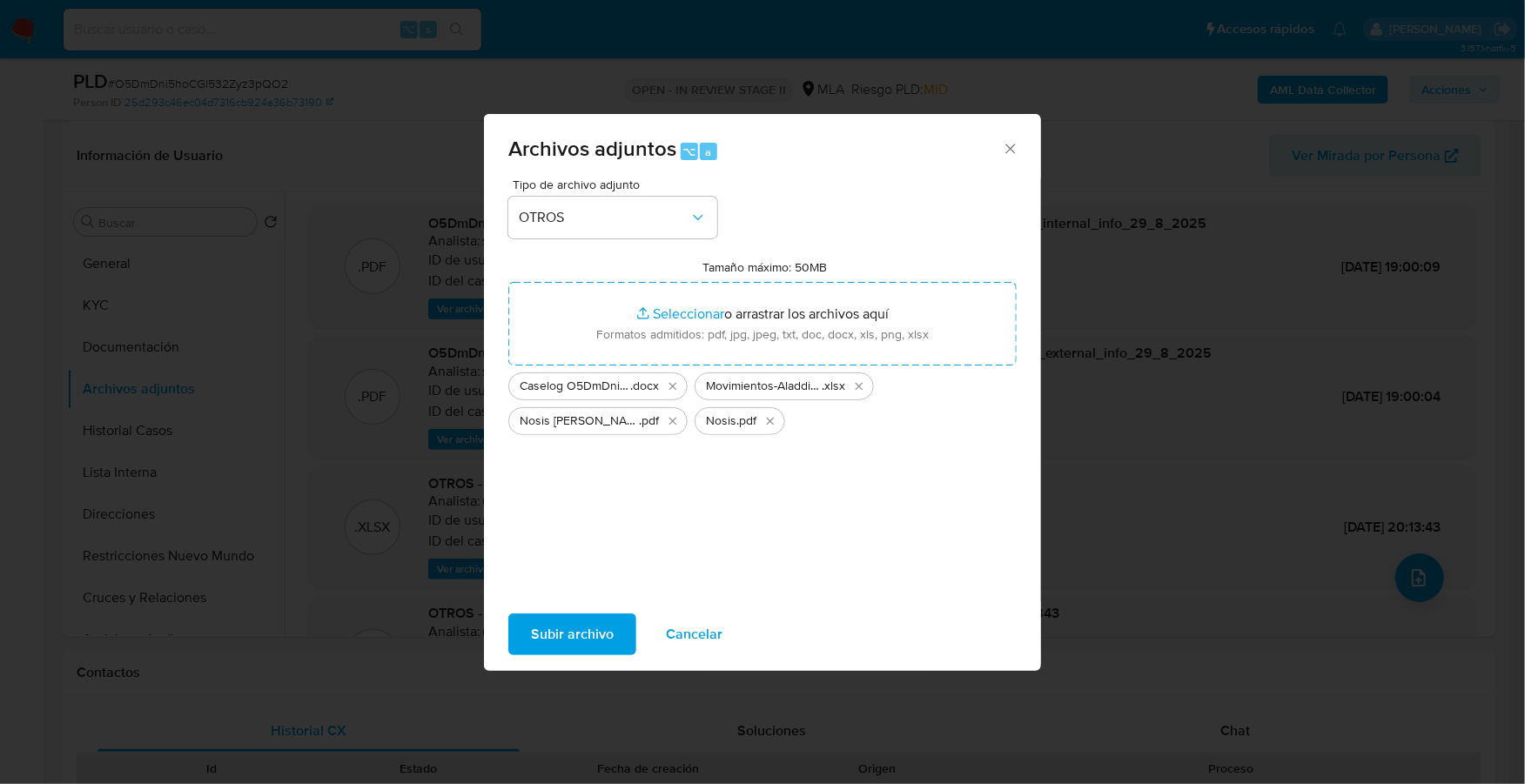
click at [563, 633] on span "Subir archivo" at bounding box center [572, 634] width 82 height 38
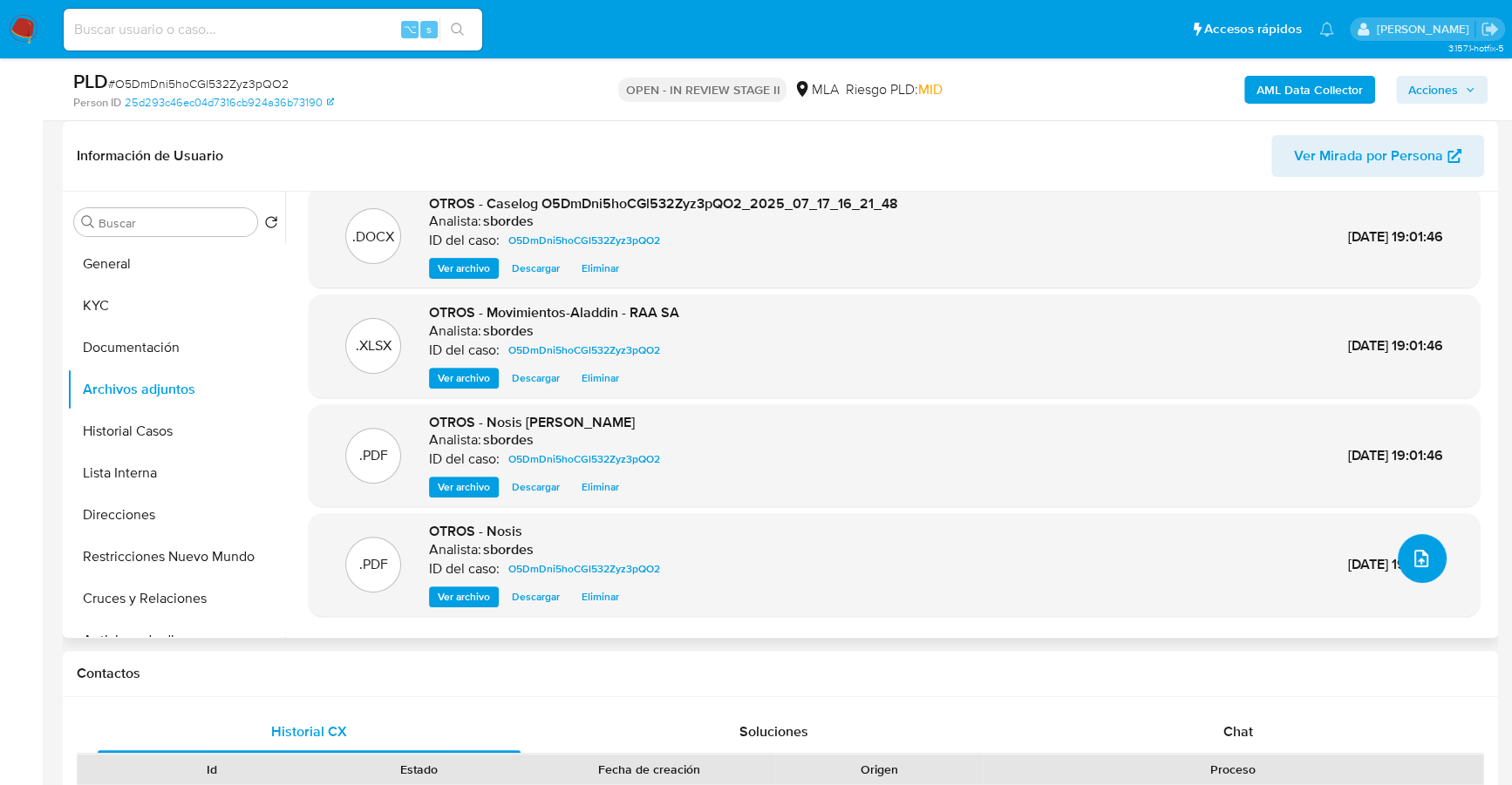
scroll to position [63, 0]
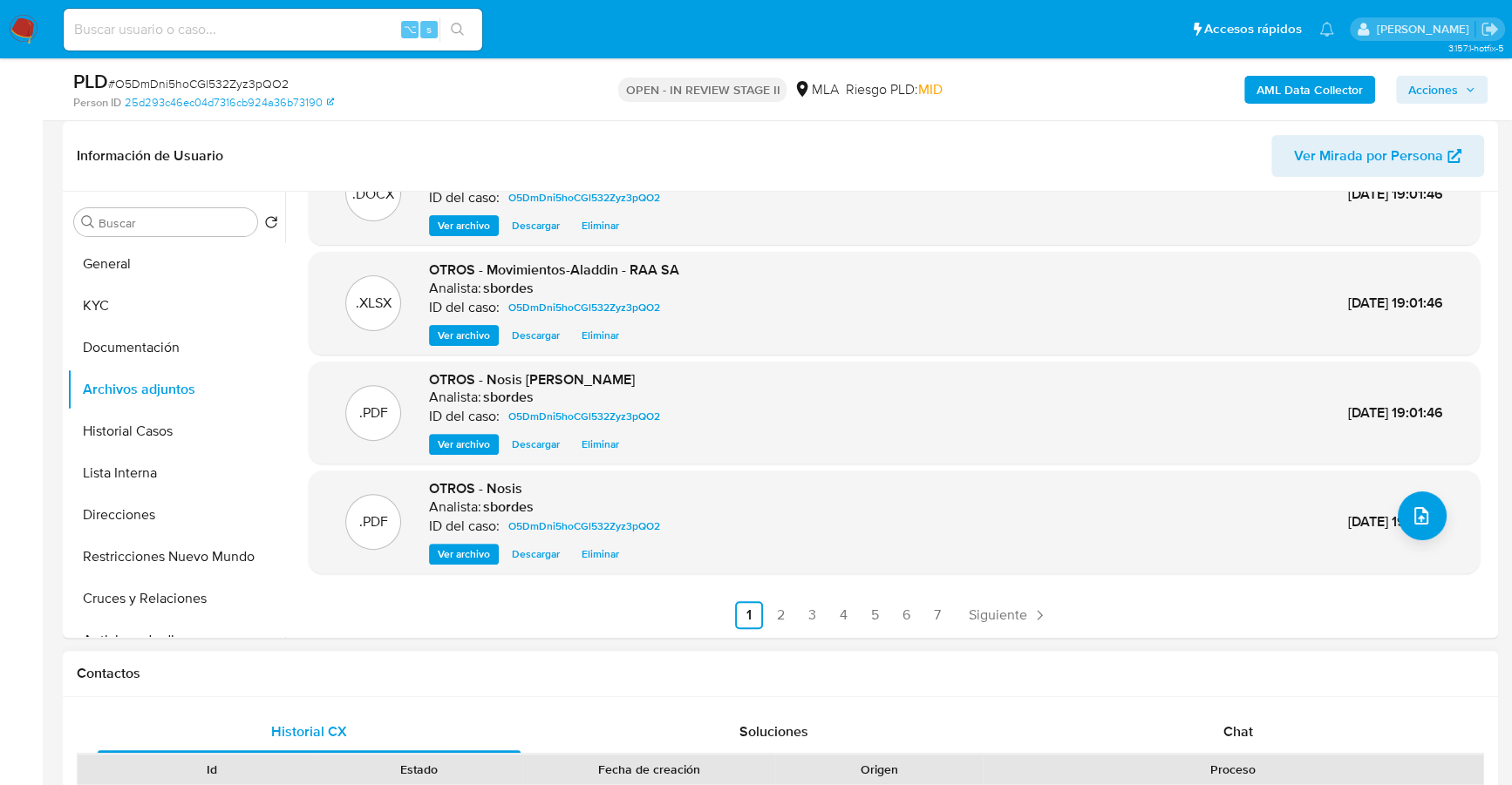
click at [1334, 693] on div "Contactos" at bounding box center [780, 674] width 1435 height 46
click at [1303, 719] on div "Chat" at bounding box center [1237, 732] width 423 height 42
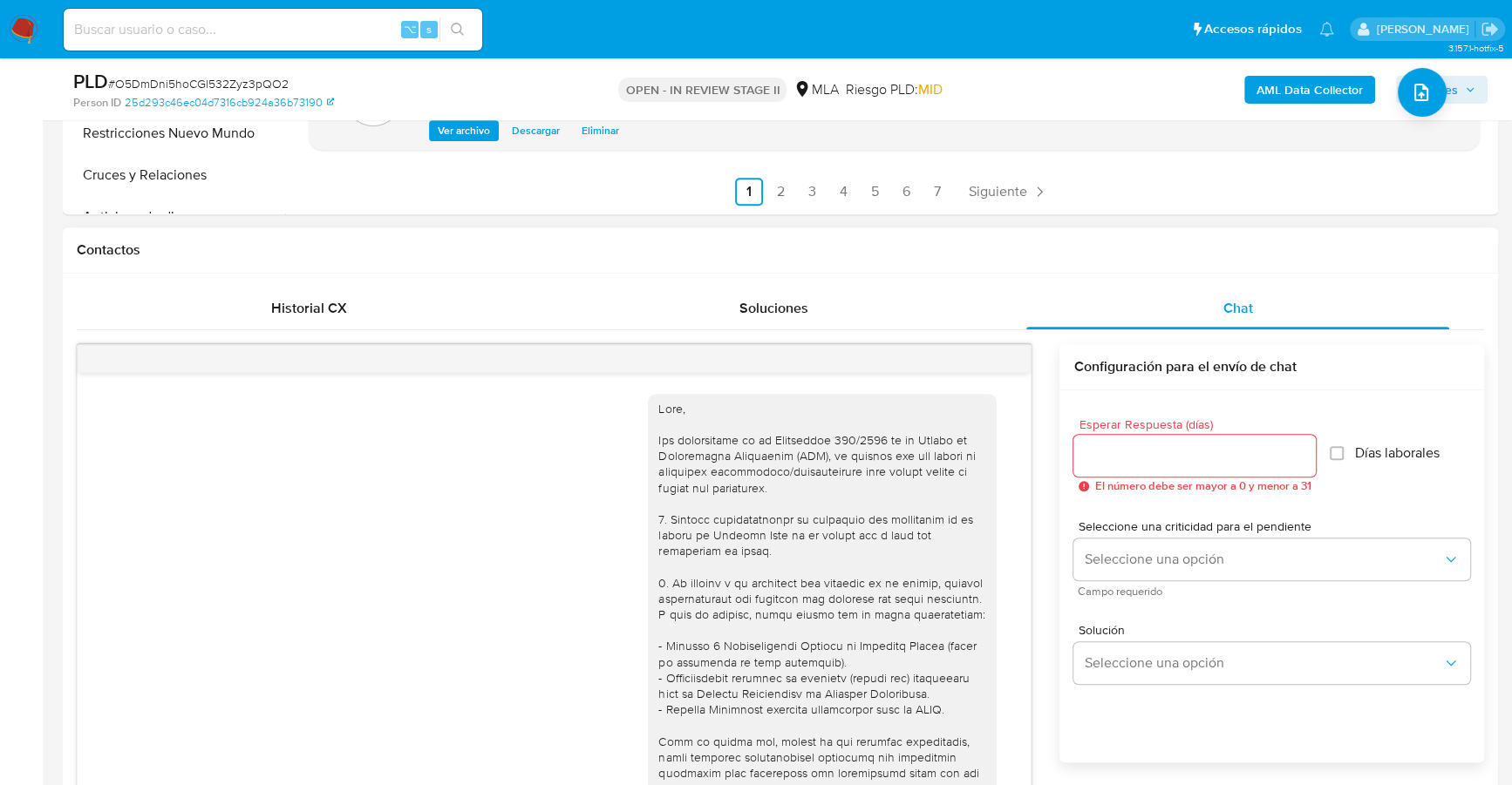
scroll to position [840, 0]
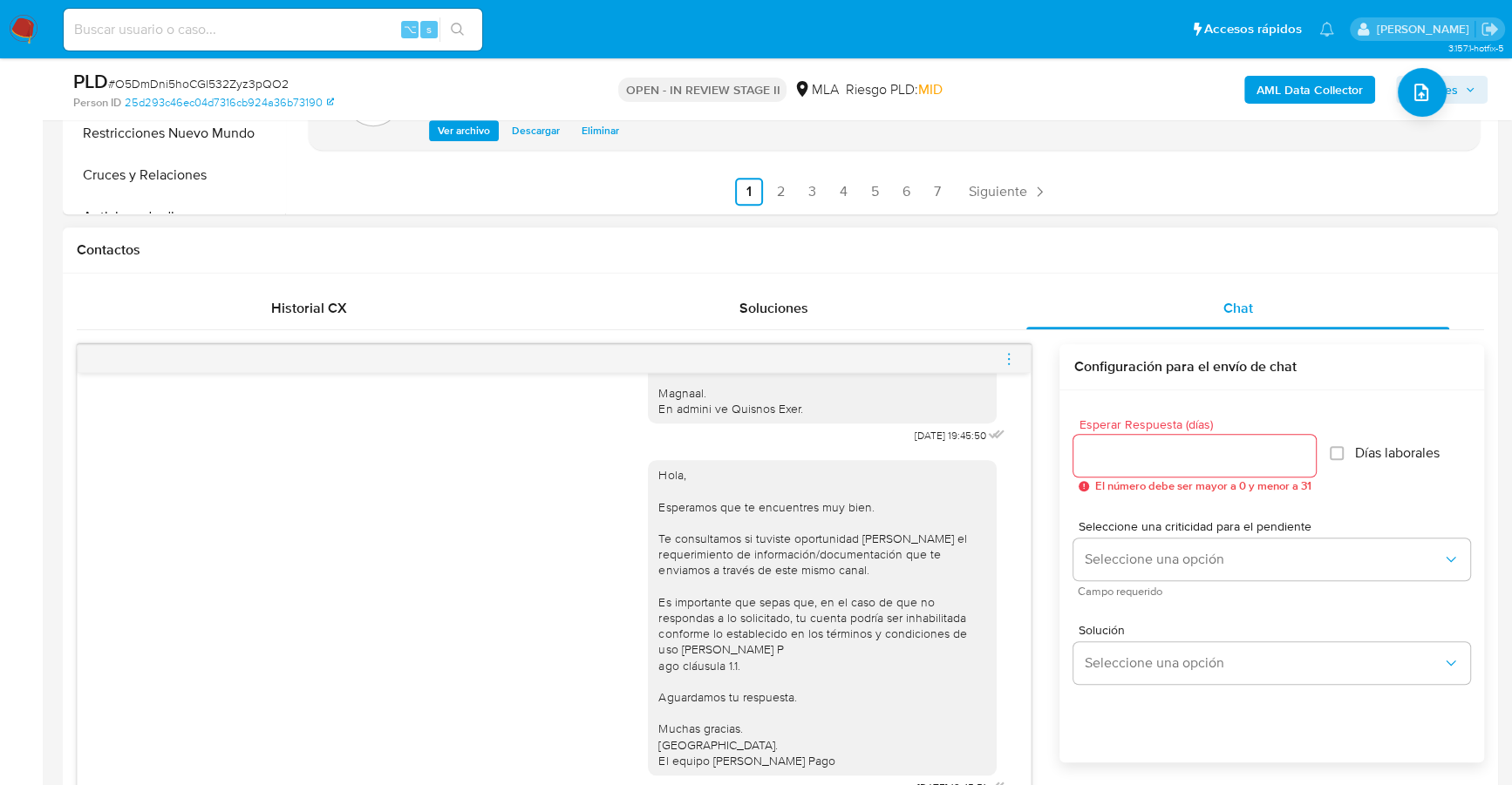
click at [1011, 355] on icon "menu-action" at bounding box center [1009, 359] width 16 height 16
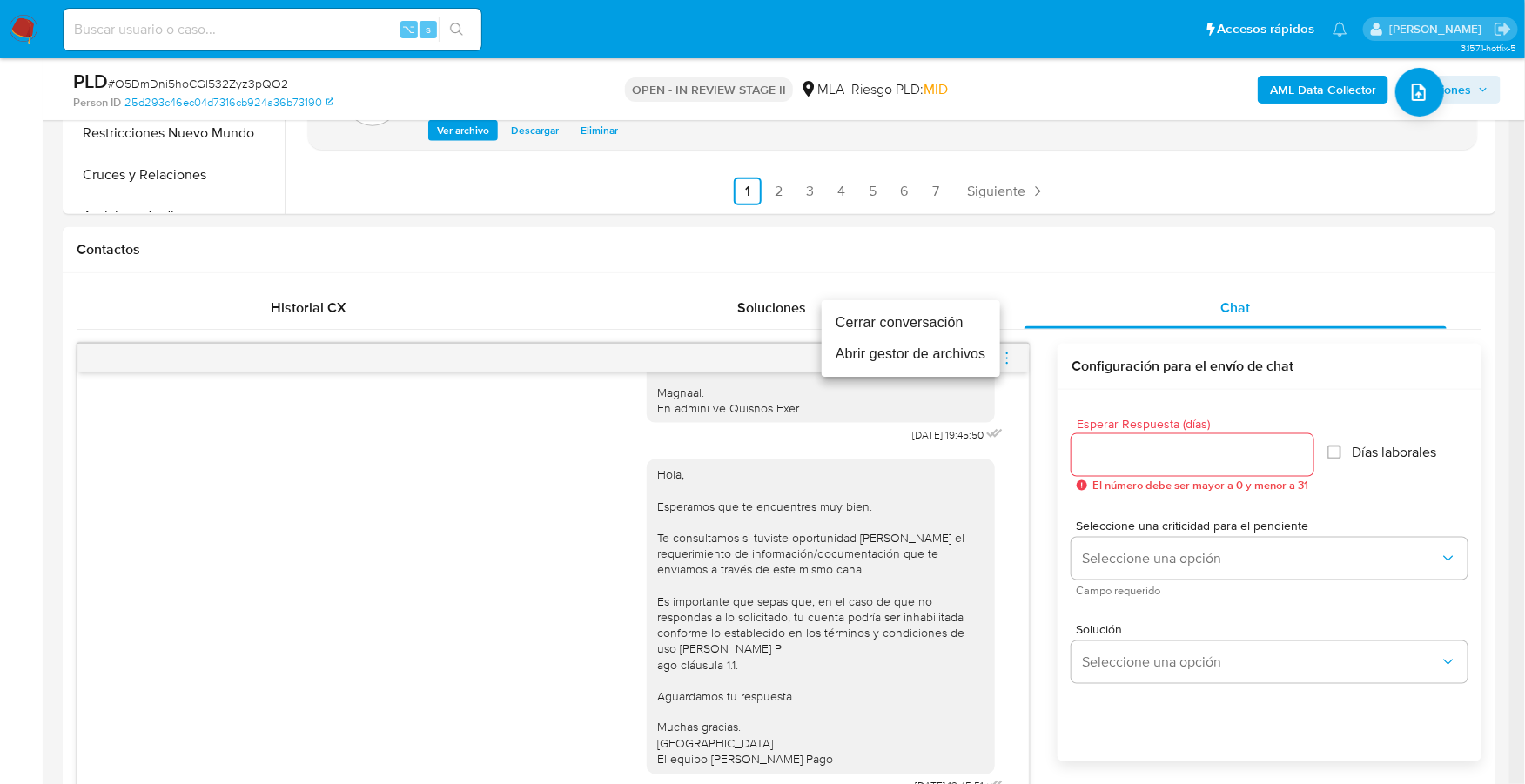
click at [889, 323] on li "Cerrar conversación" at bounding box center [912, 322] width 179 height 31
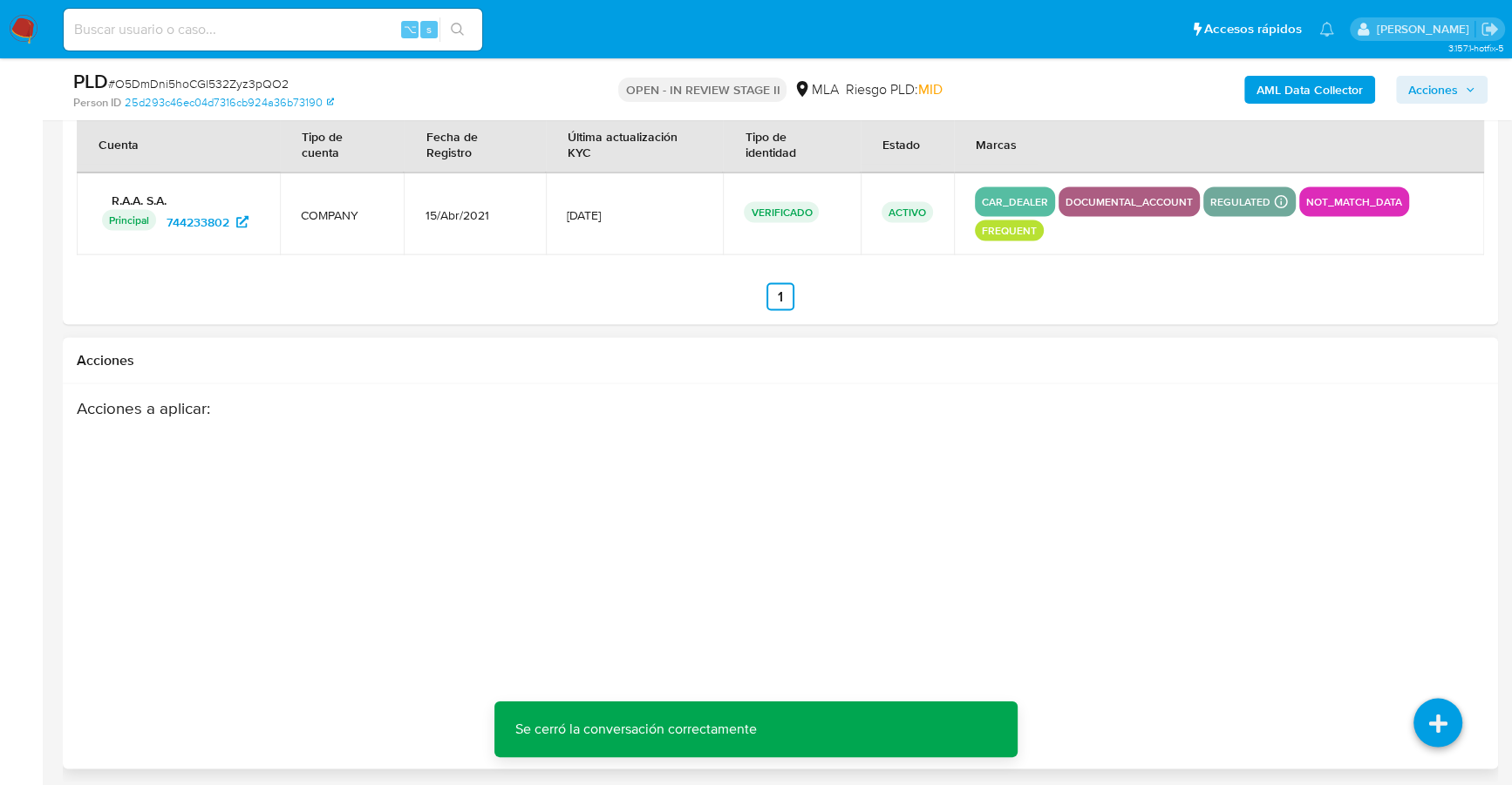
scroll to position [1180, 0]
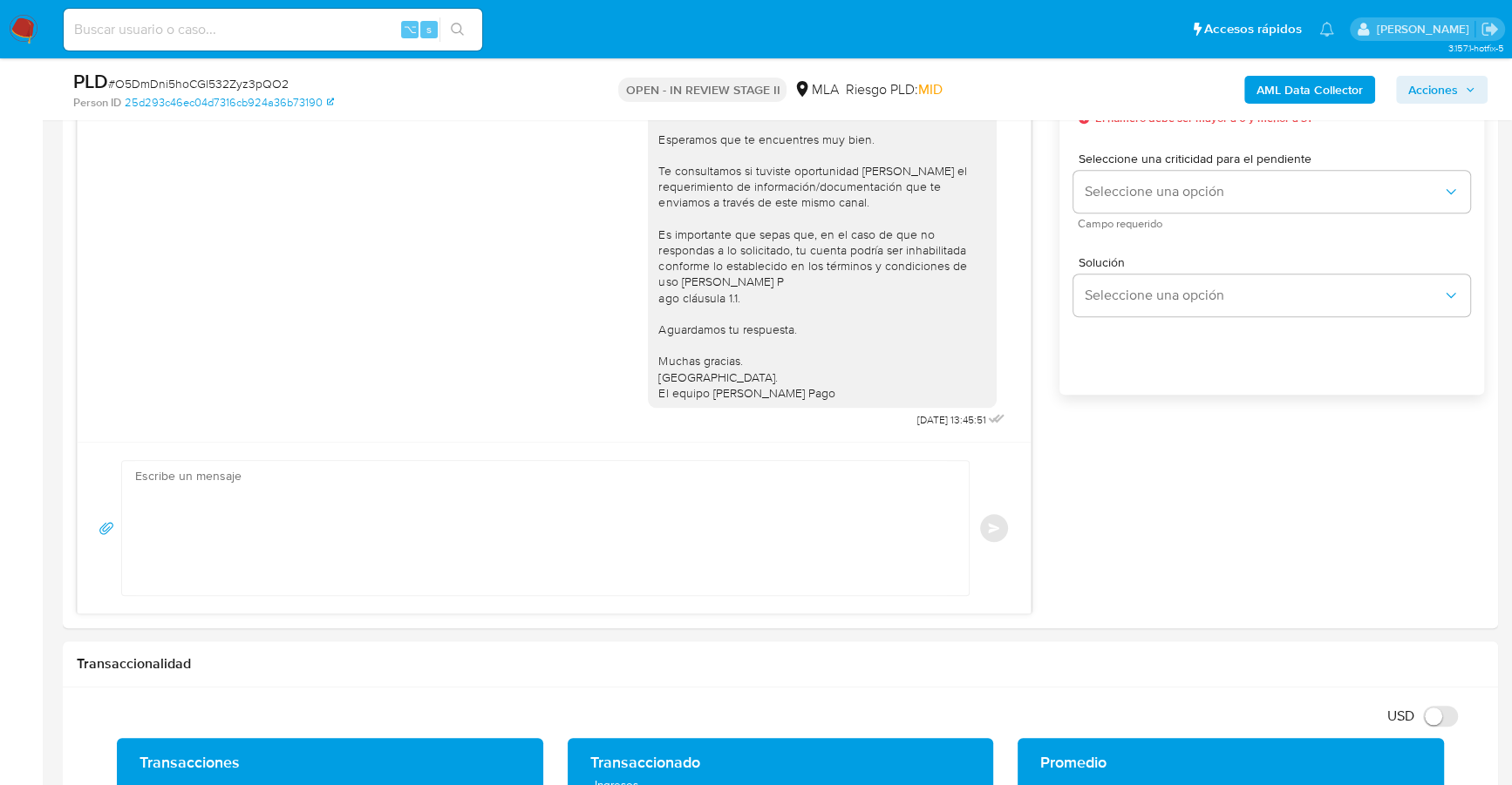
click at [1426, 88] on span "Acciones" at bounding box center [1432, 89] width 50 height 27
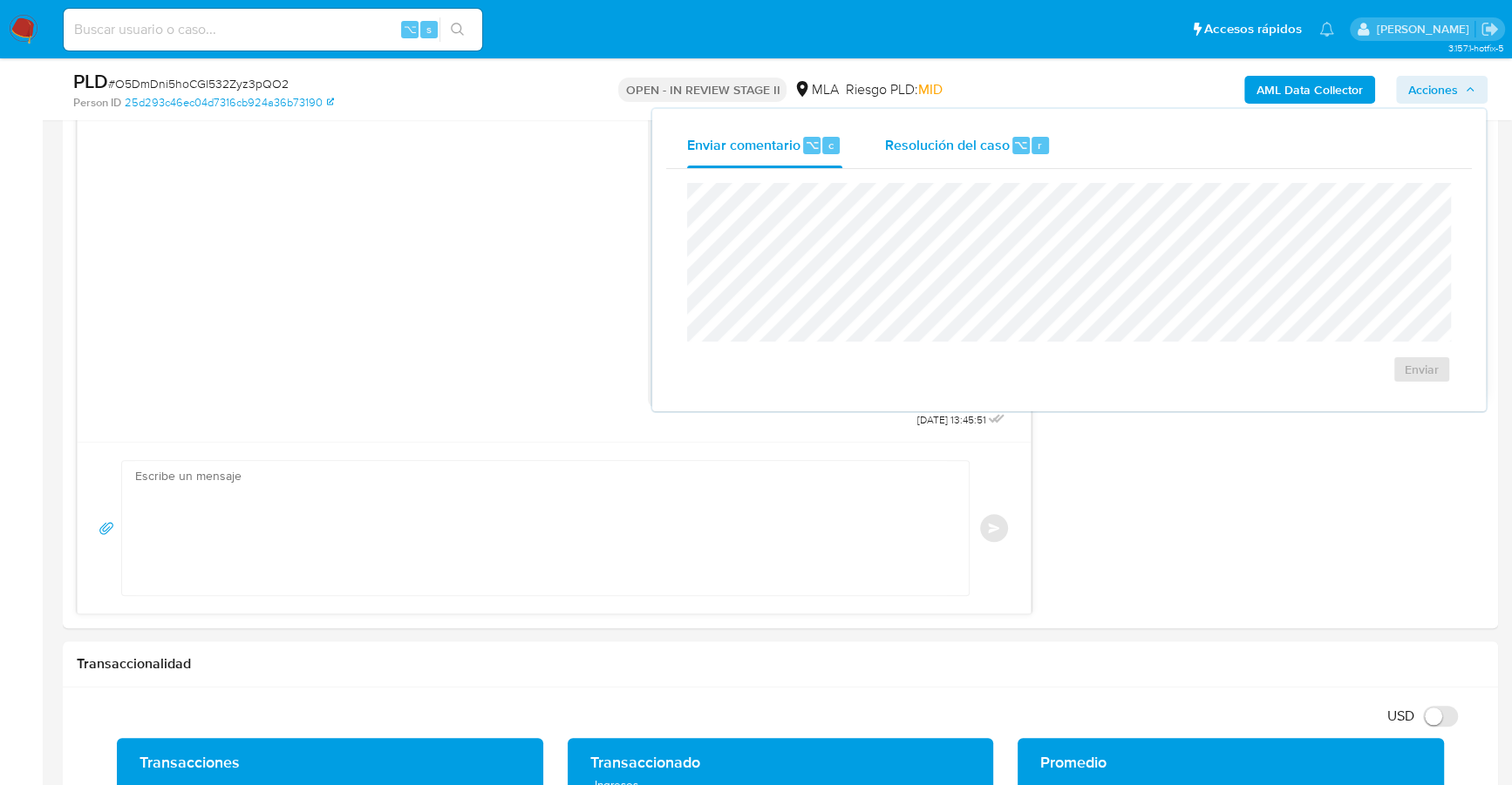
click at [973, 153] on span "Resolución del caso" at bounding box center [946, 144] width 125 height 20
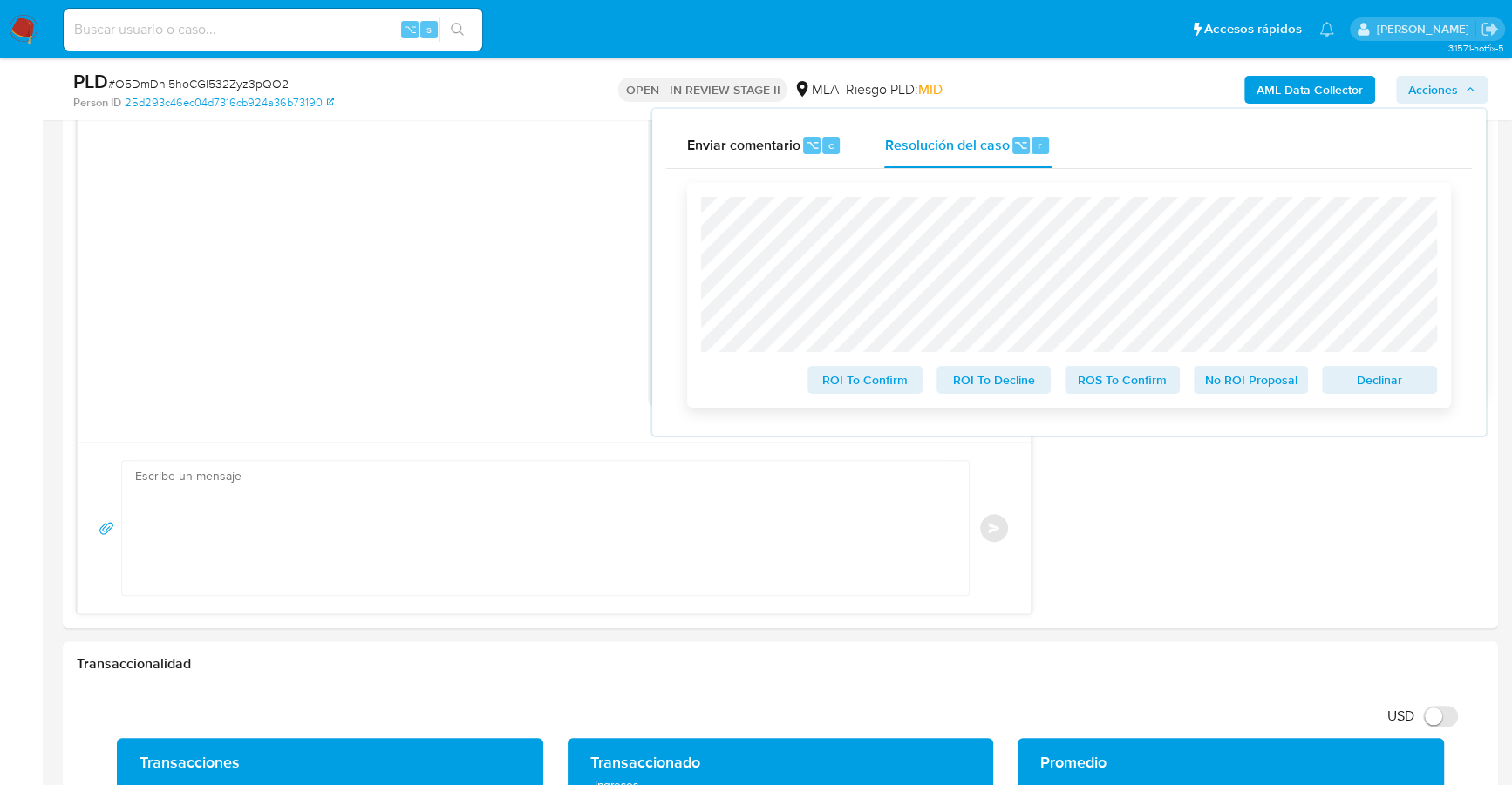
click at [1255, 376] on span "No ROI Proposal" at bounding box center [1251, 380] width 90 height 25
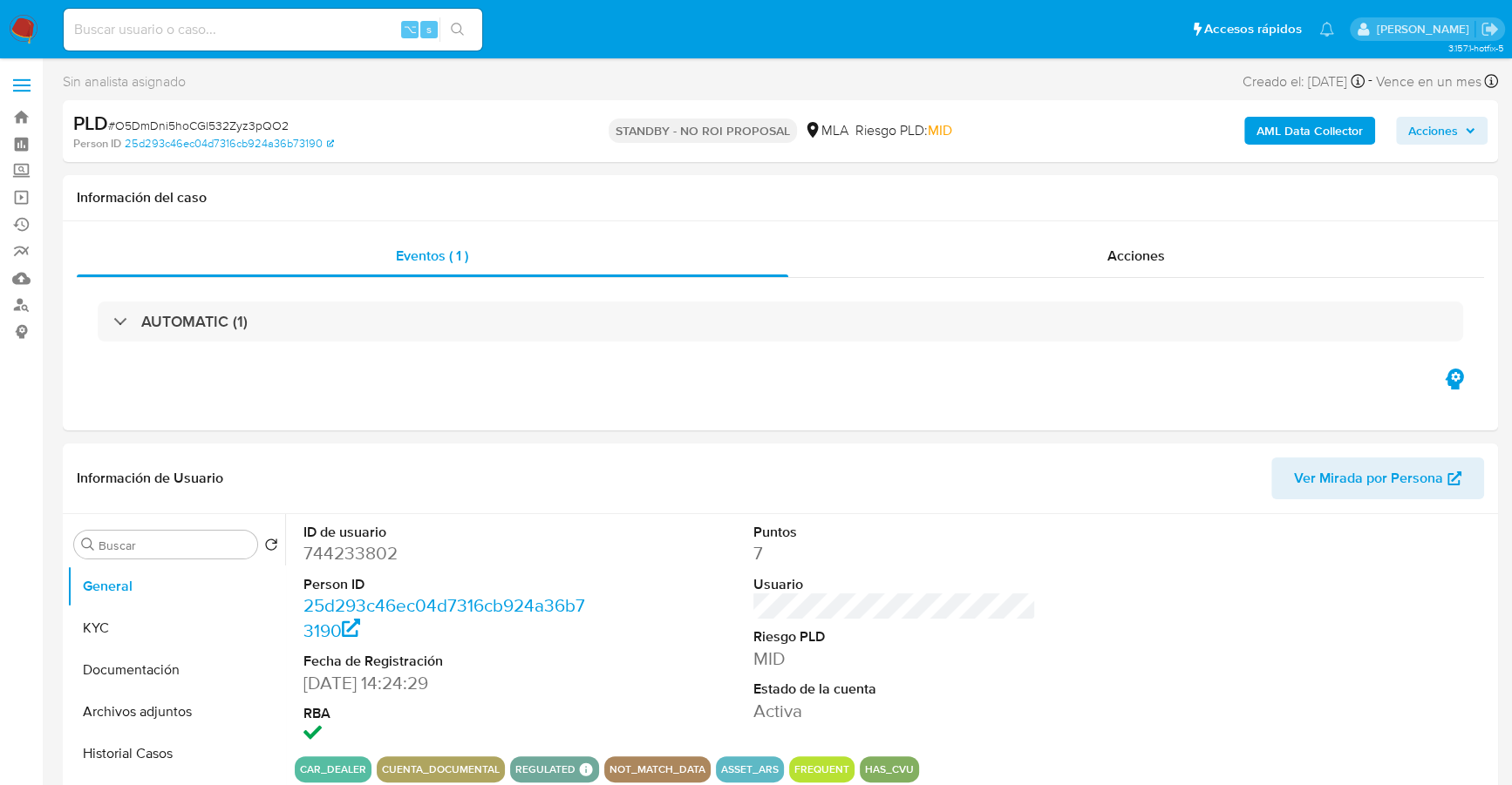
select select "10"
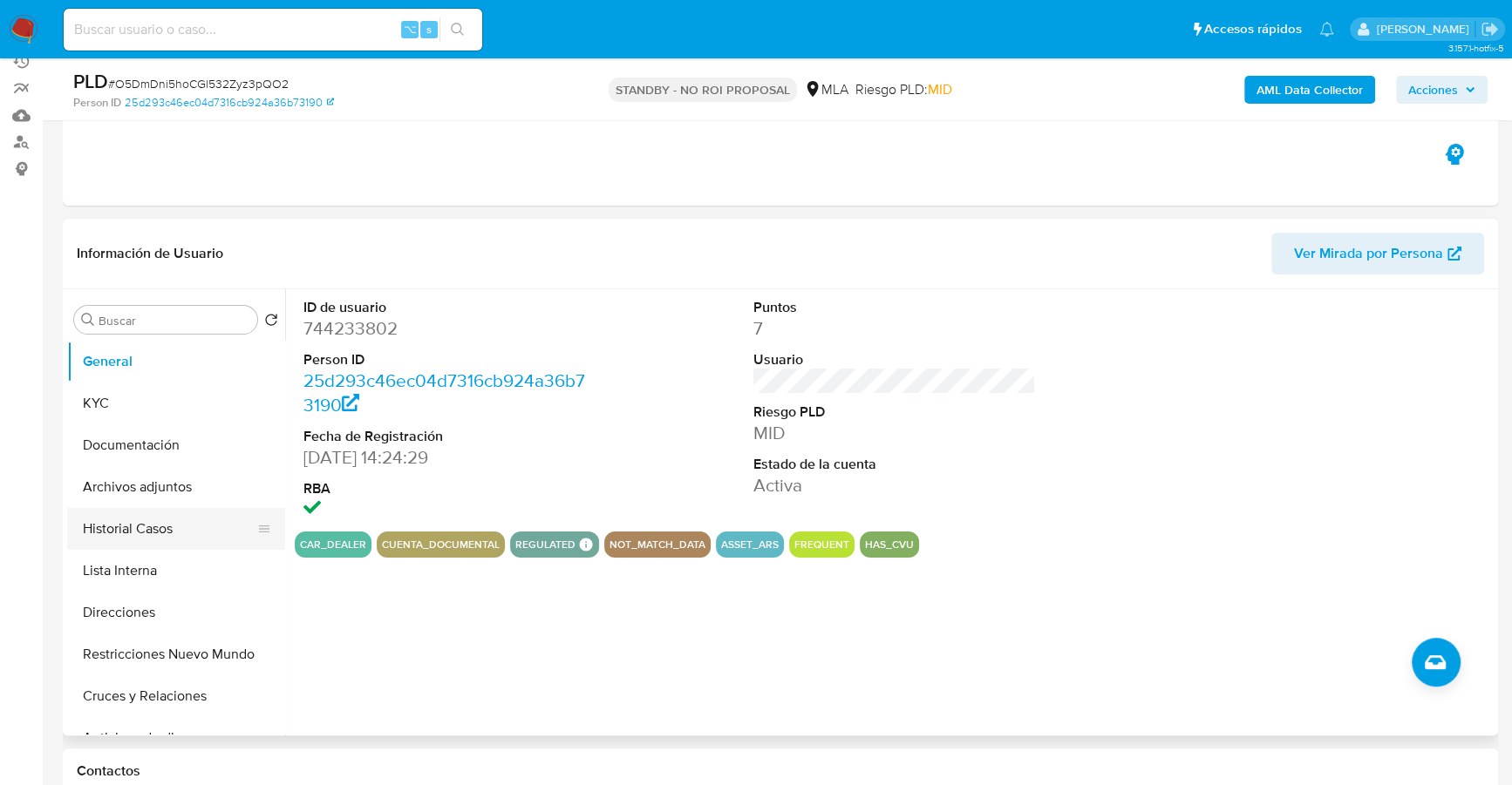
click at [141, 522] on button "Historial Casos" at bounding box center [169, 528] width 204 height 42
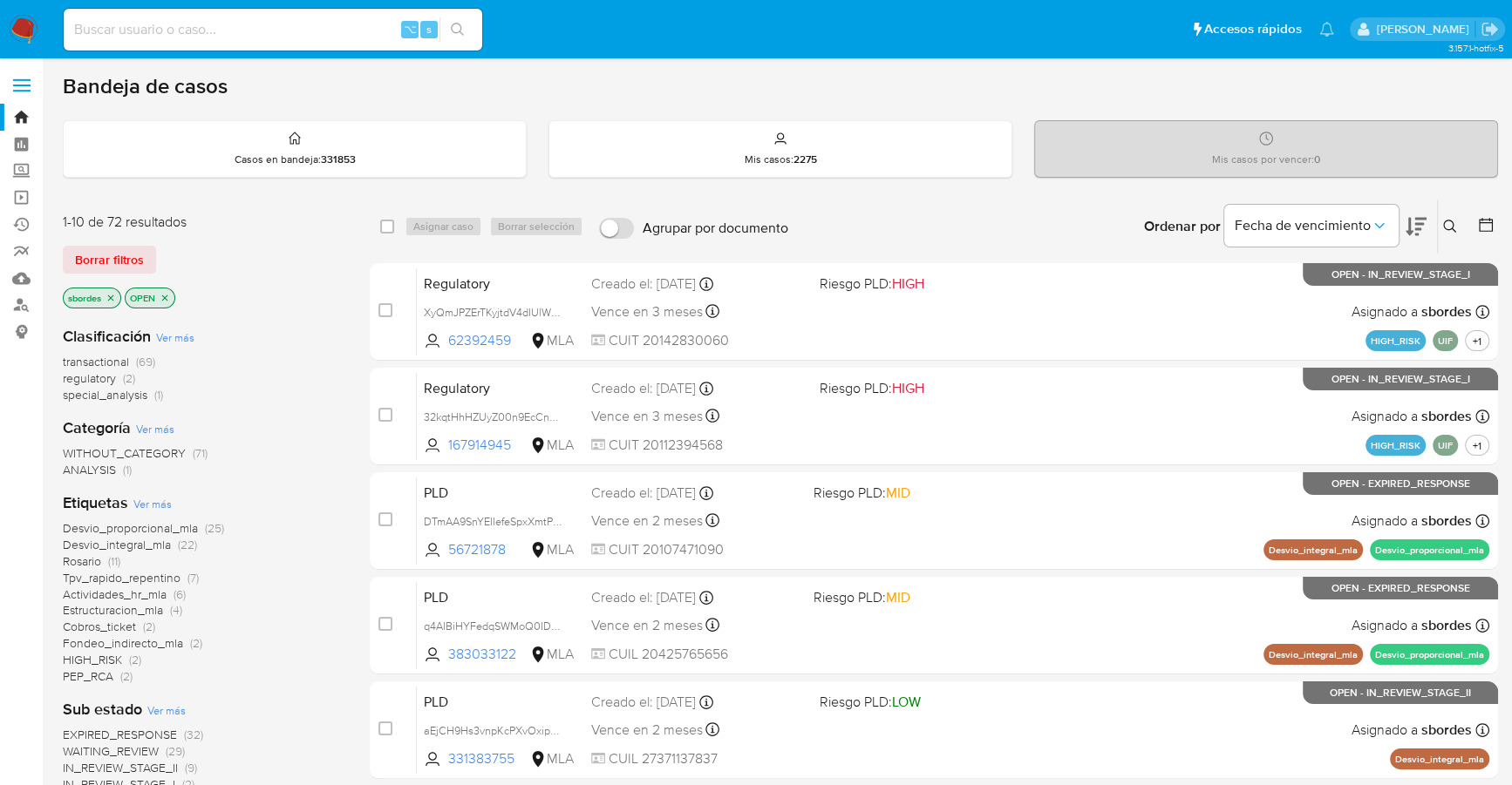
click at [111, 294] on icon "close-filter" at bounding box center [111, 297] width 6 height 6
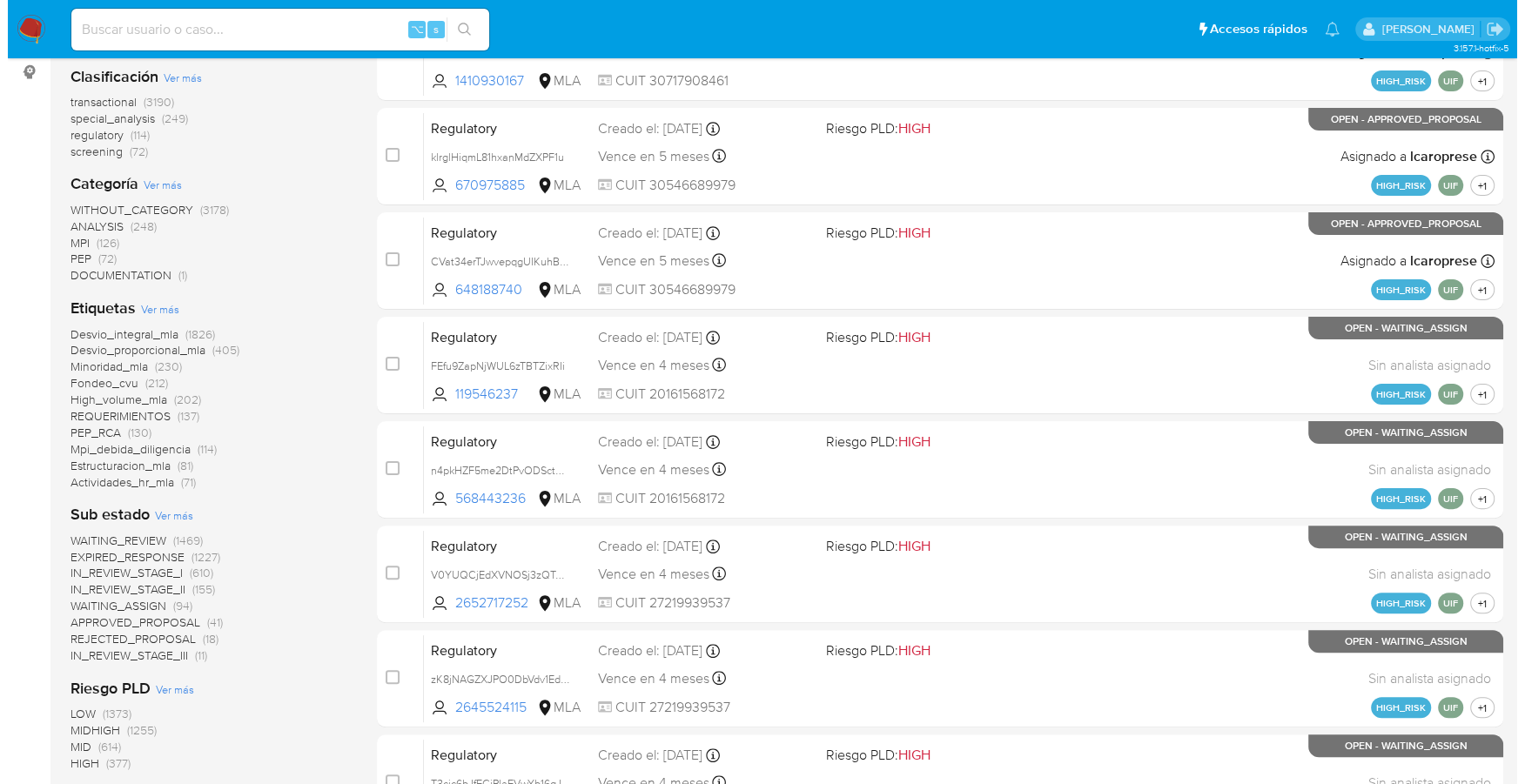
scroll to position [605, 0]
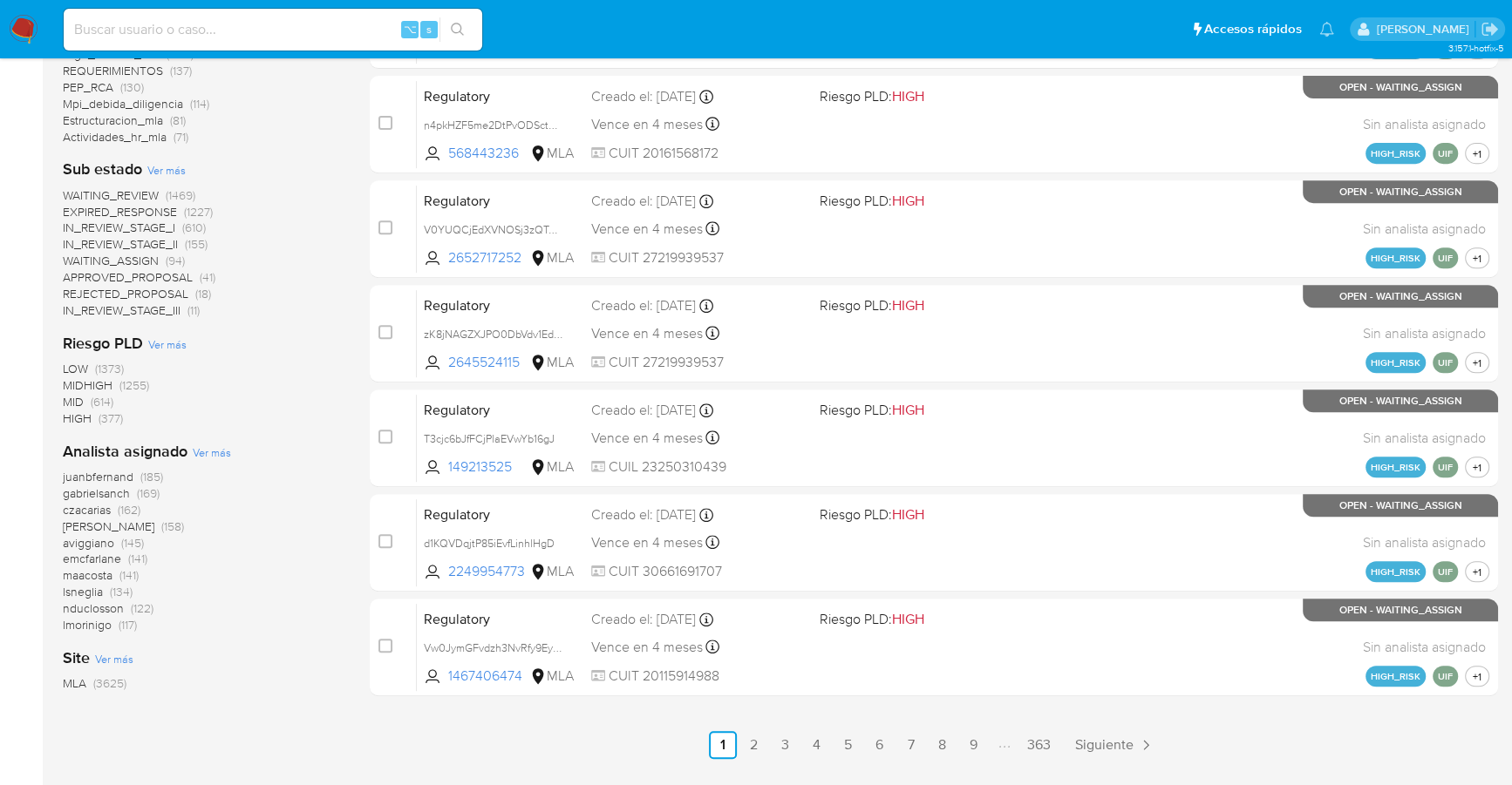
click at [223, 438] on div "Clasificación Ver más transactional (3190) special_analysis (249) regulatory (1…" at bounding box center [202, 199] width 279 height 985
click at [216, 453] on span "Ver más" at bounding box center [211, 453] width 38 height 16
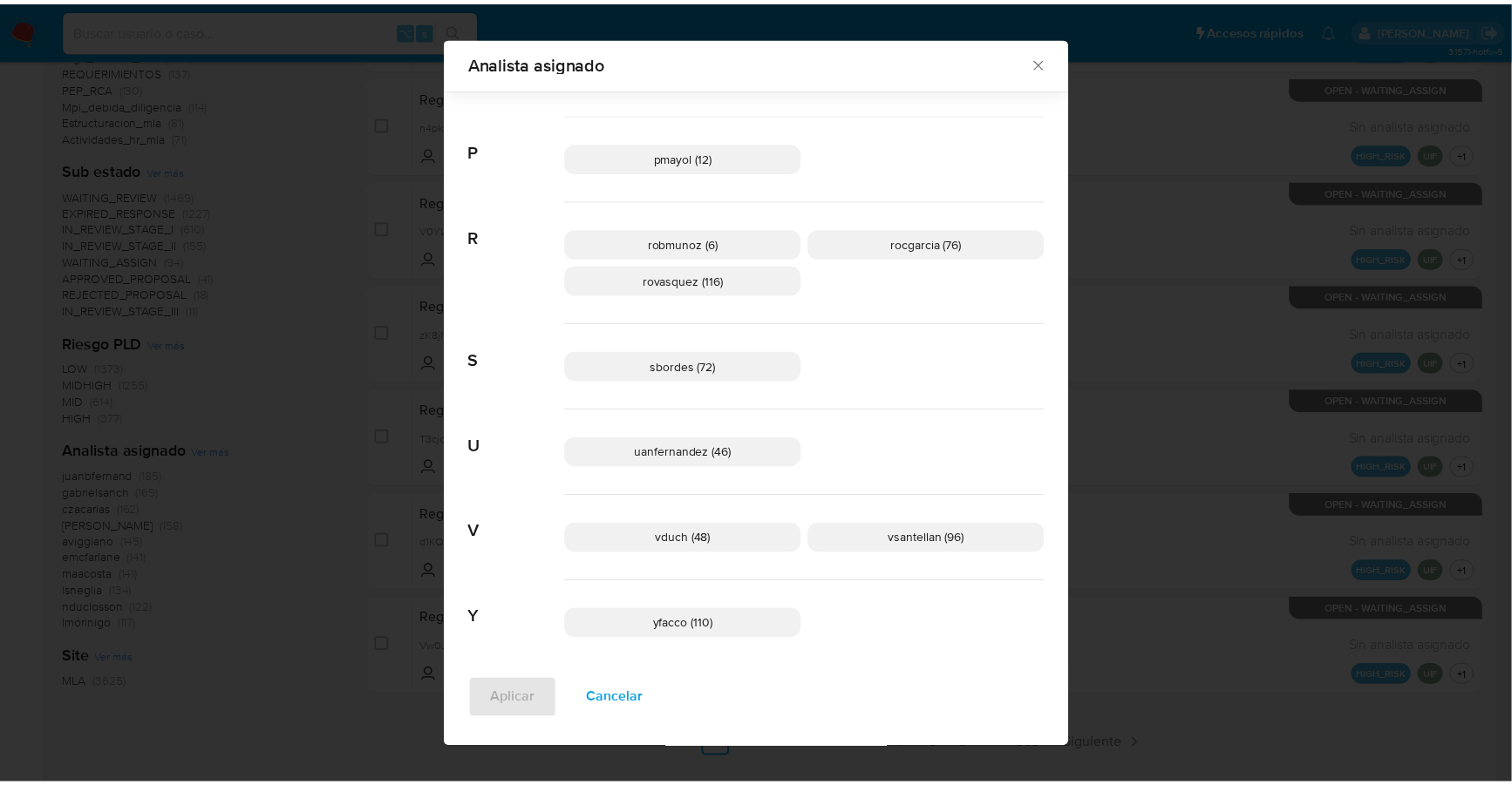
scroll to position [1202, 0]
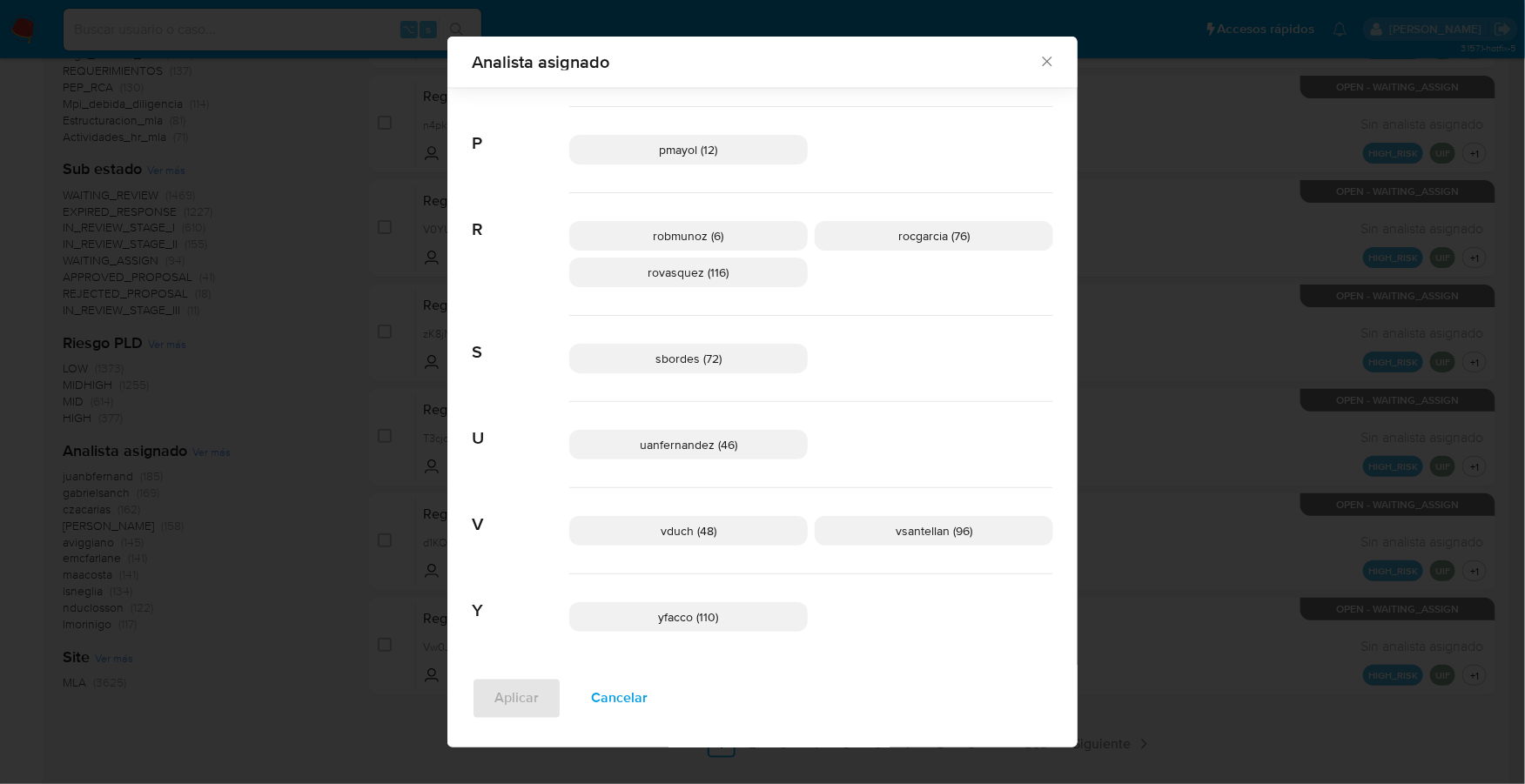
click at [1043, 62] on icon "Cerrar" at bounding box center [1047, 62] width 18 height 18
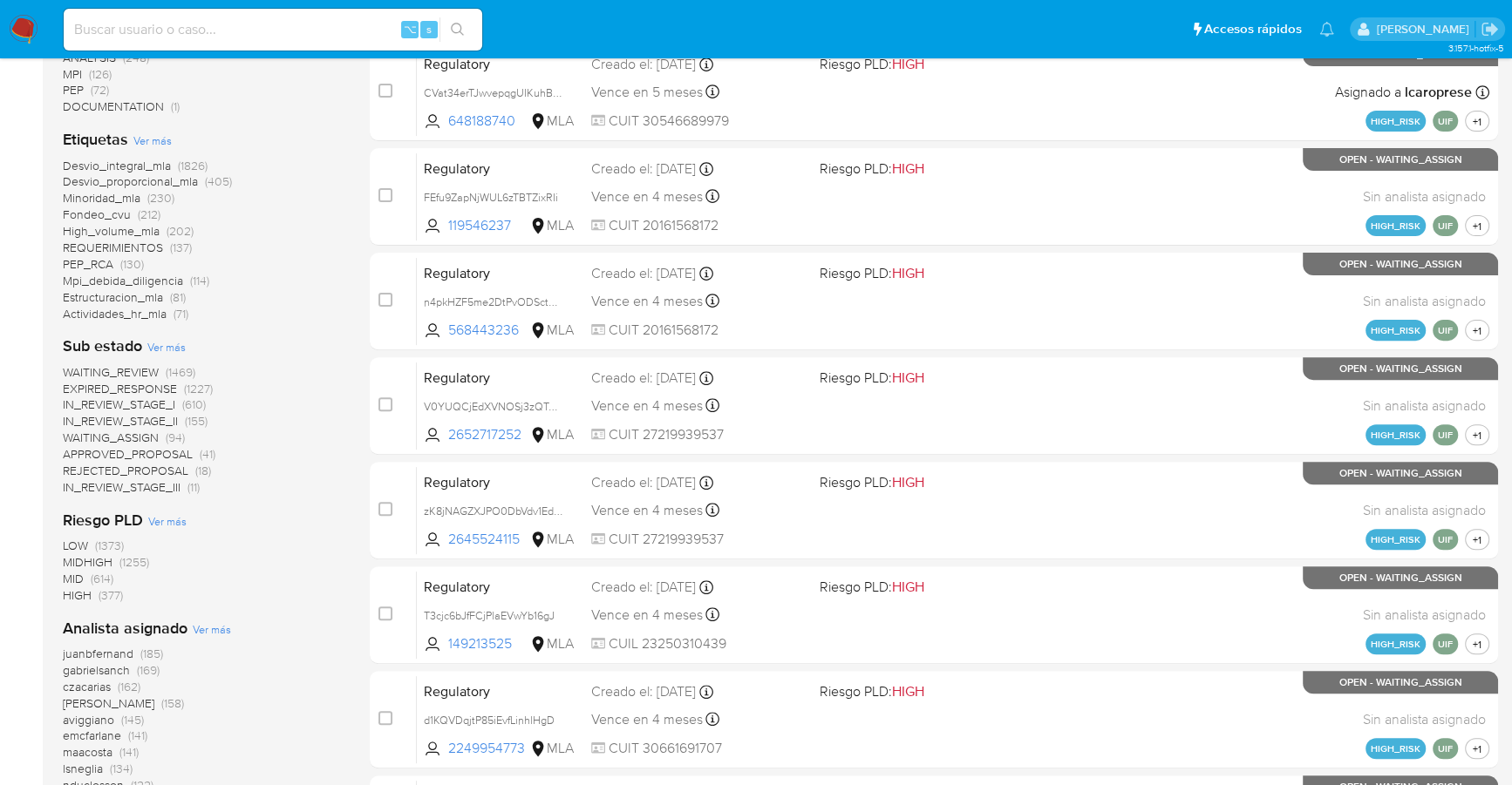
scroll to position [0, 0]
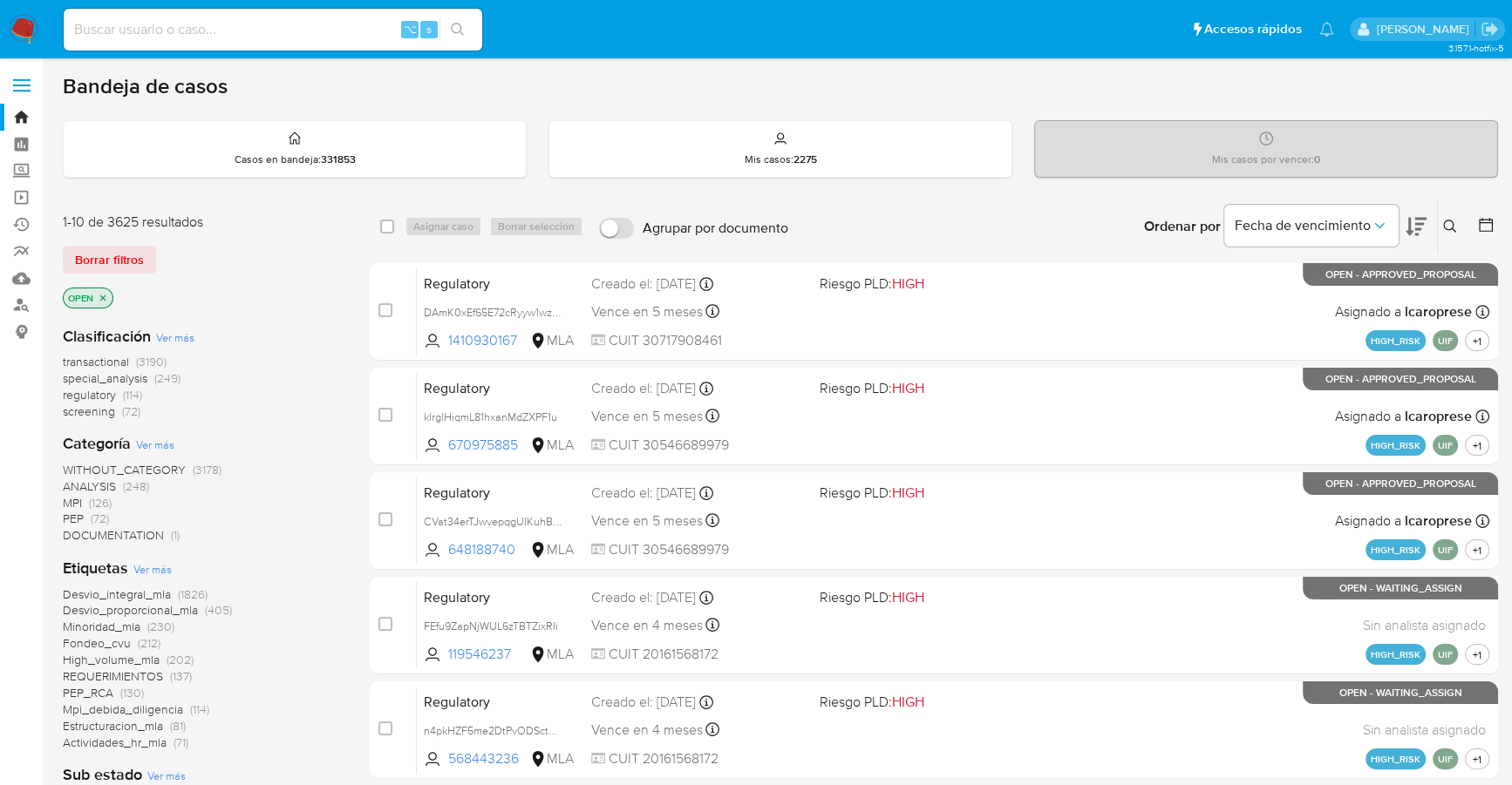
click at [1477, 217] on icon at bounding box center [1485, 225] width 18 height 18
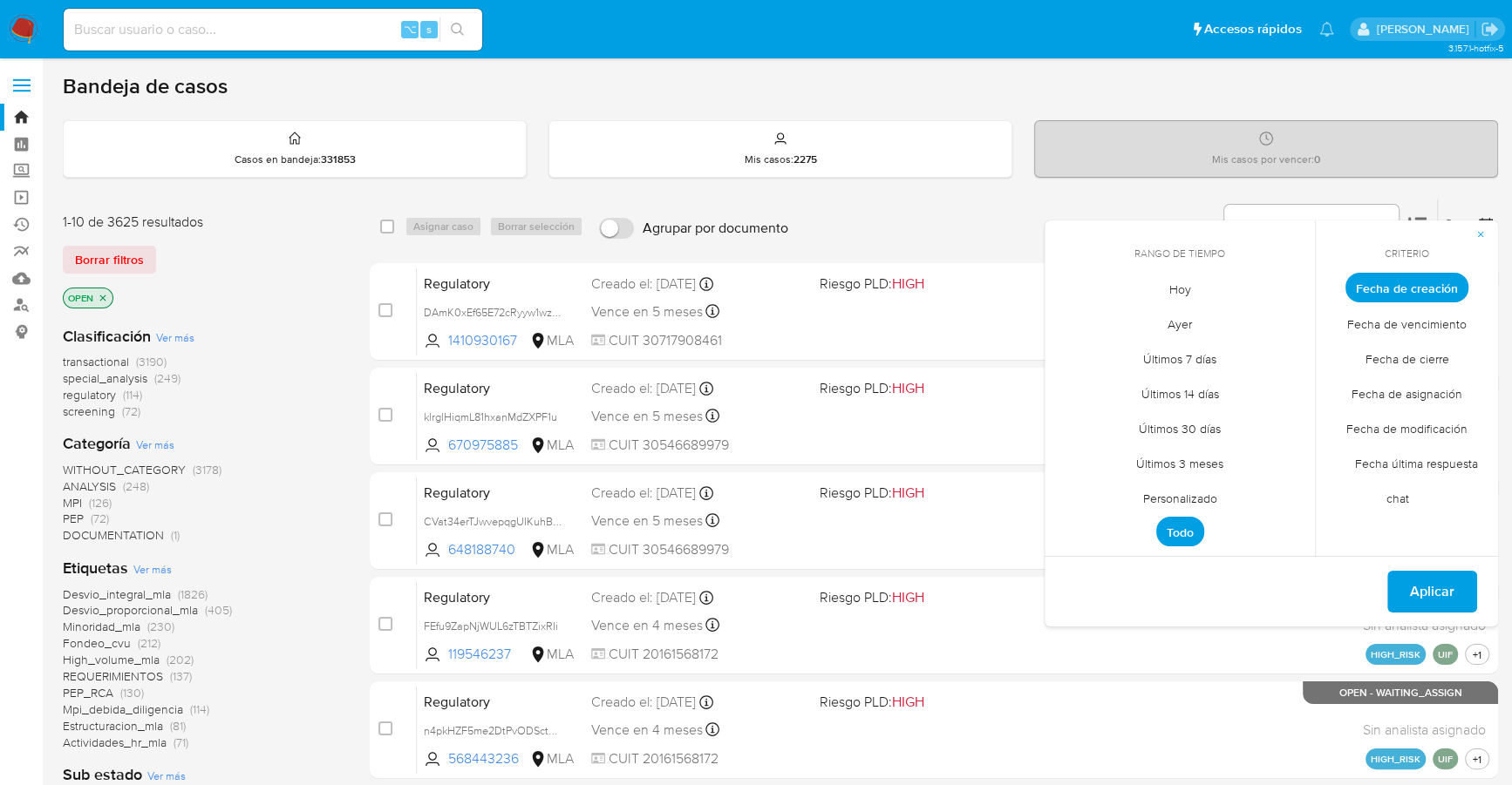
click at [1181, 491] on span "Personalizado" at bounding box center [1180, 498] width 111 height 35
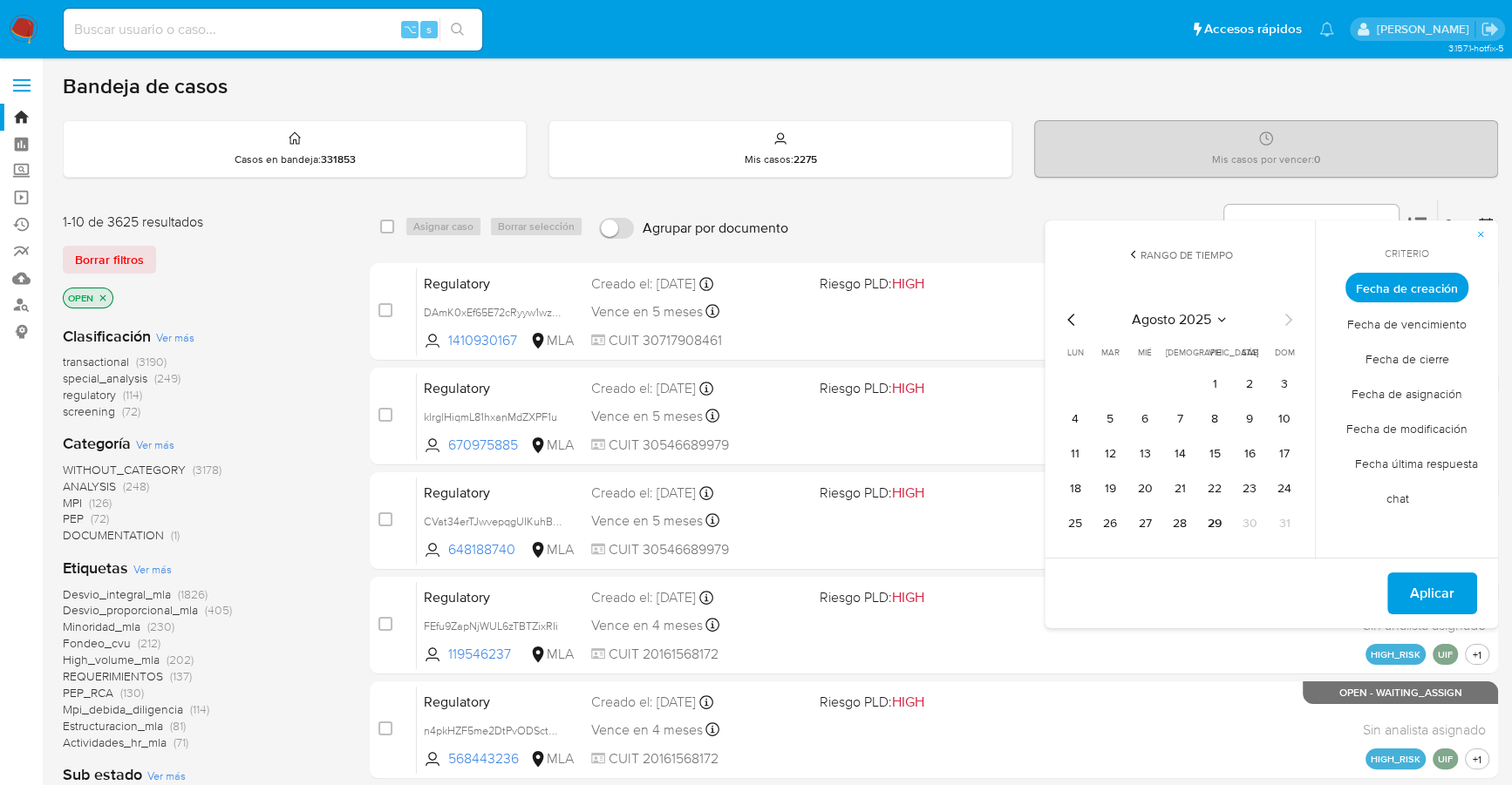
click at [1066, 314] on icon "Mes anterior" at bounding box center [1072, 320] width 21 height 21
click at [1066, 313] on icon "Mes anterior" at bounding box center [1072, 320] width 21 height 21
click at [1293, 320] on icon "Mes siguiente" at bounding box center [1288, 320] width 21 height 21
click at [1111, 385] on button "1" at bounding box center [1109, 384] width 27 height 27
click at [1189, 522] on button "31" at bounding box center [1179, 523] width 27 height 27
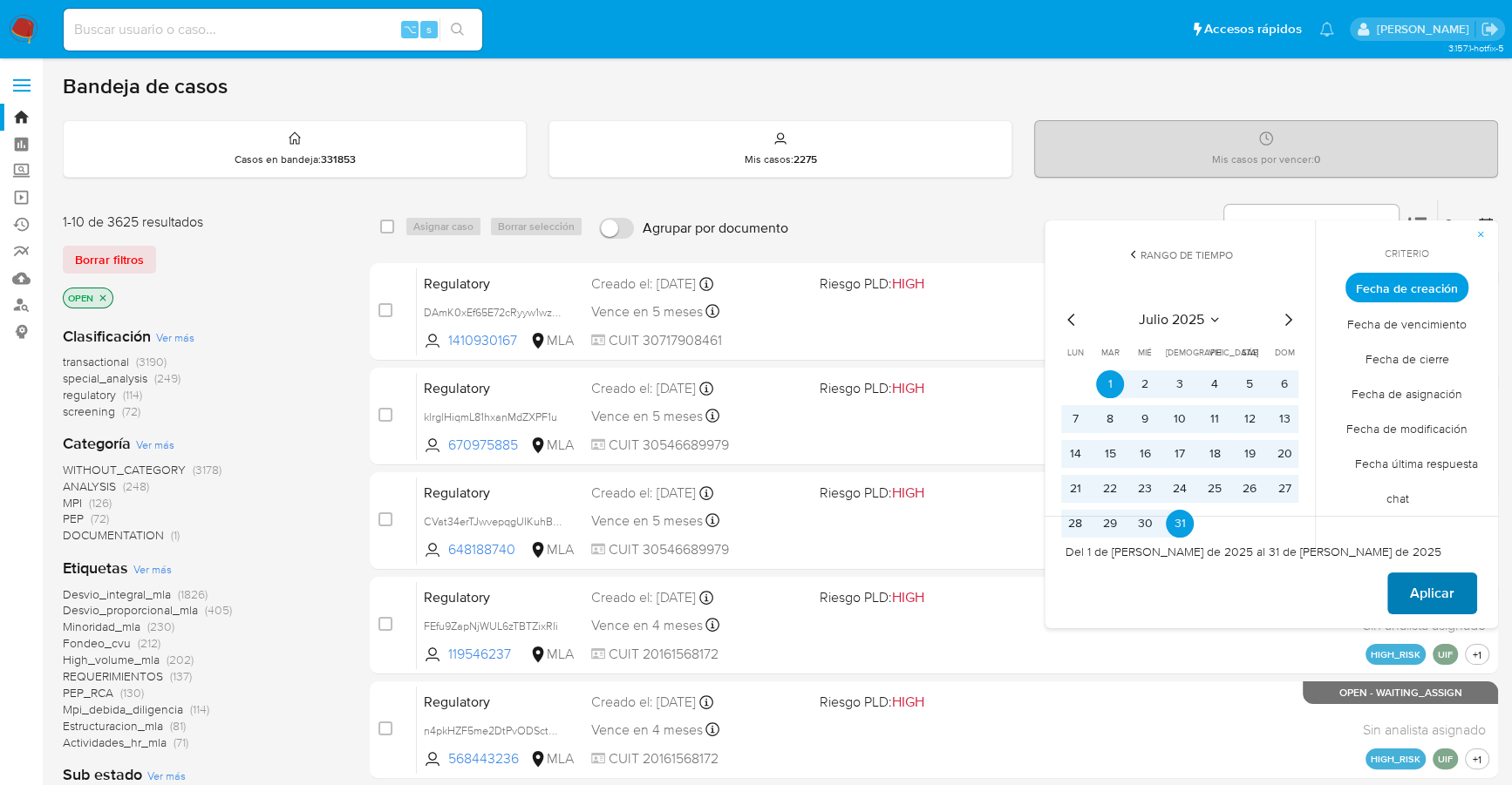
click at [1444, 580] on span "Aplicar" at bounding box center [1431, 593] width 44 height 38
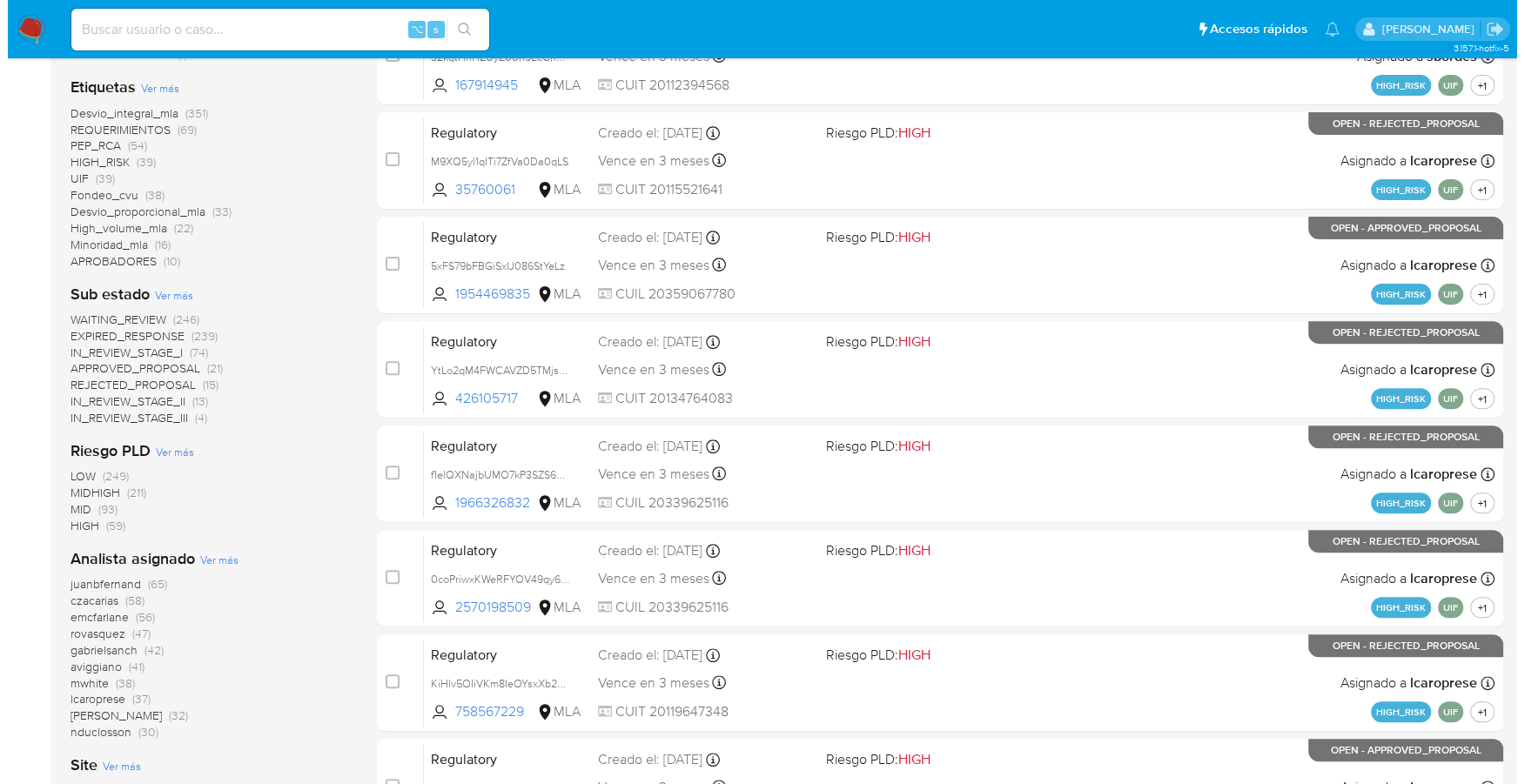
scroll to position [588, 0]
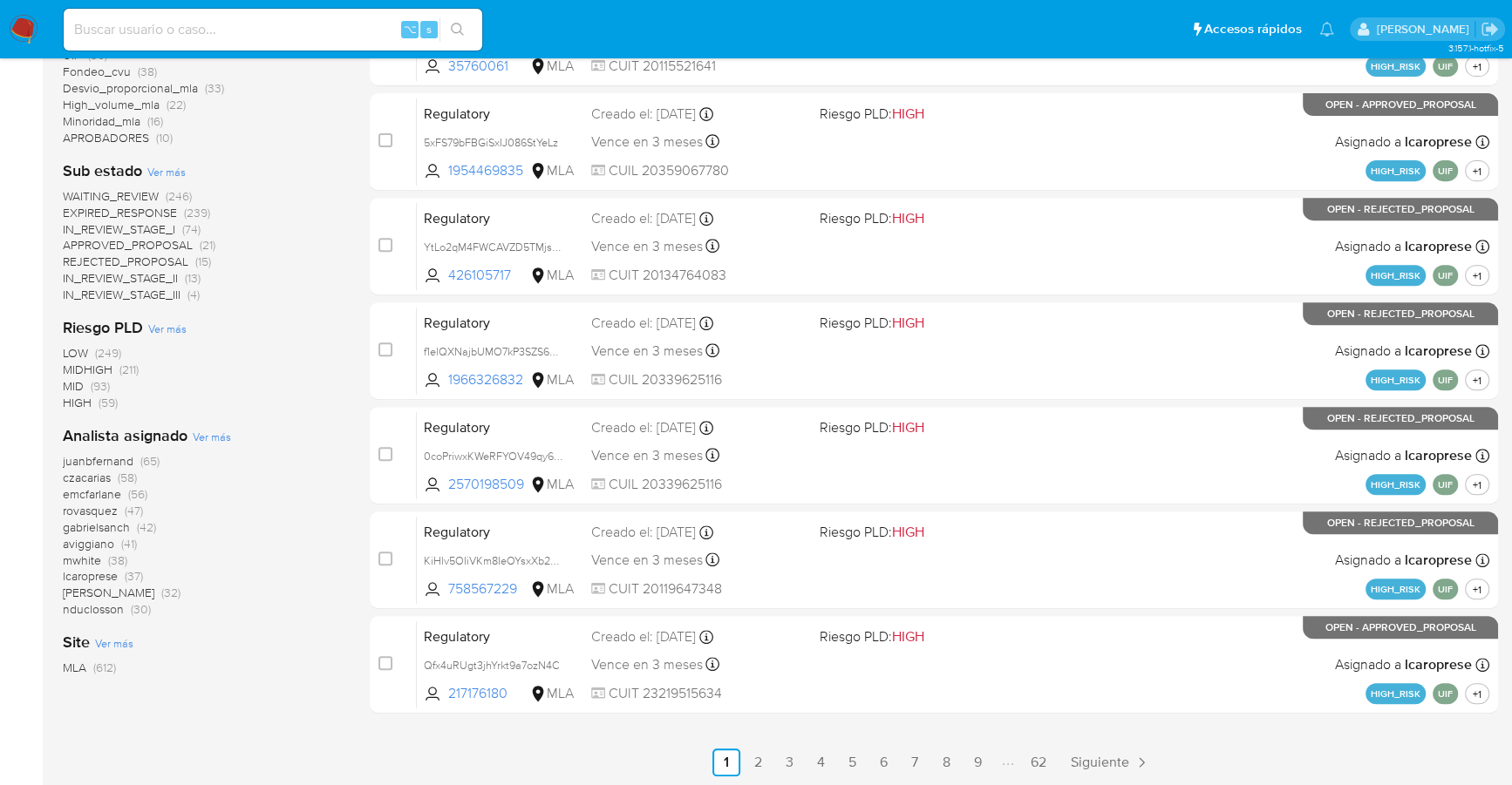
click at [212, 432] on span "Ver más" at bounding box center [211, 437] width 38 height 16
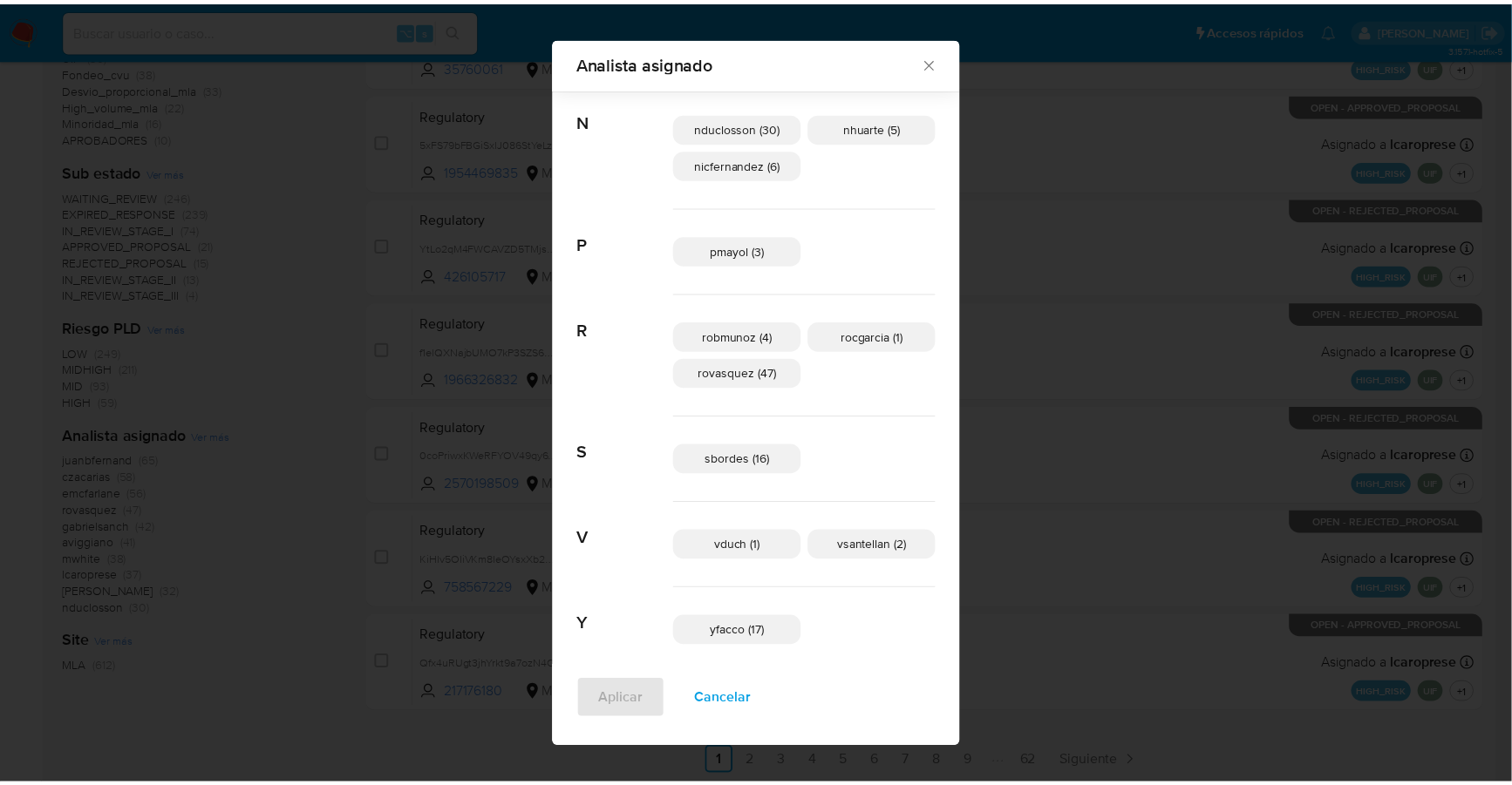
scroll to position [1031, 0]
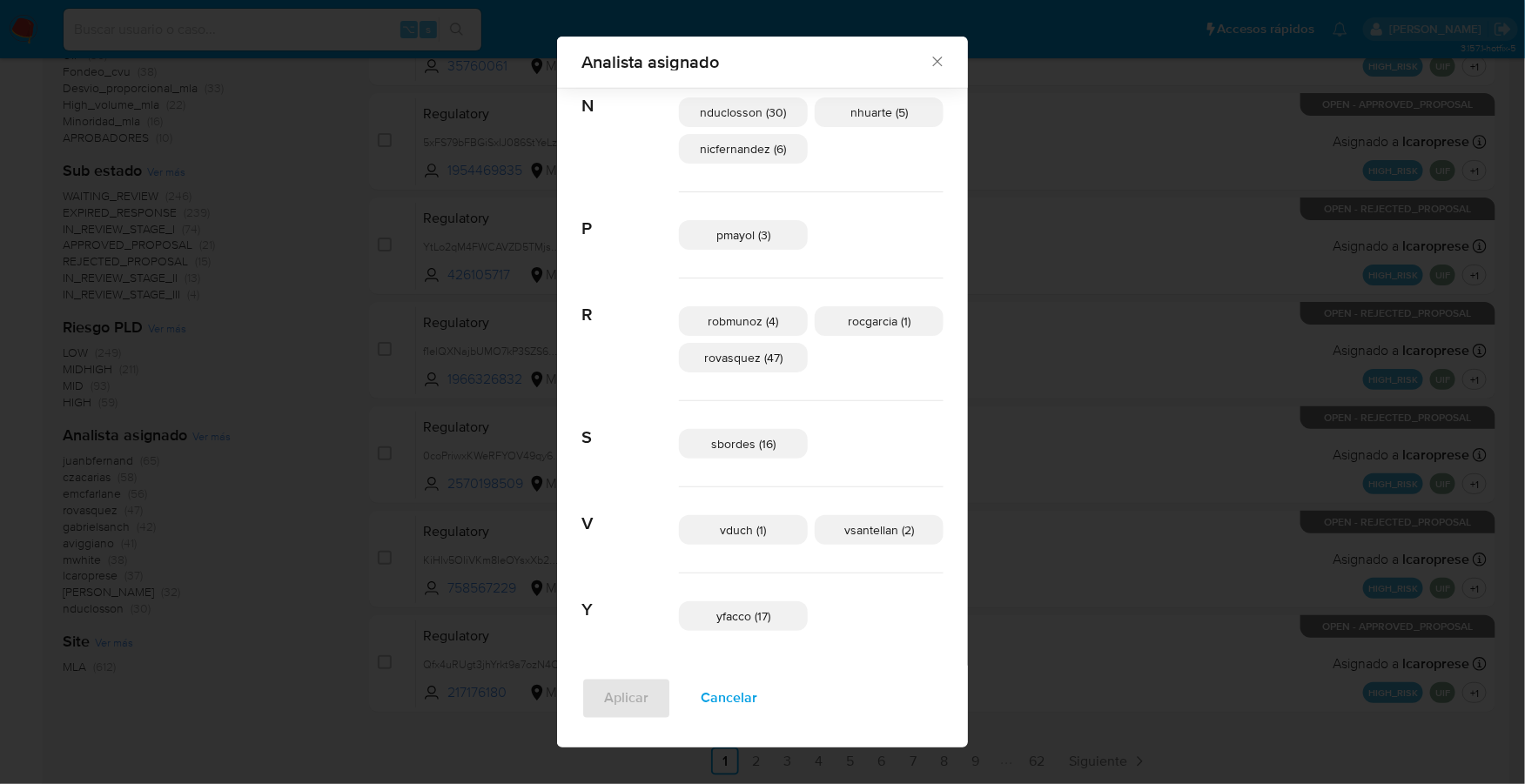
click at [928, 63] on icon "Cerrar" at bounding box center [937, 62] width 18 height 18
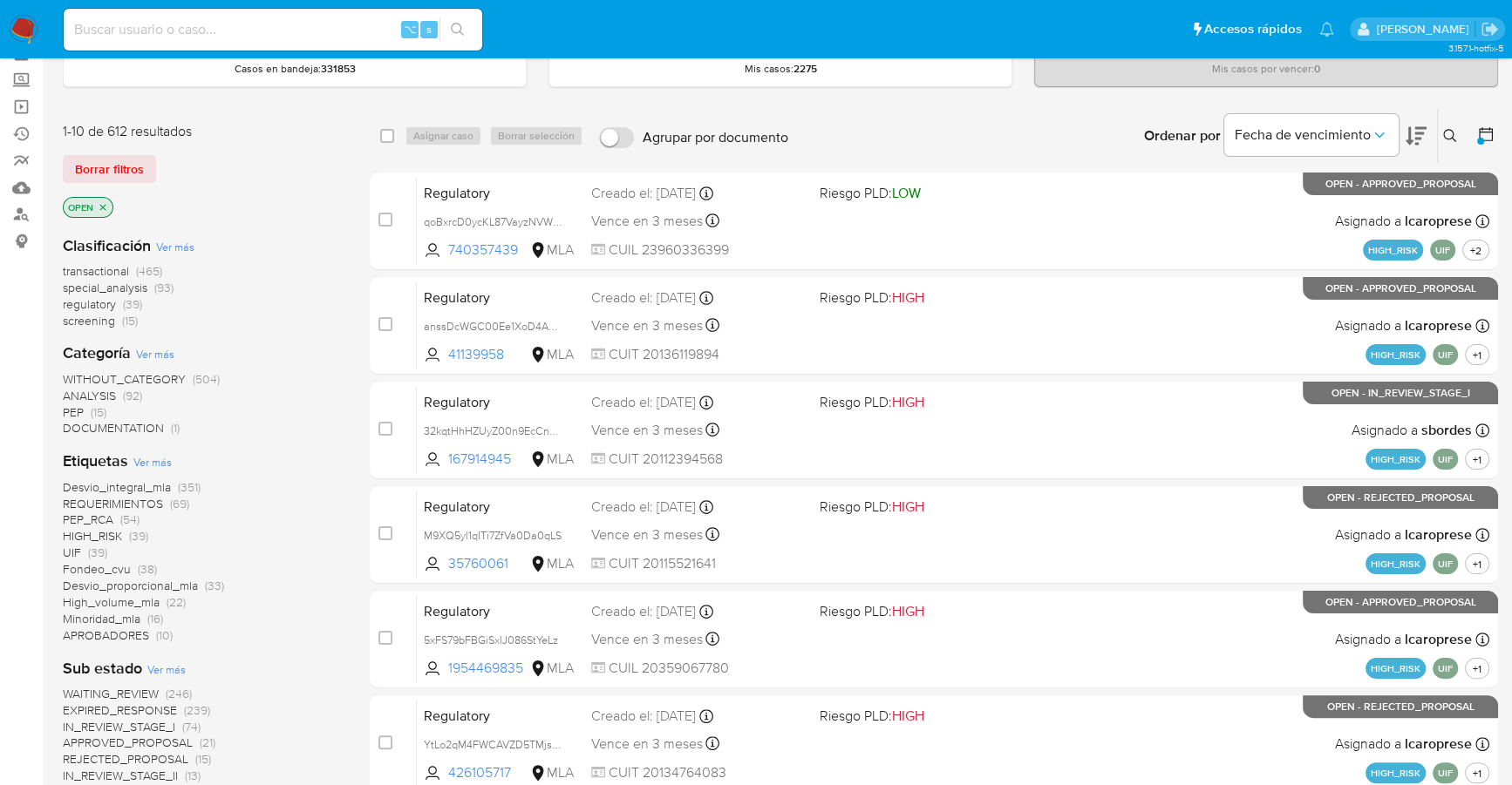
scroll to position [0, 0]
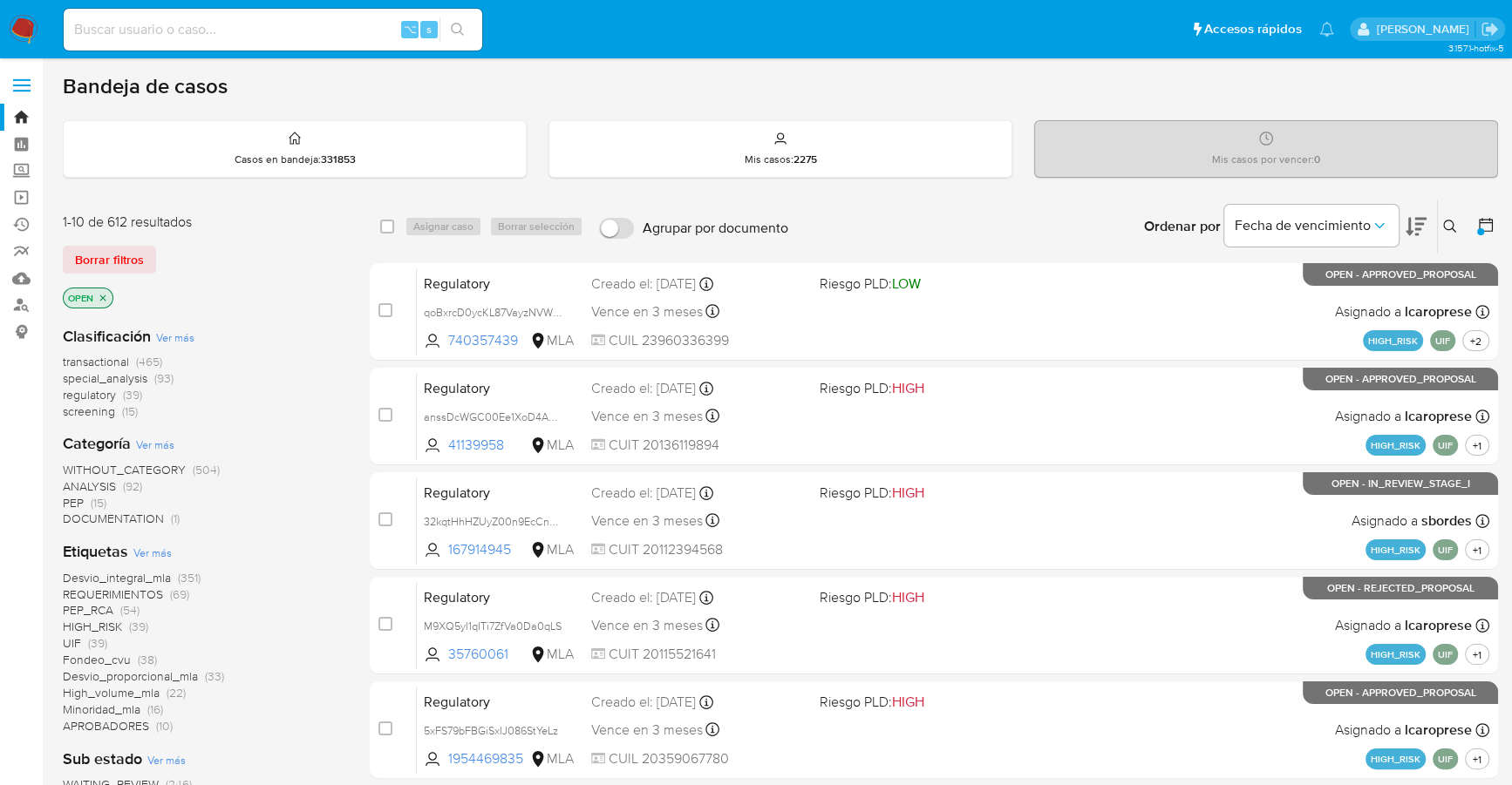
click at [1494, 216] on button at bounding box center [1487, 227] width 21 height 21
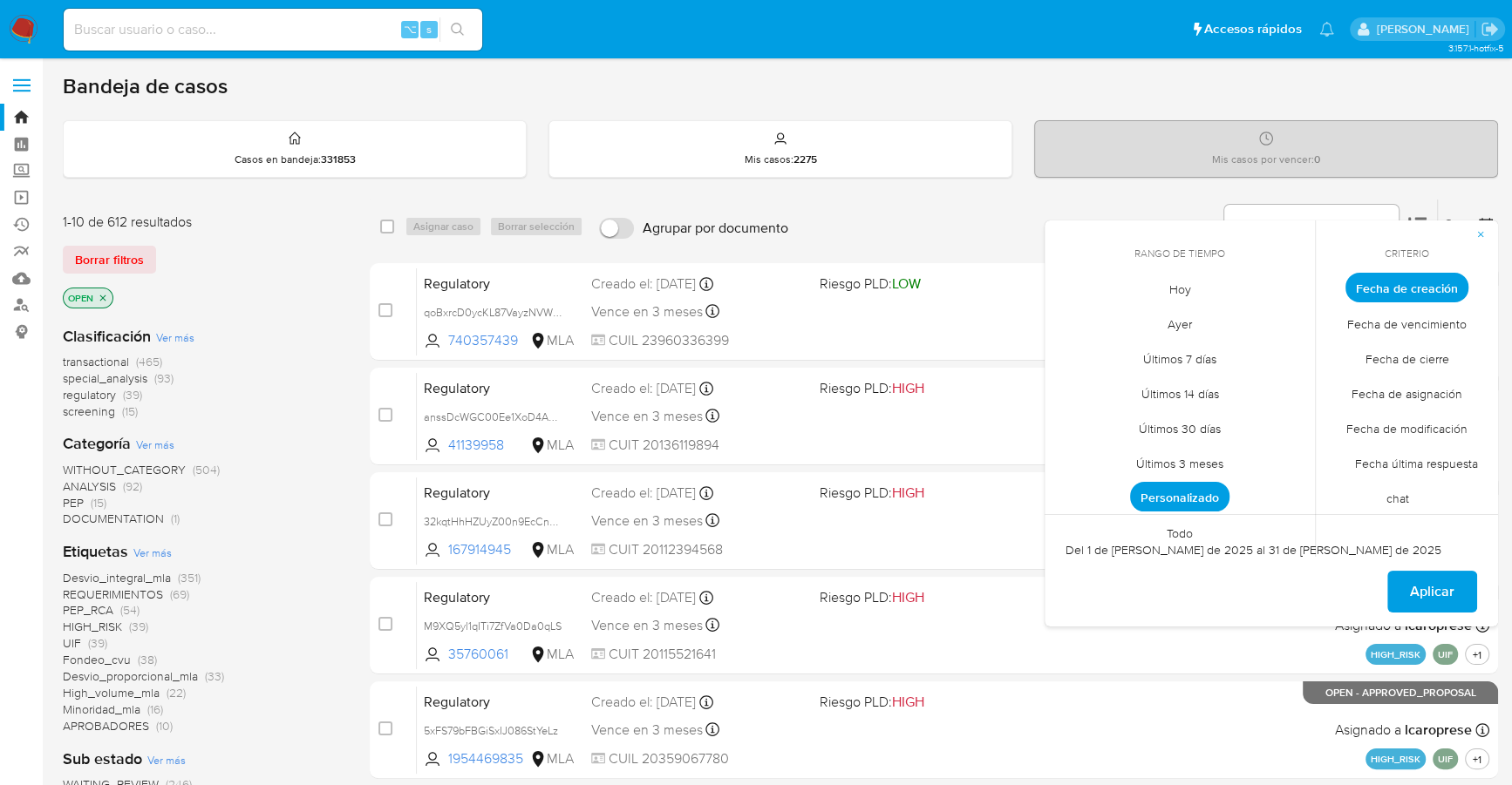
click at [1189, 497] on span "Personalizado" at bounding box center [1180, 496] width 99 height 29
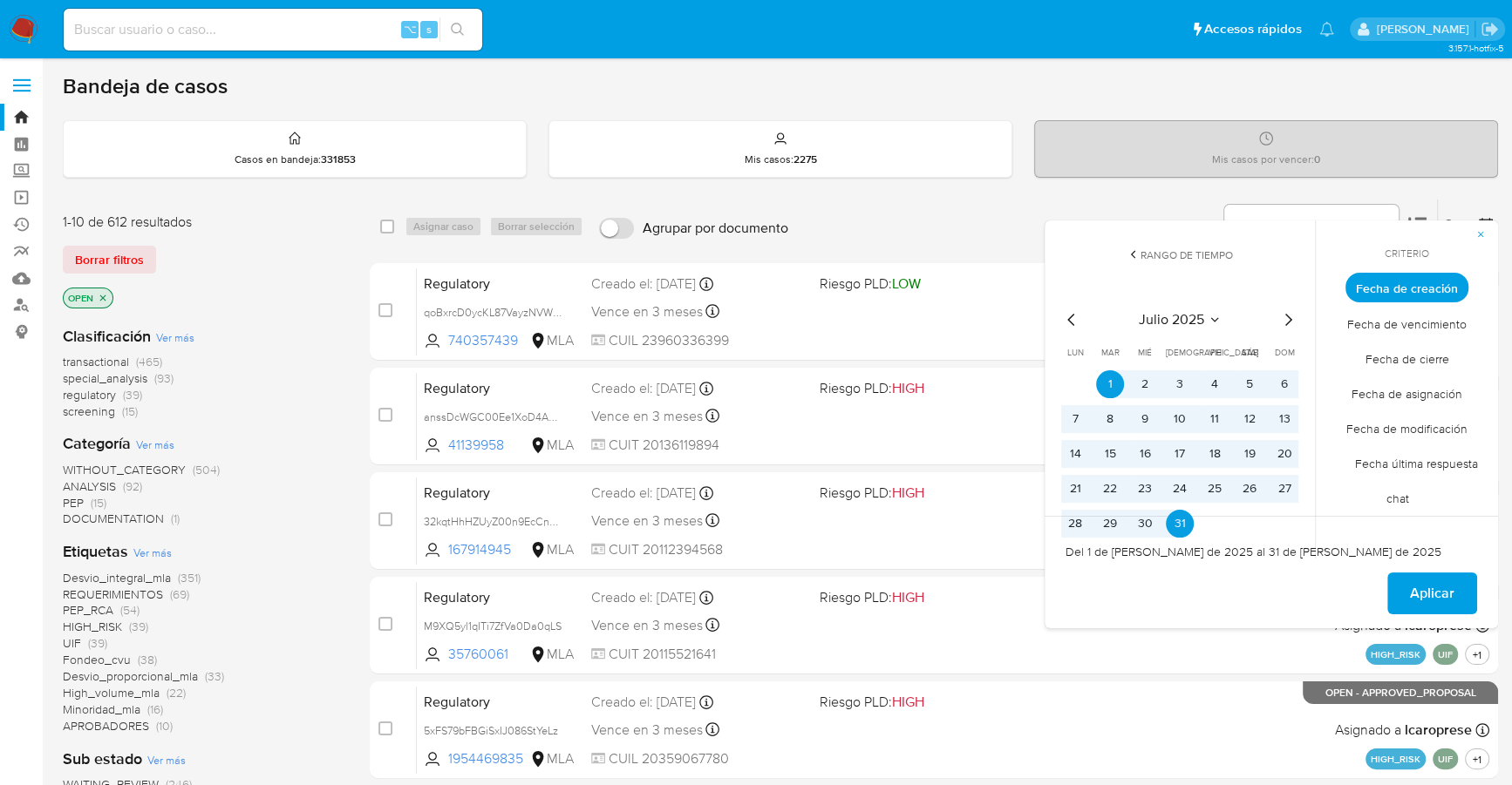
click at [1292, 317] on icon "Mes siguiente" at bounding box center [1288, 320] width 21 height 21
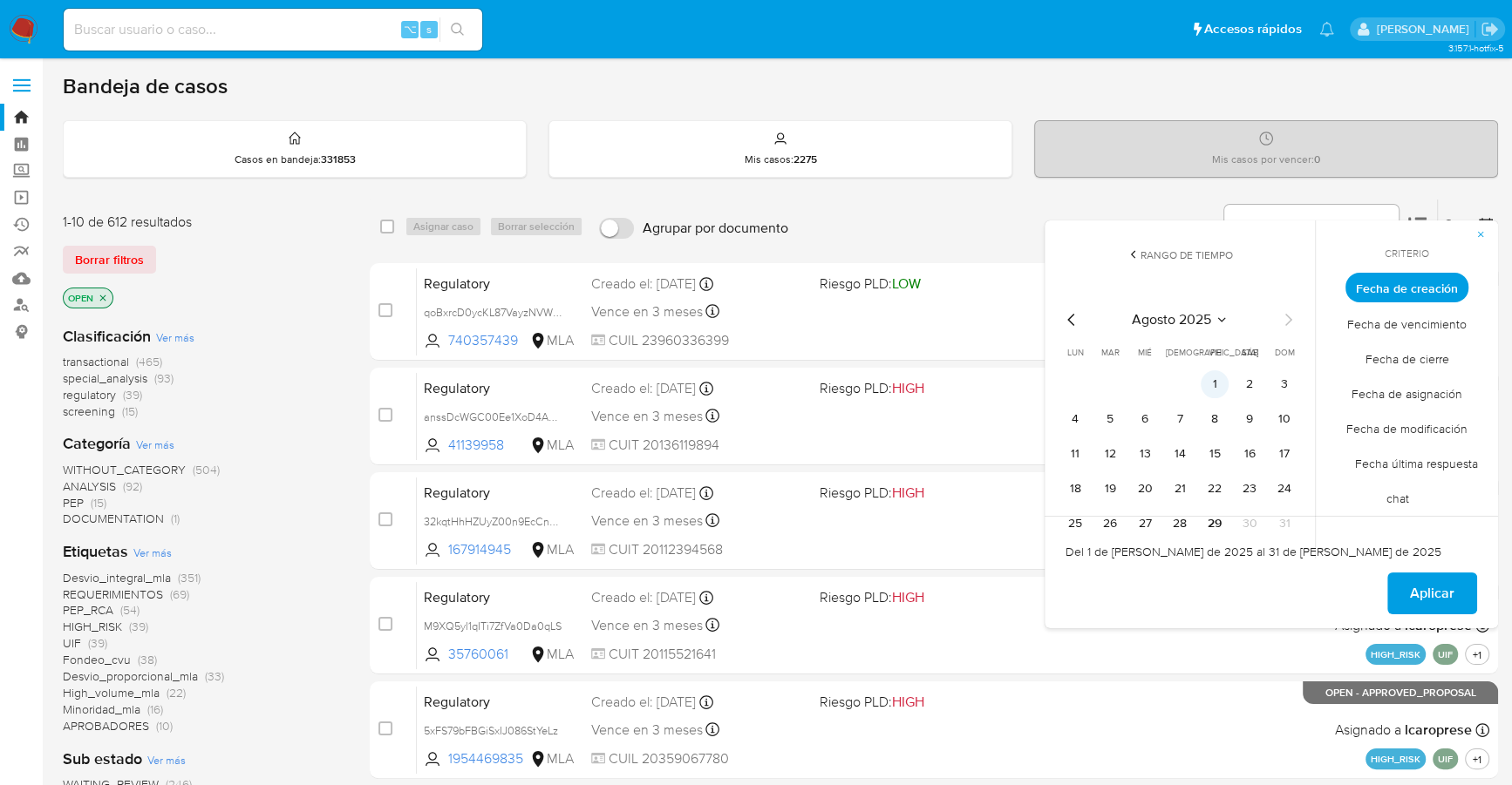
click at [1223, 378] on button "1" at bounding box center [1213, 384] width 27 height 27
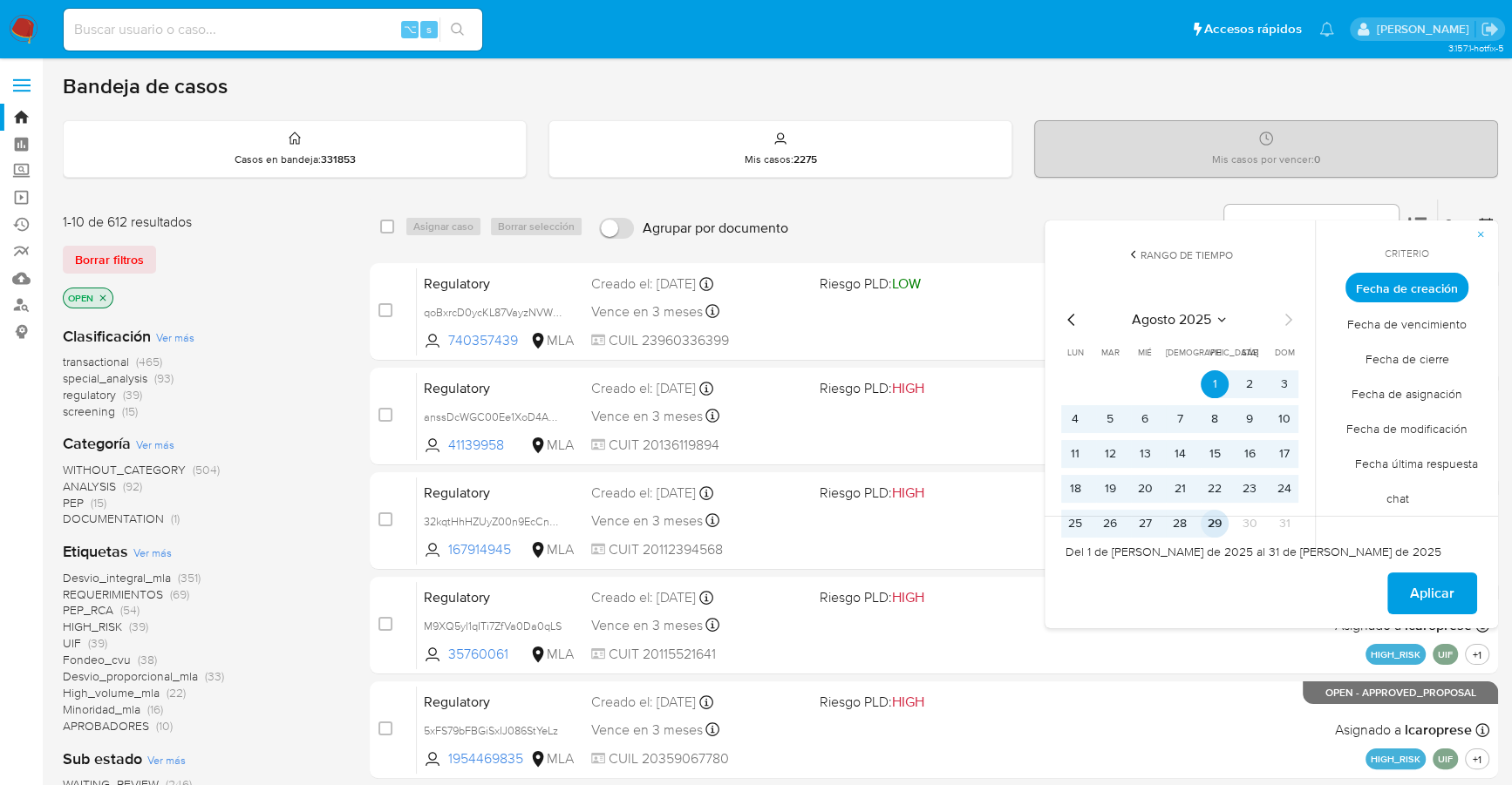
click at [1210, 526] on button "29" at bounding box center [1213, 523] width 27 height 27
click at [1446, 574] on span "Aplicar" at bounding box center [1431, 593] width 44 height 38
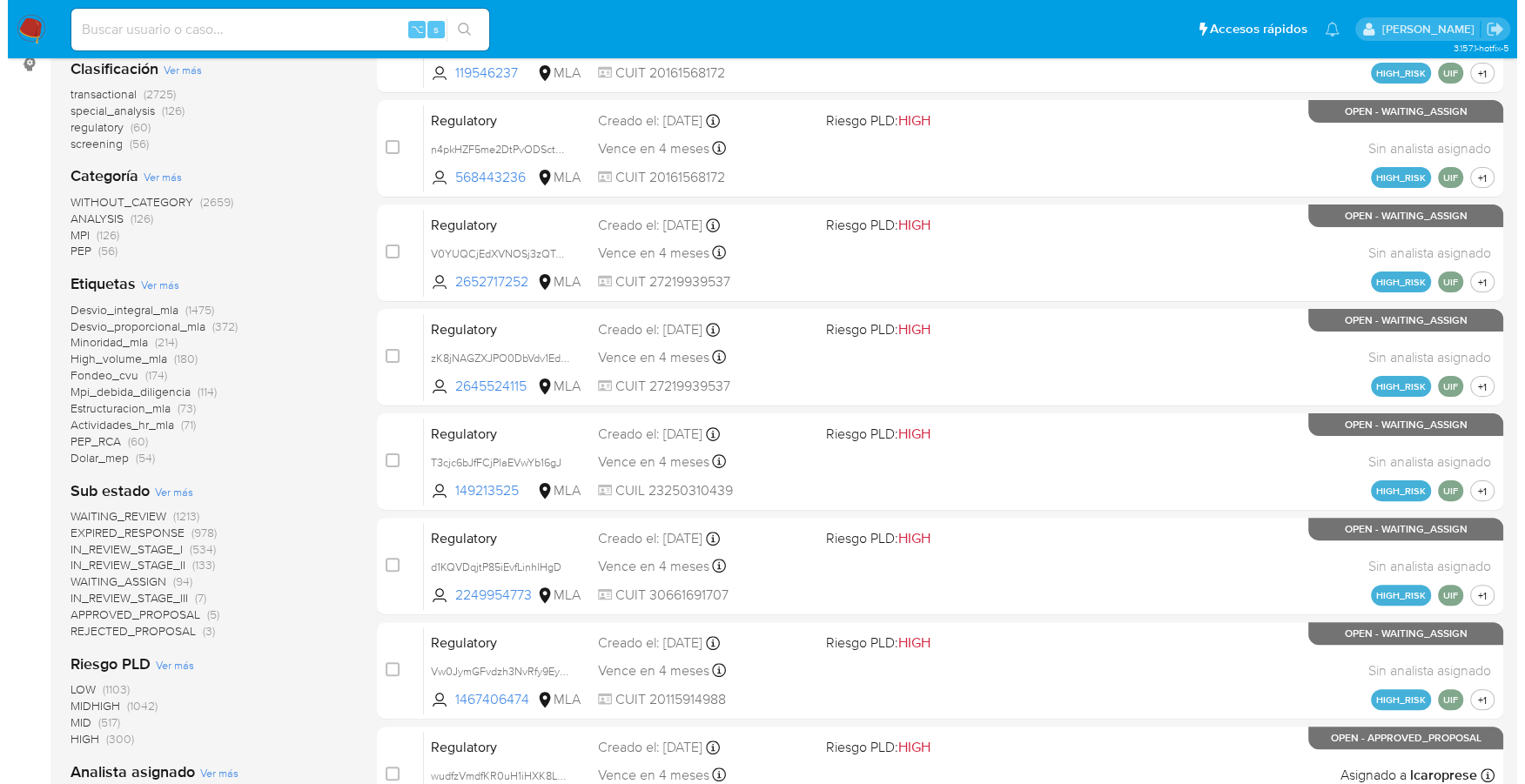
scroll to position [588, 0]
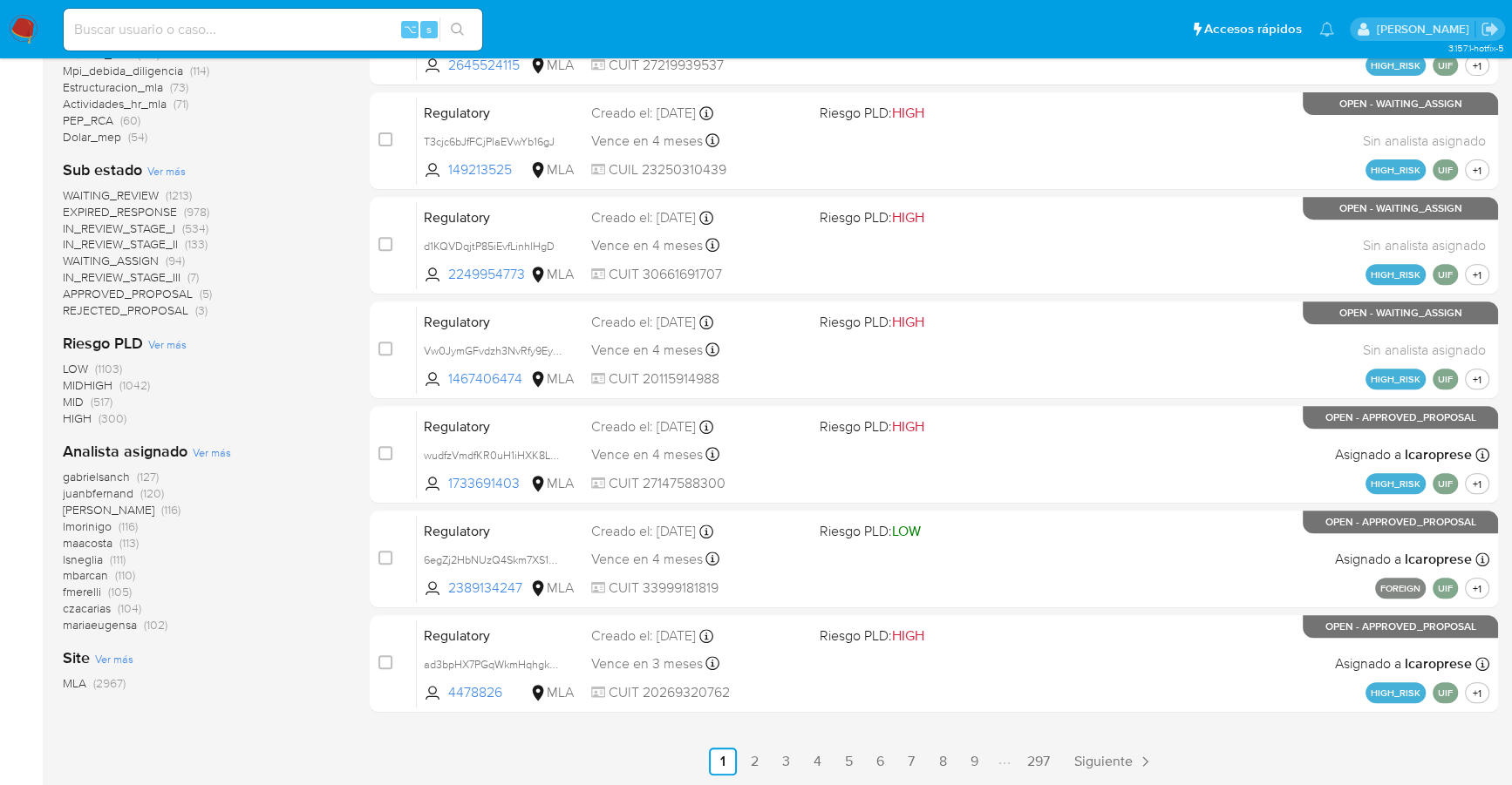
click at [207, 454] on span "Ver más" at bounding box center [211, 453] width 38 height 16
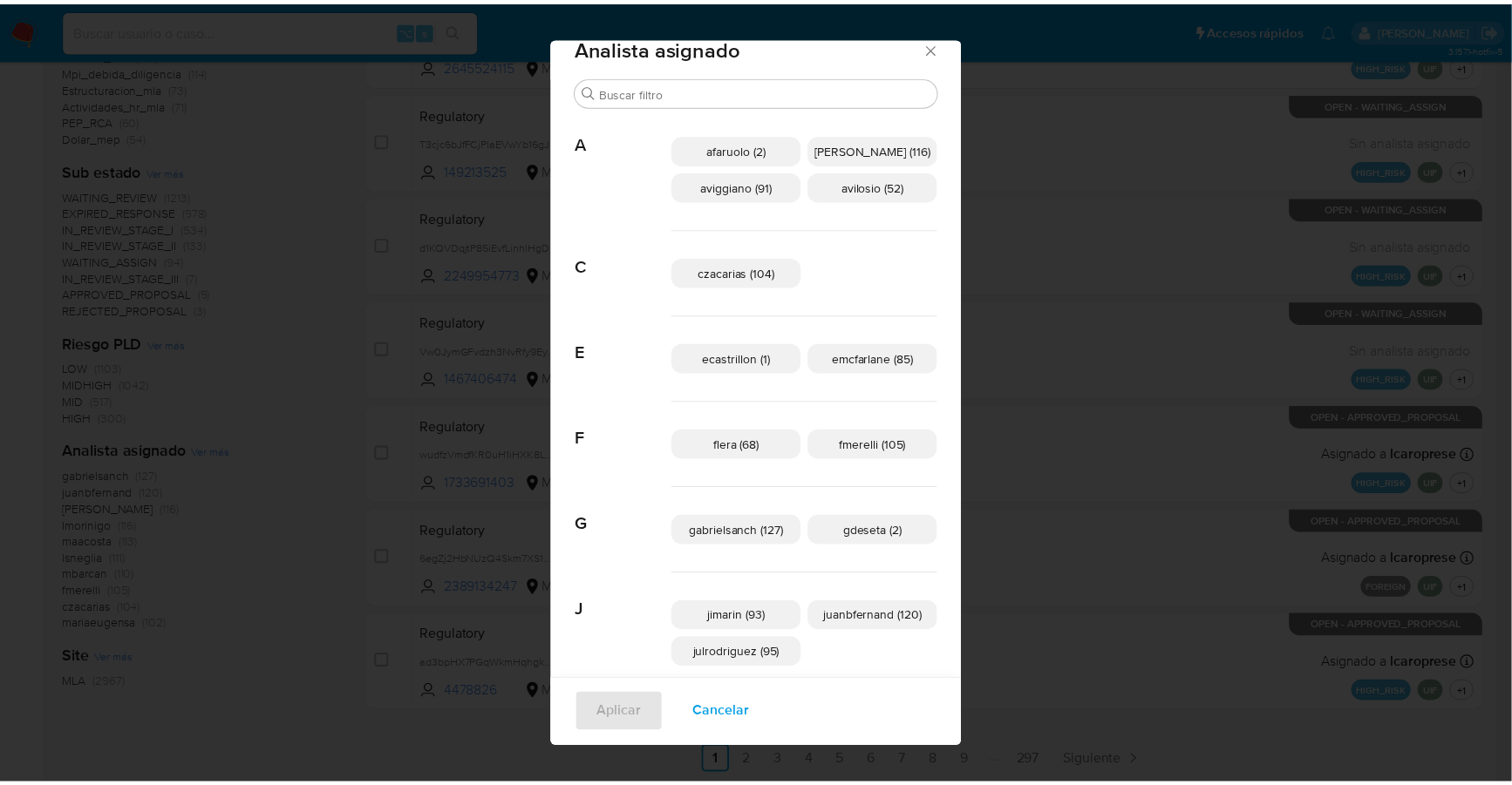
scroll to position [0, 0]
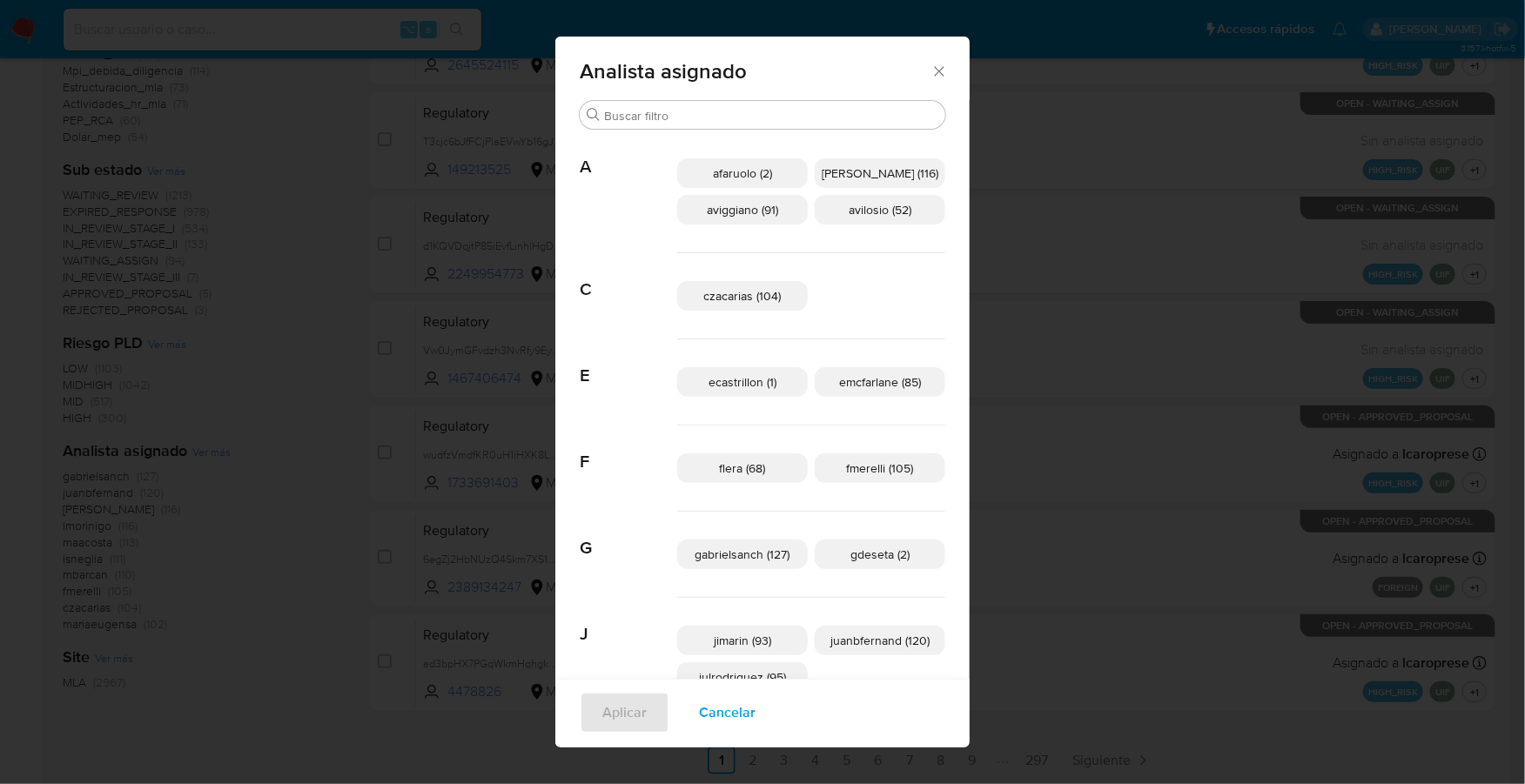
click at [930, 65] on icon "Cerrar" at bounding box center [939, 72] width 18 height 18
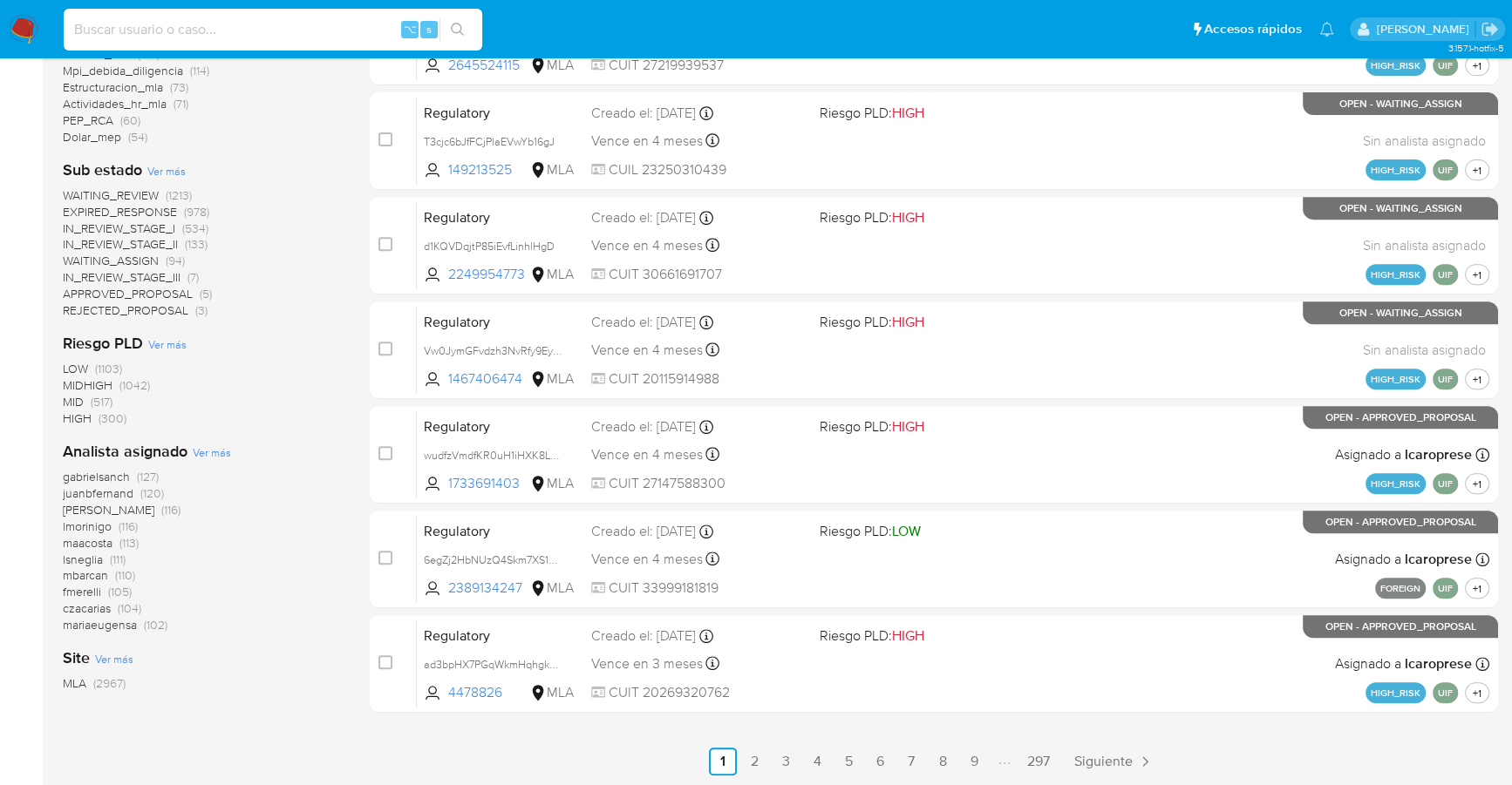
click at [238, 35] on input at bounding box center [273, 30] width 418 height 23
paste input "481458462"
type input "481458462"
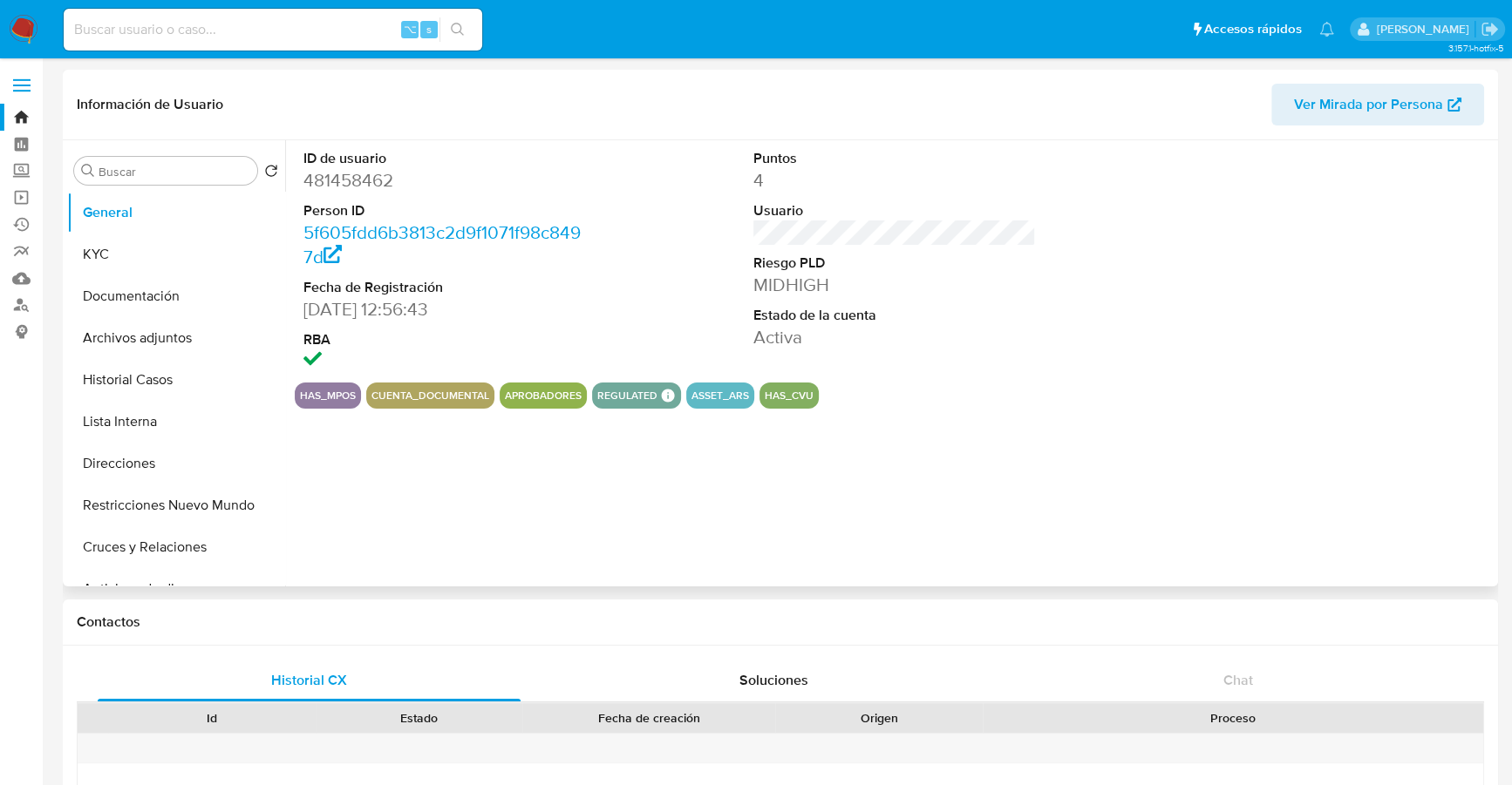
select select "10"
click at [163, 374] on button "Historial Casos" at bounding box center [169, 379] width 204 height 42
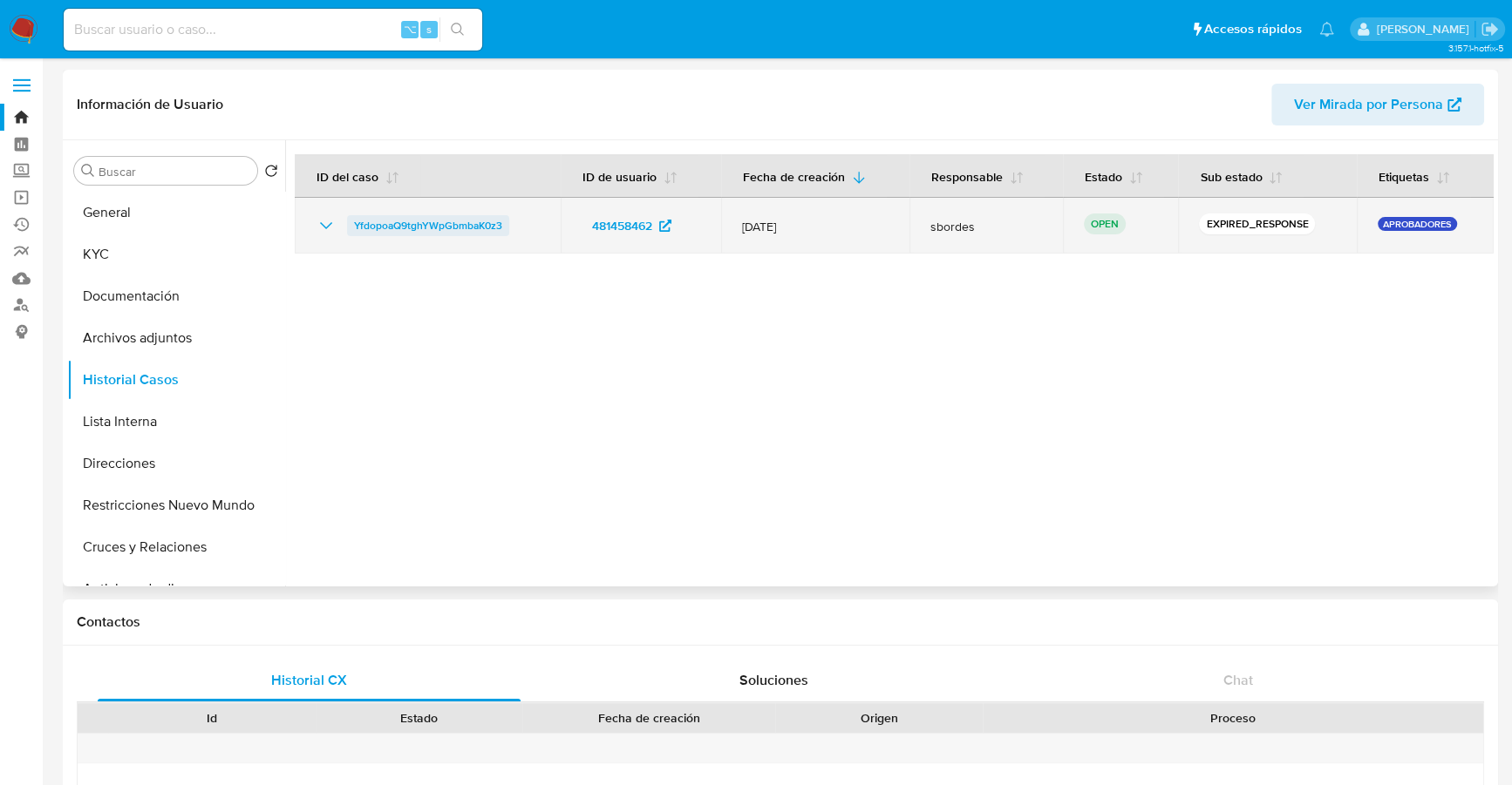
click at [477, 224] on span "YfdopoaQ9tghYWpGbmbaK0z3" at bounding box center [427, 226] width 148 height 21
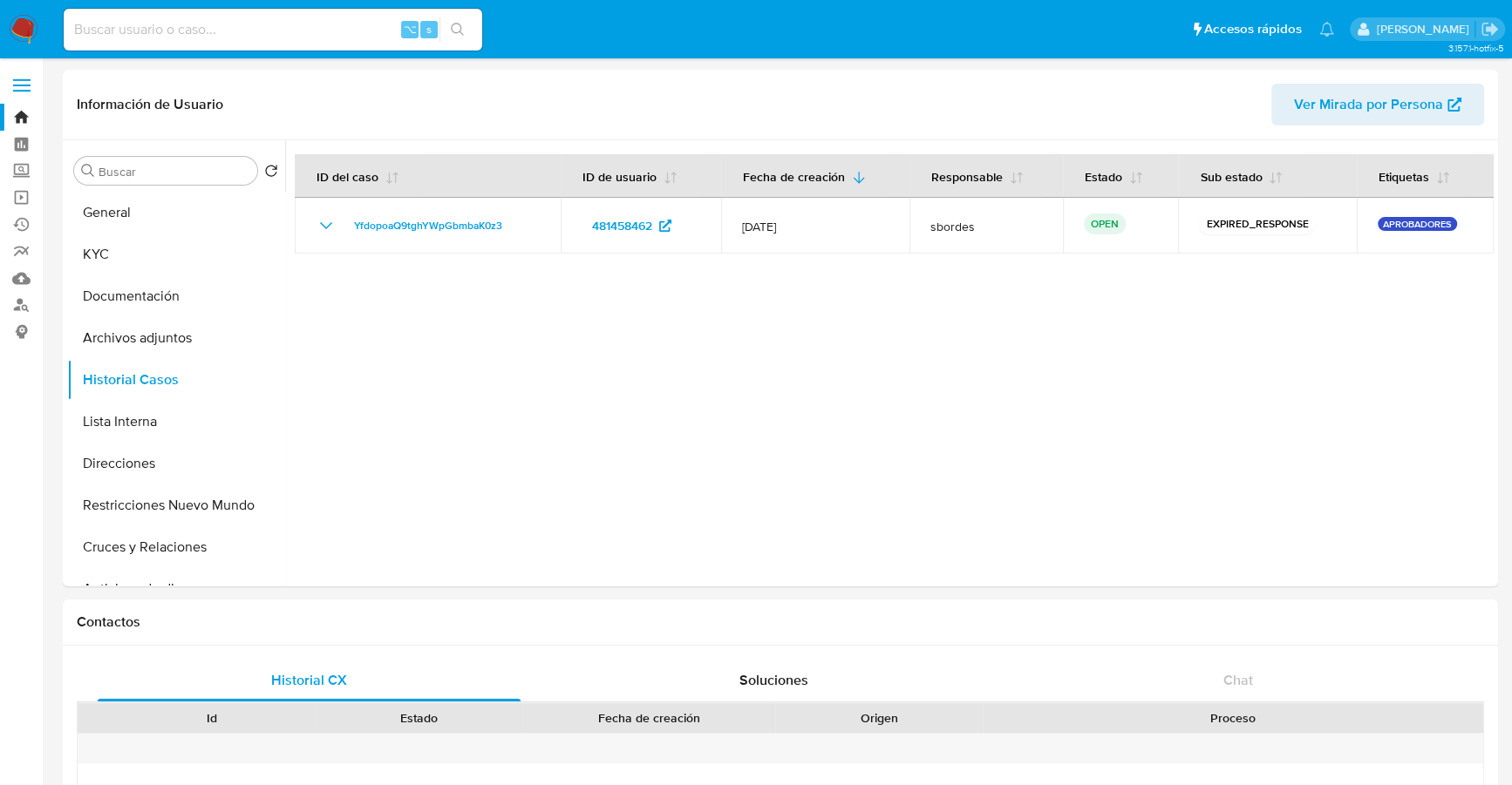
click at [15, 28] on img at bounding box center [23, 29] width 29 height 29
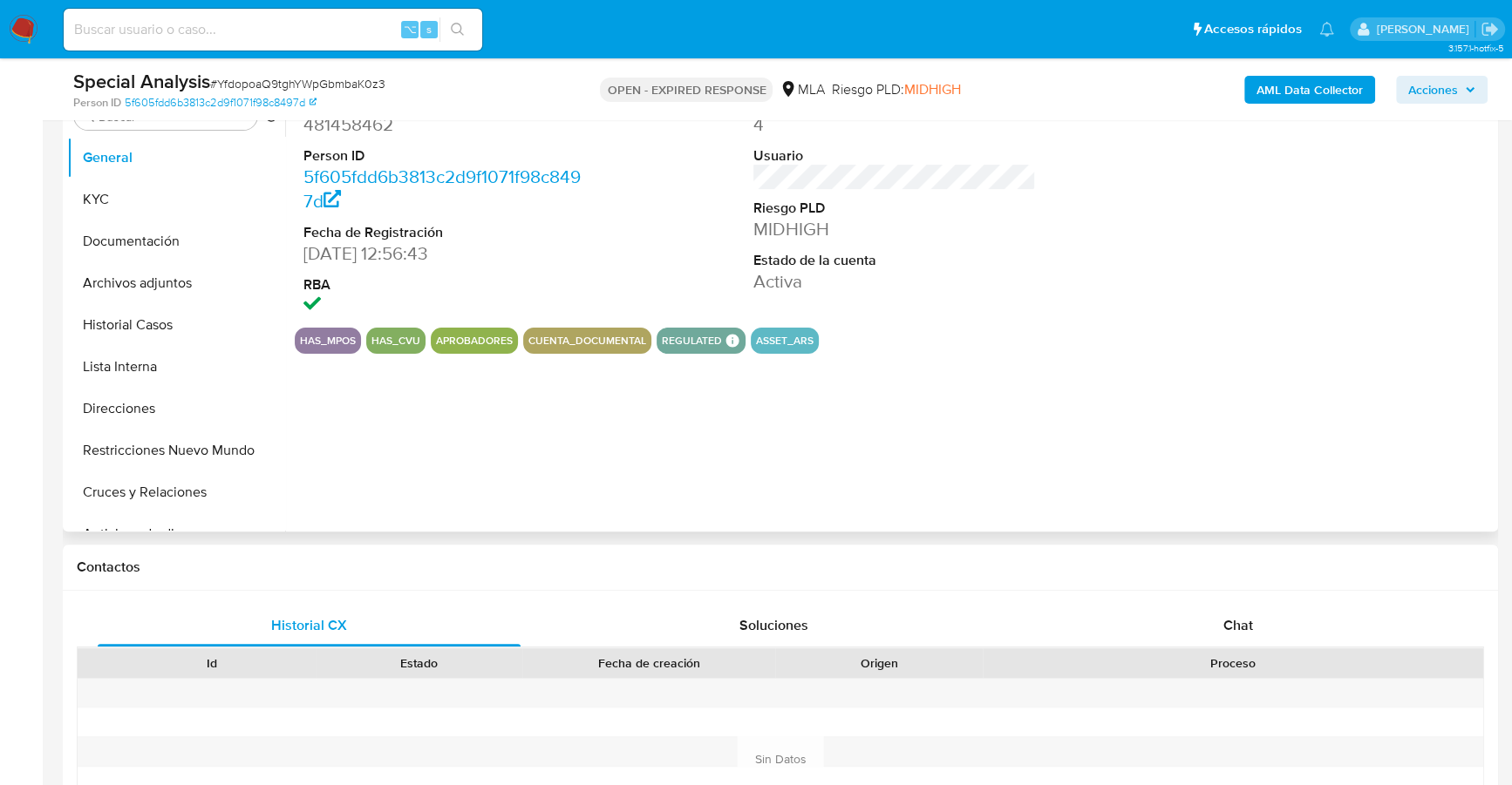
select select "10"
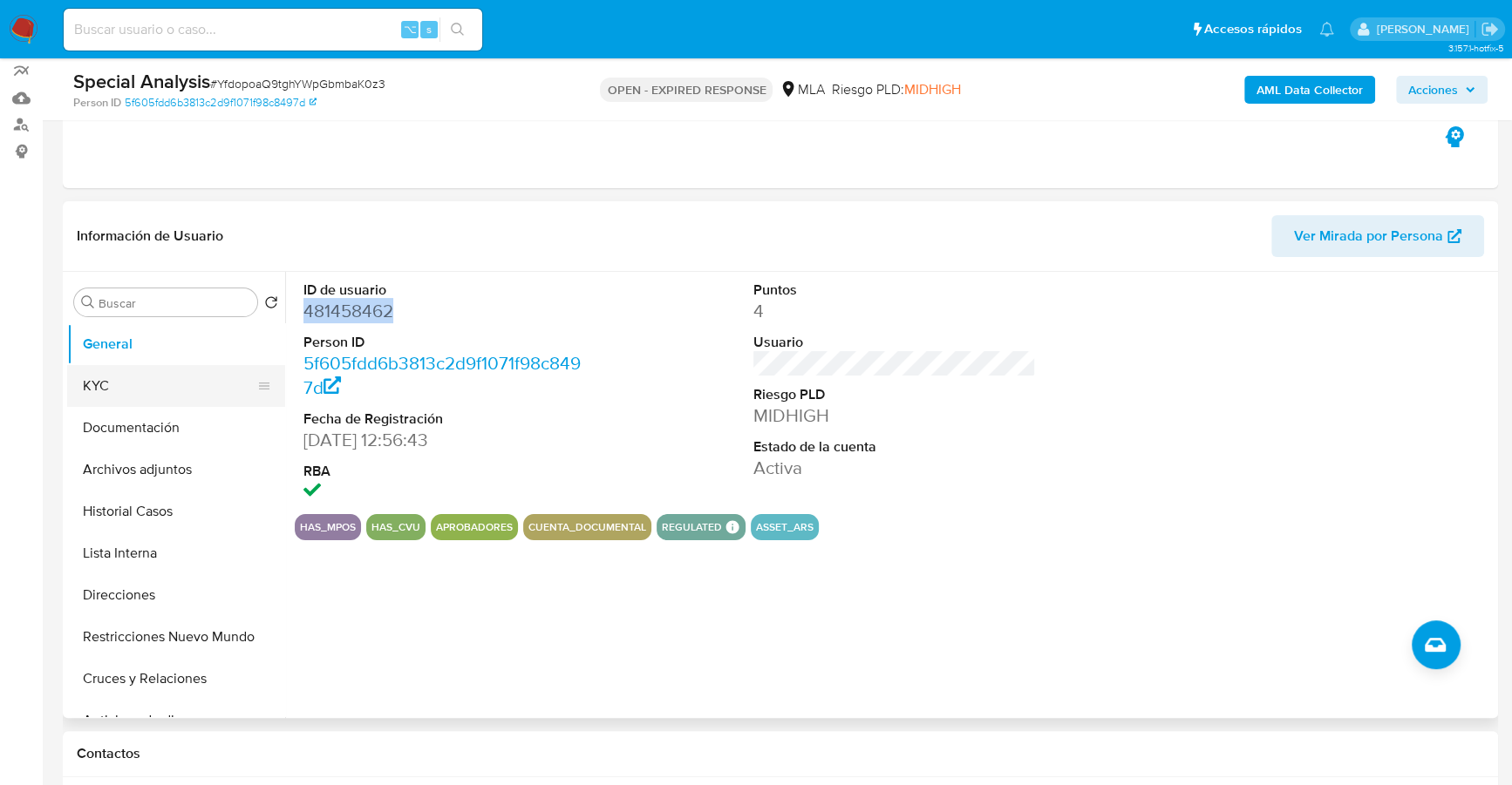
click at [105, 381] on button "KYC" at bounding box center [169, 385] width 204 height 42
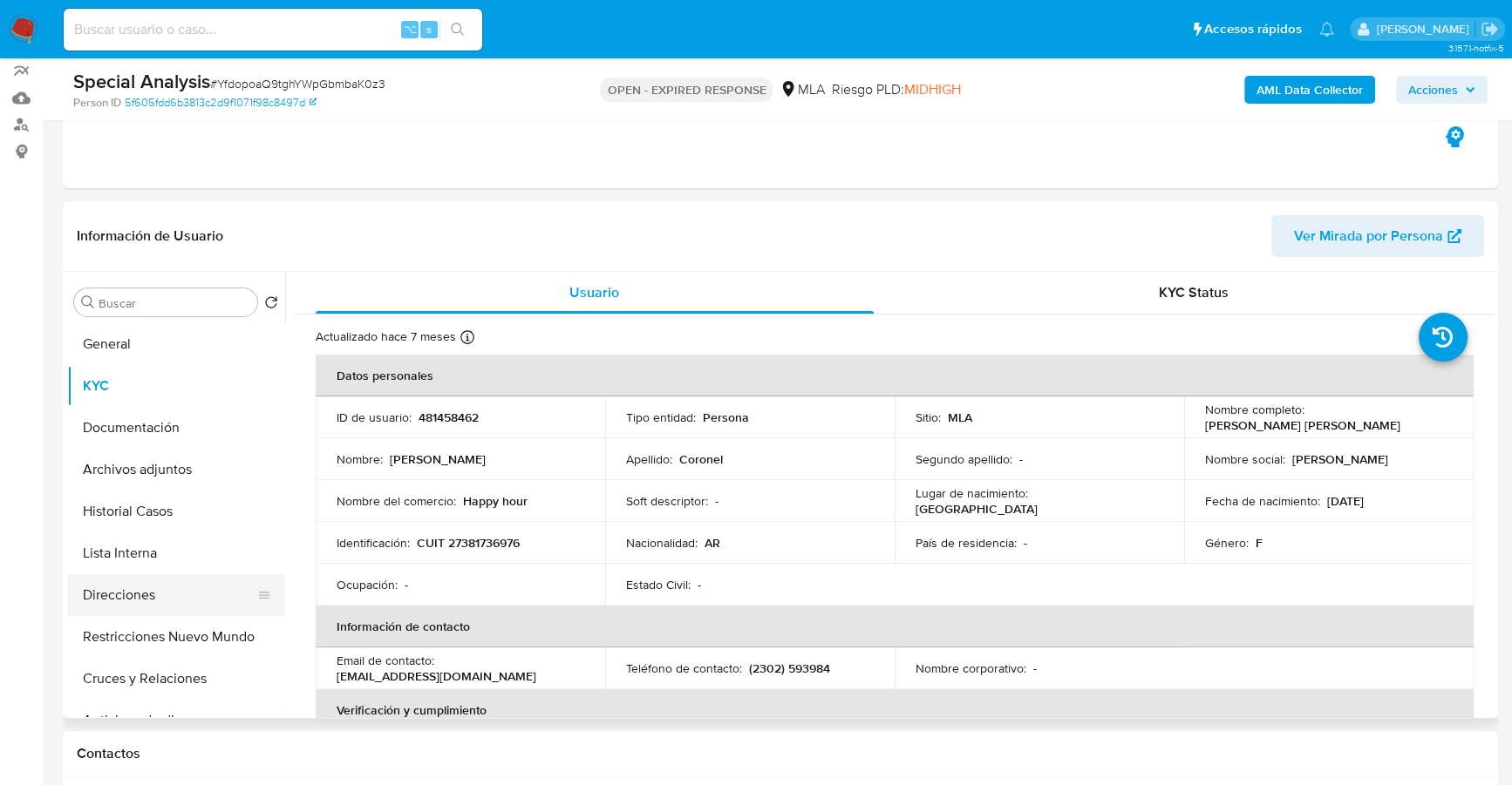
click at [136, 599] on button "Direcciones" at bounding box center [169, 595] width 204 height 42
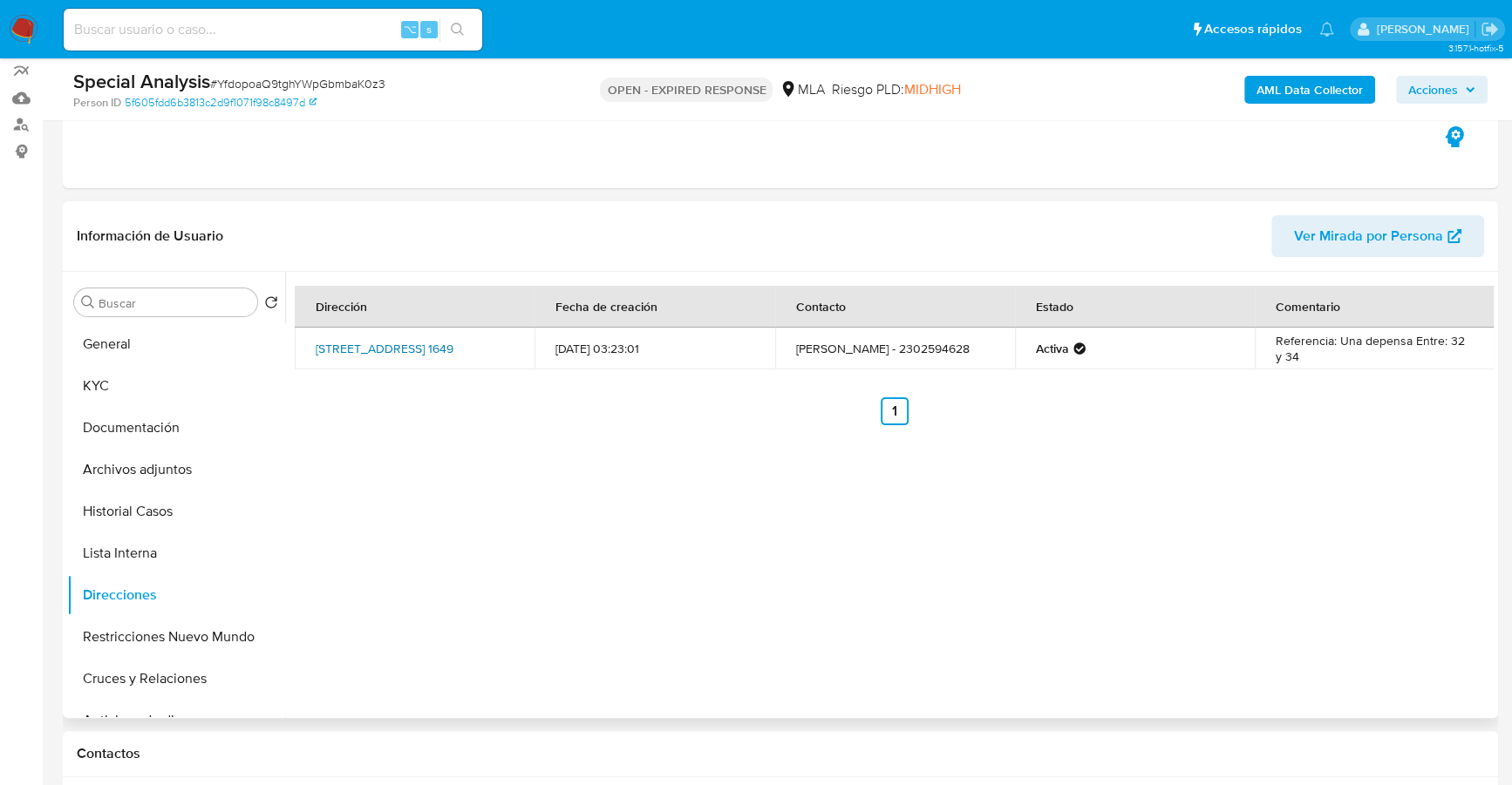
click at [421, 346] on link "Calle 9 1649, General Pico, La Pampa, 6360, Argentina 1649" at bounding box center [384, 349] width 137 height 18
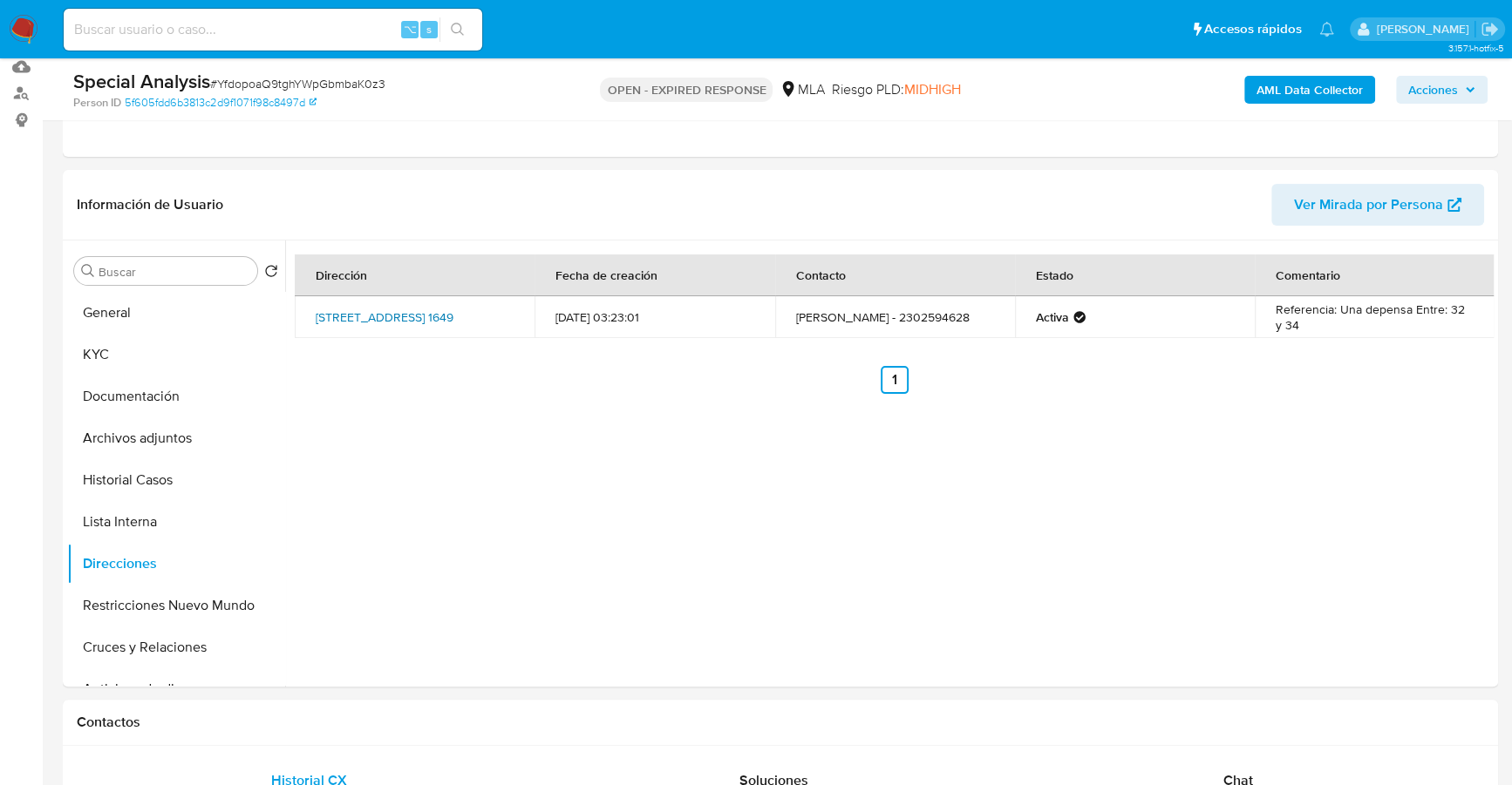
scroll to position [578, 0]
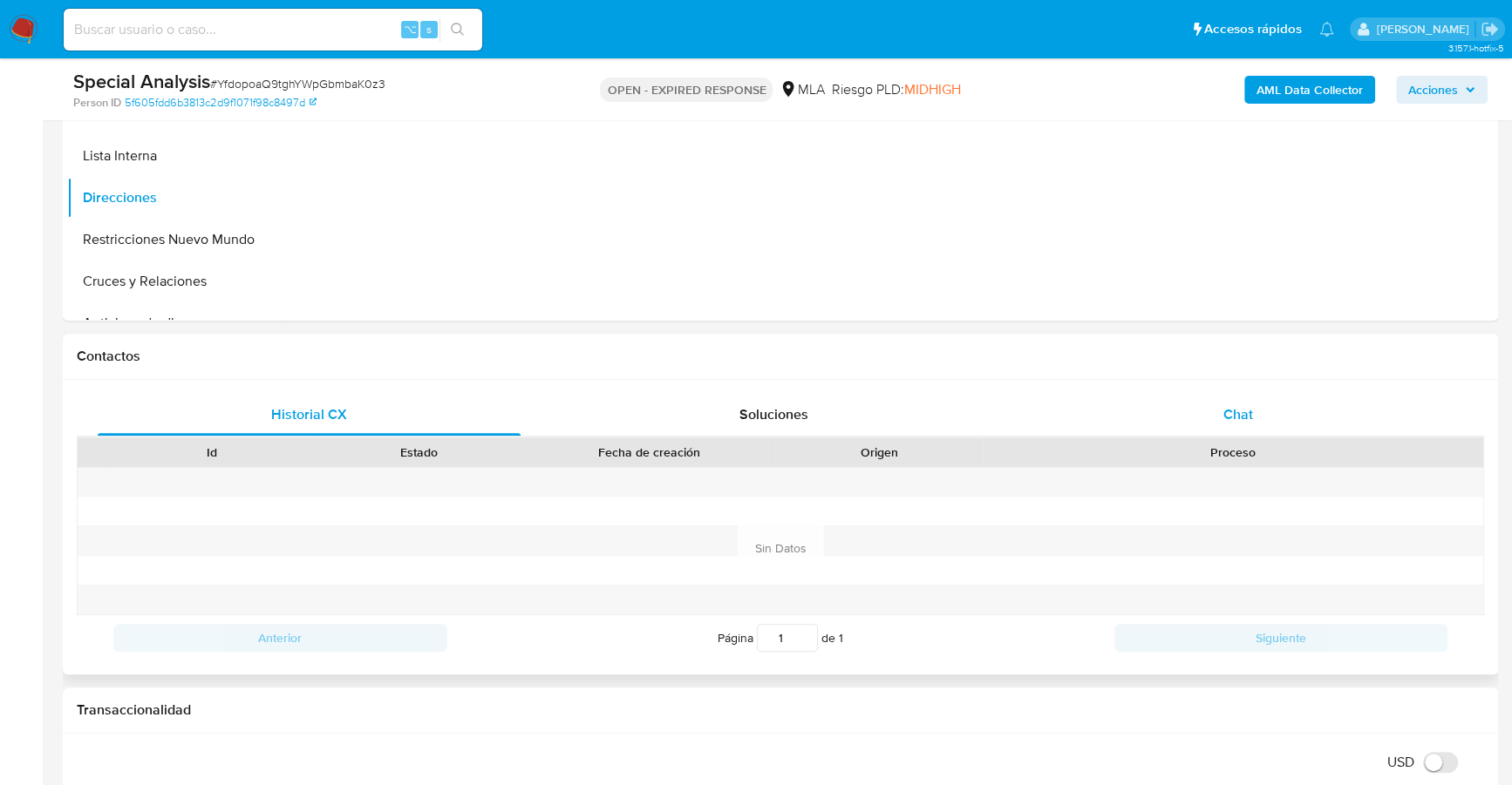
click at [1242, 400] on div "Chat" at bounding box center [1237, 415] width 423 height 42
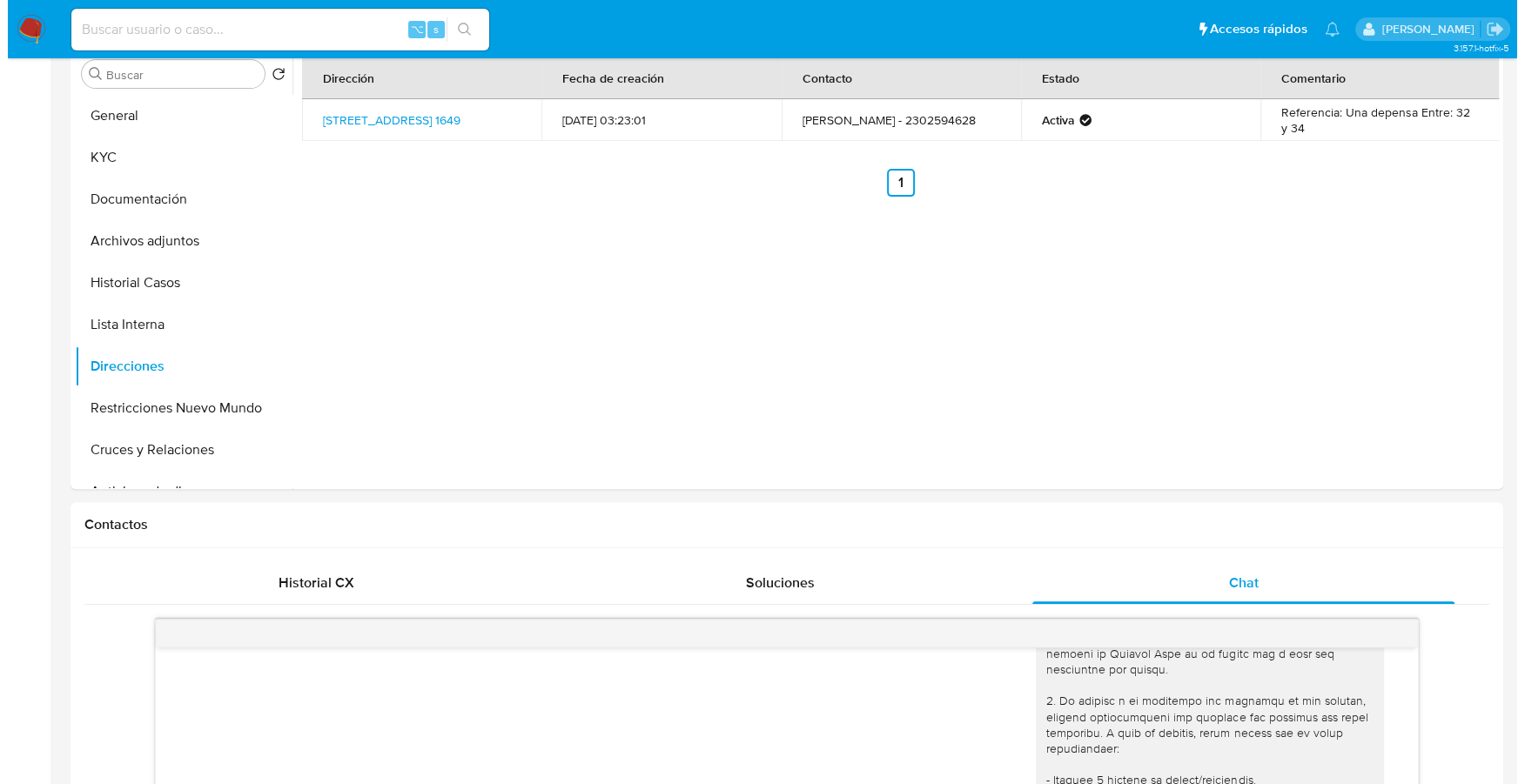
scroll to position [0, 0]
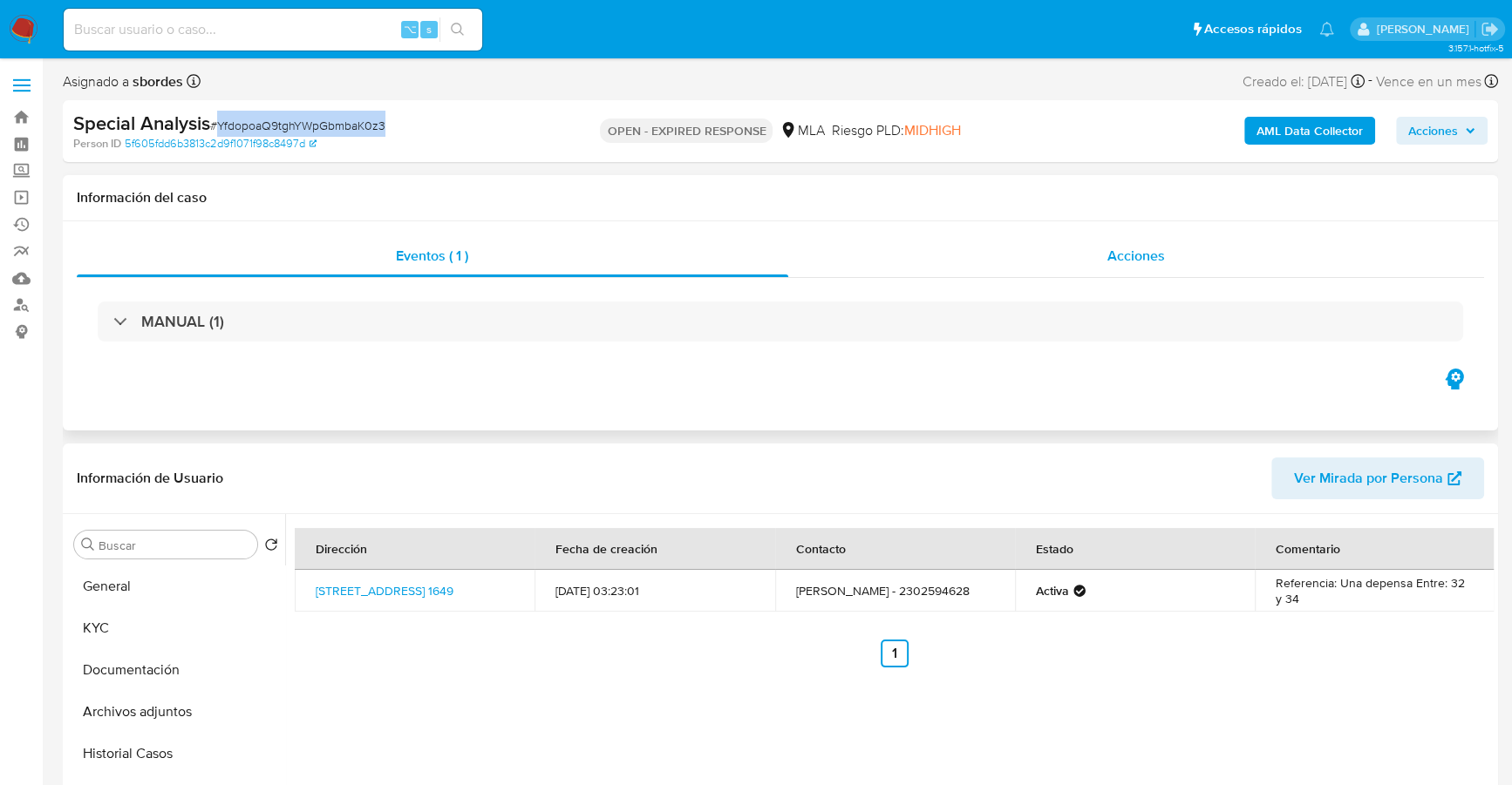
click at [1216, 266] on div "Acciones" at bounding box center [1136, 256] width 697 height 42
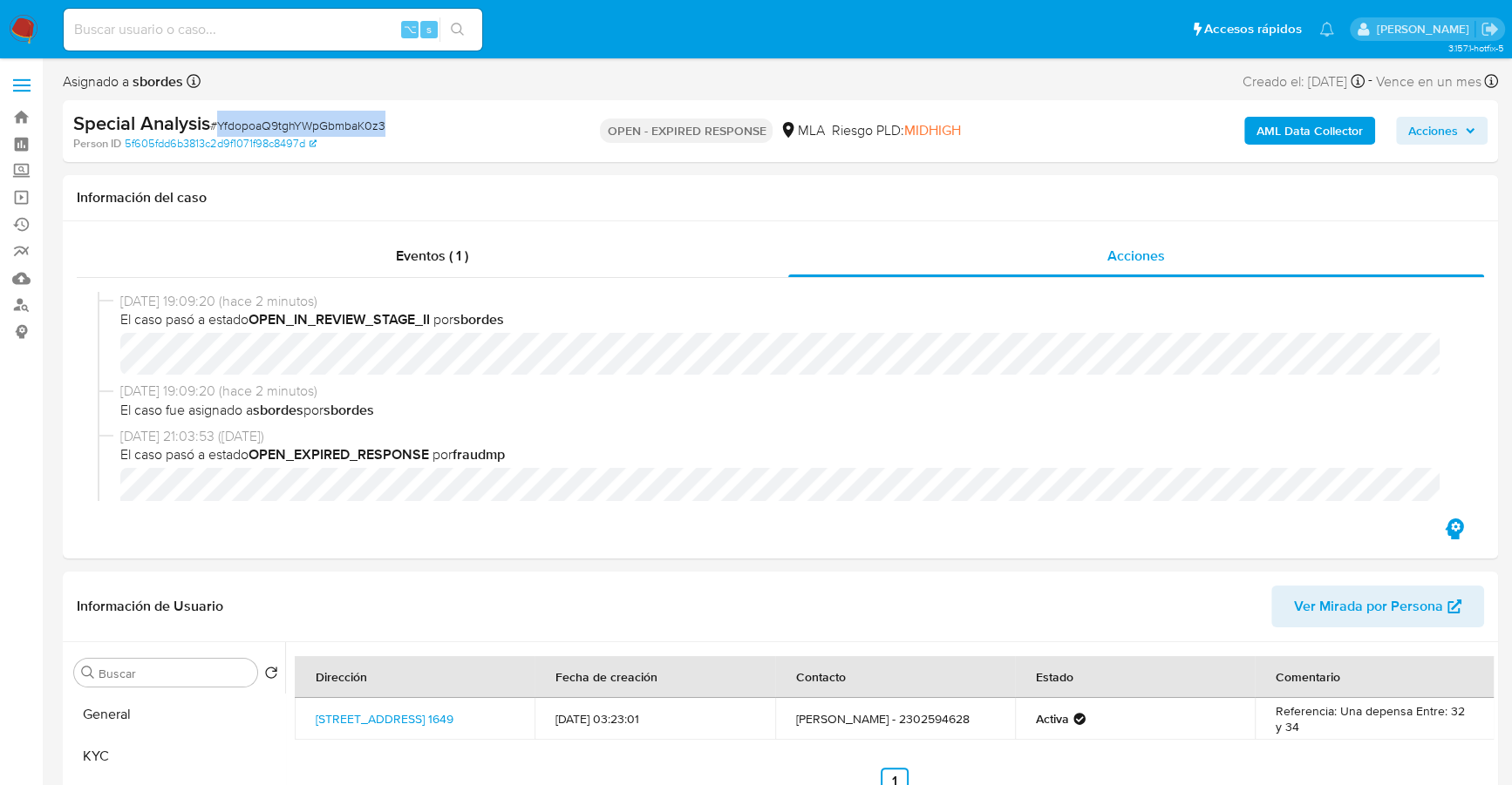
click at [1312, 124] on b "AML Data Collector" at bounding box center [1309, 130] width 106 height 27
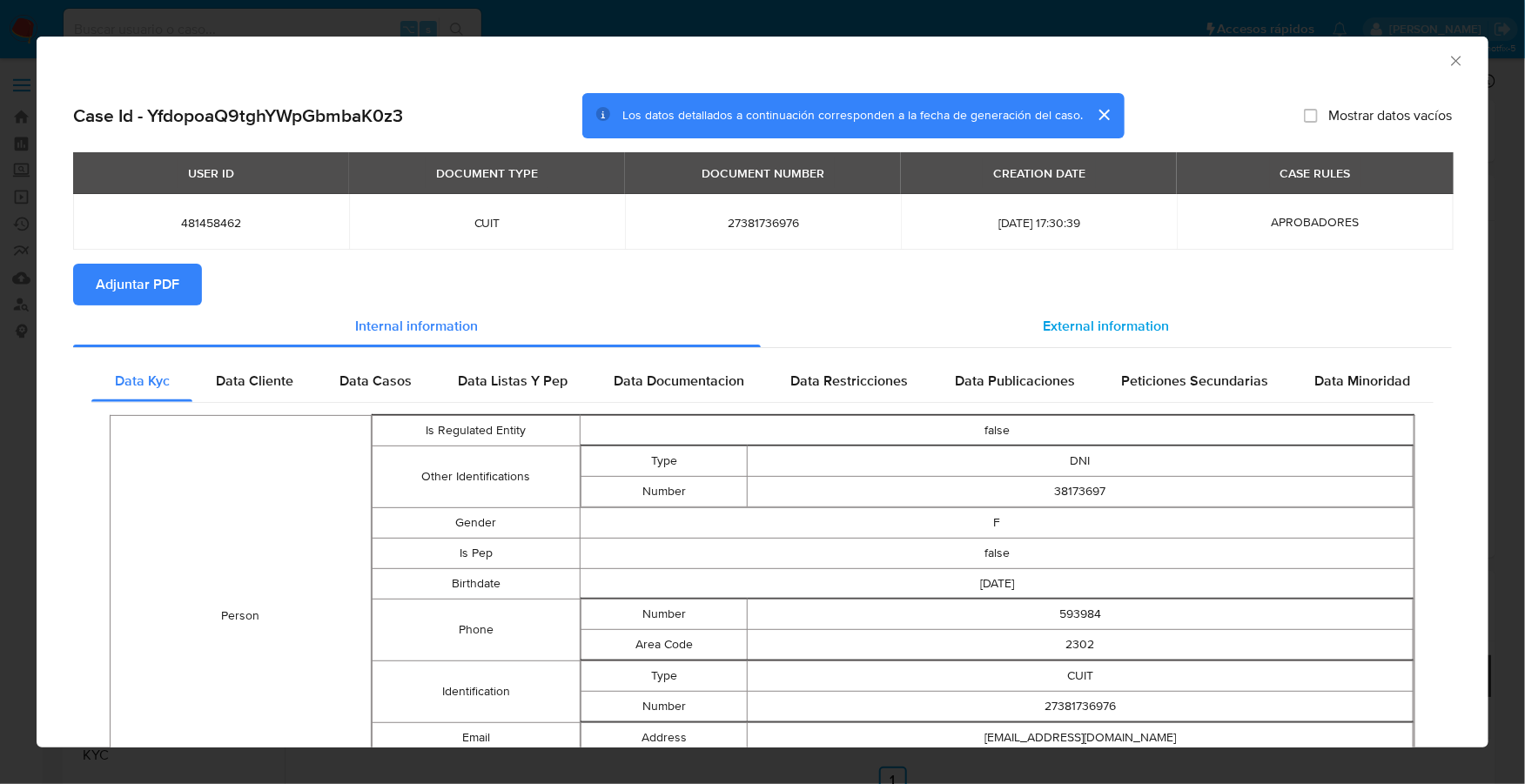
click at [1151, 307] on div "External information" at bounding box center [1106, 326] width 691 height 42
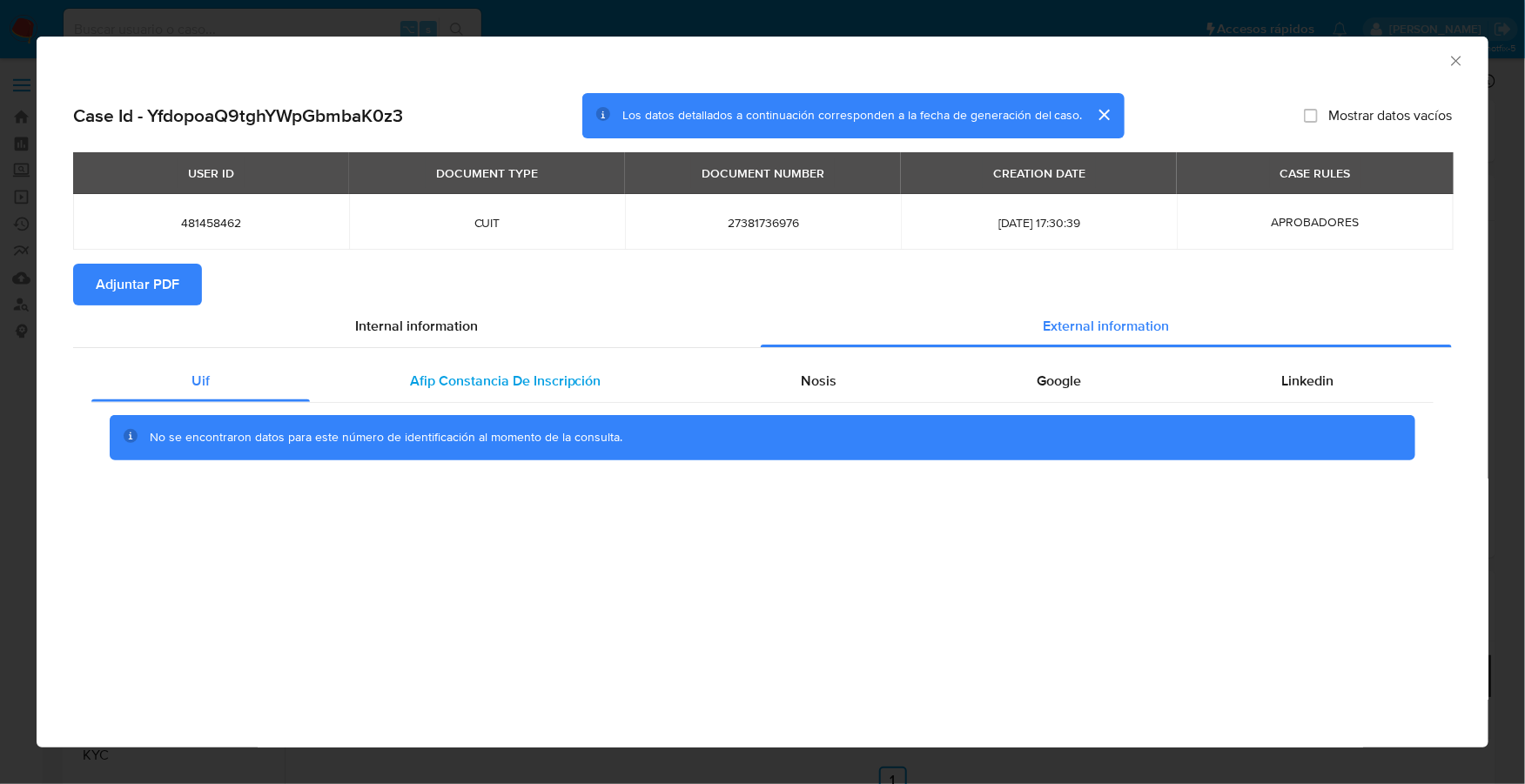
click at [481, 369] on div "Afip Constancia De Inscripción" at bounding box center [505, 380] width 392 height 42
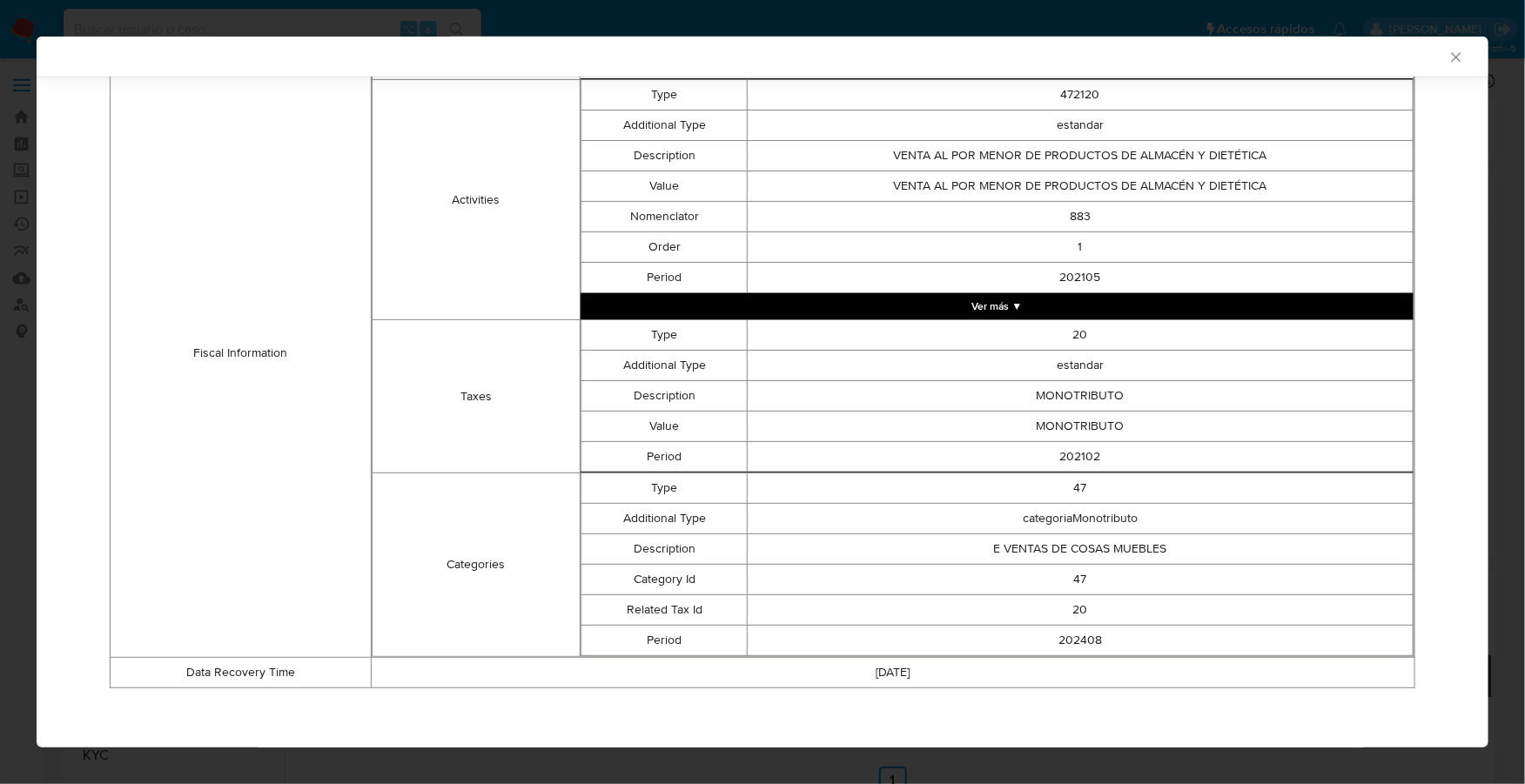
scroll to position [242, 0]
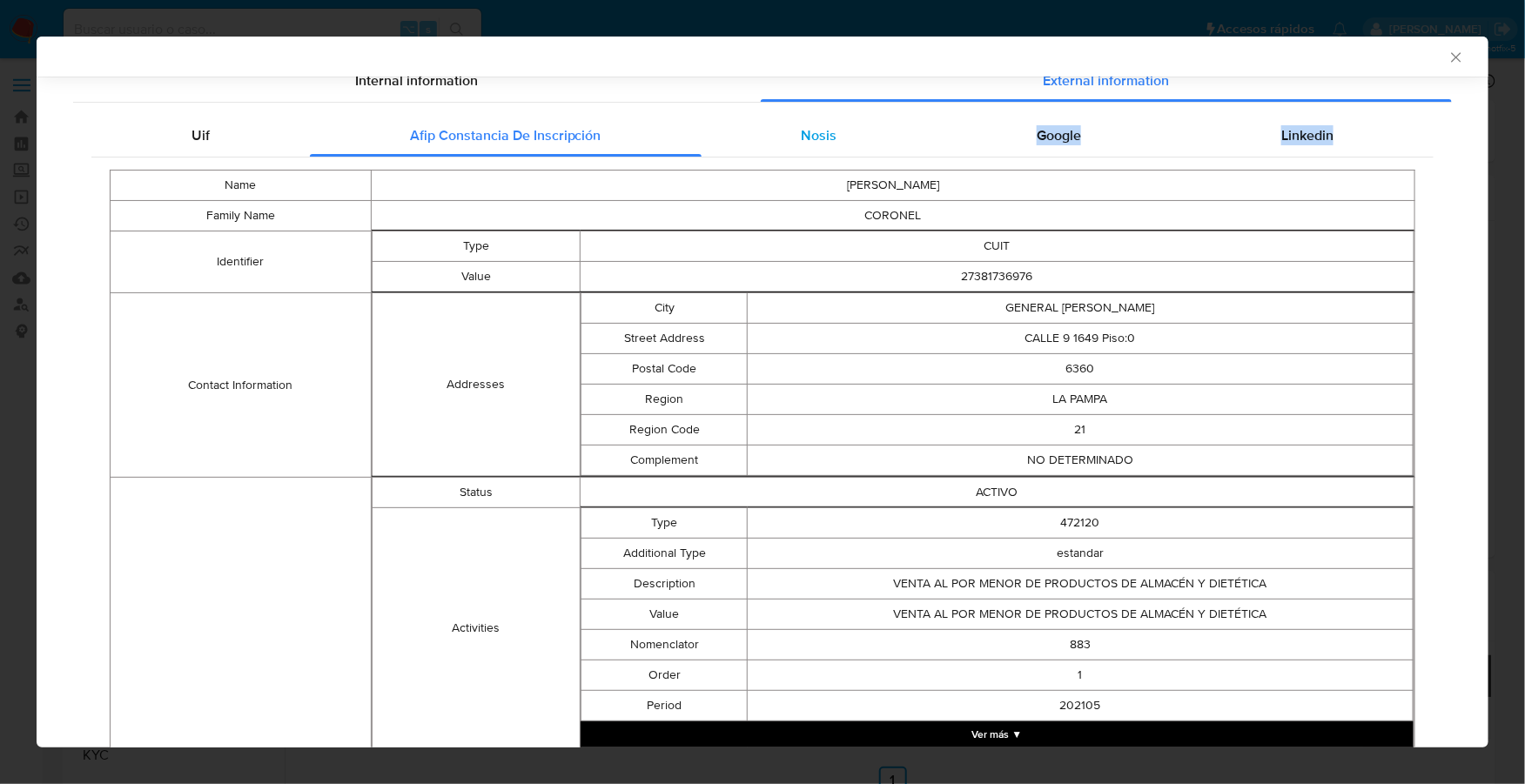
click at [820, 156] on div "Uif Afip Constancia De Inscripción Nosis Google Linkedin Name MARIA LUZ JOHANNA…" at bounding box center [762, 622] width 1343 height 1014
click at [823, 142] on span "Nosis" at bounding box center [819, 135] width 35 height 20
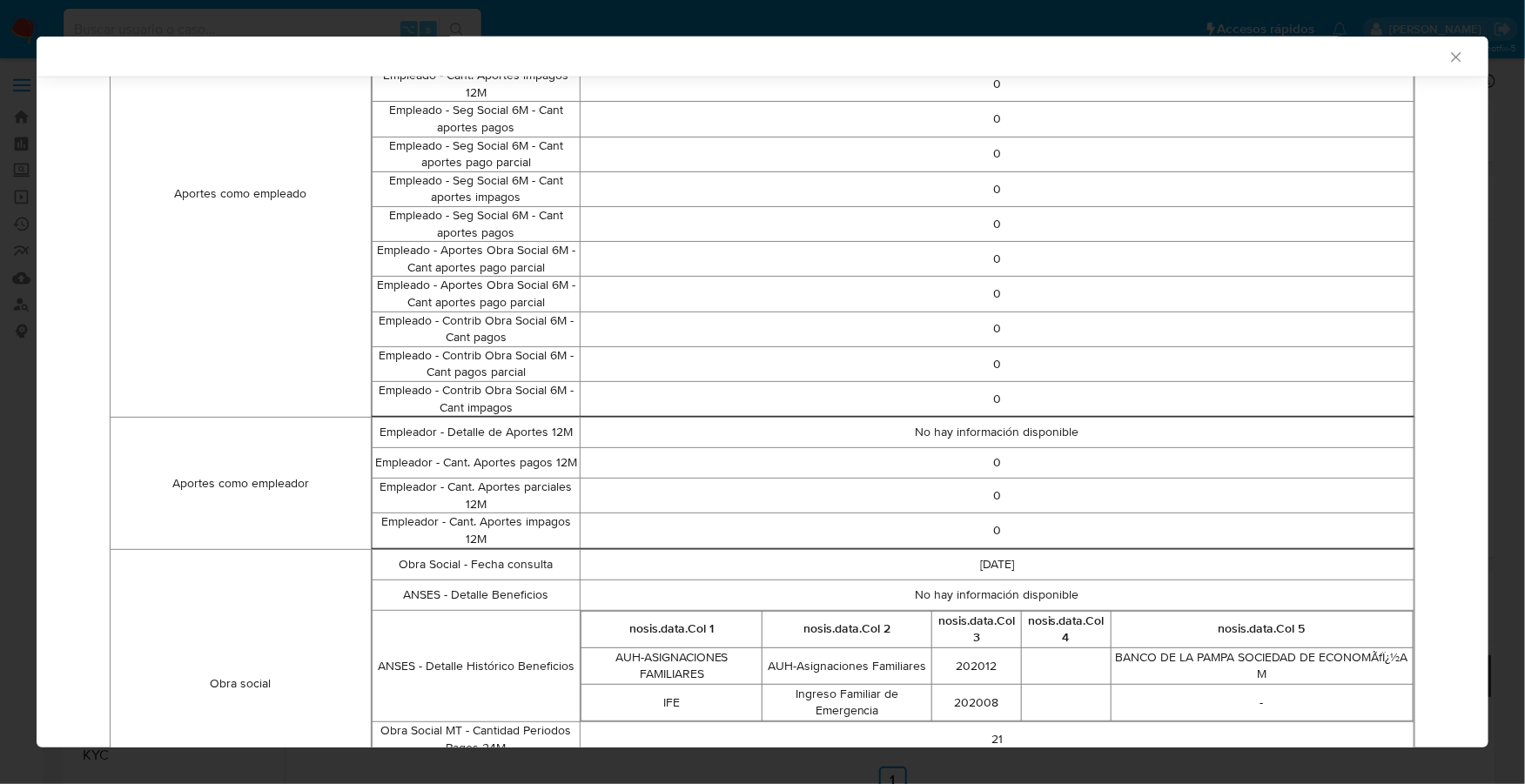
scroll to position [1189, 0]
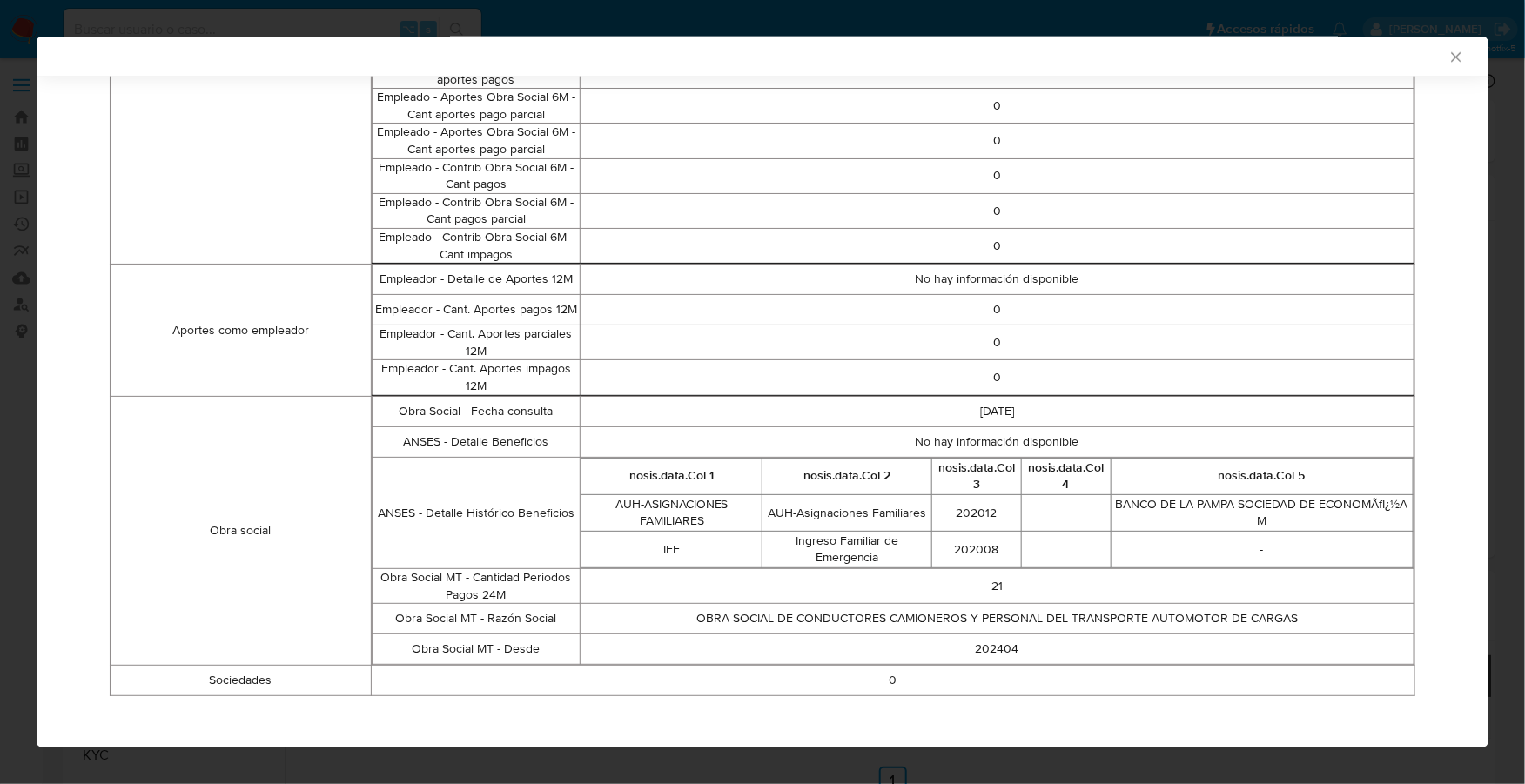
click at [925, 412] on td "2025-06-12" at bounding box center [997, 411] width 834 height 30
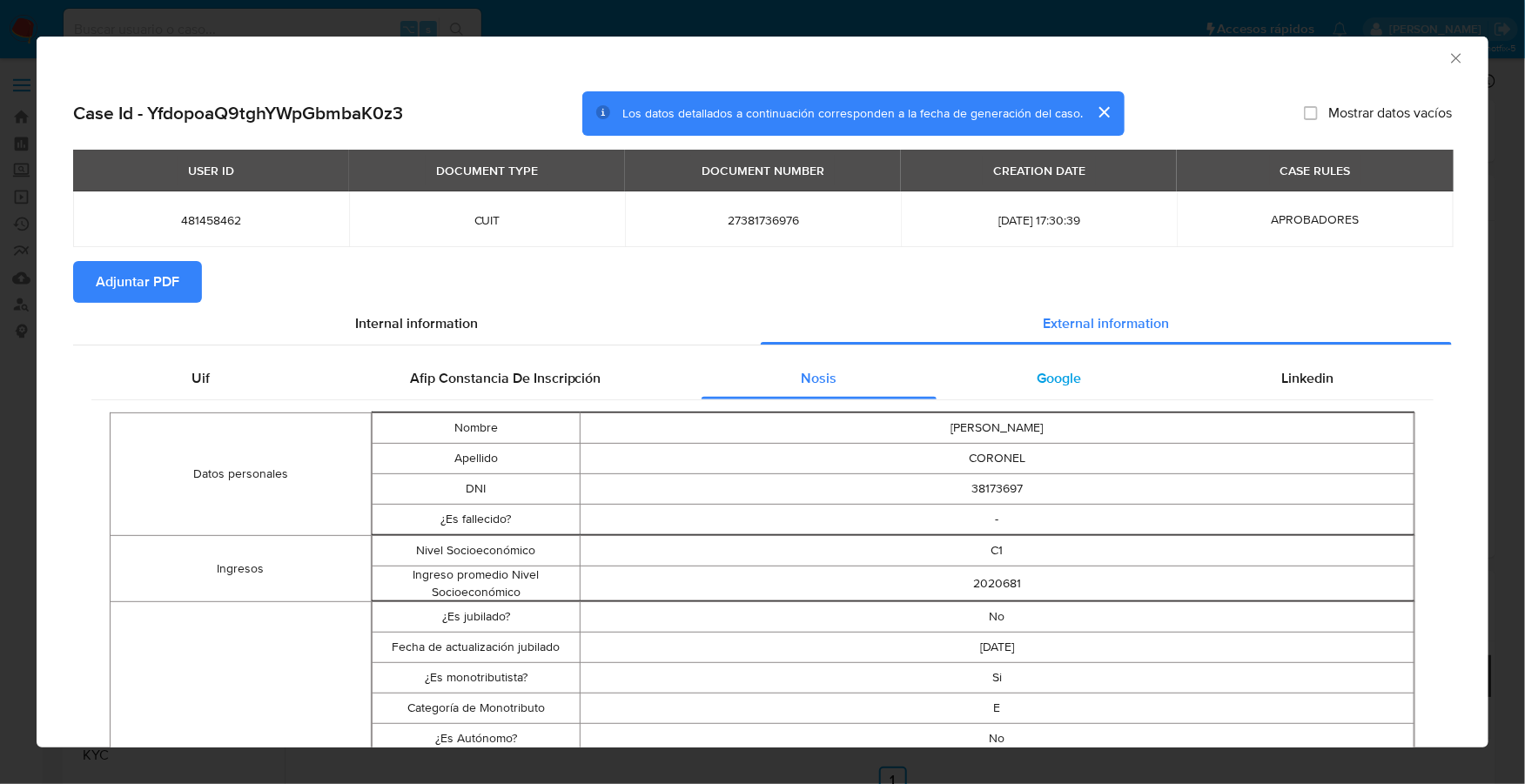
scroll to position [0, 0]
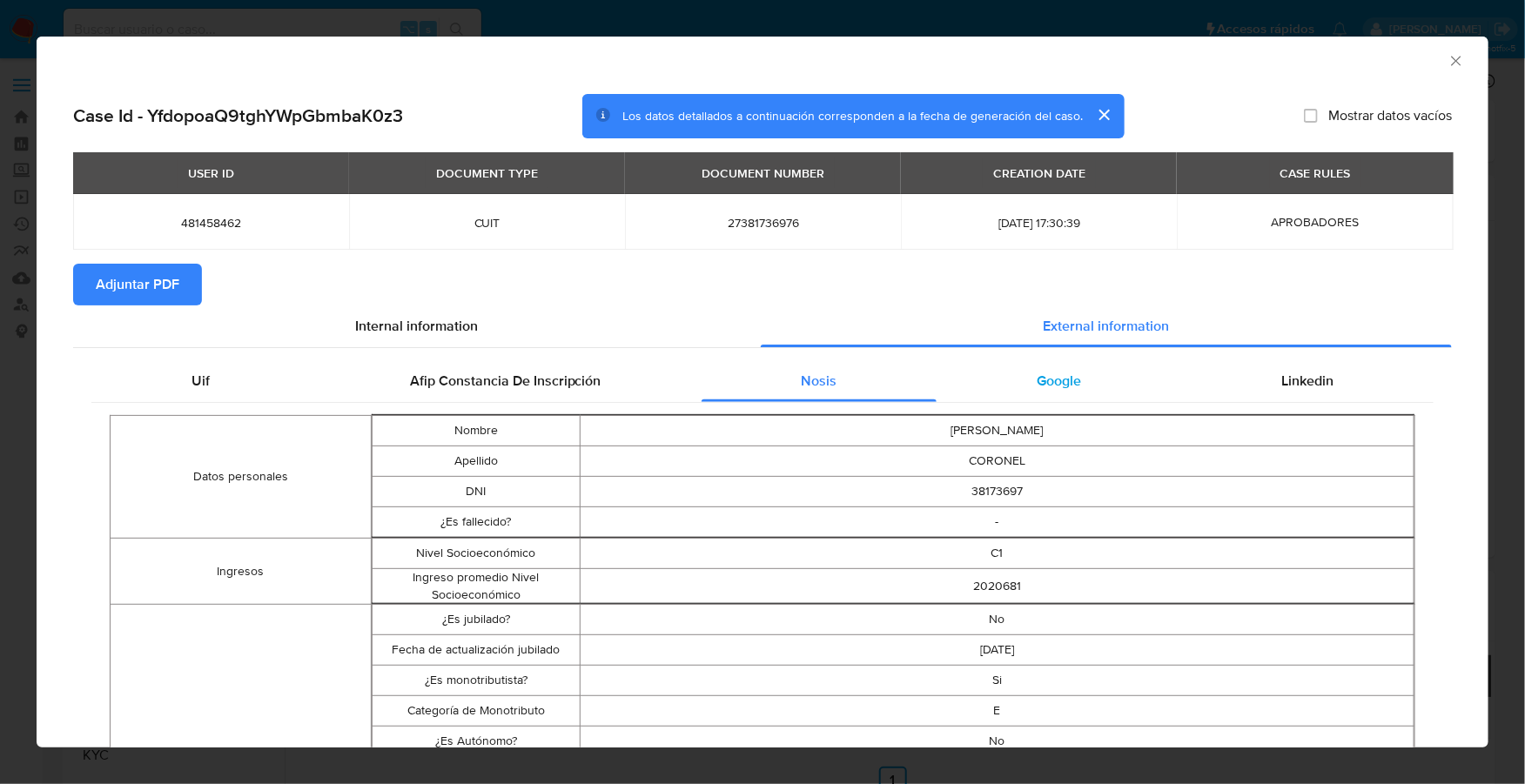
click at [1069, 397] on div "Google" at bounding box center [1059, 380] width 244 height 42
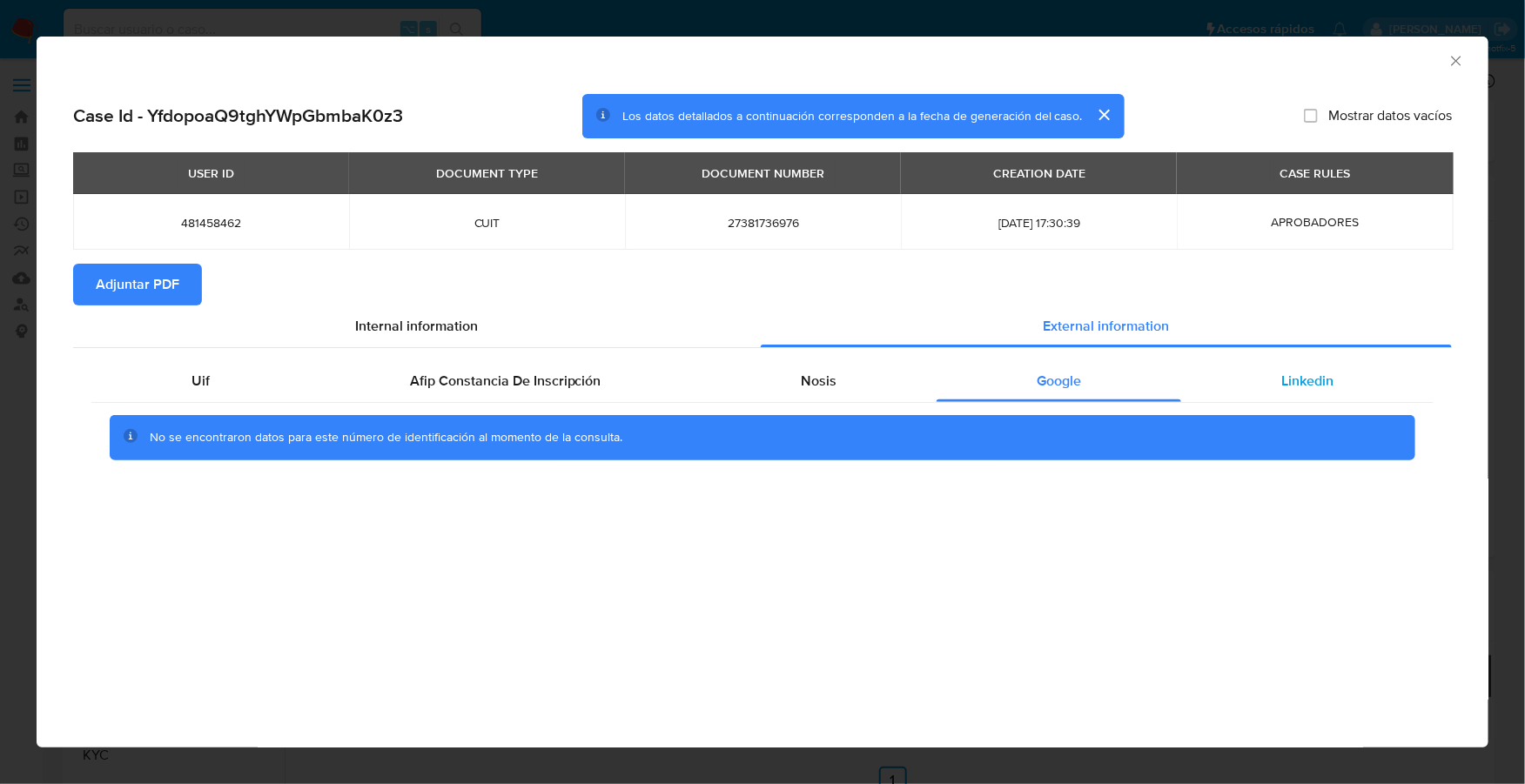
click at [1307, 383] on span "Linkedin" at bounding box center [1307, 380] width 52 height 20
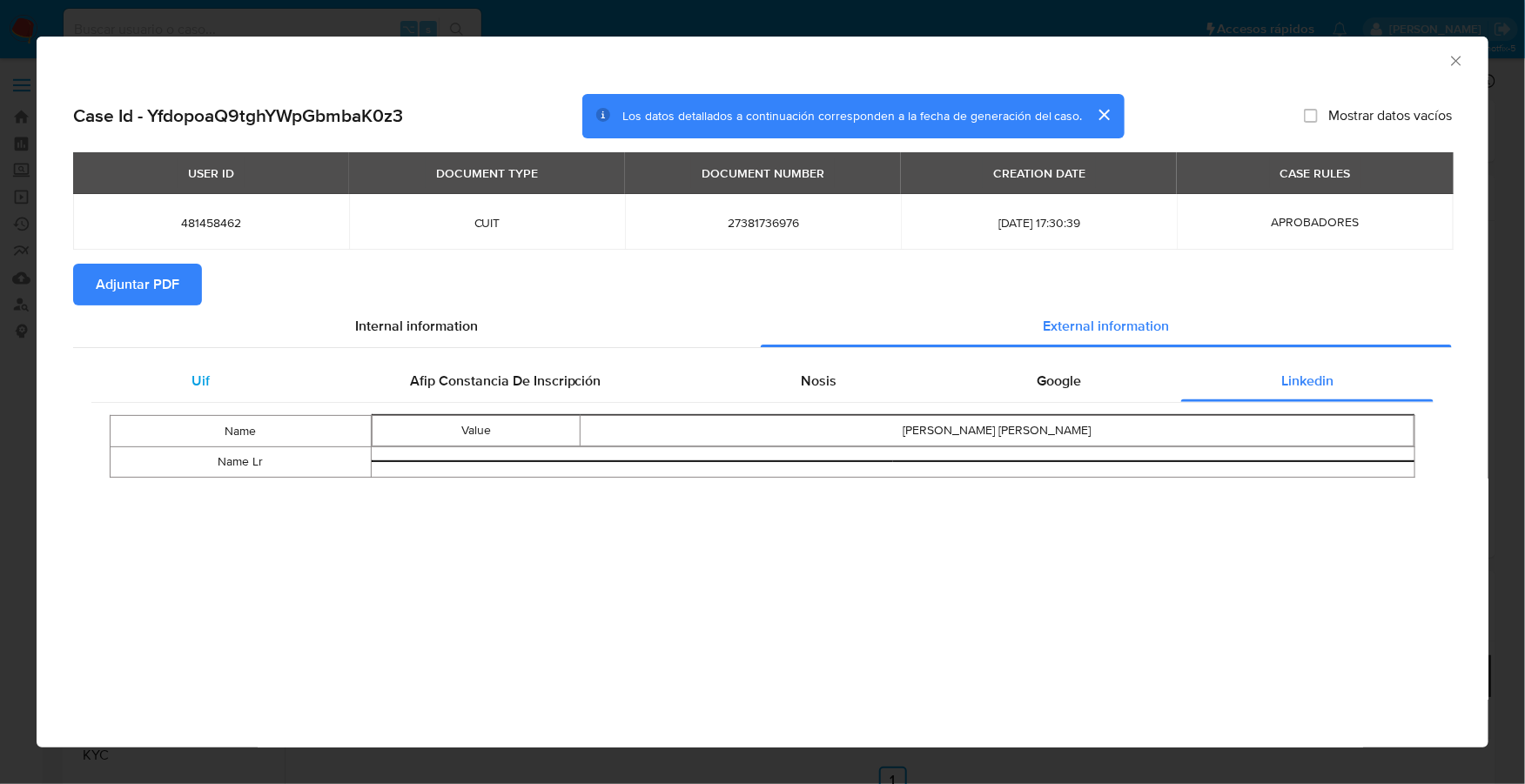
click at [215, 383] on div "Uif" at bounding box center [200, 380] width 219 height 42
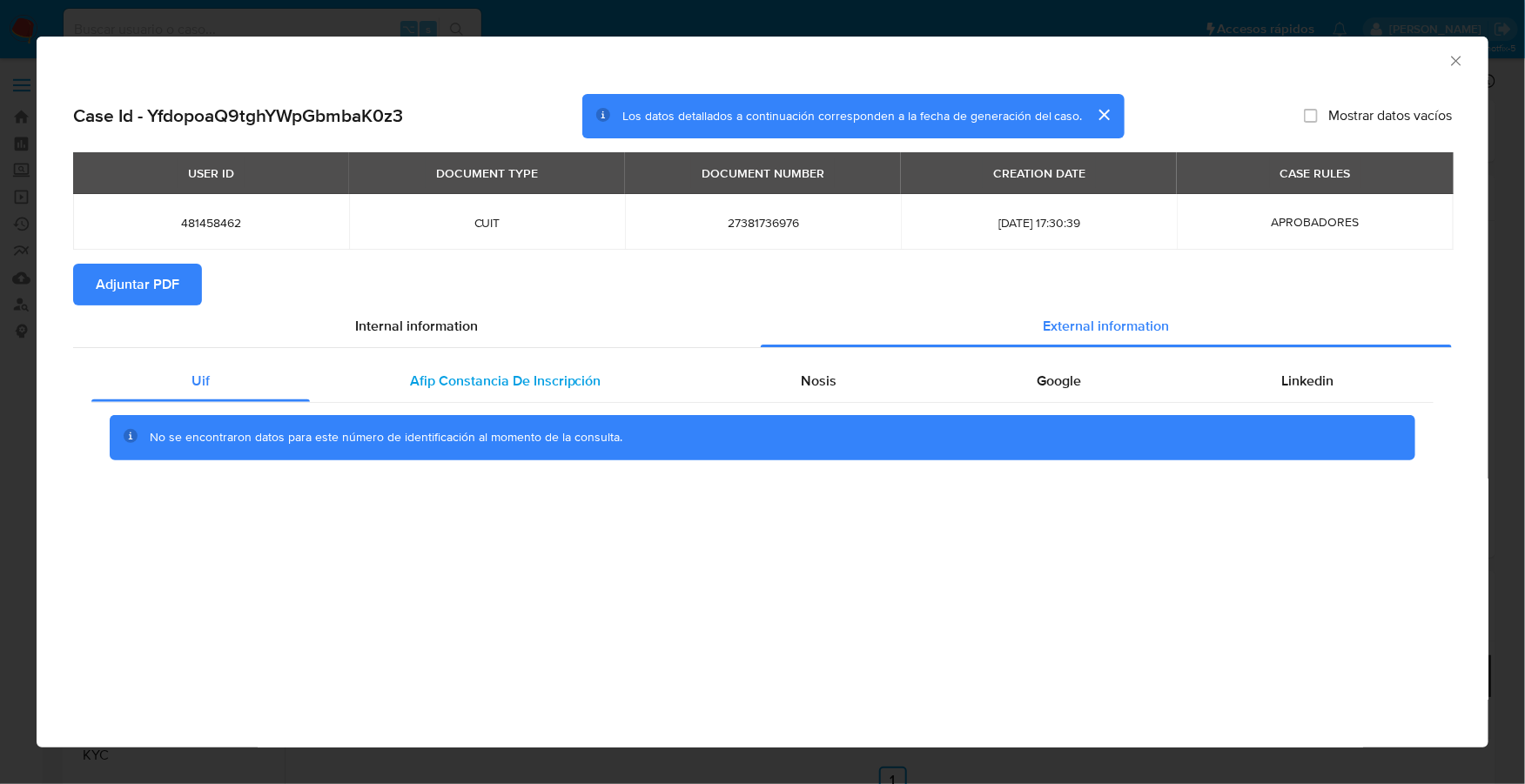
click at [455, 375] on span "Afip Constancia De Inscripción" at bounding box center [505, 380] width 191 height 20
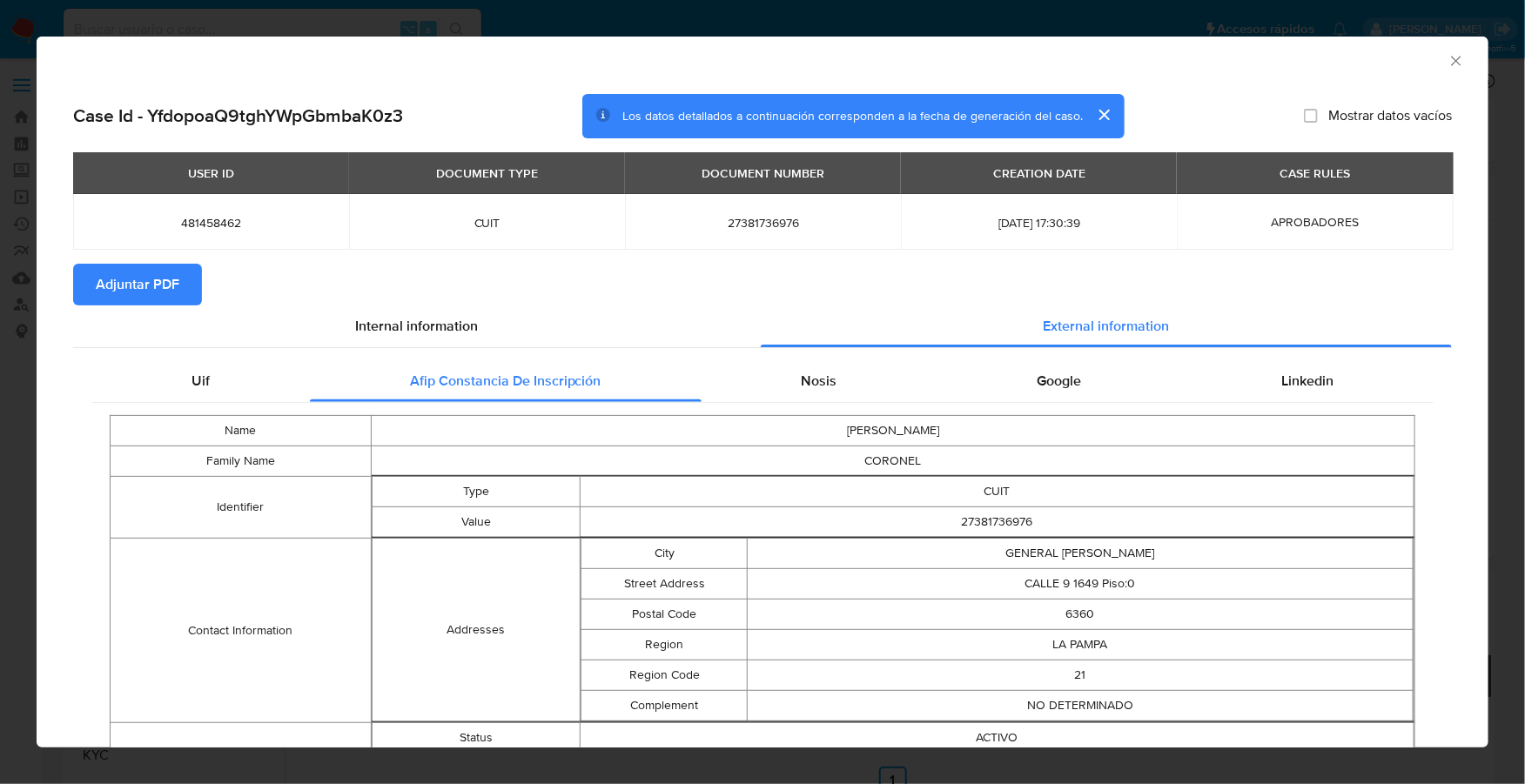
click at [149, 288] on span "Adjuntar PDF" at bounding box center [137, 284] width 83 height 38
click at [1452, 63] on icon "Cerrar ventana" at bounding box center [1456, 60] width 10 height 10
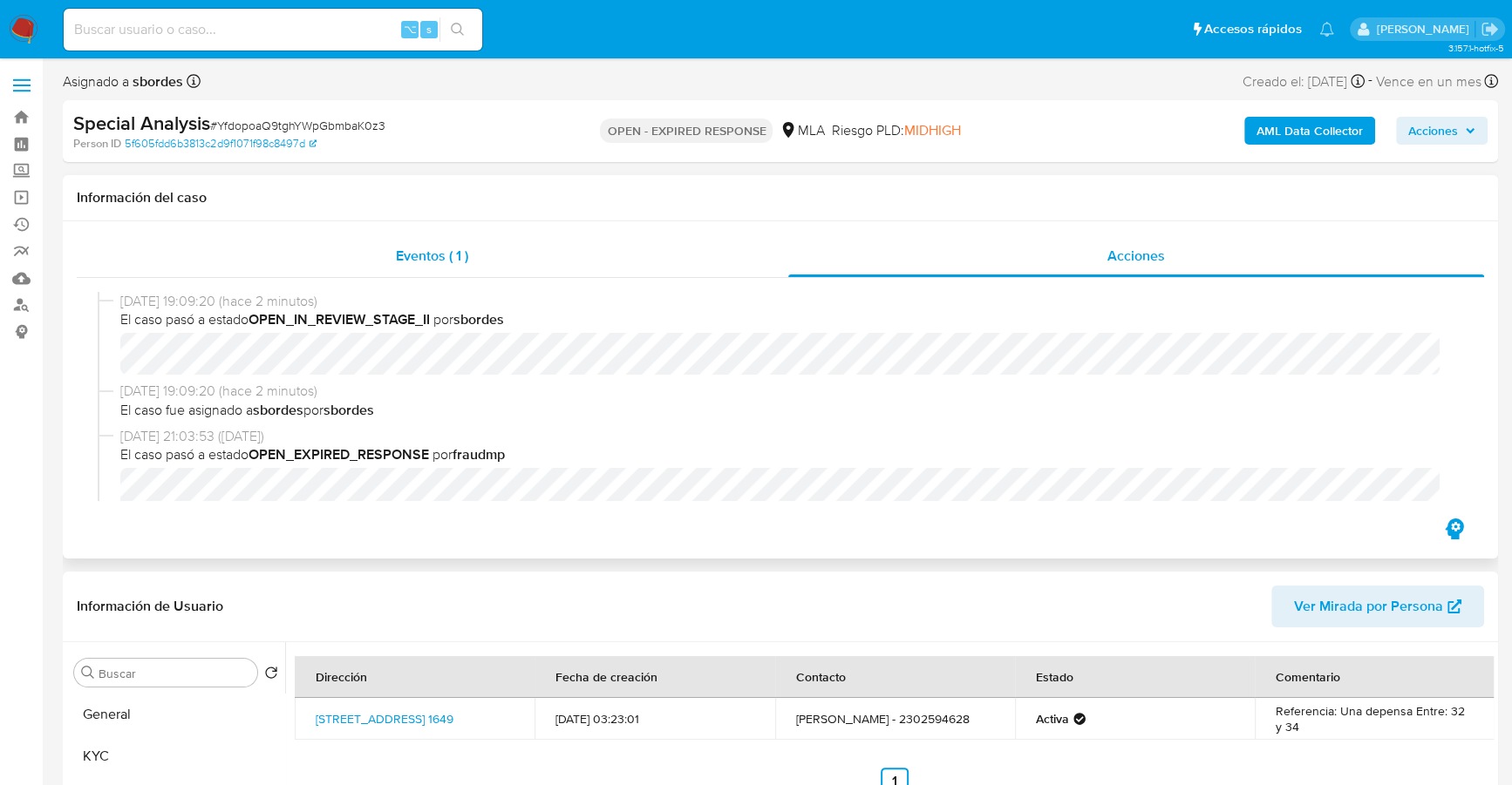
click at [497, 237] on div "Eventos ( 1 )" at bounding box center [433, 256] width 712 height 42
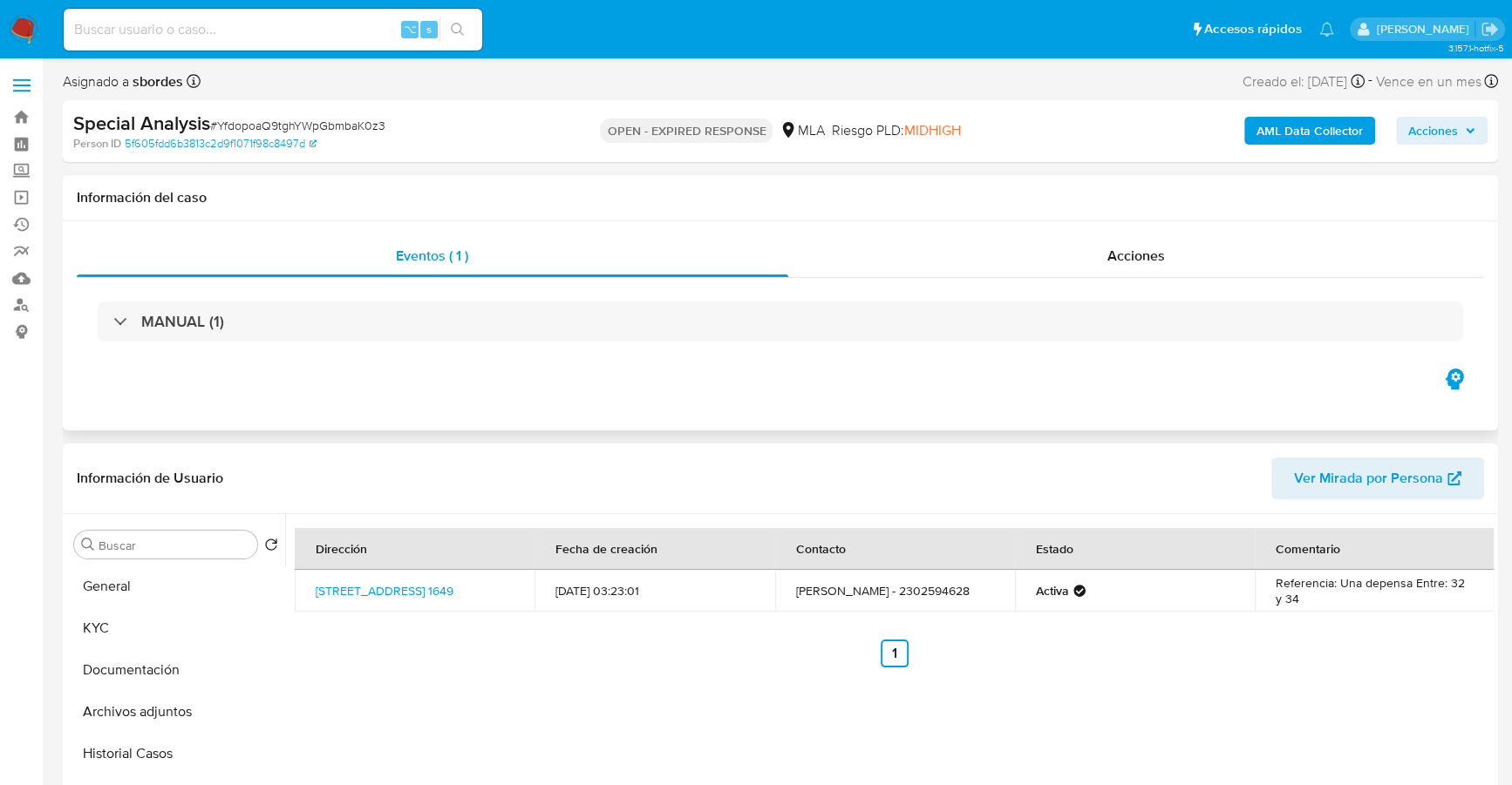
click at [1070, 222] on div "Eventos ( 1 ) Acciones MANUAL (1)" at bounding box center [780, 326] width 1435 height 209
click at [1111, 276] on div "Eventos ( 1 ) Acciones MANUAL (1)" at bounding box center [781, 300] width 1407 height 130
click at [1118, 261] on span "Acciones" at bounding box center [1135, 255] width 58 height 20
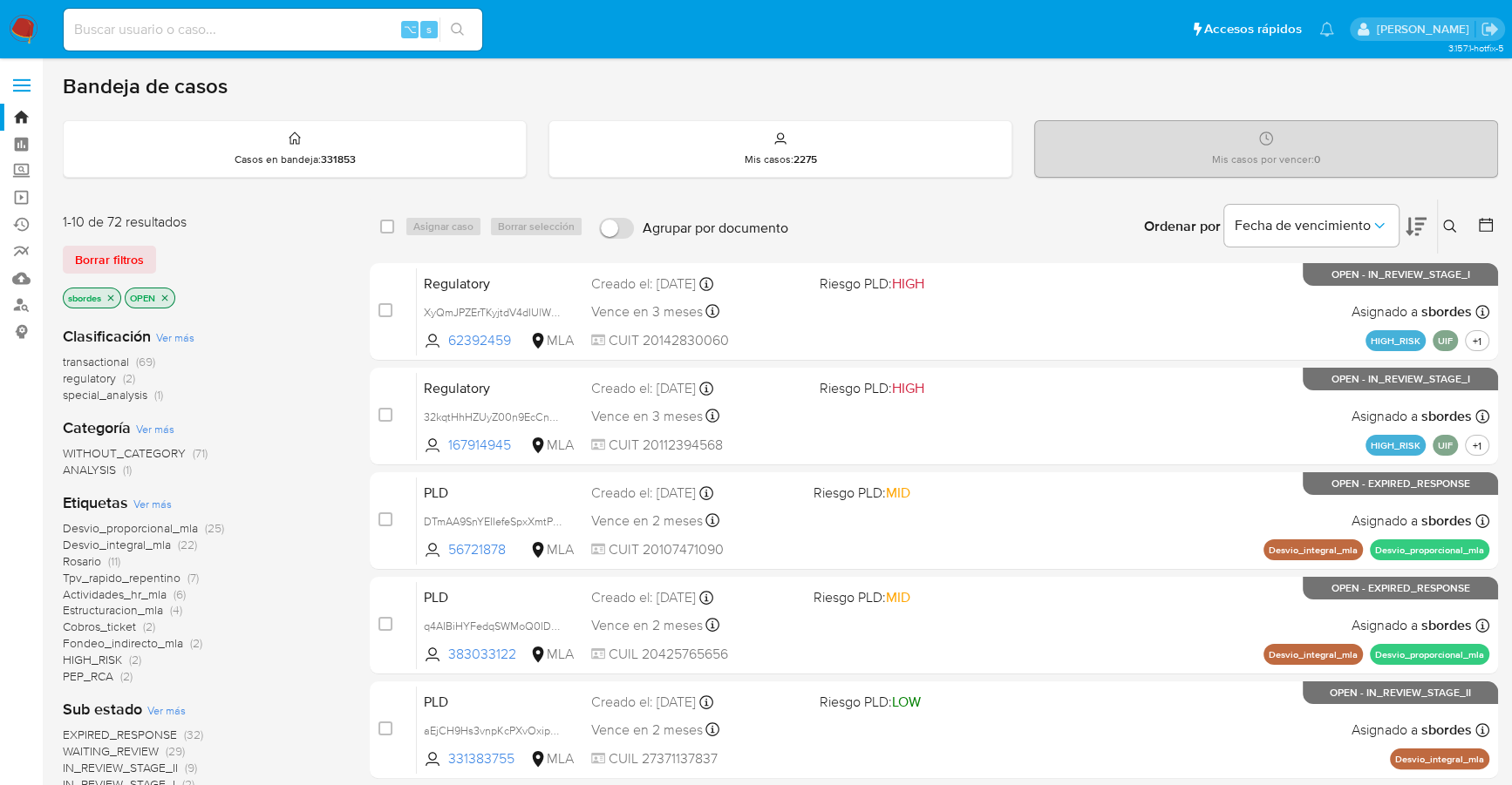
click at [1455, 227] on icon at bounding box center [1450, 227] width 14 height 14
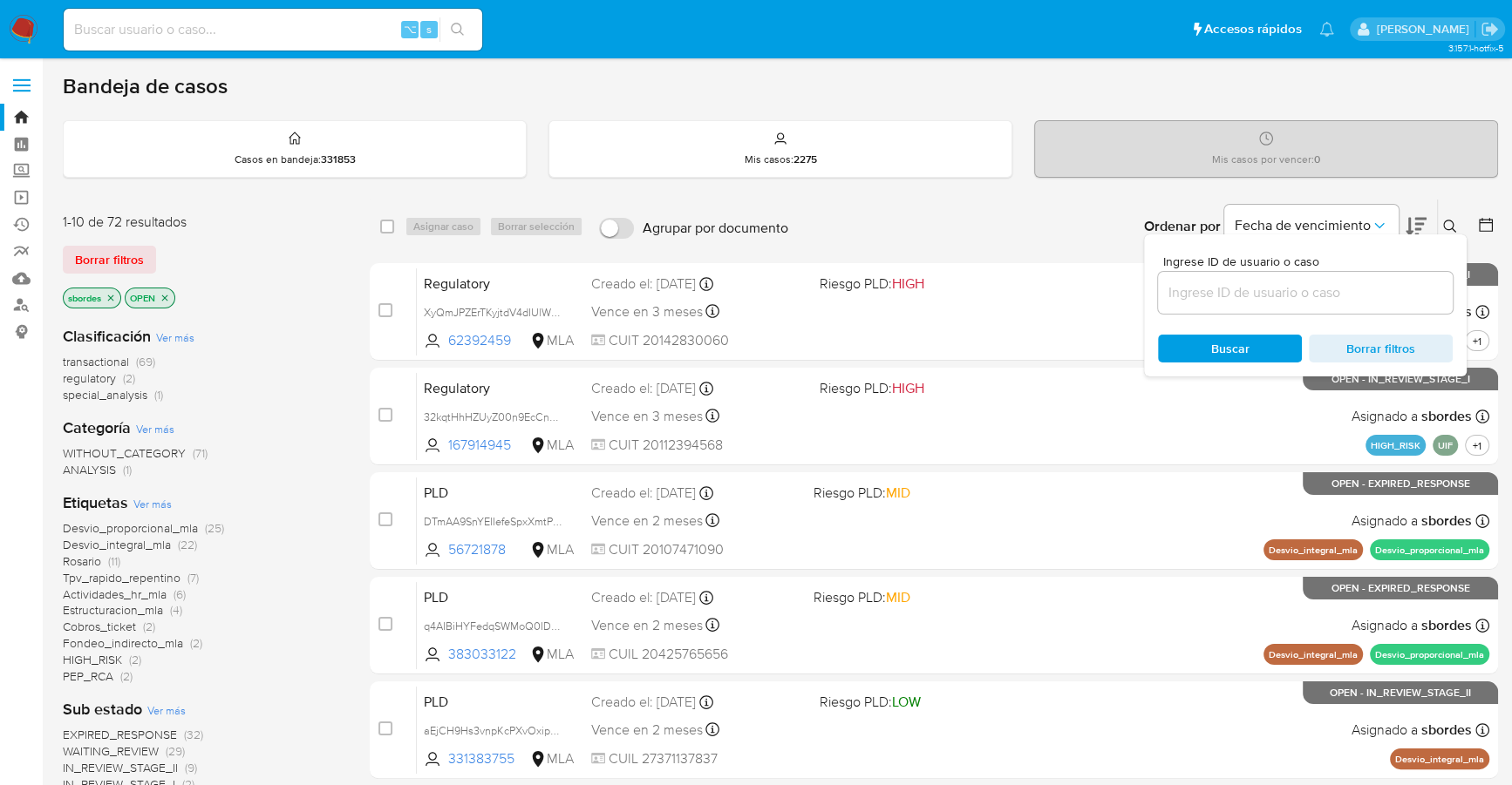
click at [1321, 292] on input at bounding box center [1305, 293] width 294 height 23
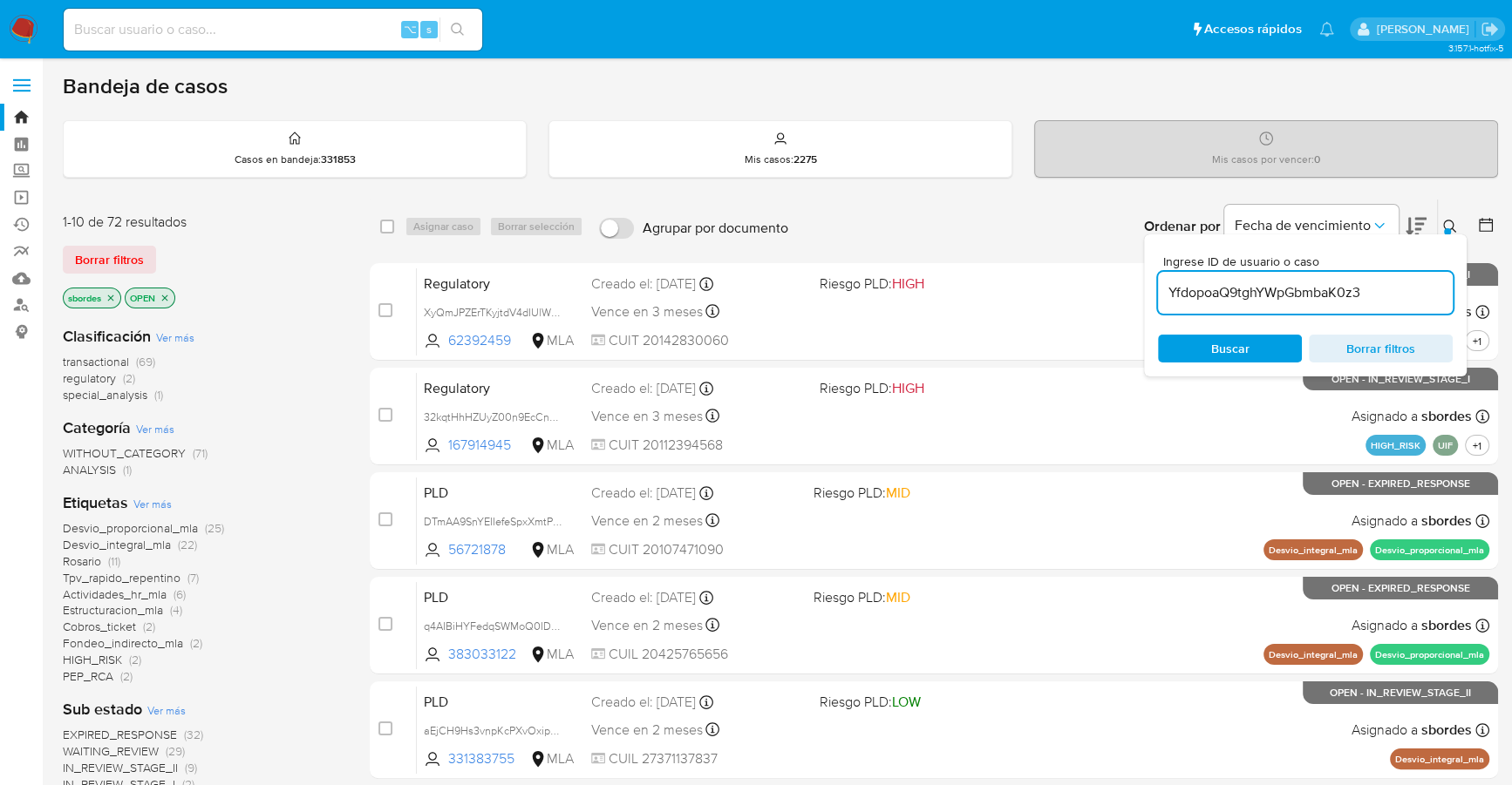
type input "YfdopoaQ9tghYWpGbmbaK0z3"
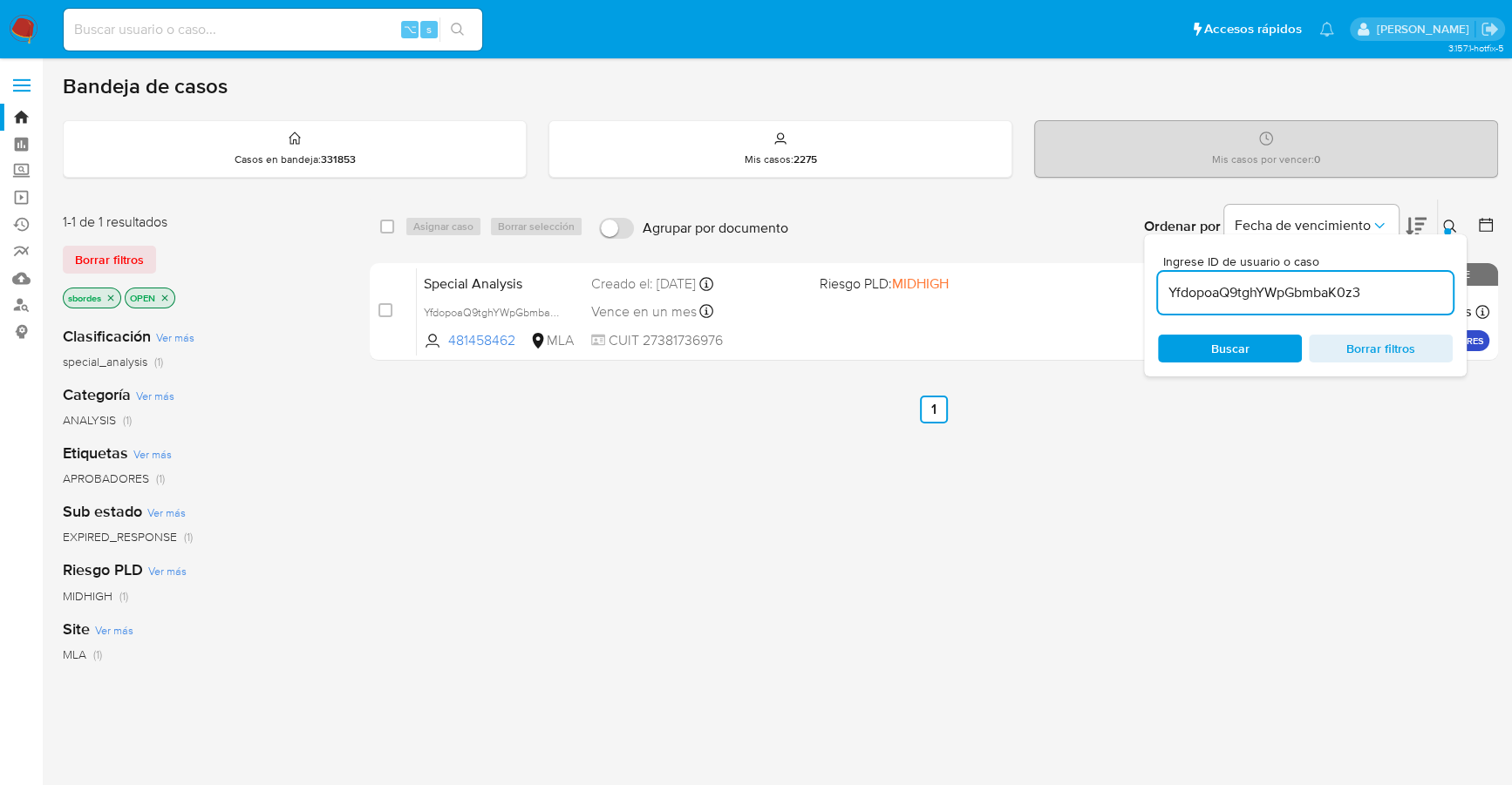
click at [1446, 220] on icon at bounding box center [1449, 226] width 13 height 13
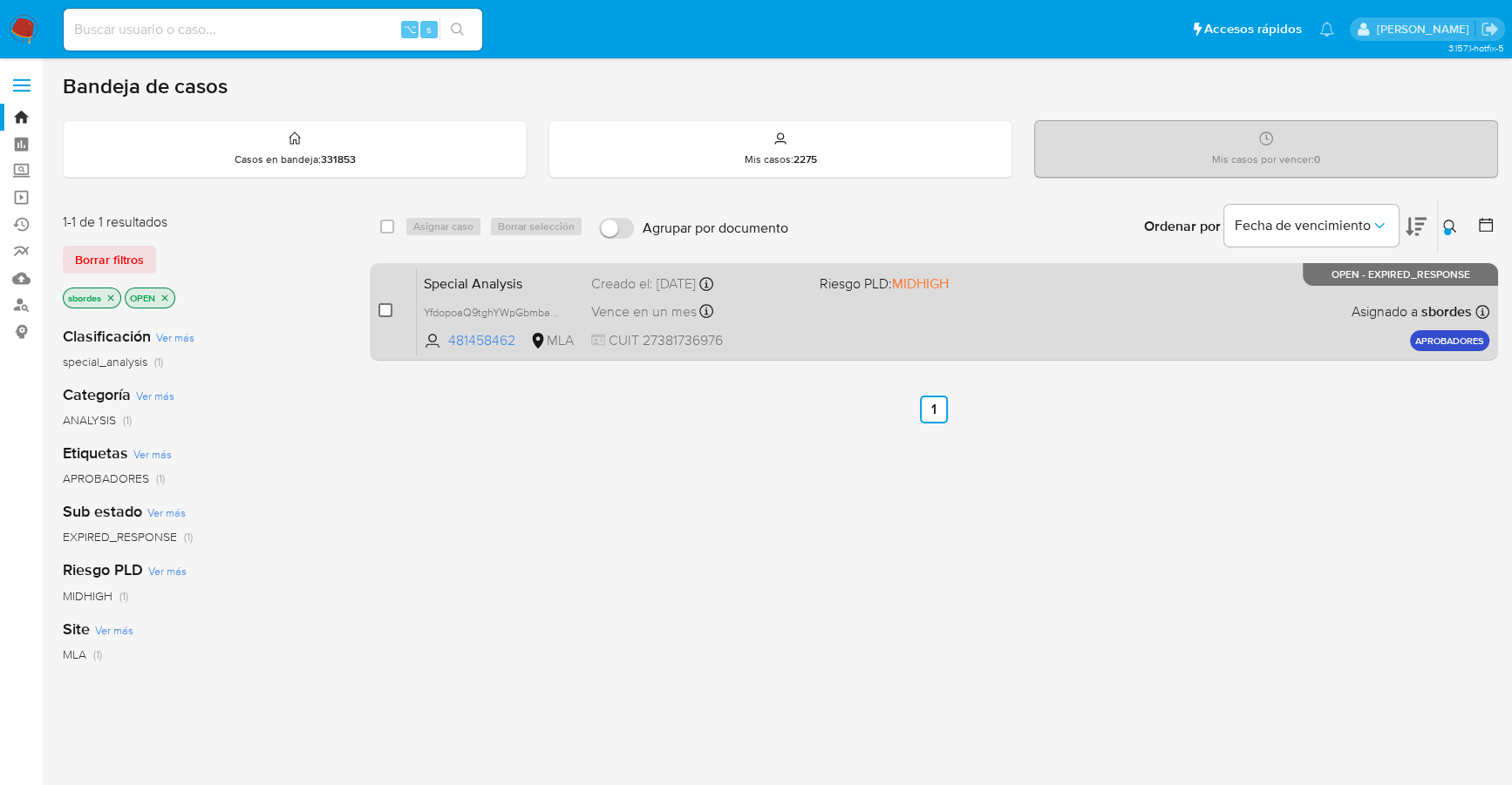
click at [384, 306] on input "checkbox" at bounding box center [386, 310] width 14 height 14
checkbox input "true"
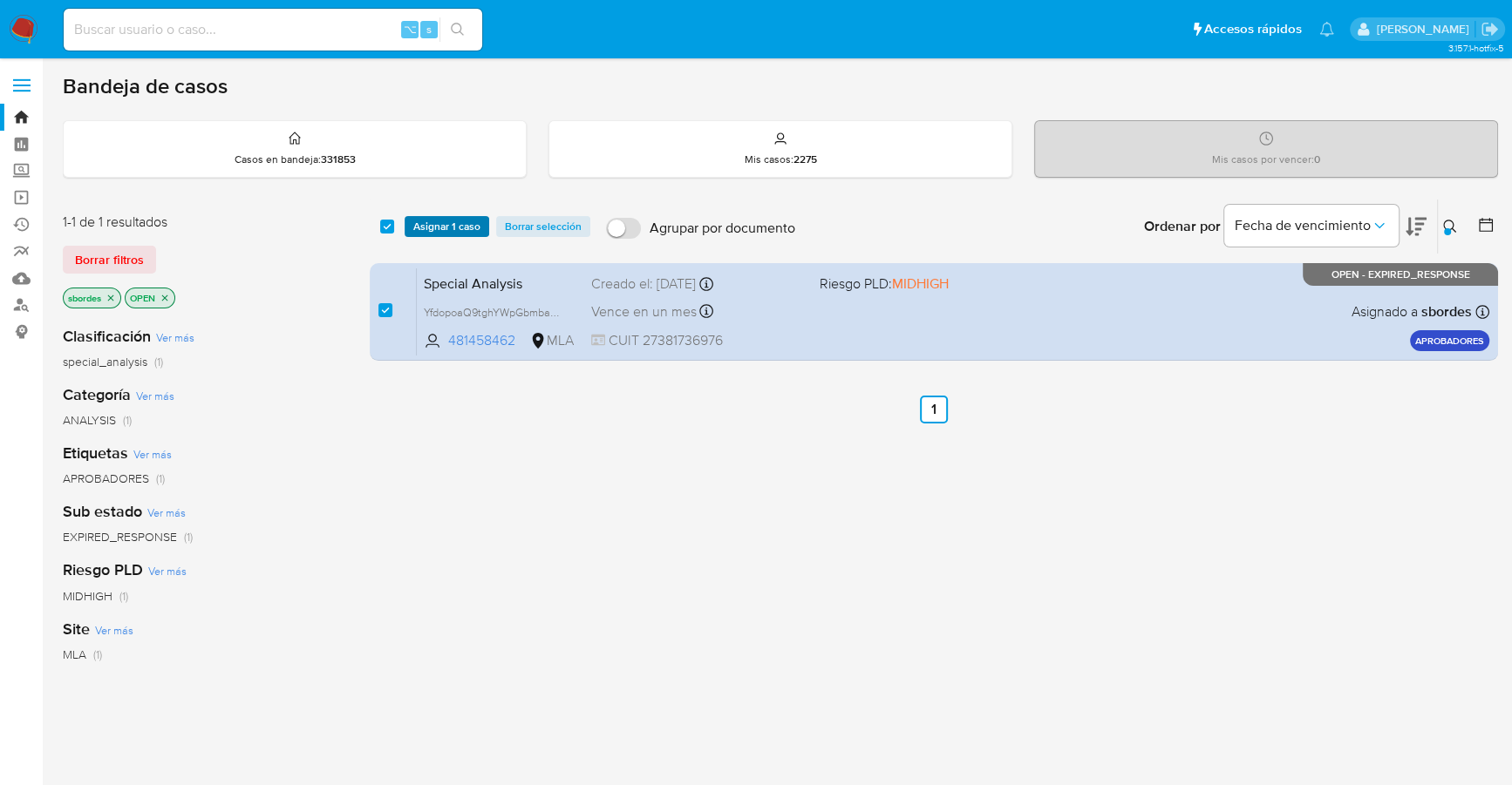
click at [437, 228] on span "Asignar 1 caso" at bounding box center [447, 227] width 67 height 18
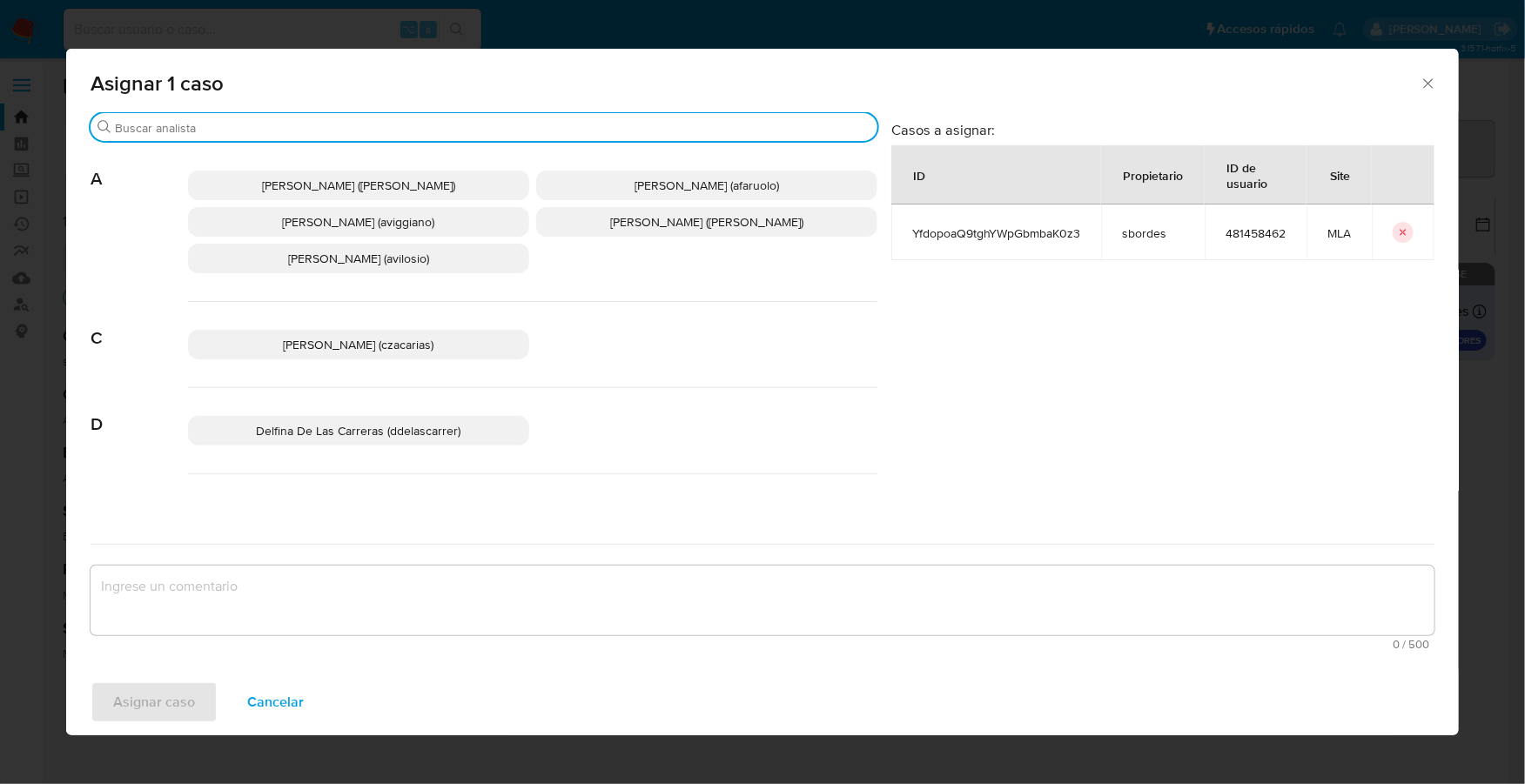
click at [311, 128] on input "Buscar" at bounding box center [493, 128] width 756 height 16
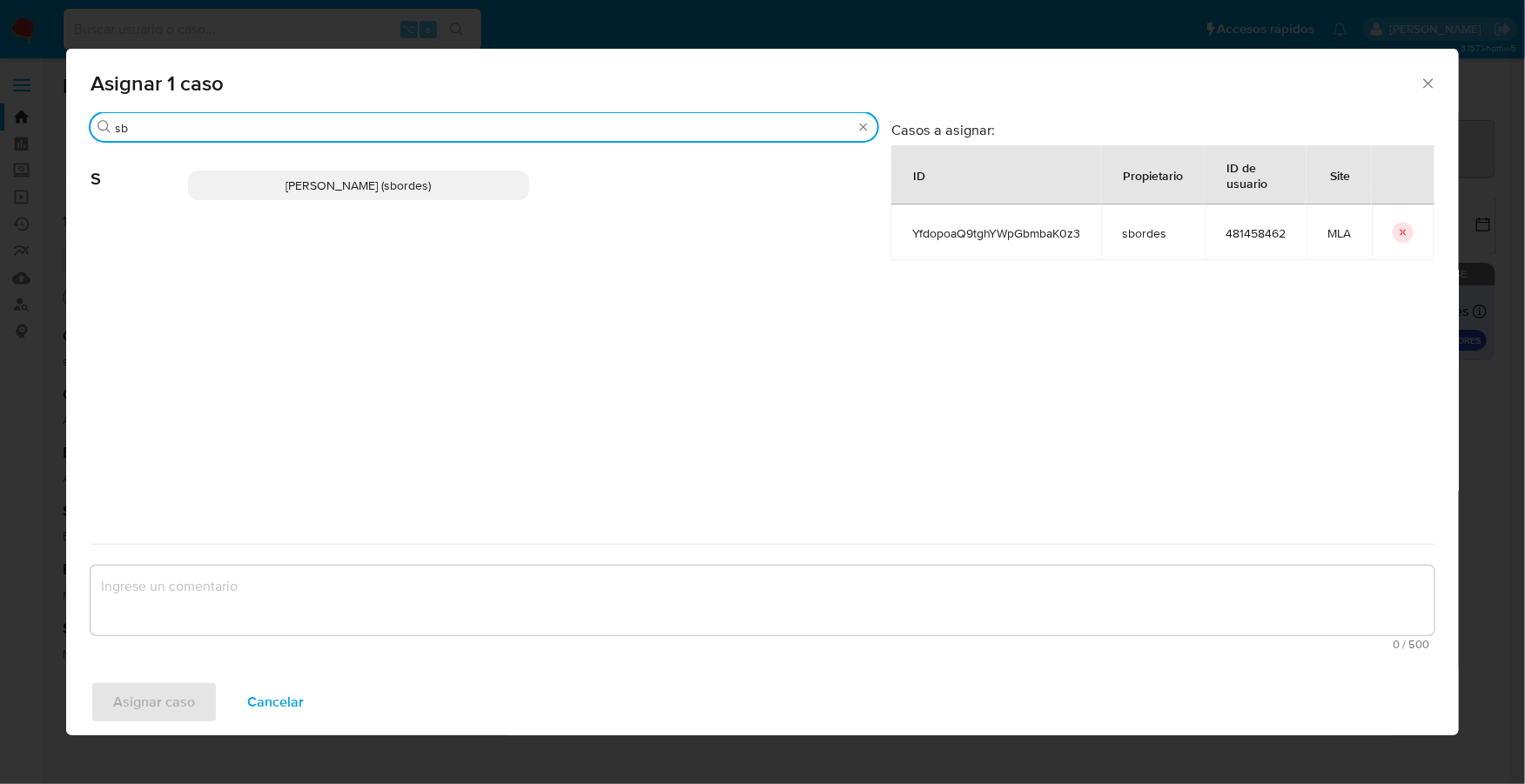
type input "sb"
click at [359, 192] on span "[PERSON_NAME] (sbordes)" at bounding box center [359, 186] width 145 height 18
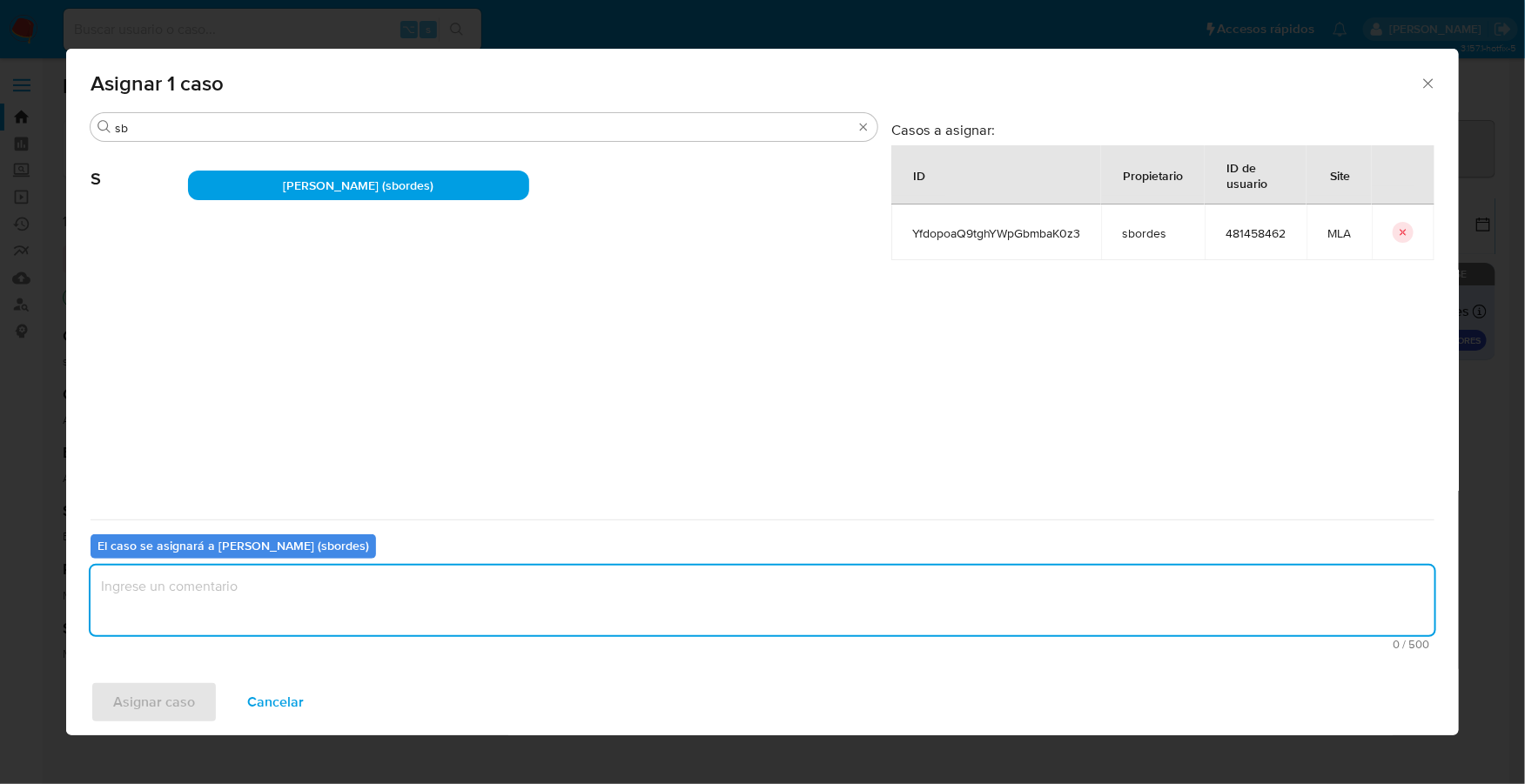
click at [274, 627] on textarea "assign-modal" at bounding box center [762, 600] width 1344 height 70
click at [166, 698] on span "Asignar caso" at bounding box center [154, 702] width 81 height 38
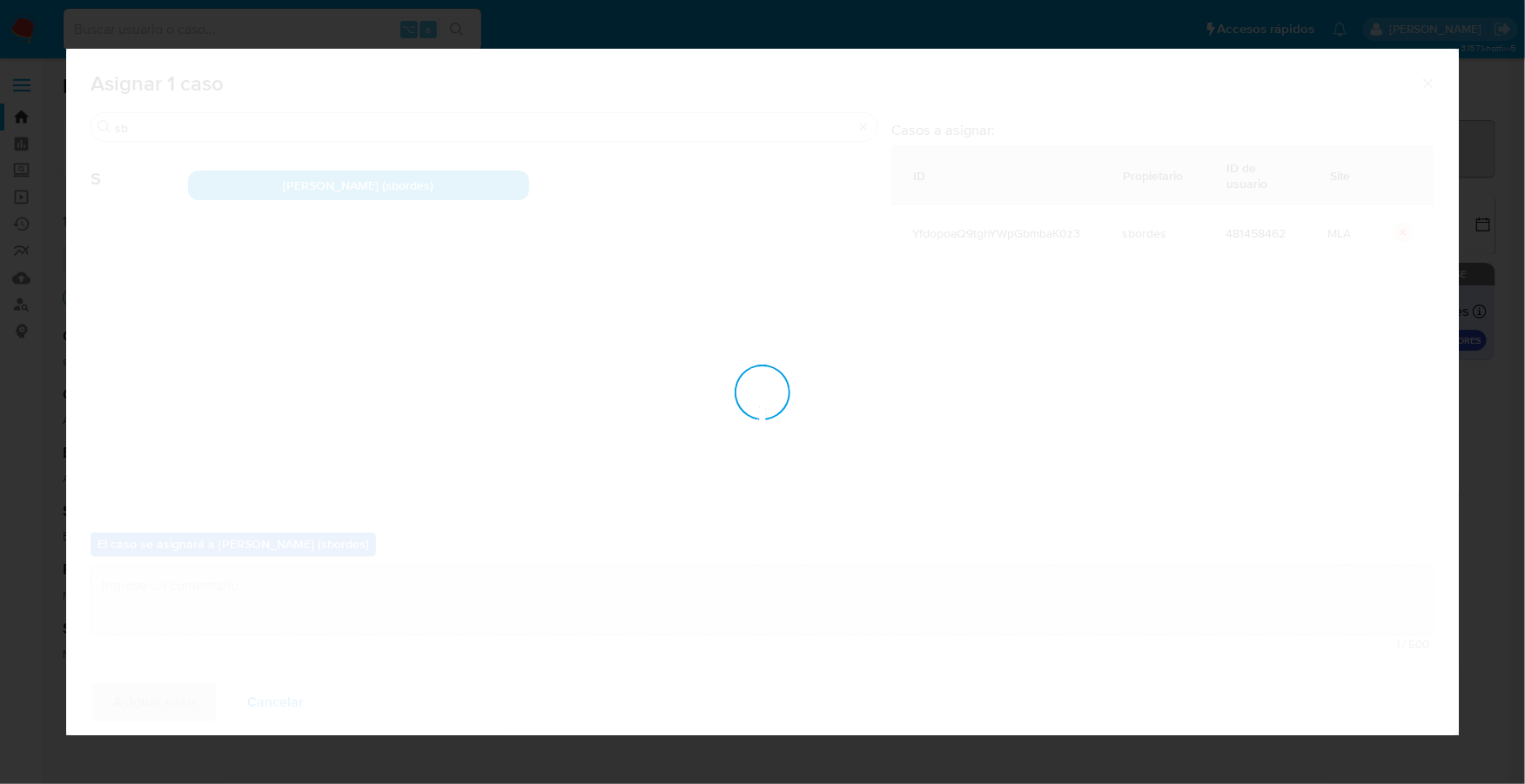
checkbox input "false"
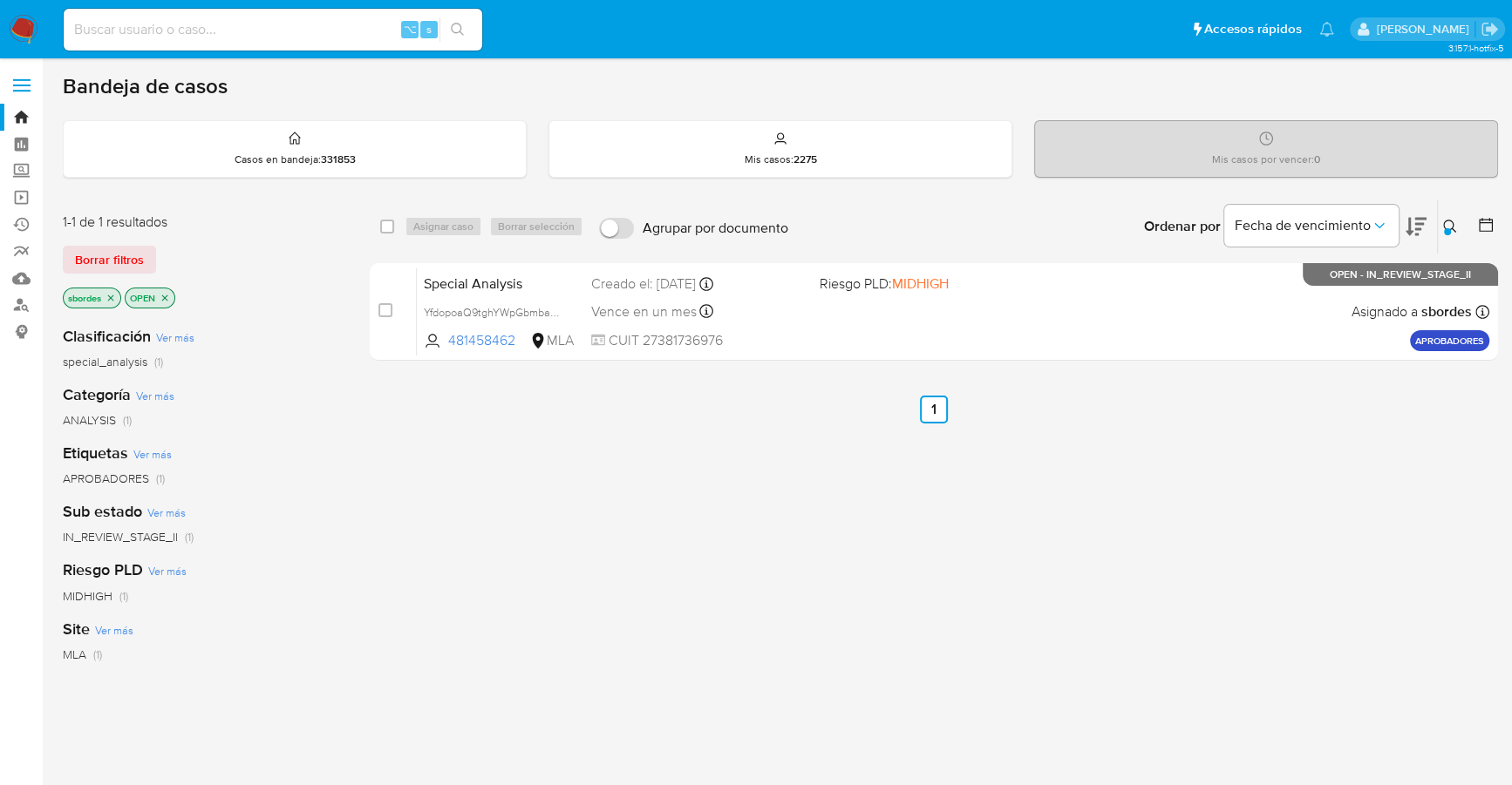
click at [30, 26] on img at bounding box center [23, 29] width 29 height 29
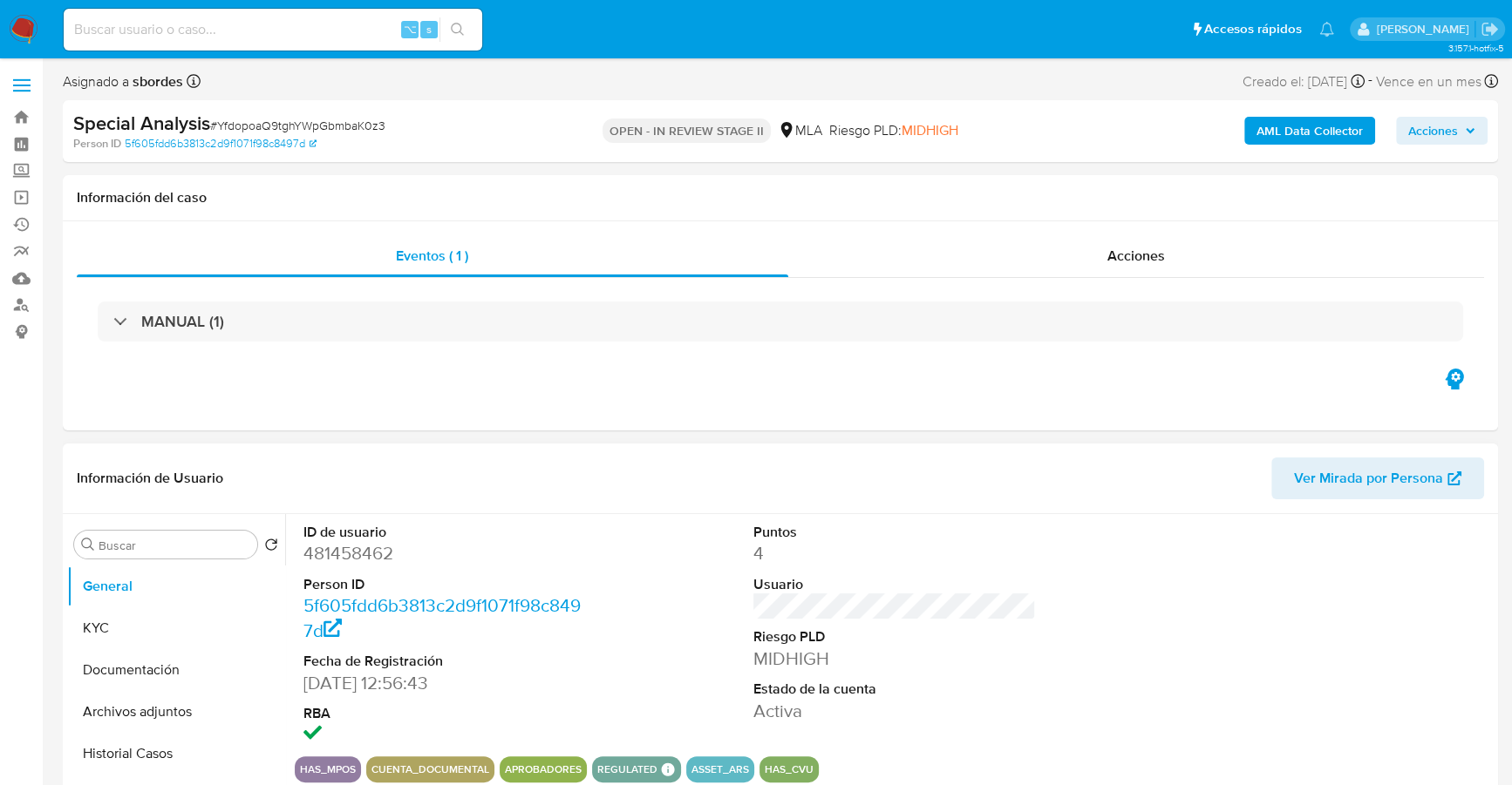
select select "10"
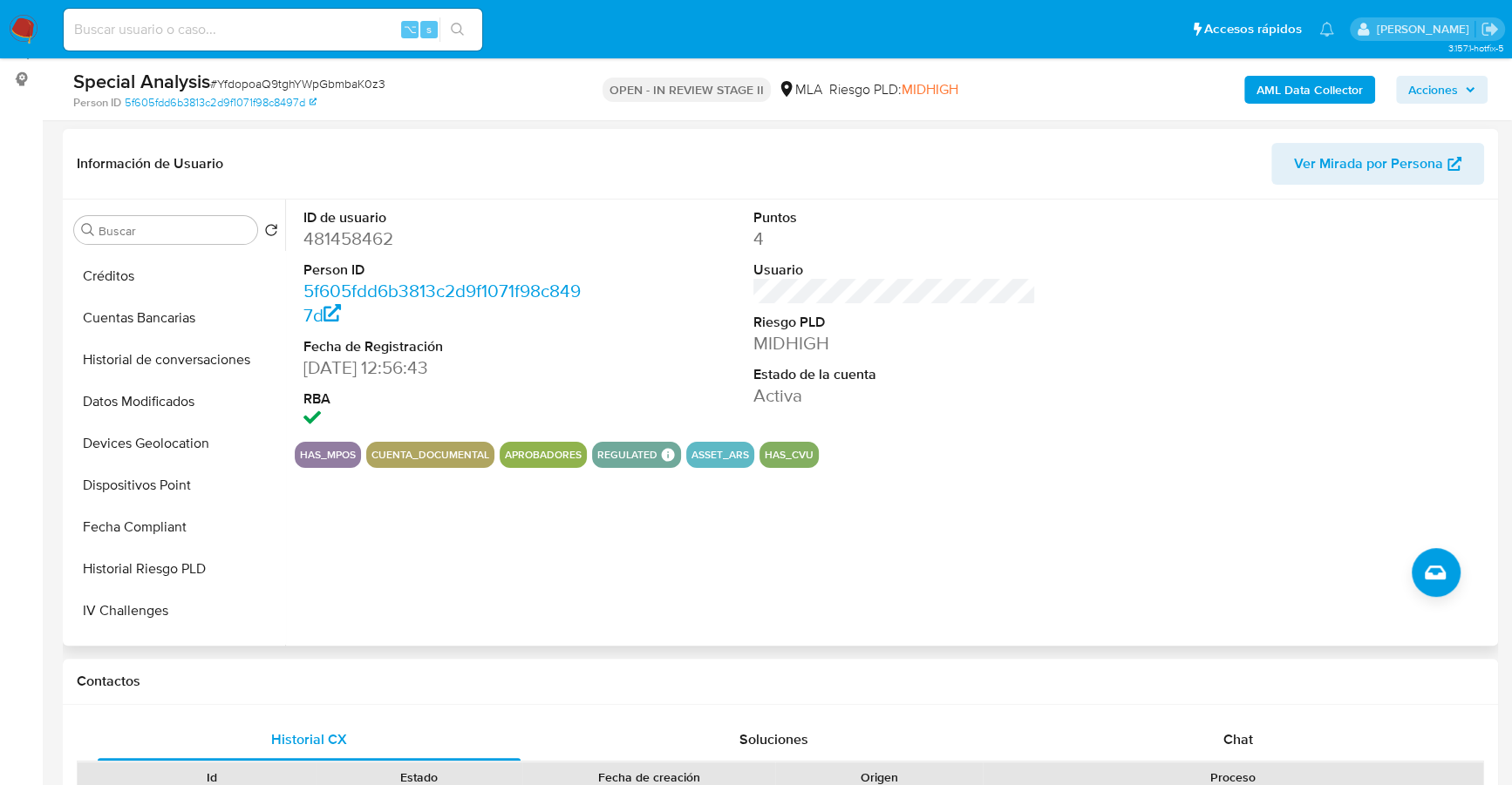
scroll to position [861, 0]
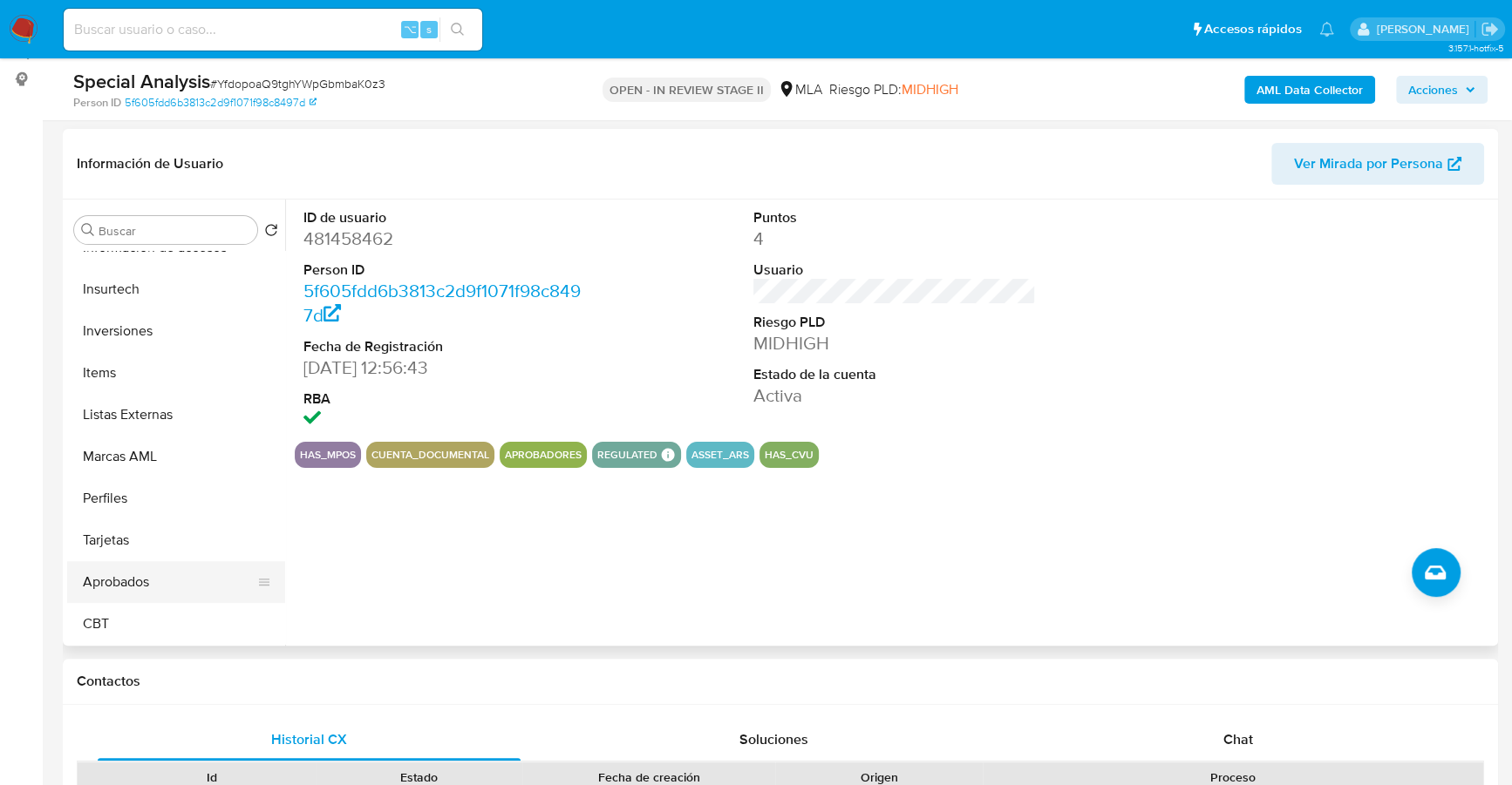
click at [125, 580] on button "Aprobados" at bounding box center [169, 581] width 204 height 42
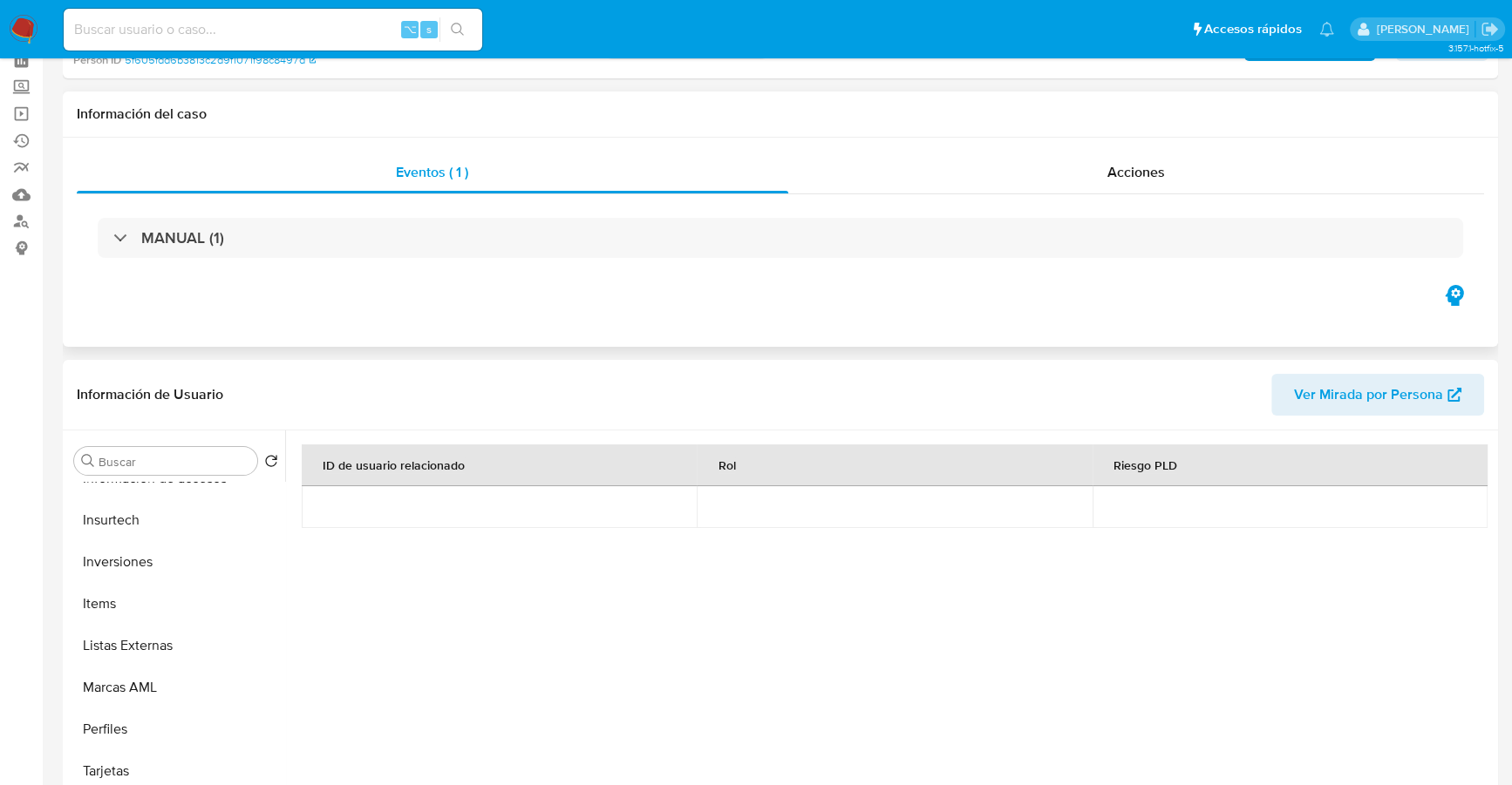
scroll to position [0, 0]
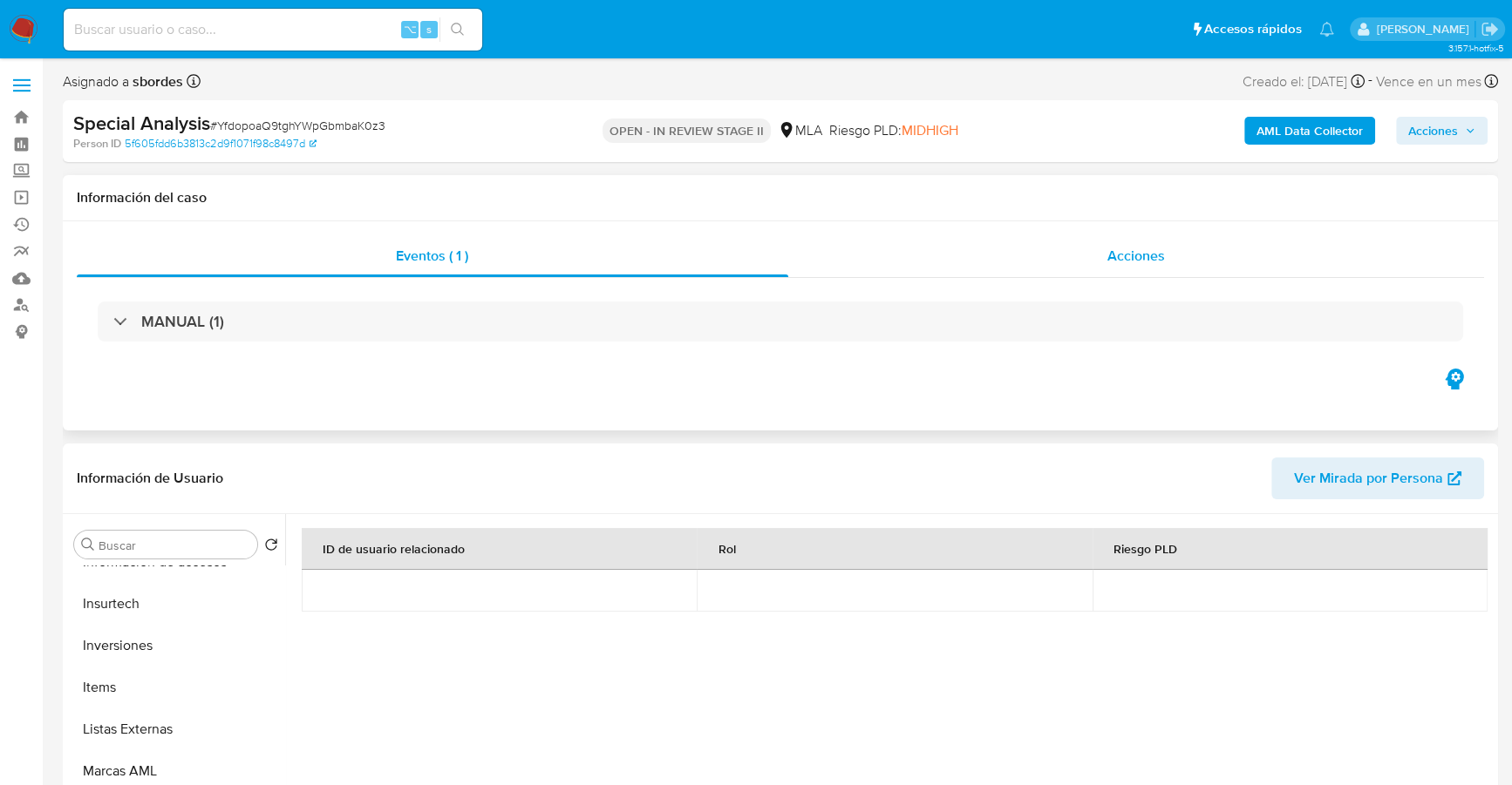
click at [1200, 236] on div "Acciones" at bounding box center [1136, 256] width 697 height 42
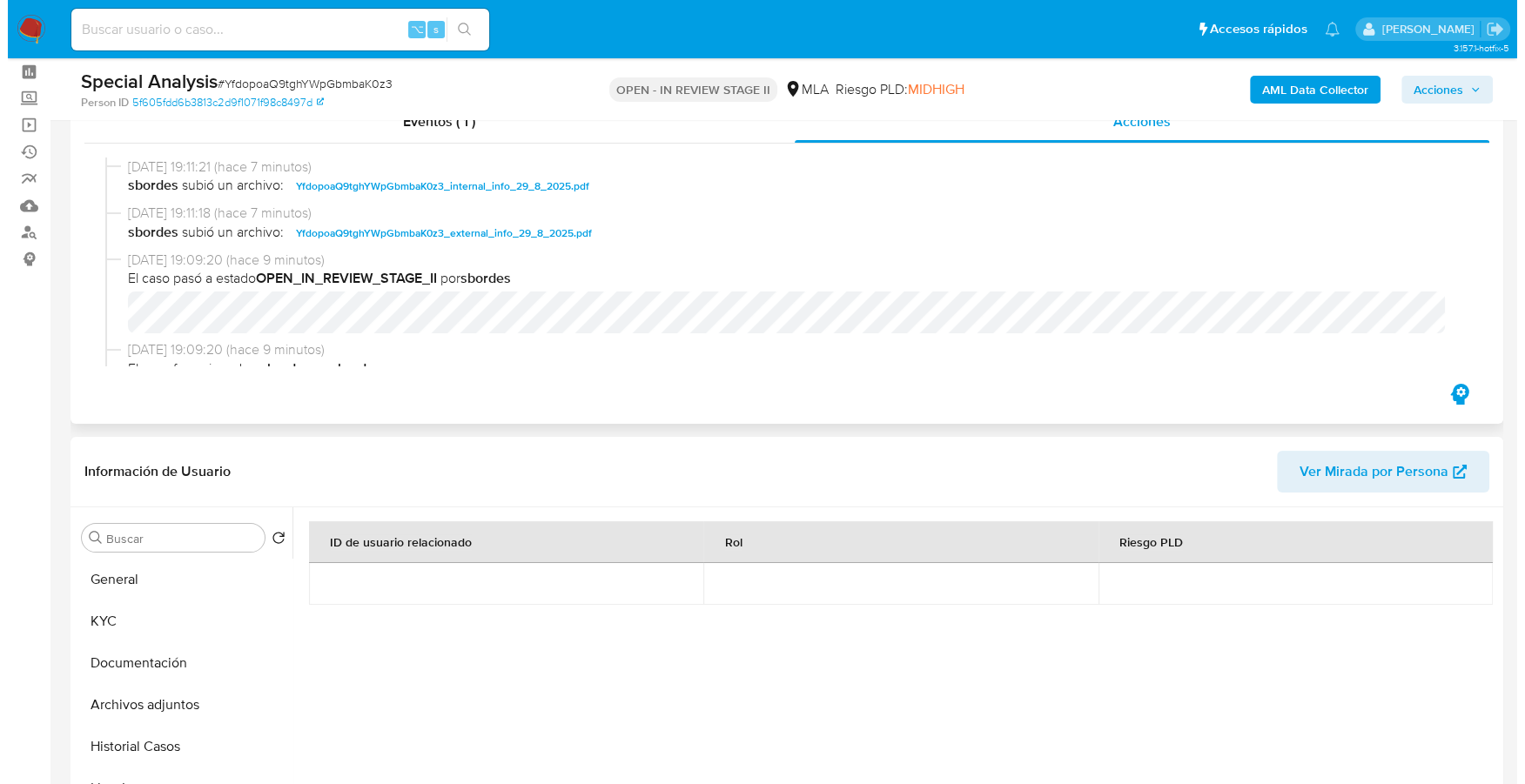
scroll to position [255, 0]
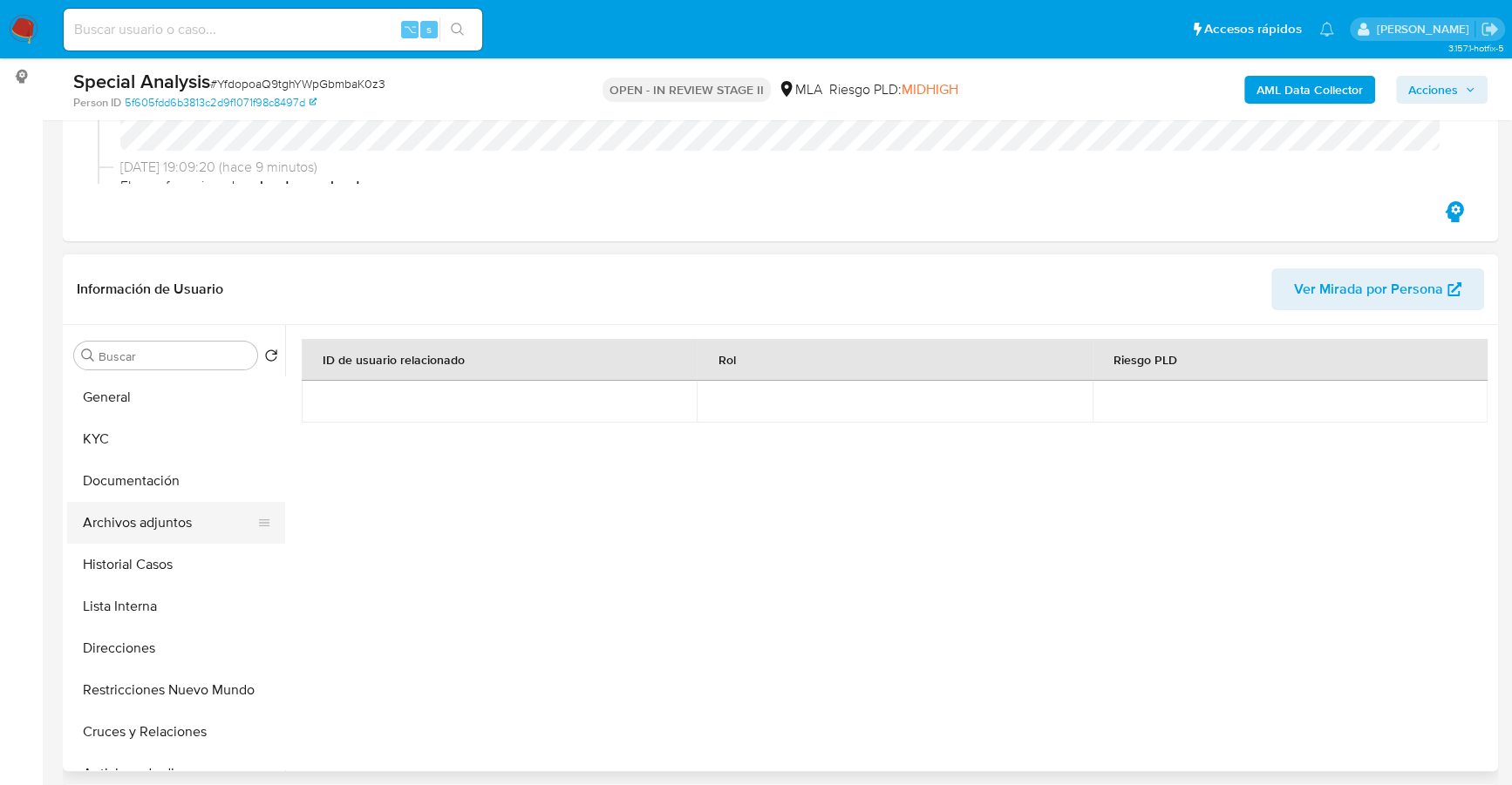
click at [168, 516] on button "Archivos adjuntos" at bounding box center [169, 523] width 204 height 42
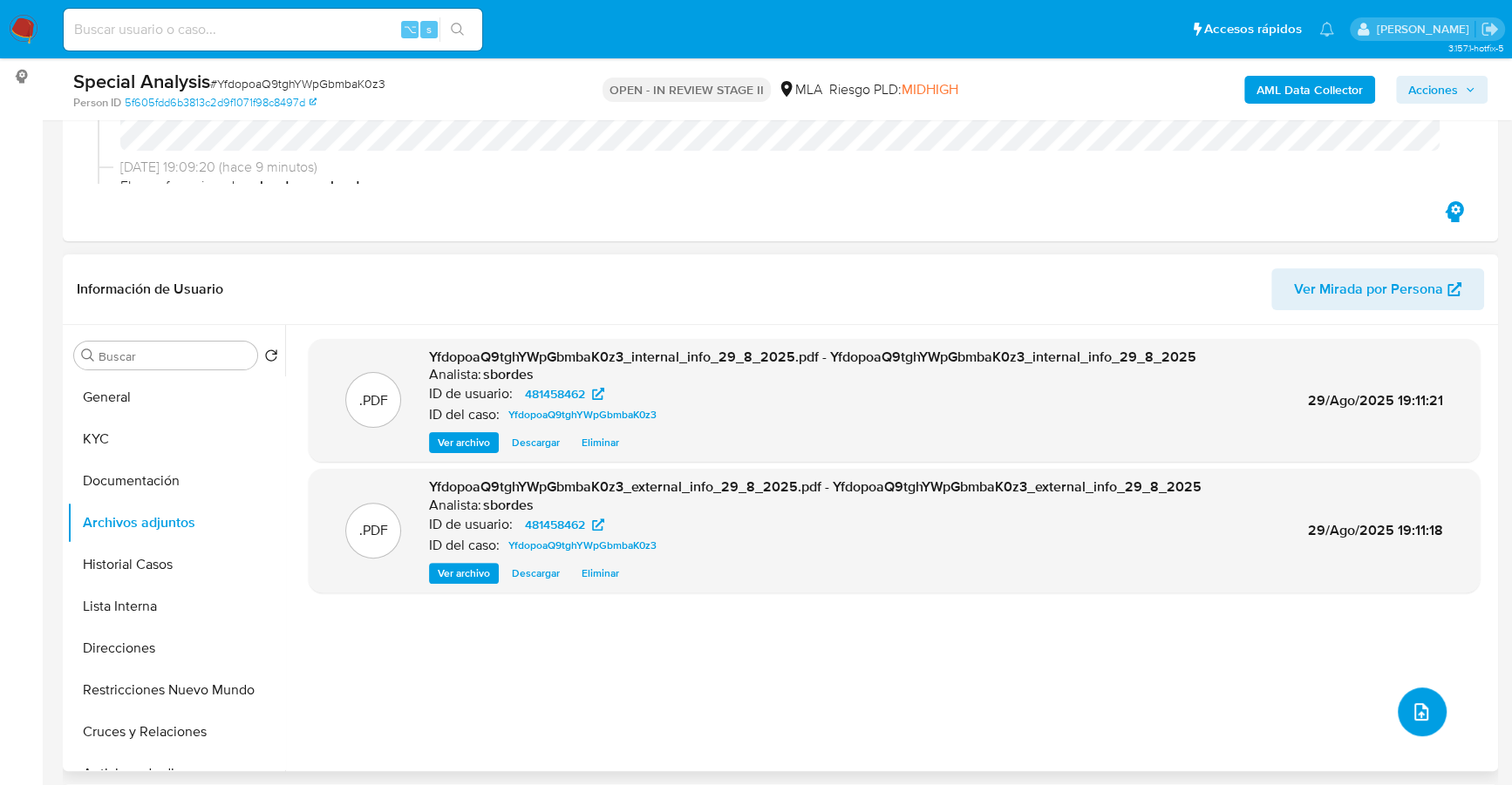
click at [1403, 727] on button "upload-file" at bounding box center [1422, 711] width 49 height 49
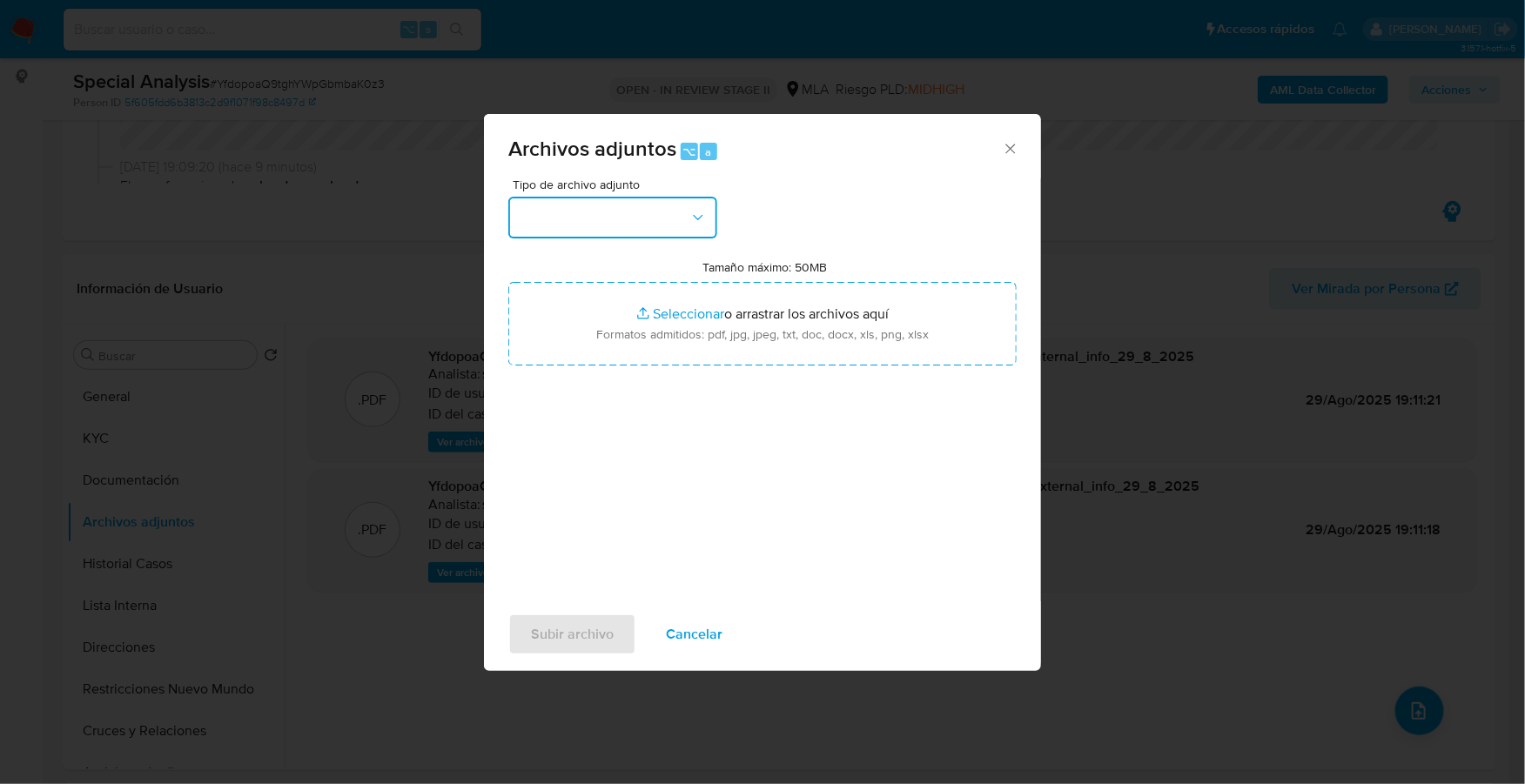
click at [679, 224] on button "button" at bounding box center [612, 217] width 209 height 42
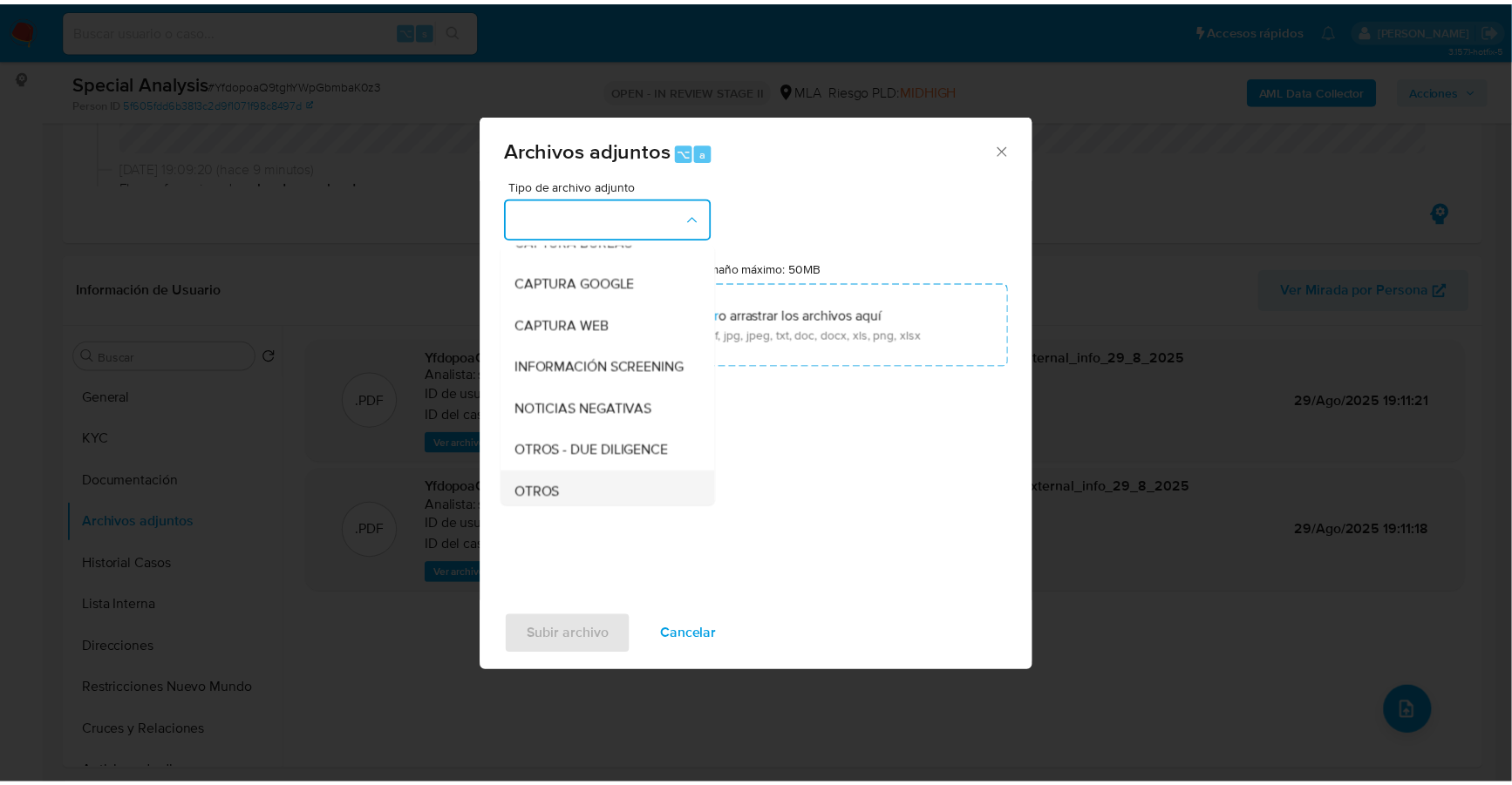
scroll to position [198, 0]
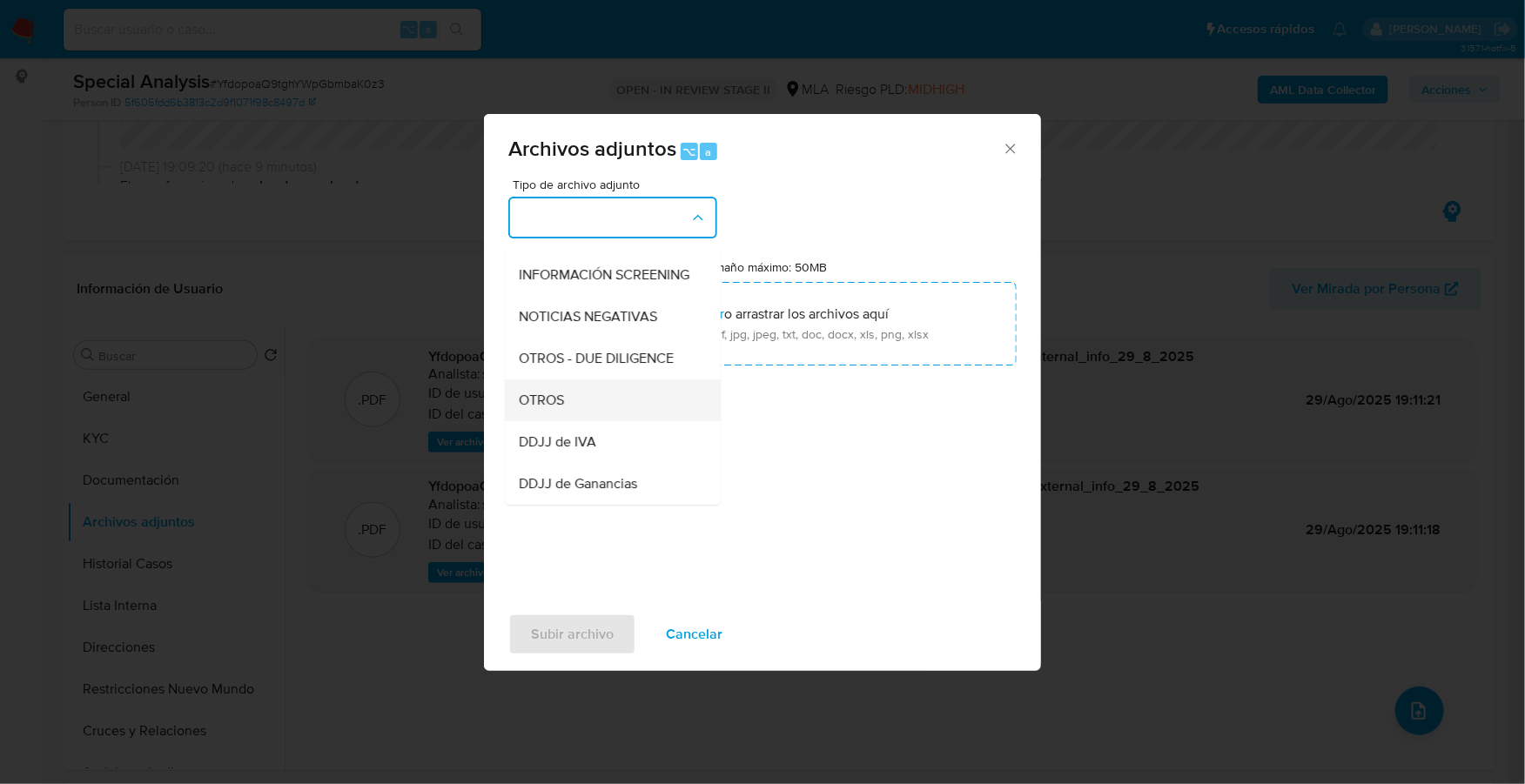
click at [582, 419] on div "OTROS" at bounding box center [607, 400] width 178 height 42
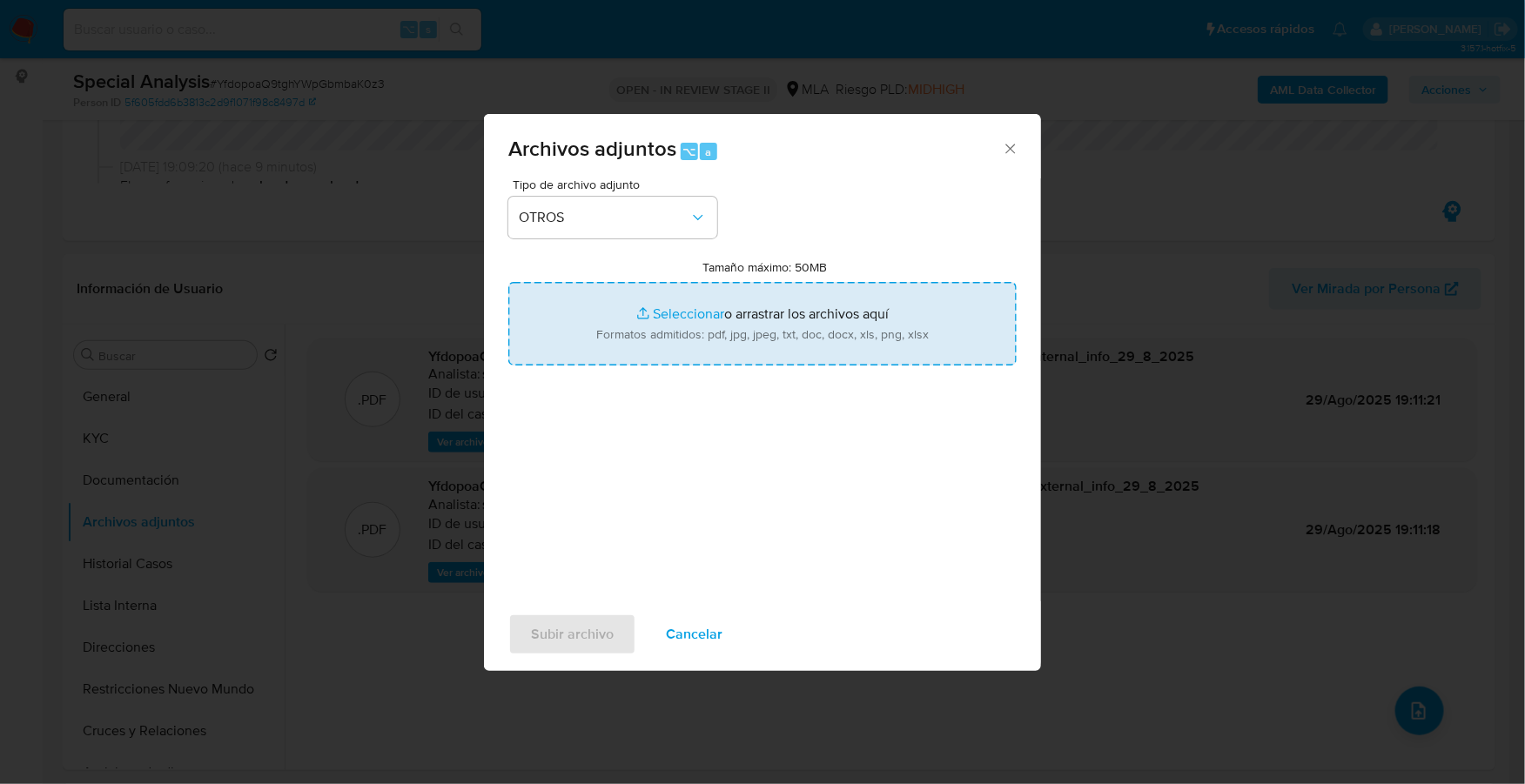
click at [697, 304] on input "Tamaño máximo: 50MB Seleccionar archivos" at bounding box center [762, 324] width 508 height 83
type input "C:\fakepath\Caselog YfdopoaQ9tghYWpGbmbaK0z3_2025_08_29_17_40_02.docx"
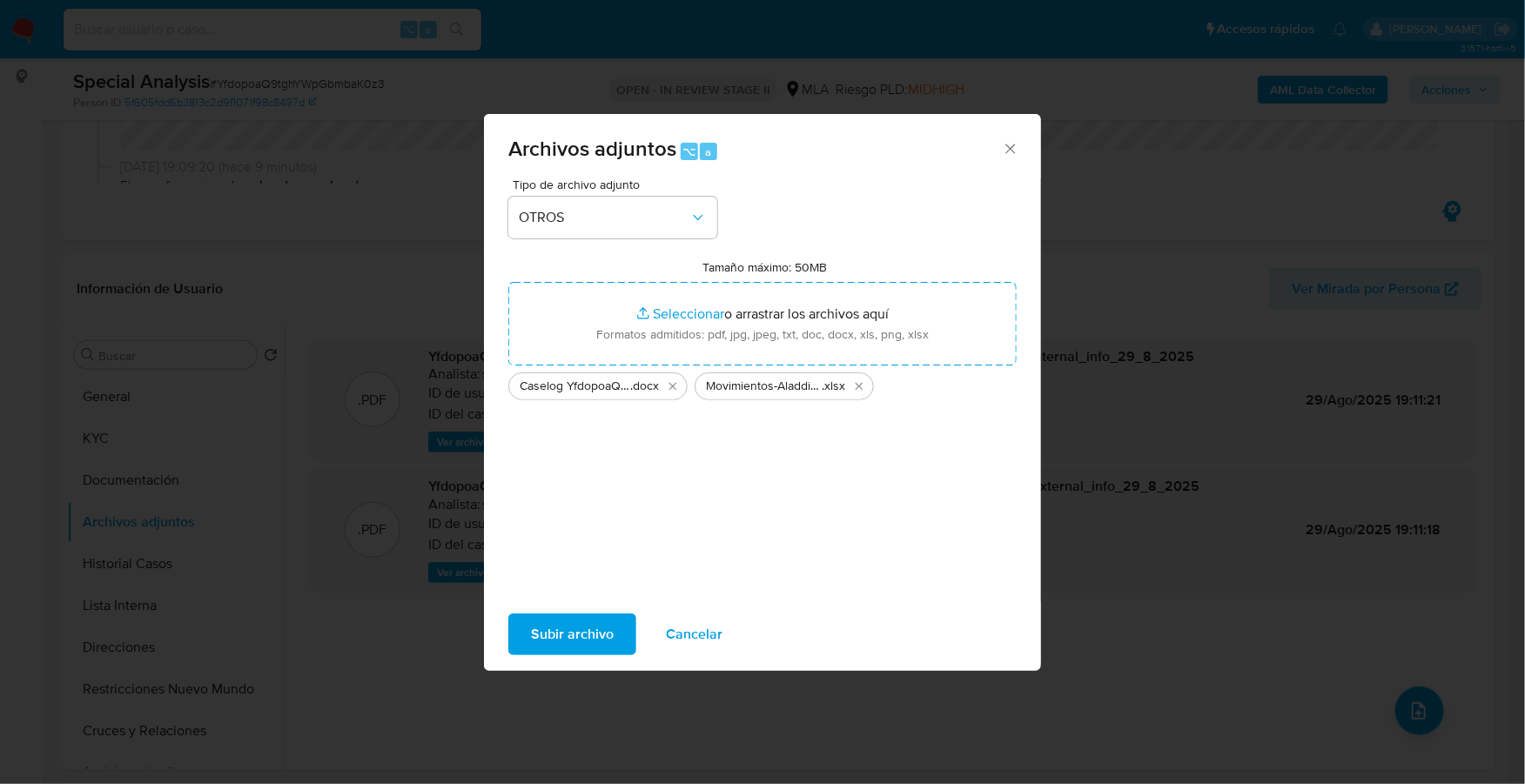
click at [588, 644] on span "Subir archivo" at bounding box center [572, 634] width 82 height 38
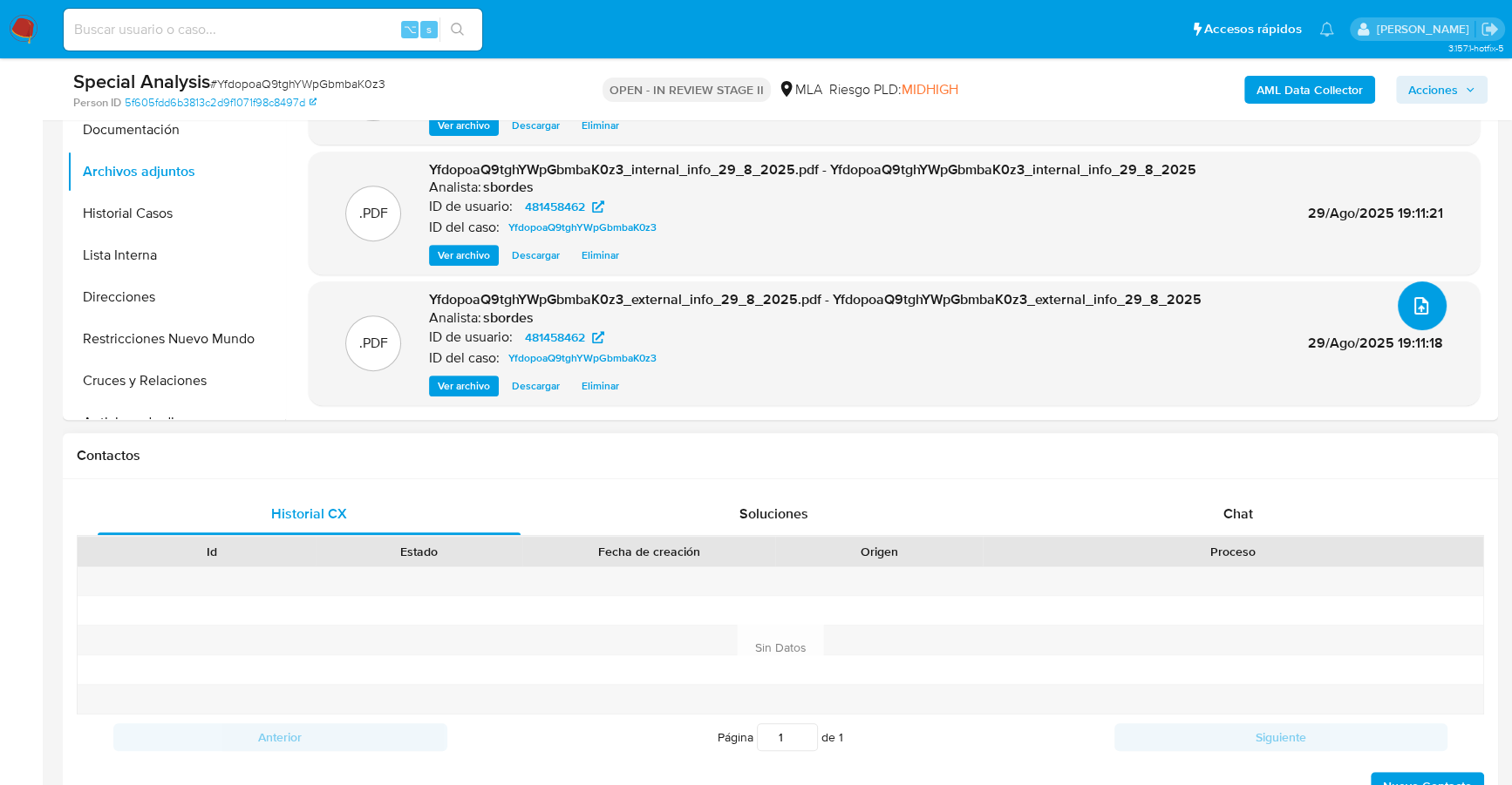
scroll to position [56, 0]
click at [1241, 521] on span "Chat" at bounding box center [1237, 514] width 29 height 20
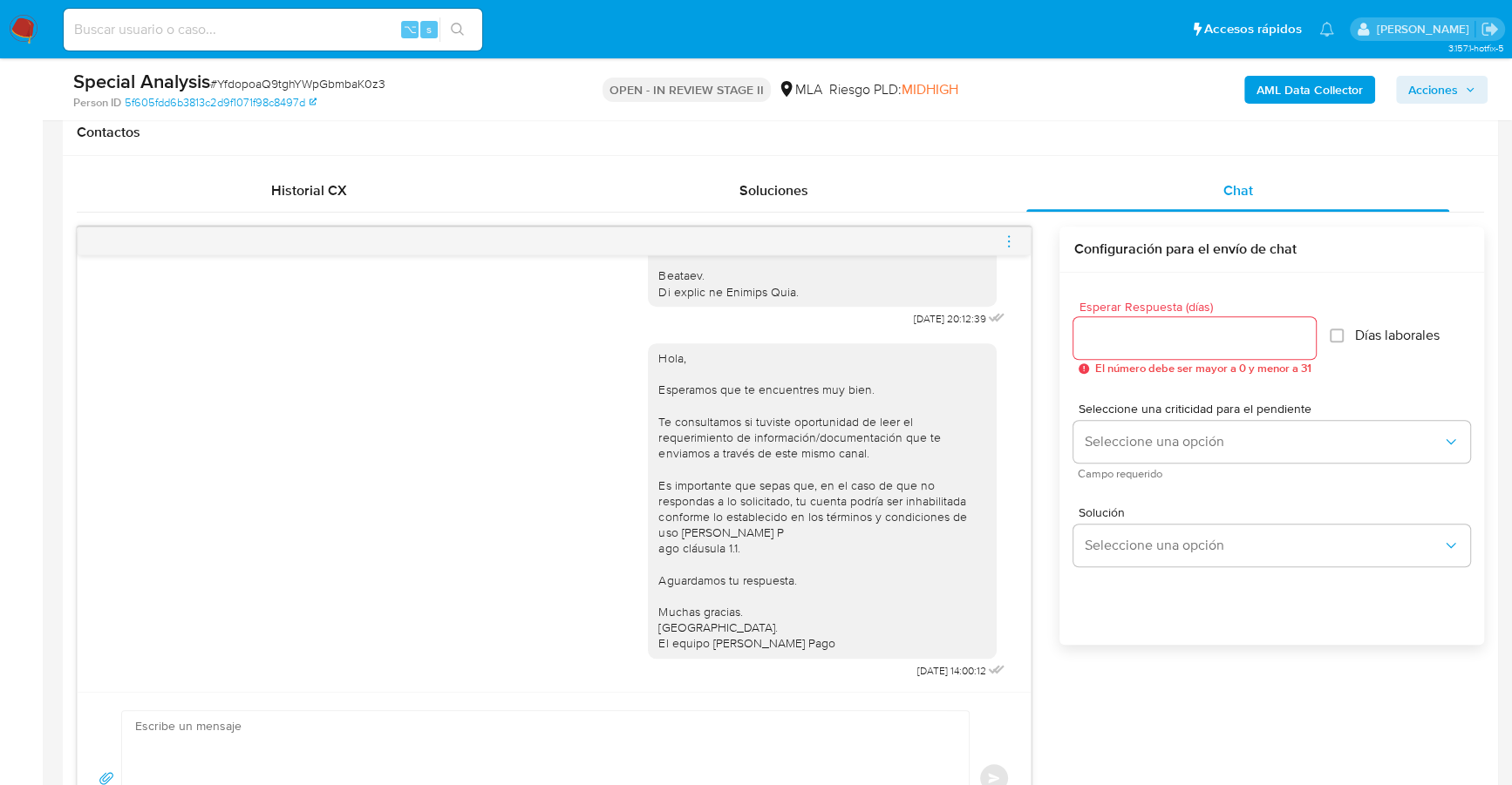
scroll to position [914, 0]
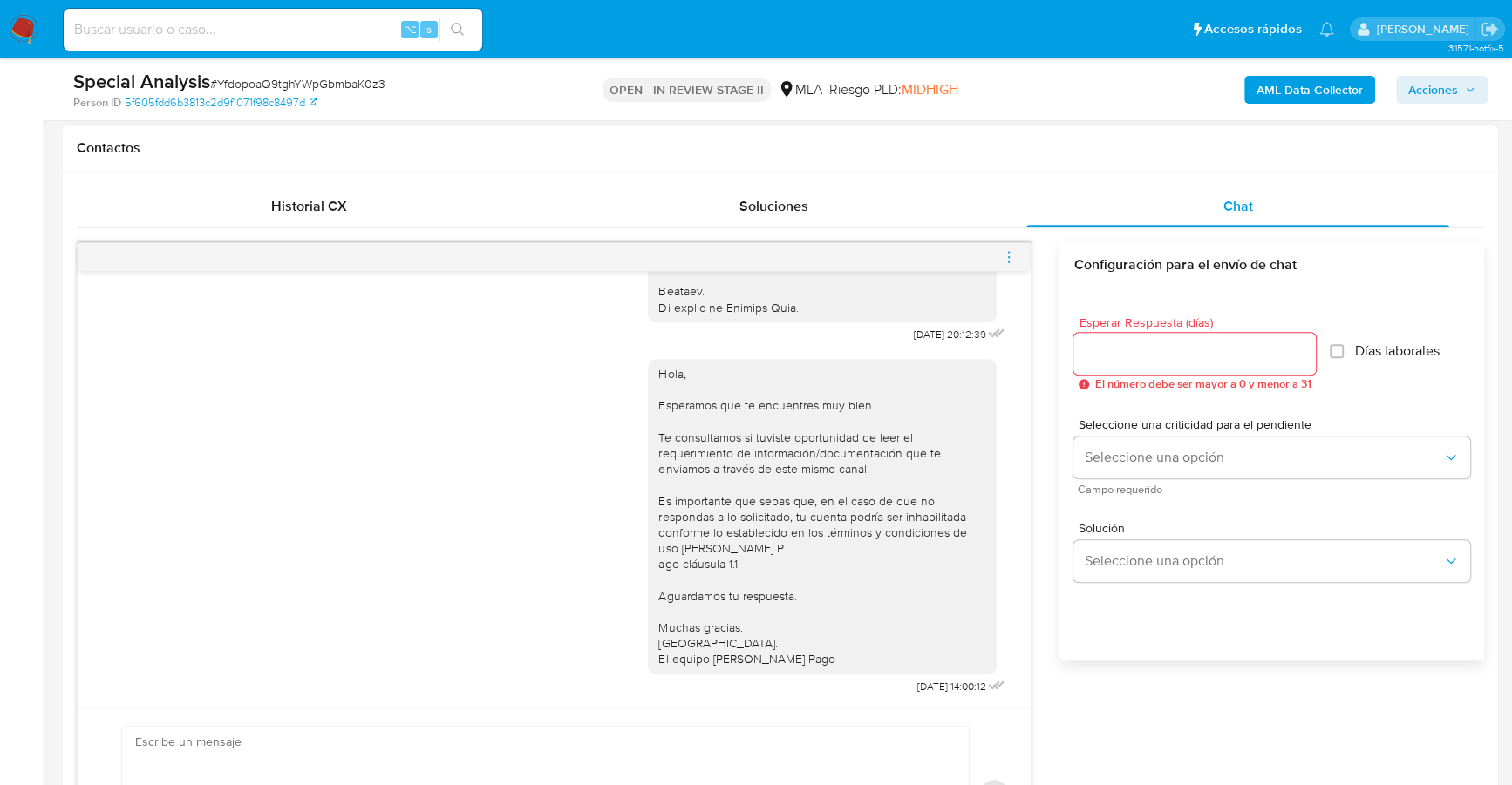
click at [1009, 258] on icon "menu-action" at bounding box center [1009, 257] width 16 height 16
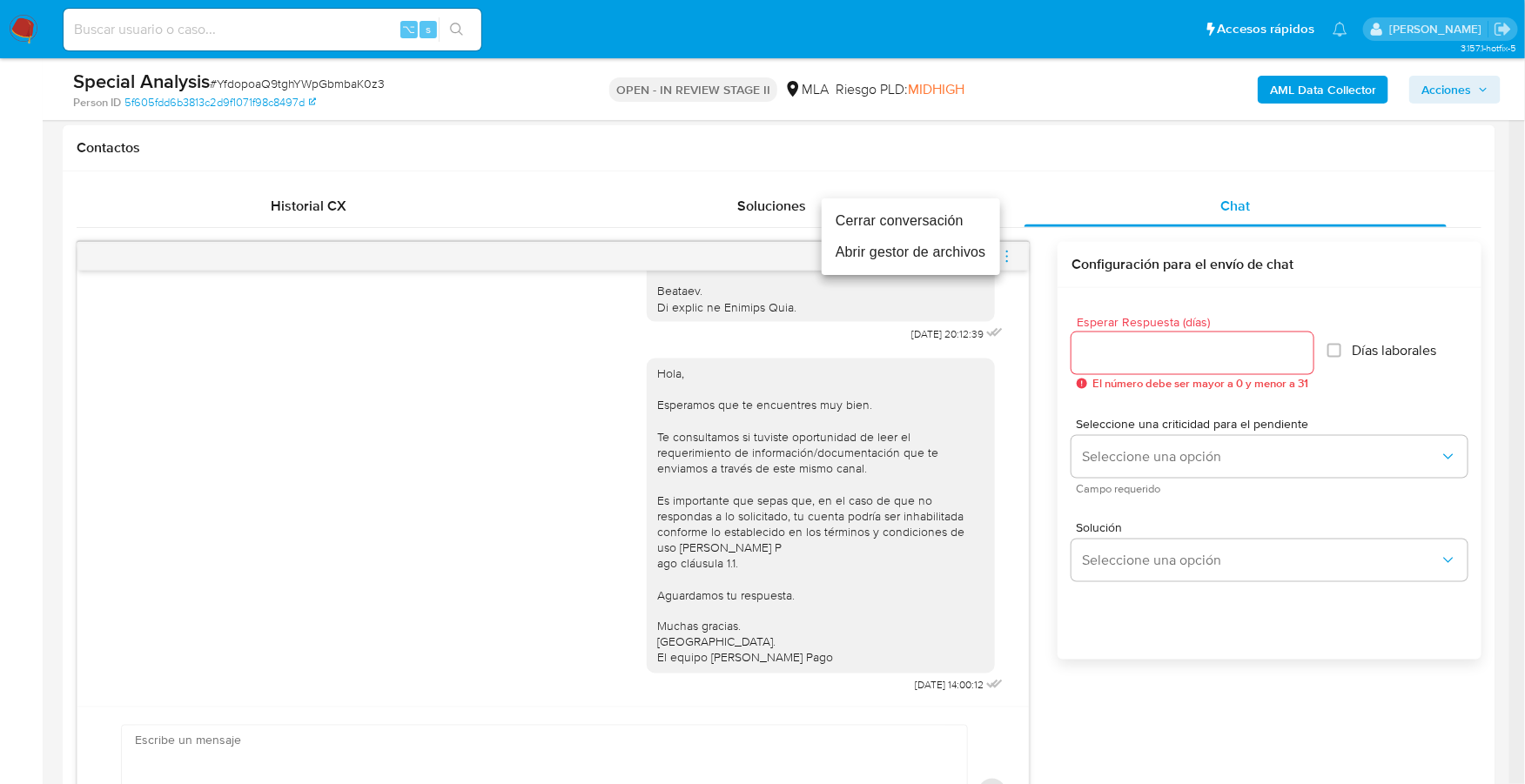
click at [891, 219] on li "Cerrar conversación" at bounding box center [912, 220] width 179 height 31
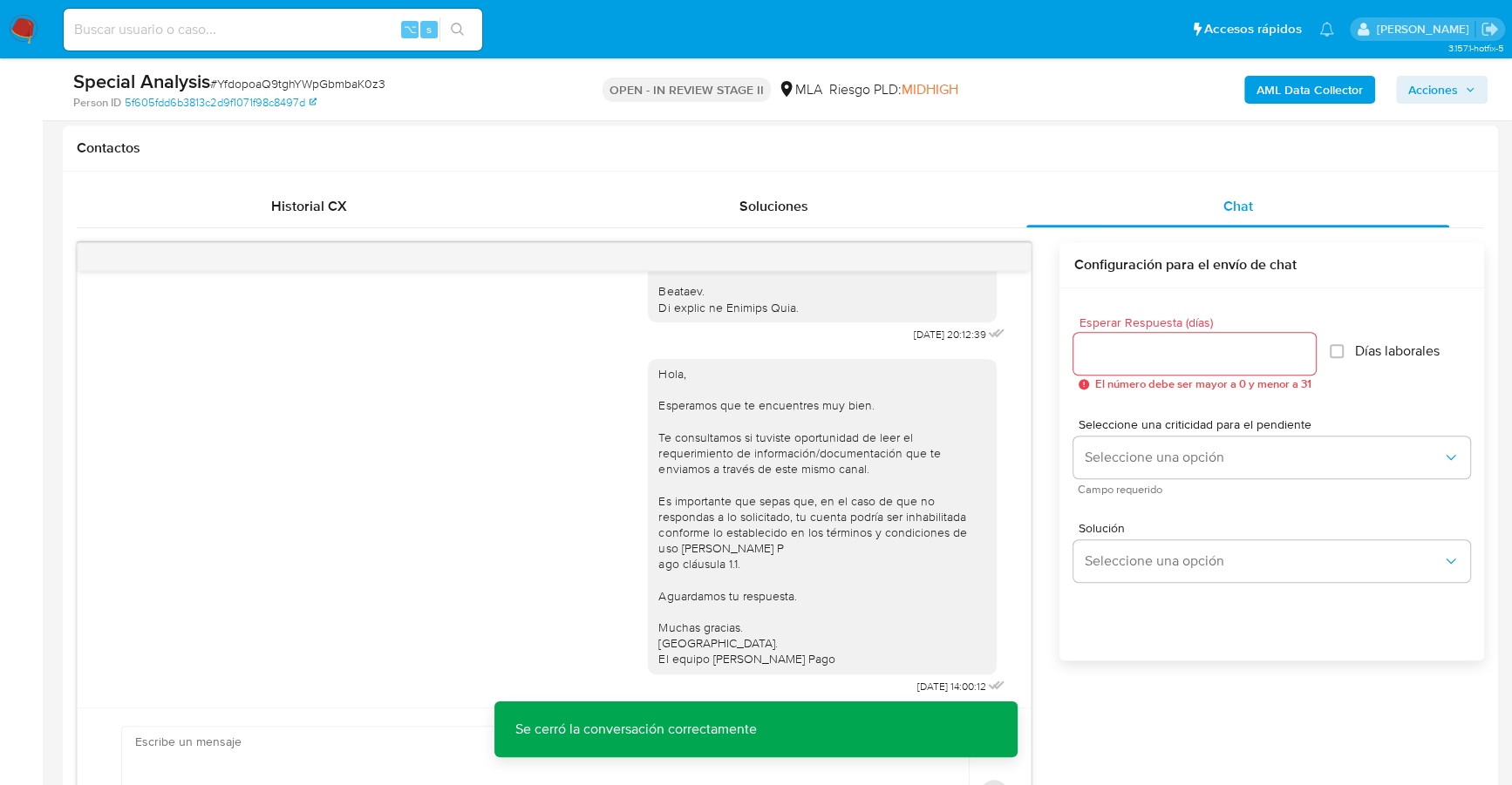
click at [1444, 89] on span "Acciones" at bounding box center [1432, 89] width 50 height 27
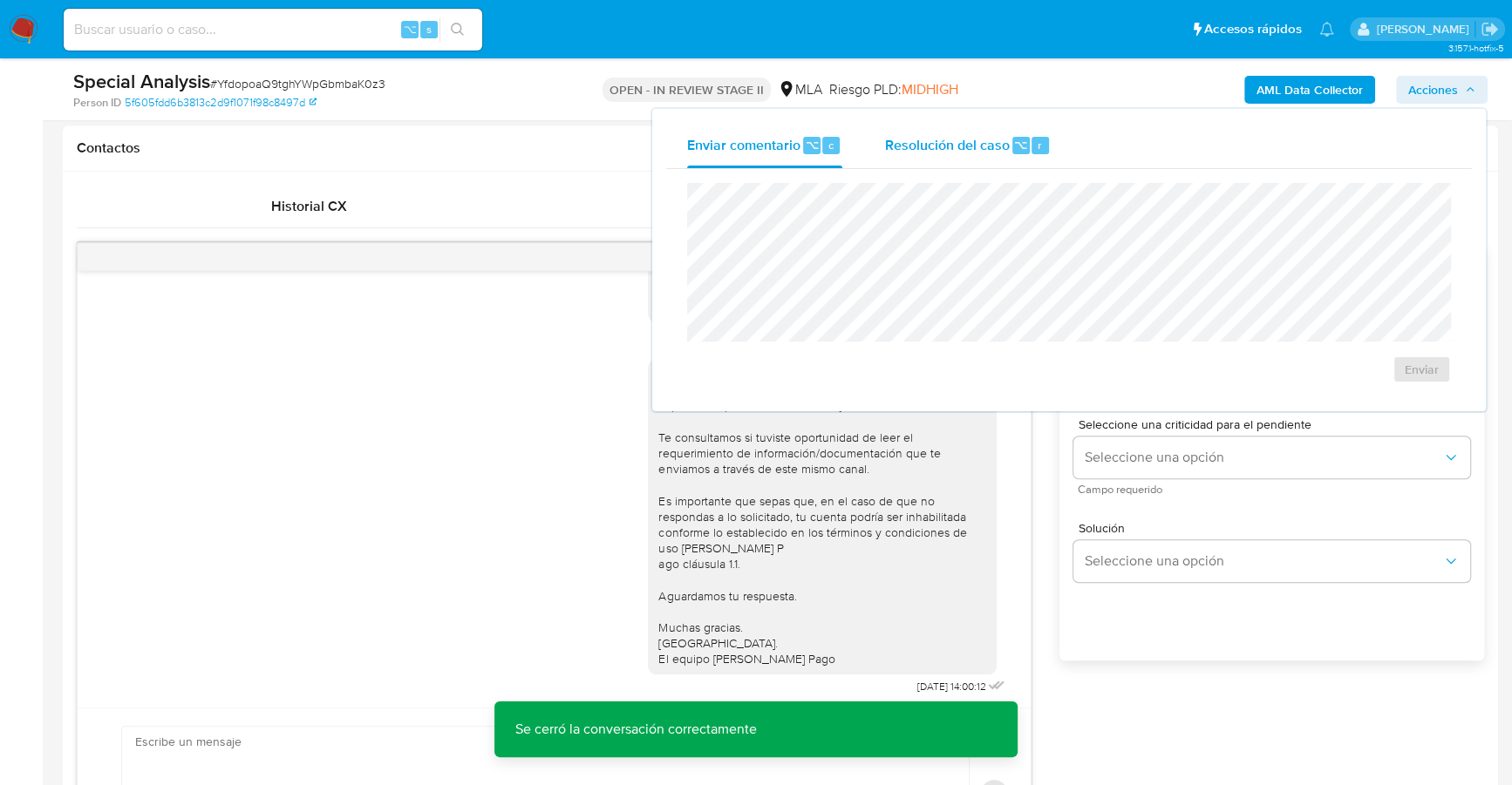
click at [991, 145] on span "Resolución del caso" at bounding box center [946, 144] width 125 height 20
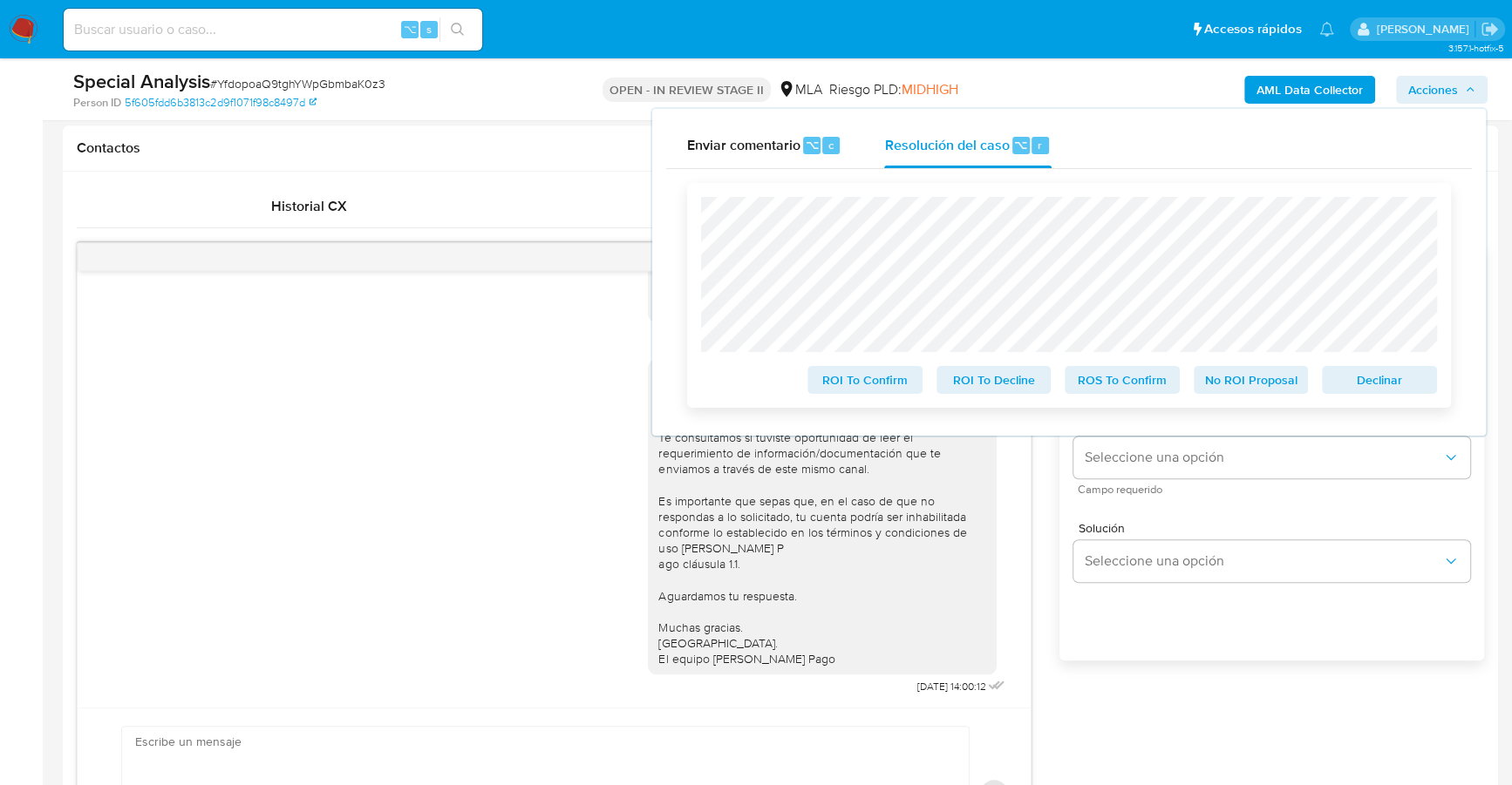
click at [1249, 390] on span "No ROI Proposal" at bounding box center [1251, 380] width 90 height 25
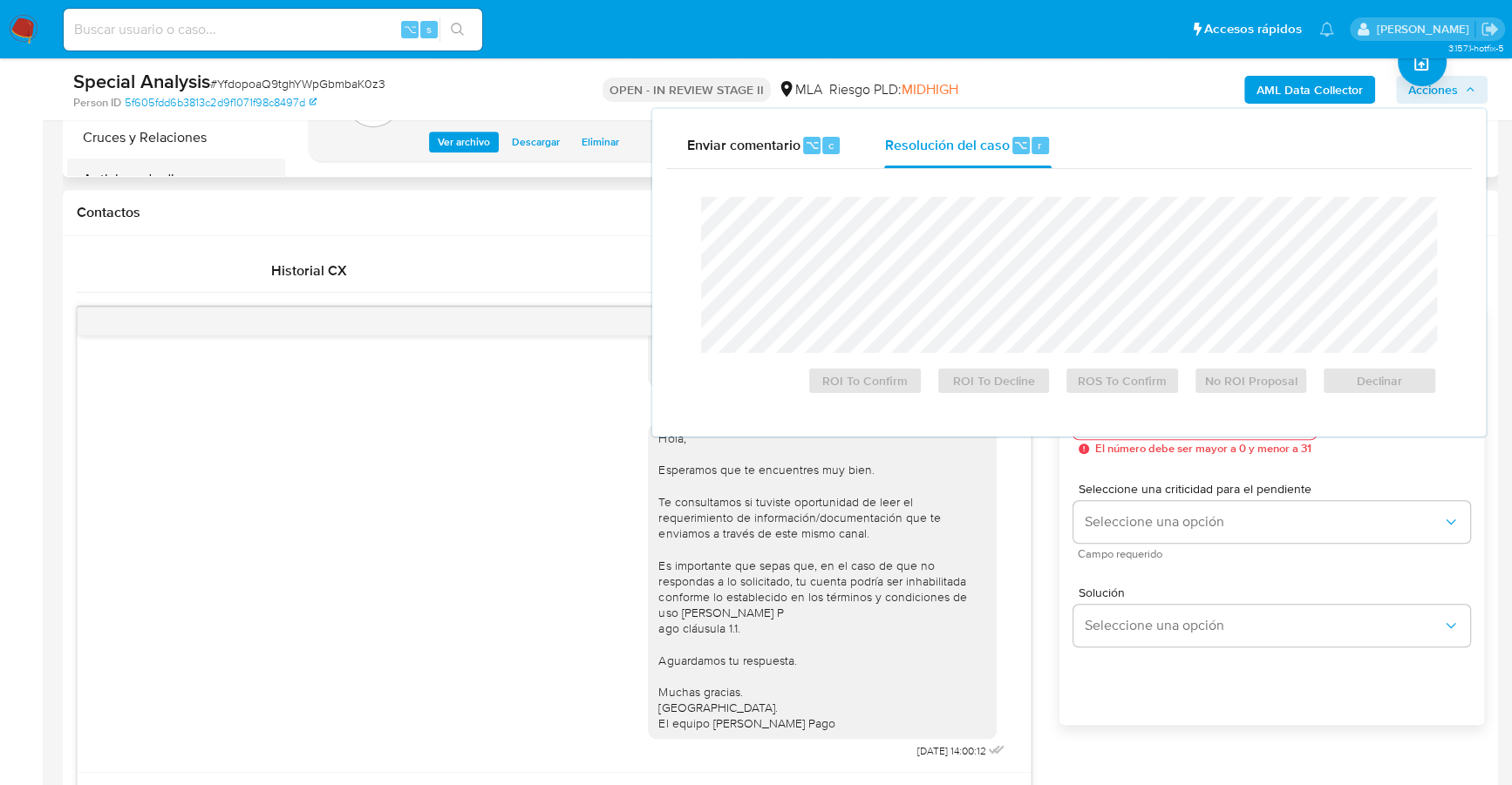
scroll to position [762, 0]
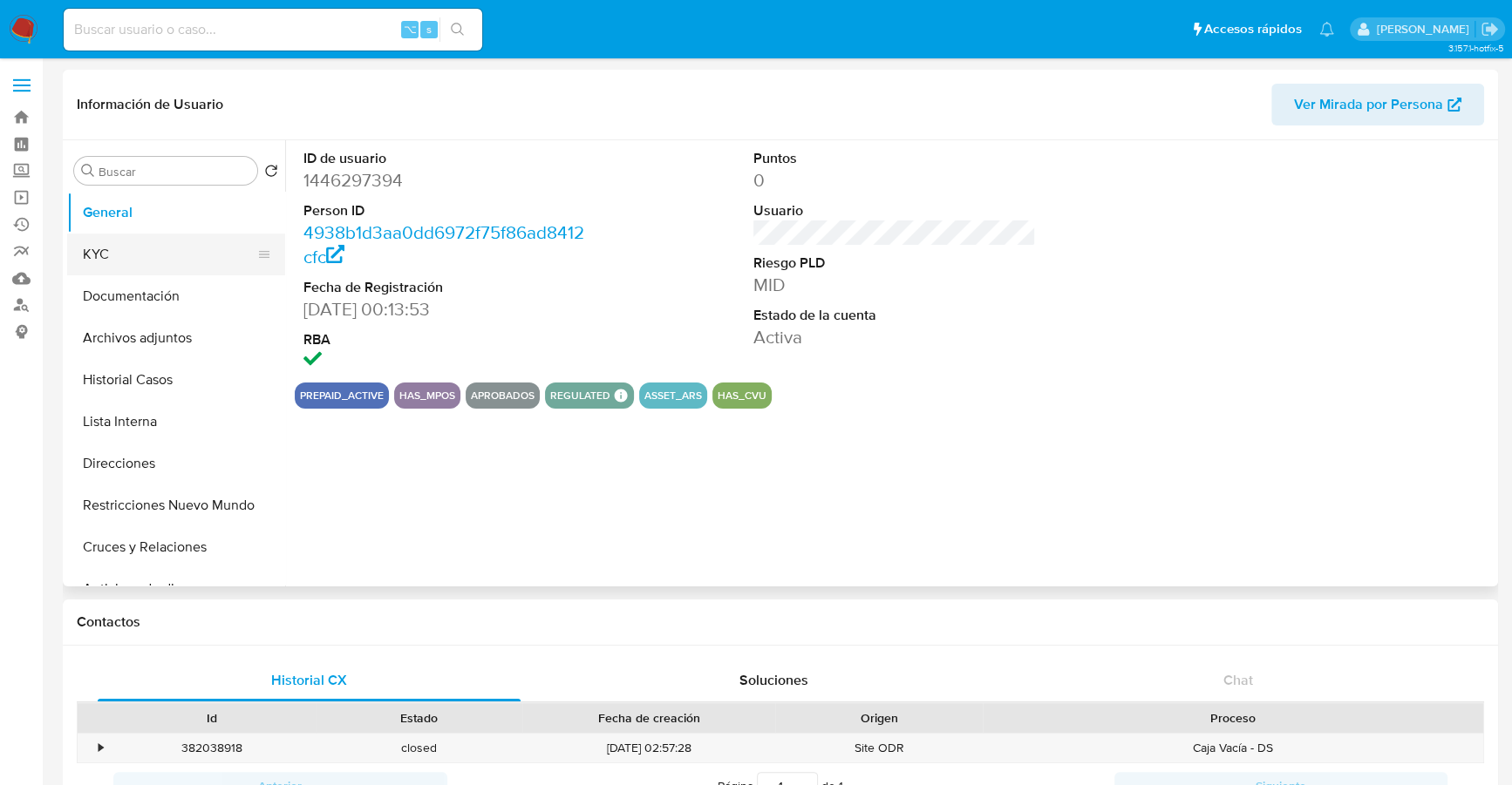
click at [102, 248] on button "KYC" at bounding box center [169, 254] width 204 height 42
select select "10"
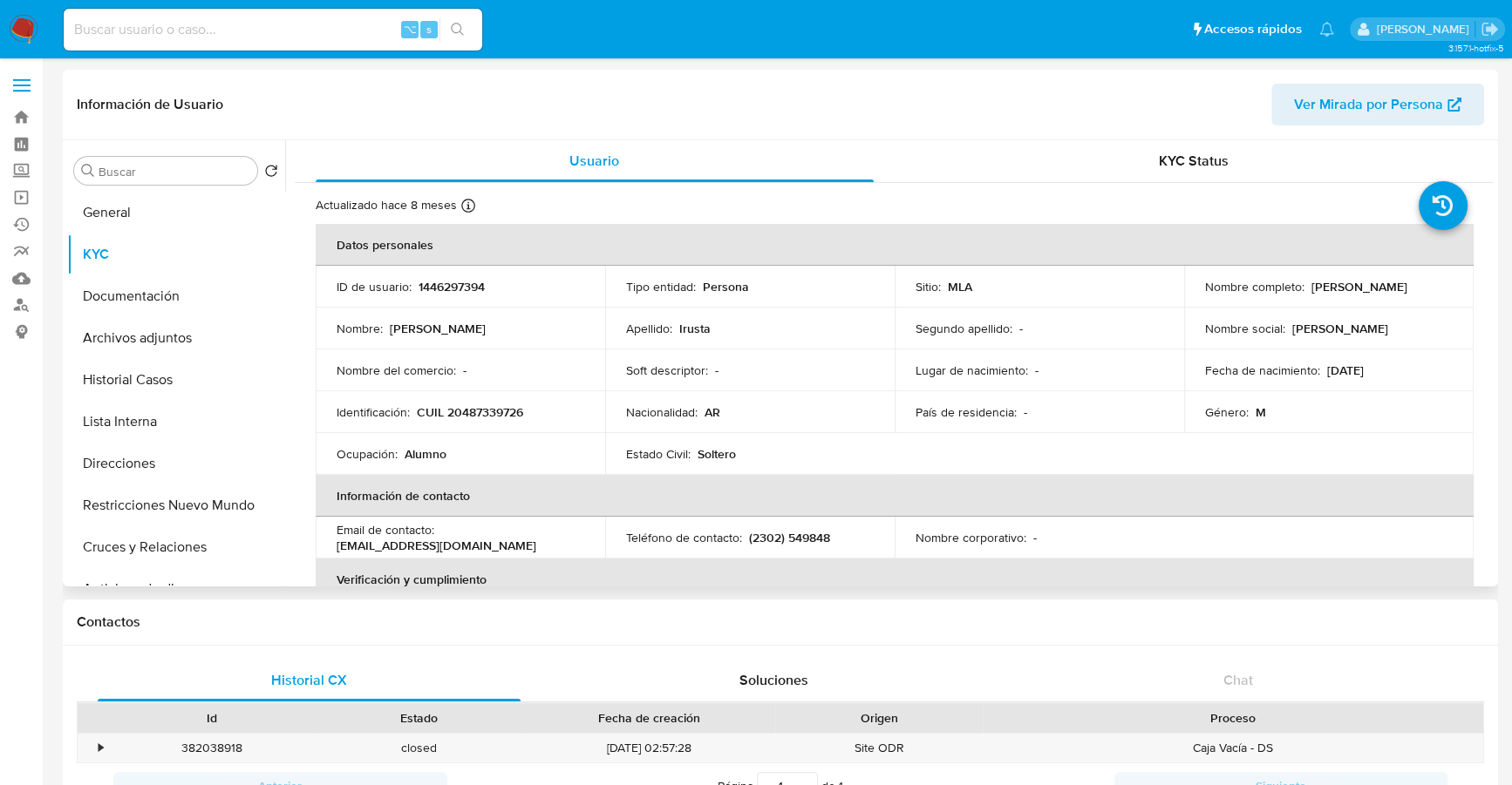
drag, startPoint x: 1305, startPoint y: 287, endPoint x: 1419, endPoint y: 284, distance: 114.0
click at [1419, 284] on div "Nombre completo : [PERSON_NAME]" at bounding box center [1328, 287] width 247 height 16
copy p "[PERSON_NAME]"
copy p "20487339726"
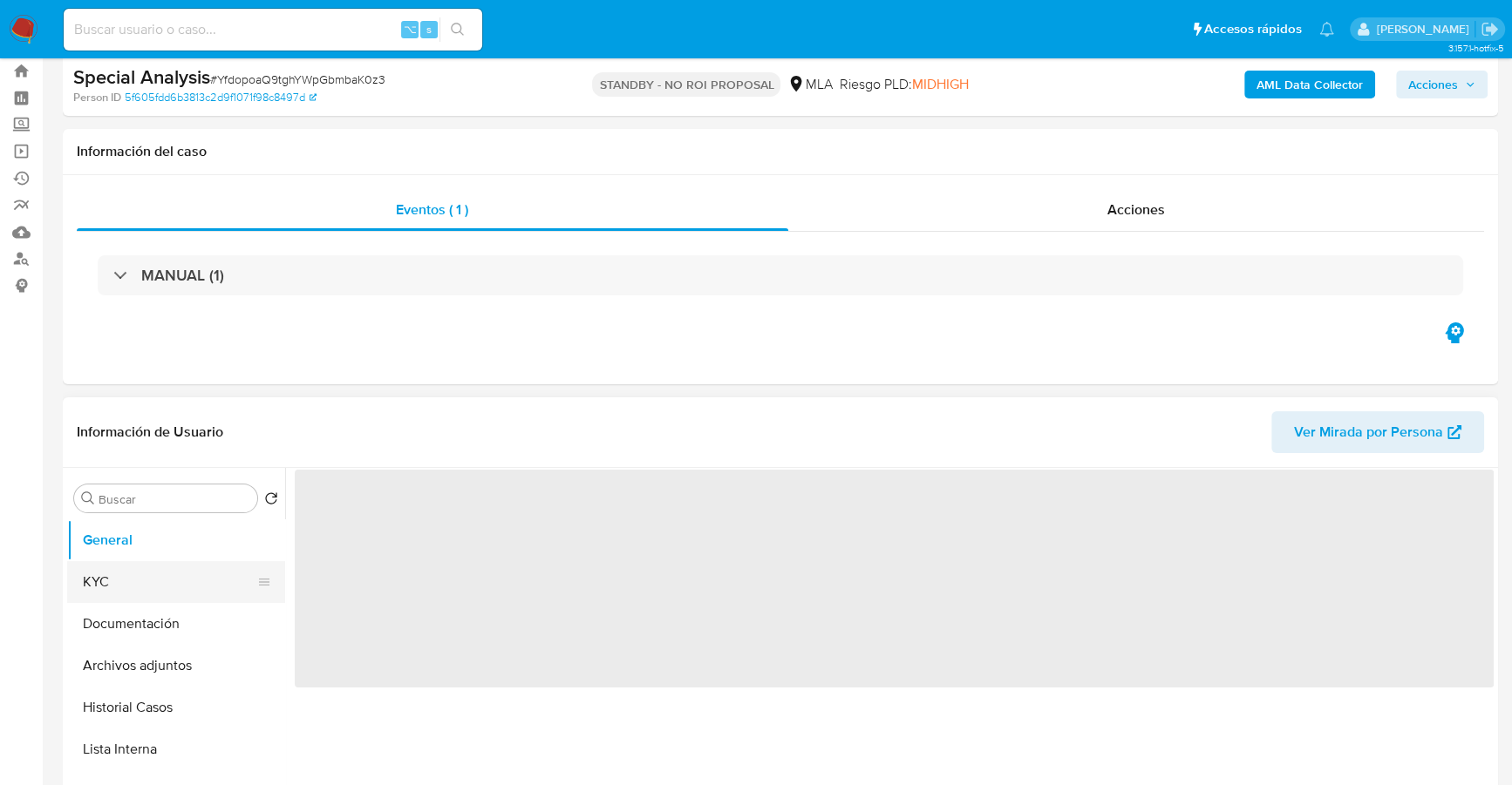
scroll to position [148, 0]
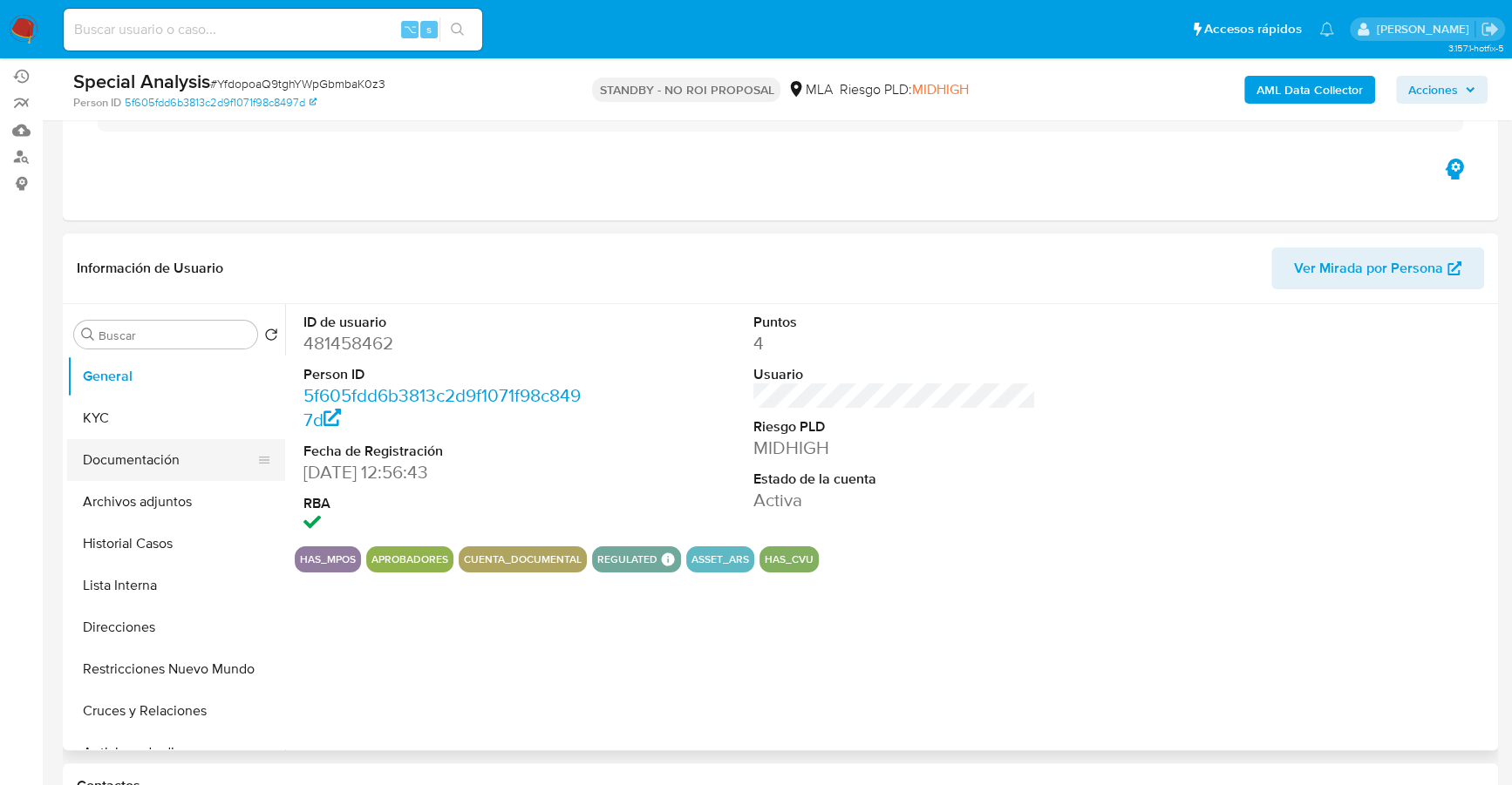
select select "10"
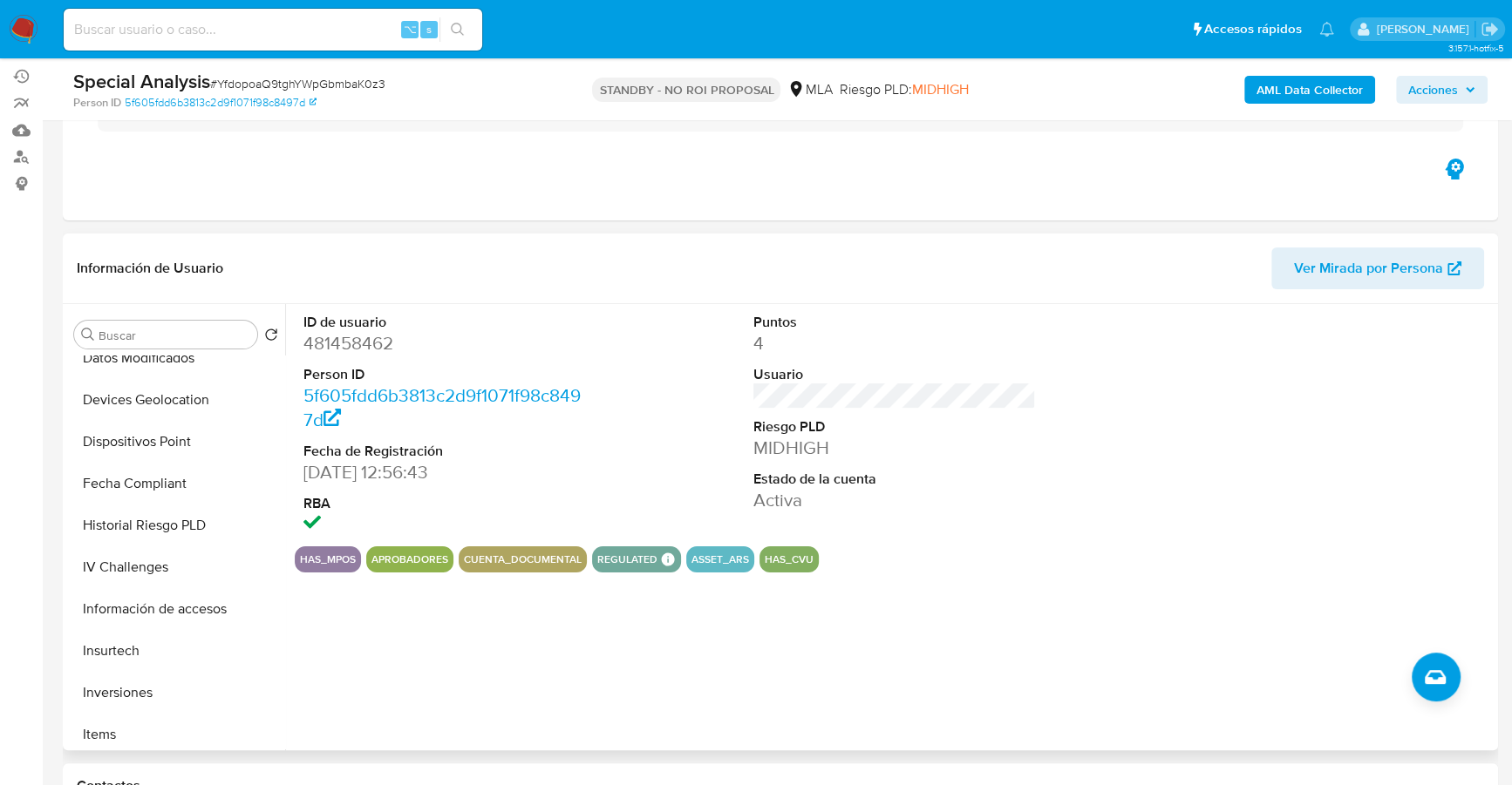
scroll to position [861, 0]
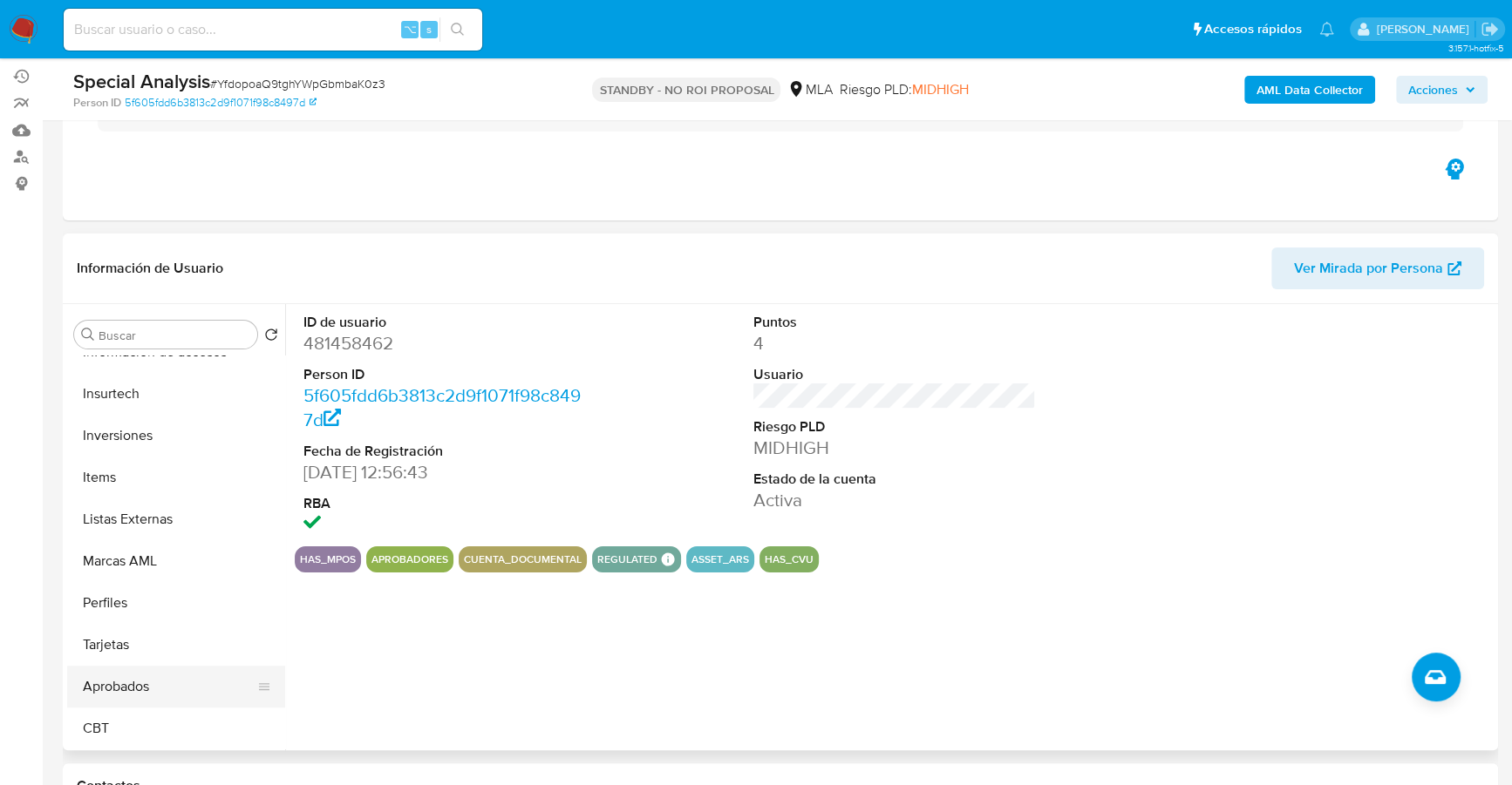
click at [144, 684] on button "Aprobados" at bounding box center [169, 686] width 204 height 42
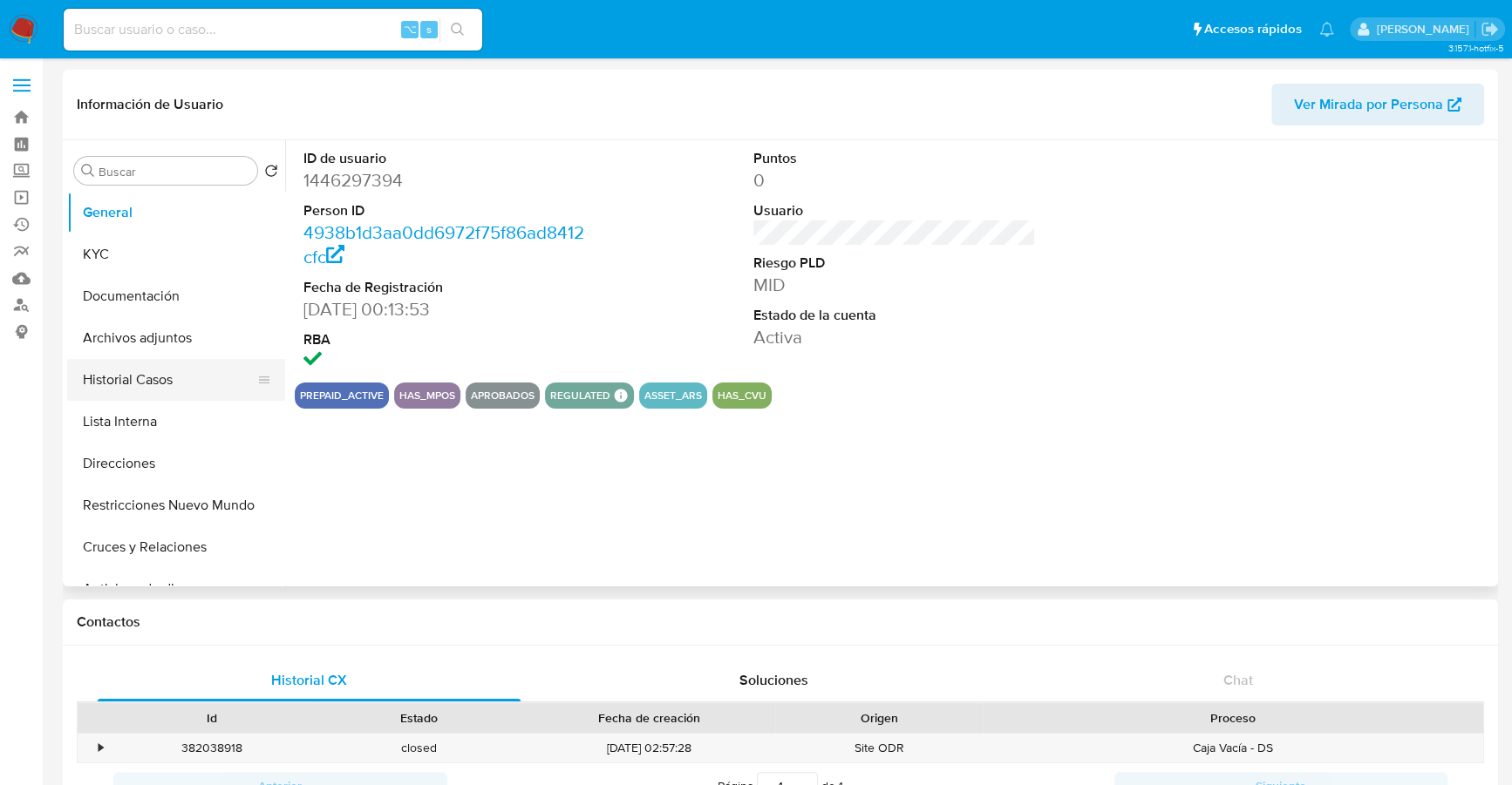
select select "10"
click at [170, 372] on button "Historial Casos" at bounding box center [169, 379] width 204 height 42
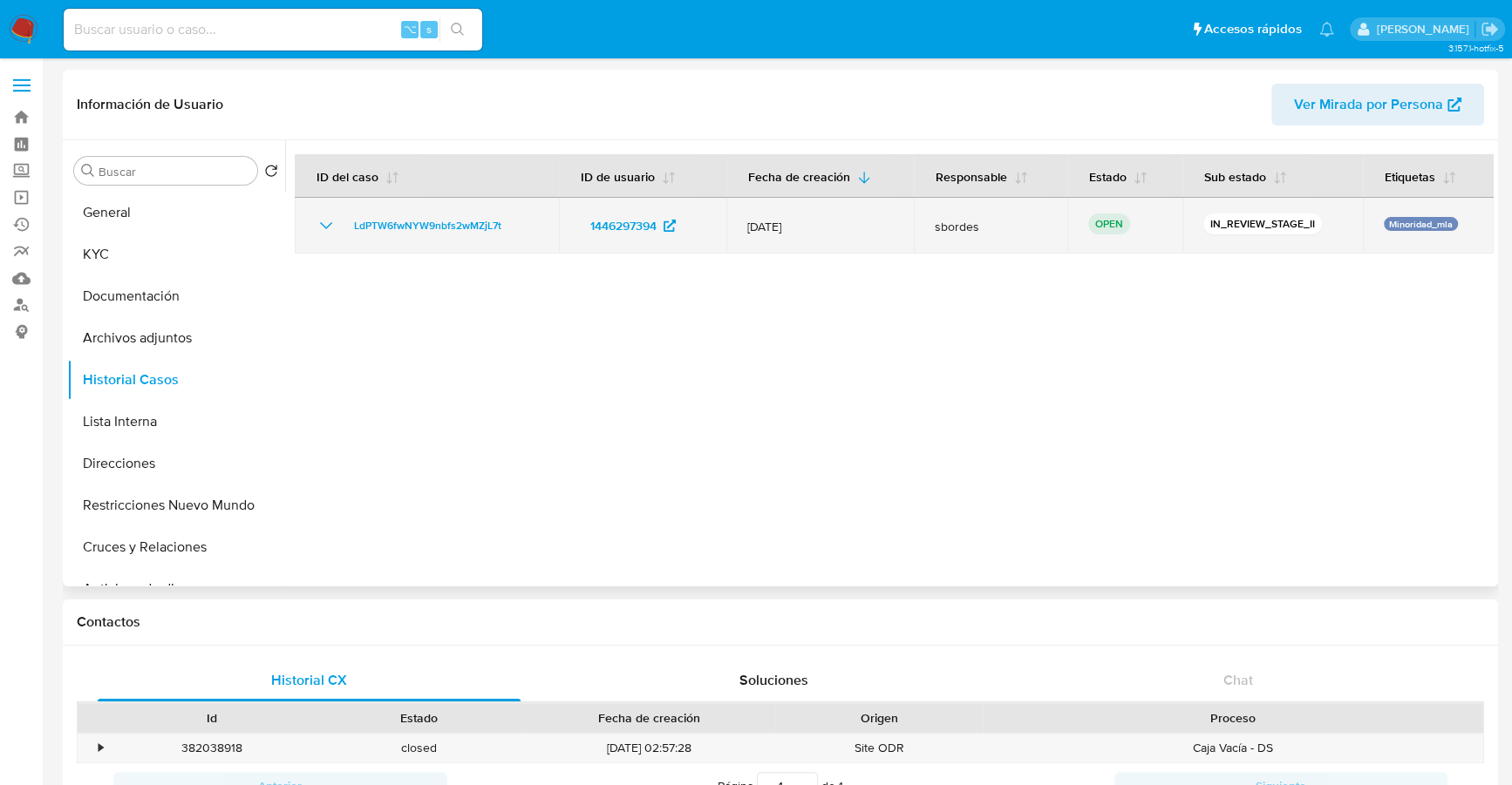
click at [427, 202] on td "LdPTW6fwNYW9nbfs2wMZjL7t" at bounding box center [426, 225] width 264 height 56
click at [432, 224] on span "LdPTW6fwNYW9nbfs2wMZjL7t" at bounding box center [427, 226] width 147 height 21
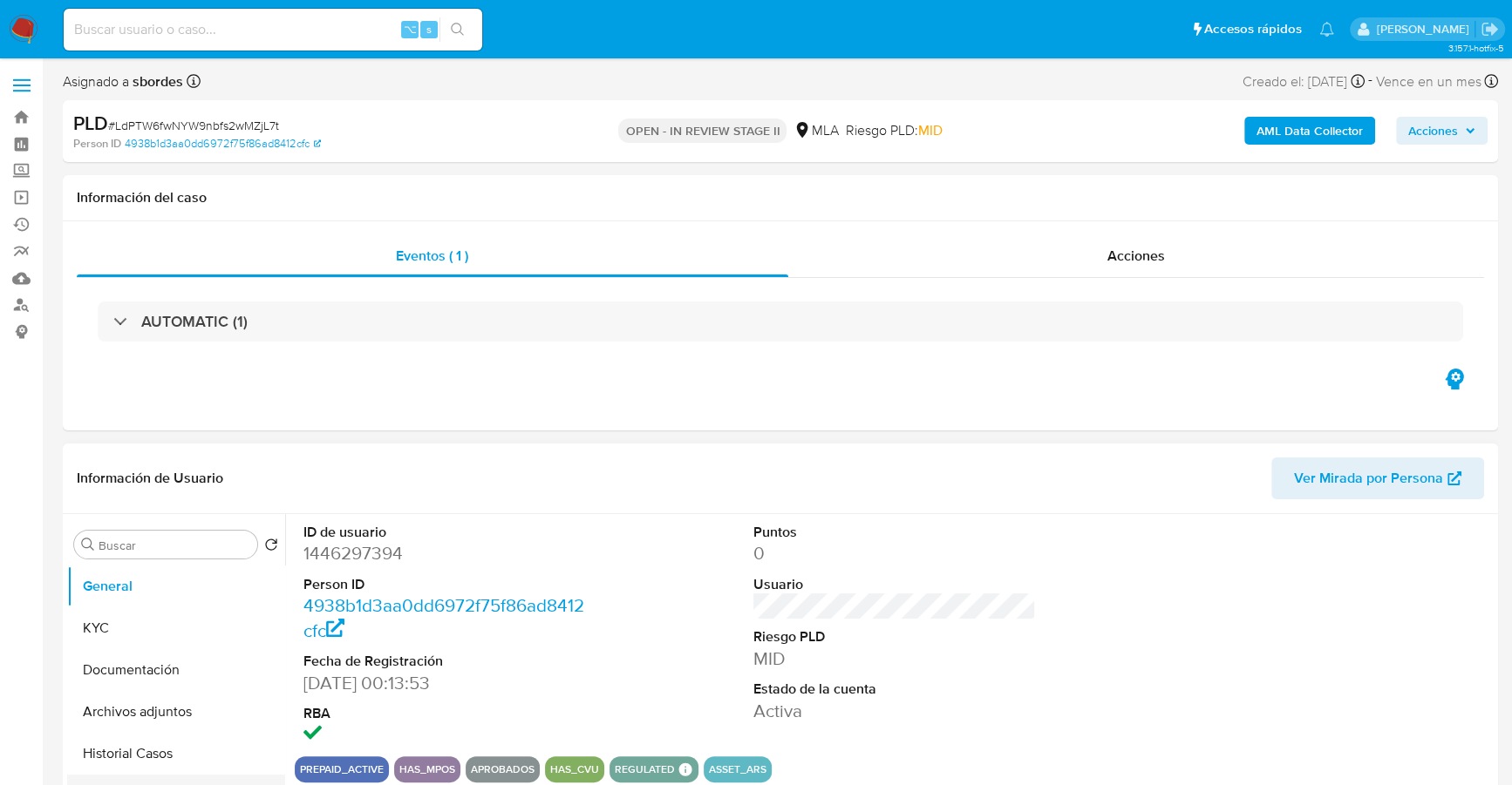
select select "10"
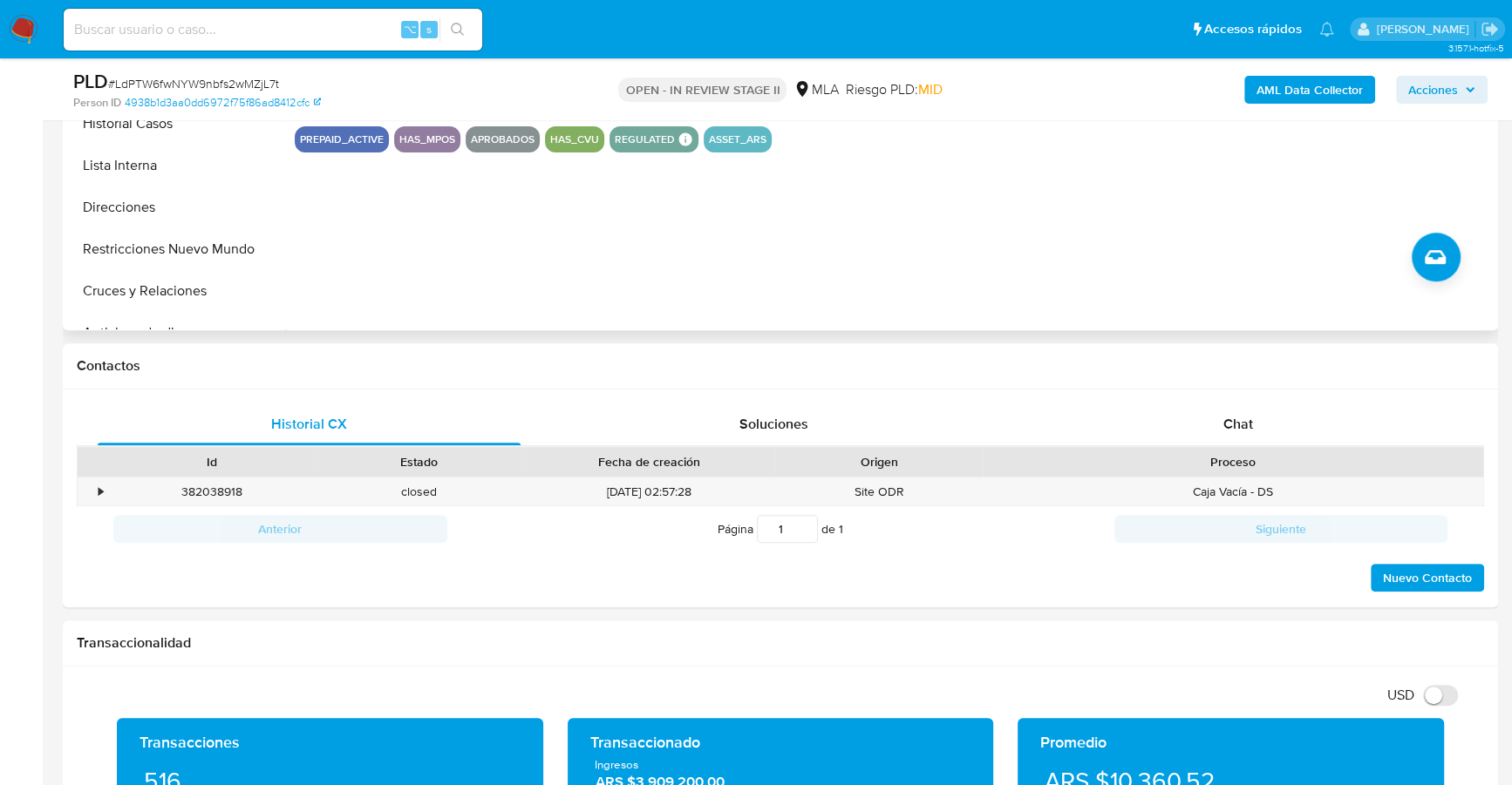
scroll to position [723, 0]
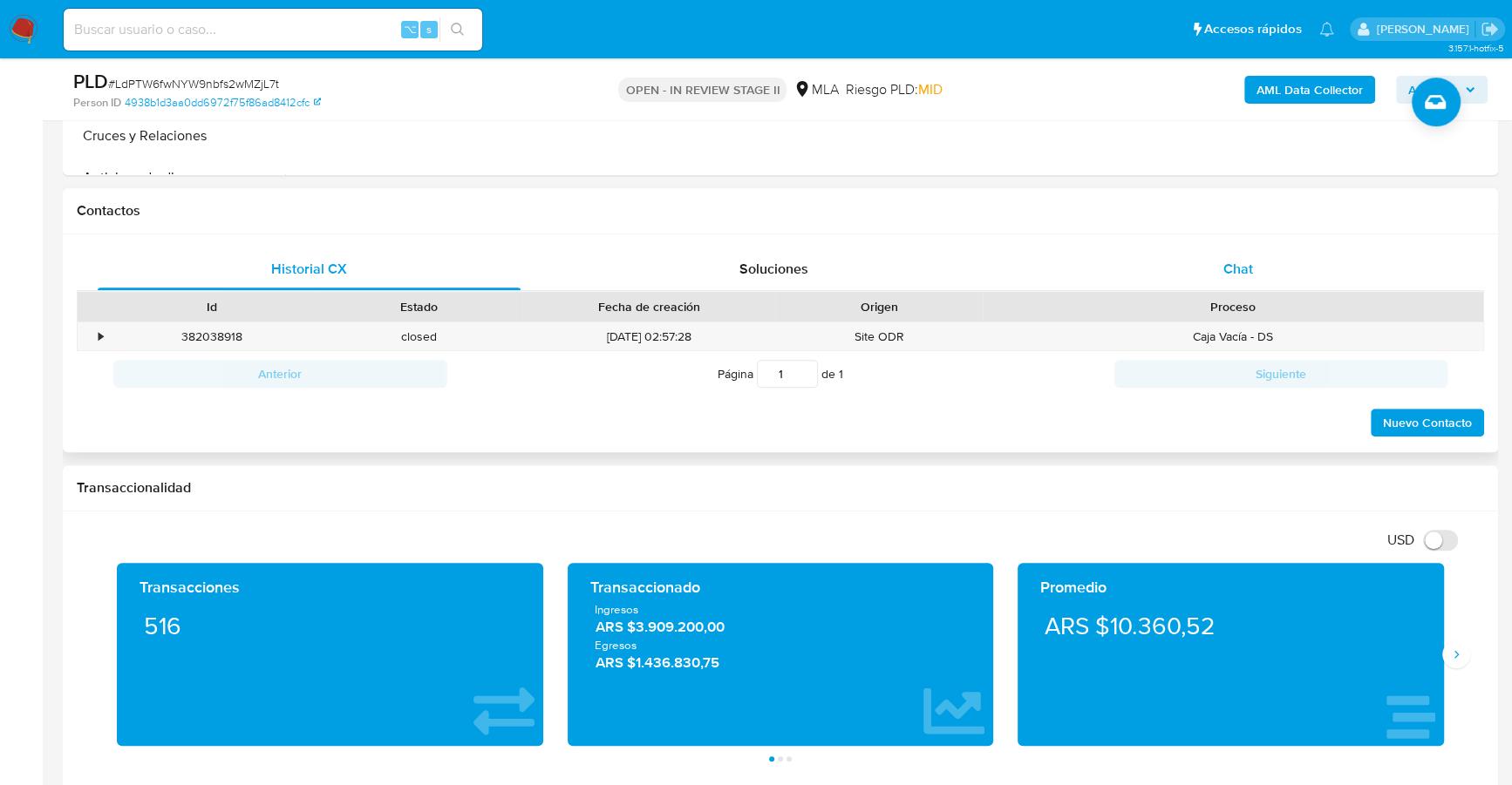
click at [1234, 259] on span "Chat" at bounding box center [1237, 268] width 29 height 20
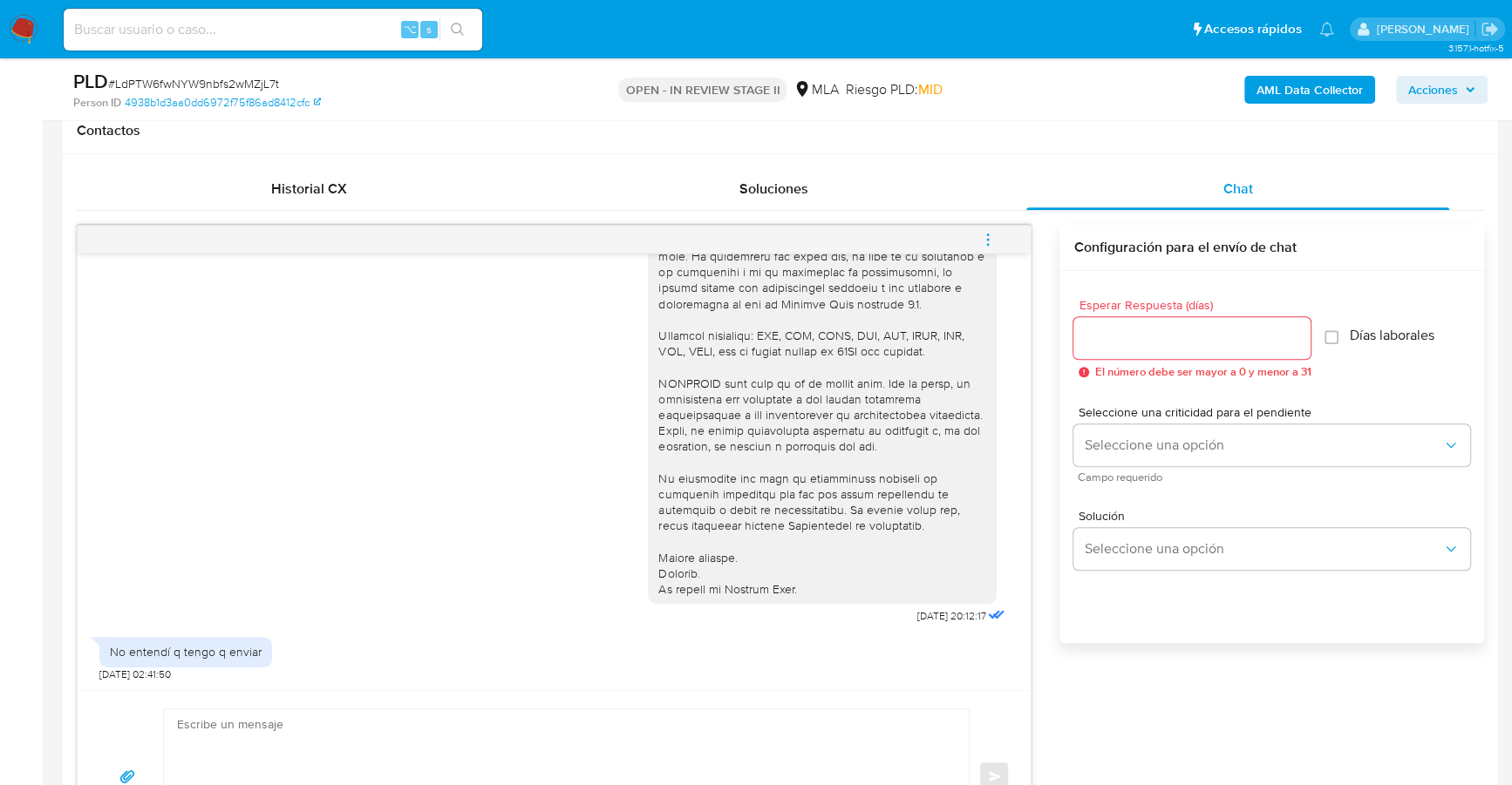
scroll to position [1070, 0]
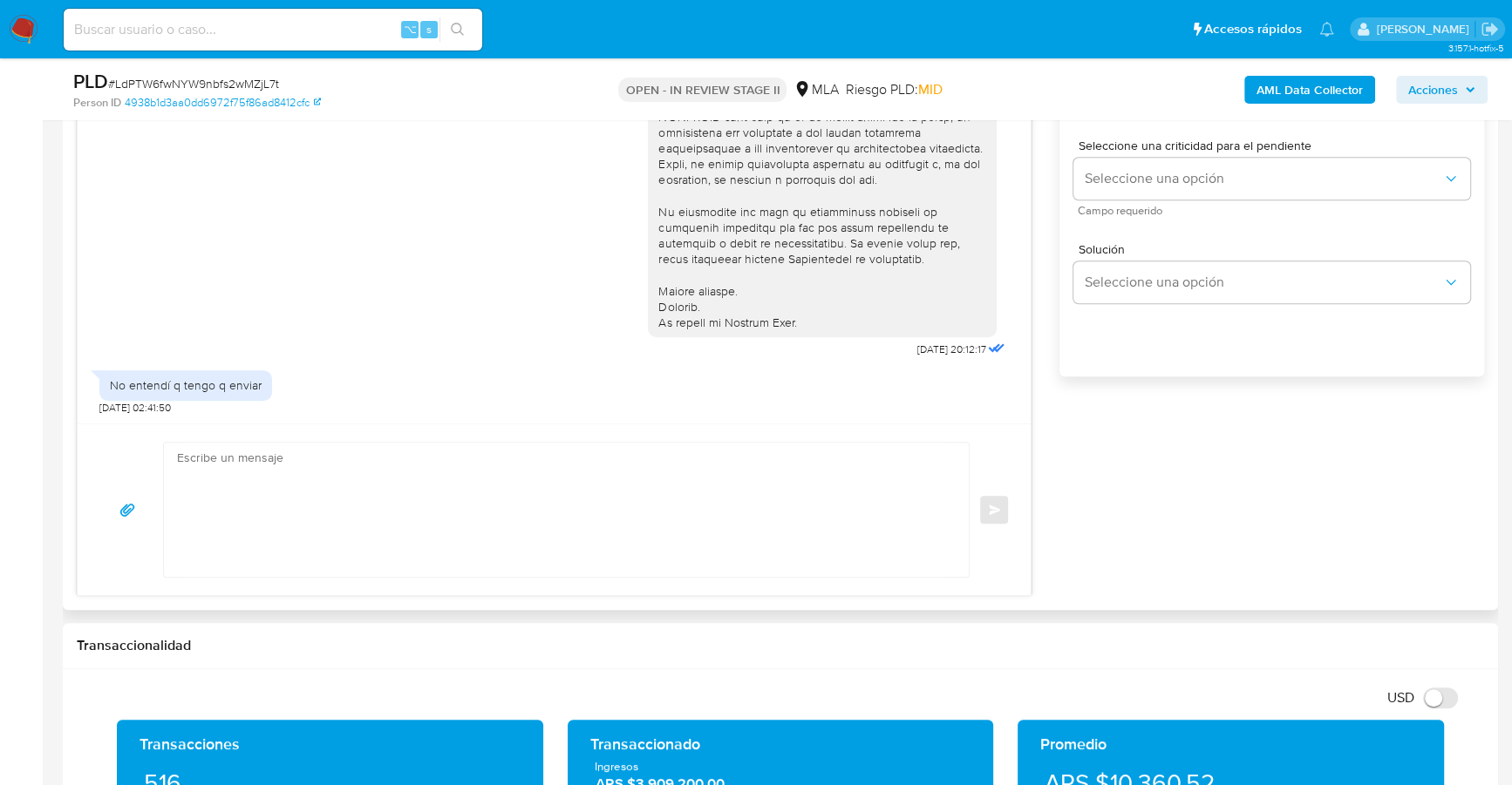
click at [227, 462] on textarea at bounding box center [562, 509] width 770 height 134
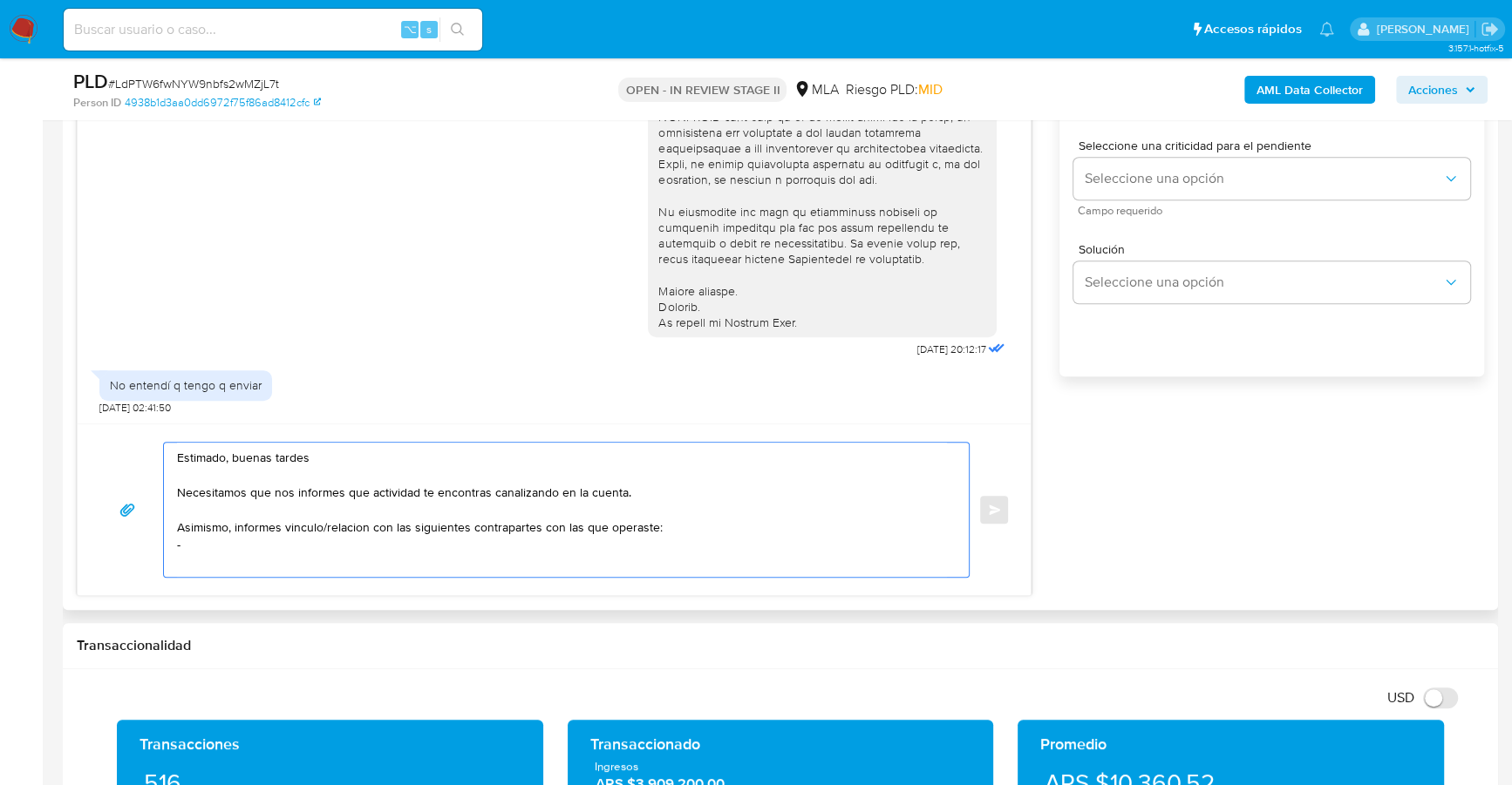
paste textarea "Gonzalo Parera"
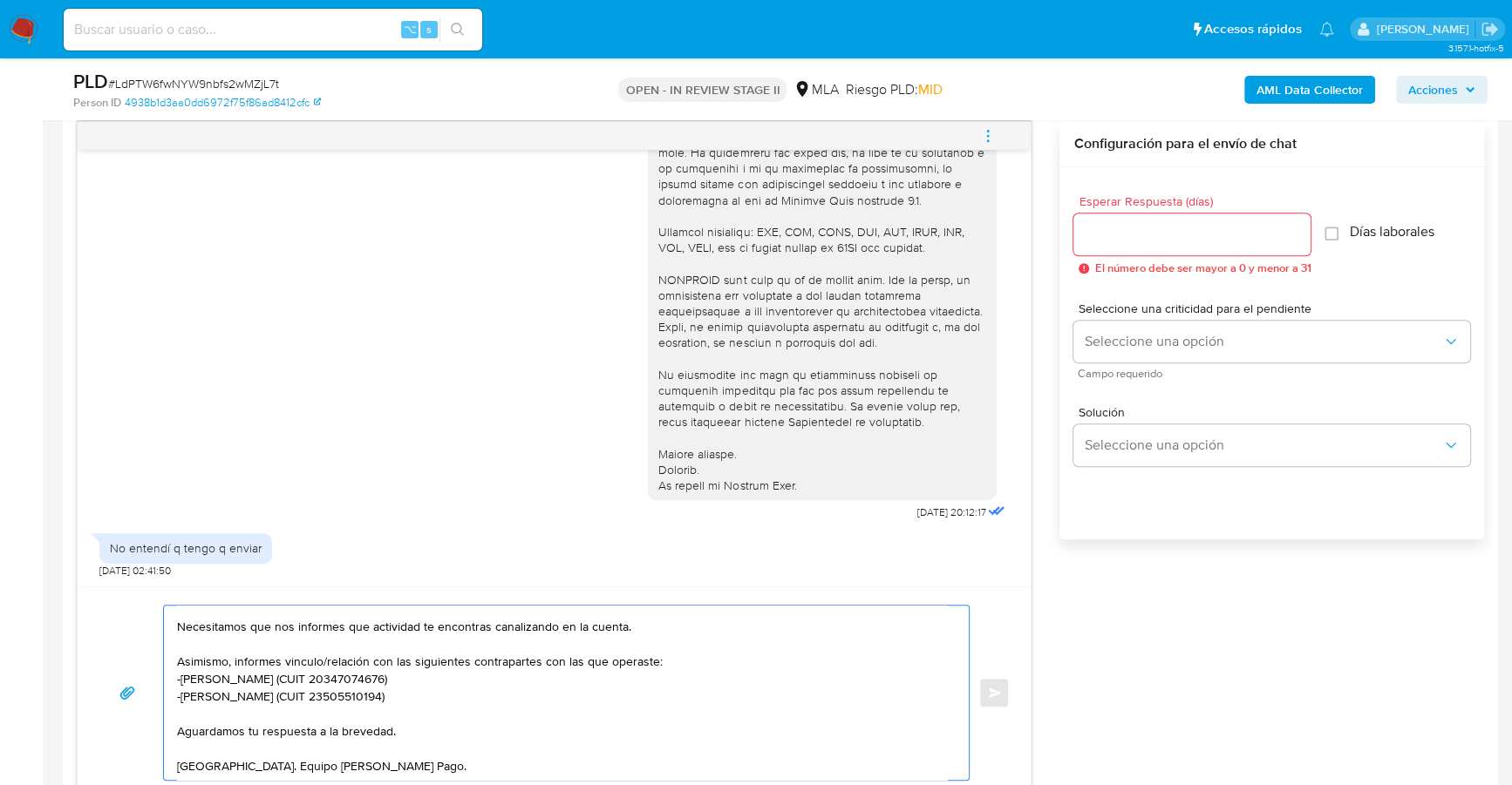
scroll to position [748, 0]
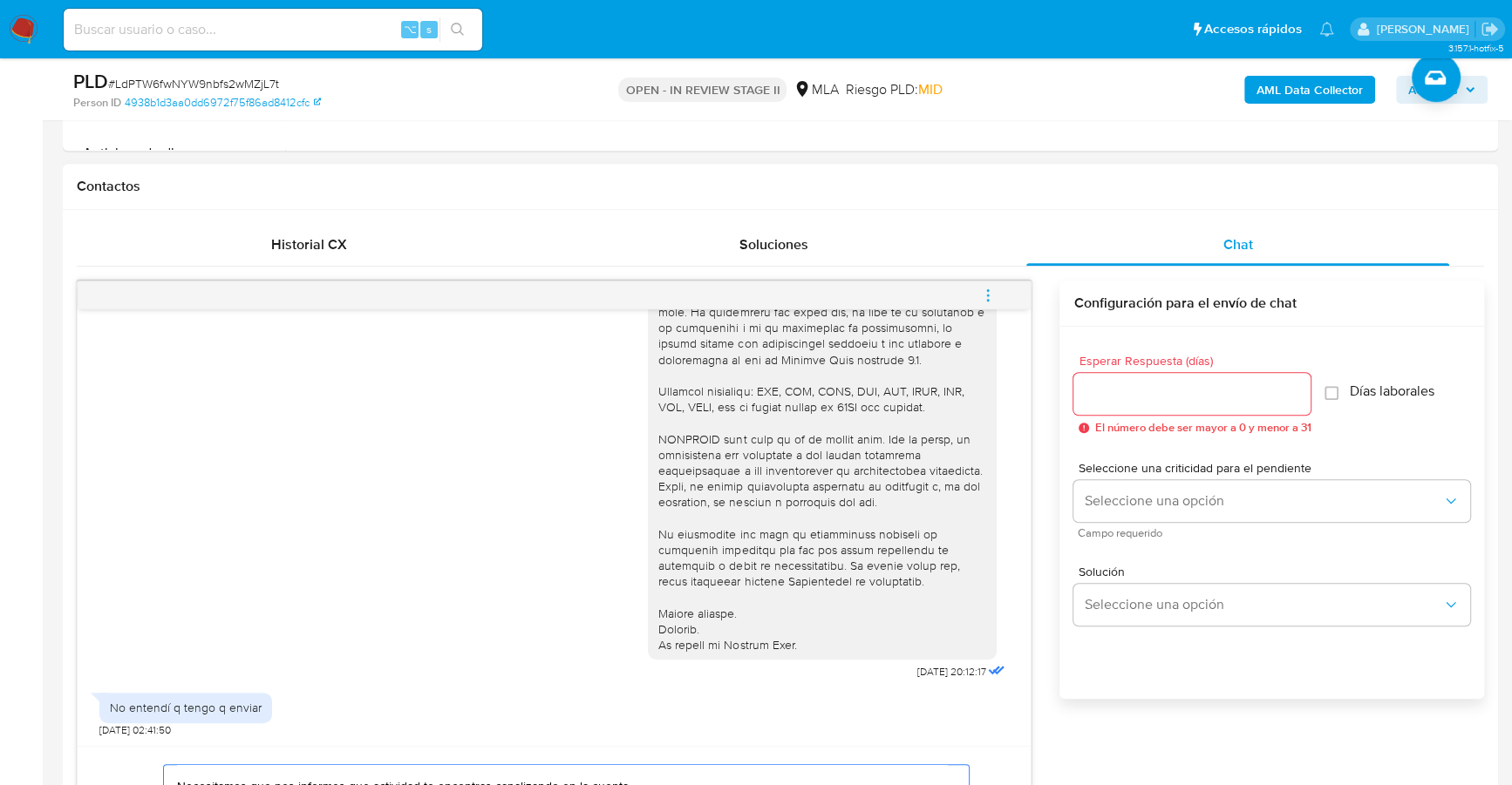
type textarea "Estimado, buenas tardes Necesitamos que nos informes que actividad te encontras…"
click at [1158, 396] on input "Esperar Respuesta (días)" at bounding box center [1192, 394] width 238 height 23
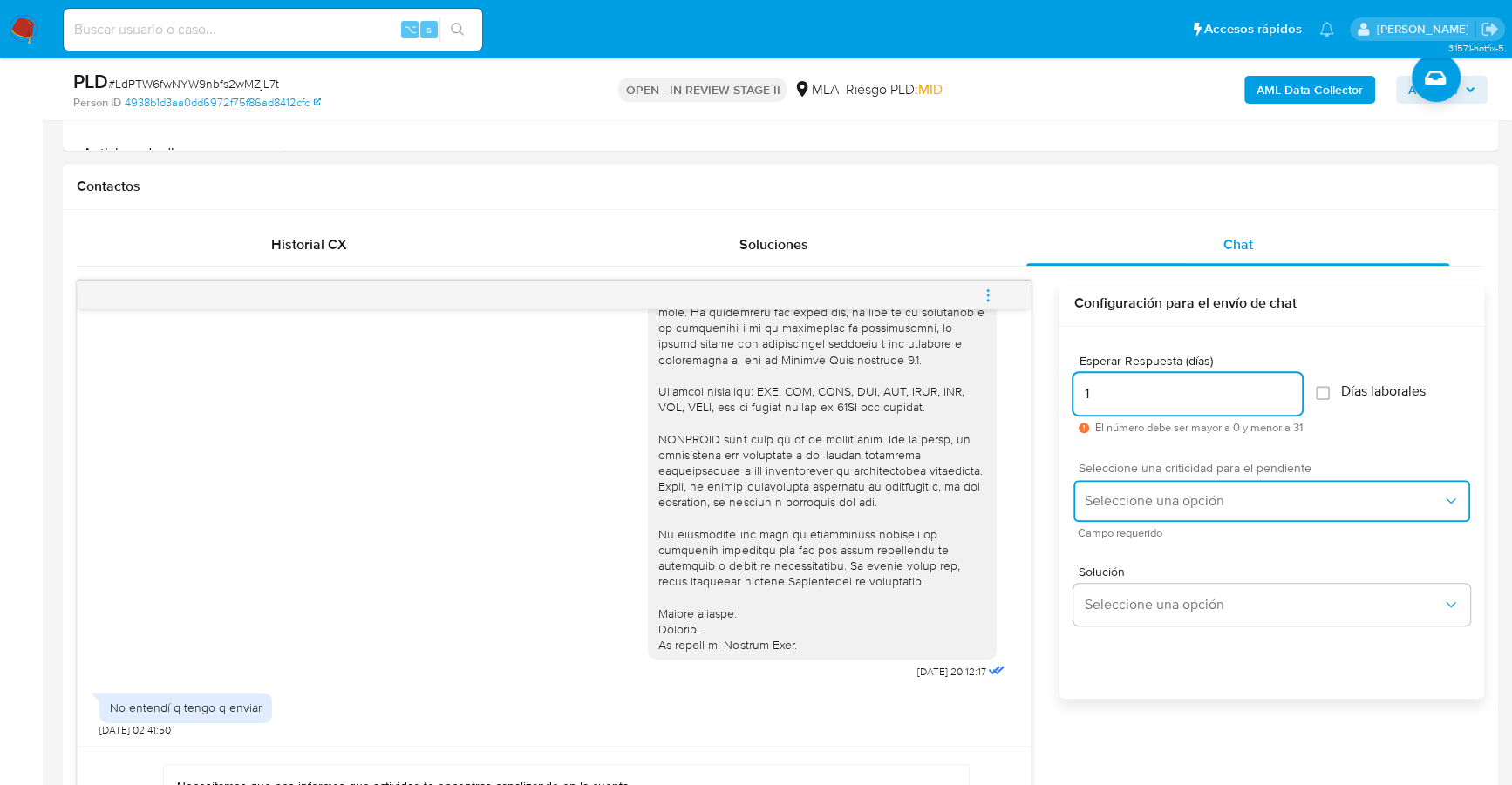
click at [1156, 506] on span "Seleccione una opción" at bounding box center [1263, 501] width 358 height 18
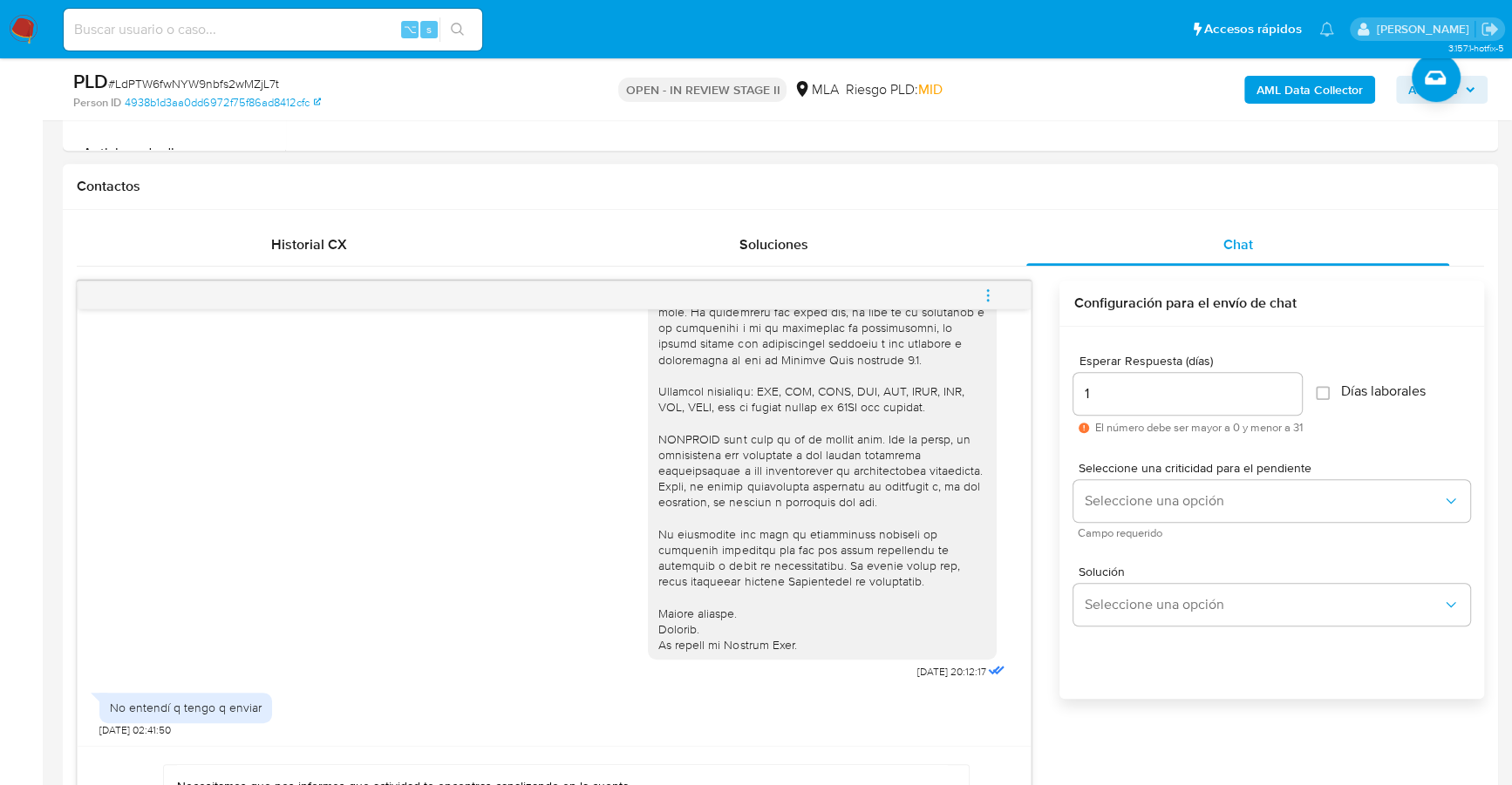
drag, startPoint x: 1152, startPoint y: 400, endPoint x: 1031, endPoint y: 391, distance: 121.3
click at [1031, 391] on div "17/07/2025 20:12:17 No entendí q tengo q enviar 19/07/2025 02:41:50 Estimado, b…" at bounding box center [781, 619] width 1407 height 678
drag, startPoint x: 1101, startPoint y: 392, endPoint x: 1017, endPoint y: 388, distance: 84.1
click at [1017, 388] on div "17/07/2025 20:12:17 No entendí q tengo q enviar 19/07/2025 02:41:50 Estimado, b…" at bounding box center [781, 619] width 1407 height 678
type input "3"
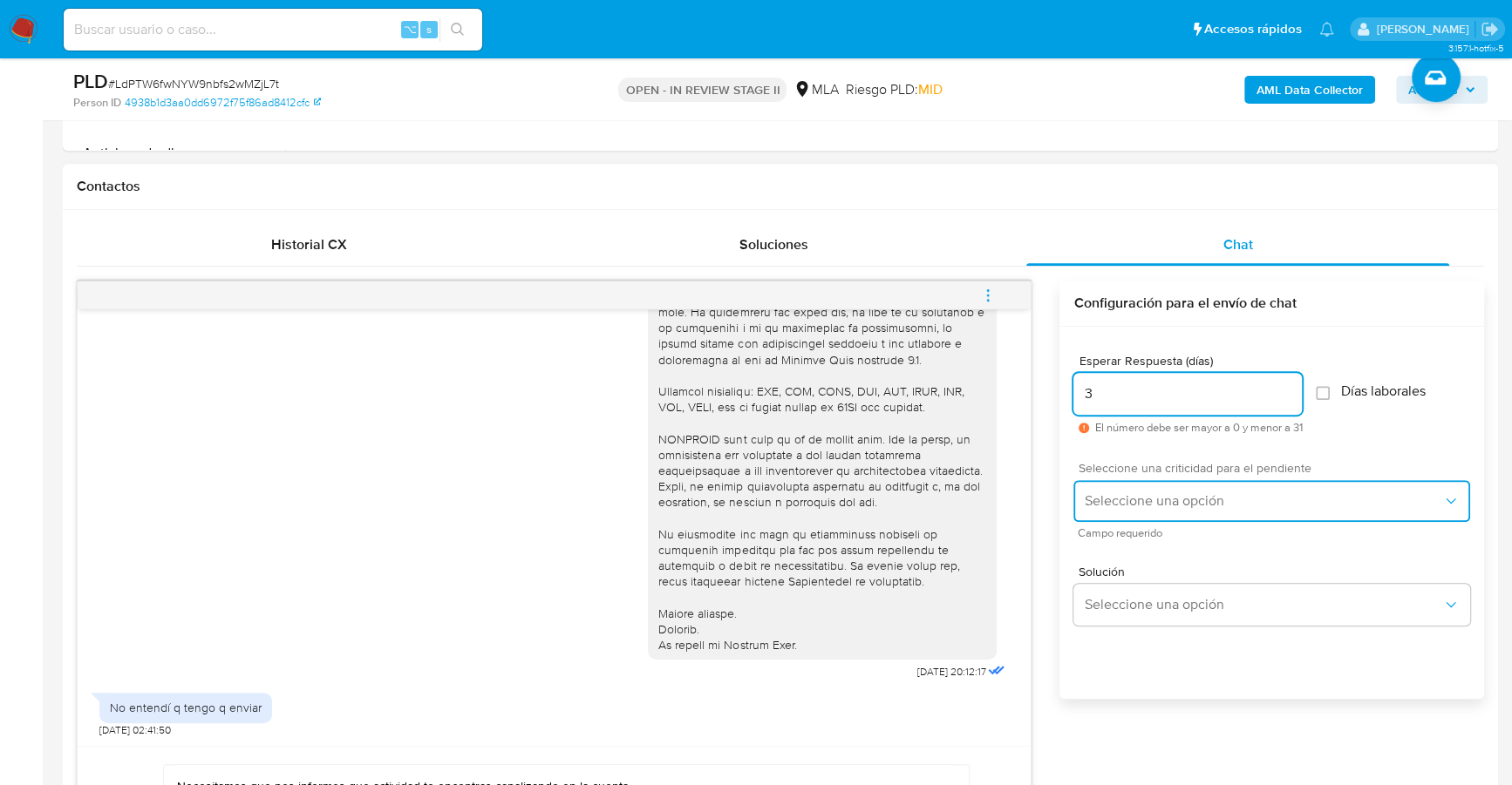
click at [1118, 500] on span "Seleccione una opción" at bounding box center [1263, 501] width 358 height 18
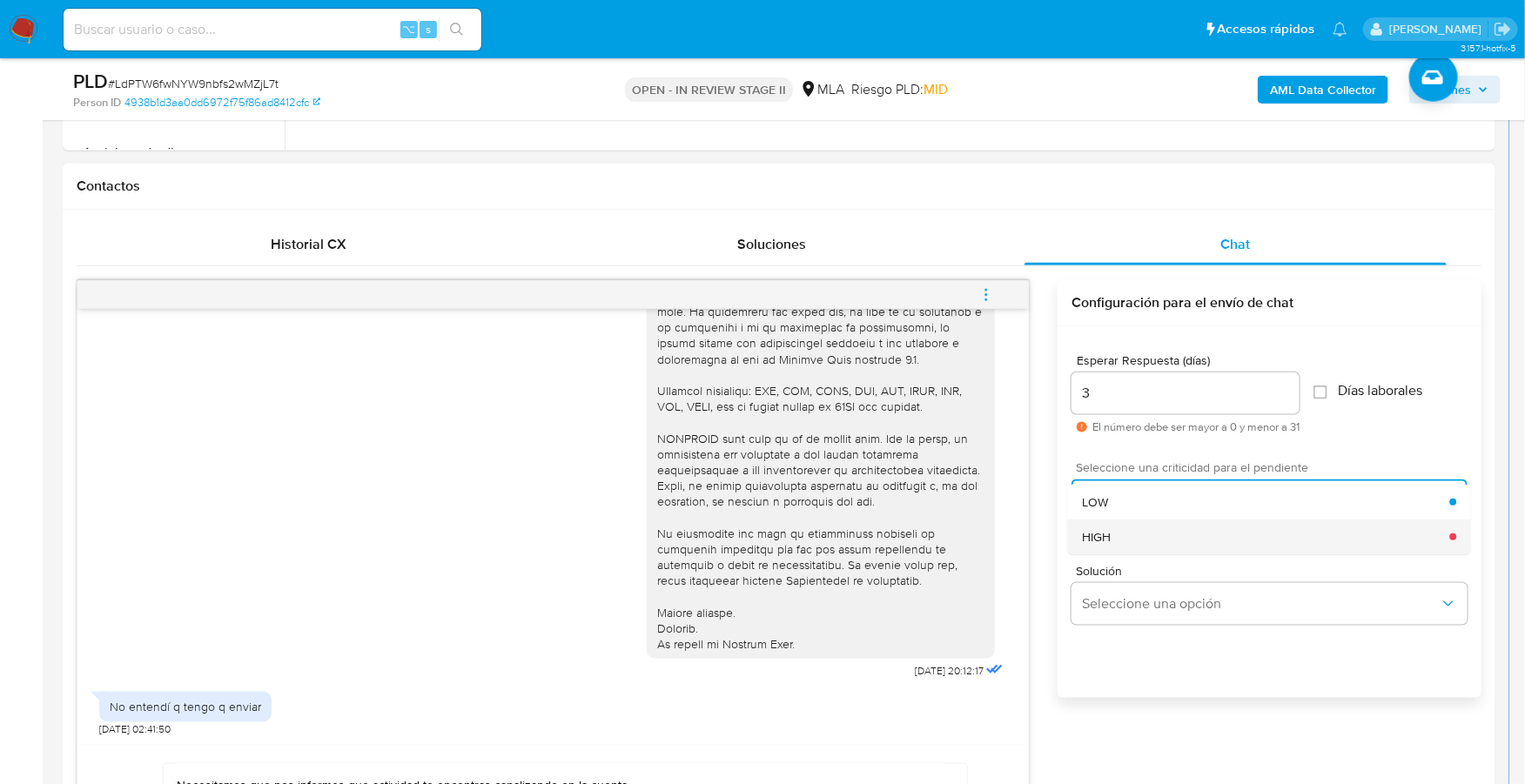
click at [1136, 530] on div "HIGH" at bounding box center [1267, 536] width 368 height 35
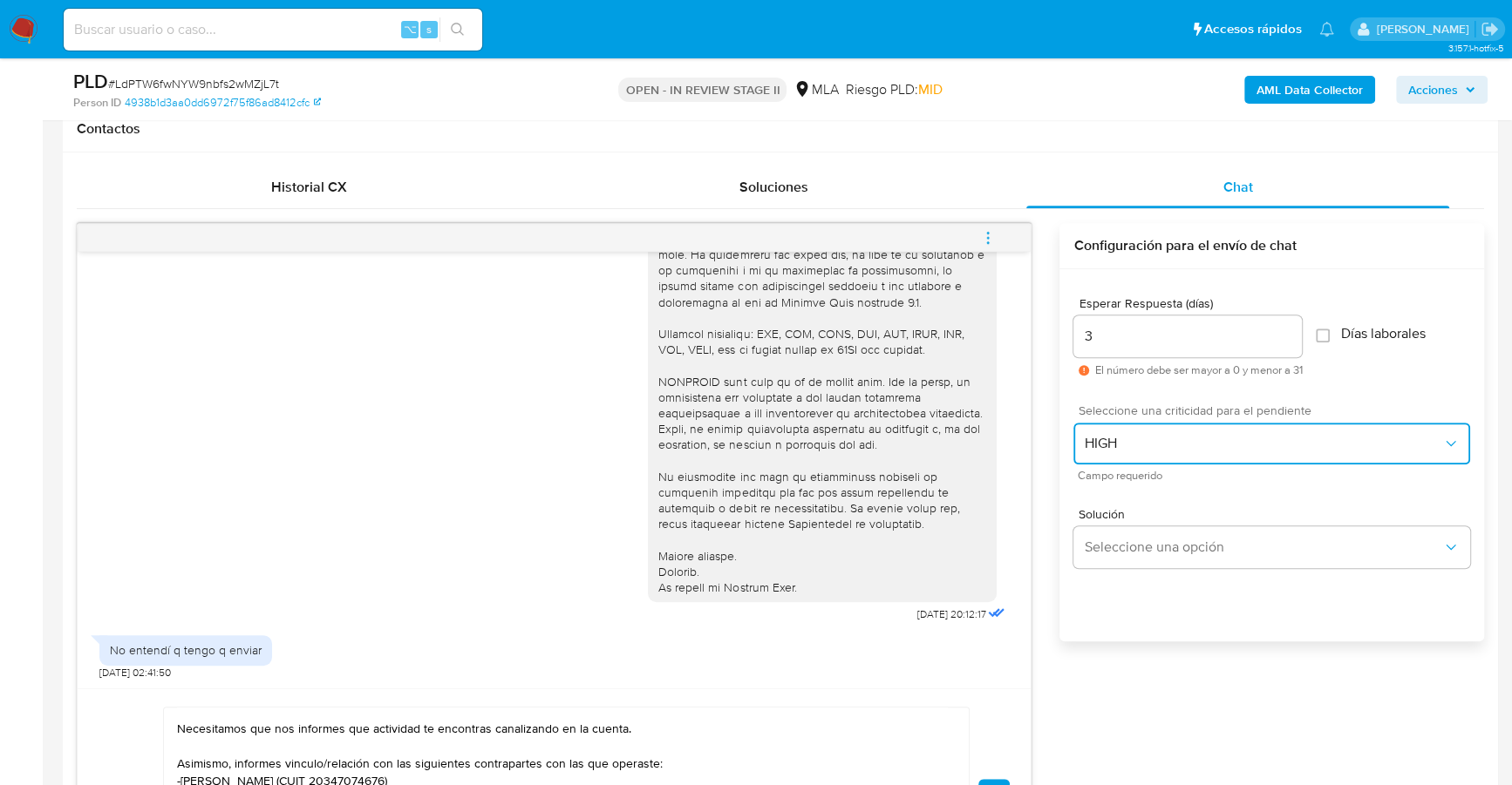
scroll to position [931, 0]
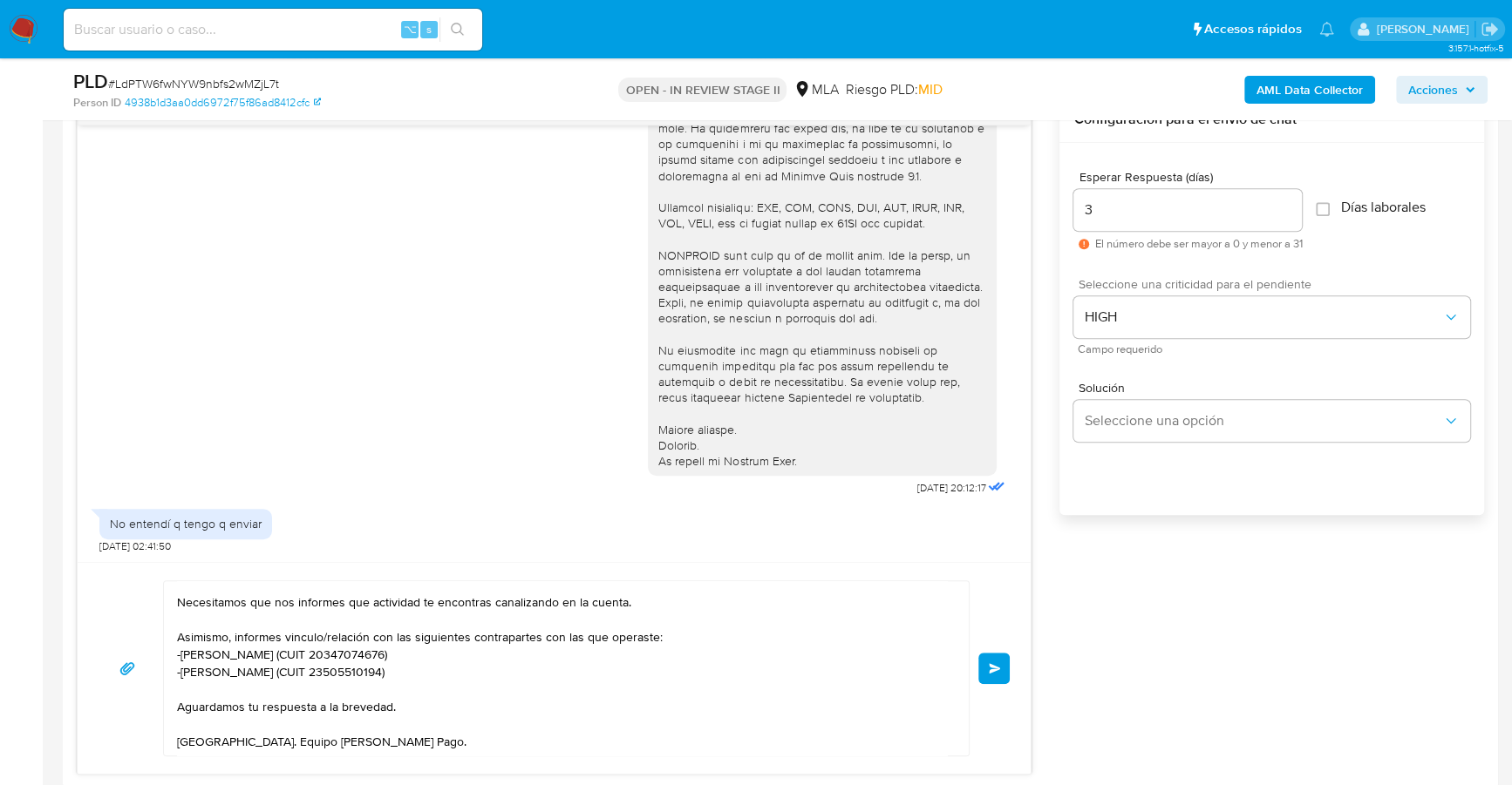
click at [997, 657] on button "Enviar" at bounding box center [994, 668] width 31 height 31
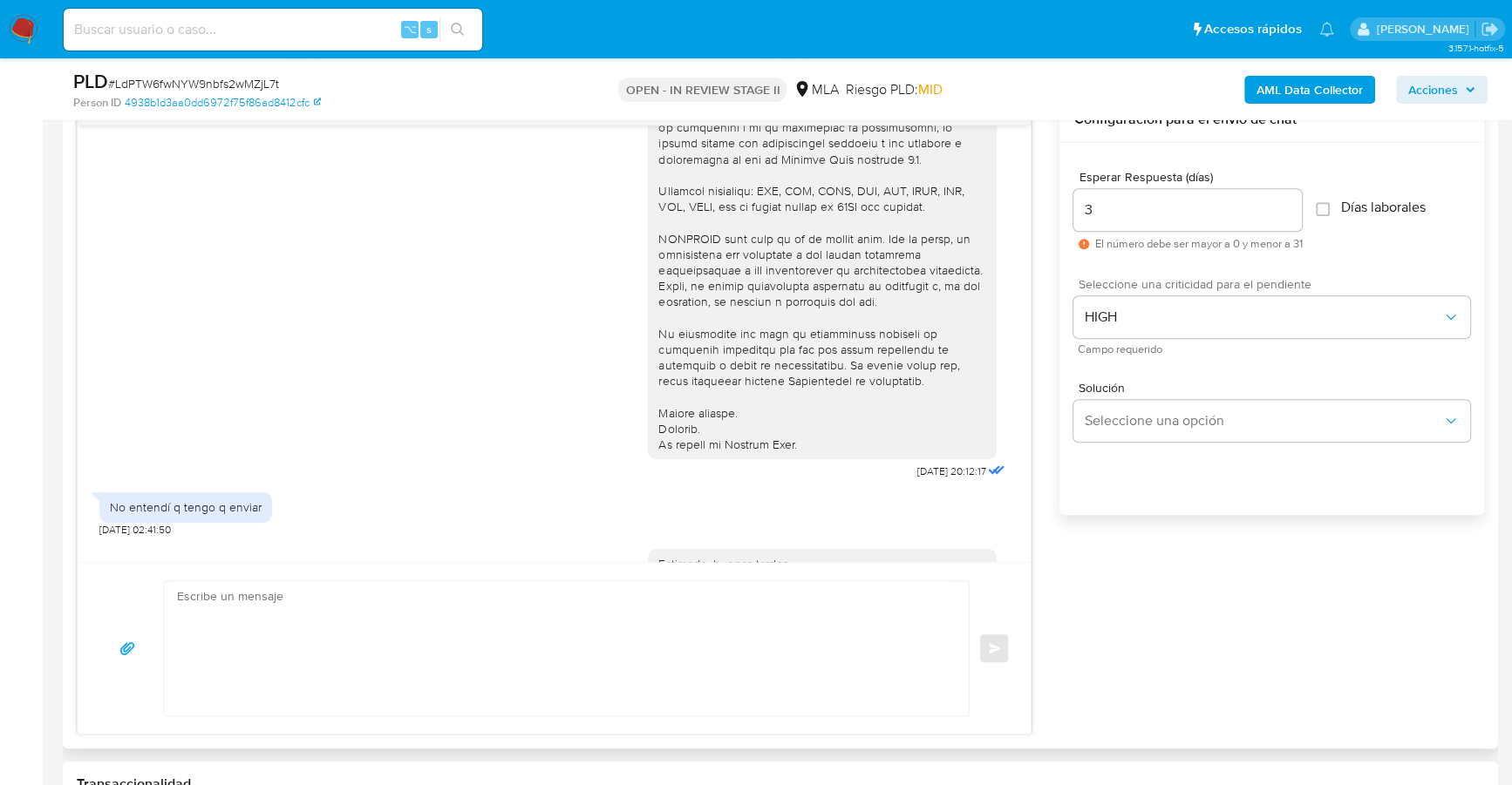
scroll to position [687, 0]
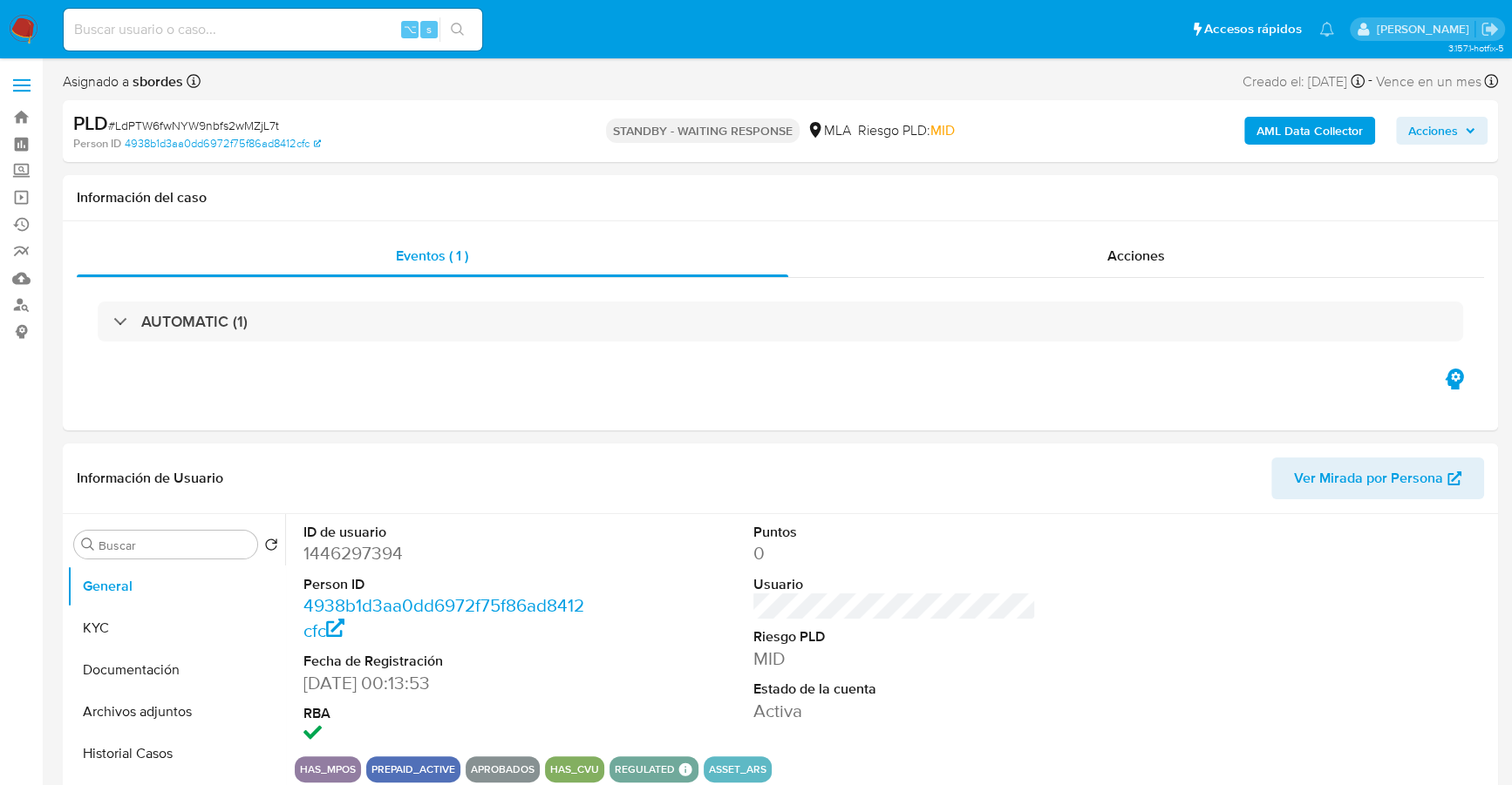
select select "10"
click at [323, 23] on input at bounding box center [273, 30] width 418 height 23
paste input "126220383"
type input "126220383"
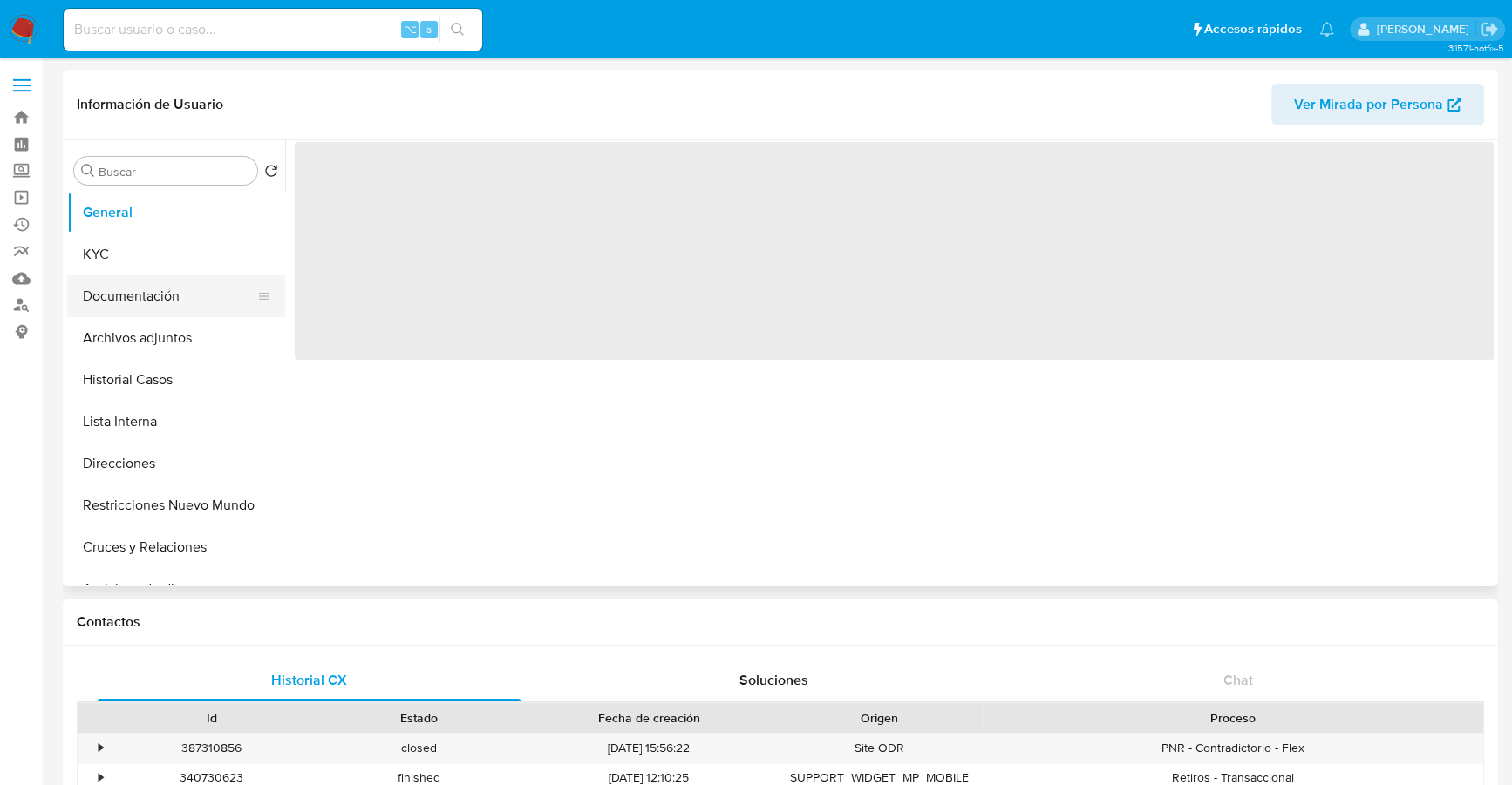
click at [158, 289] on button "Documentación" at bounding box center [169, 296] width 204 height 42
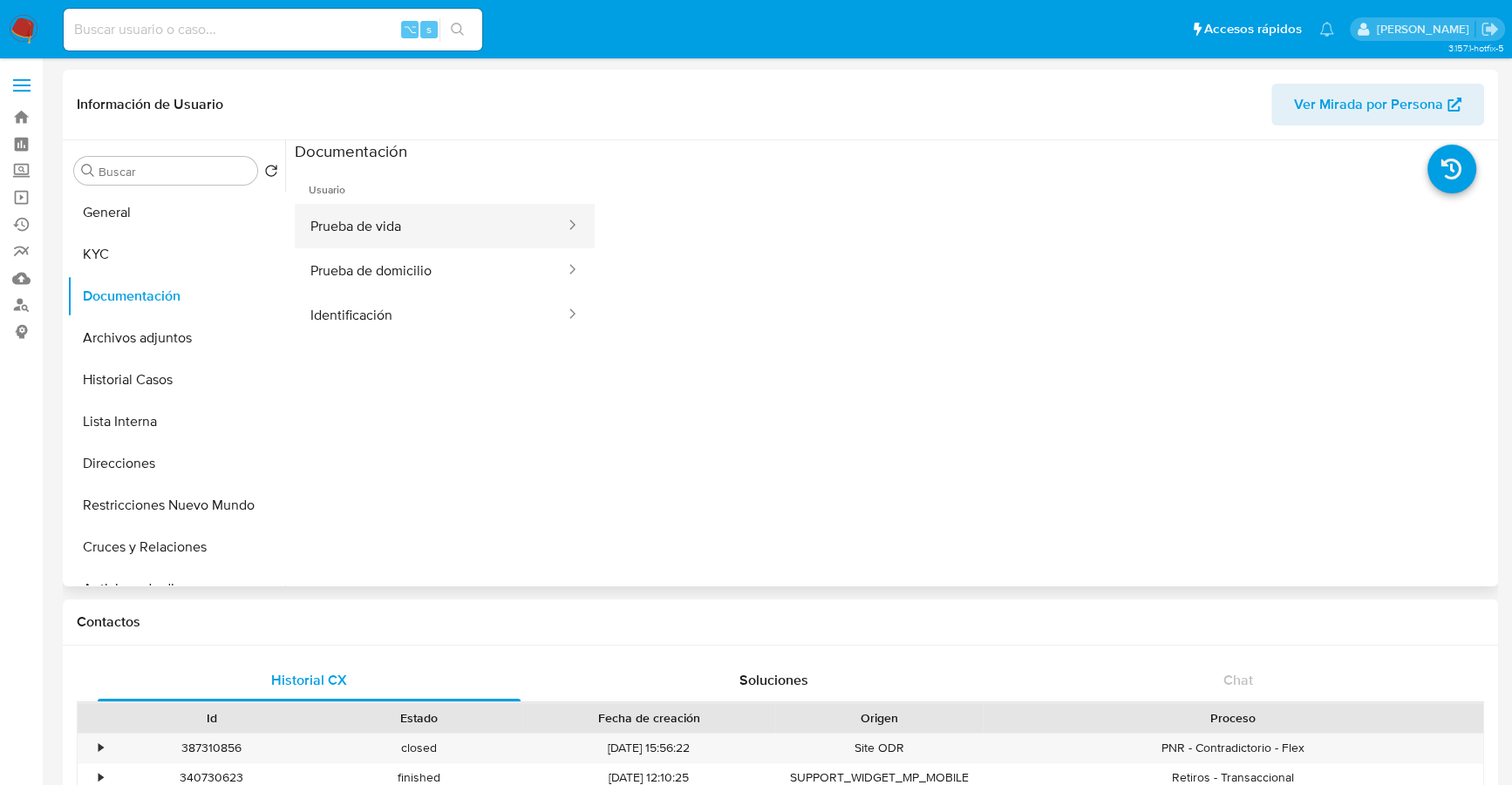
click at [446, 209] on button "Prueba de vida" at bounding box center [430, 226] width 272 height 44
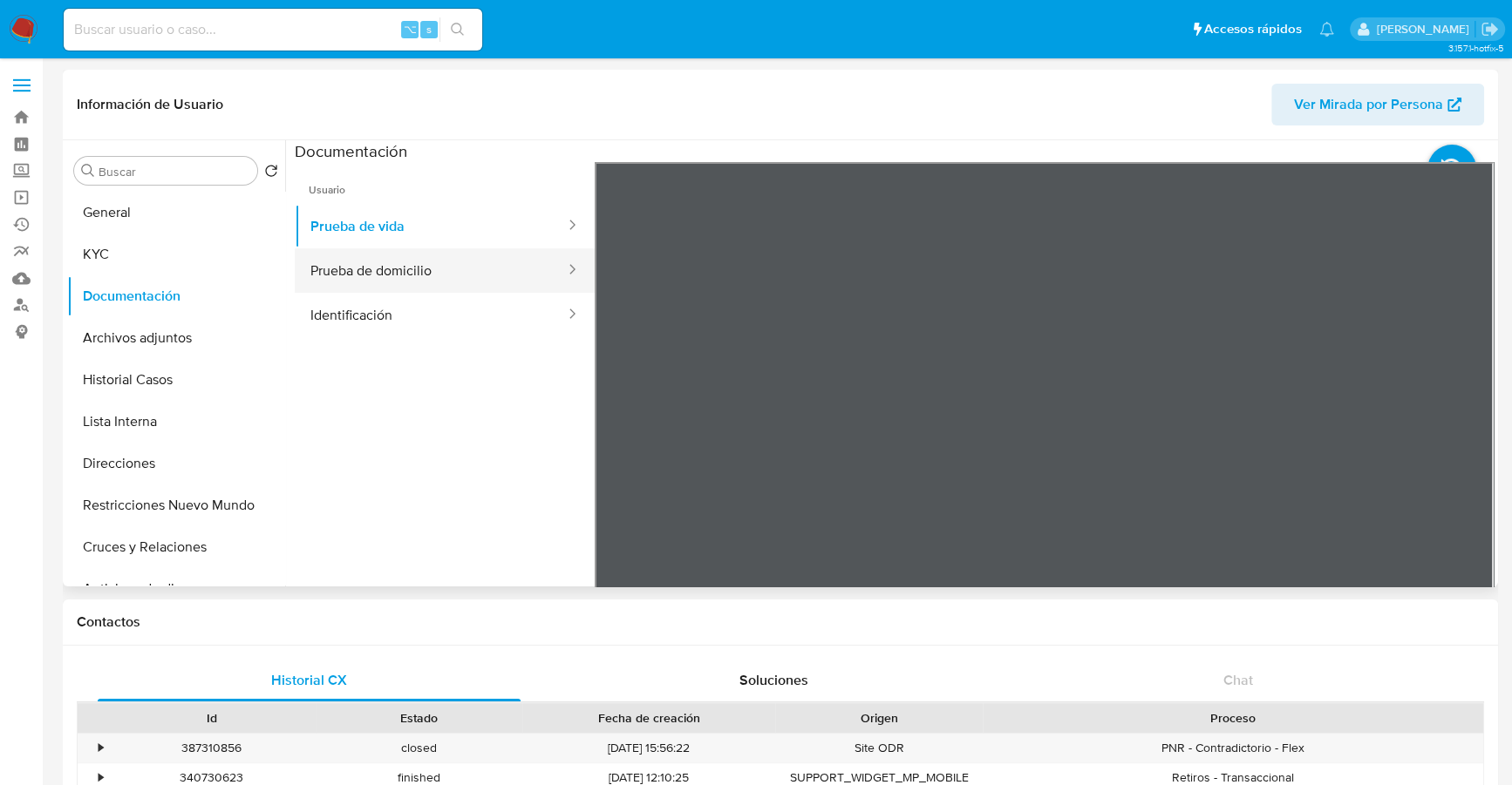
select select "10"
click at [415, 276] on button "Prueba de domicilio" at bounding box center [430, 270] width 272 height 44
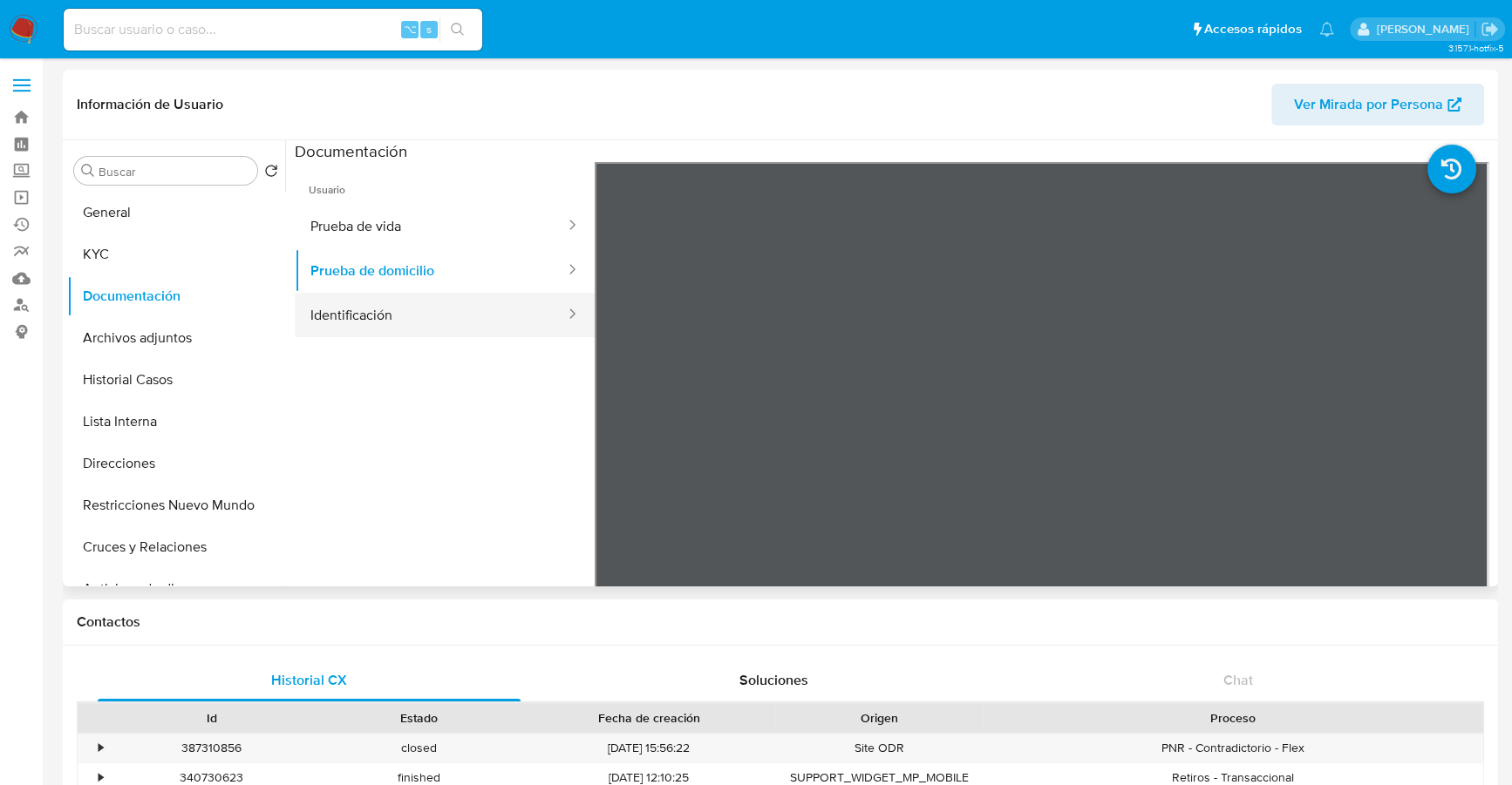
click at [427, 323] on button "Identificación" at bounding box center [430, 315] width 272 height 44
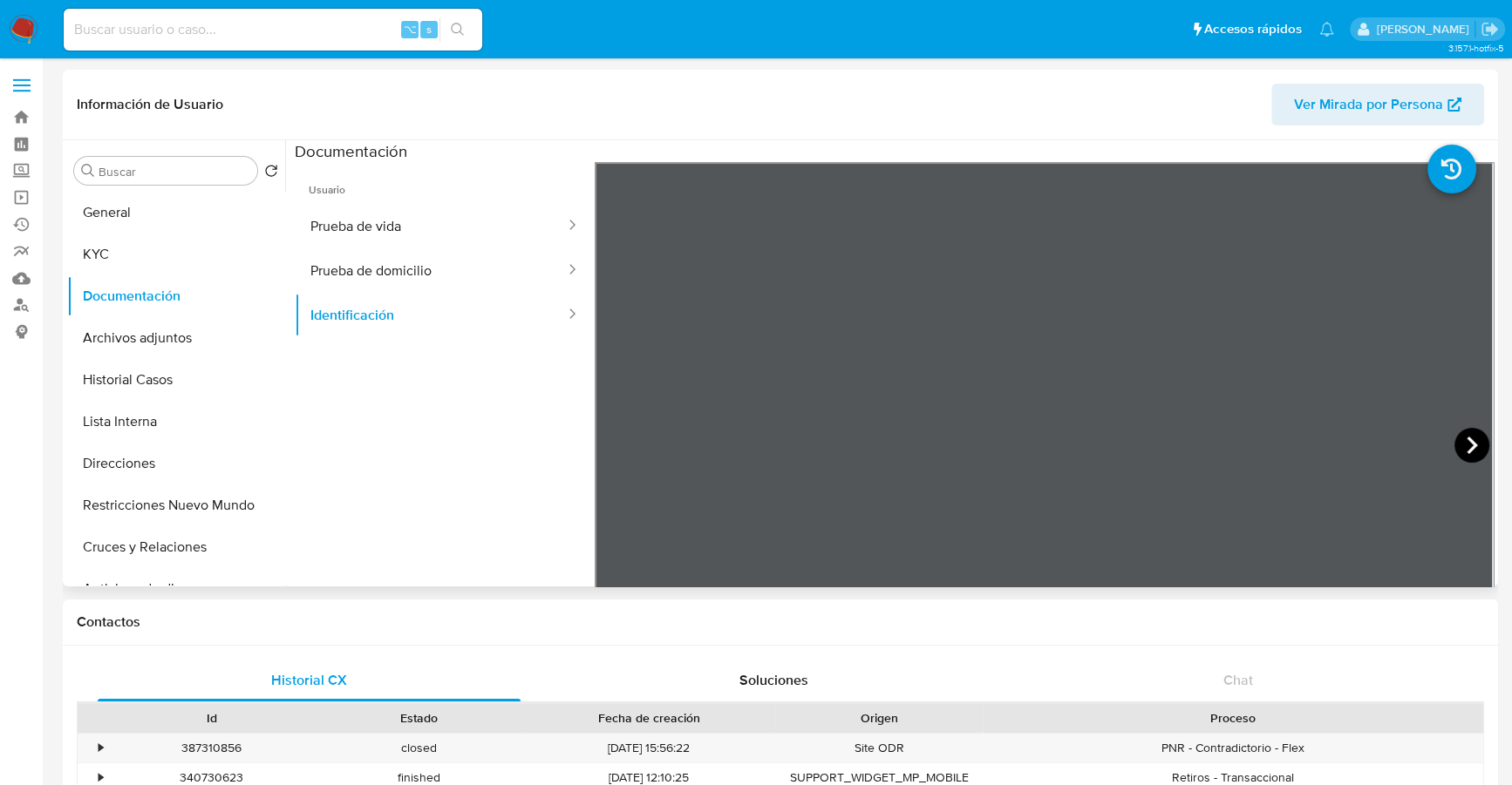
click at [1461, 441] on icon at bounding box center [1471, 445] width 35 height 35
click at [184, 377] on button "Historial Casos" at bounding box center [169, 379] width 204 height 42
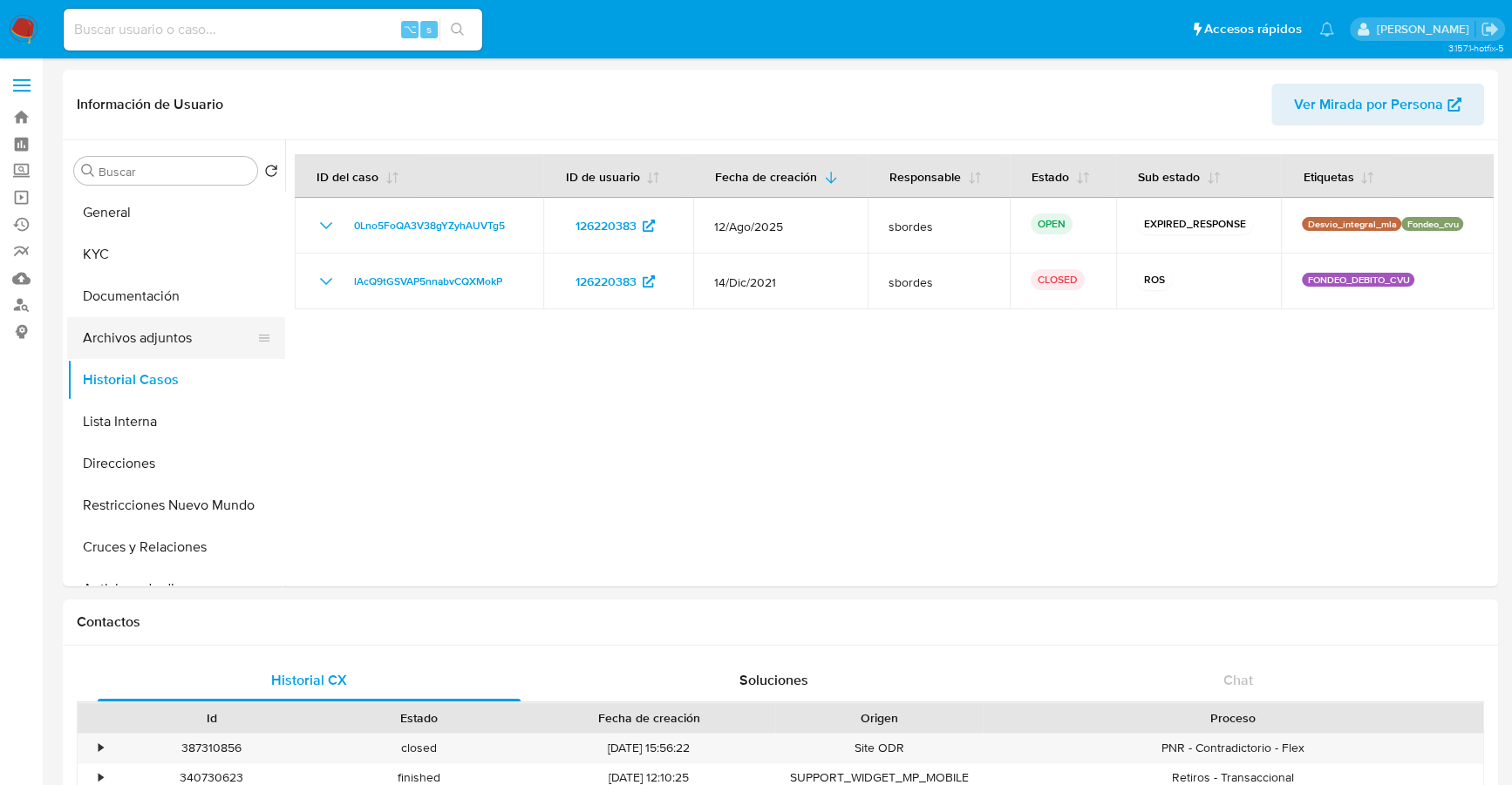
click at [125, 336] on button "Archivos adjuntos" at bounding box center [169, 338] width 204 height 42
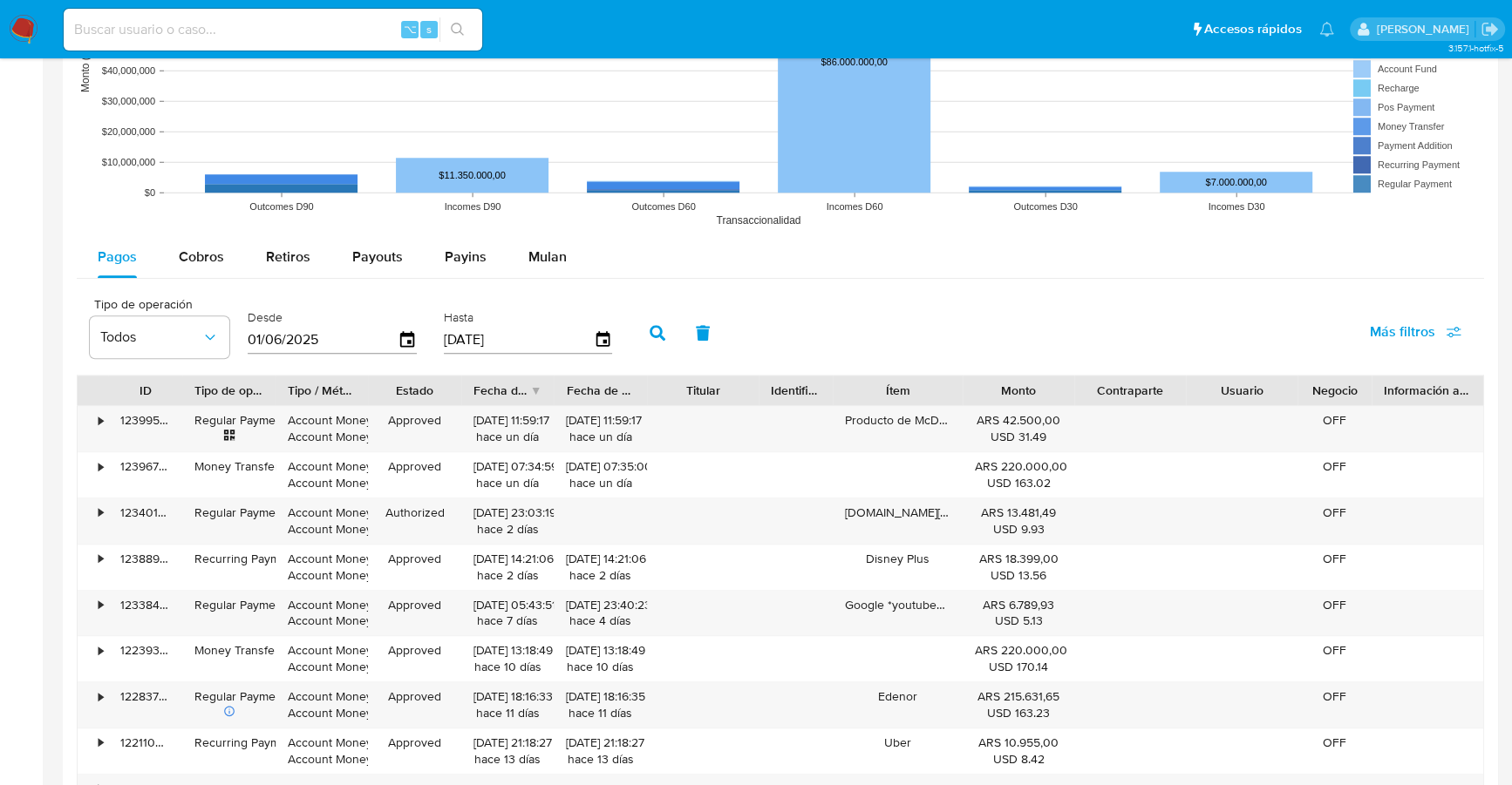
scroll to position [1577, 0]
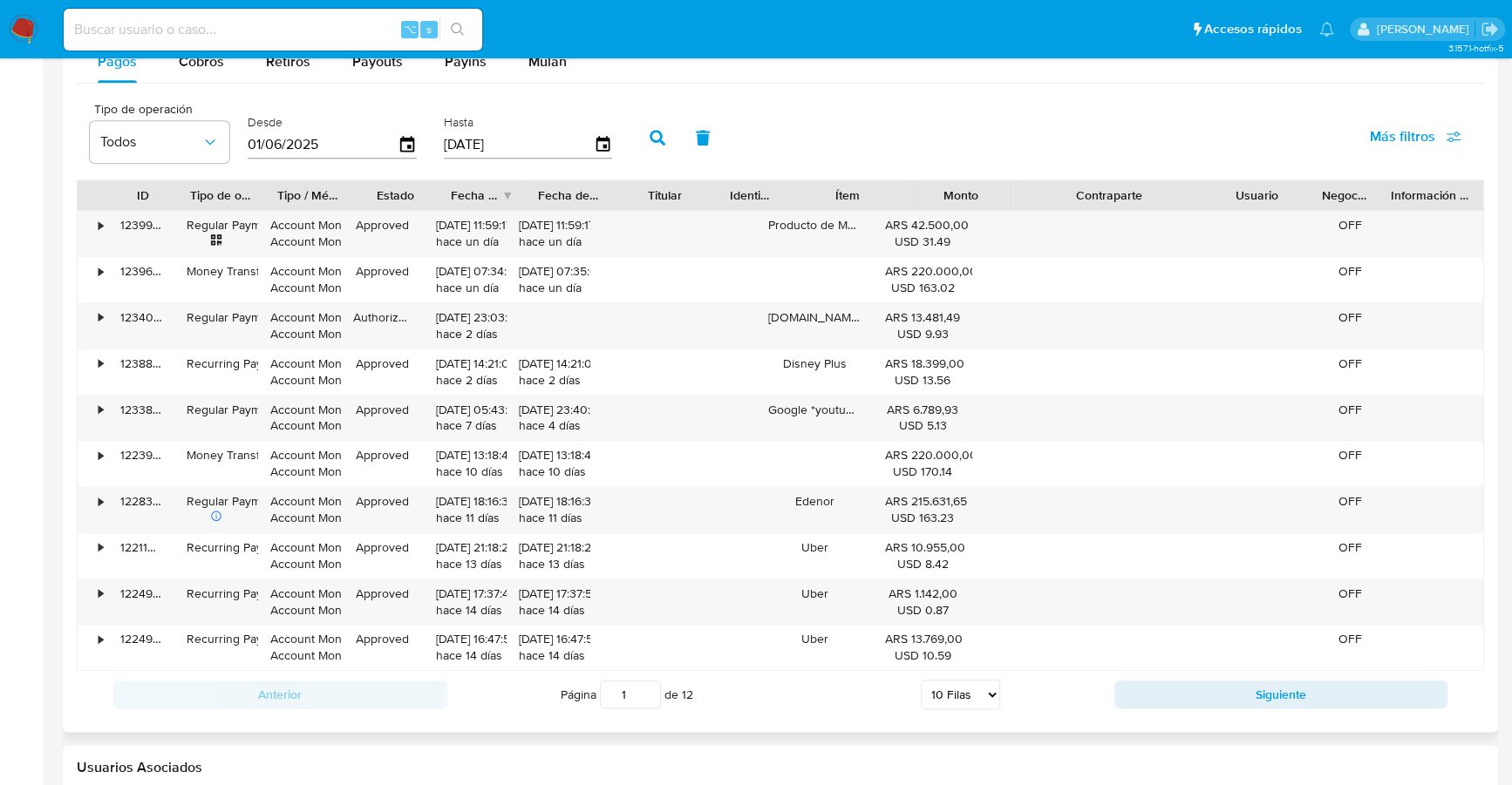
drag, startPoint x: 1183, startPoint y: 186, endPoint x: 1226, endPoint y: 190, distance: 43.2
click at [1230, 191] on div "ID Tipo de operación Tipo / Método Estado Fecha de creación Fecha de aprobación…" at bounding box center [781, 195] width 1406 height 29
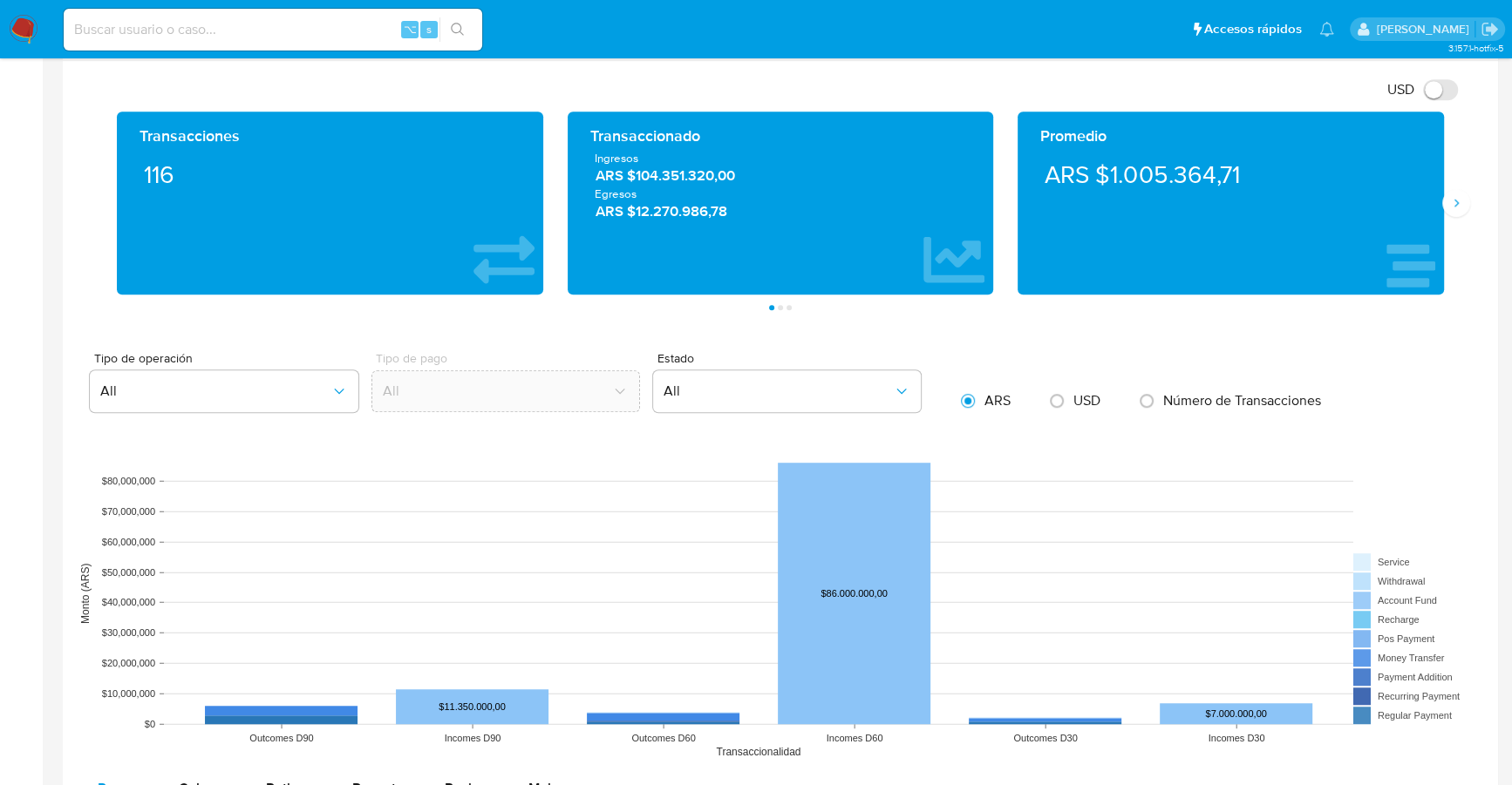
scroll to position [0, 0]
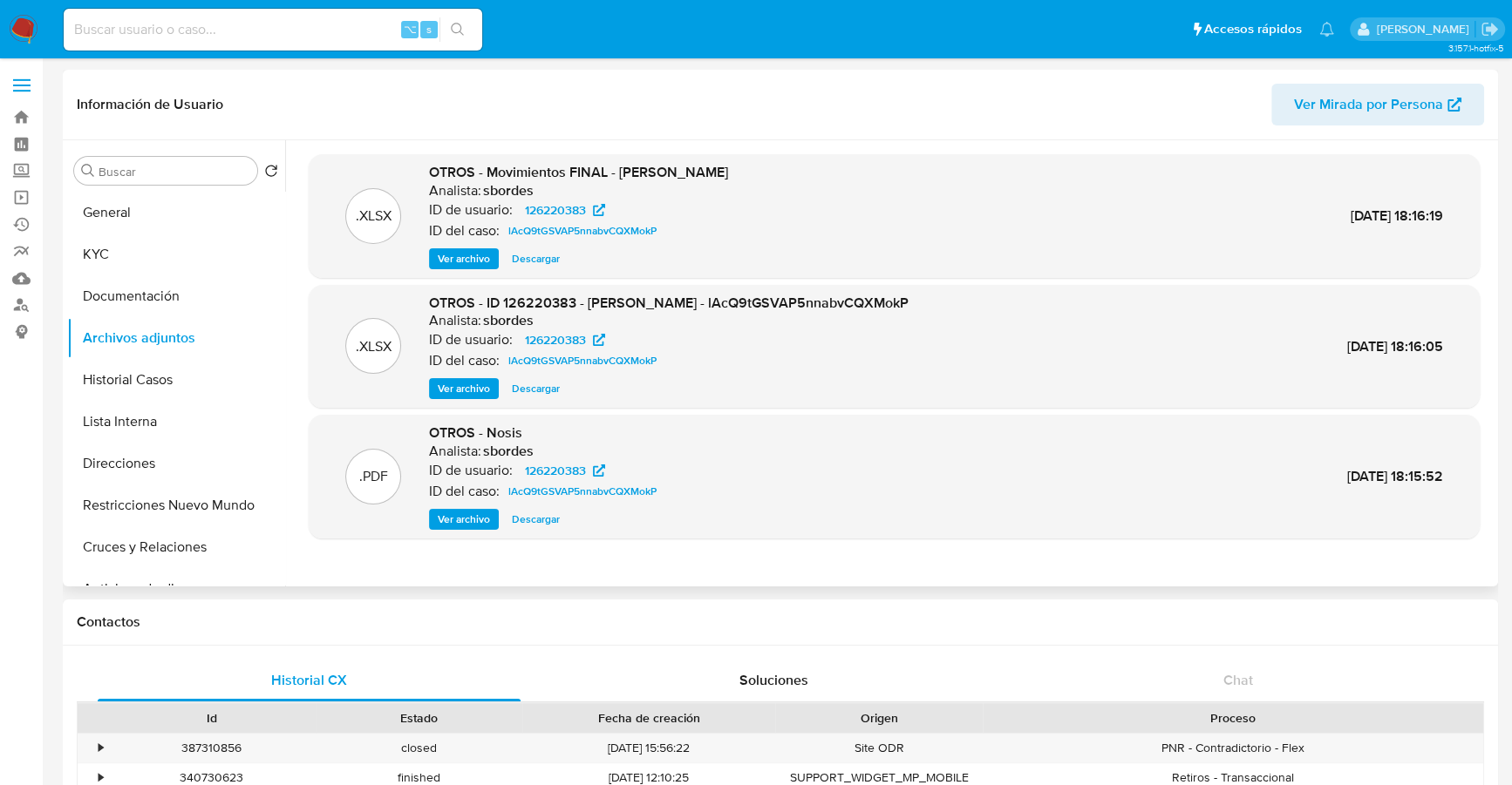
click at [448, 381] on span "Ver archivo" at bounding box center [464, 389] width 52 height 18
click at [132, 378] on button "Historial Casos" at bounding box center [169, 379] width 204 height 42
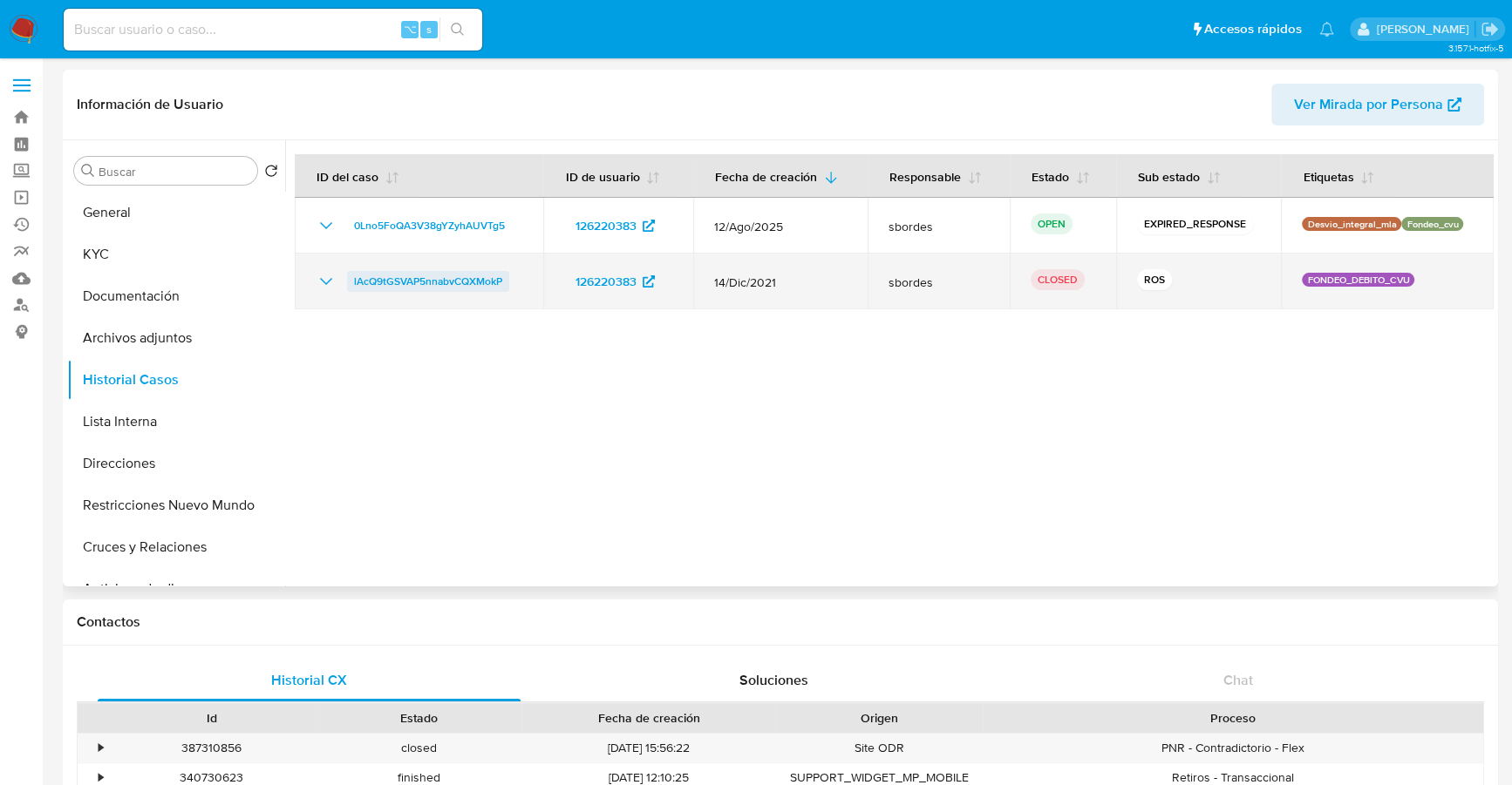
click at [402, 271] on span "lAcQ9tGSVAP5nnabvCQXMokP" at bounding box center [427, 282] width 148 height 21
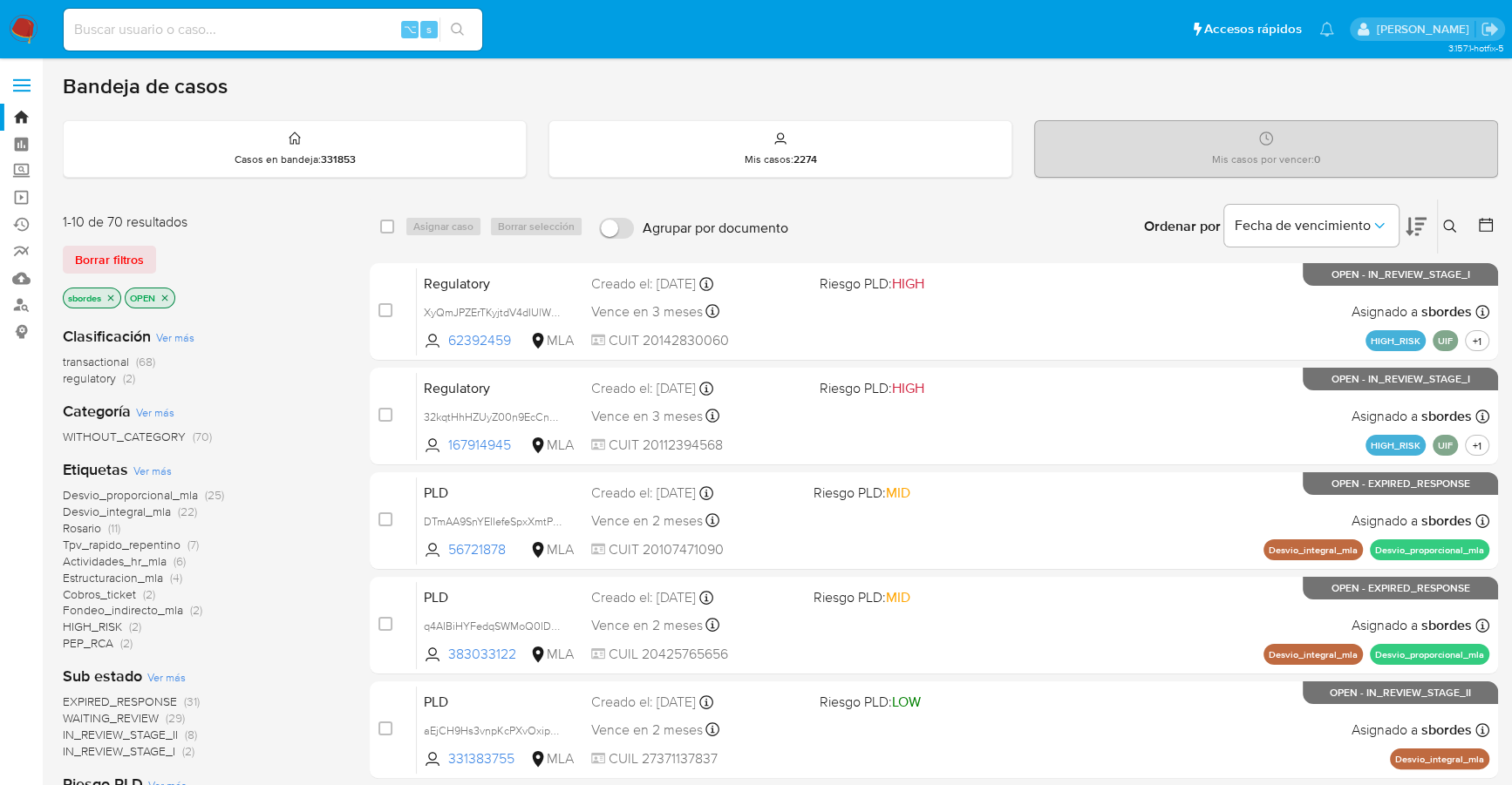
click at [111, 294] on icon "close-filter" at bounding box center [111, 297] width 6 height 6
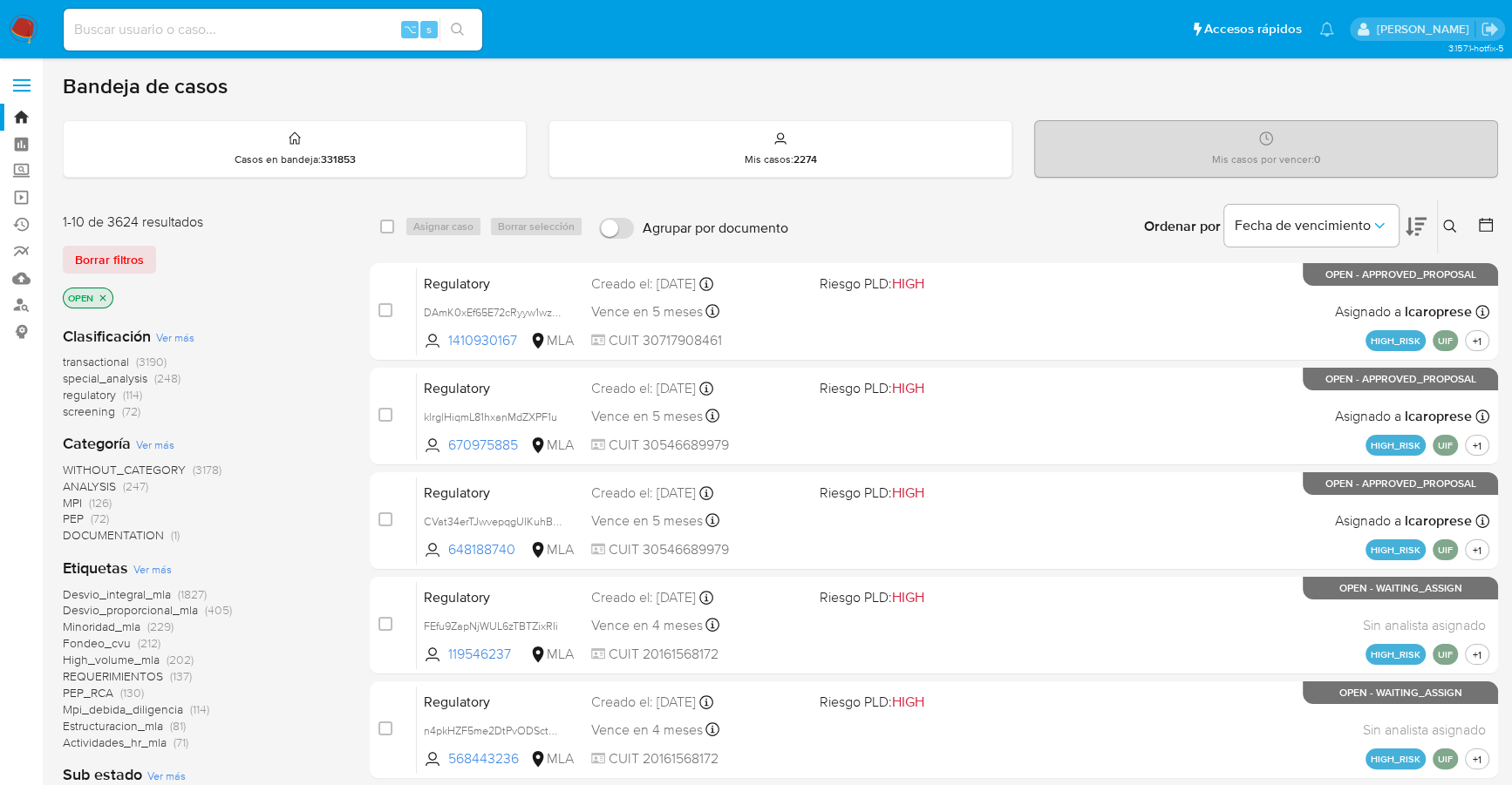
click at [1483, 219] on icon at bounding box center [1485, 225] width 18 height 18
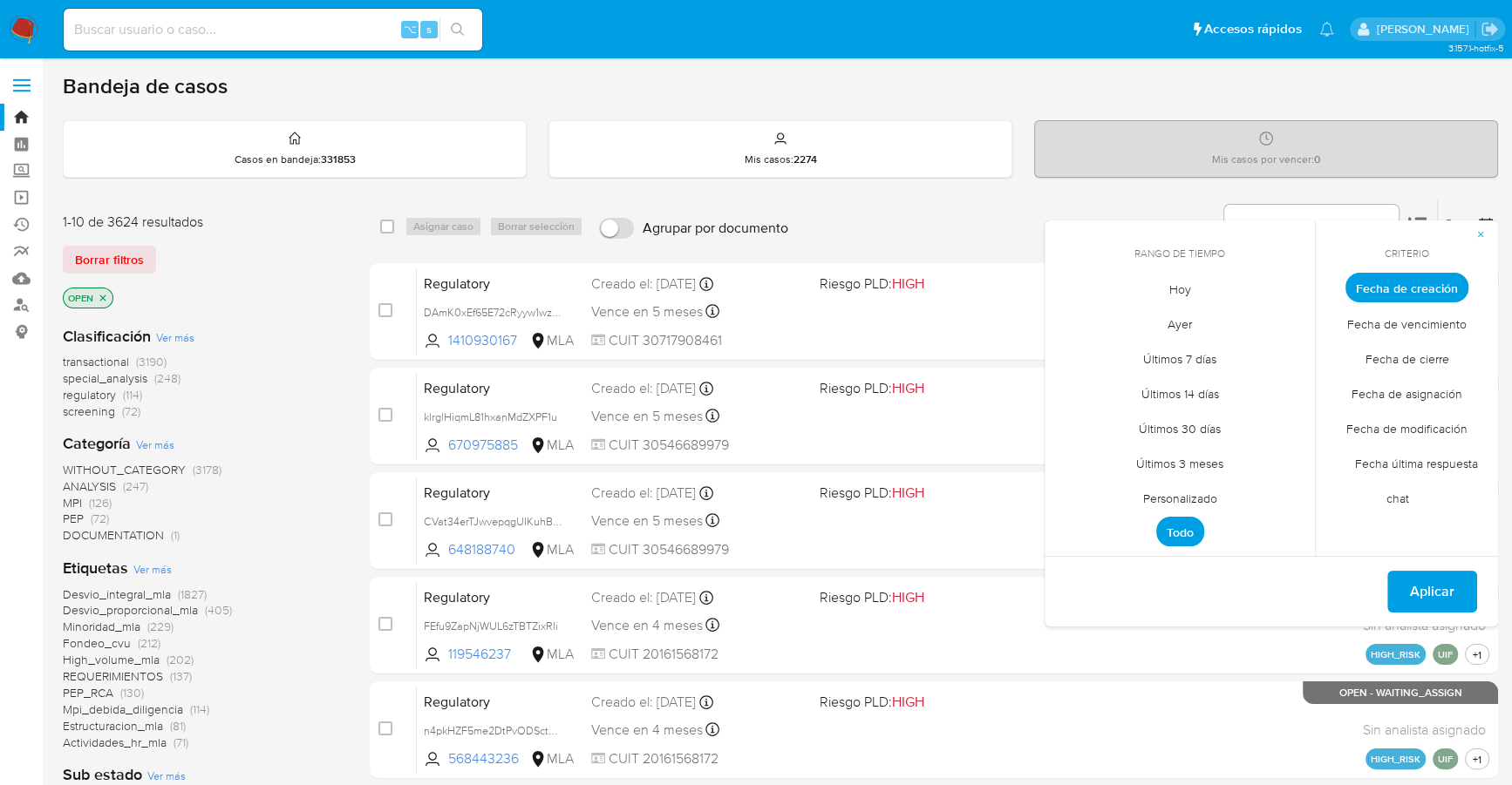
click at [1205, 498] on span "Personalizado" at bounding box center [1180, 498] width 111 height 35
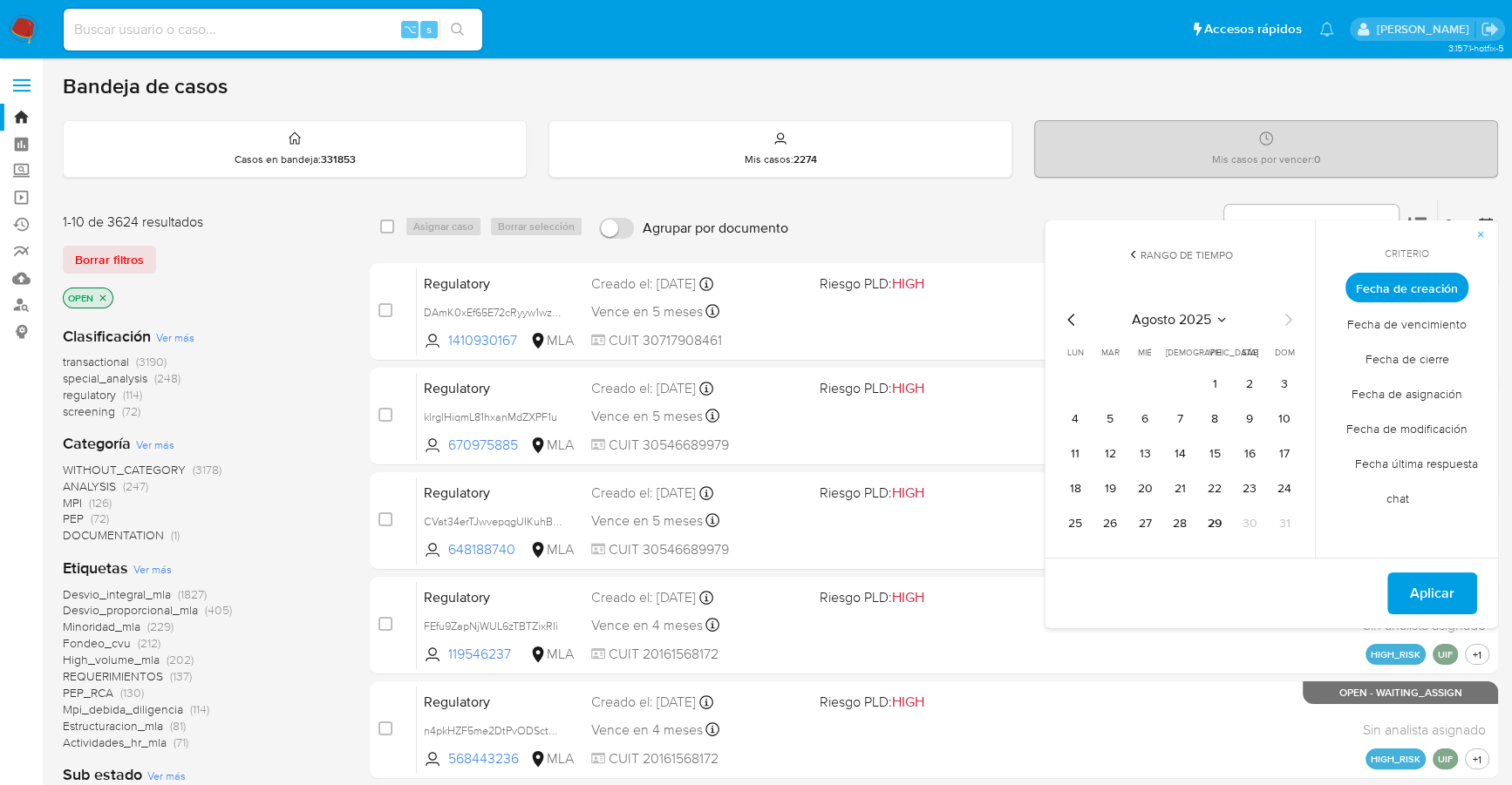
click at [1072, 319] on icon "Mes anterior" at bounding box center [1072, 320] width 21 height 21
click at [1070, 320] on icon "Mes anterior" at bounding box center [1071, 320] width 7 height 12
click at [1286, 314] on icon "Mes siguiente" at bounding box center [1289, 320] width 7 height 12
click at [1095, 383] on button "1" at bounding box center [1109, 384] width 27 height 27
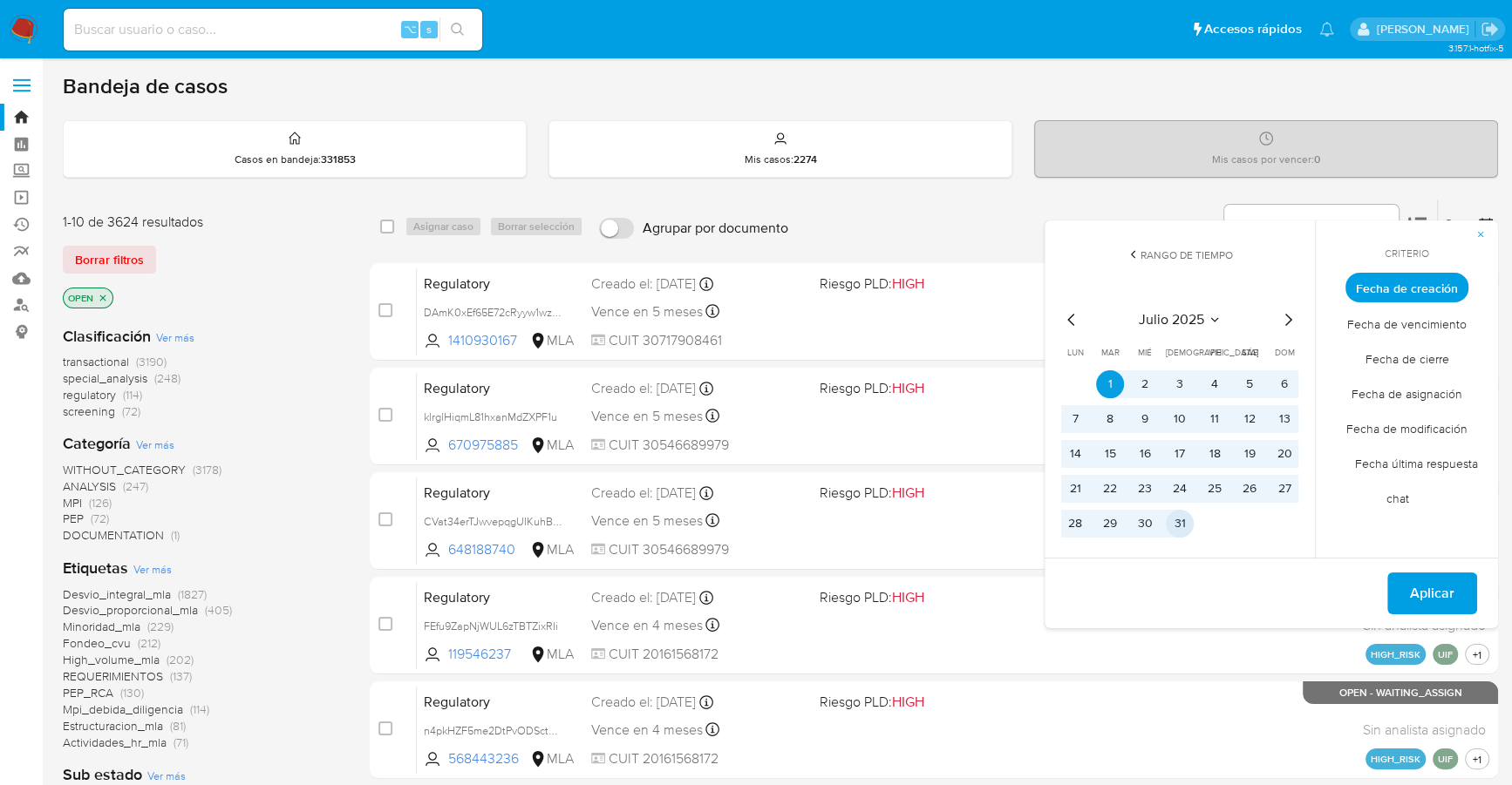
click at [1173, 517] on button "31" at bounding box center [1179, 523] width 27 height 27
click at [1417, 575] on span "Aplicar" at bounding box center [1431, 593] width 44 height 38
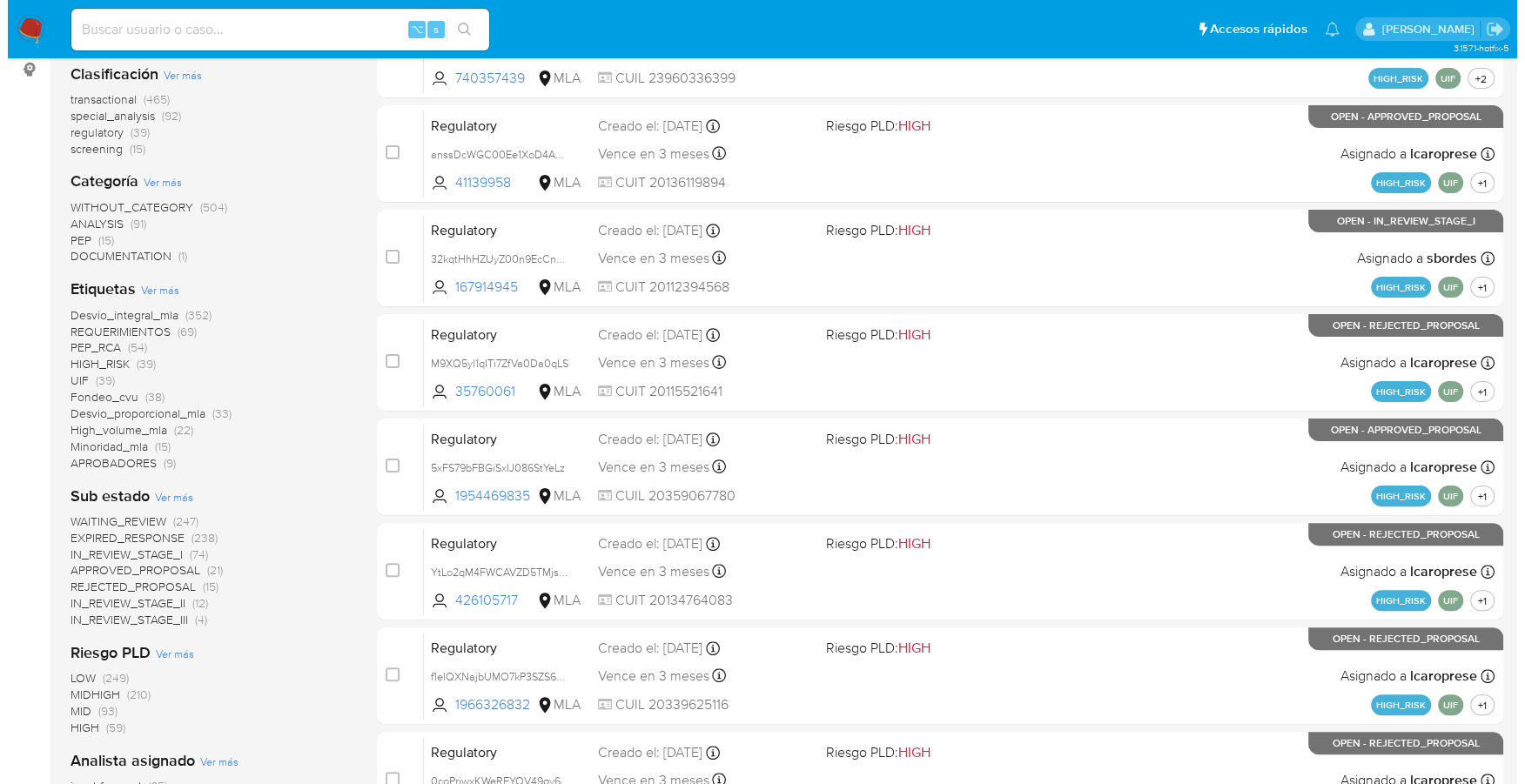
scroll to position [588, 0]
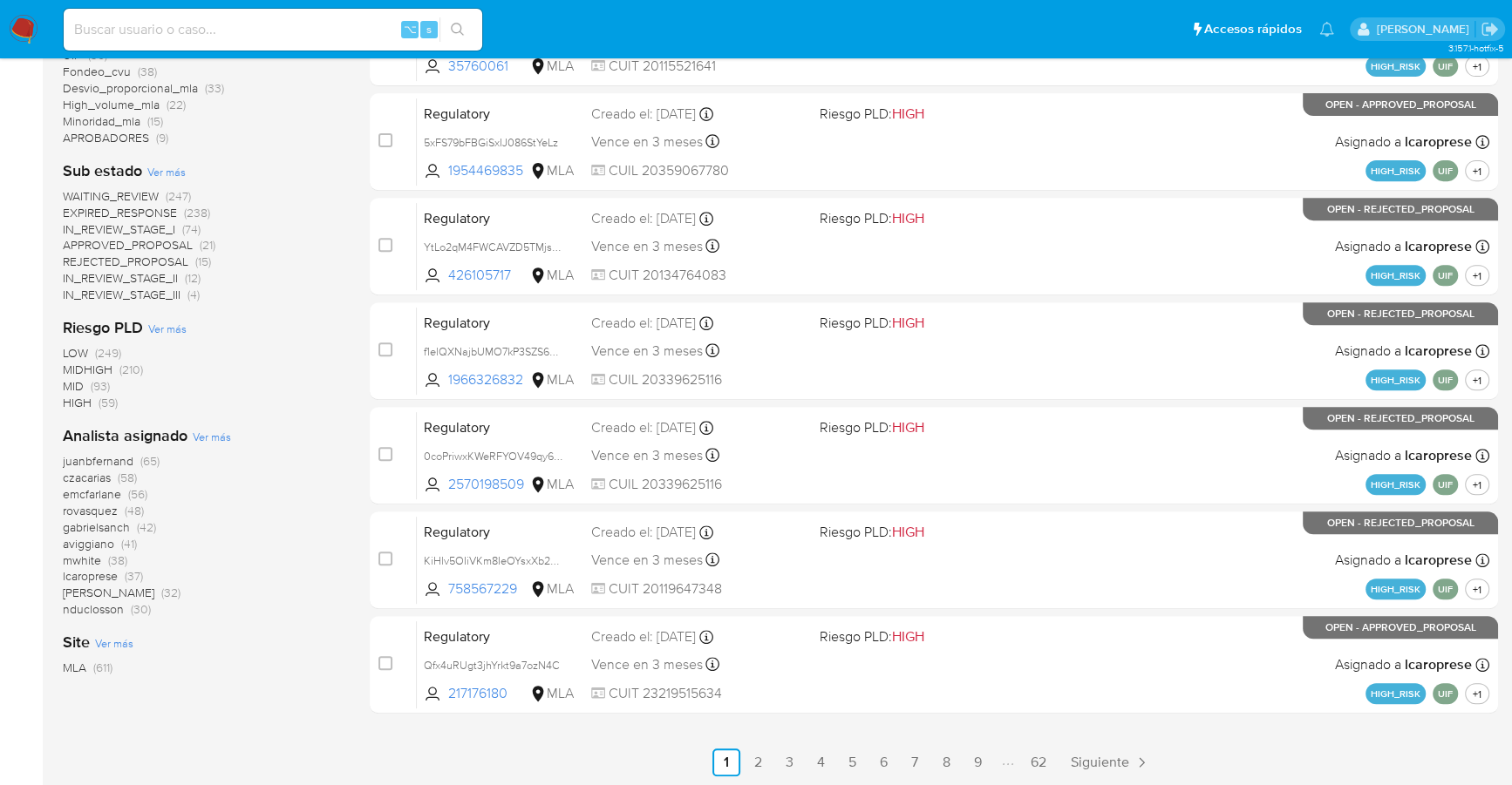
click at [206, 438] on span "Ver más" at bounding box center [211, 437] width 38 height 16
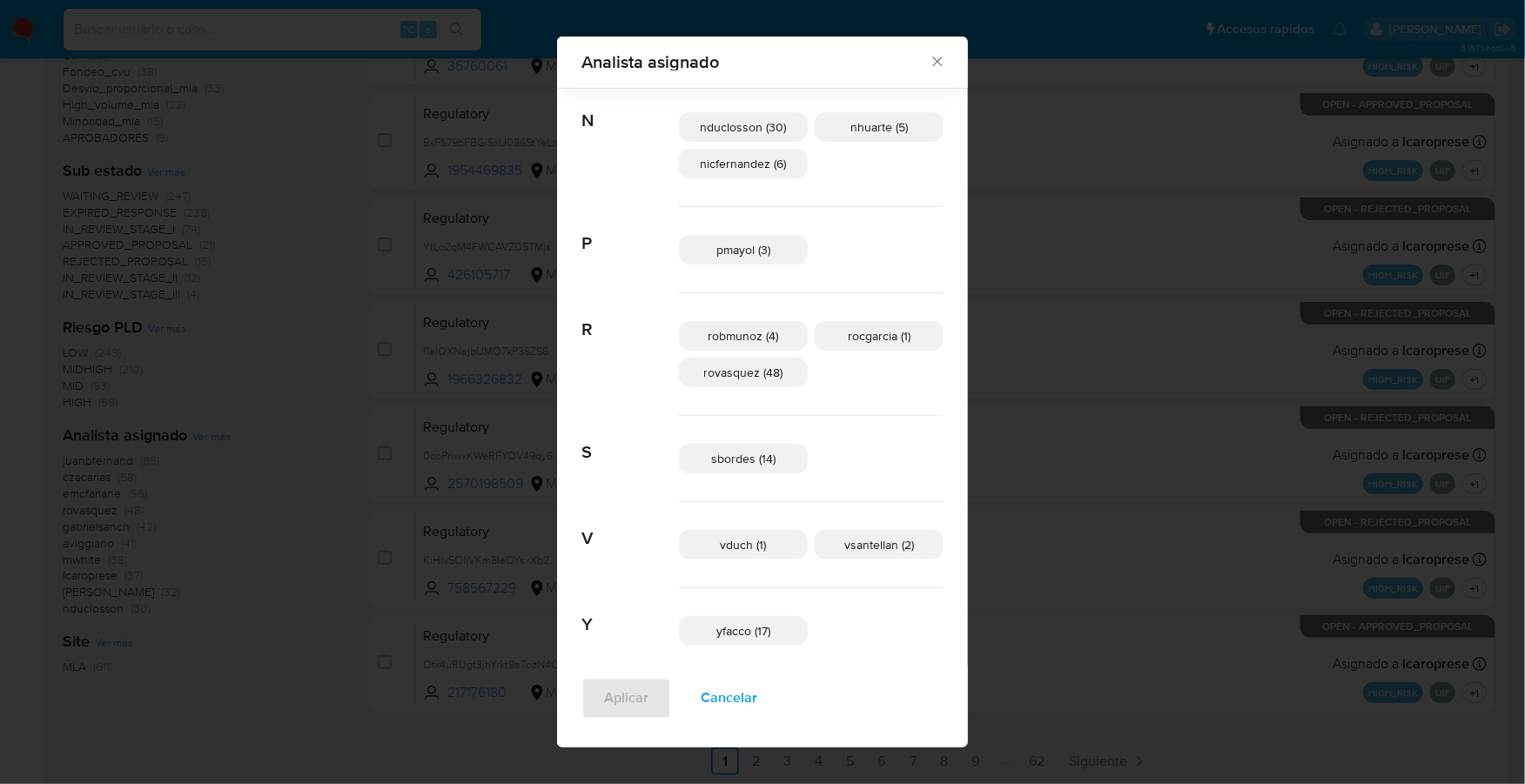
scroll to position [1030, 0]
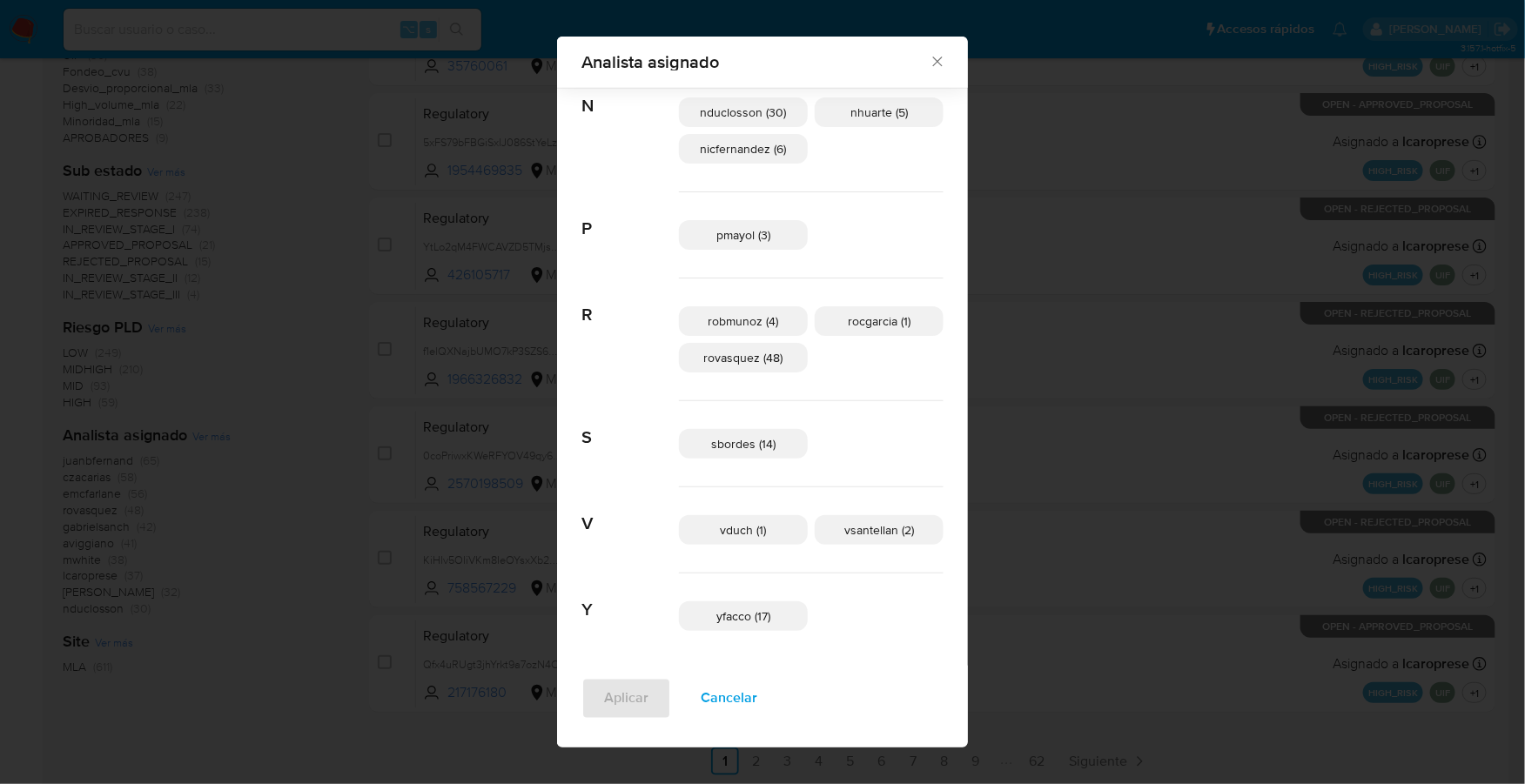
click at [928, 60] on icon "Cerrar" at bounding box center [937, 62] width 18 height 18
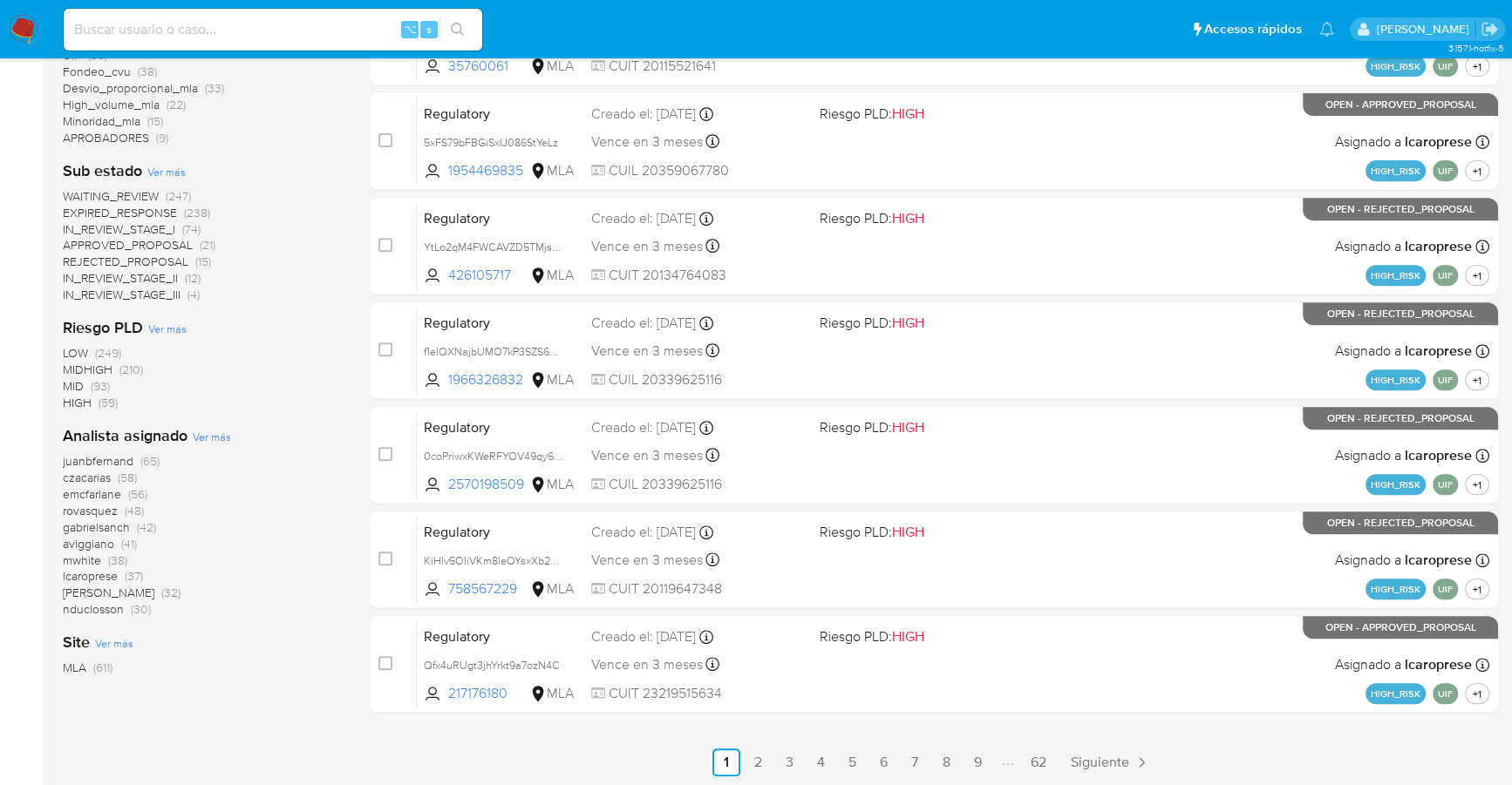
click at [226, 432] on span "Ver más" at bounding box center [211, 437] width 38 height 16
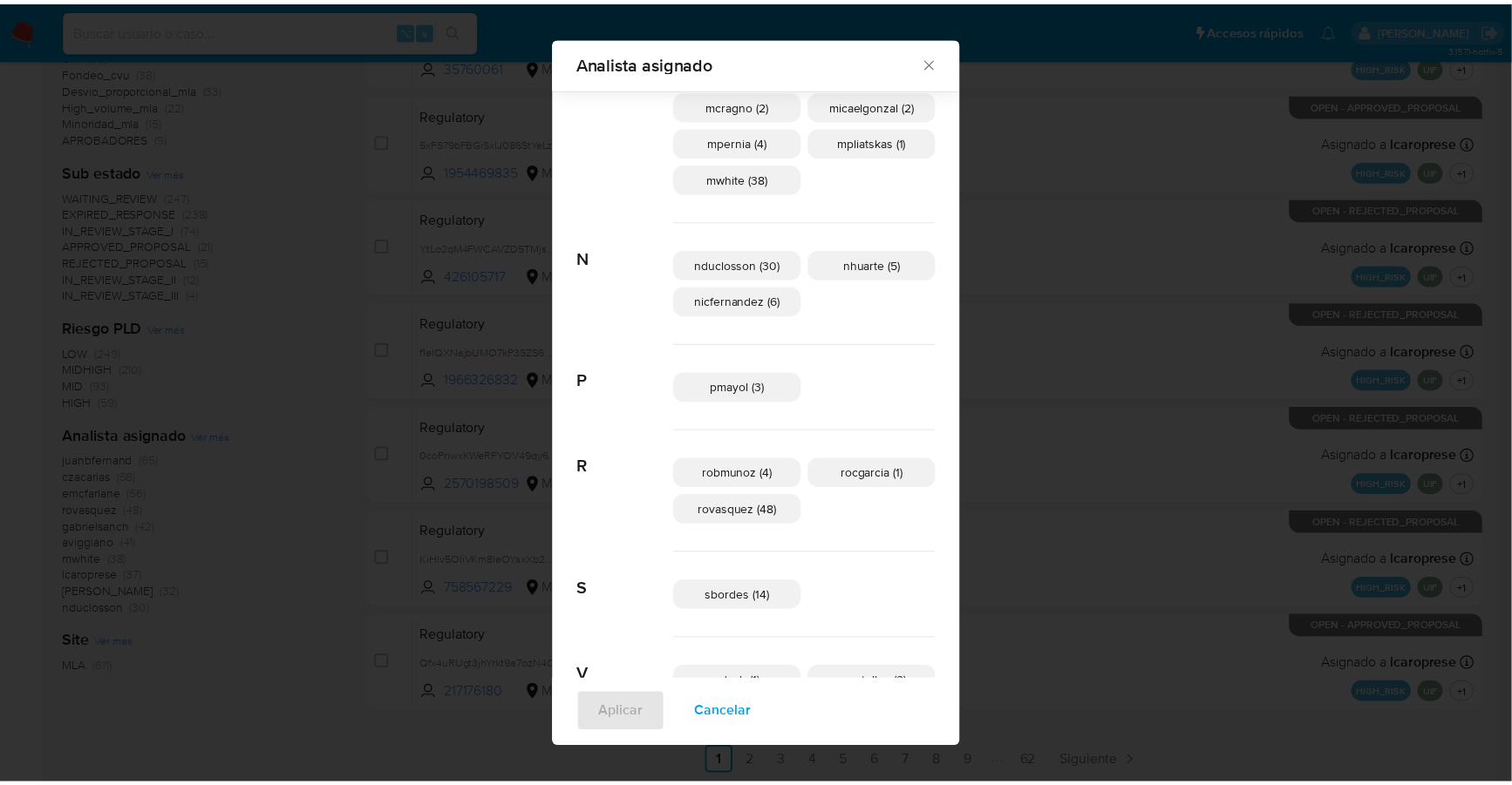
scroll to position [866, 0]
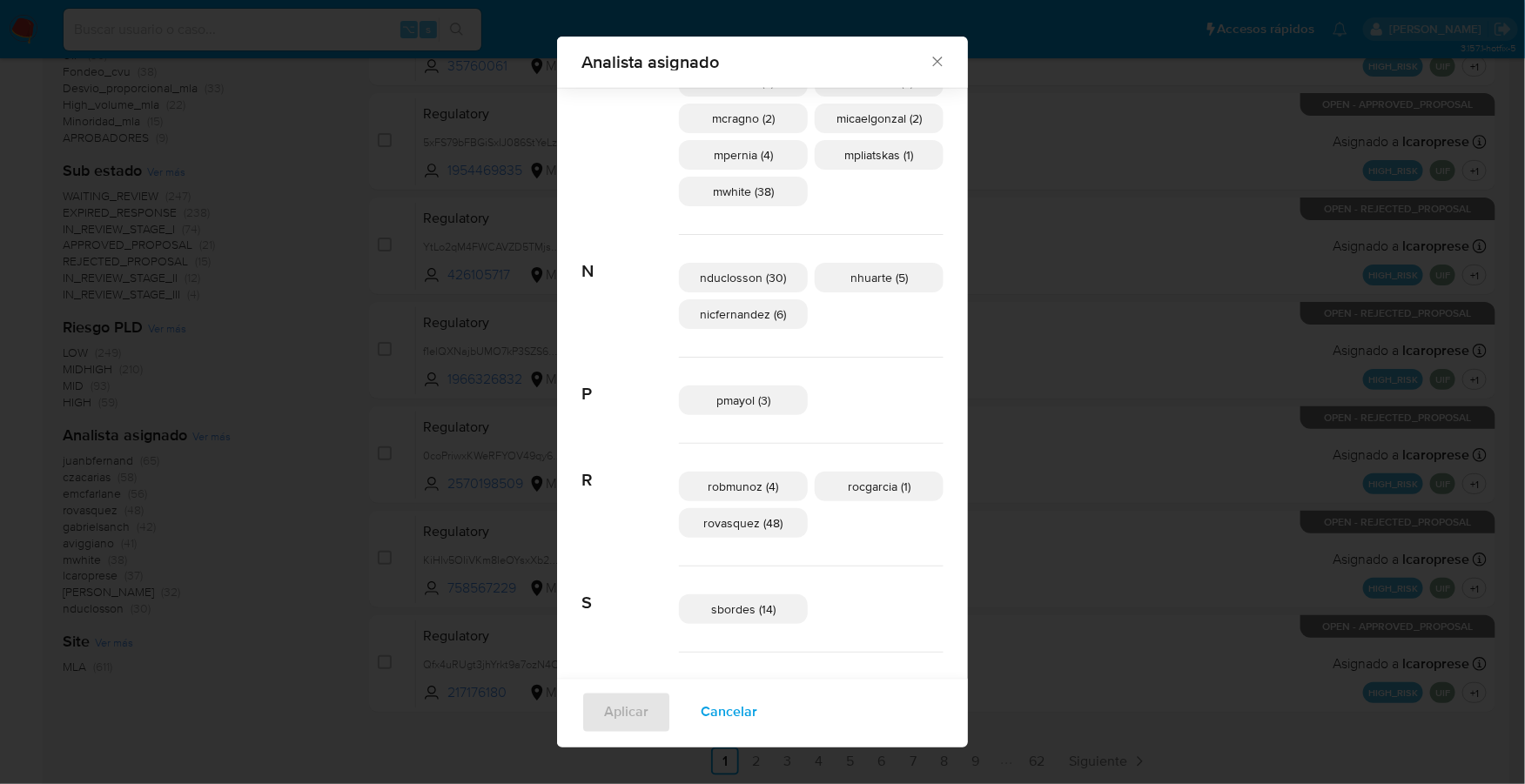
click at [932, 64] on icon "Cerrar" at bounding box center [936, 62] width 10 height 10
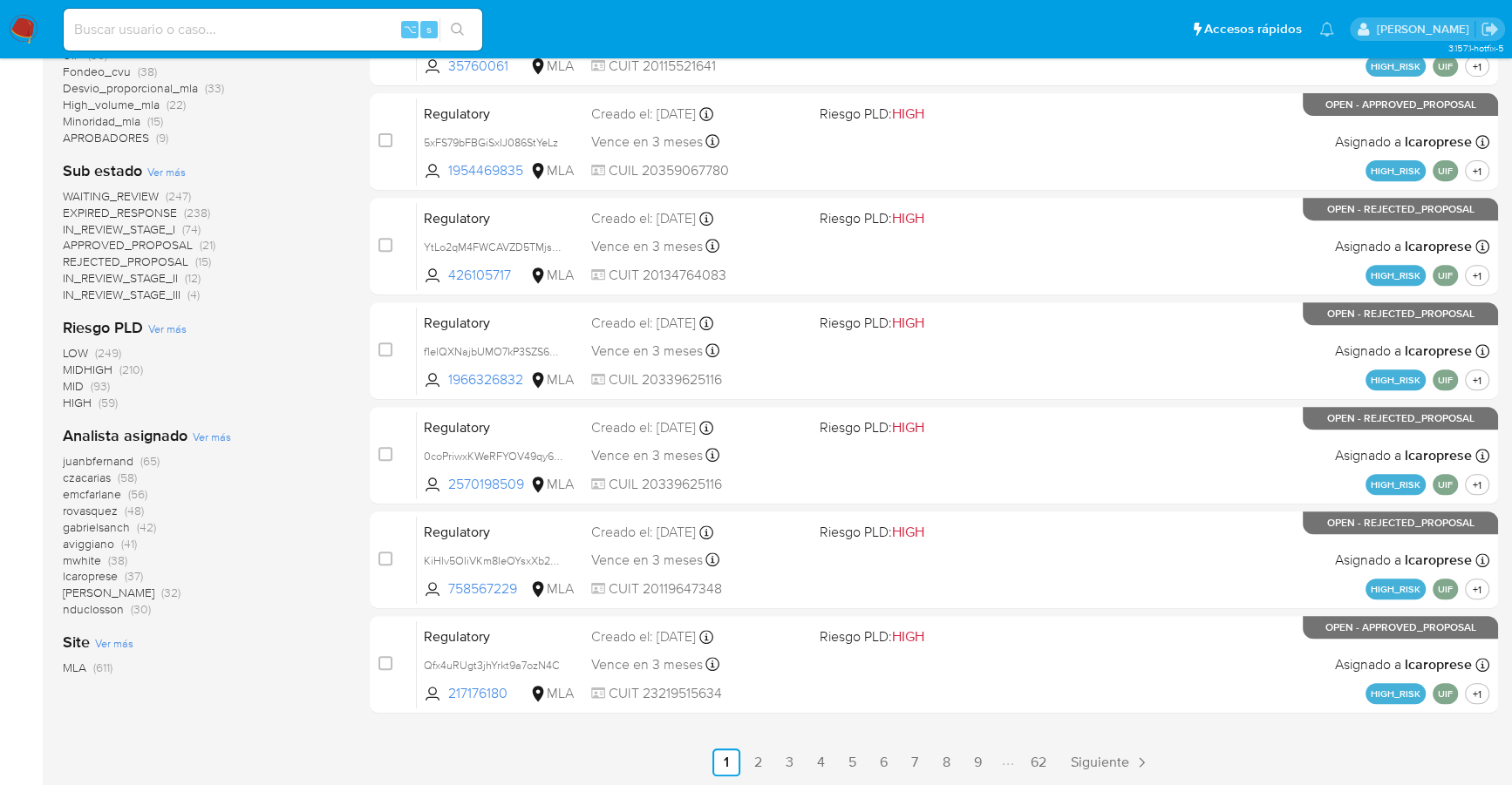
scroll to position [0, 0]
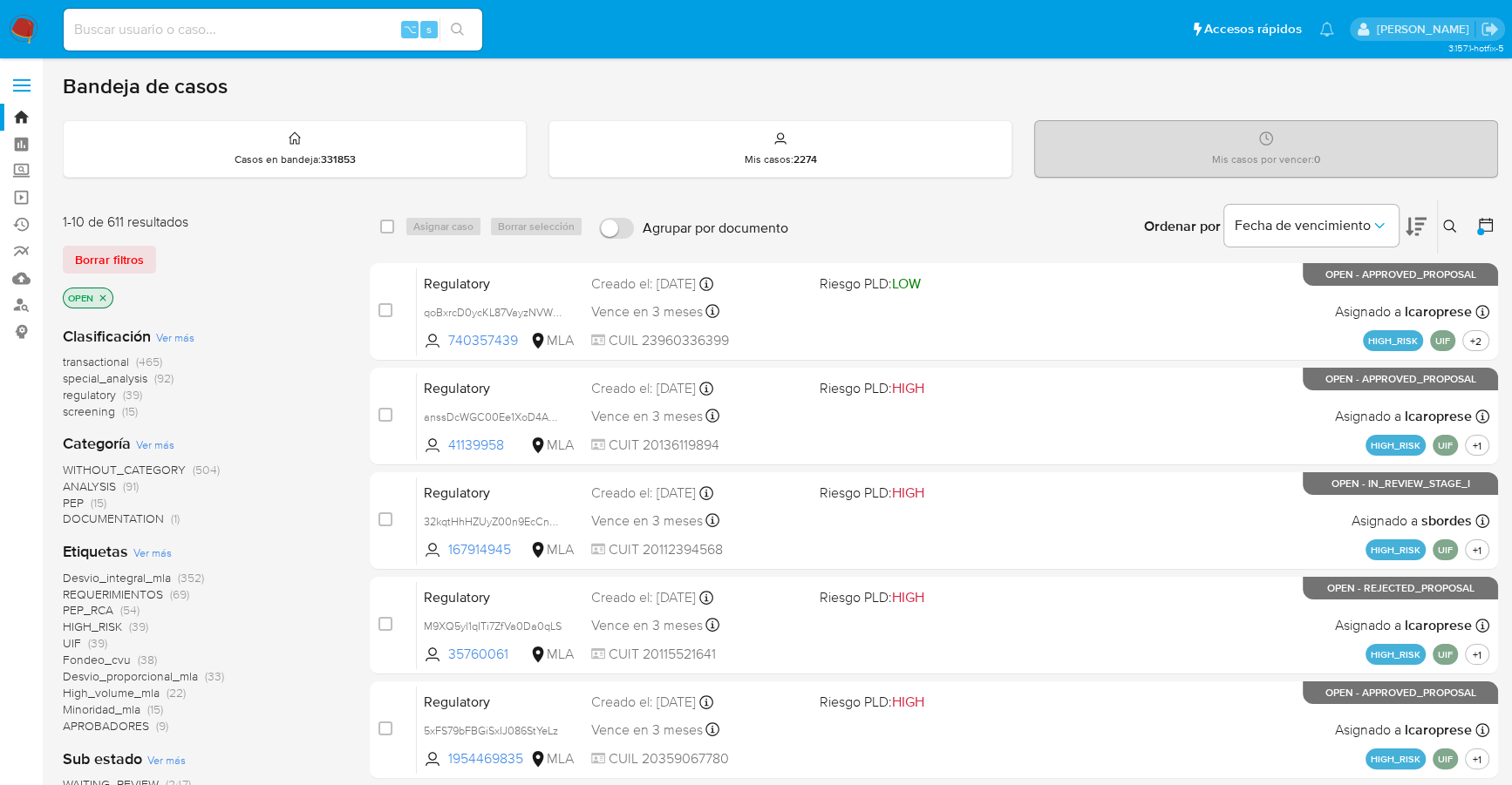
click at [1486, 225] on icon at bounding box center [1485, 225] width 18 height 18
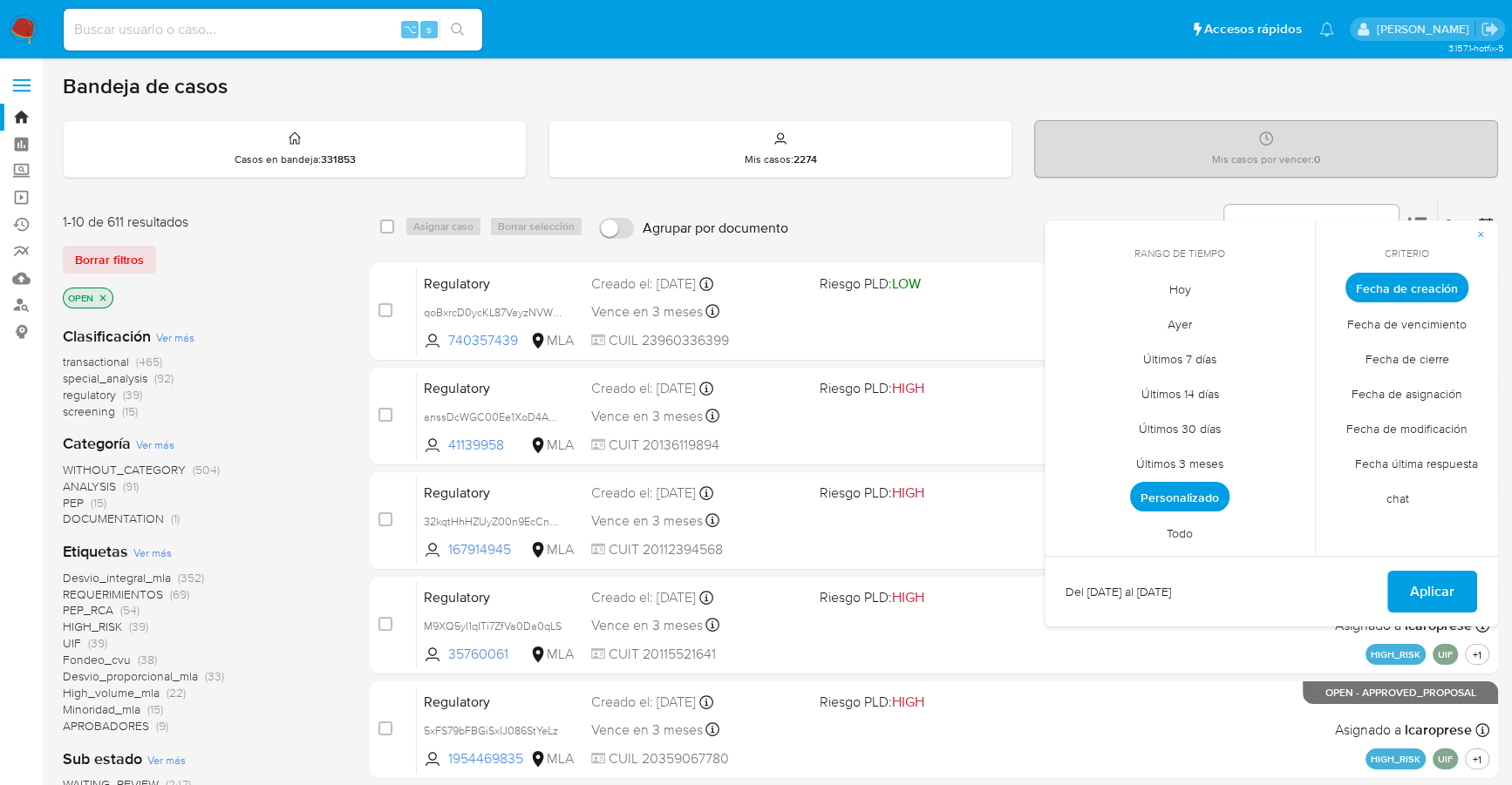
click at [1222, 491] on span "Personalizado" at bounding box center [1180, 496] width 99 height 29
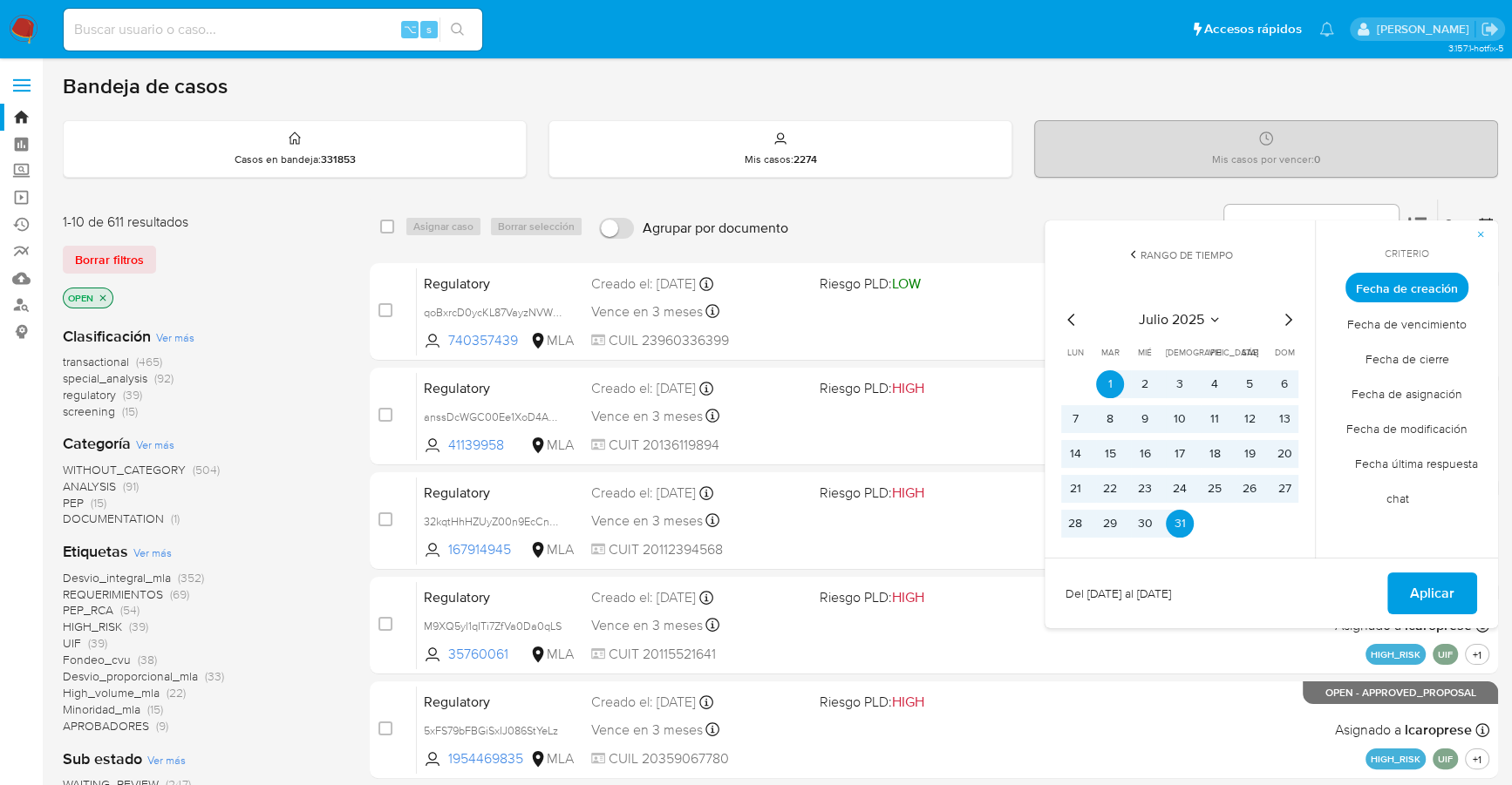
click at [1292, 323] on icon "Mes siguiente" at bounding box center [1288, 320] width 21 height 21
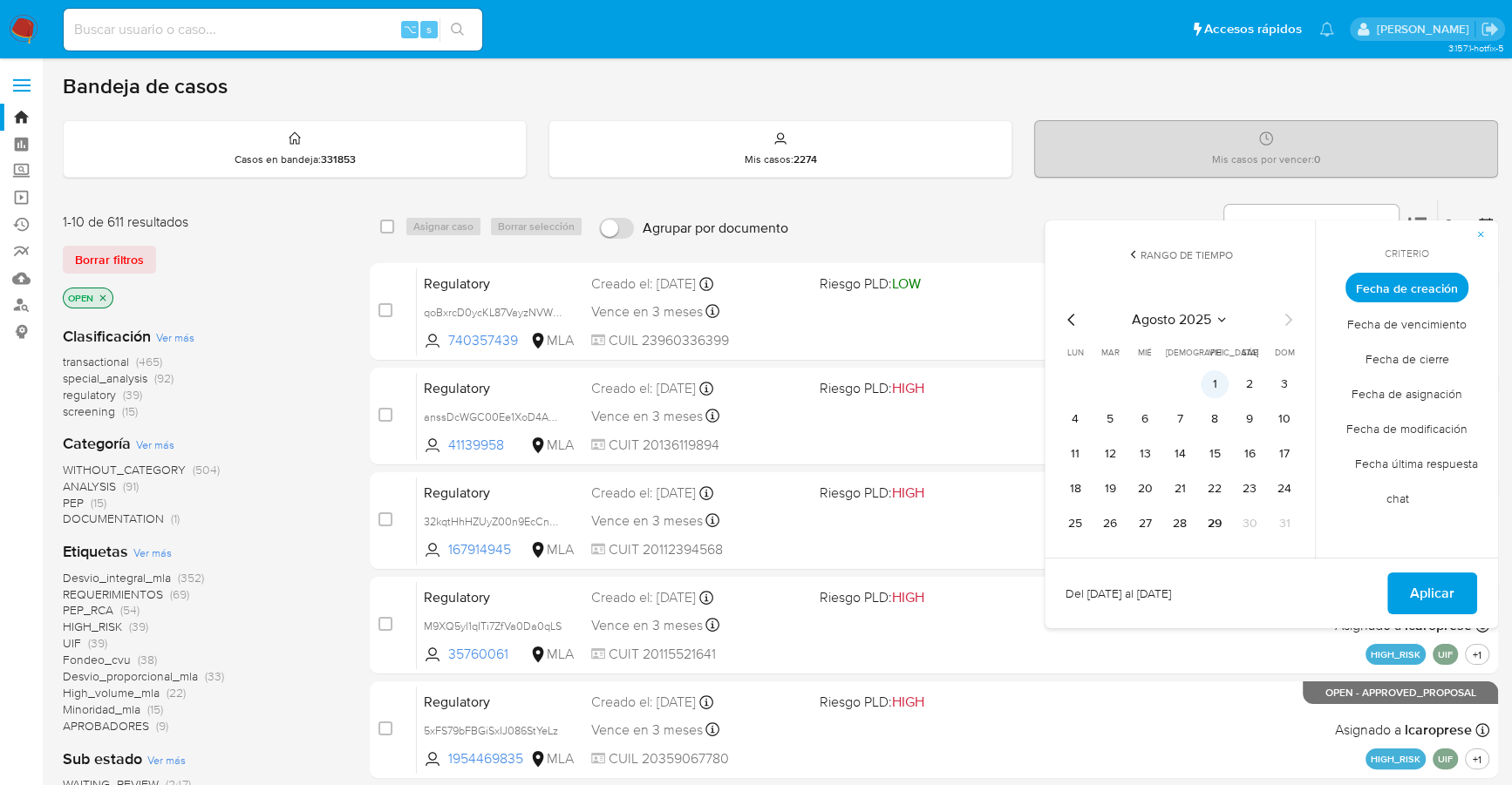
click at [1209, 389] on button "1" at bounding box center [1213, 384] width 27 height 27
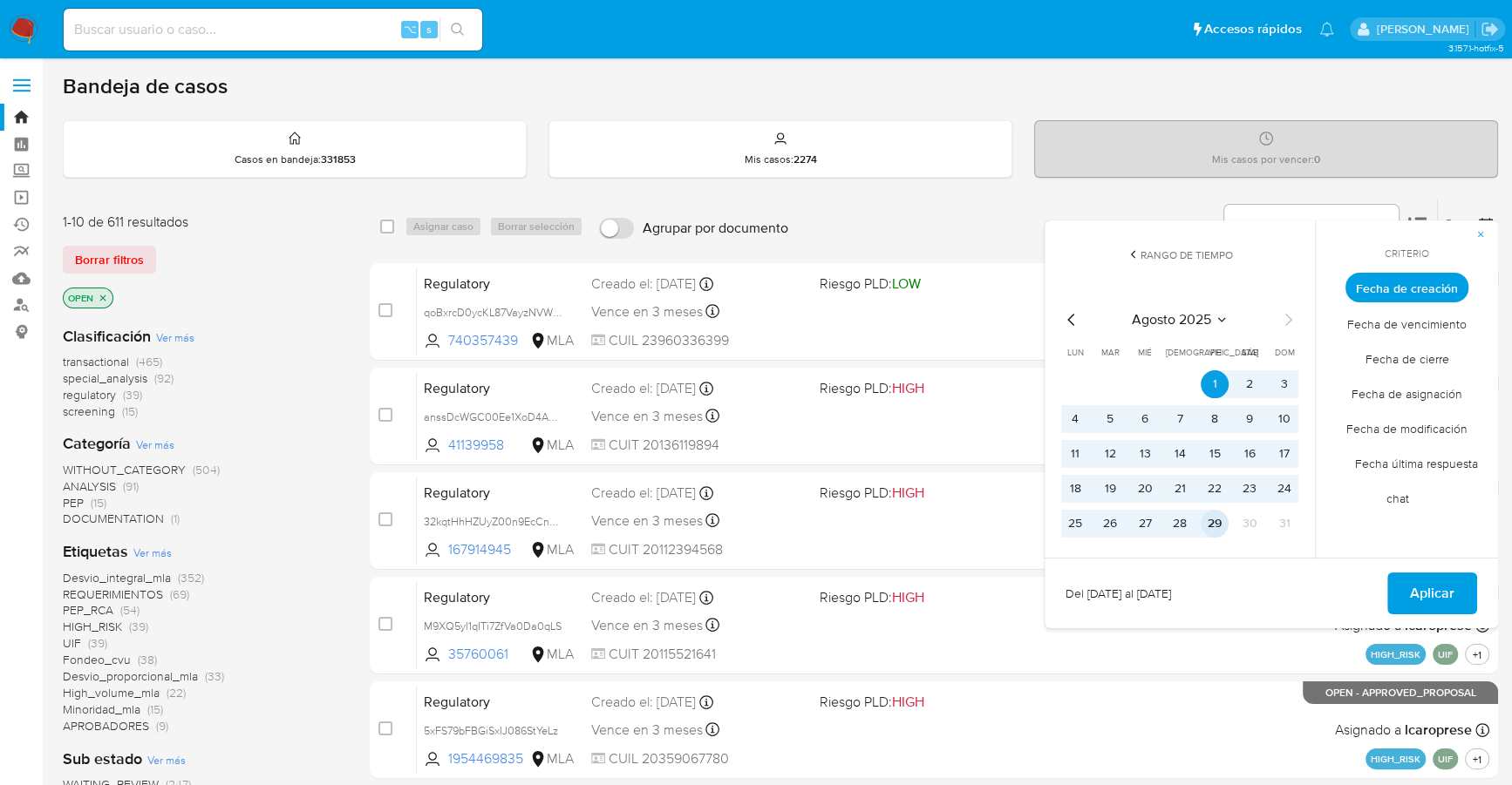
click at [1214, 524] on button "29" at bounding box center [1213, 523] width 27 height 27
click at [1461, 599] on button "Aplicar" at bounding box center [1431, 593] width 90 height 42
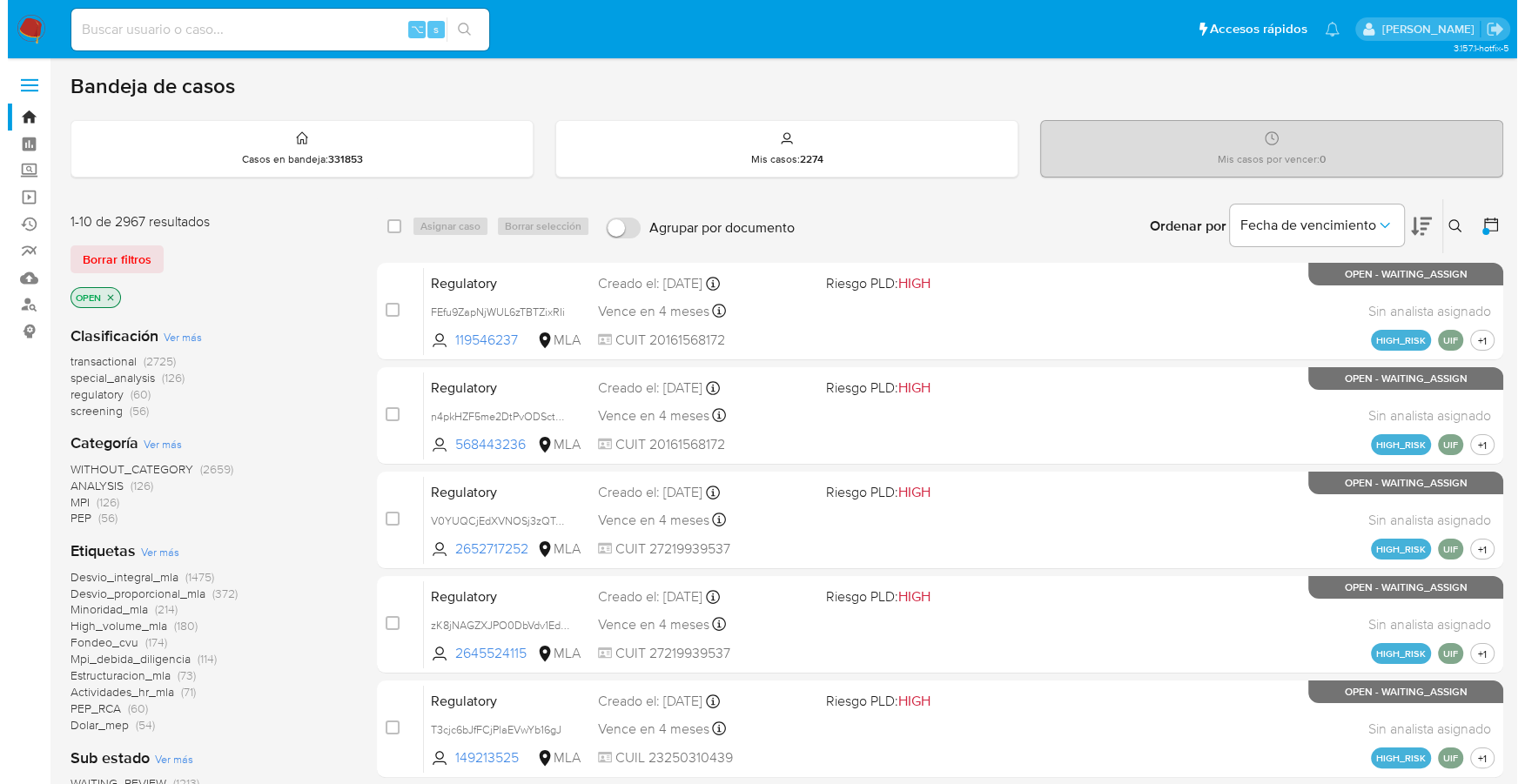
scroll to position [588, 0]
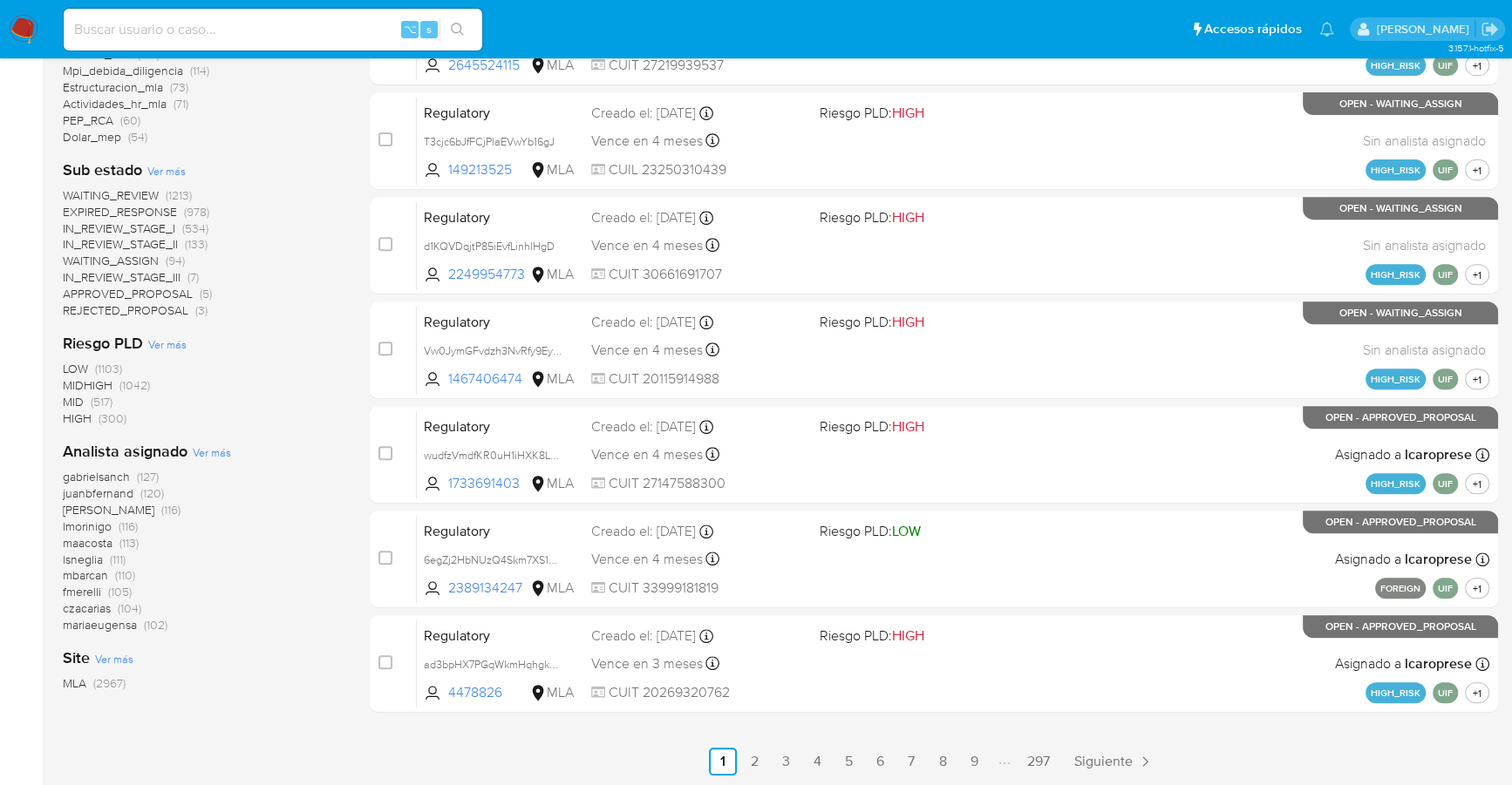
click at [214, 448] on span "Ver más" at bounding box center [211, 453] width 38 height 16
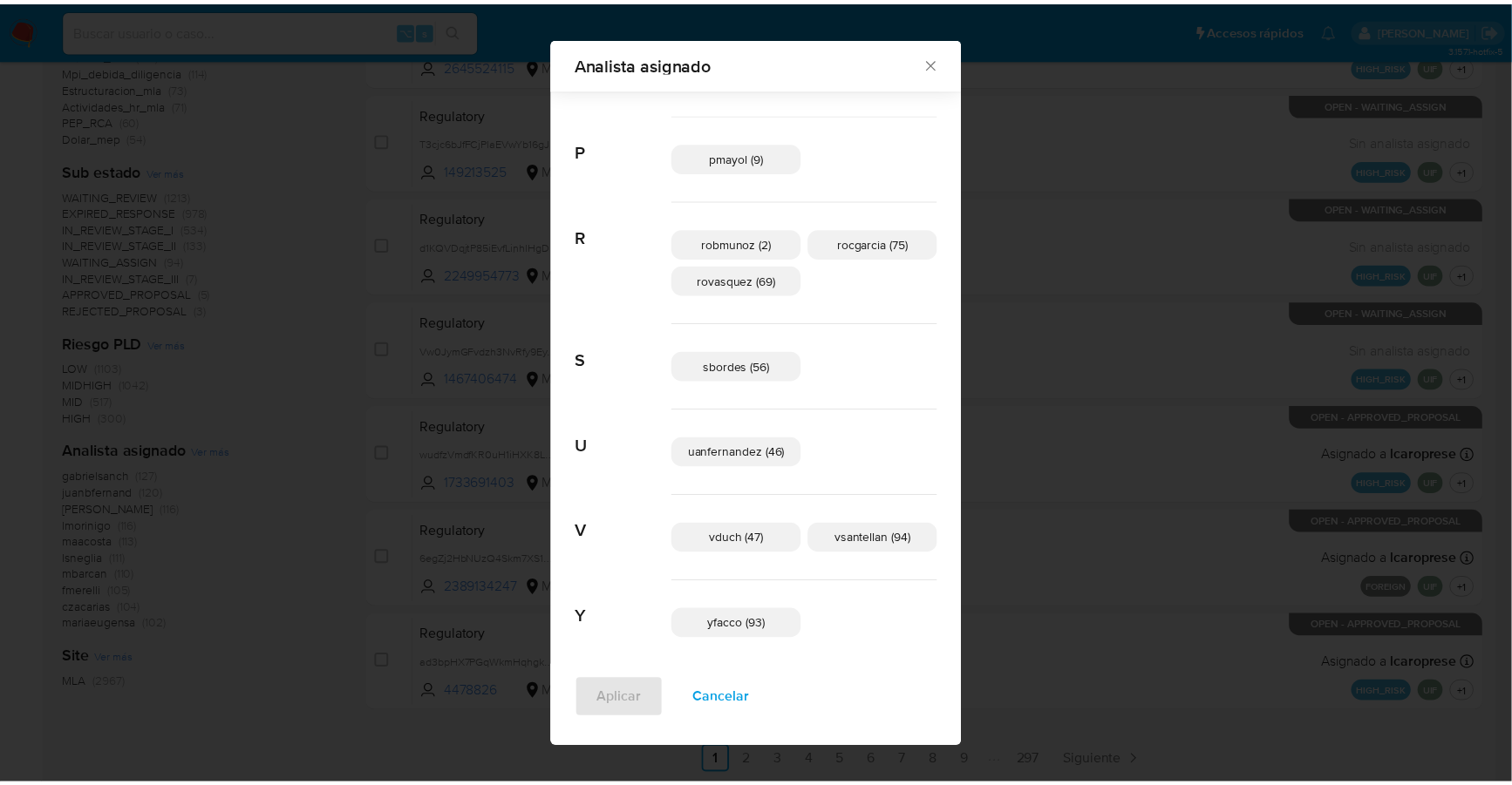
scroll to position [1081, 0]
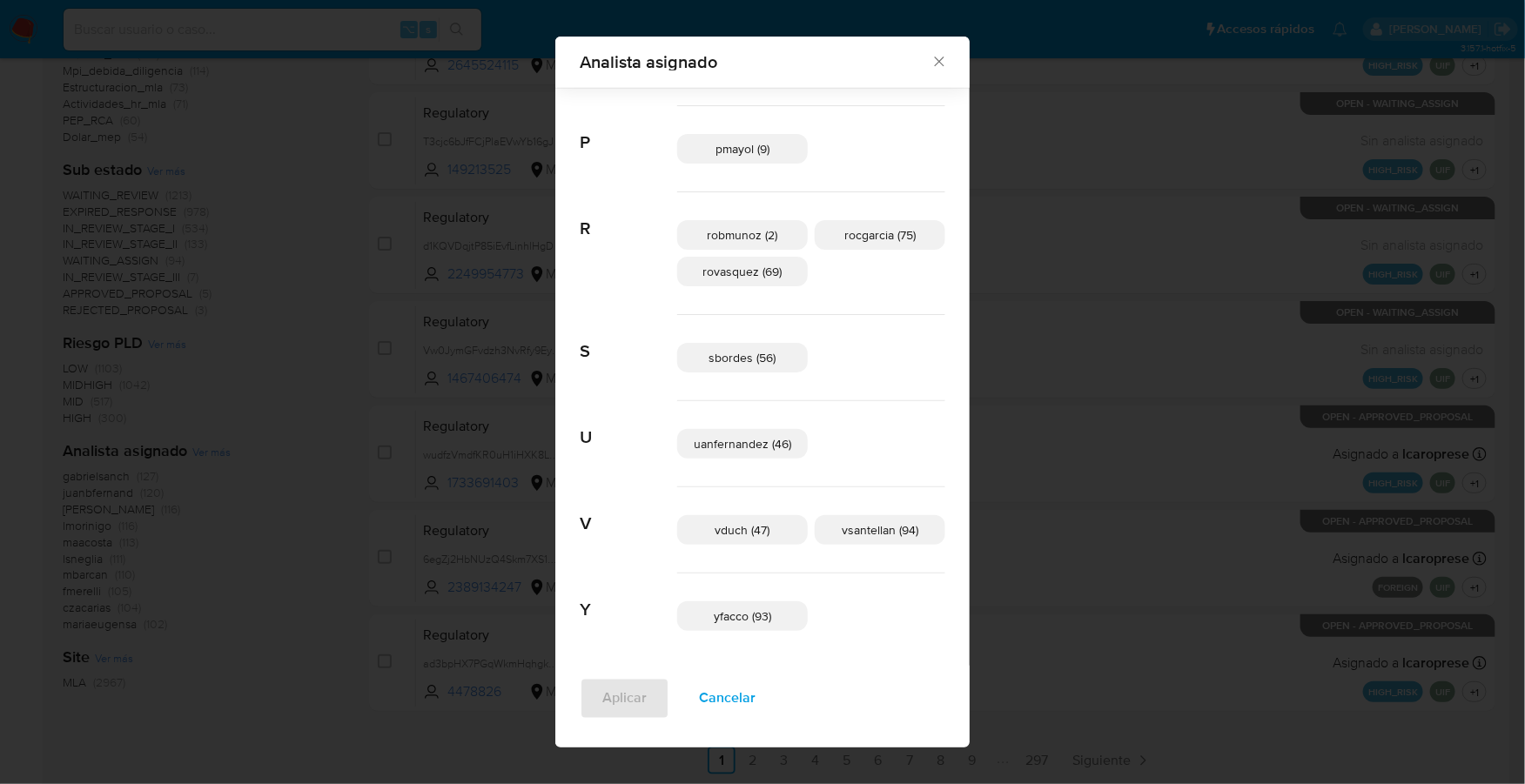
click at [934, 60] on icon "Cerrar" at bounding box center [938, 62] width 10 height 10
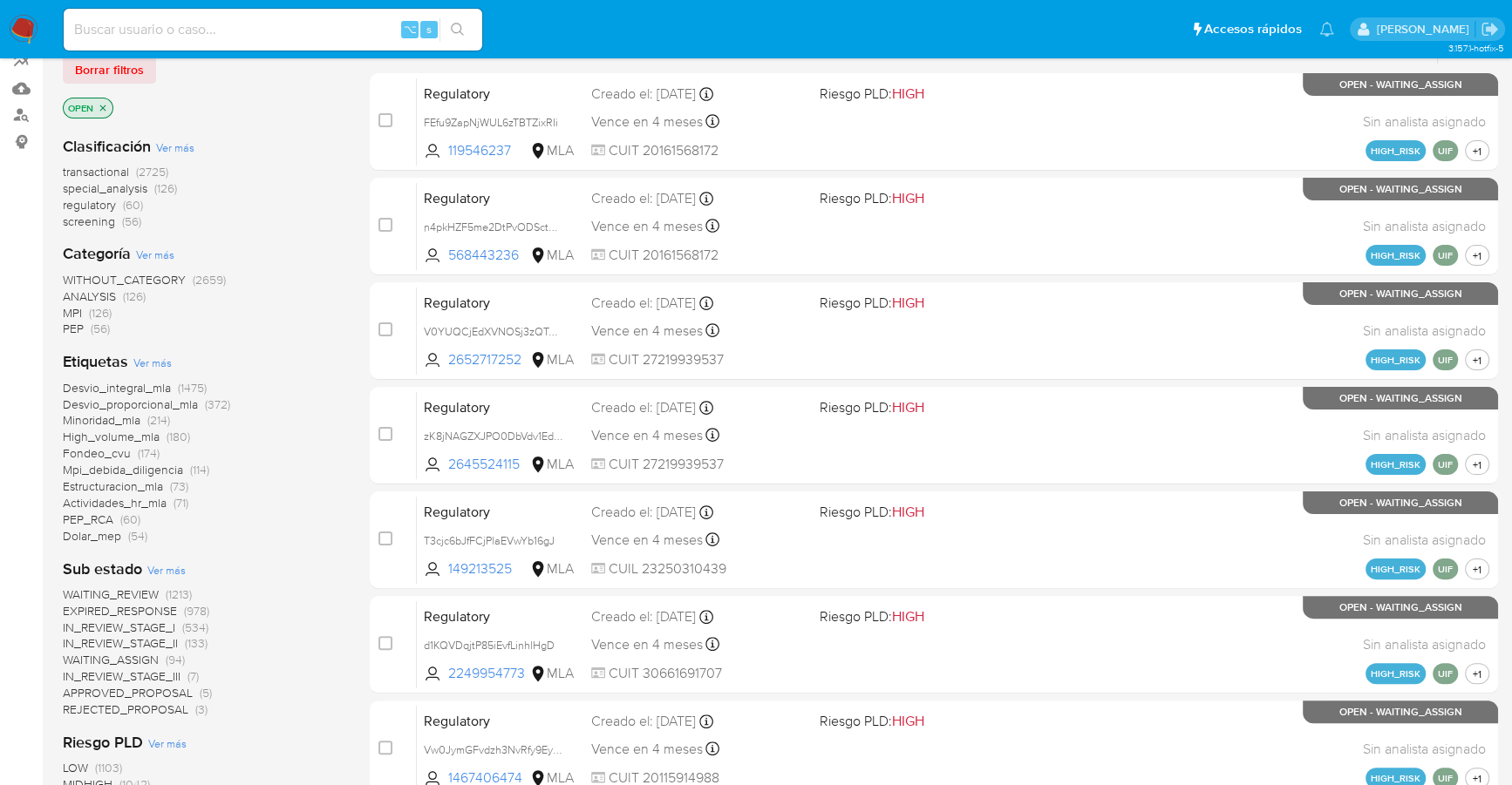
scroll to position [0, 0]
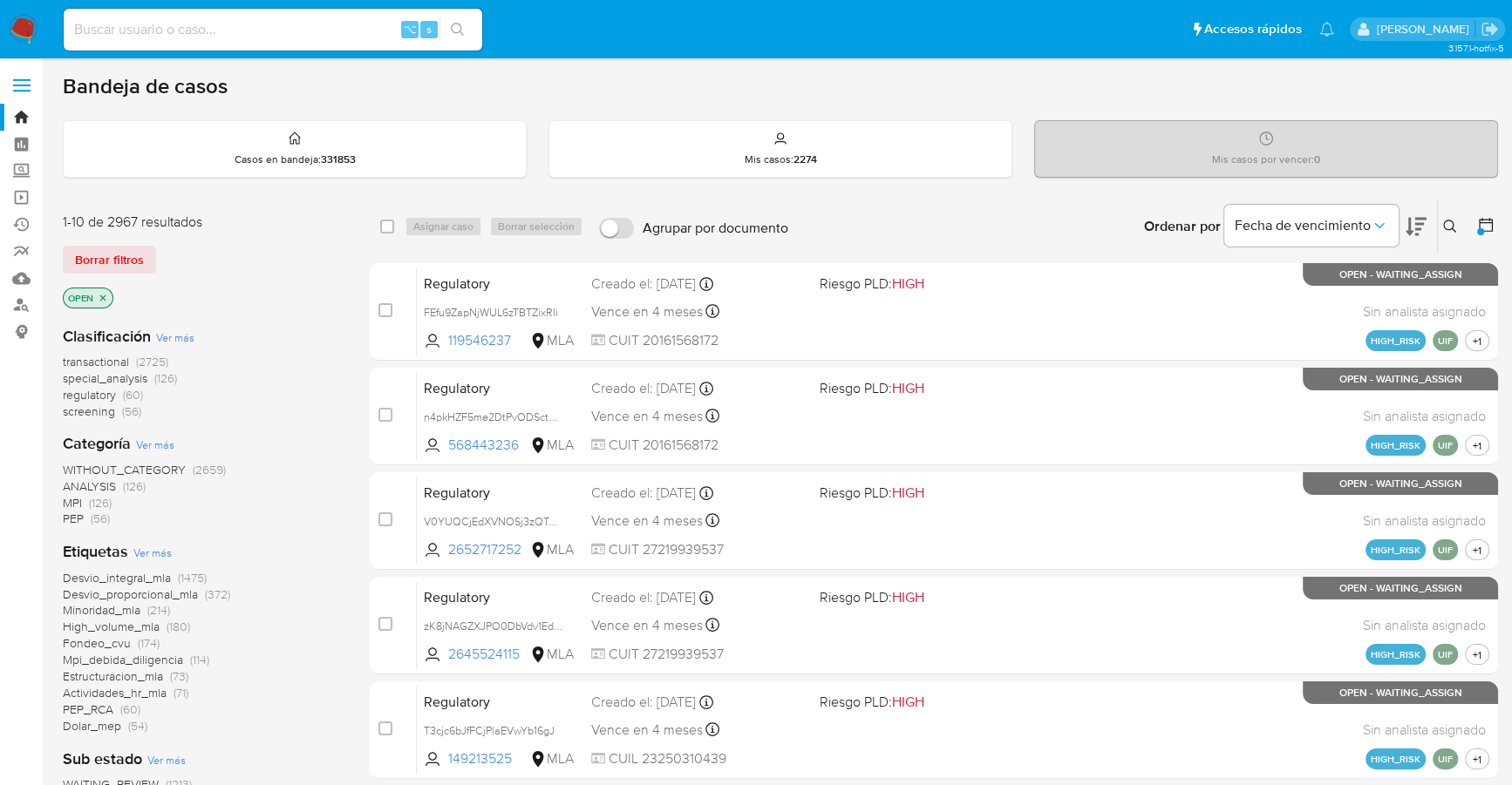
click at [107, 298] on icon "close-filter" at bounding box center [103, 298] width 11 height 11
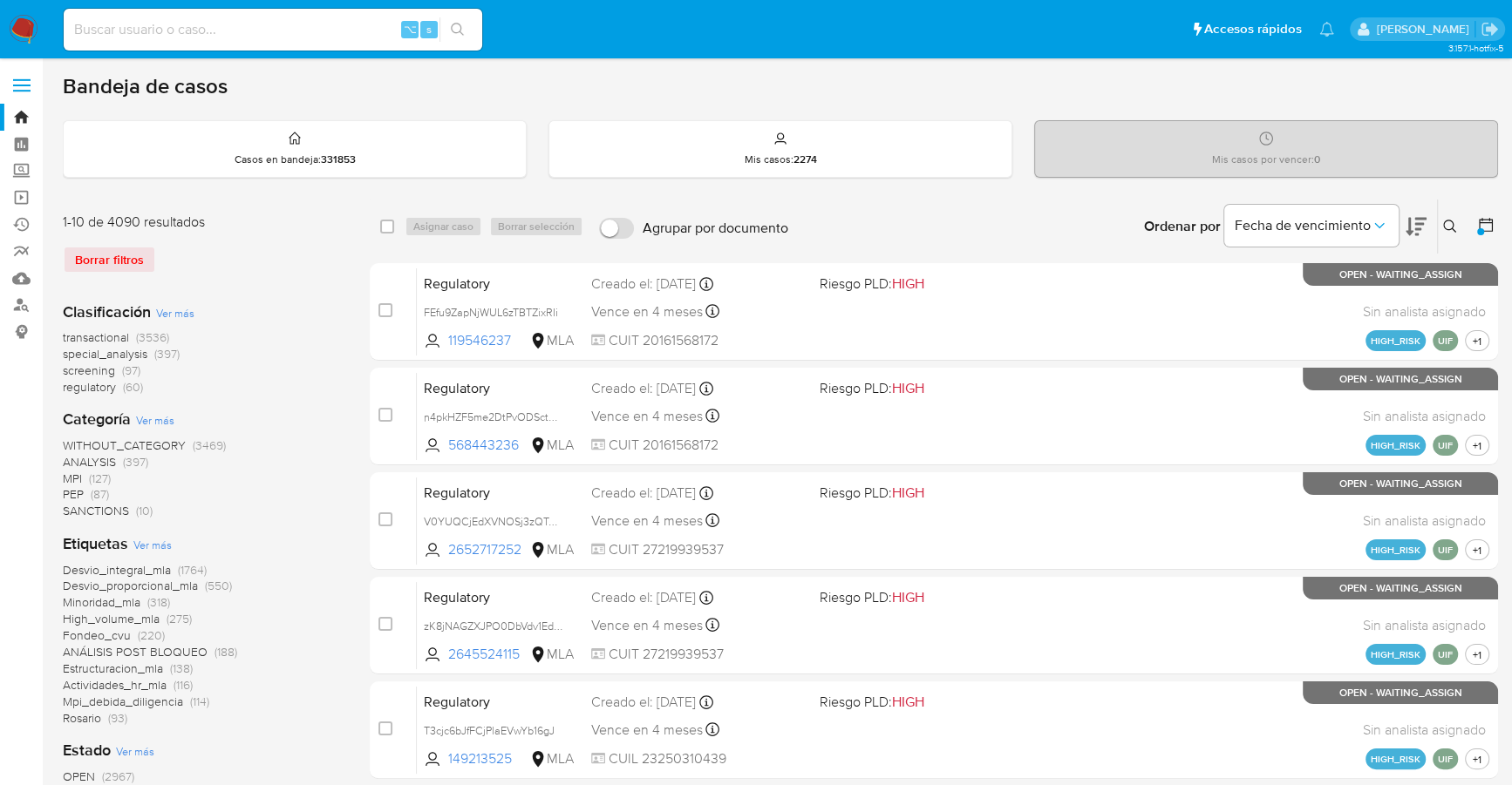
scroll to position [428, 0]
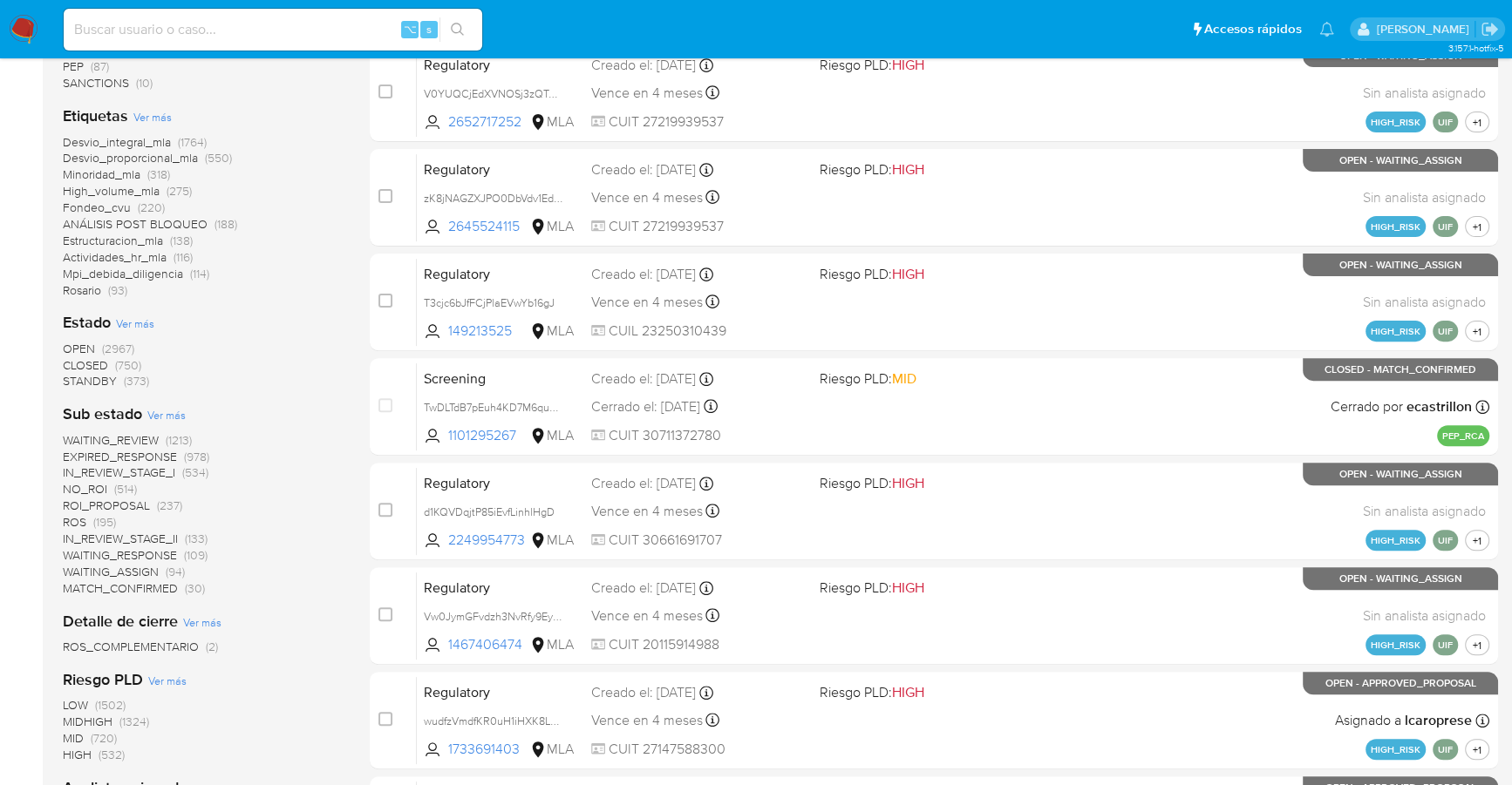
click at [101, 379] on span "STANDBY" at bounding box center [90, 381] width 54 height 18
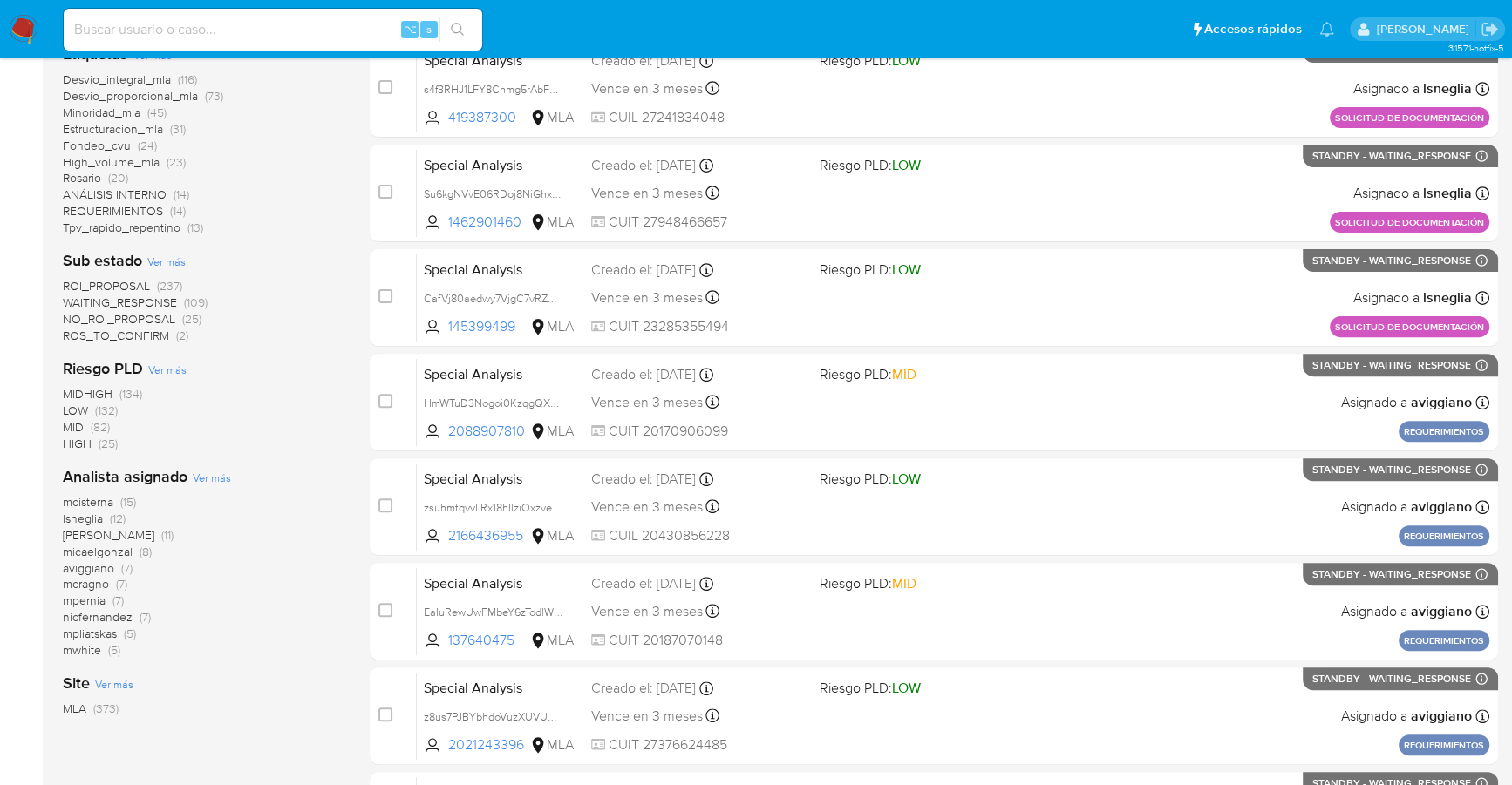
scroll to position [445, 0]
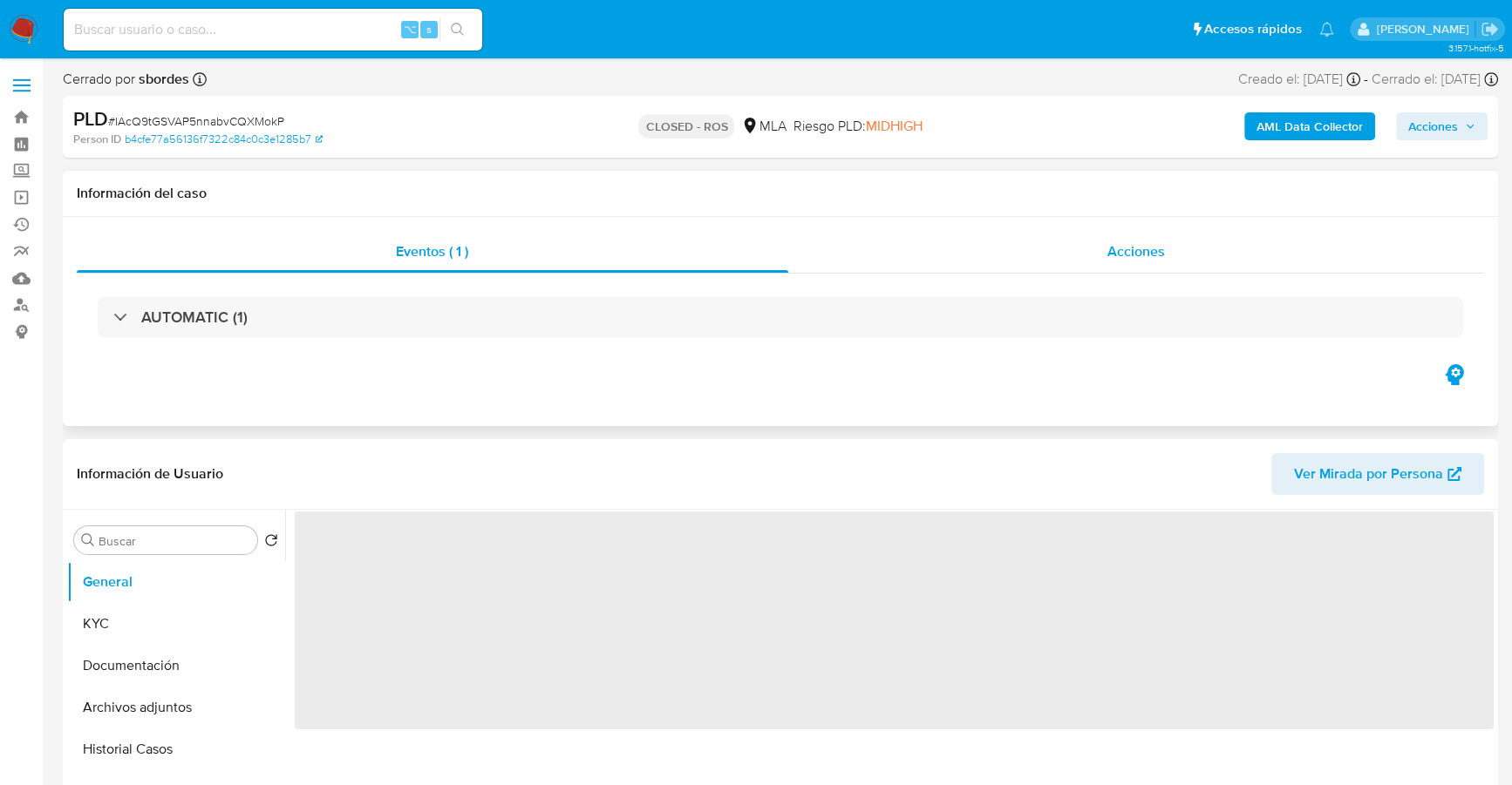
click at [1085, 250] on div "Acciones" at bounding box center [1136, 252] width 697 height 42
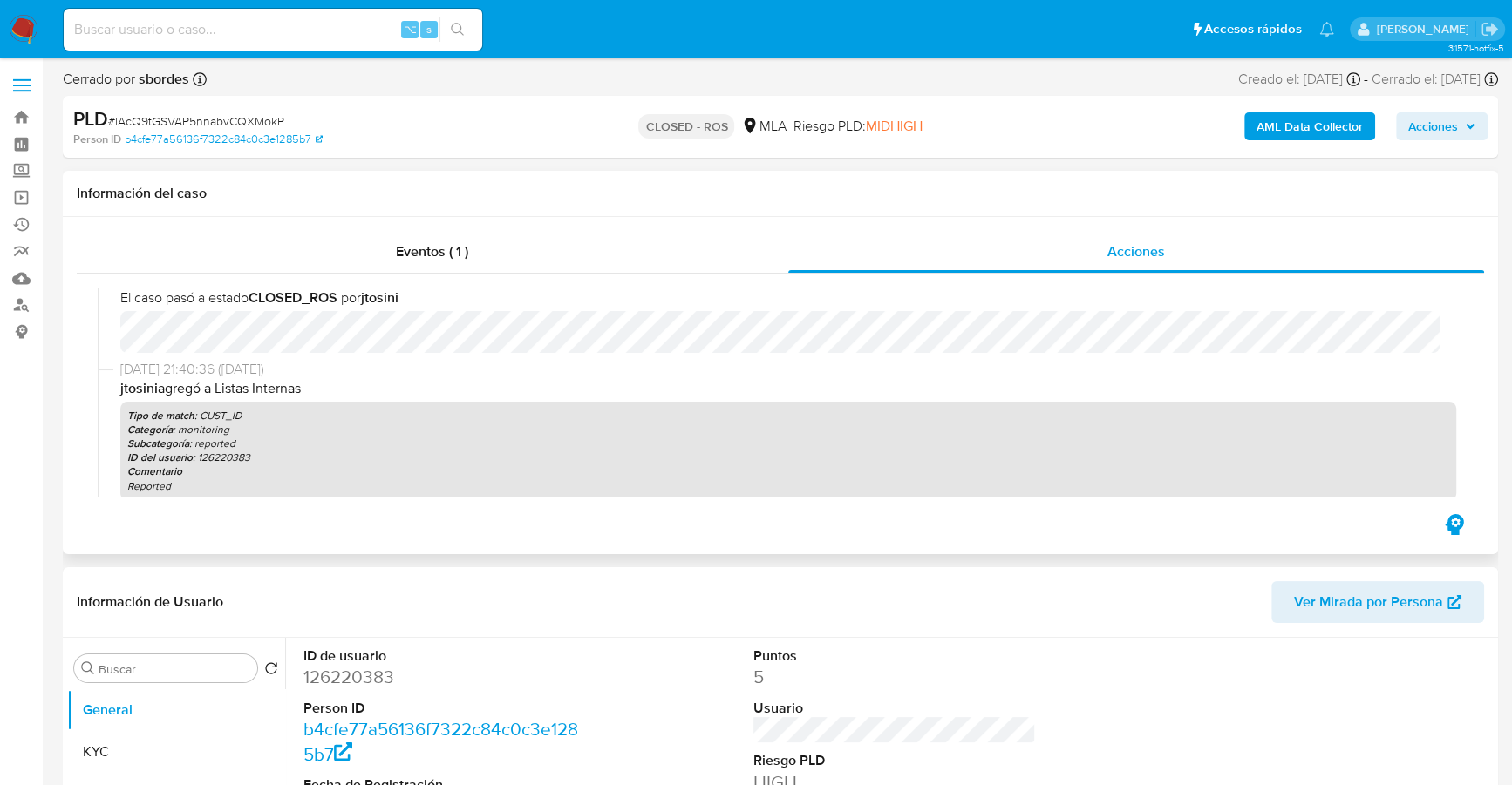
select select "10"
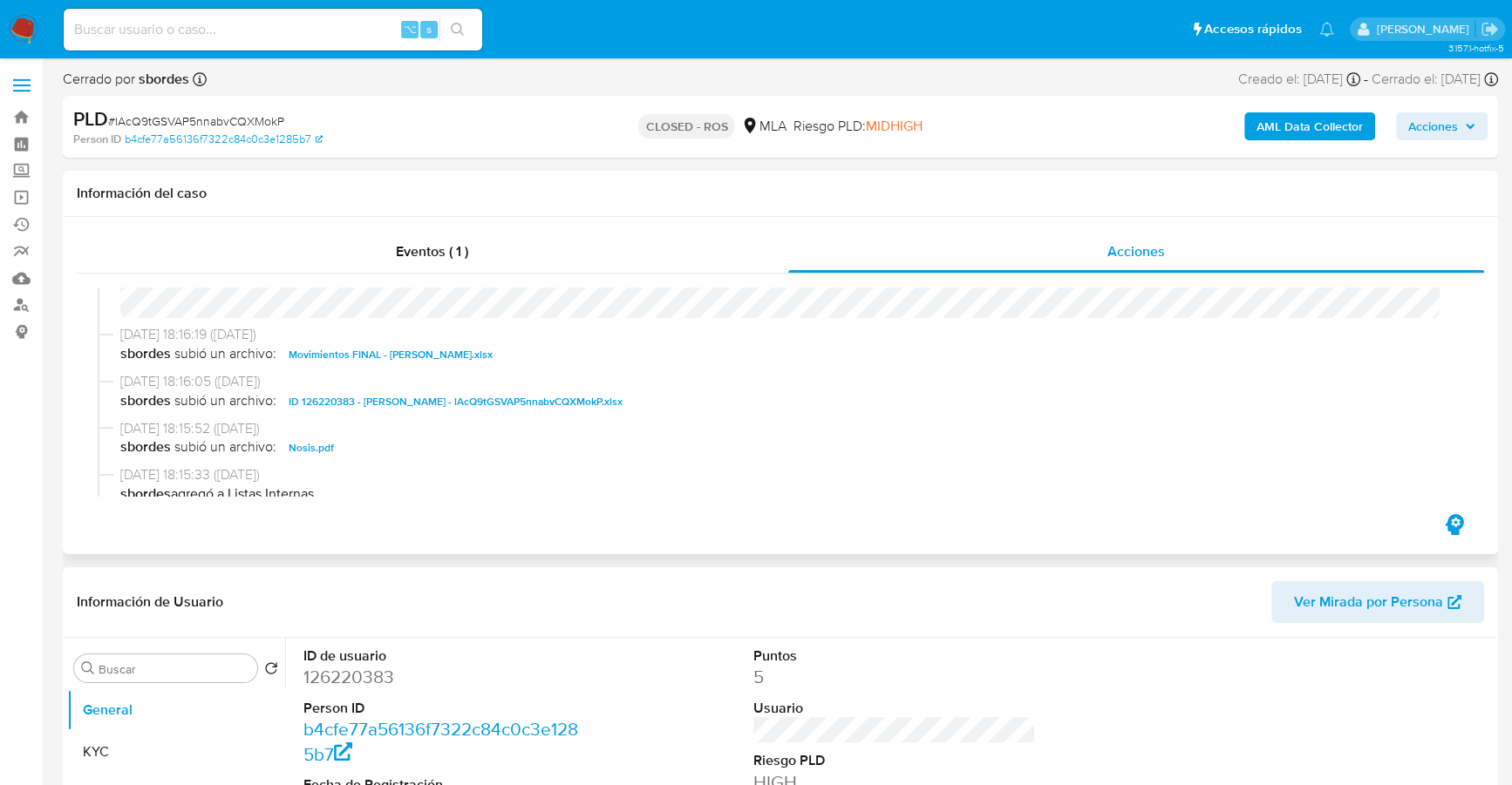
scroll to position [690, 0]
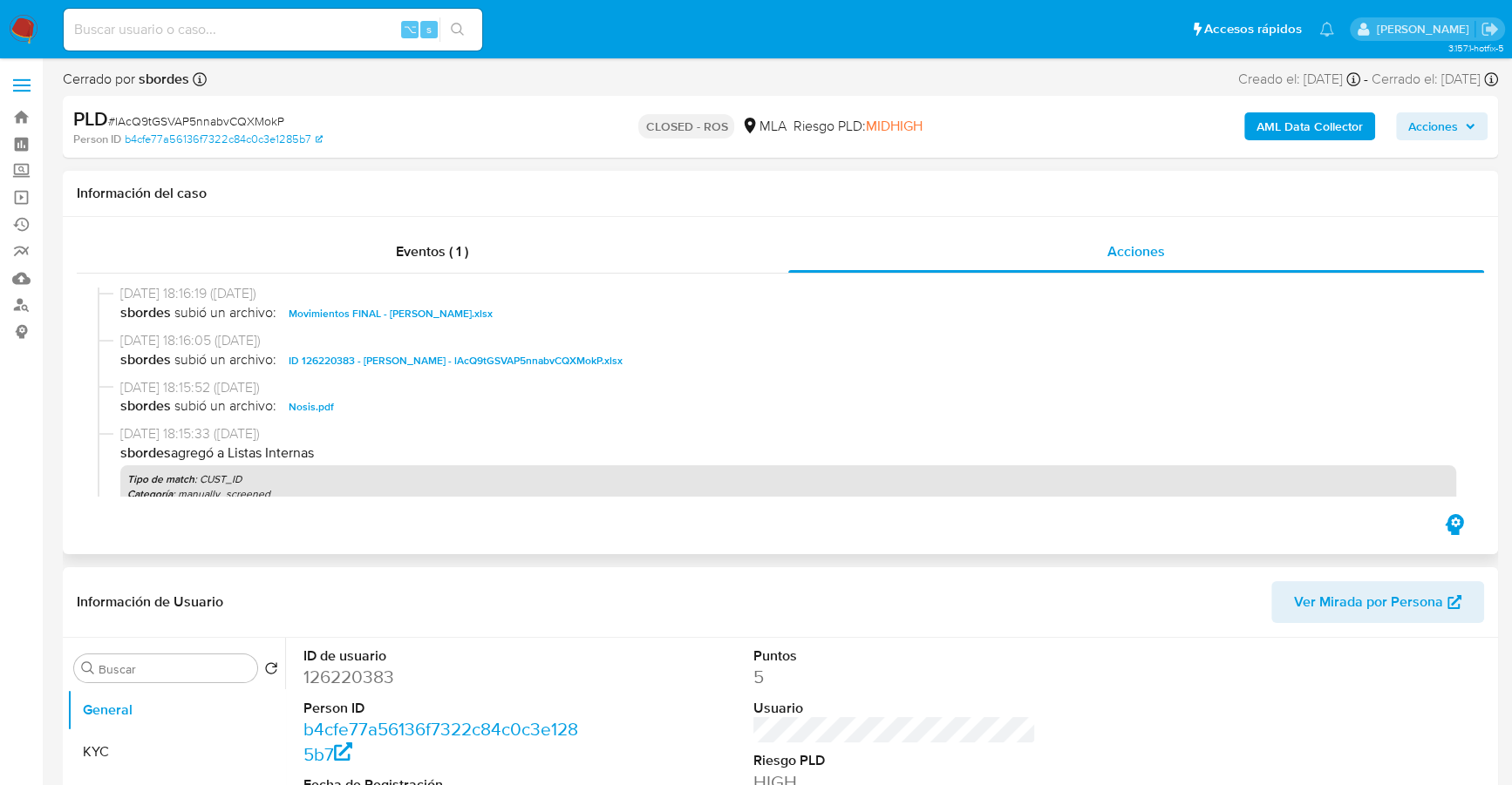
click at [451, 367] on span "ID 126220383 - [PERSON_NAME] - lAcQ9tGSVAP5nnabvCQXMokP.xlsx" at bounding box center [456, 361] width 334 height 21
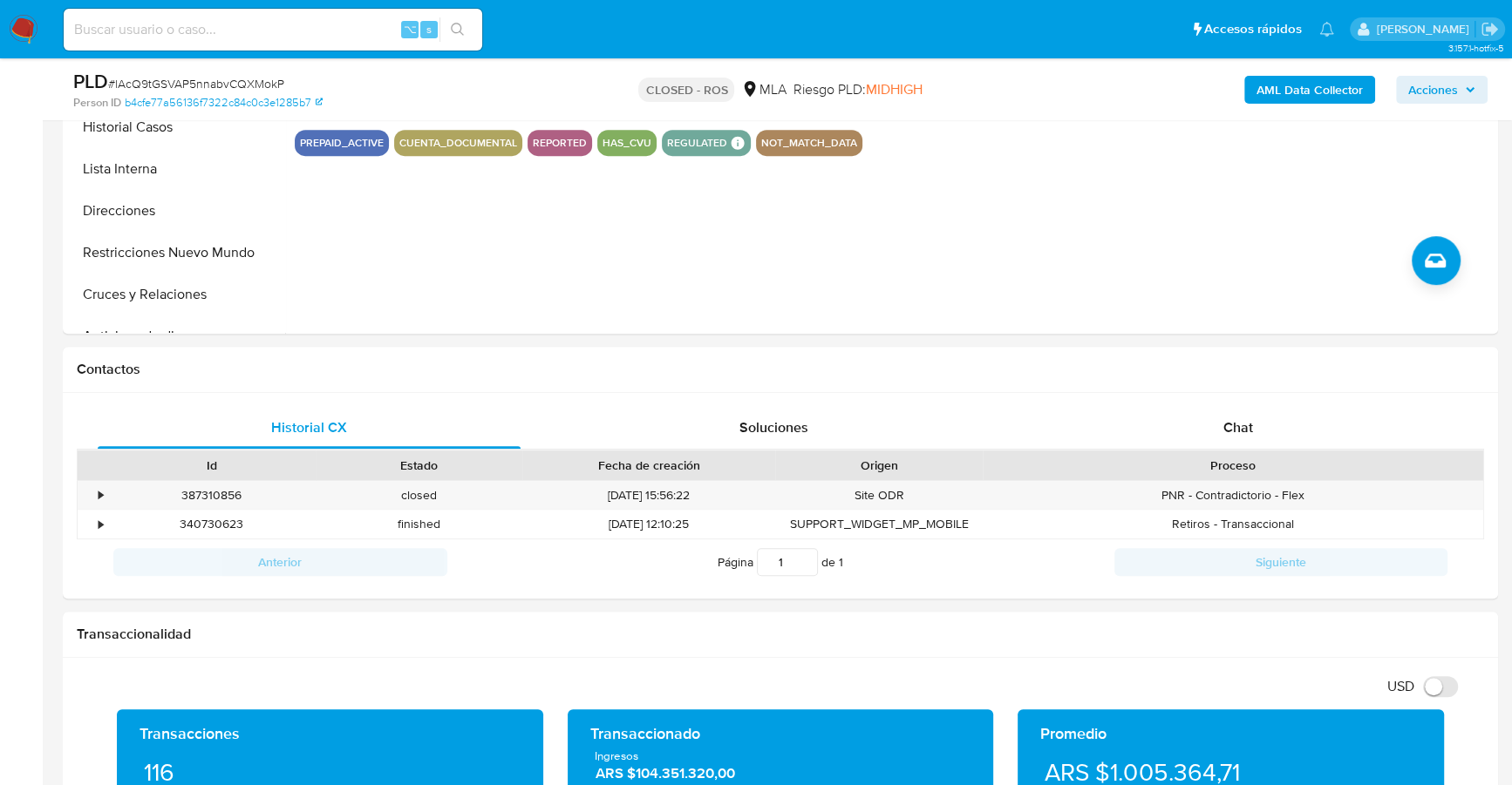
scroll to position [709, 0]
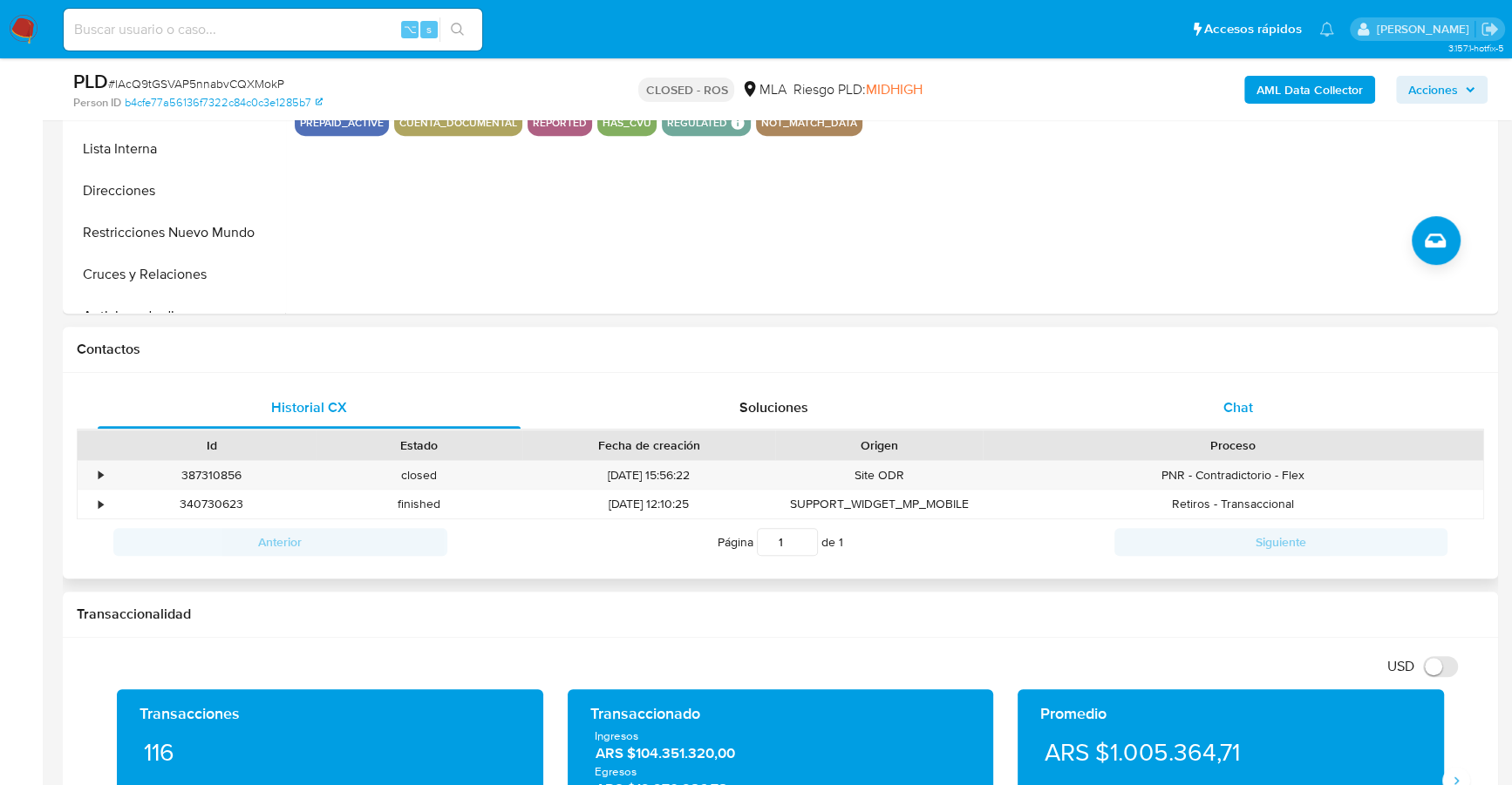
click at [1216, 418] on div "Chat" at bounding box center [1237, 408] width 423 height 42
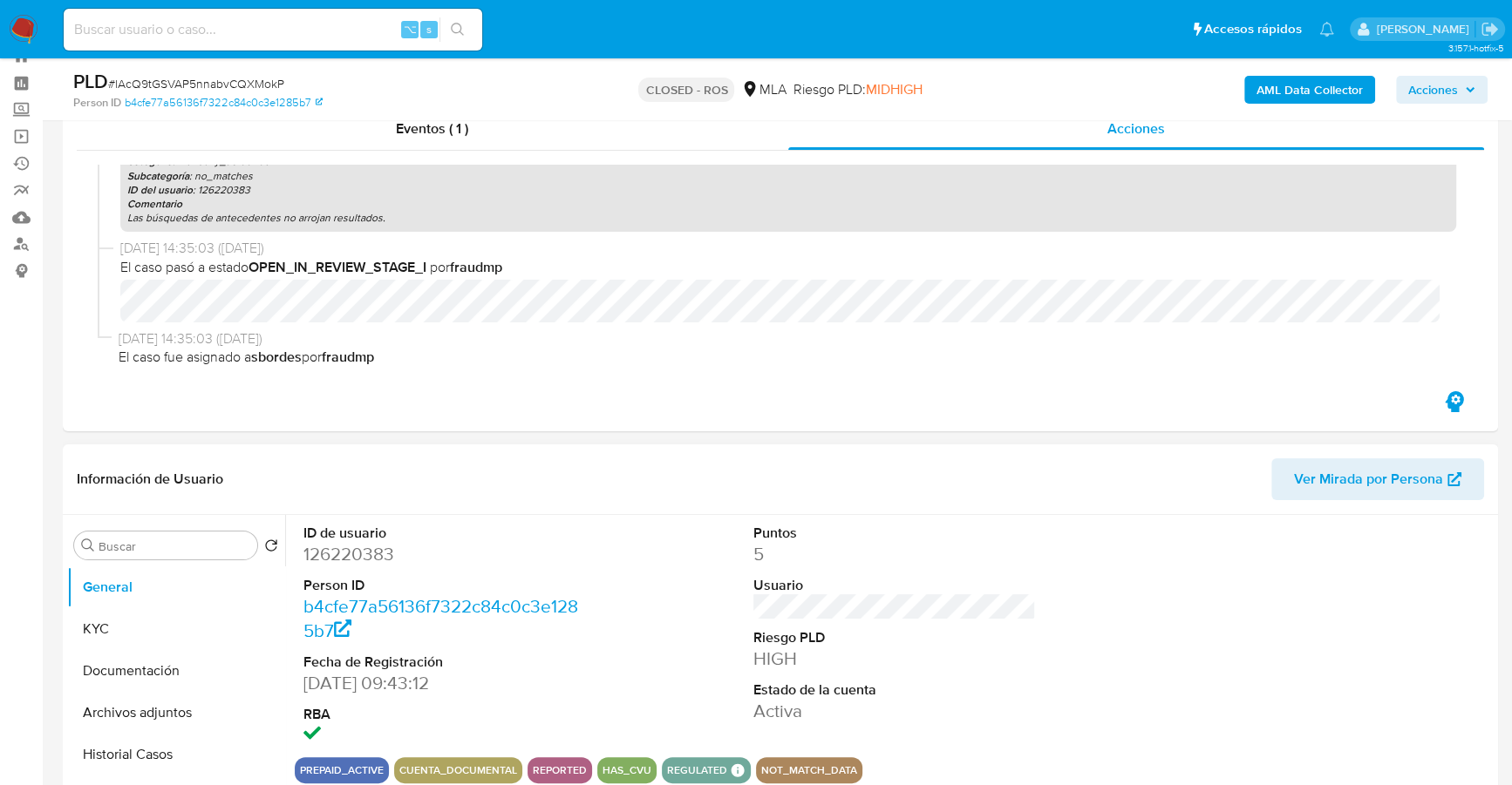
scroll to position [170, 0]
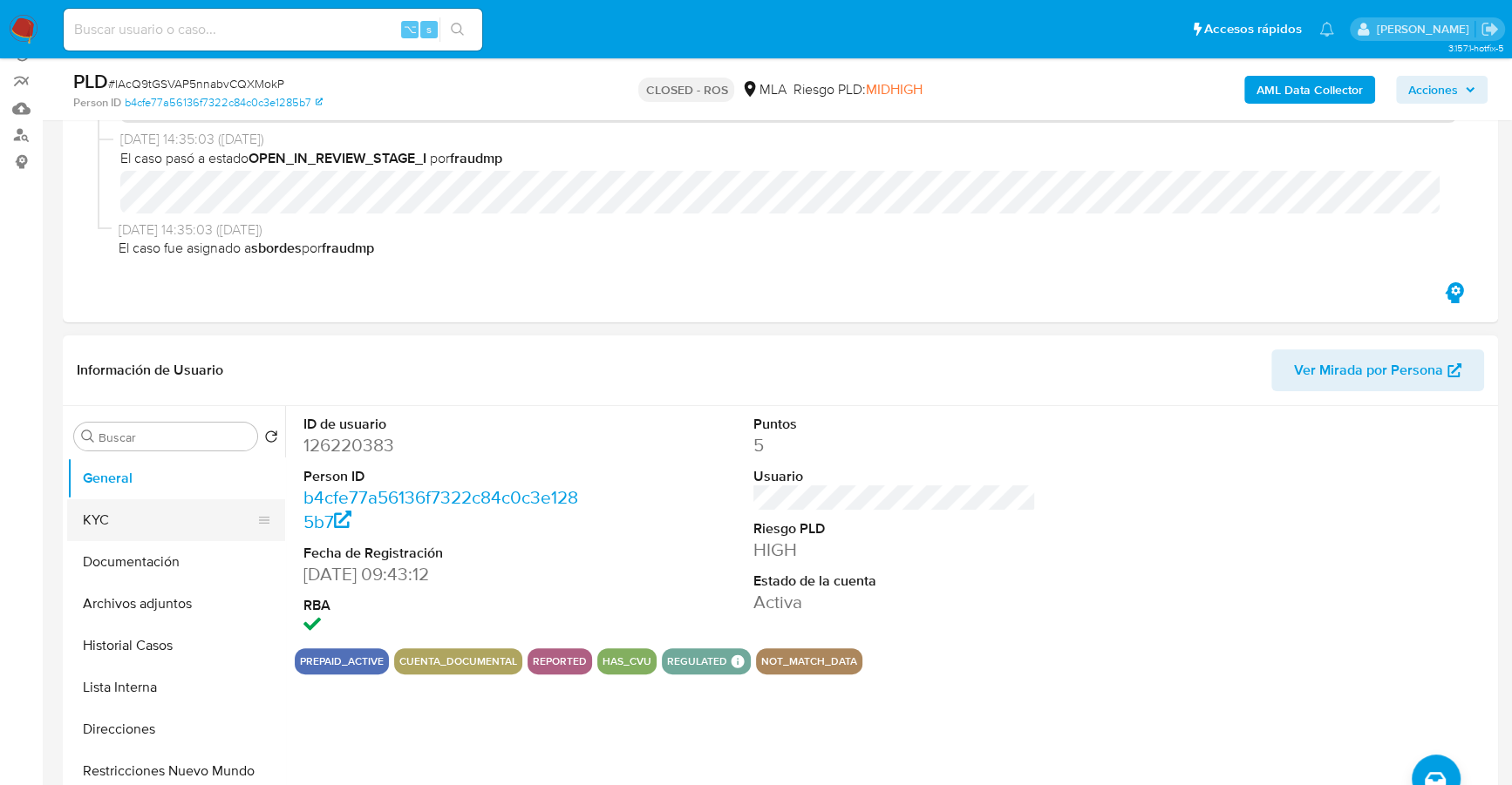
click at [136, 509] on button "KYC" at bounding box center [169, 520] width 204 height 42
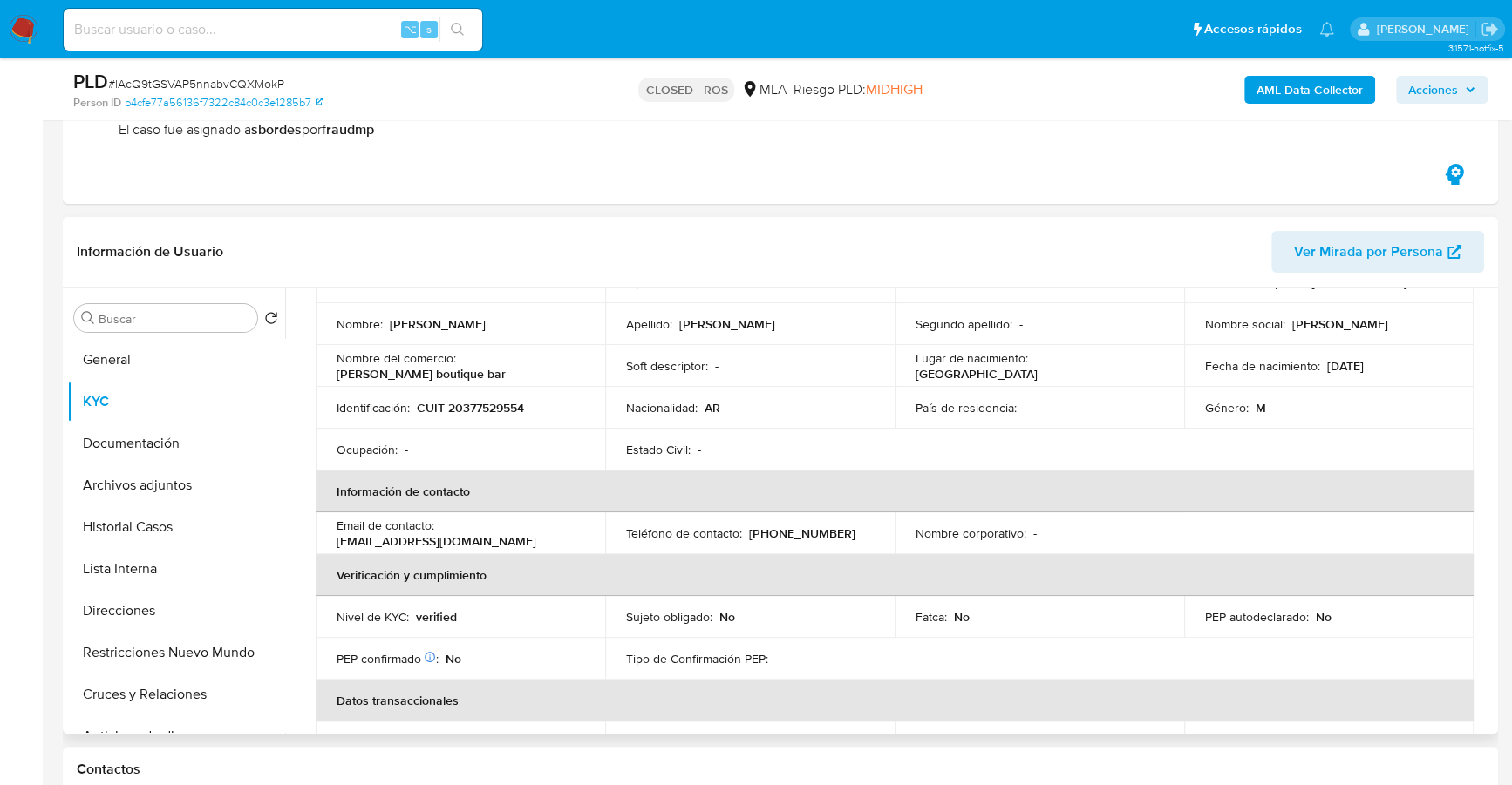
scroll to position [152, 0]
drag, startPoint x: 337, startPoint y: 540, endPoint x: 495, endPoint y: 537, distance: 158.0
click at [495, 537] on div "Email de contacto : [EMAIL_ADDRESS][DOMAIN_NAME]" at bounding box center [460, 532] width 247 height 31
copy p "[EMAIL_ADDRESS][DOMAIN_NAME]"
